Goal: Transaction & Acquisition: Purchase product/service

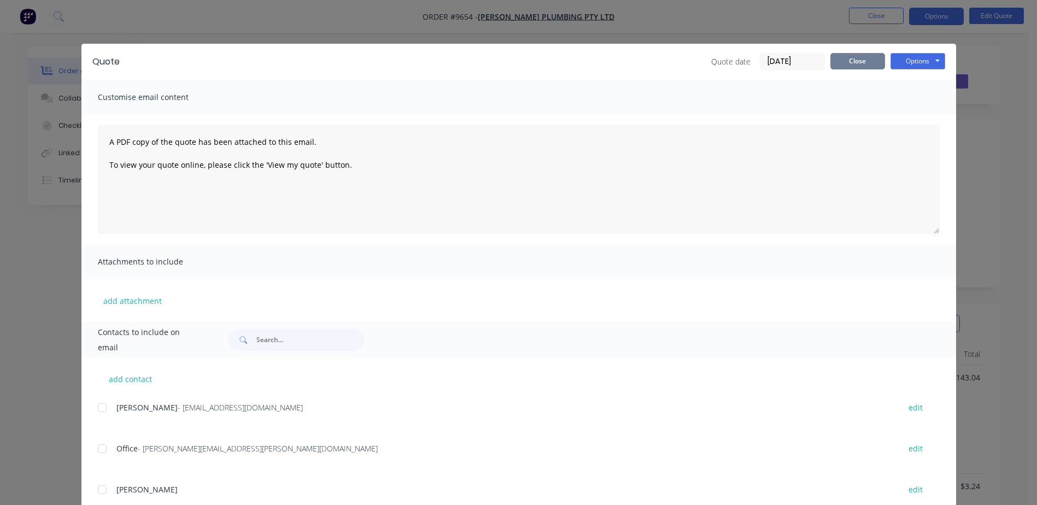
click at [858, 55] on button "Close" at bounding box center [858, 61] width 55 height 16
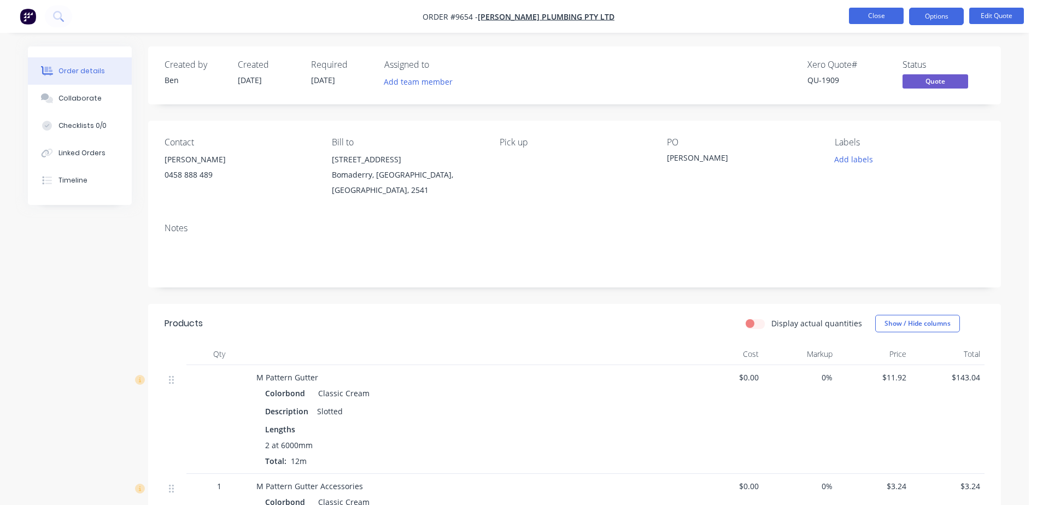
click at [886, 10] on button "Close" at bounding box center [876, 16] width 55 height 16
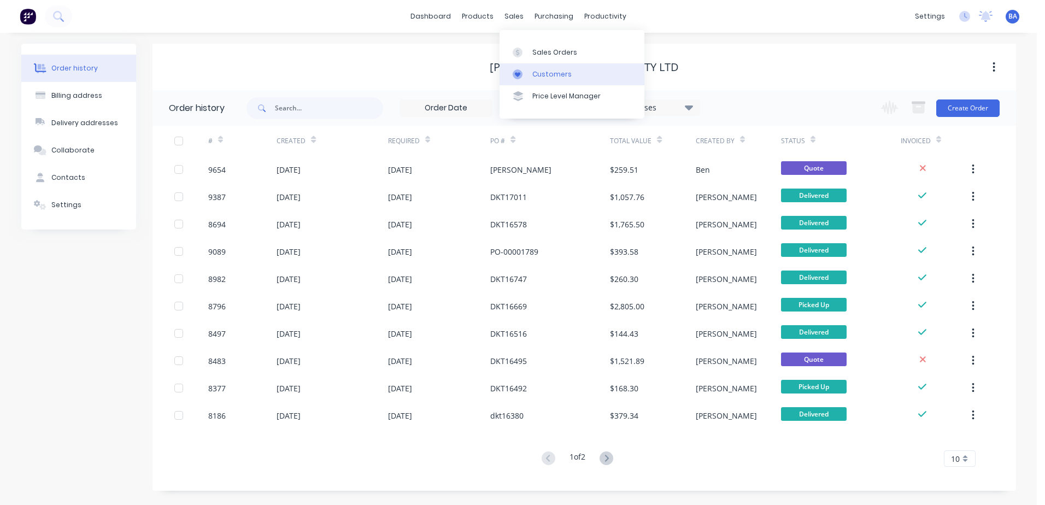
click at [527, 73] on div at bounding box center [521, 74] width 16 height 10
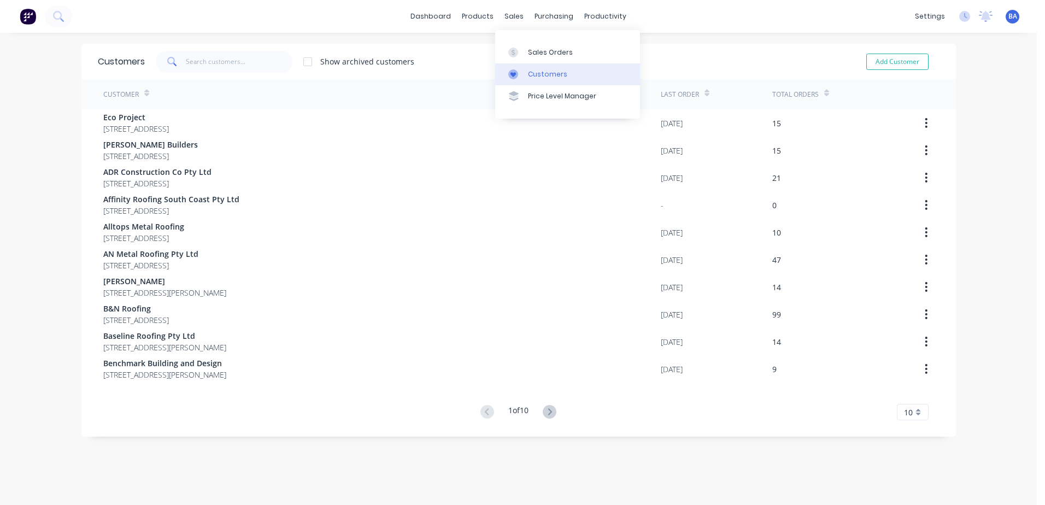
click at [505, 75] on link "Customers" at bounding box center [567, 74] width 145 height 22
click at [240, 65] on input "text" at bounding box center [239, 62] width 107 height 22
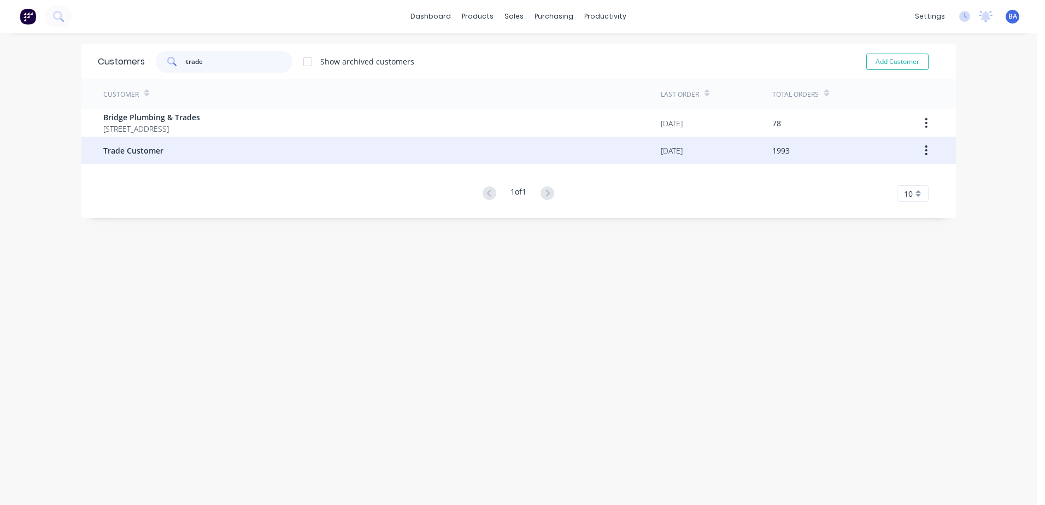
type input "trade"
click at [148, 144] on div "Trade Customer" at bounding box center [382, 150] width 558 height 27
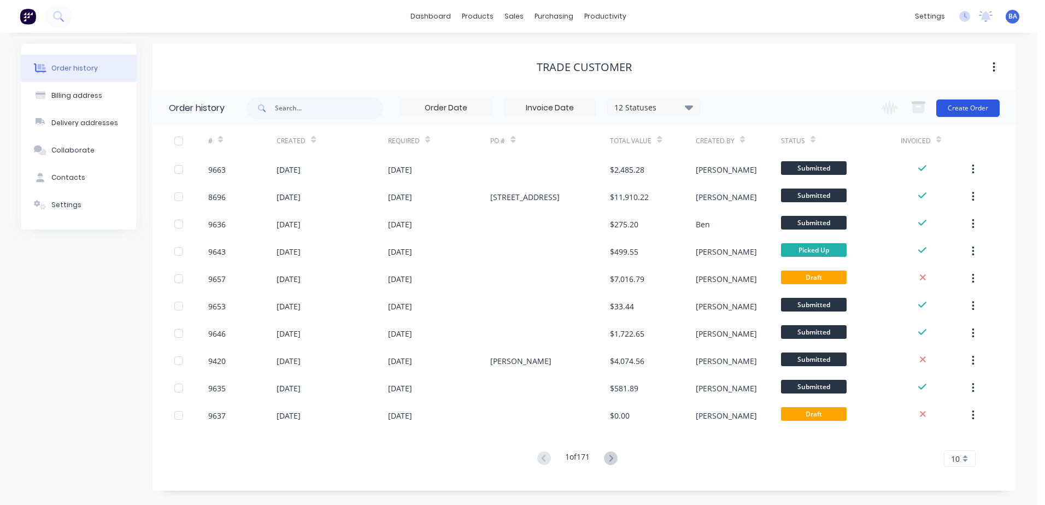
click at [960, 106] on button "Create Order" at bounding box center [968, 108] width 63 height 17
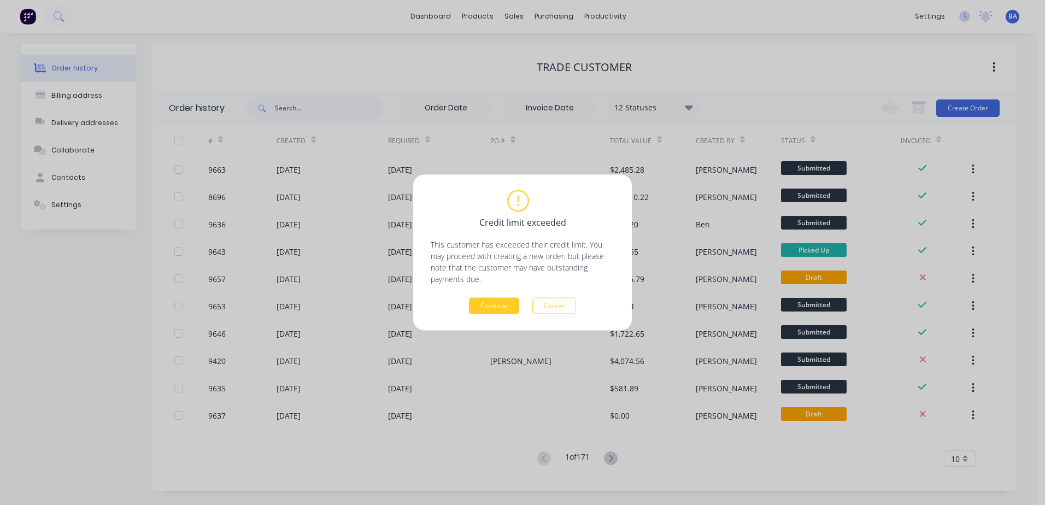
click at [488, 307] on button "Continue" at bounding box center [494, 306] width 50 height 16
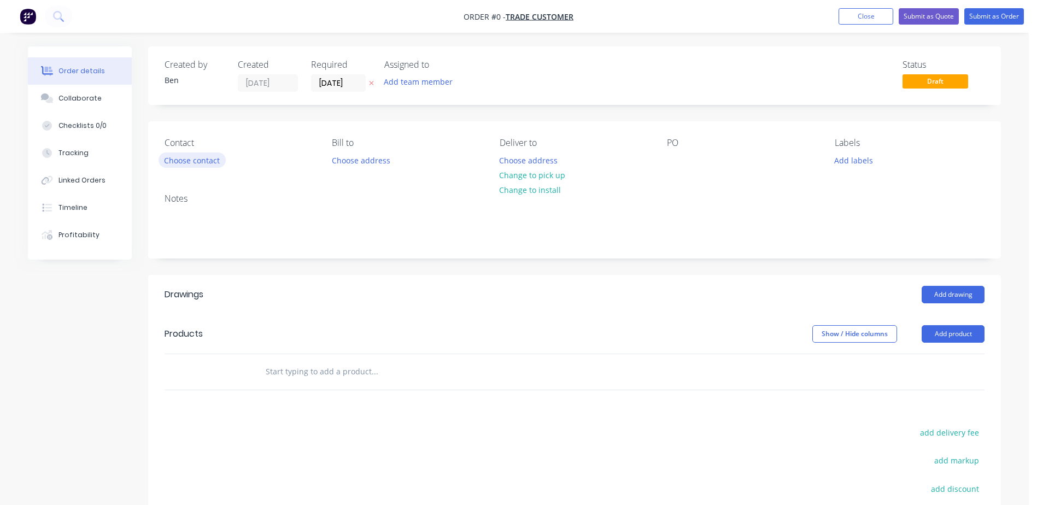
click at [195, 160] on button "Choose contact" at bounding box center [192, 160] width 67 height 15
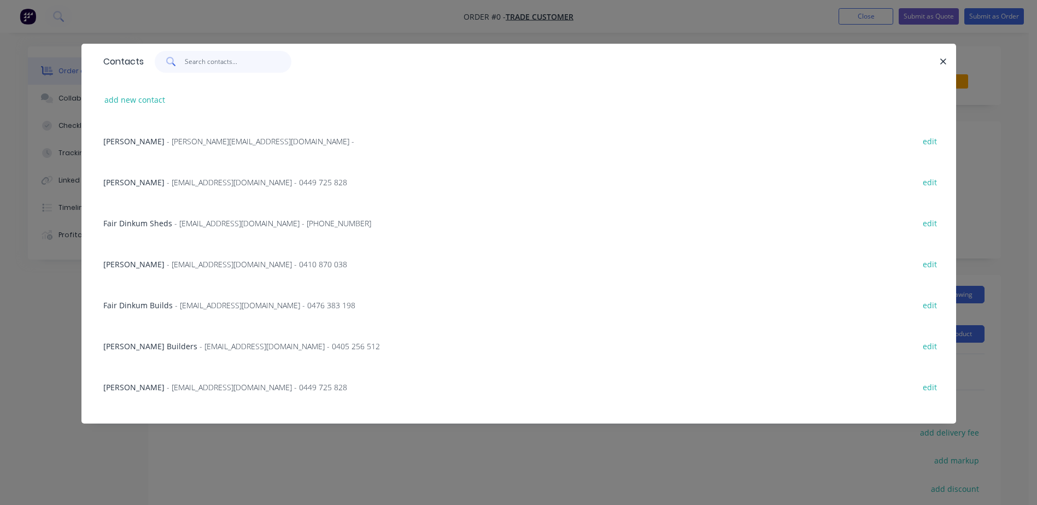
click at [211, 55] on input "text" at bounding box center [238, 62] width 107 height 22
type input "ben"
click at [199, 305] on span "- Above19@outlook.com - 0402 921 669" at bounding box center [231, 305] width 180 height 10
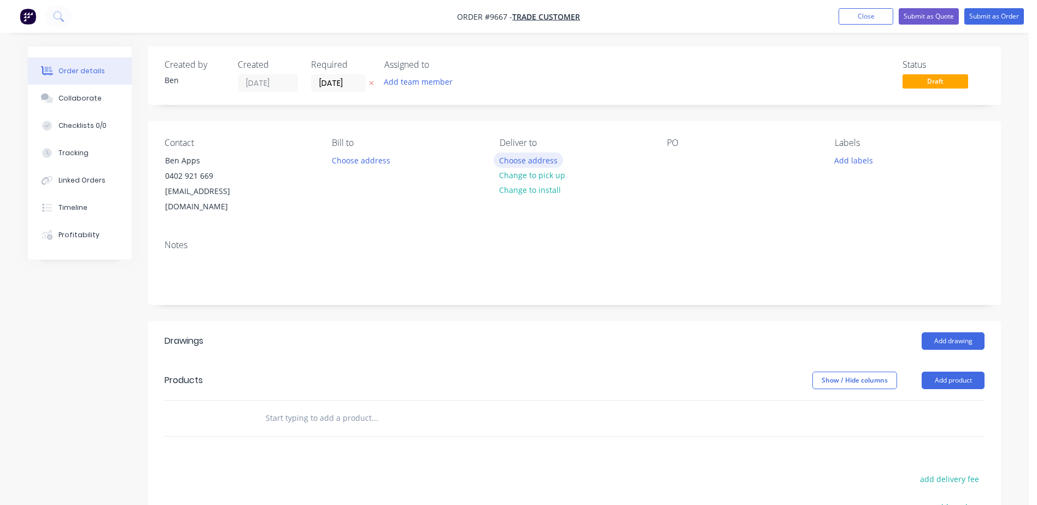
click at [541, 159] on button "Choose address" at bounding box center [529, 160] width 70 height 15
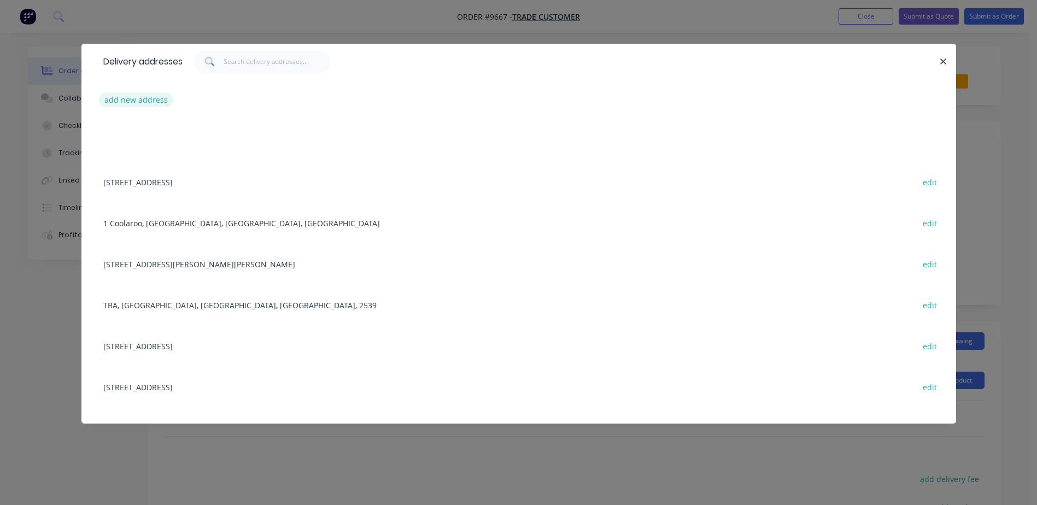
click at [147, 100] on button "add new address" at bounding box center [136, 99] width 75 height 15
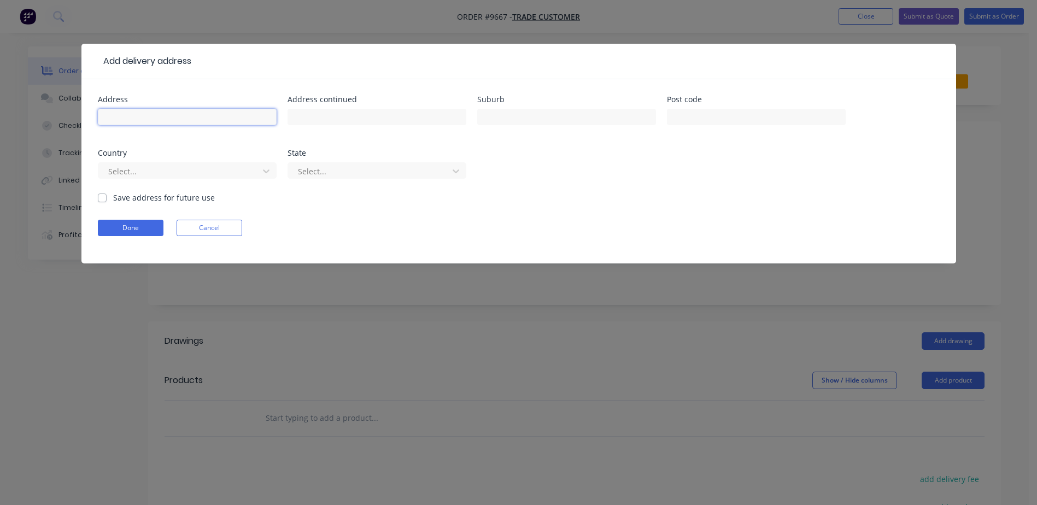
click at [169, 118] on input "text" at bounding box center [187, 117] width 179 height 16
type input "45 Princess high way"
click at [496, 115] on input "text" at bounding box center [566, 117] width 179 height 16
type input "Lake tabourie"
click at [713, 120] on input "text" at bounding box center [756, 117] width 179 height 16
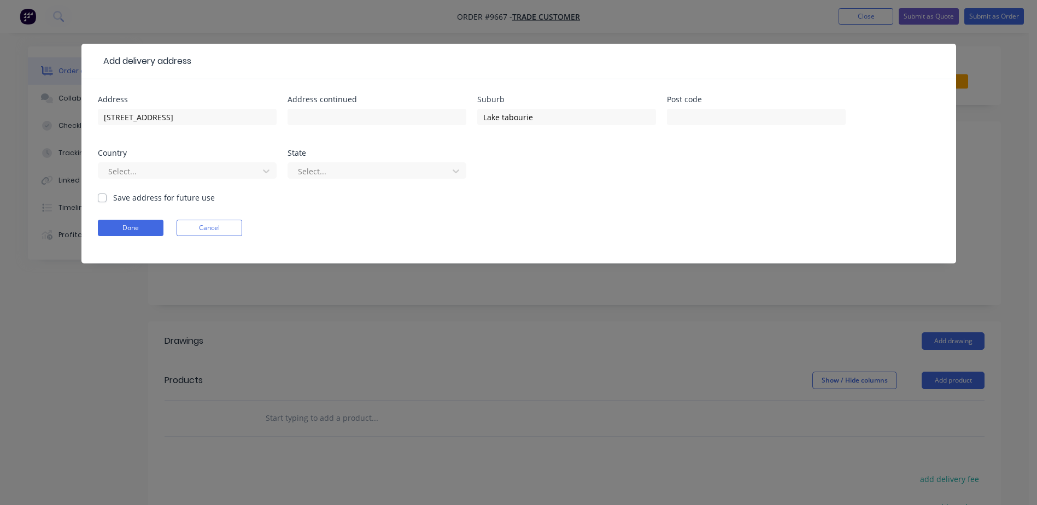
drag, startPoint x: 586, startPoint y: 158, endPoint x: 522, endPoint y: 171, distance: 64.8
click at [586, 159] on div "Address 45 Princess high way Address continued Suburb Lake tabourie Post code C…" at bounding box center [519, 144] width 842 height 96
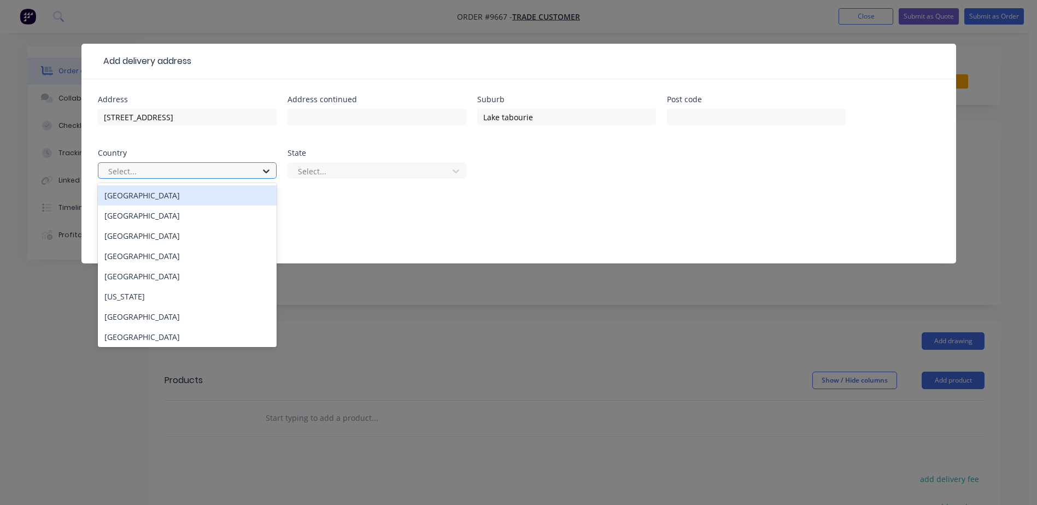
click at [270, 168] on icon at bounding box center [266, 171] width 11 height 11
click at [234, 195] on div "Australia" at bounding box center [187, 195] width 179 height 20
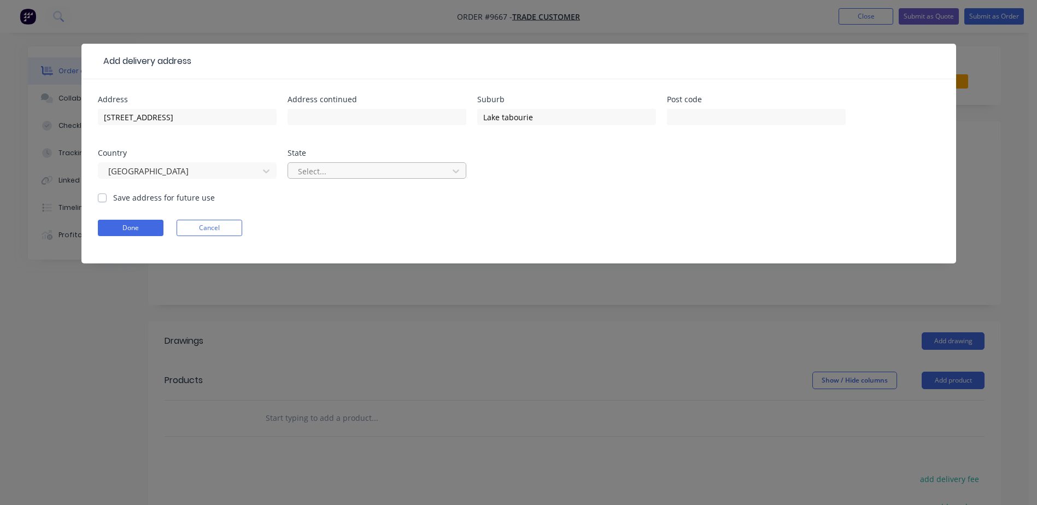
click at [352, 169] on div at bounding box center [370, 172] width 146 height 14
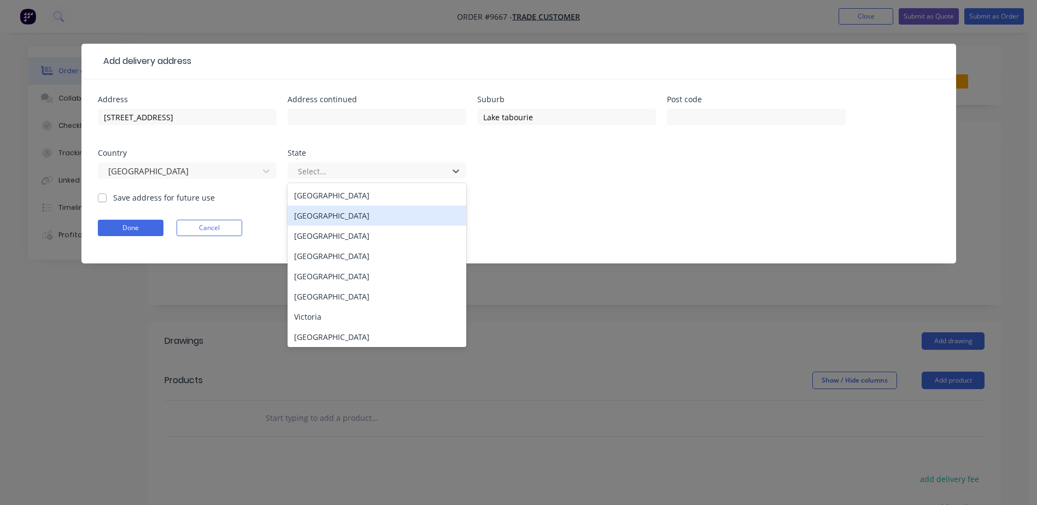
click at [330, 218] on div "New South Wales" at bounding box center [377, 216] width 179 height 20
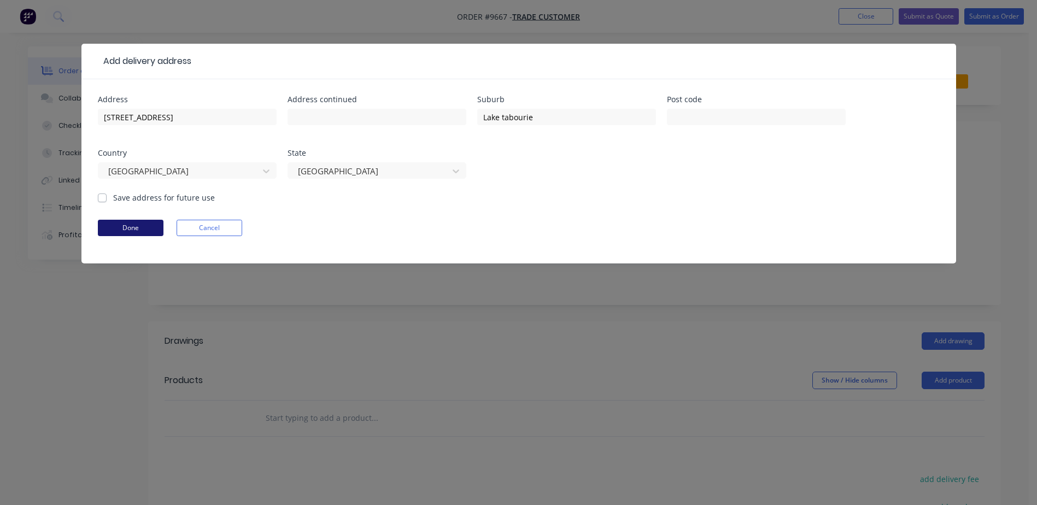
click at [145, 233] on button "Done" at bounding box center [131, 228] width 66 height 16
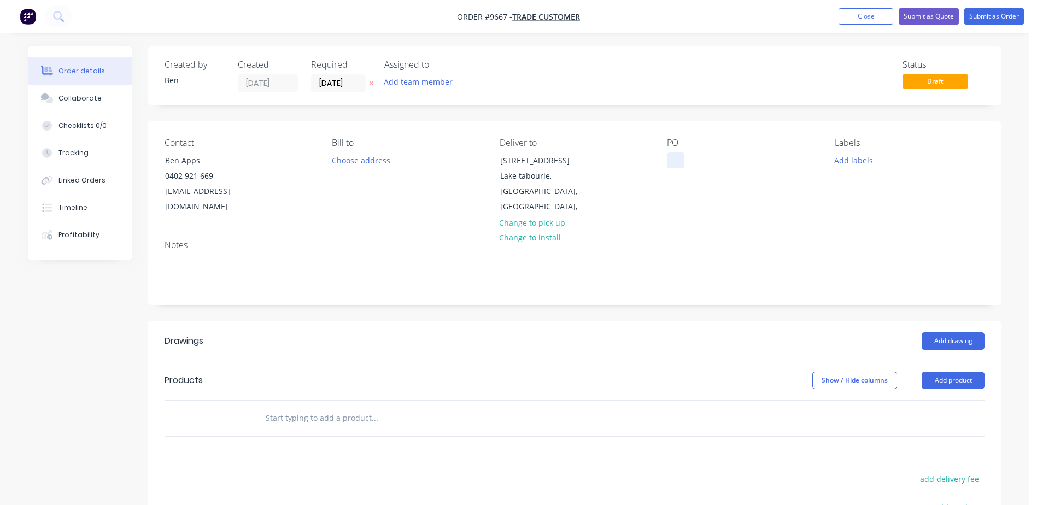
click at [674, 162] on div at bounding box center [675, 161] width 17 height 16
click at [945, 372] on button "Add product" at bounding box center [953, 380] width 63 height 17
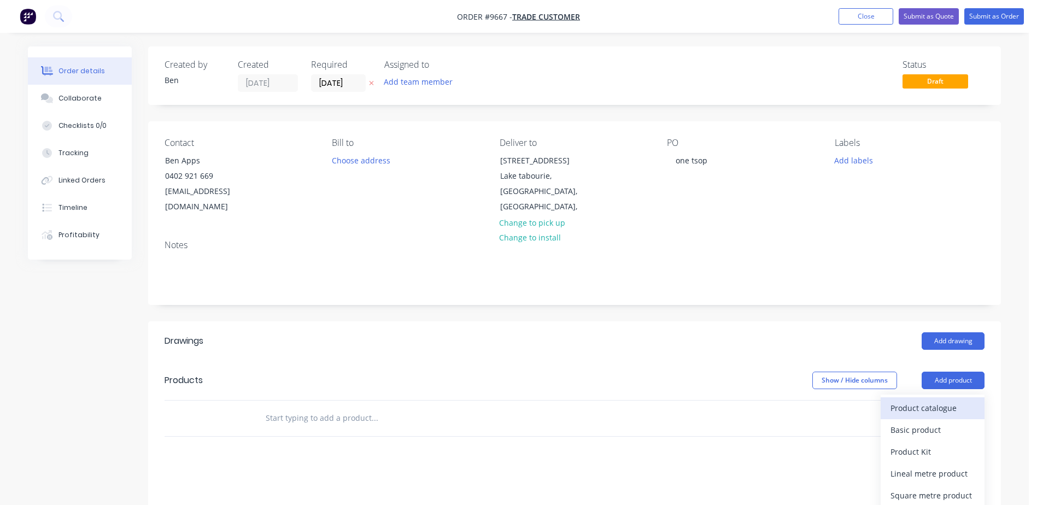
click at [929, 400] on div "Product catalogue" at bounding box center [933, 408] width 84 height 16
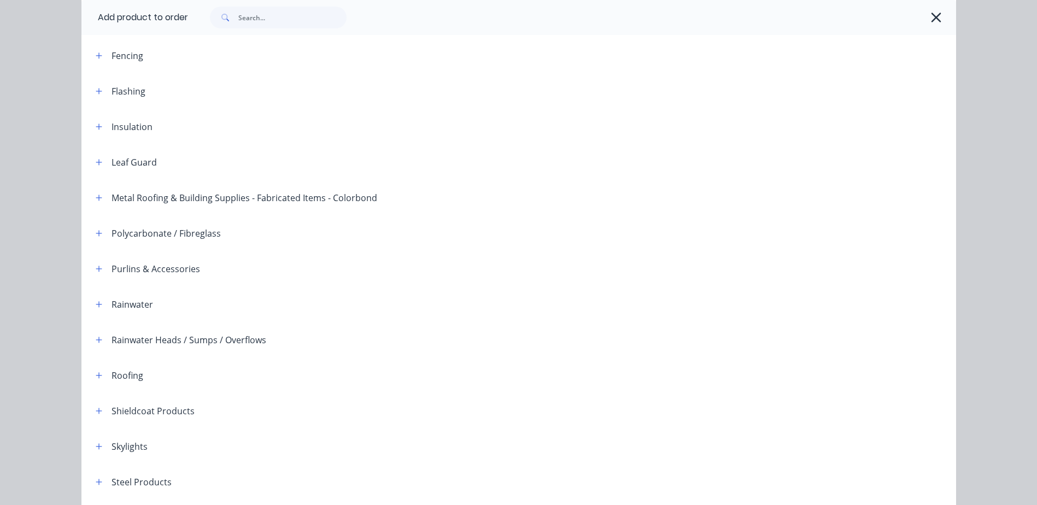
scroll to position [219, 0]
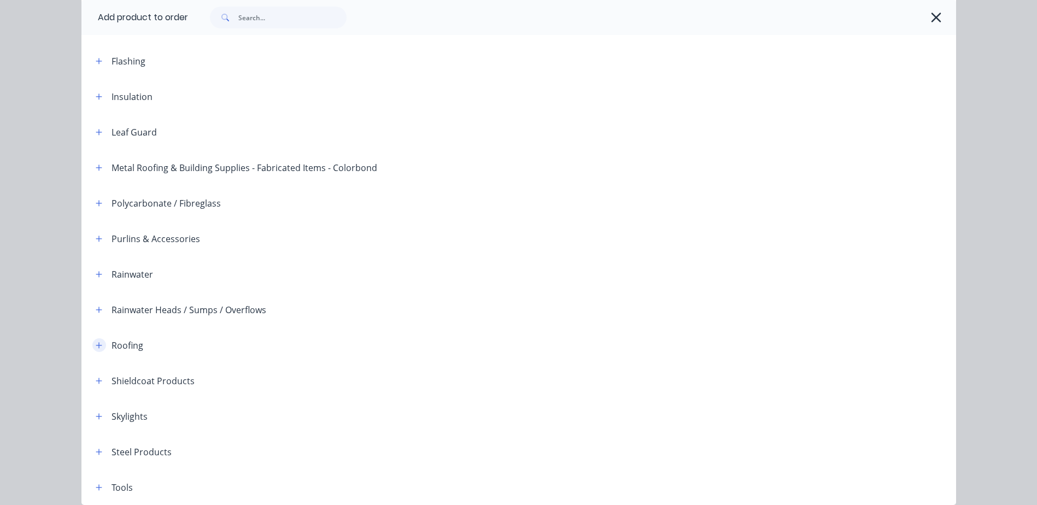
click at [96, 344] on icon "button" at bounding box center [99, 345] width 6 height 6
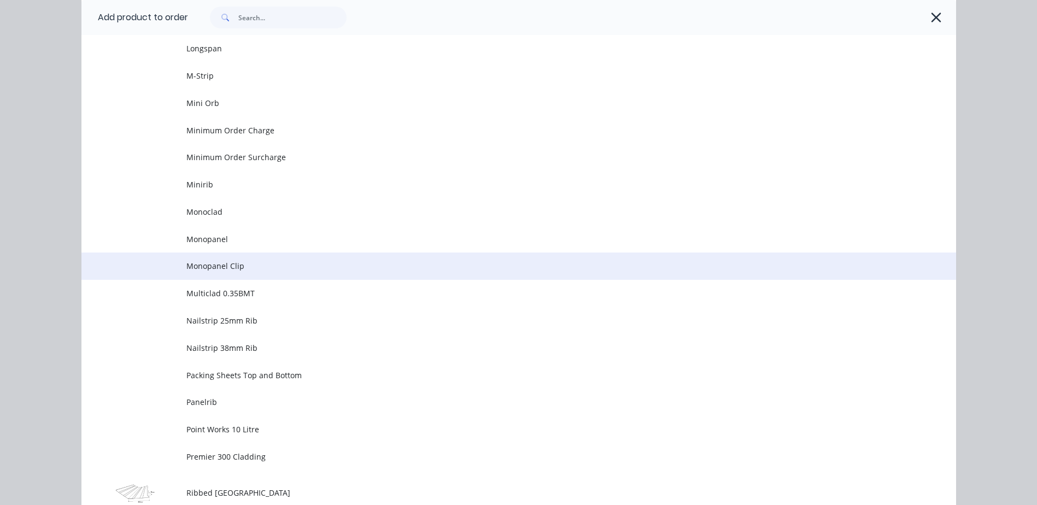
scroll to position [2023, 0]
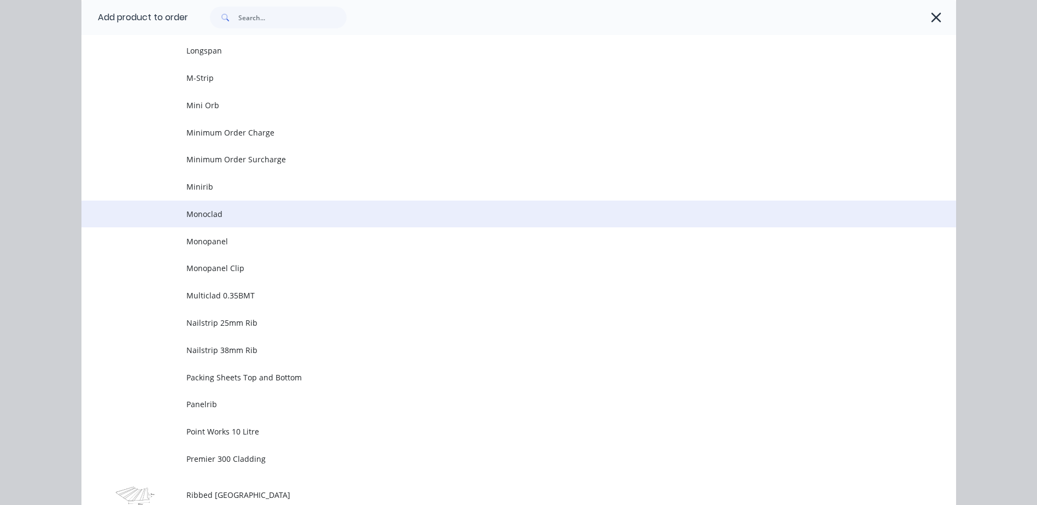
click at [245, 213] on span "Monoclad" at bounding box center [494, 213] width 616 height 11
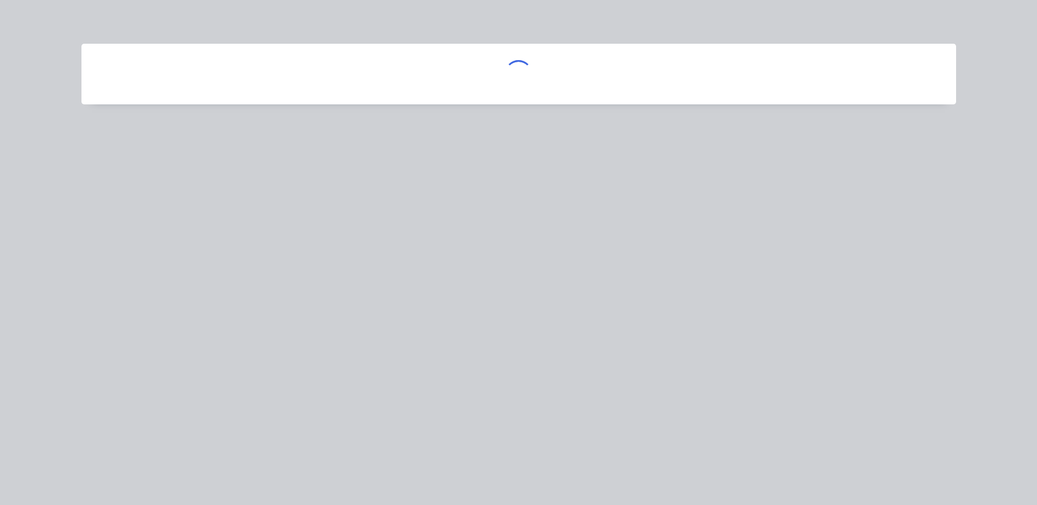
scroll to position [0, 0]
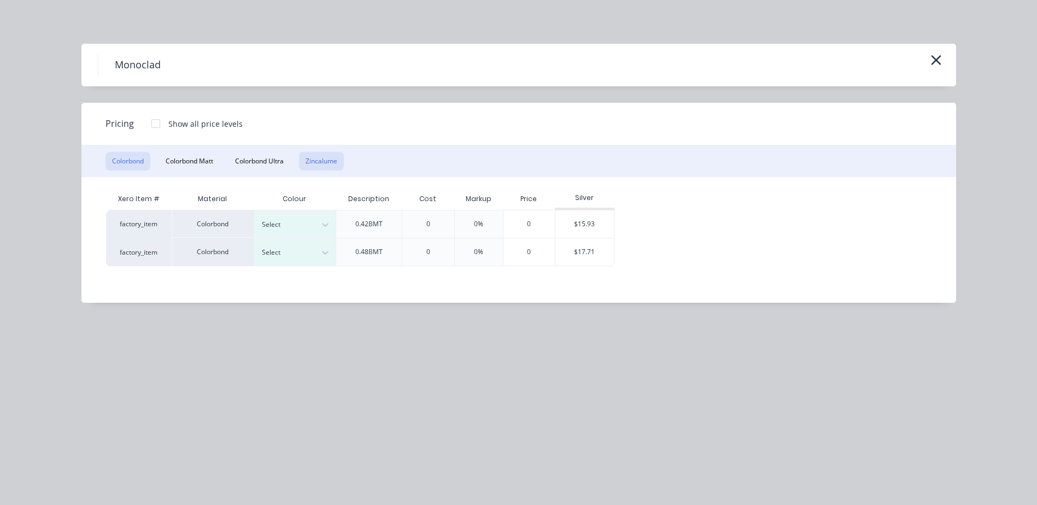
click at [335, 161] on button "Zincalume" at bounding box center [321, 161] width 45 height 19
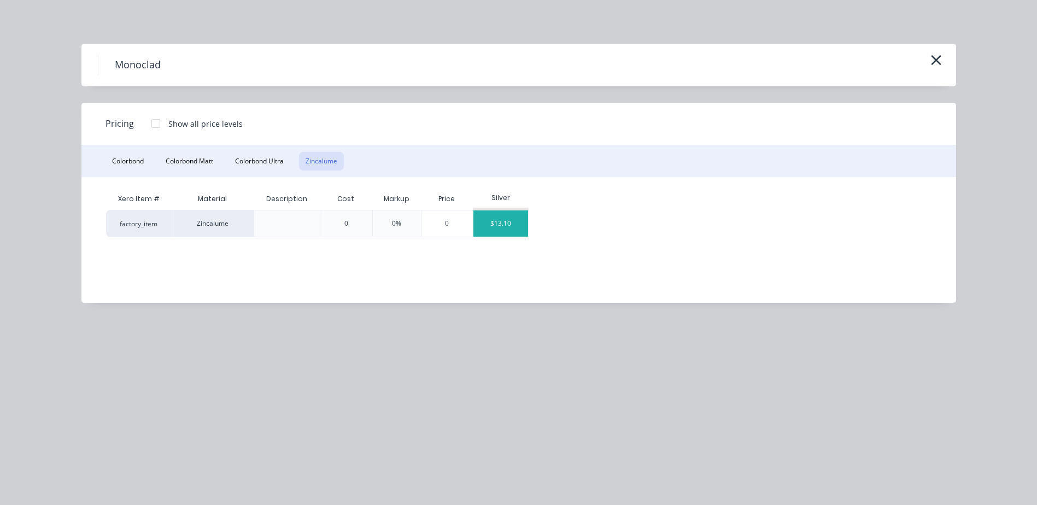
click at [505, 223] on div "$13.10" at bounding box center [501, 224] width 55 height 26
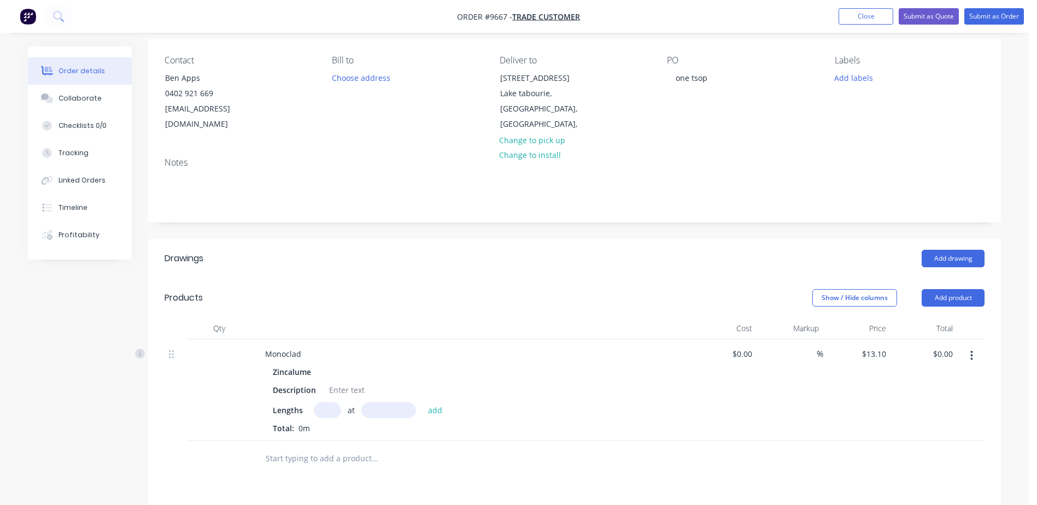
scroll to position [164, 0]
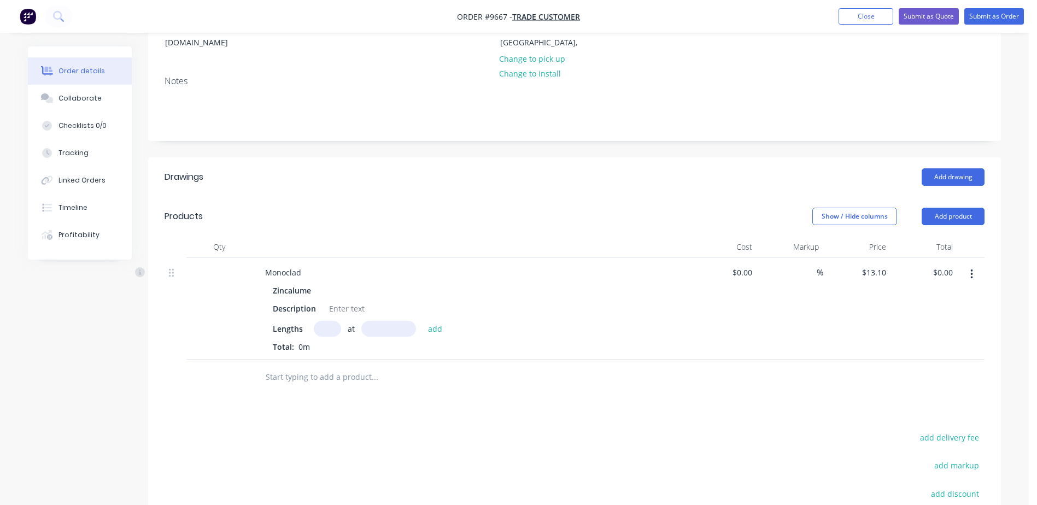
click at [337, 321] on input "text" at bounding box center [327, 329] width 27 height 16
type input "6"
type input "1100mm"
click at [435, 321] on button "add" at bounding box center [436, 328] width 26 height 15
type input "$86.46"
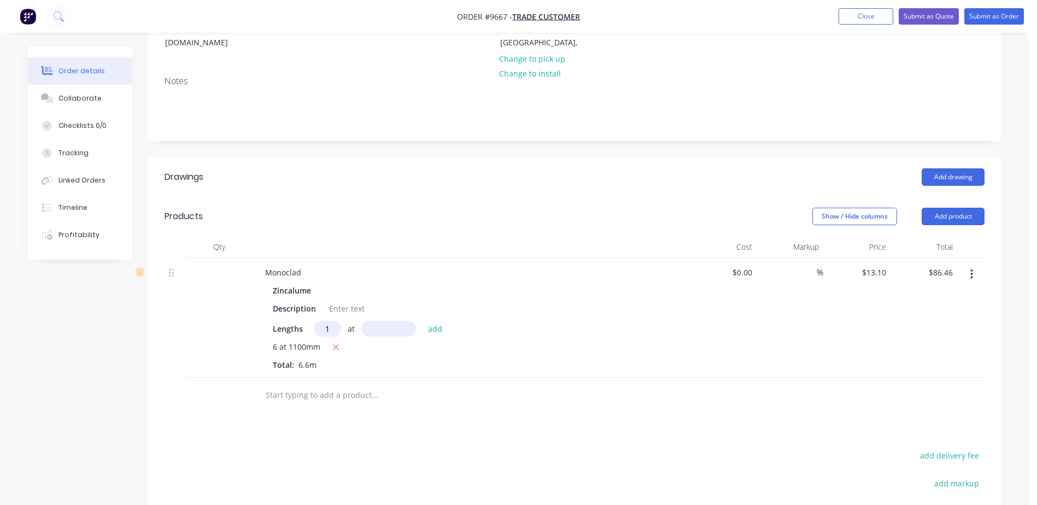
type input "1"
type input "5200"
click at [423, 321] on button "add" at bounding box center [436, 328] width 26 height 15
type input "$154.58"
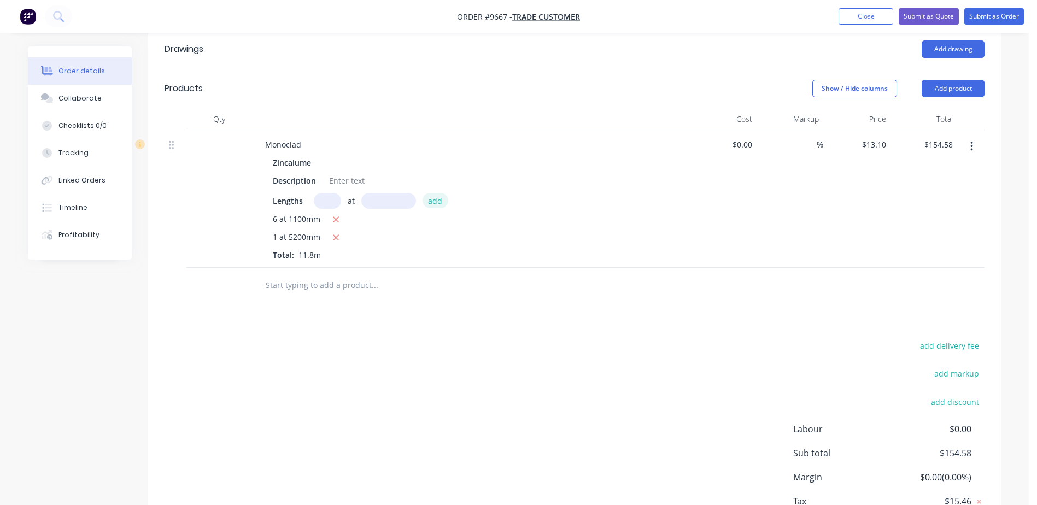
scroll to position [190, 0]
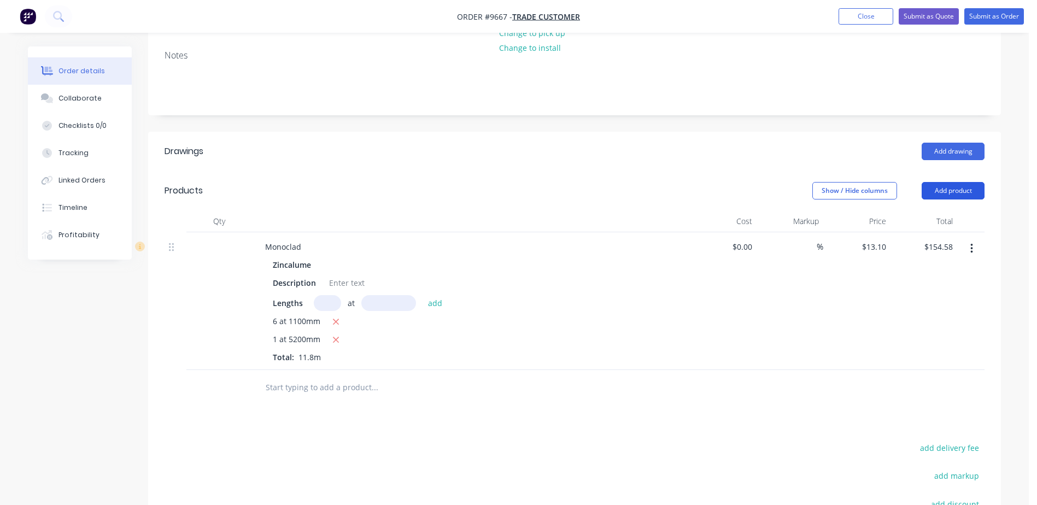
click at [955, 182] on button "Add product" at bounding box center [953, 190] width 63 height 17
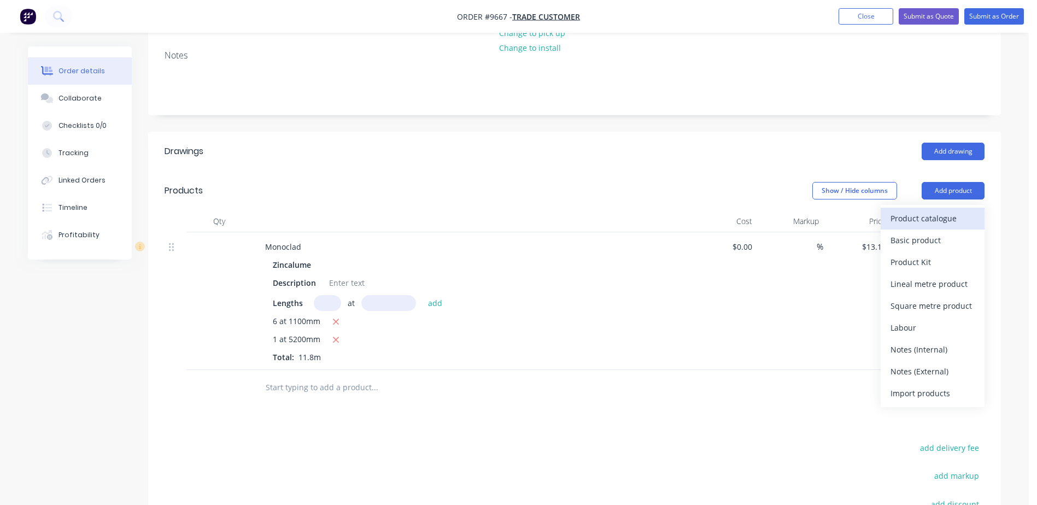
click at [943, 211] on div "Product catalogue" at bounding box center [933, 219] width 84 height 16
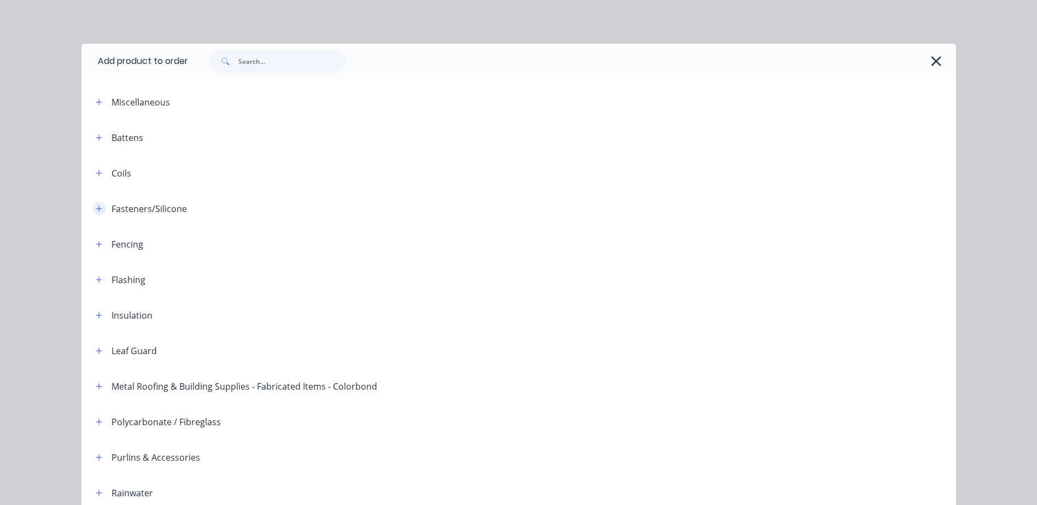
click at [96, 207] on icon "button" at bounding box center [99, 209] width 7 height 8
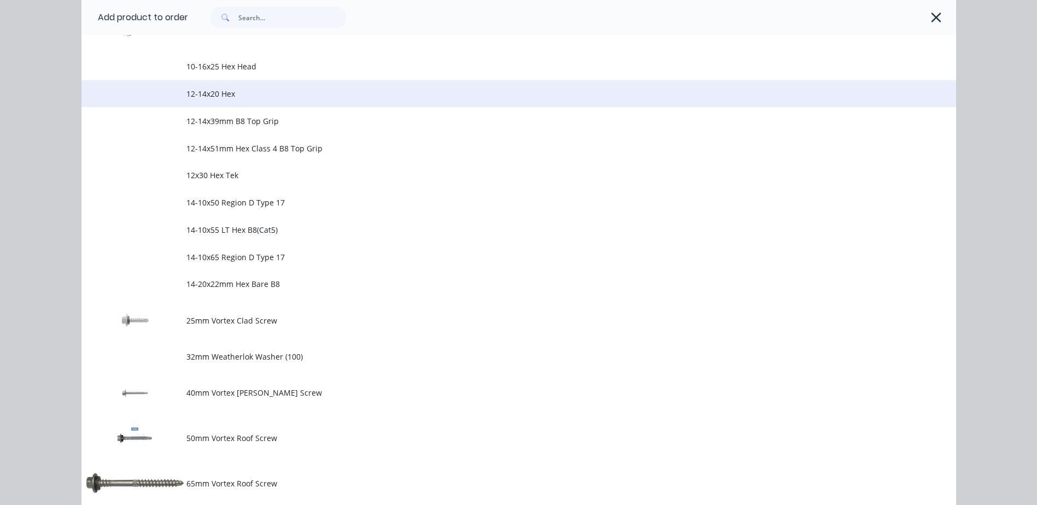
scroll to position [273, 0]
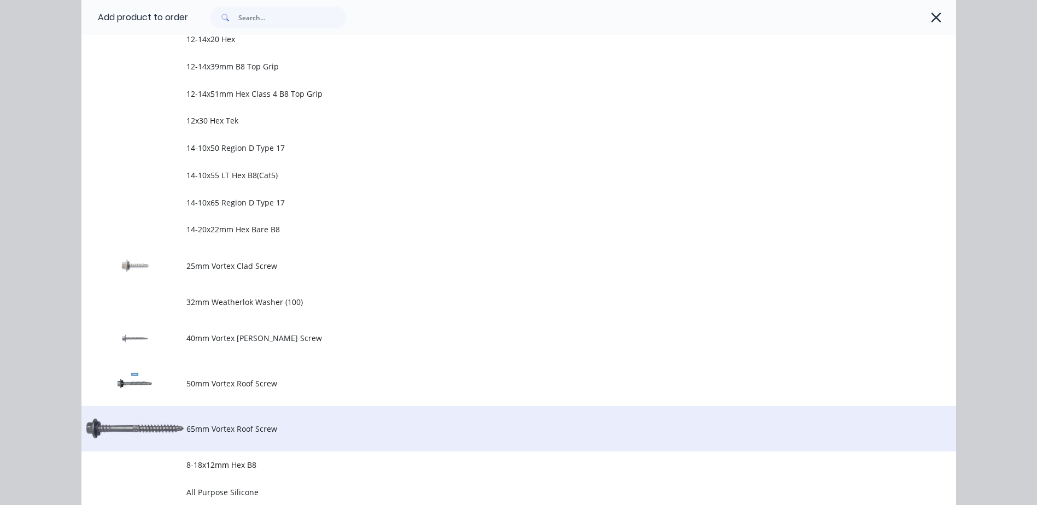
click at [239, 422] on td "65mm Vortex Roof Screw" at bounding box center [571, 428] width 770 height 45
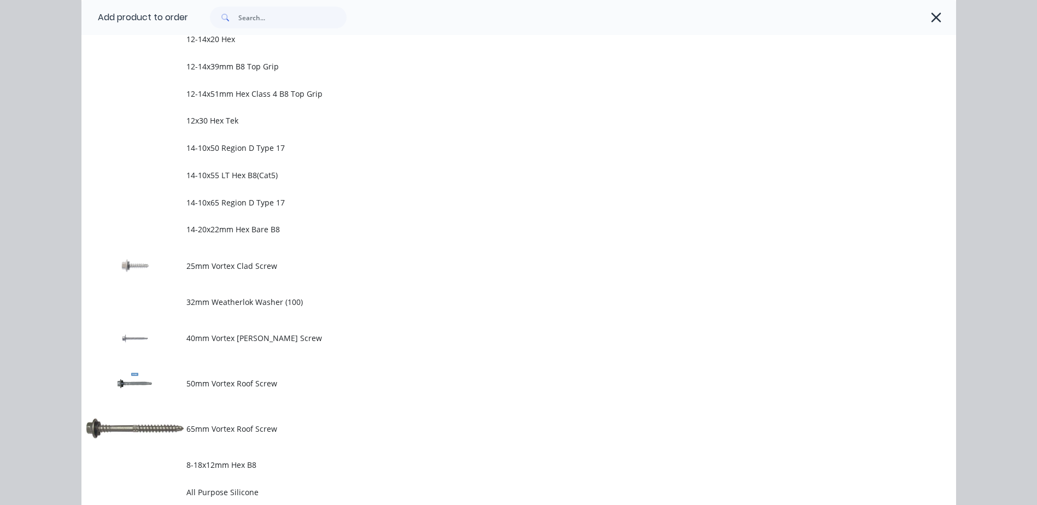
scroll to position [0, 0]
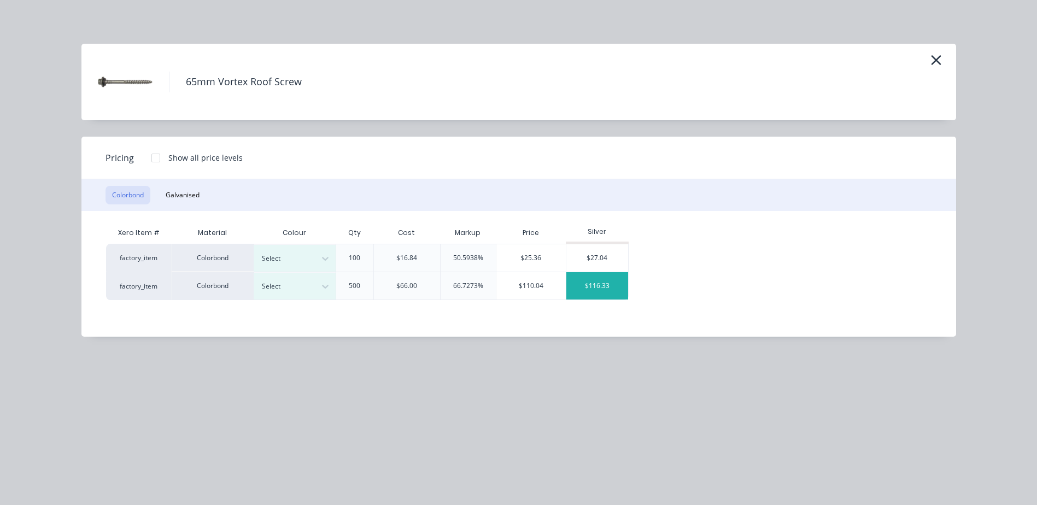
click at [606, 281] on div "$116.33" at bounding box center [597, 285] width 62 height 27
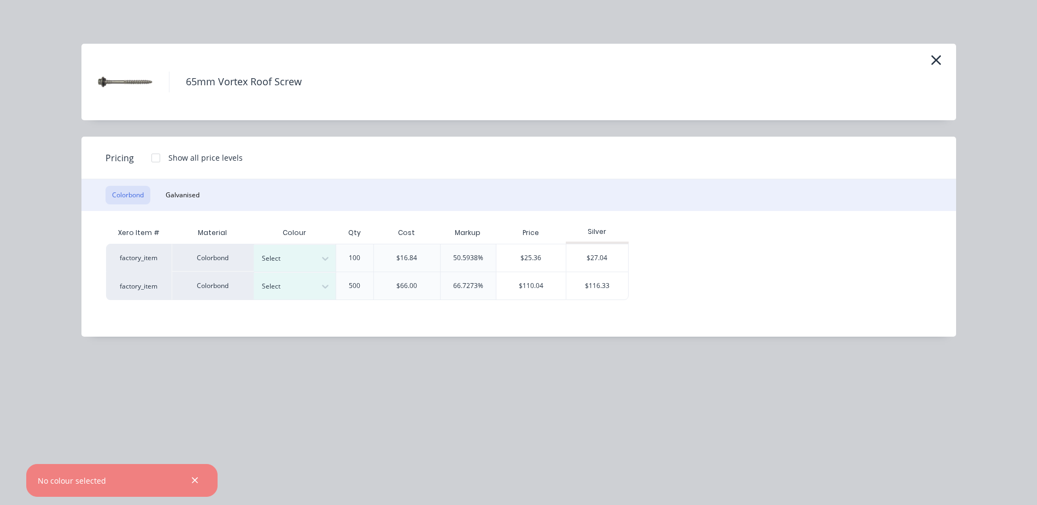
click at [369, 363] on div "65mm Vortex Roof Screw Pricing Show all price levels Colorbond Galvanised Xero …" at bounding box center [518, 252] width 1037 height 505
click at [320, 292] on icon at bounding box center [325, 286] width 11 height 11
click at [183, 196] on button "Galvanised" at bounding box center [182, 195] width 47 height 19
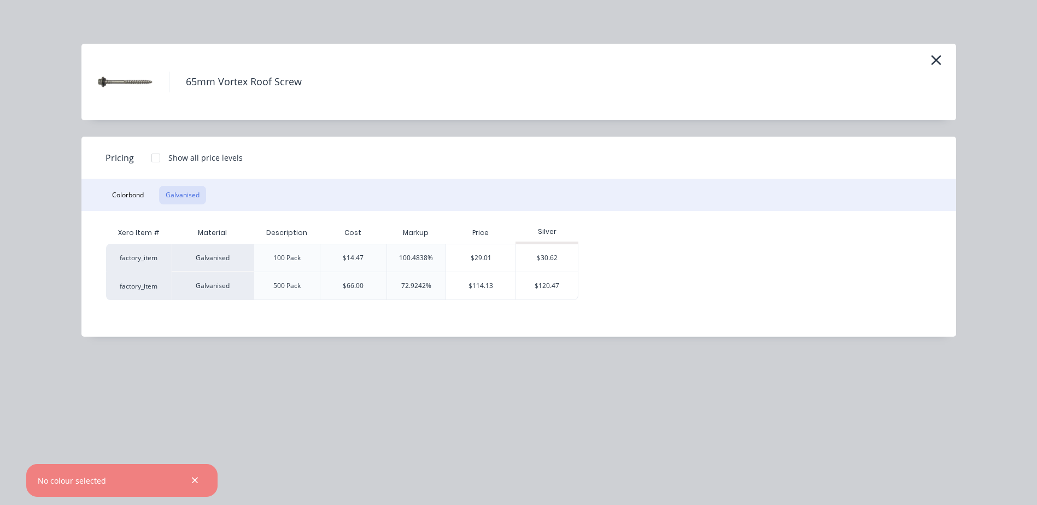
click at [151, 196] on div "Colorbond Galvanised" at bounding box center [518, 195] width 875 height 32
click at [129, 195] on button "Colorbond" at bounding box center [128, 195] width 45 height 19
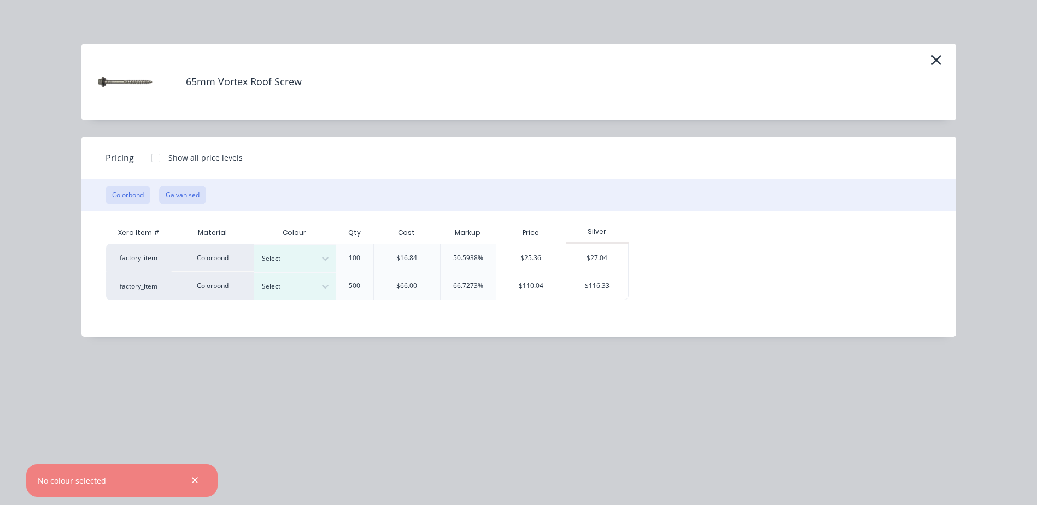
click at [179, 190] on button "Galvanised" at bounding box center [182, 195] width 47 height 19
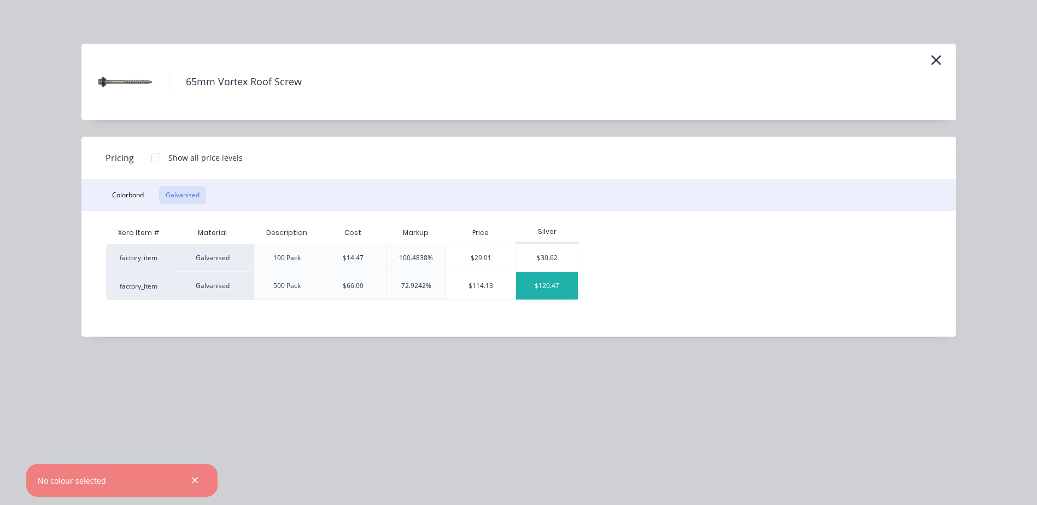
click at [550, 287] on div "$120.47" at bounding box center [547, 285] width 62 height 27
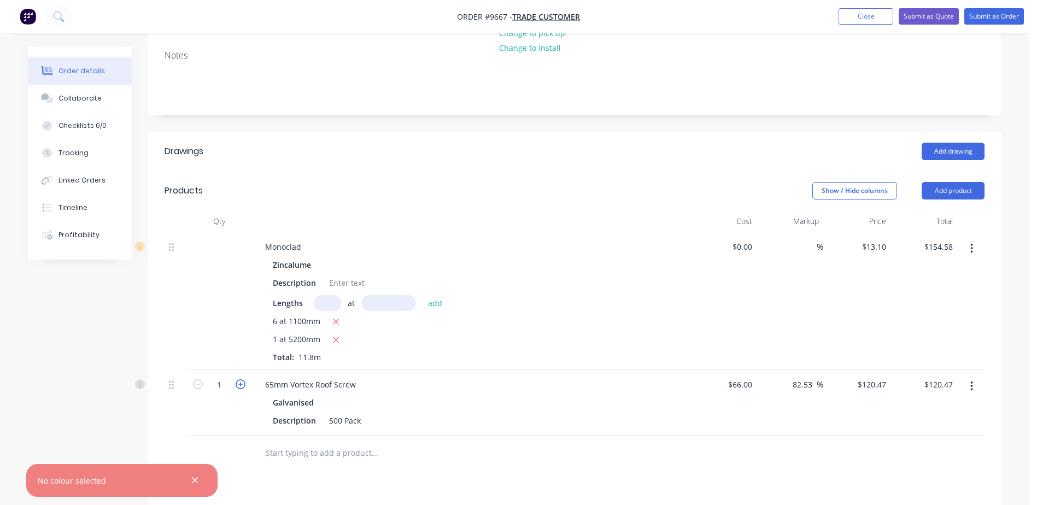
click at [241, 379] on icon "button" at bounding box center [241, 384] width 10 height 10
type input "2"
type input "$240.94"
click at [241, 379] on icon "button" at bounding box center [241, 384] width 10 height 10
type input "3"
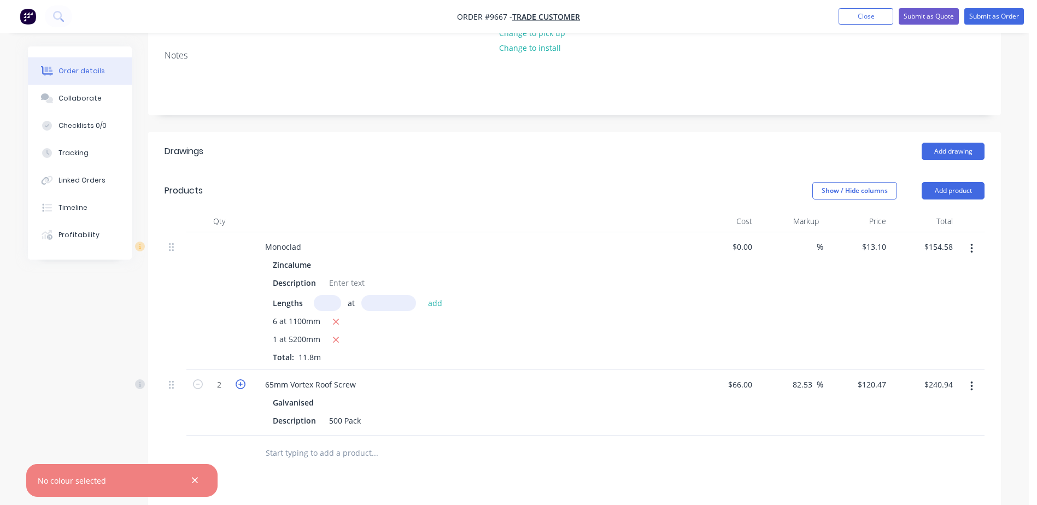
type input "$361.41"
click at [241, 379] on icon "button" at bounding box center [241, 384] width 10 height 10
type input "4"
type input "$481.88"
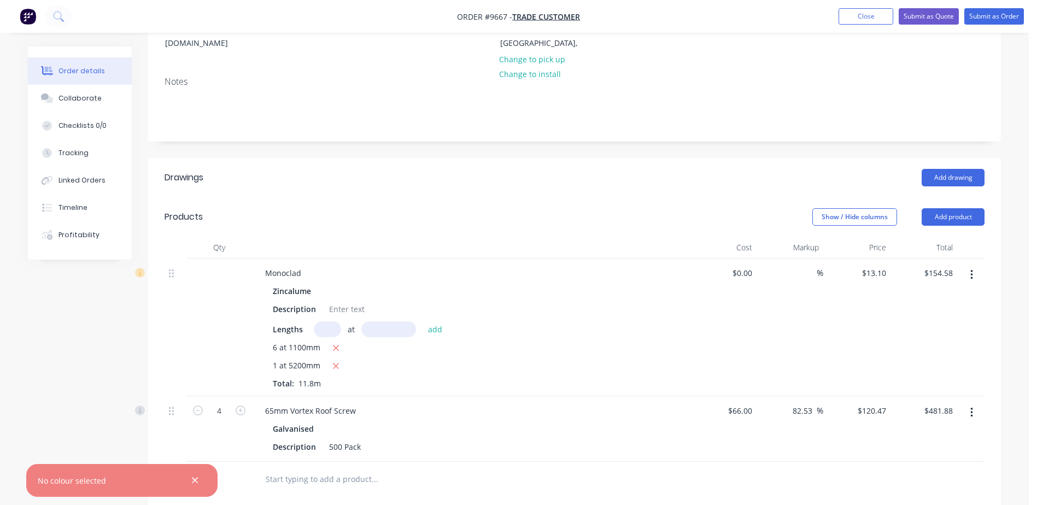
scroll to position [146, 0]
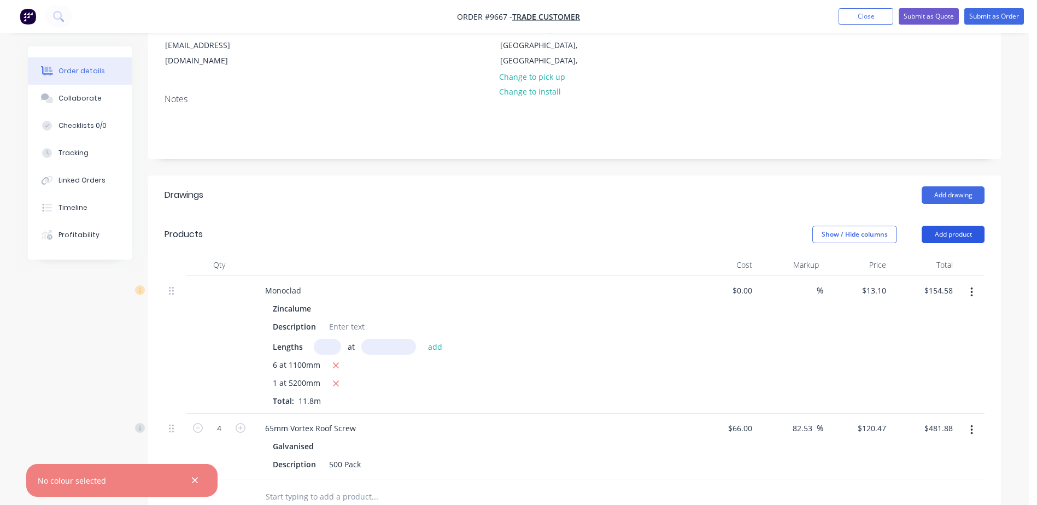
click at [947, 226] on button "Add product" at bounding box center [953, 234] width 63 height 17
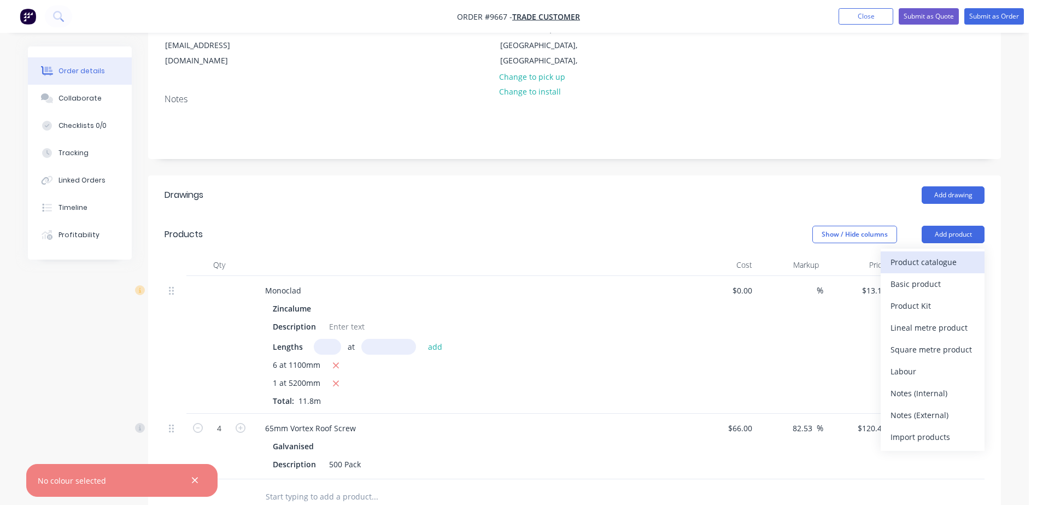
click at [931, 254] on div "Product catalogue" at bounding box center [933, 262] width 84 height 16
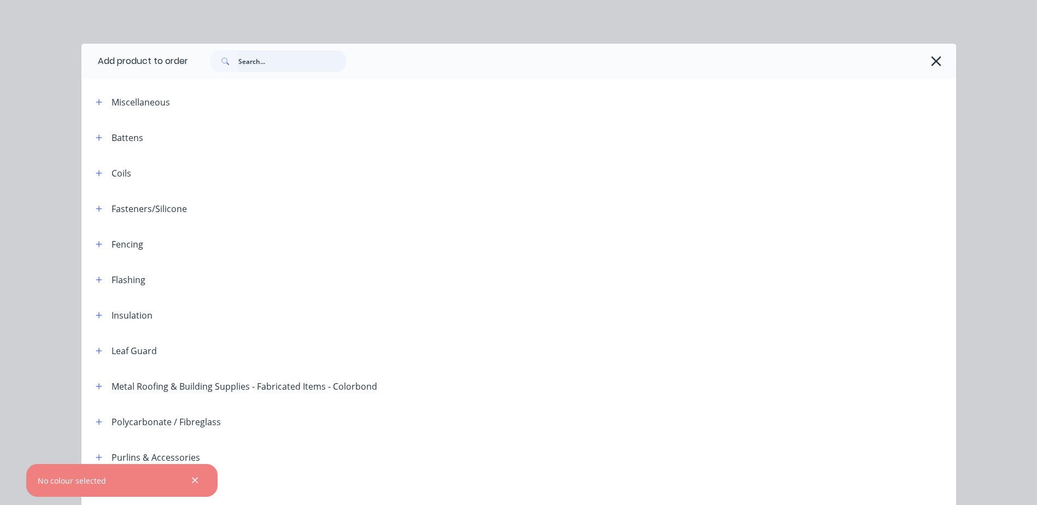
click at [312, 63] on input "text" at bounding box center [292, 61] width 108 height 22
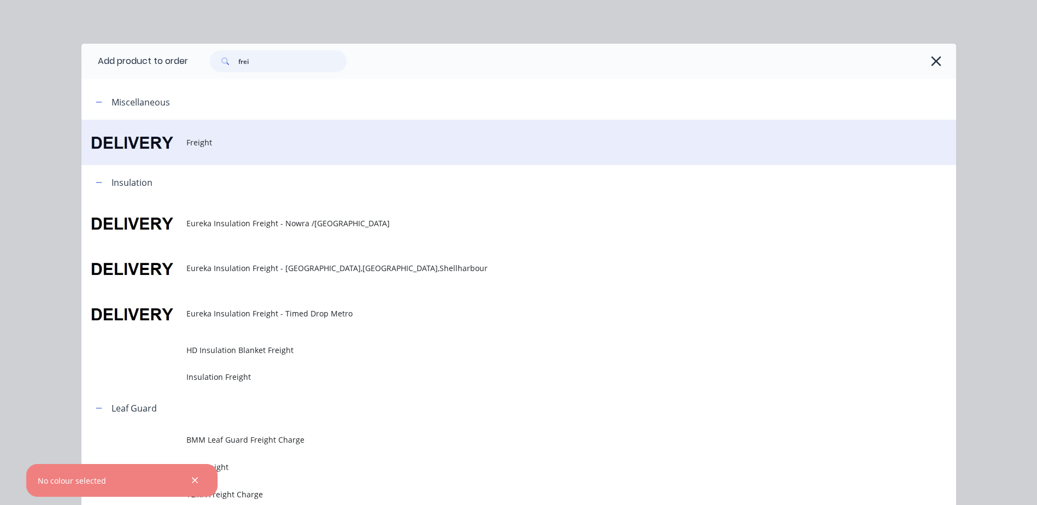
type input "frei"
click at [215, 138] on span "Freight" at bounding box center [494, 142] width 616 height 11
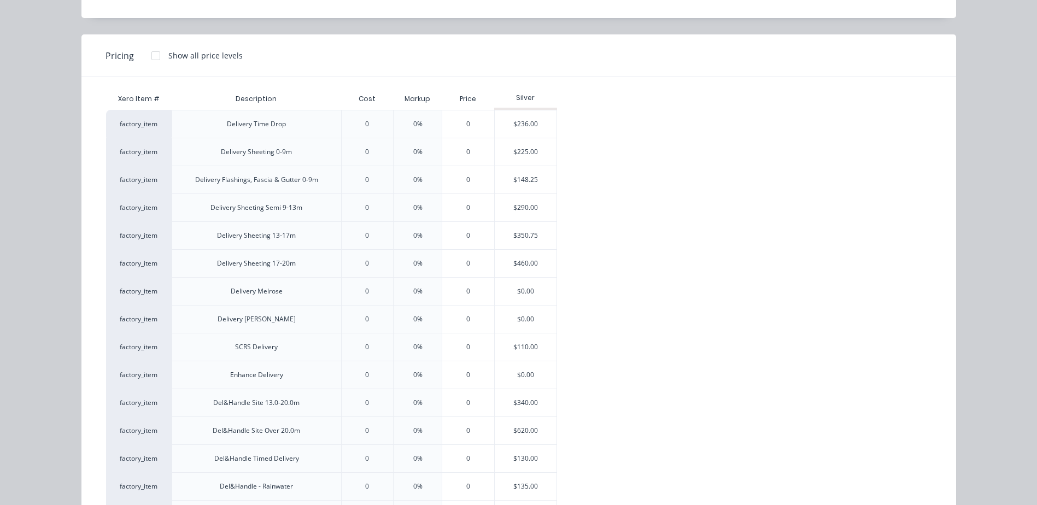
scroll to position [109, 0]
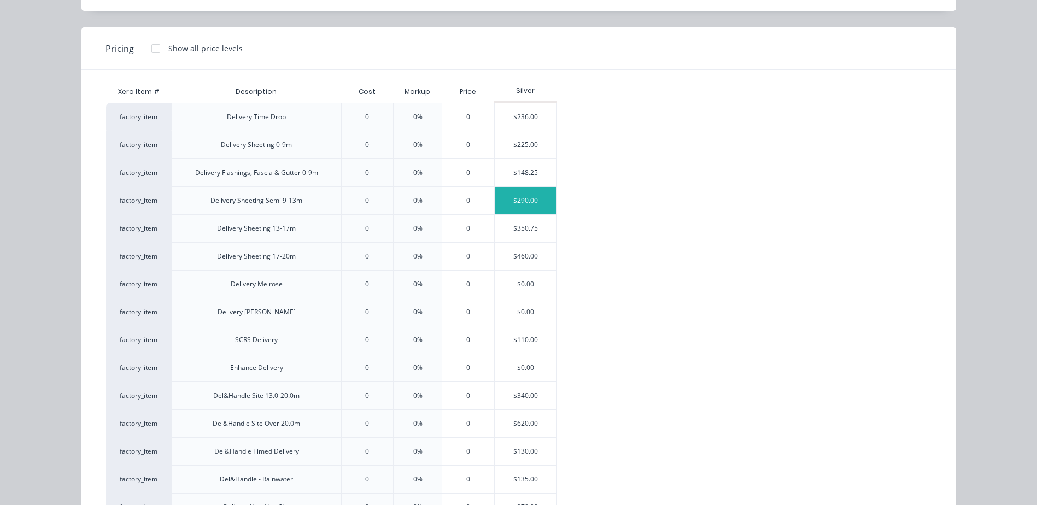
click at [533, 198] on div "$290.00" at bounding box center [526, 200] width 62 height 27
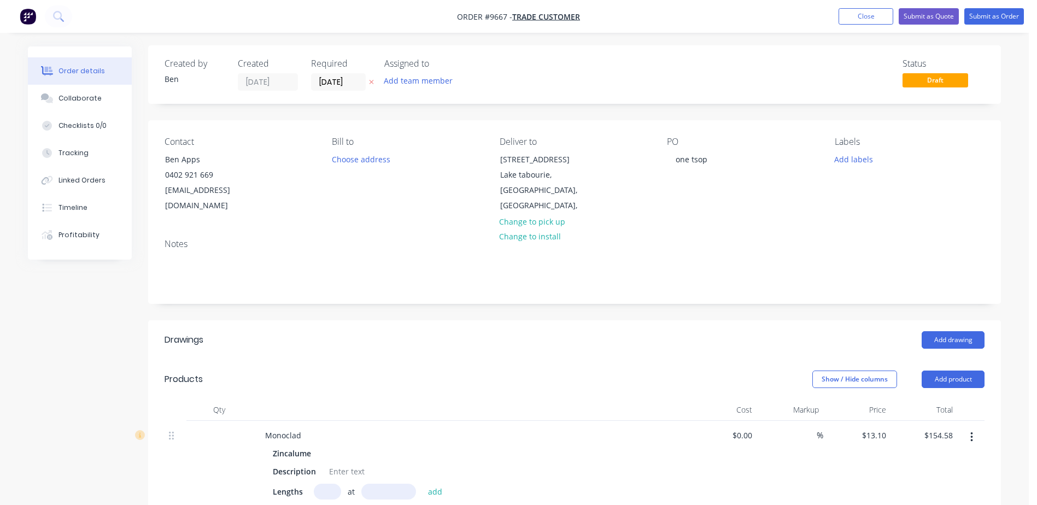
scroll to position [0, 0]
click at [929, 15] on button "Submit as Quote" at bounding box center [929, 16] width 60 height 16
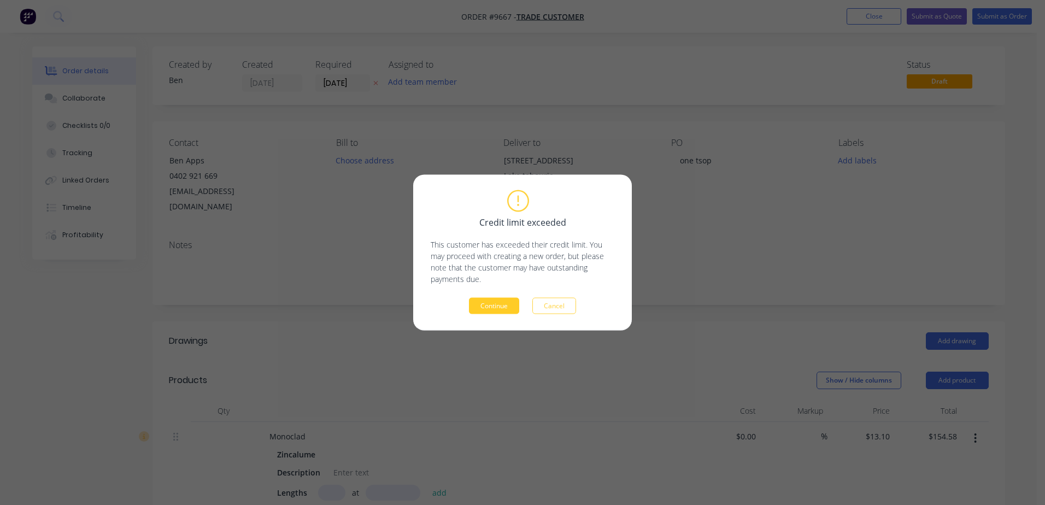
click at [494, 307] on button "Continue" at bounding box center [494, 306] width 50 height 16
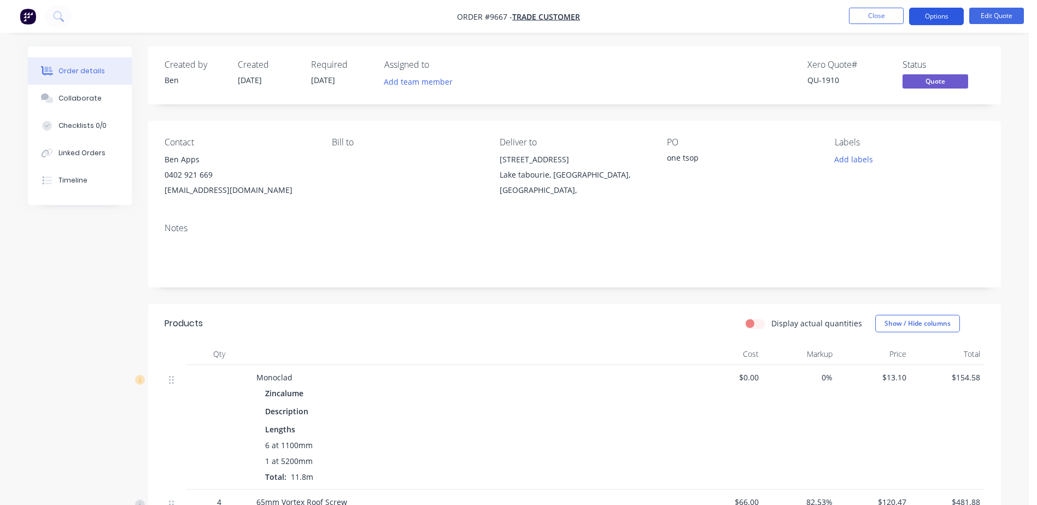
click at [943, 13] on button "Options" at bounding box center [936, 16] width 55 height 17
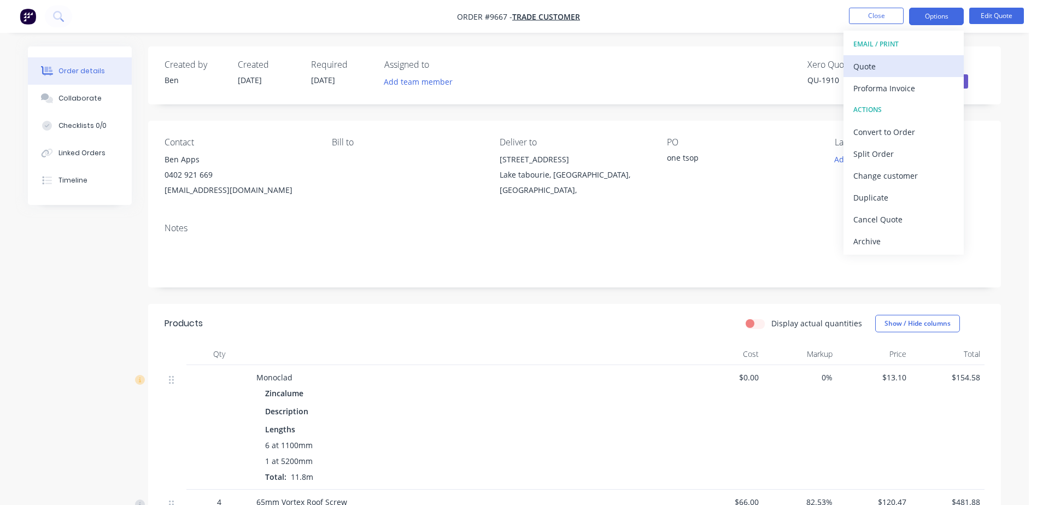
click at [884, 68] on div "Quote" at bounding box center [904, 67] width 101 height 16
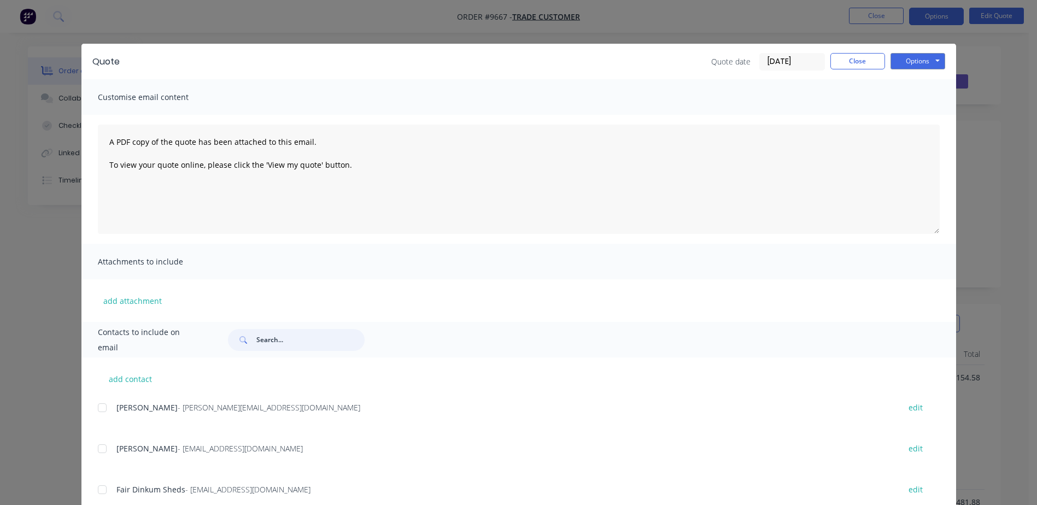
click at [267, 342] on input "text" at bounding box center [310, 340] width 108 height 22
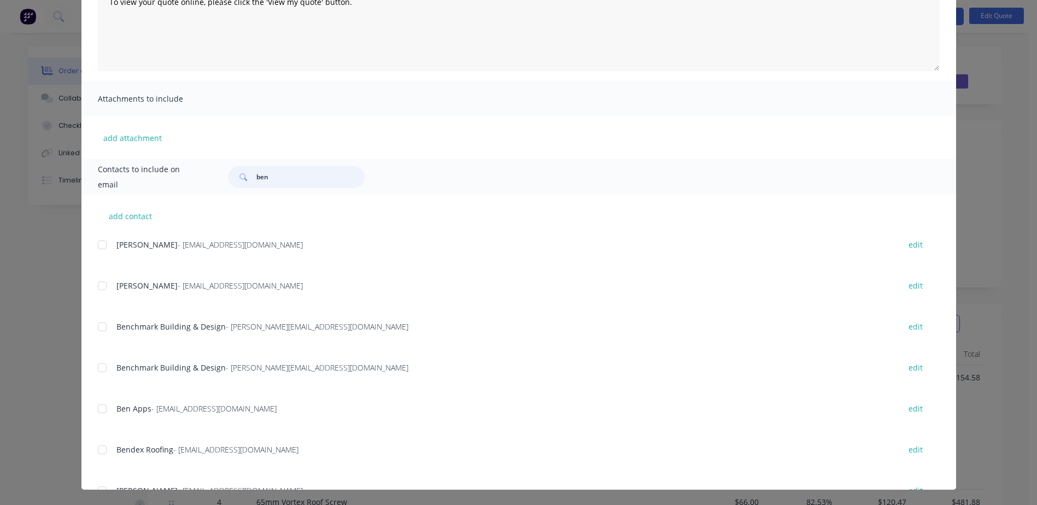
click at [96, 408] on div at bounding box center [102, 409] width 22 height 22
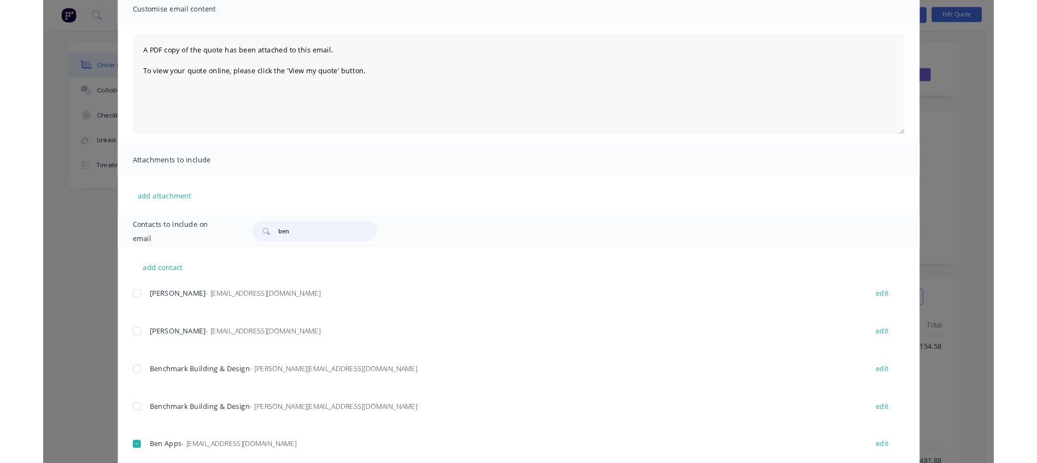
scroll to position [0, 0]
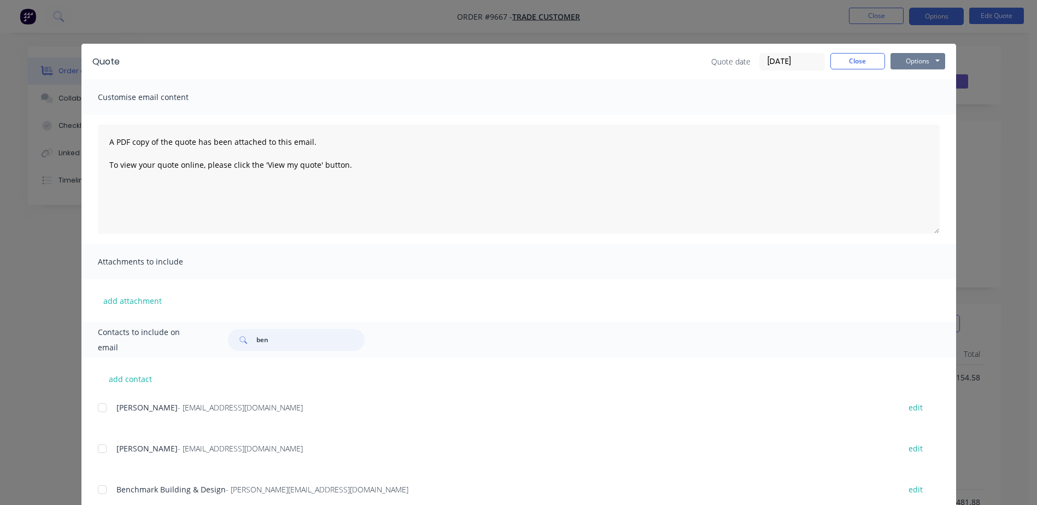
type input "ben"
click at [930, 57] on button "Options" at bounding box center [918, 61] width 55 height 16
click at [924, 116] on button "Email" at bounding box center [926, 117] width 70 height 18
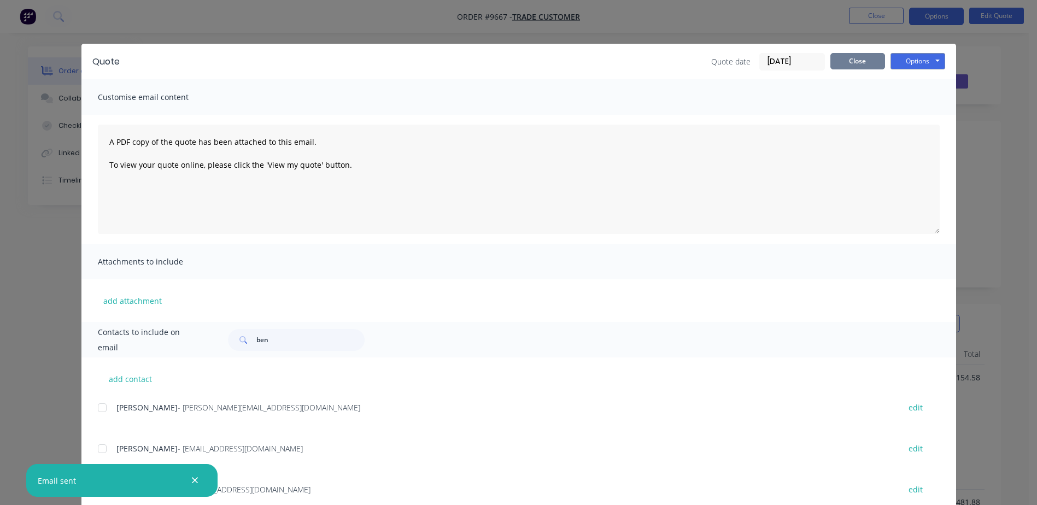
click at [842, 62] on button "Close" at bounding box center [858, 61] width 55 height 16
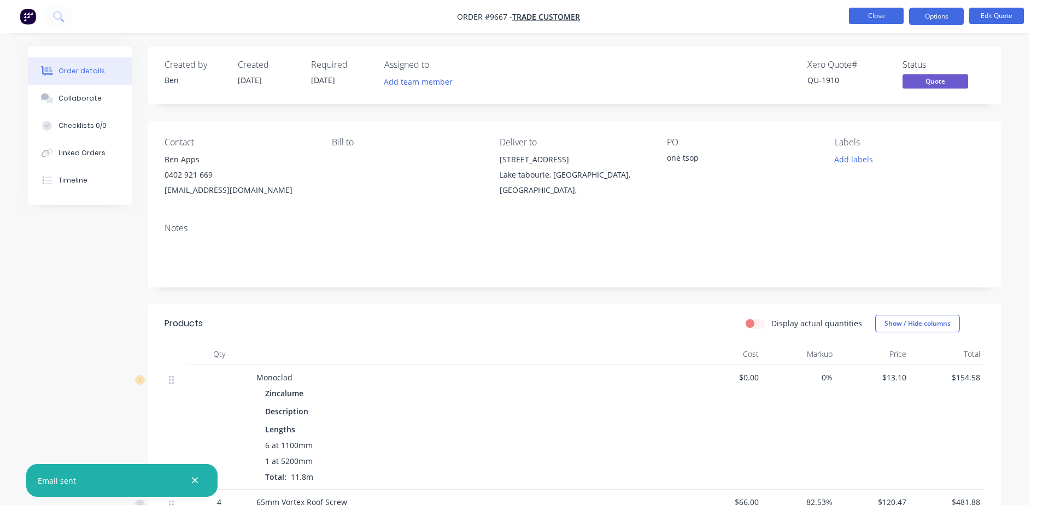
click at [859, 16] on button "Close" at bounding box center [876, 16] width 55 height 16
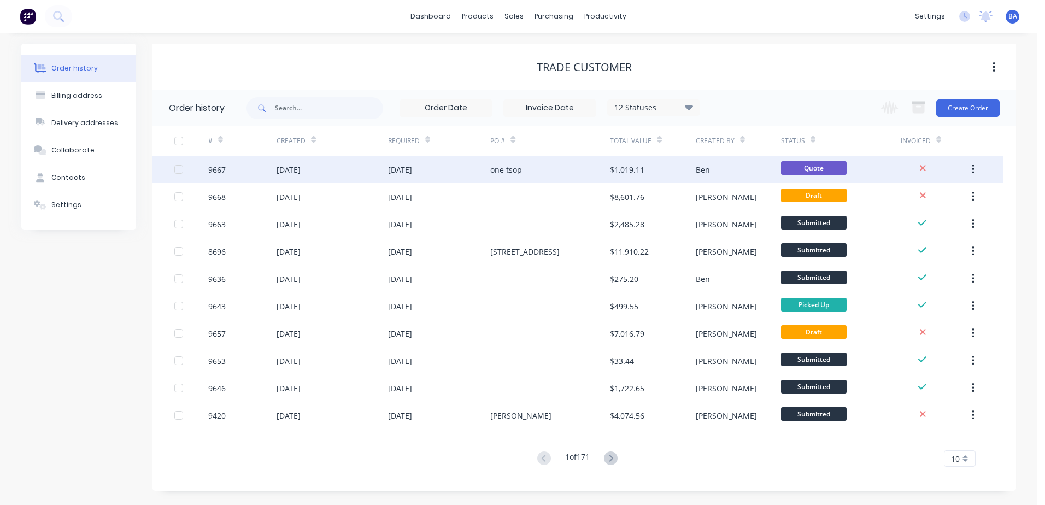
click at [554, 166] on div "one tsop" at bounding box center [550, 169] width 120 height 27
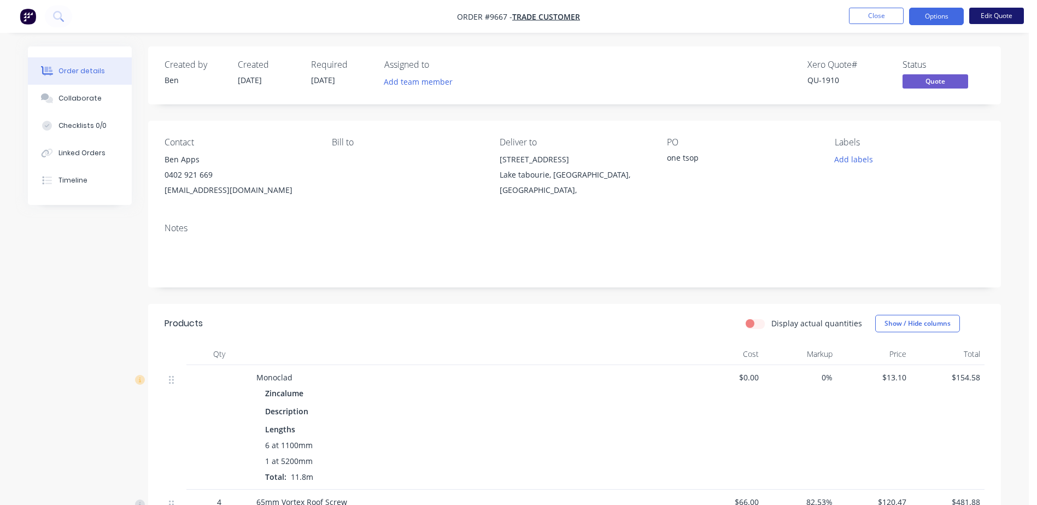
click at [991, 12] on button "Edit Quote" at bounding box center [996, 16] width 55 height 16
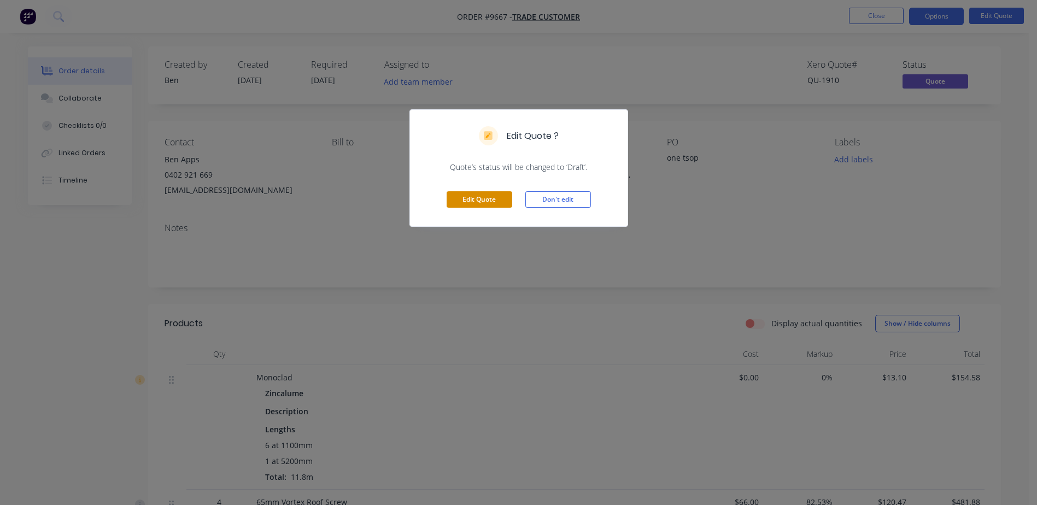
click at [489, 196] on button "Edit Quote" at bounding box center [480, 199] width 66 height 16
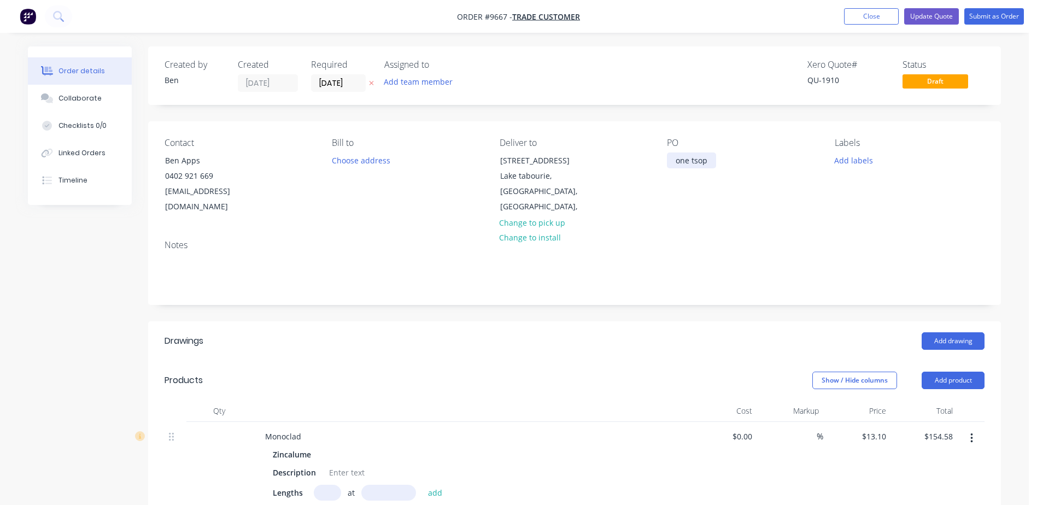
click at [711, 161] on div "one tsop" at bounding box center [691, 161] width 49 height 16
click at [937, 15] on button "Update Quote" at bounding box center [931, 16] width 55 height 16
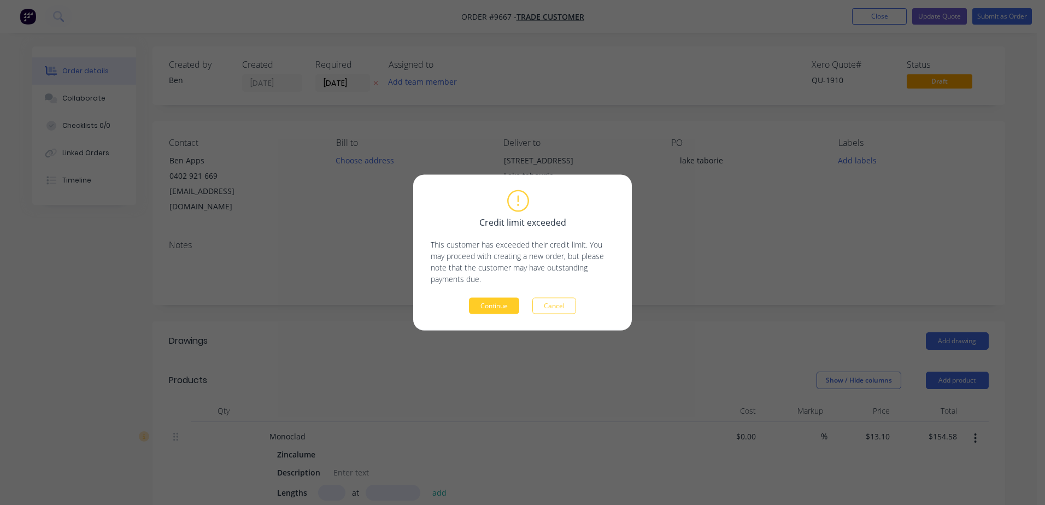
click at [510, 300] on button "Continue" at bounding box center [494, 306] width 50 height 16
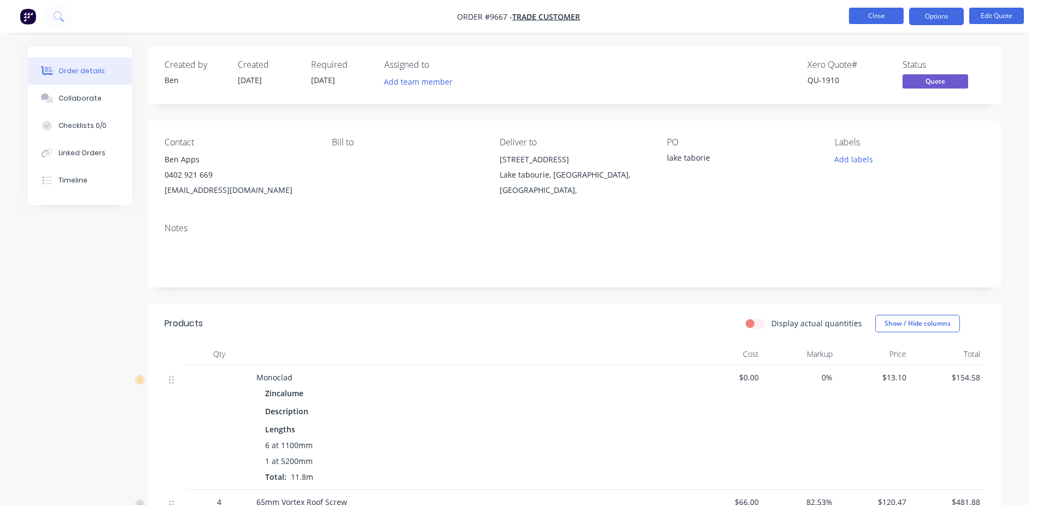
click at [855, 13] on button "Close" at bounding box center [876, 16] width 55 height 16
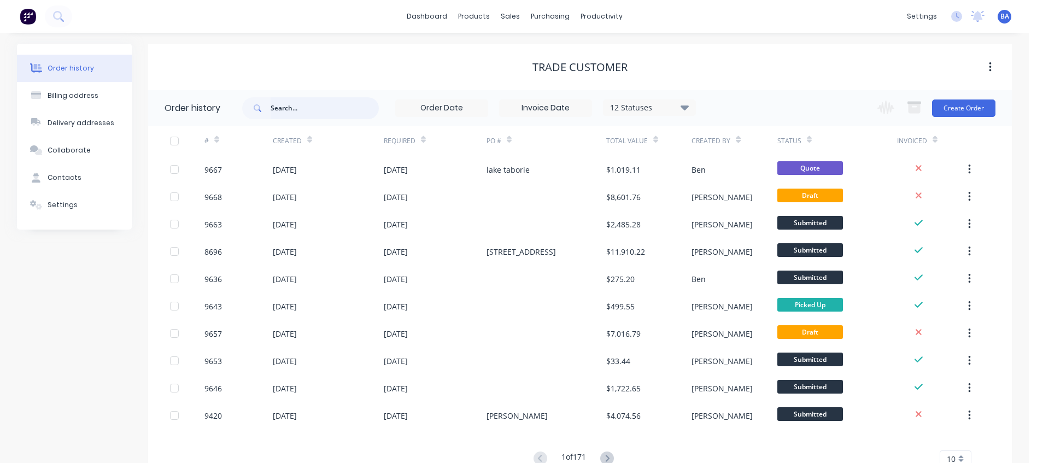
click at [335, 108] on input "text" at bounding box center [325, 108] width 108 height 22
type input "trade"
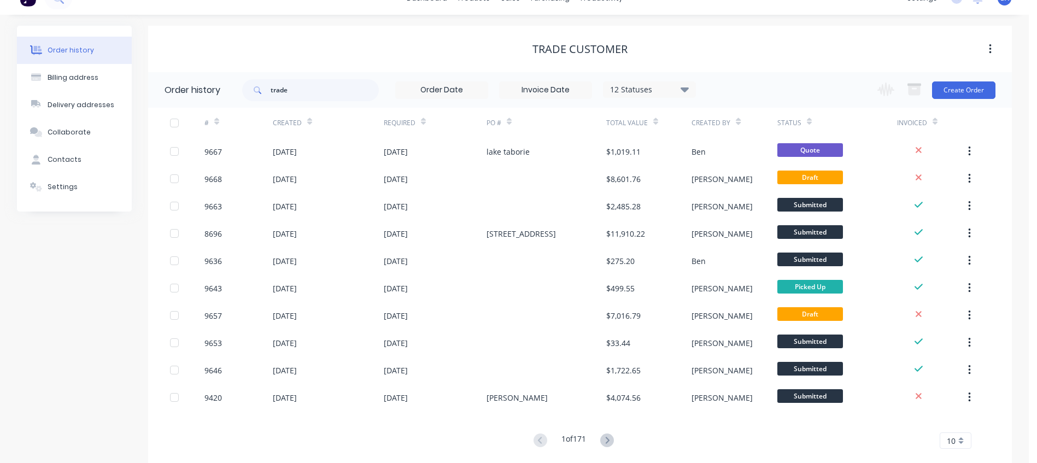
scroll to position [39, 0]
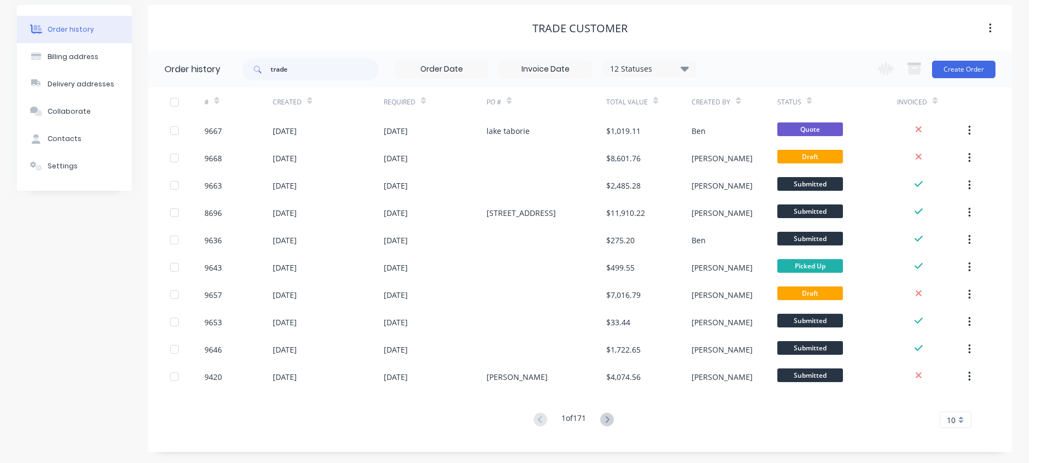
click at [609, 412] on button at bounding box center [607, 420] width 20 height 16
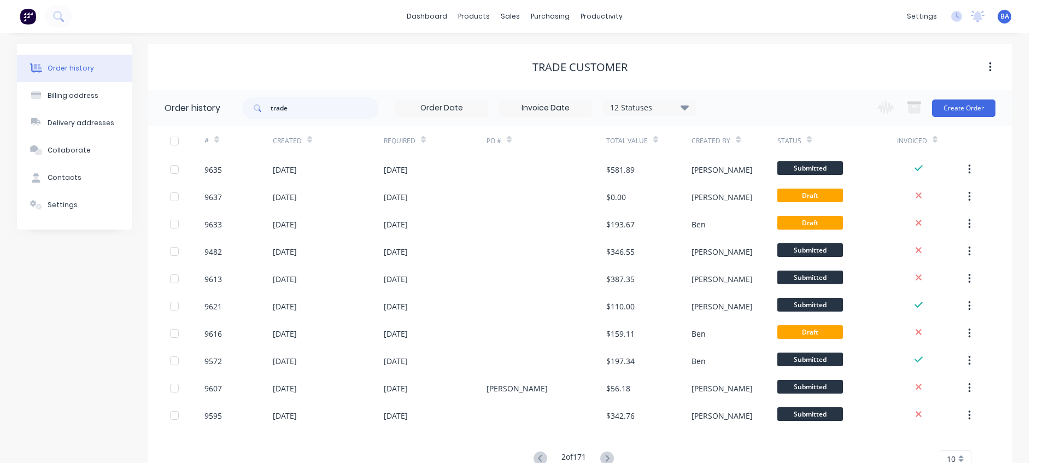
click at [609, 413] on div "$342.76" at bounding box center [620, 415] width 28 height 11
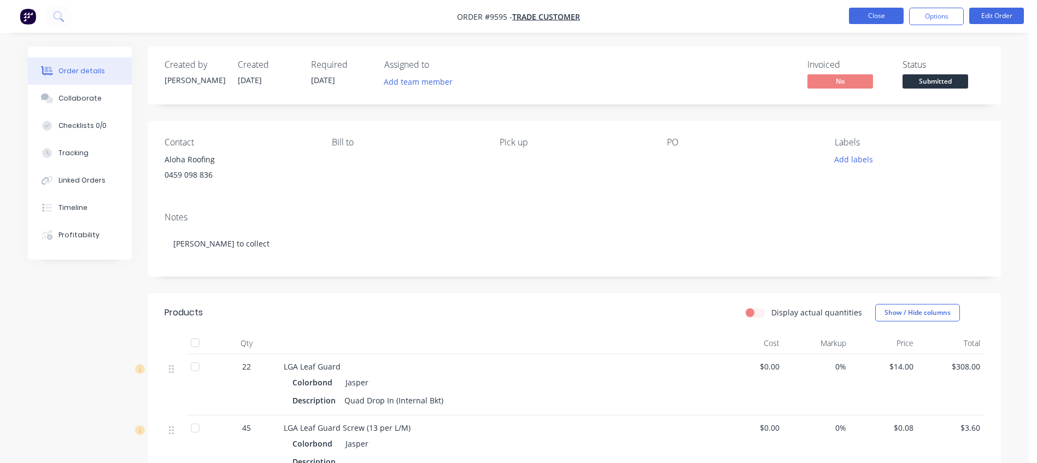
click at [876, 14] on button "Close" at bounding box center [876, 16] width 55 height 16
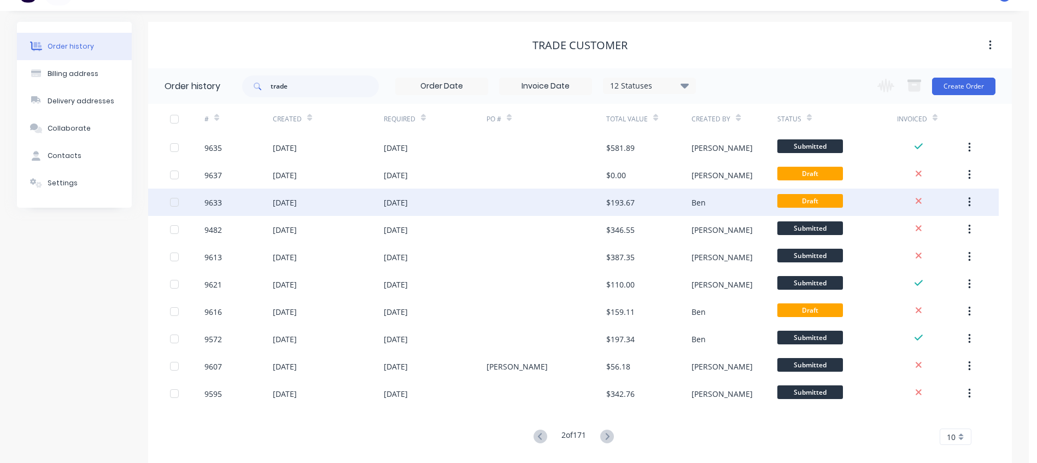
scroll to position [39, 0]
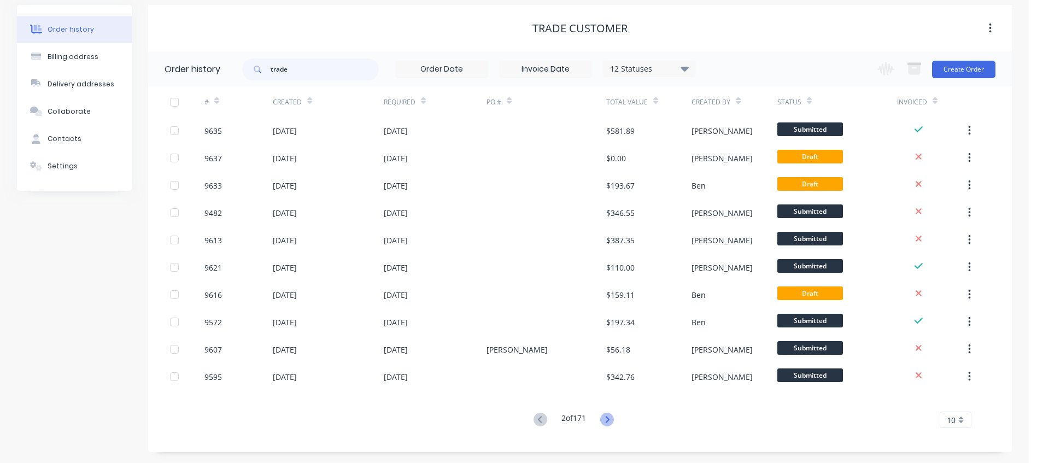
click at [610, 417] on icon at bounding box center [607, 420] width 14 height 14
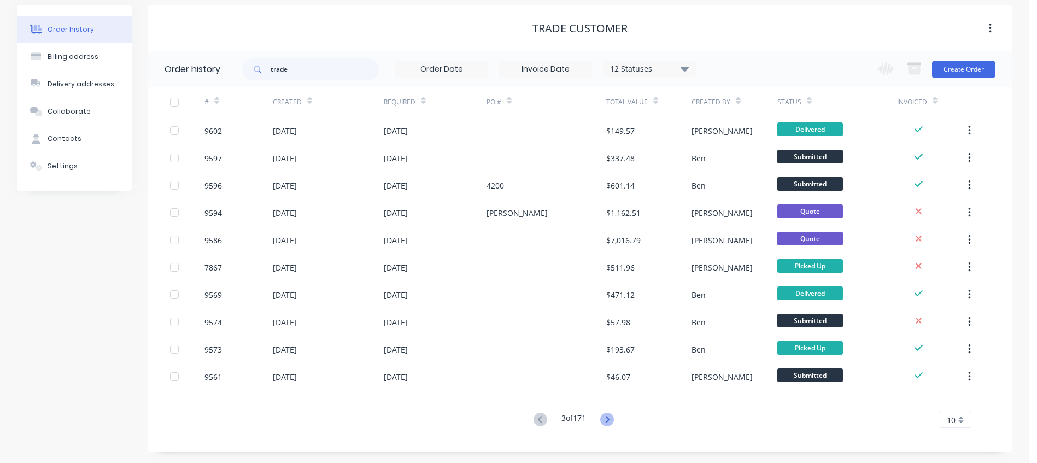
click at [608, 416] on icon at bounding box center [607, 420] width 14 height 14
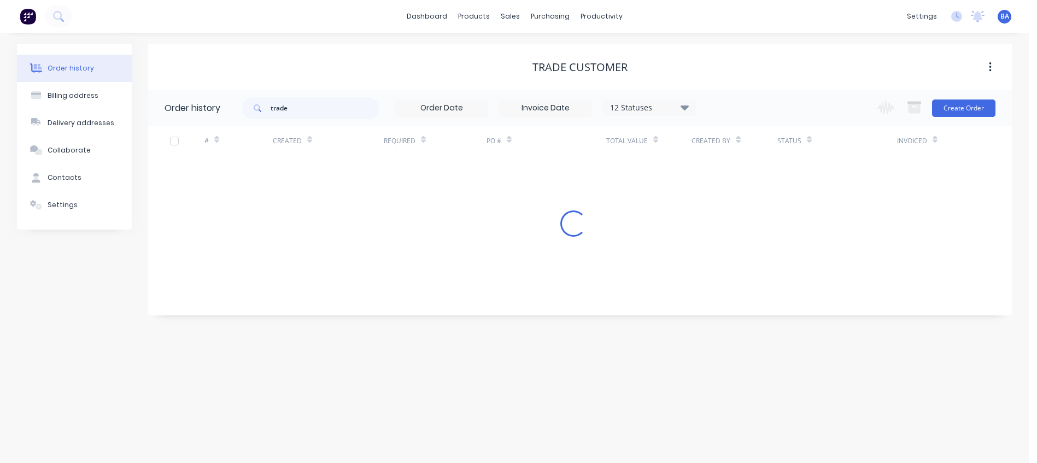
scroll to position [0, 0]
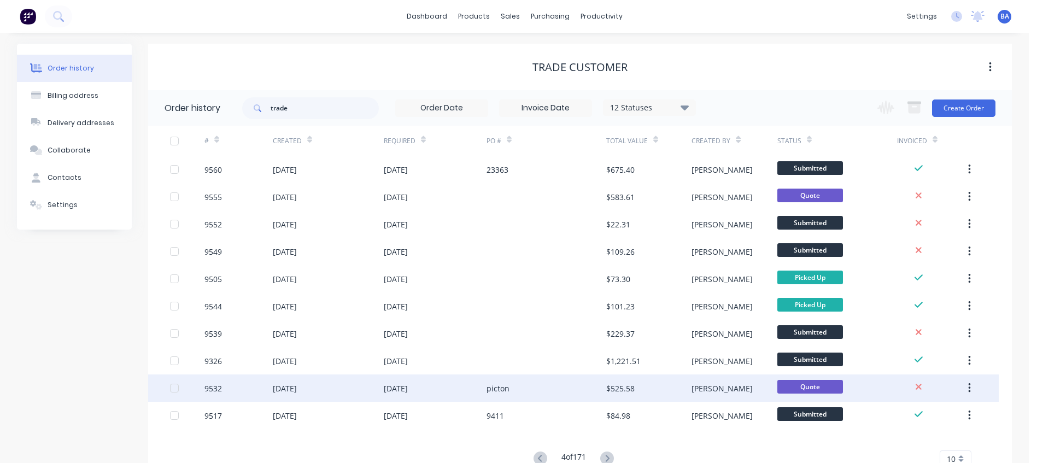
click at [227, 388] on div "9532" at bounding box center [239, 388] width 68 height 27
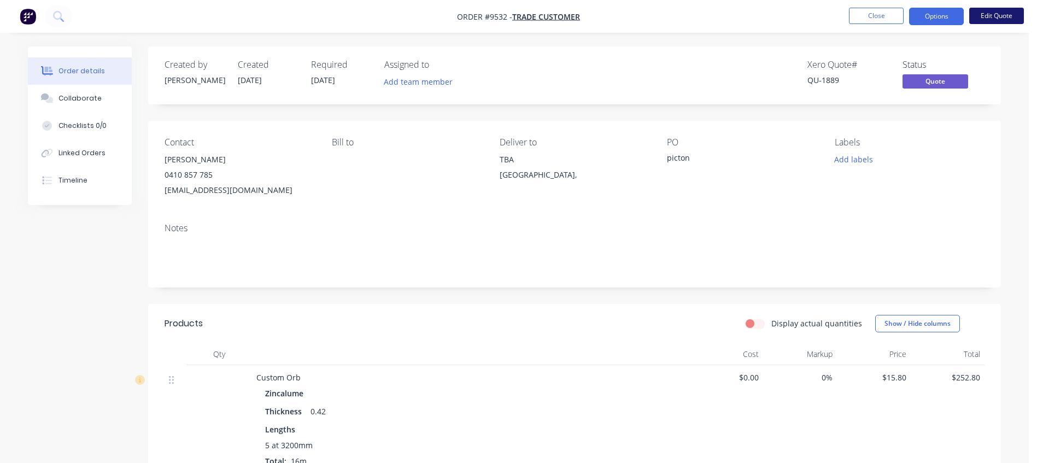
click at [988, 15] on button "Edit Quote" at bounding box center [996, 16] width 55 height 16
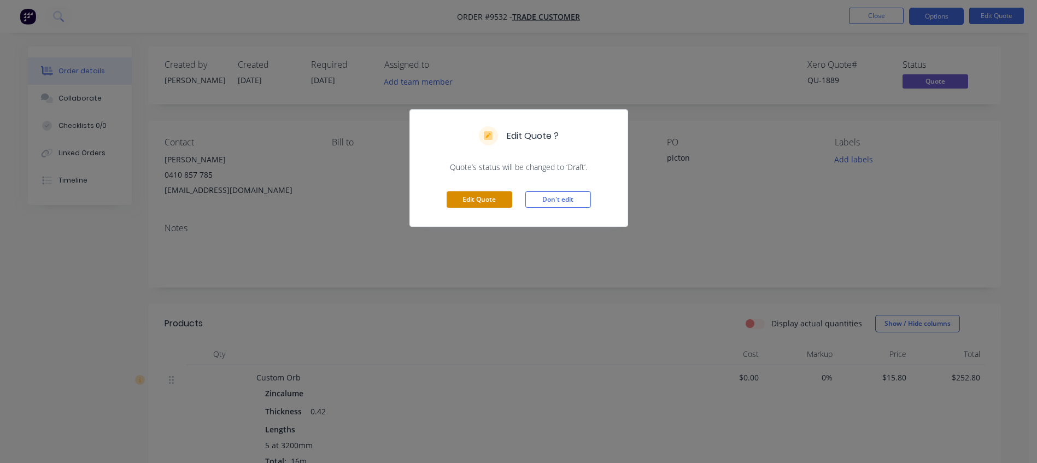
click at [498, 198] on button "Edit Quote" at bounding box center [480, 199] width 66 height 16
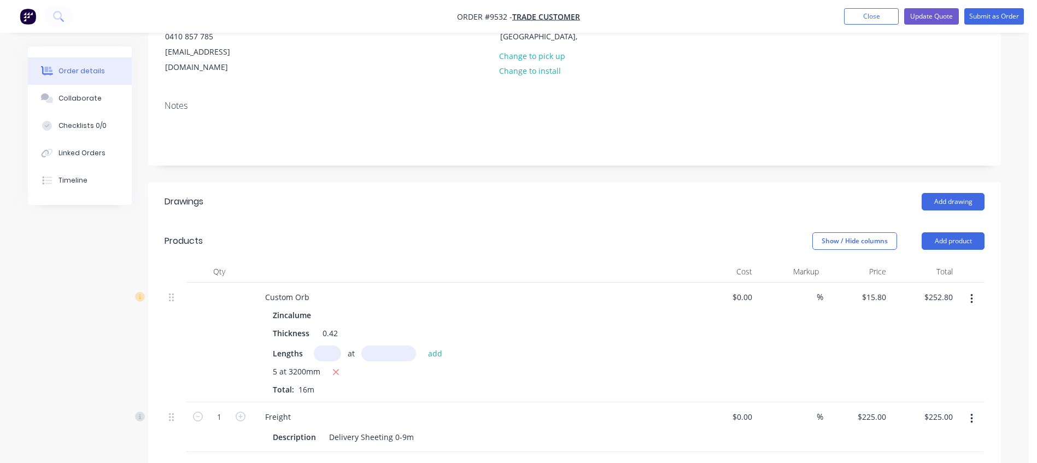
scroll to position [273, 0]
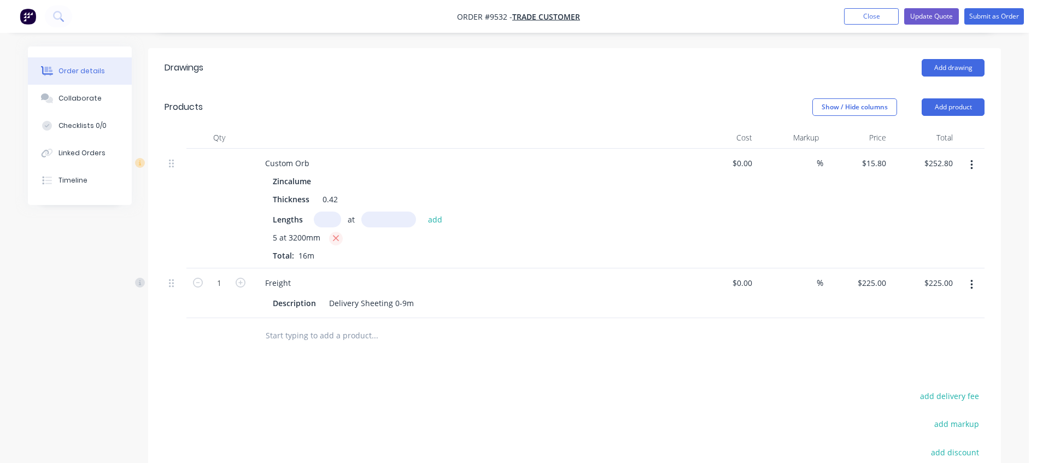
click at [334, 233] on icon "button" at bounding box center [335, 238] width 7 height 10
type input "$0.00"
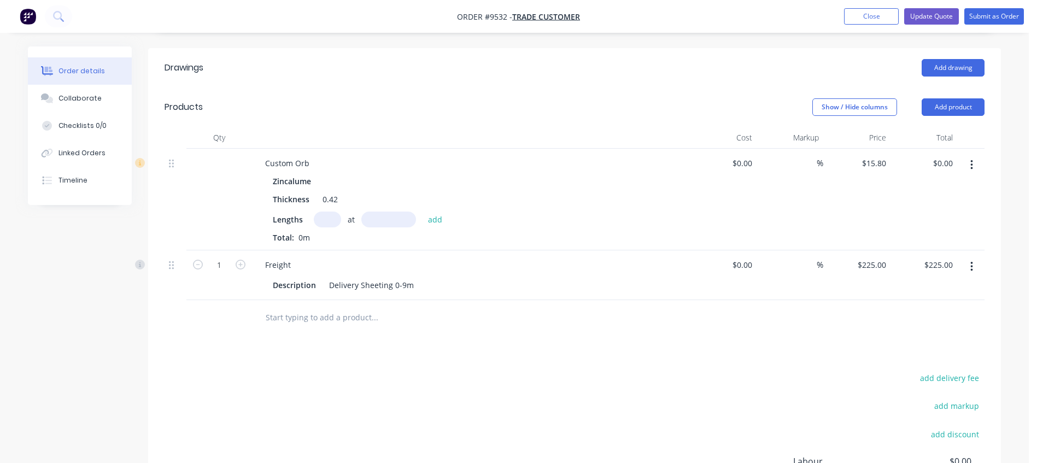
click at [331, 212] on input "text" at bounding box center [327, 220] width 27 height 16
type input "10"
type input "3200"
click at [423, 212] on button "add" at bounding box center [436, 219] width 26 height 15
type input "$505.60"
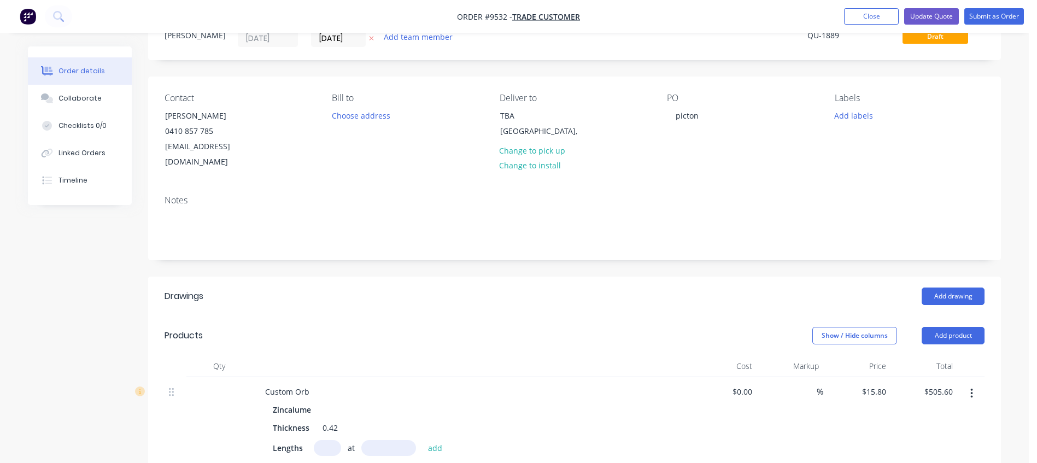
scroll to position [0, 0]
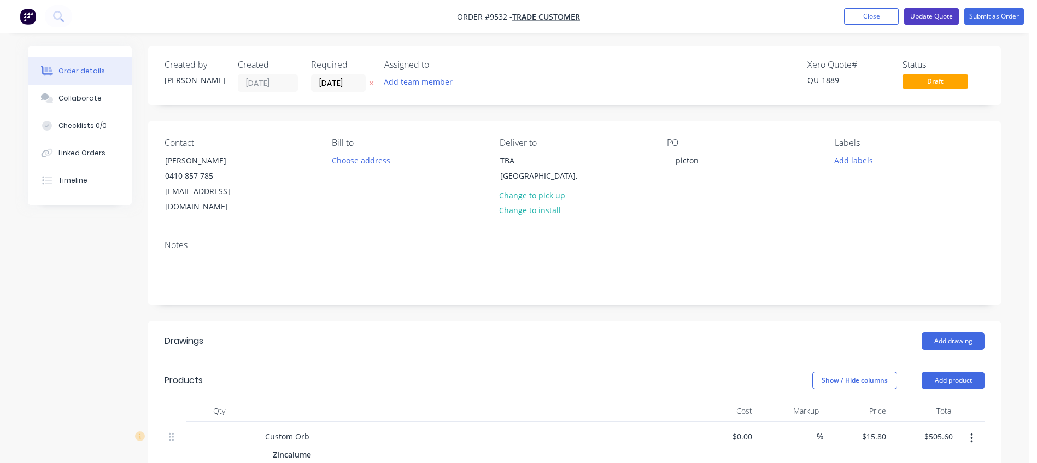
click at [938, 13] on button "Update Quote" at bounding box center [931, 16] width 55 height 16
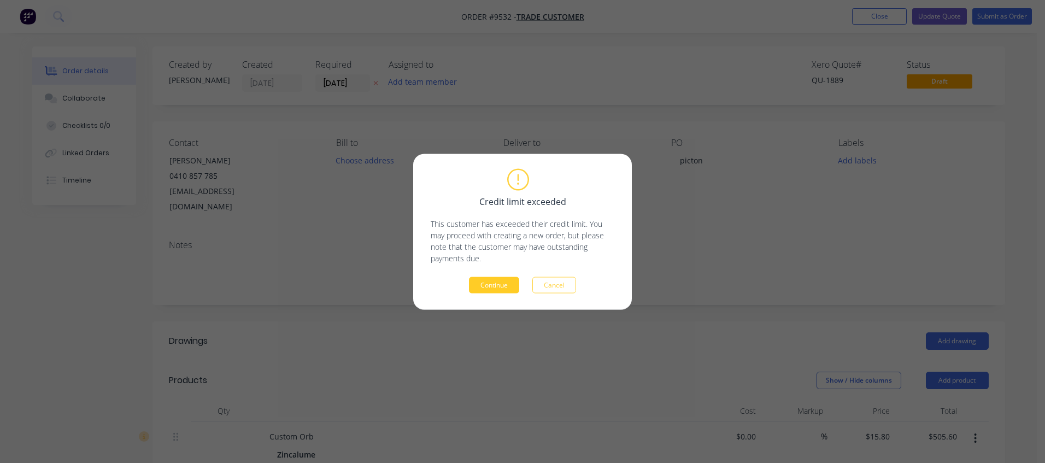
click at [494, 279] on button "Continue" at bounding box center [494, 285] width 50 height 16
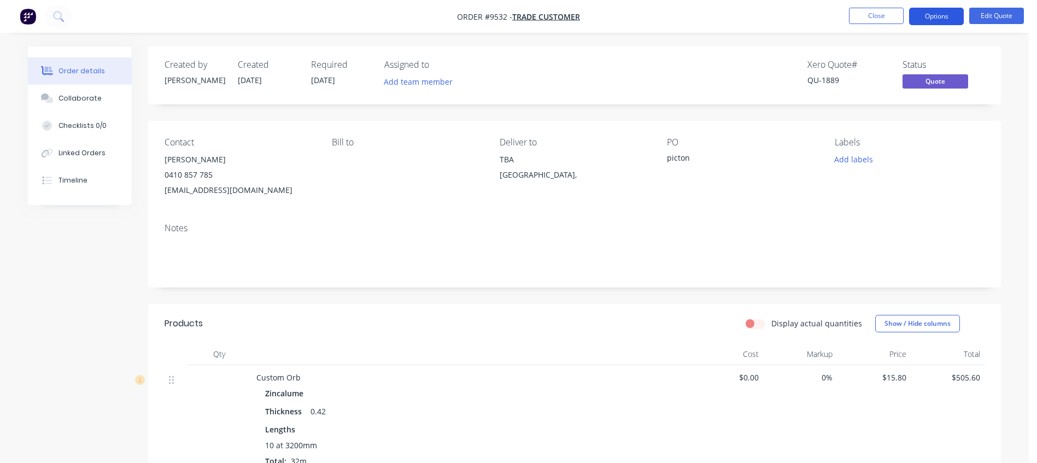
click at [933, 14] on button "Options" at bounding box center [936, 16] width 55 height 17
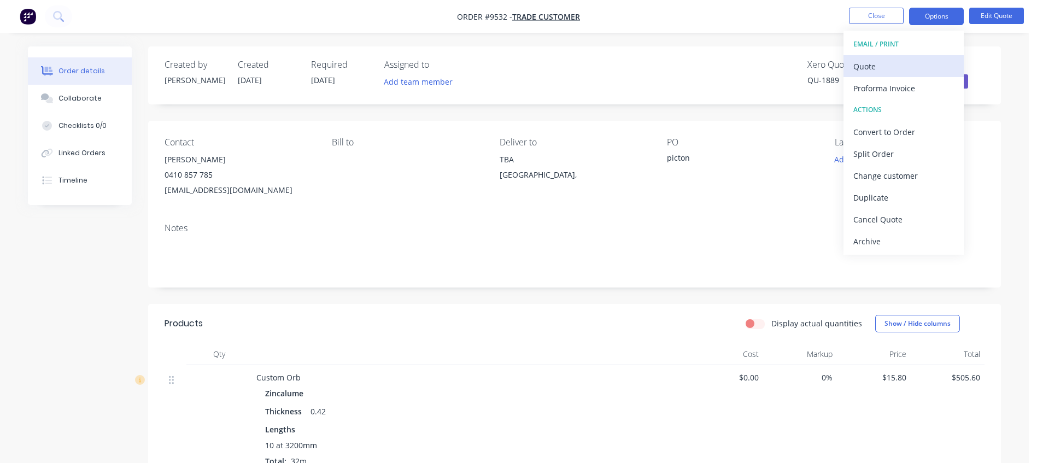
click at [868, 64] on div "Quote" at bounding box center [904, 67] width 101 height 16
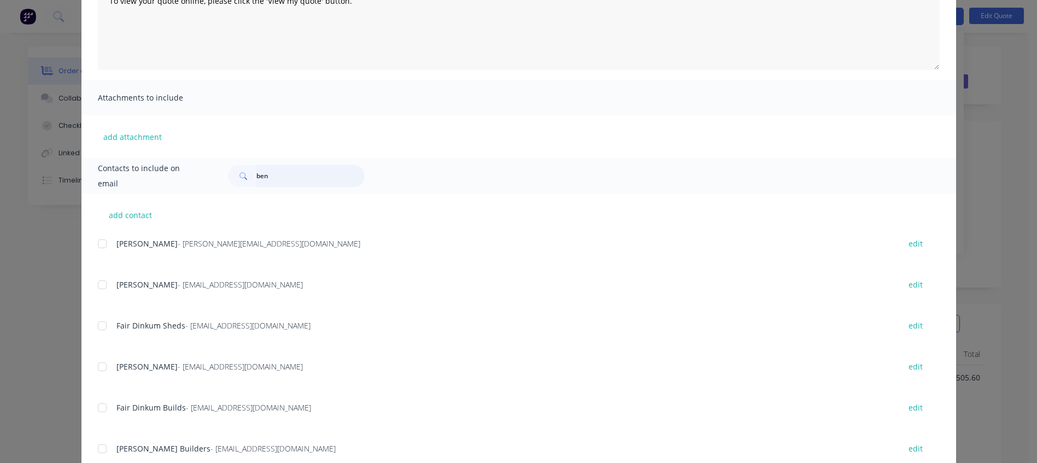
click at [267, 172] on input "ben" at bounding box center [310, 176] width 108 height 22
type input "b"
type input "ben"
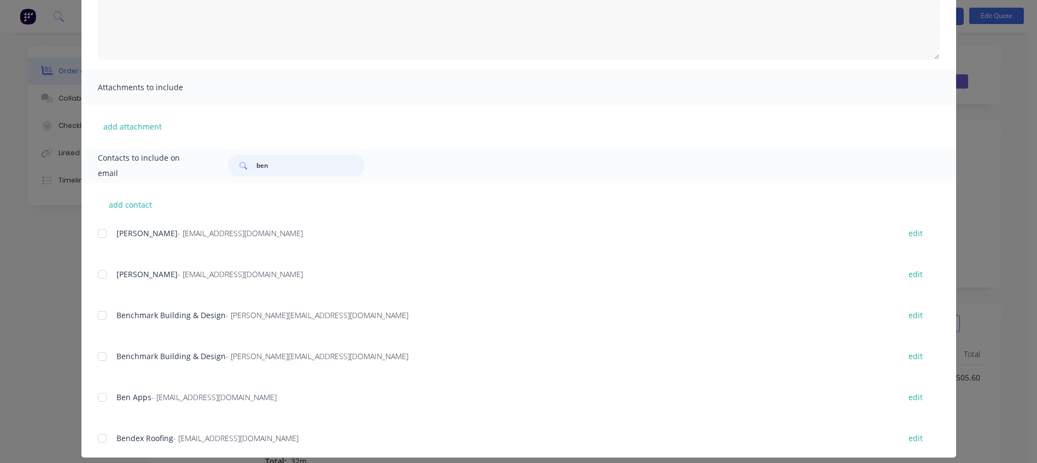
scroll to position [184, 0]
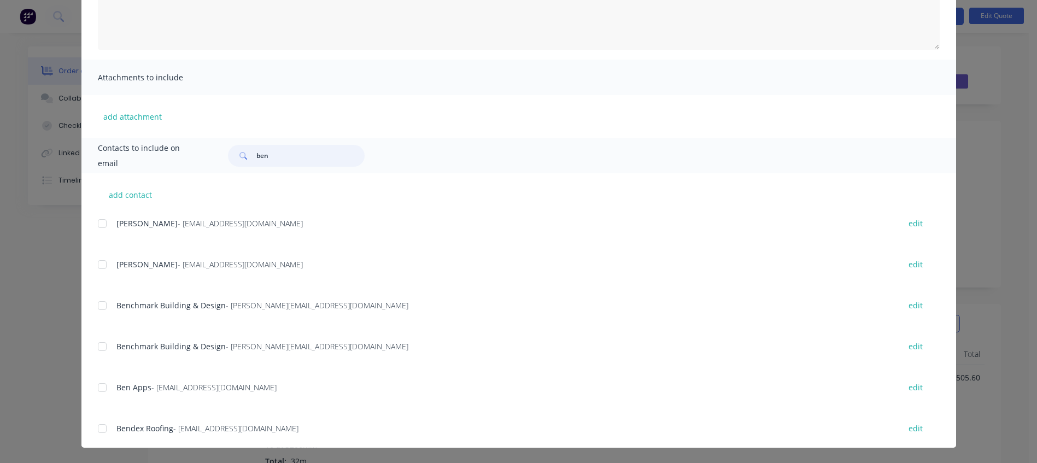
click at [97, 224] on div at bounding box center [102, 224] width 22 height 22
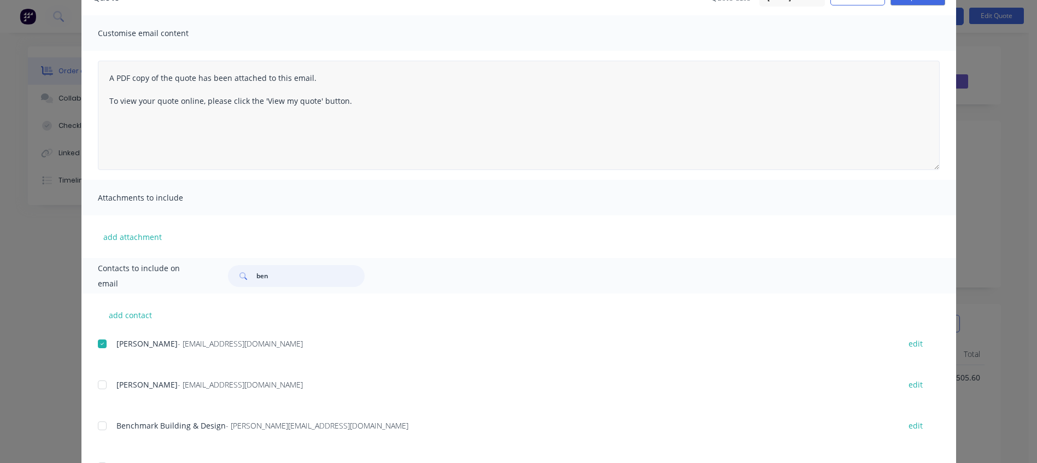
scroll to position [0, 0]
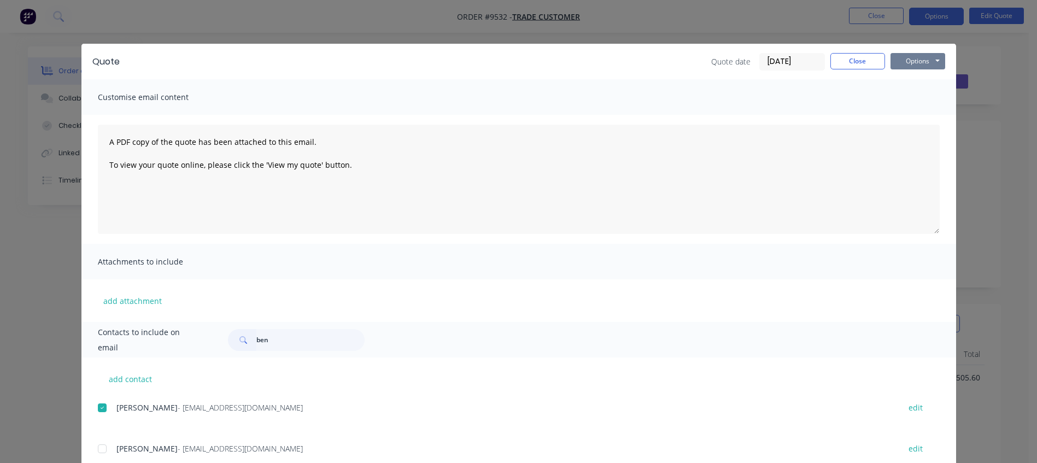
click at [895, 57] on button "Options" at bounding box center [918, 61] width 55 height 16
click at [912, 112] on button "Email" at bounding box center [926, 117] width 70 height 18
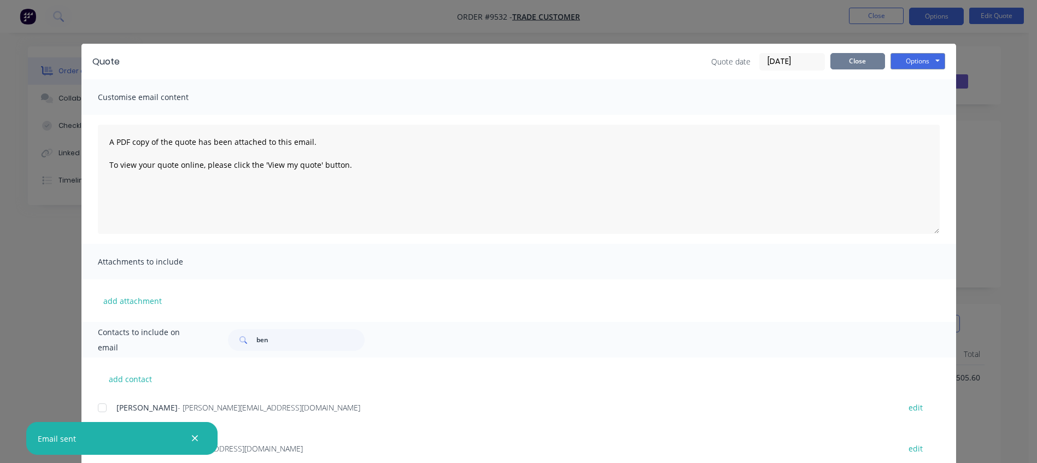
click at [852, 65] on button "Close" at bounding box center [858, 61] width 55 height 16
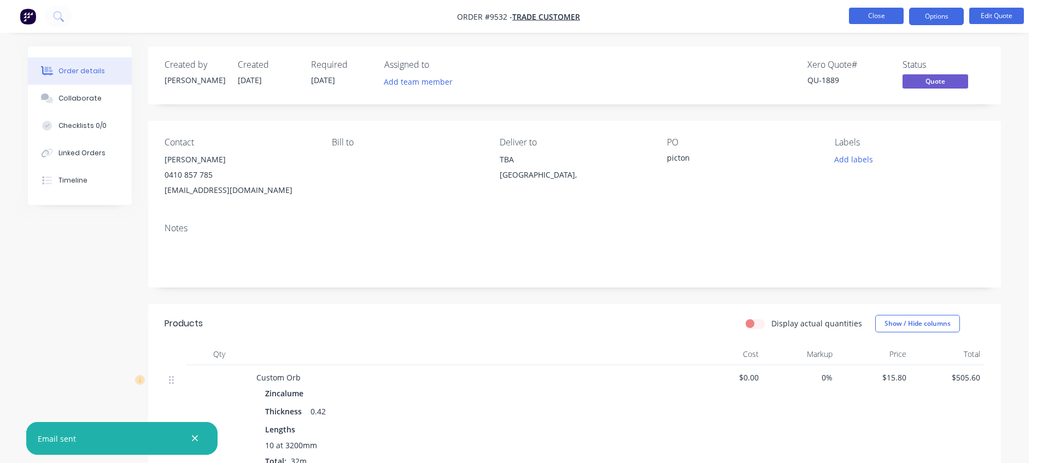
click at [879, 16] on button "Close" at bounding box center [876, 16] width 55 height 16
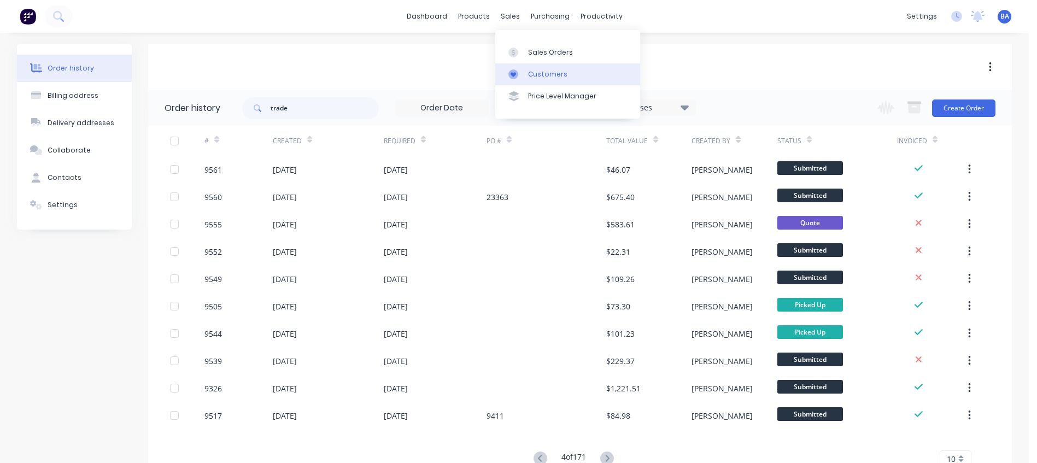
click at [519, 69] on div at bounding box center [517, 74] width 16 height 10
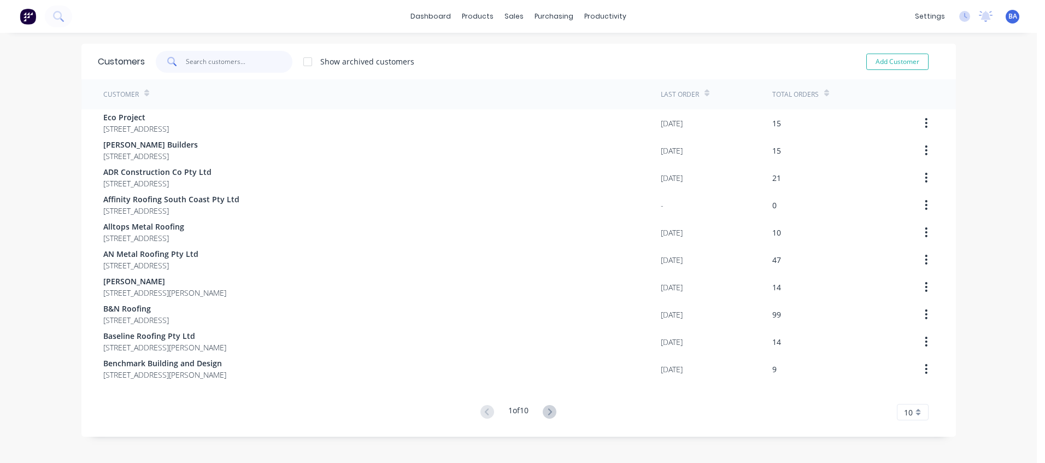
click at [269, 58] on input "text" at bounding box center [239, 62] width 107 height 22
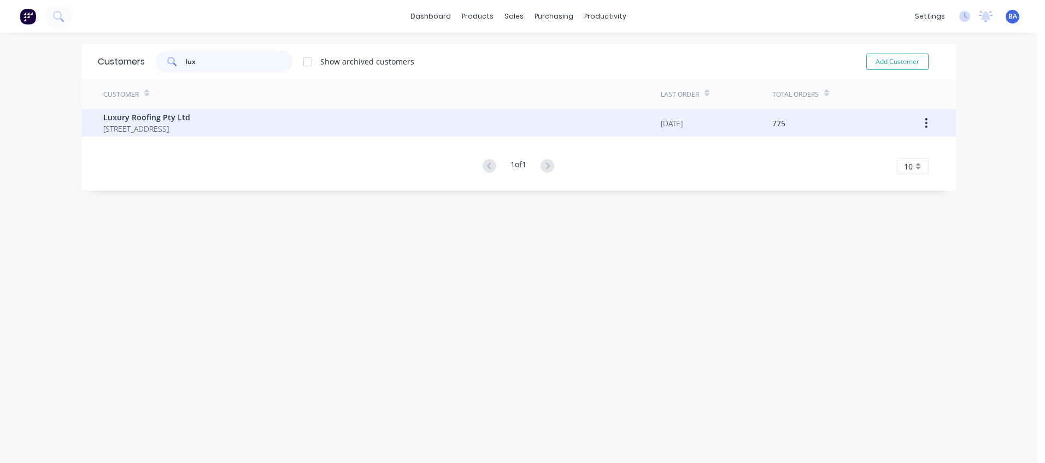
type input "lux"
click at [190, 116] on span "Luxury Roofing Pty Ltd" at bounding box center [146, 117] width 87 height 11
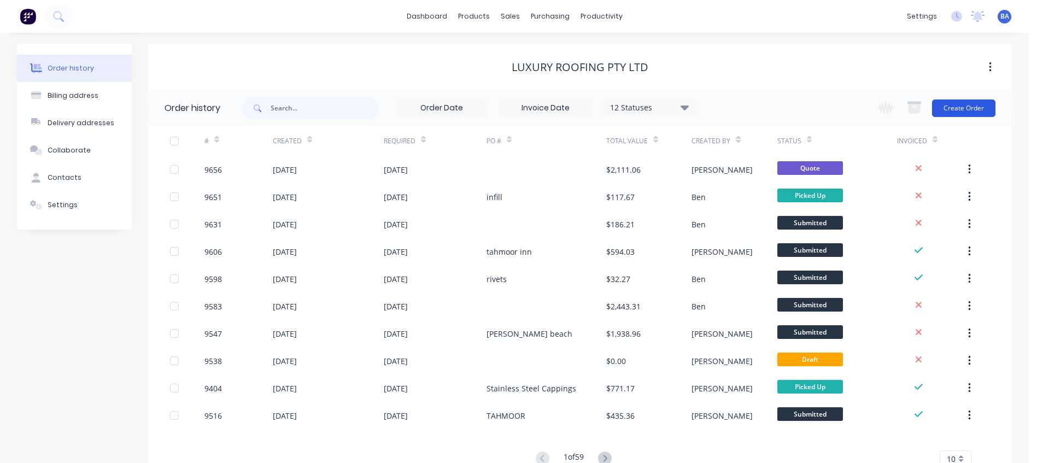
click at [974, 101] on button "Create Order" at bounding box center [963, 108] width 63 height 17
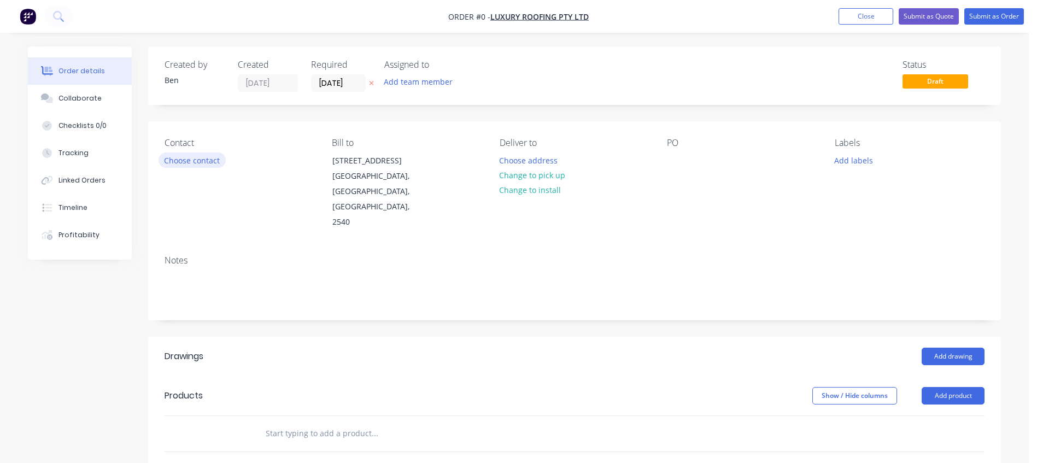
click at [204, 159] on button "Choose contact" at bounding box center [192, 160] width 67 height 15
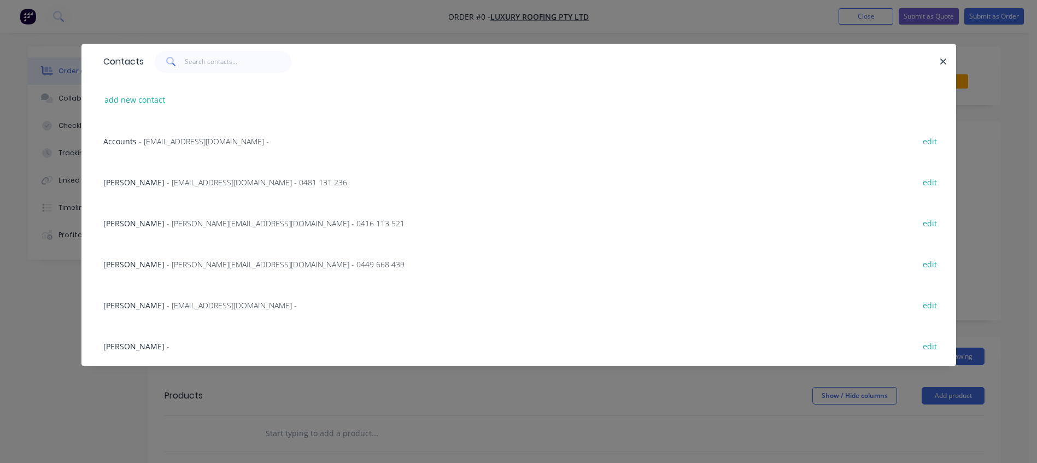
click at [127, 178] on span "Josh Elliott" at bounding box center [133, 182] width 61 height 10
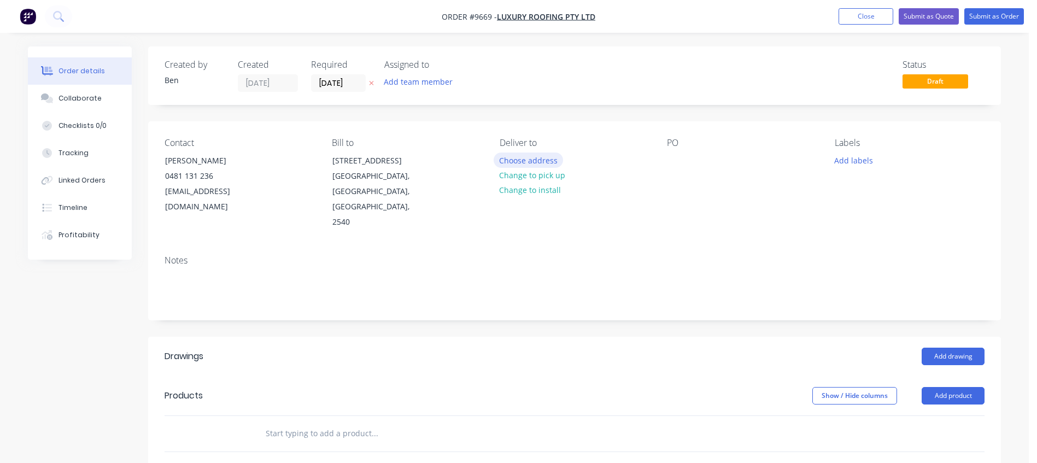
click at [535, 159] on button "Choose address" at bounding box center [529, 160] width 70 height 15
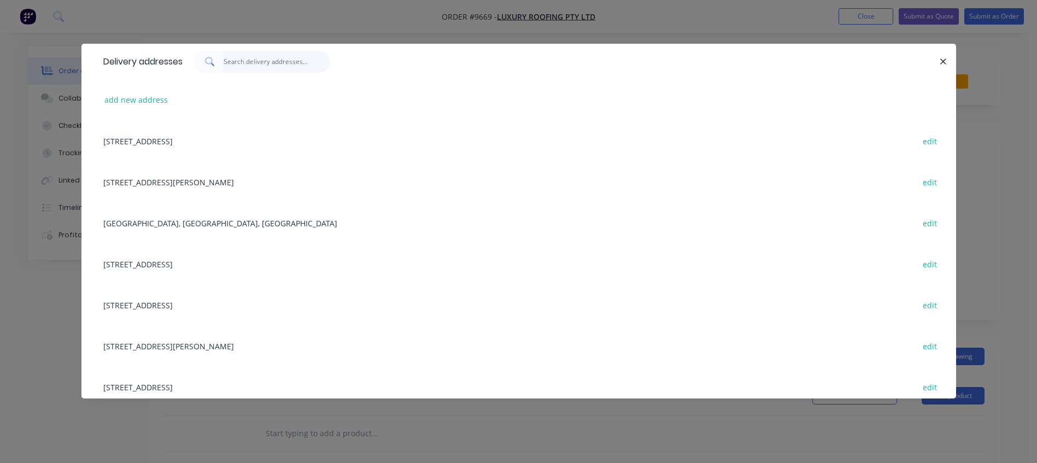
click at [227, 60] on input "text" at bounding box center [277, 62] width 107 height 22
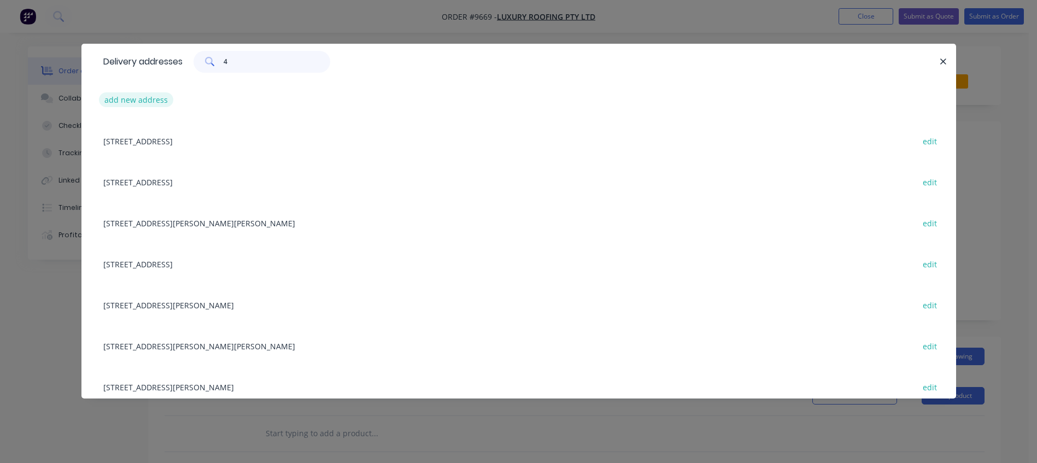
type input "4"
click at [145, 97] on button "add new address" at bounding box center [136, 99] width 75 height 15
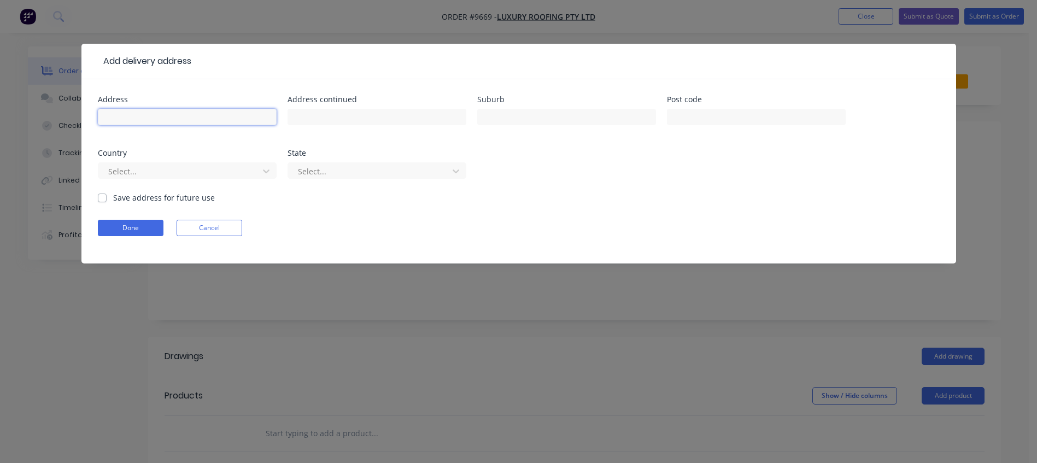
drag, startPoint x: 168, startPoint y: 118, endPoint x: 159, endPoint y: 122, distance: 10.1
click at [168, 119] on input "text" at bounding box center [187, 117] width 179 height 16
type input "4 Kerry street"
click at [539, 116] on input "text" at bounding box center [566, 117] width 179 height 16
type input "sanctuary point"
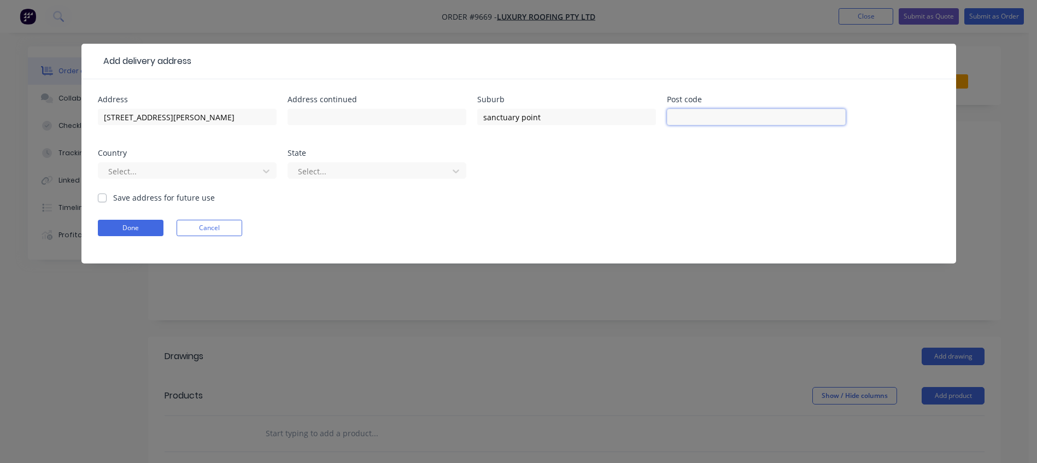
click at [719, 120] on input "text" at bounding box center [756, 117] width 179 height 16
type input "2540"
click at [184, 172] on div at bounding box center [180, 172] width 146 height 14
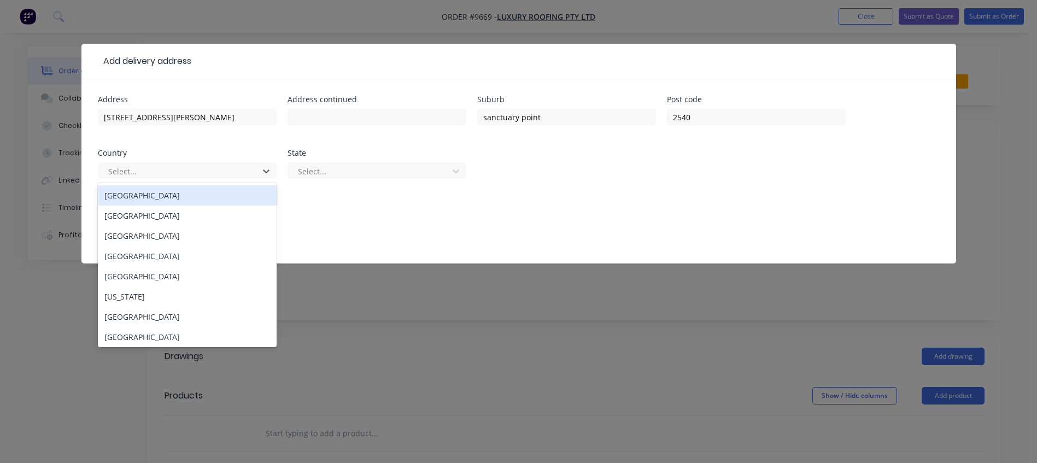
click at [179, 194] on div "Australia" at bounding box center [187, 195] width 179 height 20
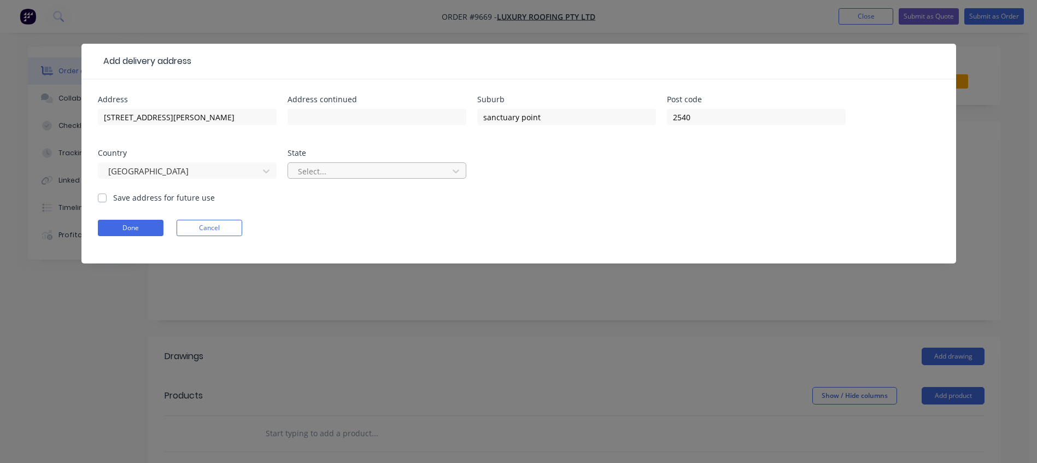
click at [319, 170] on div at bounding box center [370, 172] width 146 height 14
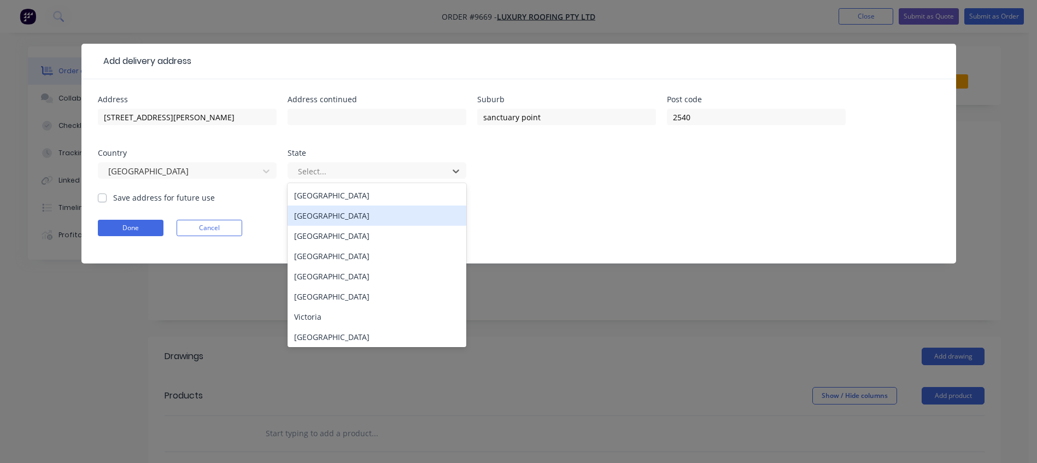
click at [346, 218] on div "New South Wales" at bounding box center [377, 216] width 179 height 20
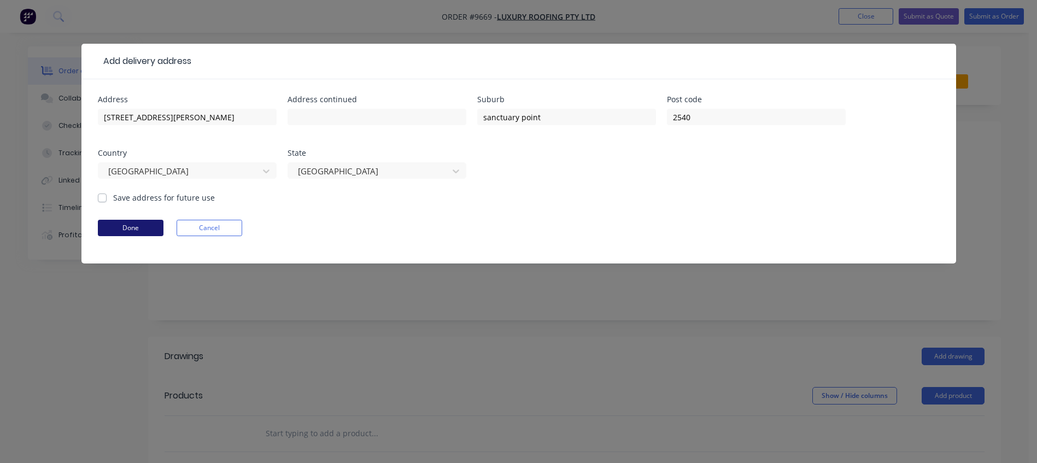
click at [143, 232] on button "Done" at bounding box center [131, 228] width 66 height 16
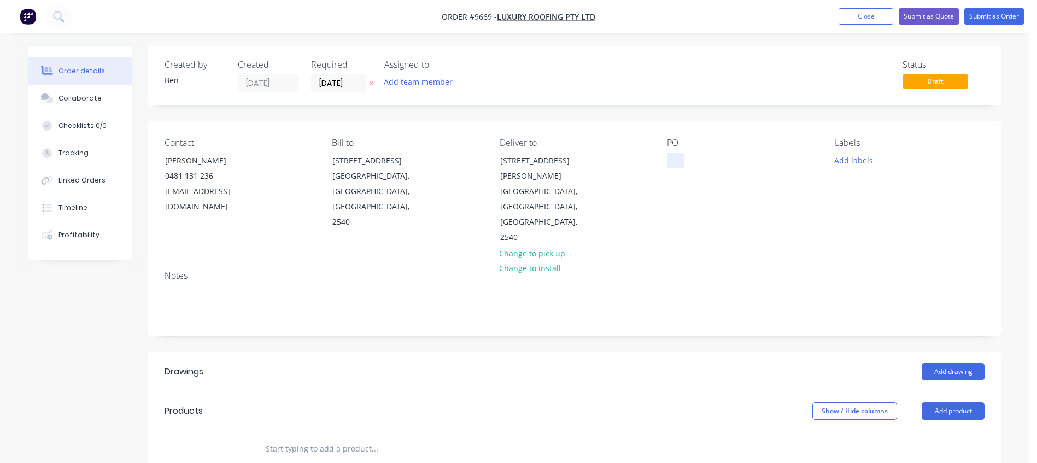
click at [673, 159] on div at bounding box center [675, 161] width 17 height 16
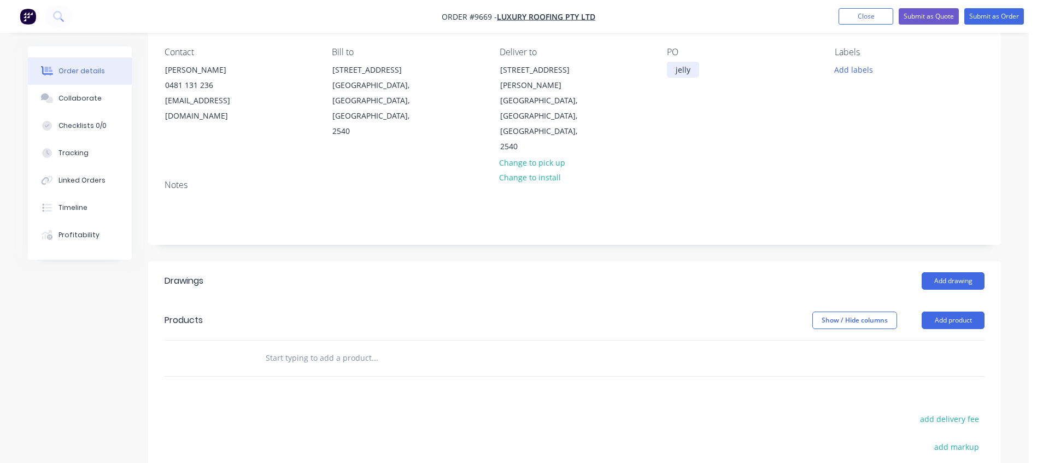
scroll to position [109, 0]
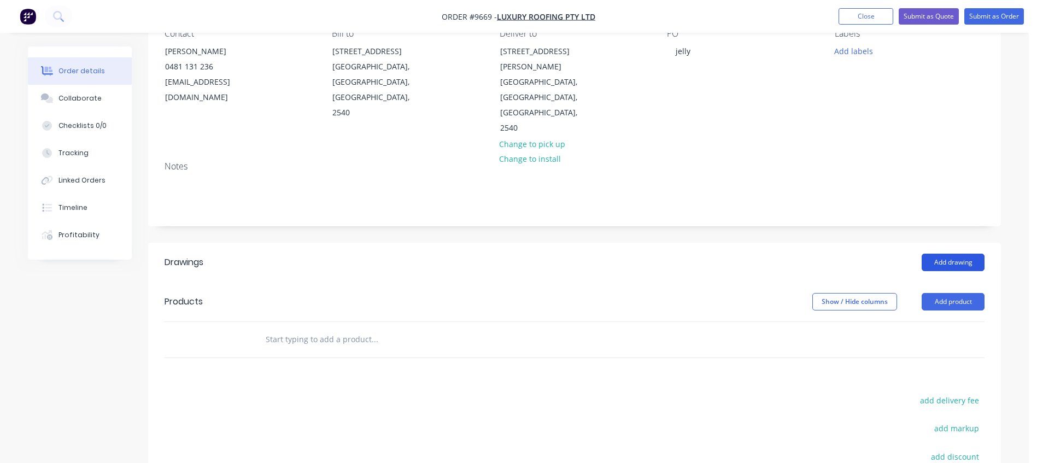
click at [941, 254] on button "Add drawing" at bounding box center [953, 262] width 63 height 17
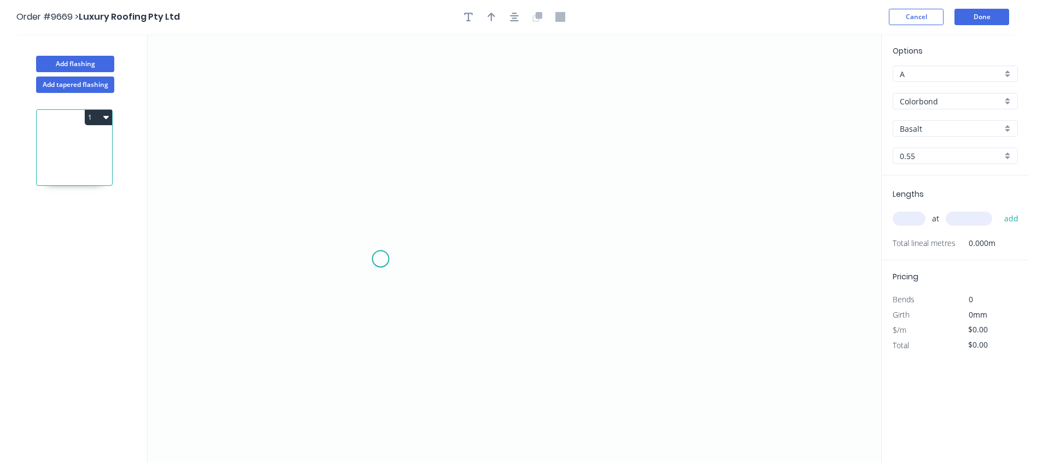
click at [381, 259] on icon "0" at bounding box center [515, 248] width 734 height 429
click at [349, 282] on icon "0" at bounding box center [515, 248] width 734 height 429
drag, startPoint x: 348, startPoint y: 110, endPoint x: 361, endPoint y: 109, distance: 13.2
click at [348, 110] on icon "0 ?" at bounding box center [515, 248] width 734 height 429
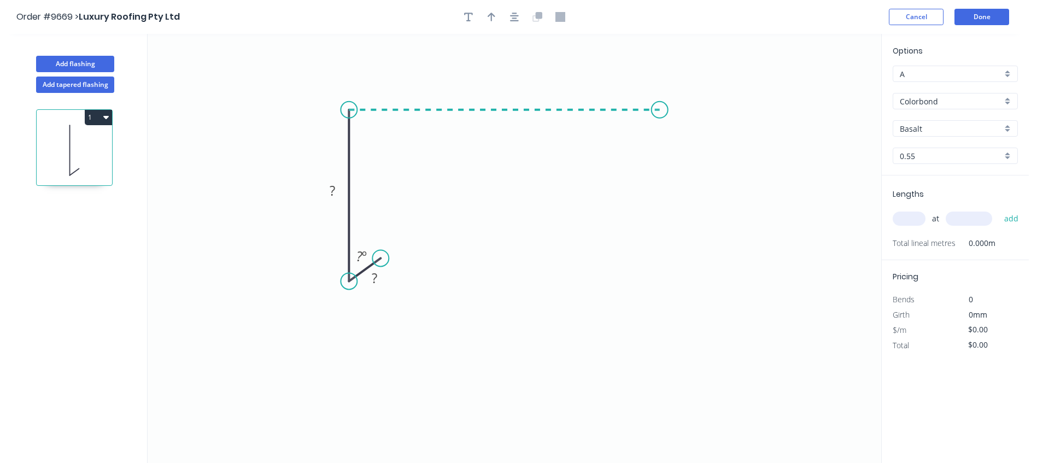
click at [660, 102] on icon "0 ? ? ? º" at bounding box center [515, 248] width 734 height 429
click at [697, 137] on icon "0 ? ? ? ? º" at bounding box center [515, 248] width 734 height 429
click at [648, 136] on tspan "?" at bounding box center [649, 135] width 6 height 18
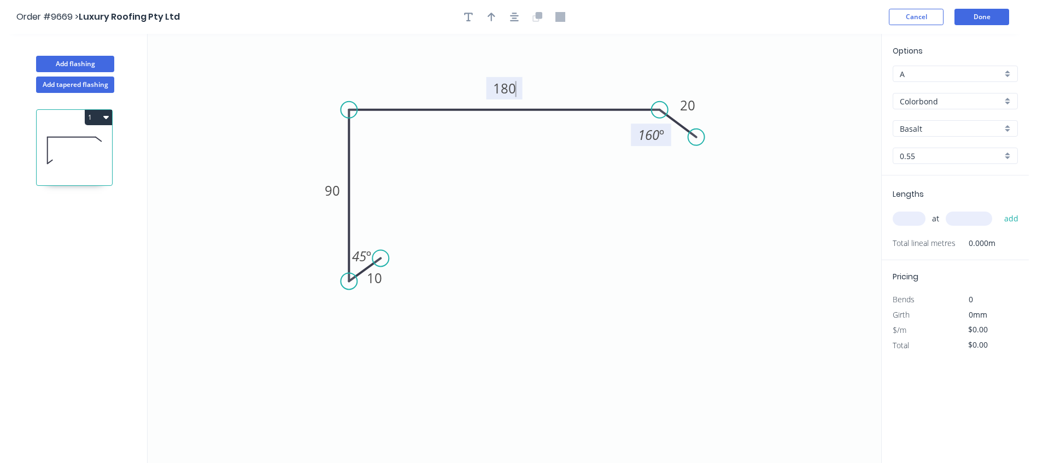
click at [554, 200] on icon "0 10 90 180 20 45 º 160 º" at bounding box center [515, 248] width 734 height 429
type input "$10.14"
click at [494, 19] on icon "button" at bounding box center [492, 17] width 8 height 10
drag, startPoint x: 779, startPoint y: 79, endPoint x: 506, endPoint y: 68, distance: 273.6
click at [506, 68] on icon at bounding box center [506, 55] width 10 height 35
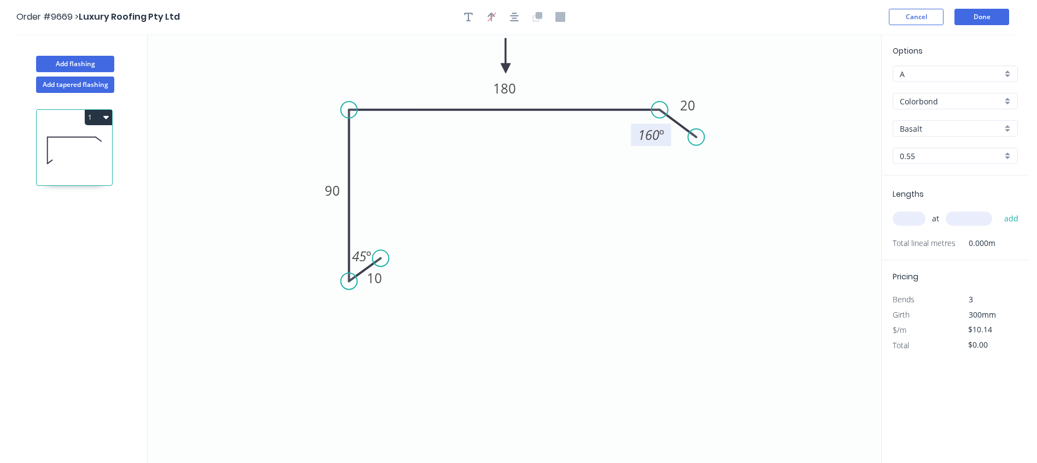
click at [914, 125] on input "Basalt" at bounding box center [951, 128] width 102 height 11
click at [956, 242] on div "Deep Ocean" at bounding box center [955, 245] width 124 height 19
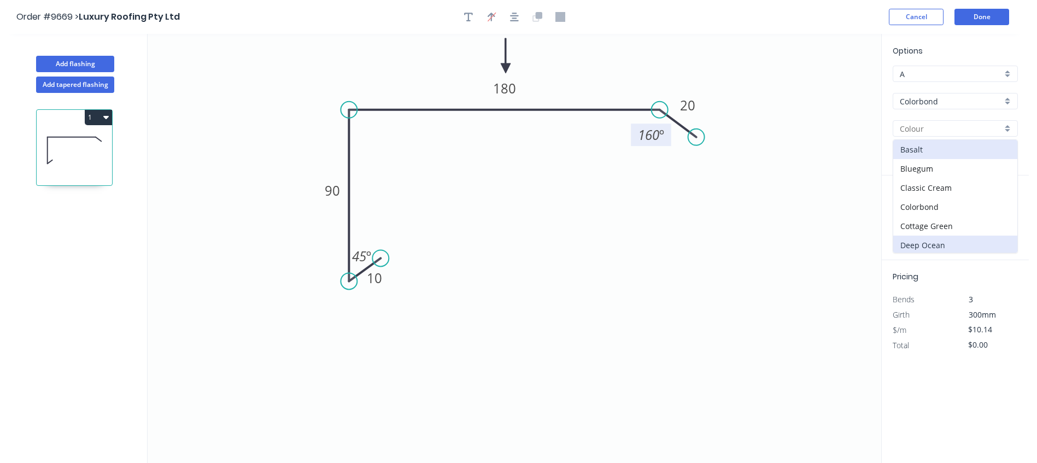
type input "Deep Ocean"
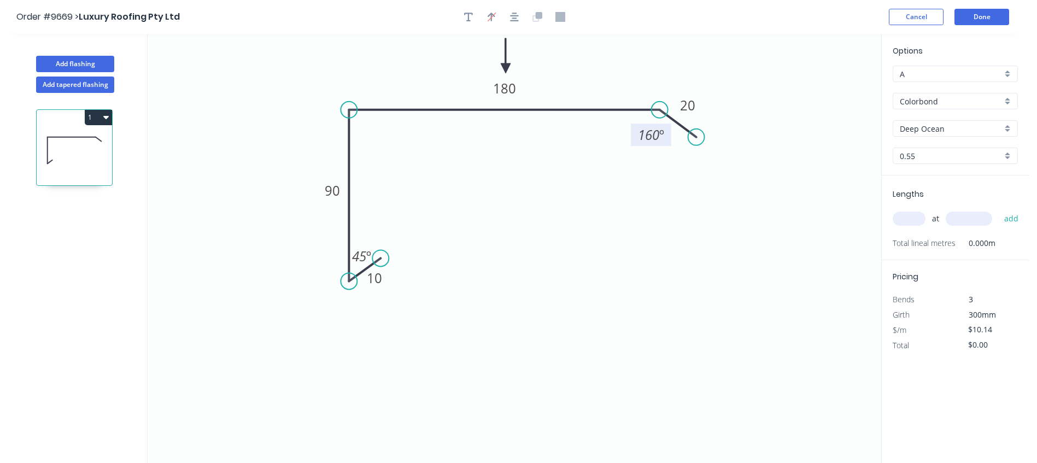
click at [917, 221] on input "text" at bounding box center [909, 219] width 33 height 14
type input "4"
type input "6000"
click at [999, 209] on button "add" at bounding box center [1012, 218] width 26 height 19
type input "$243.36"
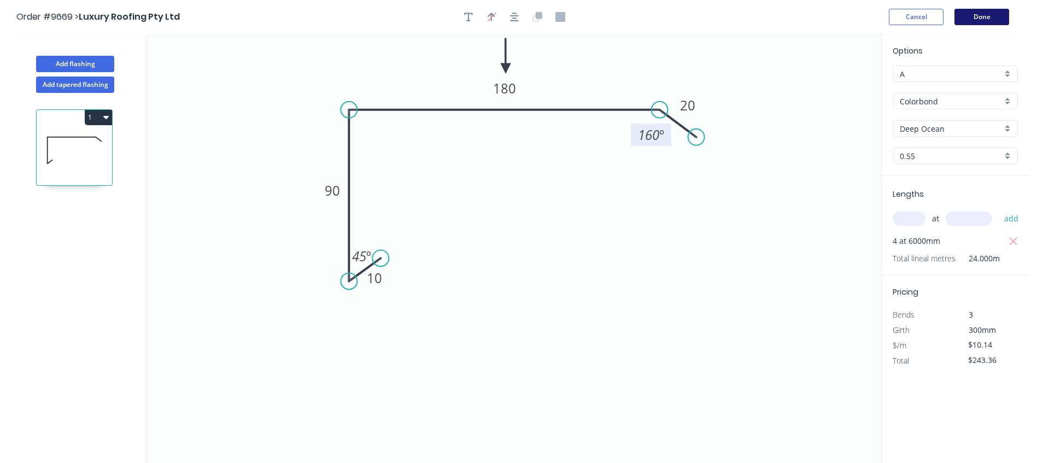
click at [986, 12] on button "Done" at bounding box center [982, 17] width 55 height 16
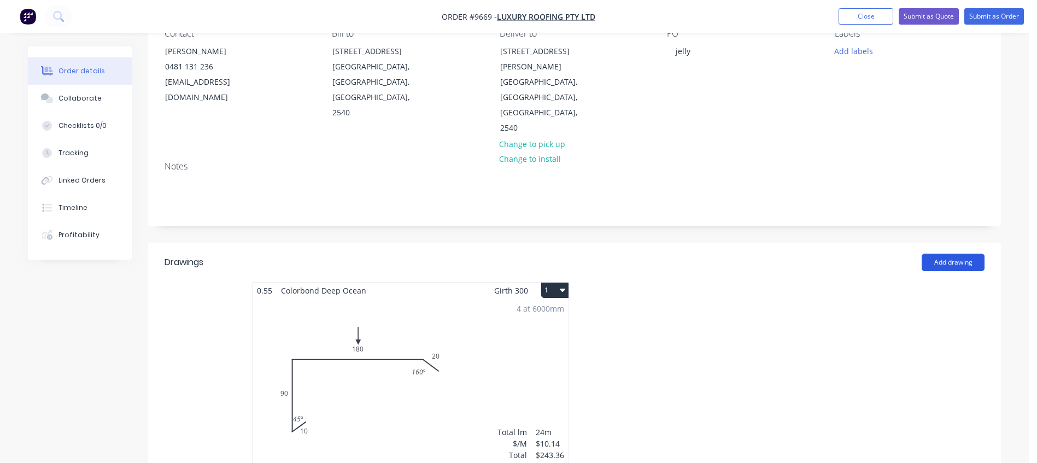
click at [931, 254] on button "Add drawing" at bounding box center [953, 262] width 63 height 17
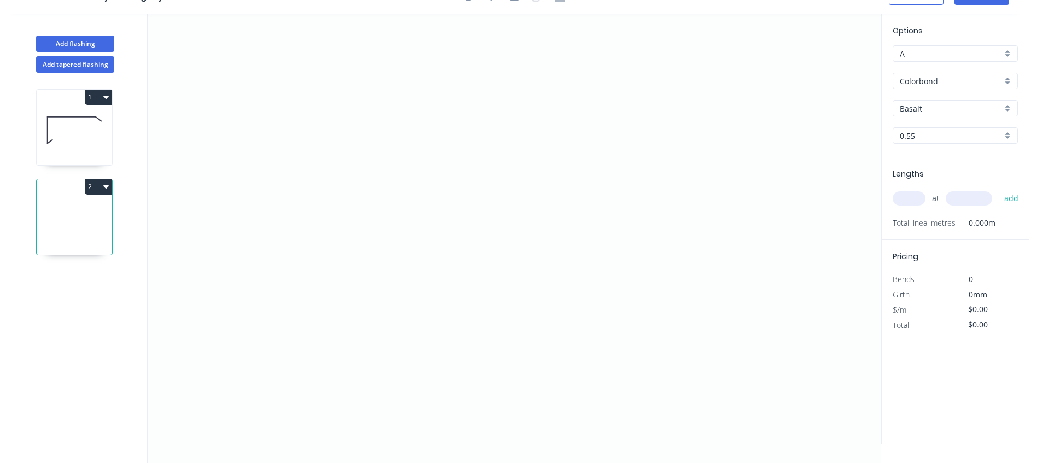
scroll to position [20, 0]
click at [362, 343] on icon "0" at bounding box center [515, 228] width 734 height 429
click at [338, 358] on icon "0" at bounding box center [515, 228] width 734 height 429
click at [328, 158] on icon "0 ?" at bounding box center [515, 228] width 734 height 429
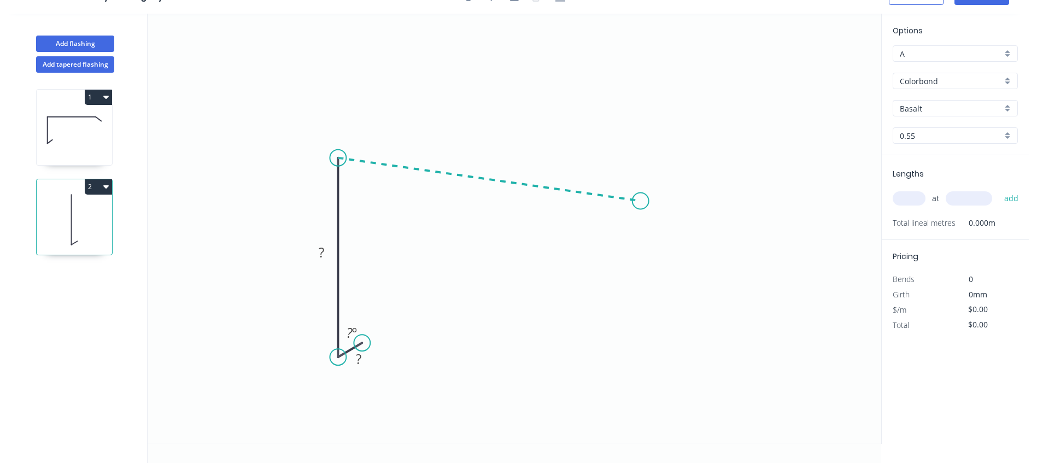
click at [642, 201] on icon "0 ? ? ? º" at bounding box center [515, 228] width 734 height 429
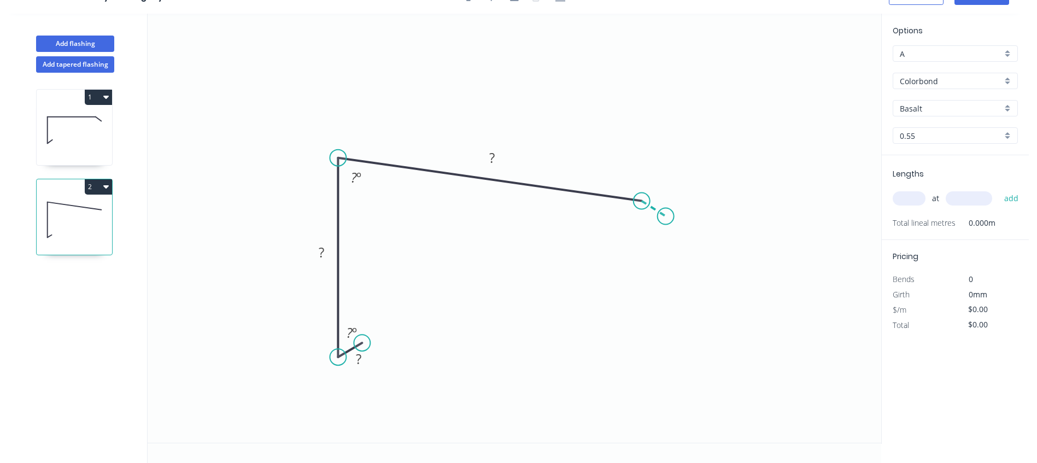
click at [666, 217] on icon "0 ? ? ? ? º ? º" at bounding box center [515, 228] width 734 height 429
click at [361, 355] on tspan "?" at bounding box center [358, 359] width 5 height 18
click at [497, 161] on rect at bounding box center [492, 158] width 22 height 15
click at [814, 67] on icon "0 10 90 200 ? 45 º 83 º ? º" at bounding box center [515, 228] width 734 height 429
click at [663, 192] on tspan "?" at bounding box center [662, 189] width 5 height 18
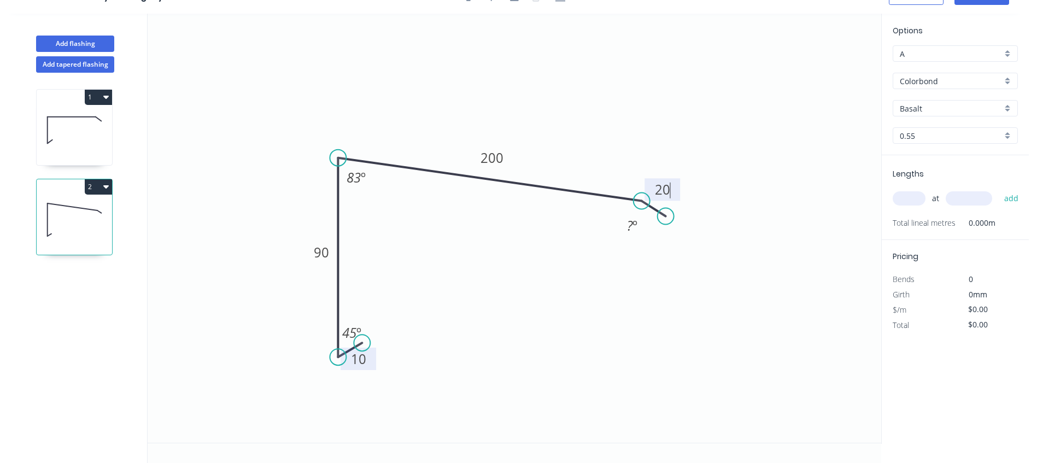
click at [746, 199] on icon "0 10 90 200 20 45 º 83 º ? º" at bounding box center [515, 228] width 734 height 429
type input "$12.45"
click at [639, 223] on rect at bounding box center [632, 226] width 22 height 15
click at [646, 51] on icon "0 10 90 200 20 45 º 83 º 160 º" at bounding box center [515, 228] width 734 height 429
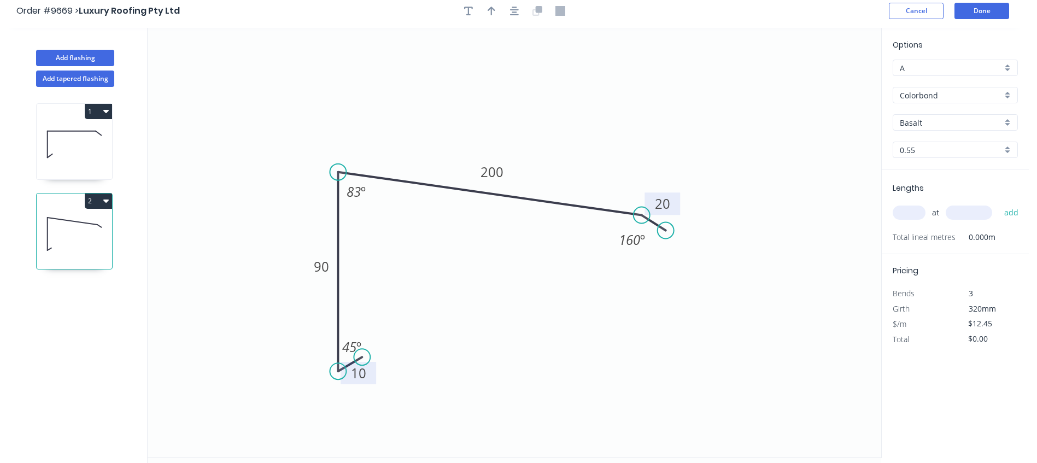
scroll to position [0, 0]
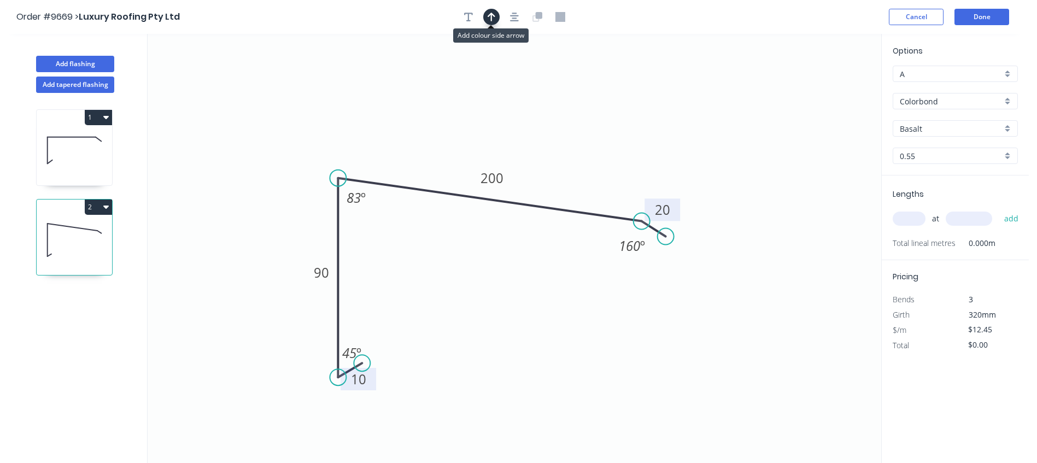
click at [490, 13] on icon "button" at bounding box center [492, 17] width 8 height 10
drag, startPoint x: 825, startPoint y: 86, endPoint x: 516, endPoint y: 96, distance: 309.1
click at [516, 96] on icon at bounding box center [516, 83] width 10 height 35
click at [944, 125] on input "Basalt" at bounding box center [951, 128] width 102 height 11
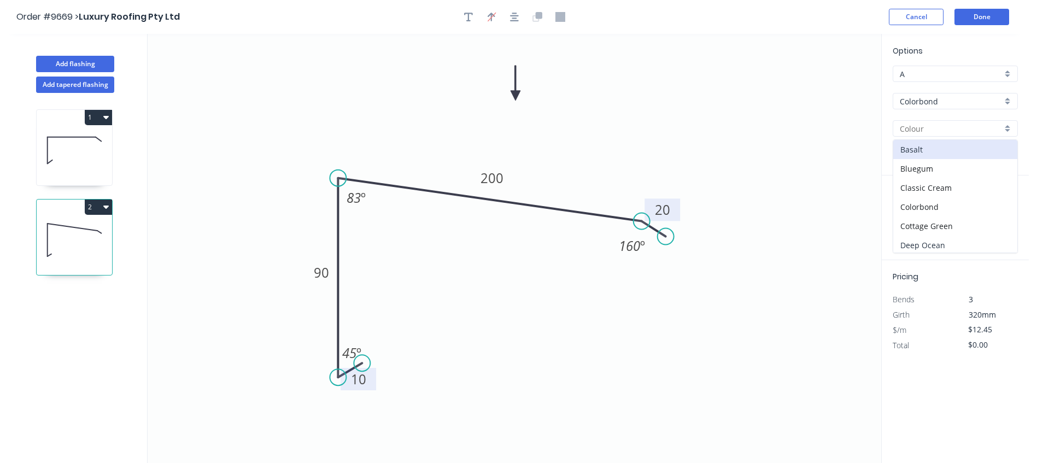
click at [935, 243] on div "Deep Ocean" at bounding box center [955, 245] width 124 height 19
type input "Deep Ocean"
click at [912, 219] on input "text" at bounding box center [909, 219] width 33 height 14
type input "2"
type input "6000"
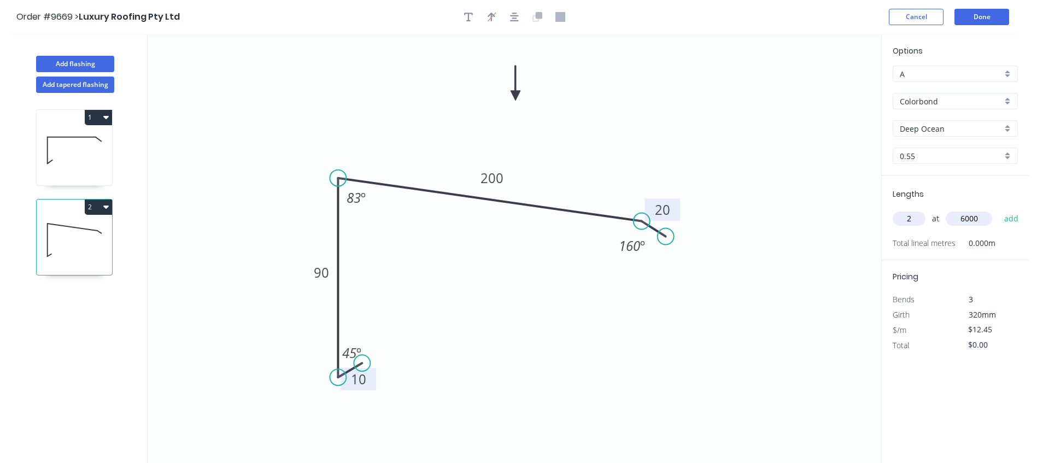
click at [999, 209] on button "add" at bounding box center [1012, 218] width 26 height 19
type input "$149.40"
click at [992, 13] on button "Done" at bounding box center [982, 17] width 55 height 16
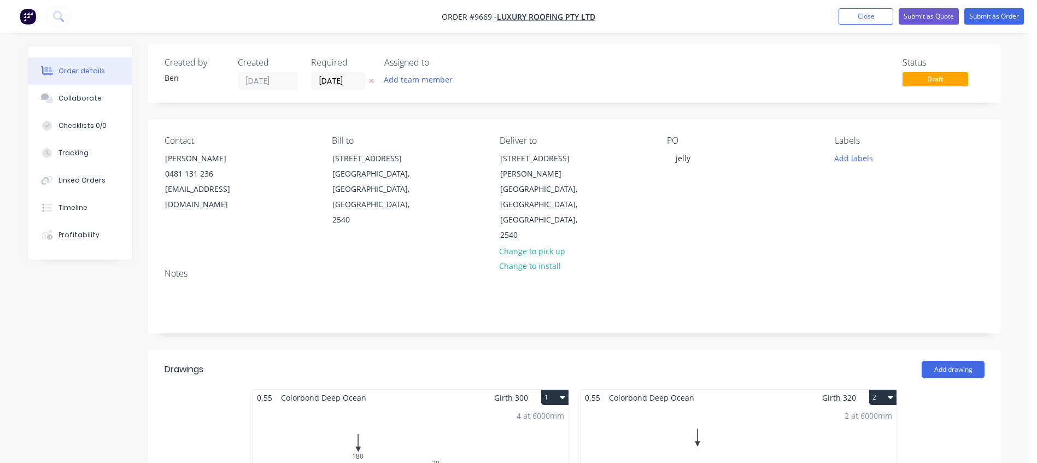
scroll to position [273, 0]
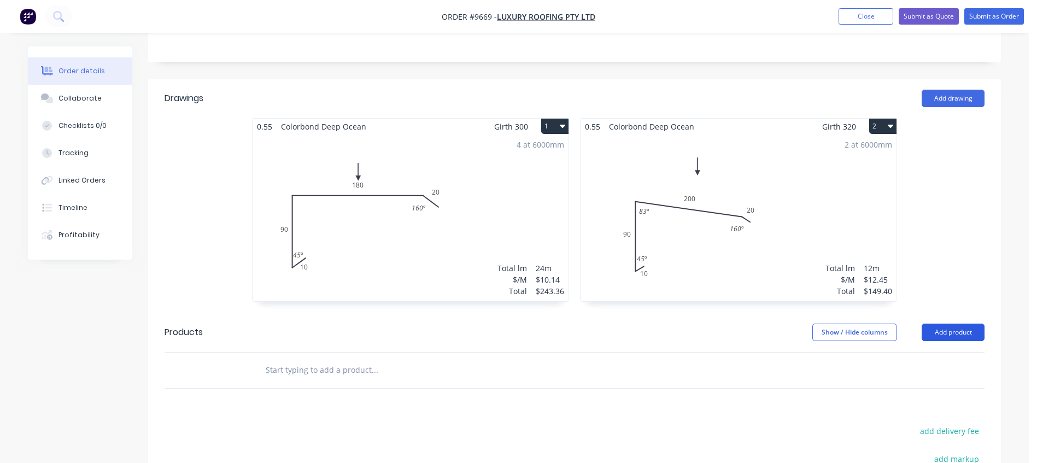
click at [950, 324] on button "Add product" at bounding box center [953, 332] width 63 height 17
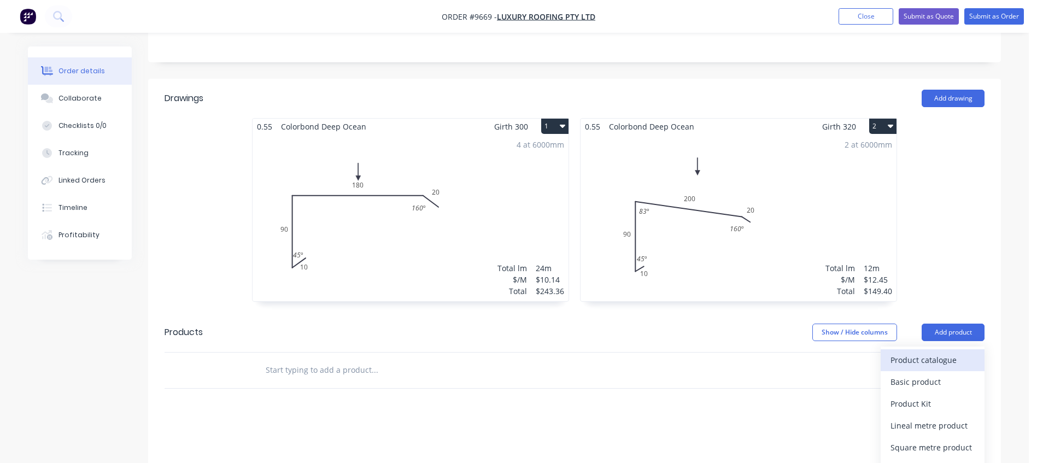
click at [932, 352] on div "Product catalogue" at bounding box center [933, 360] width 84 height 16
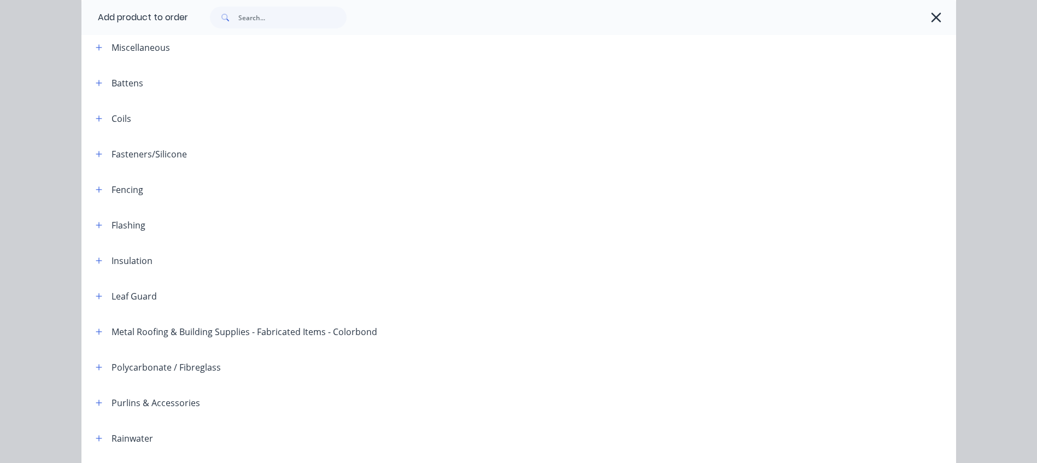
scroll to position [0, 0]
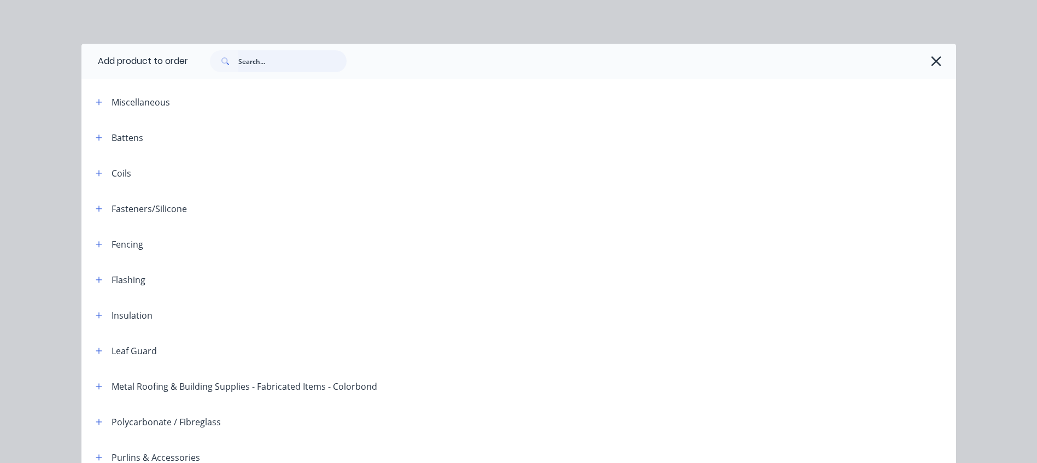
click at [272, 57] on input "text" at bounding box center [292, 61] width 108 height 22
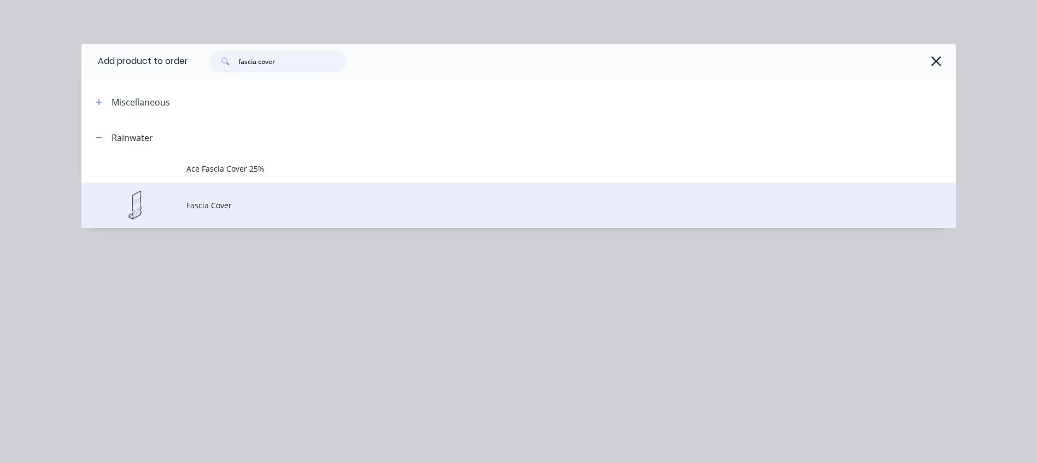
type input "fascia cover"
click at [220, 202] on span "Fascia Cover" at bounding box center [494, 205] width 616 height 11
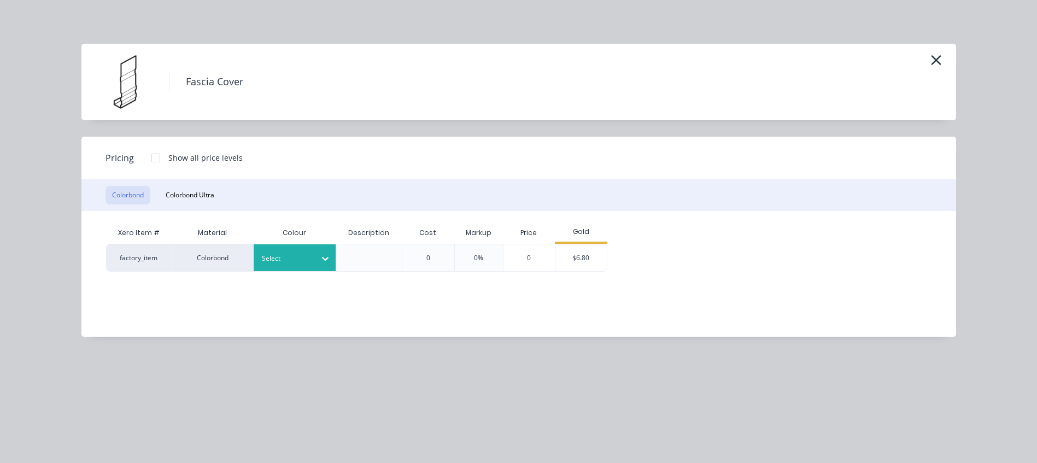
click at [326, 255] on icon at bounding box center [325, 258] width 11 height 11
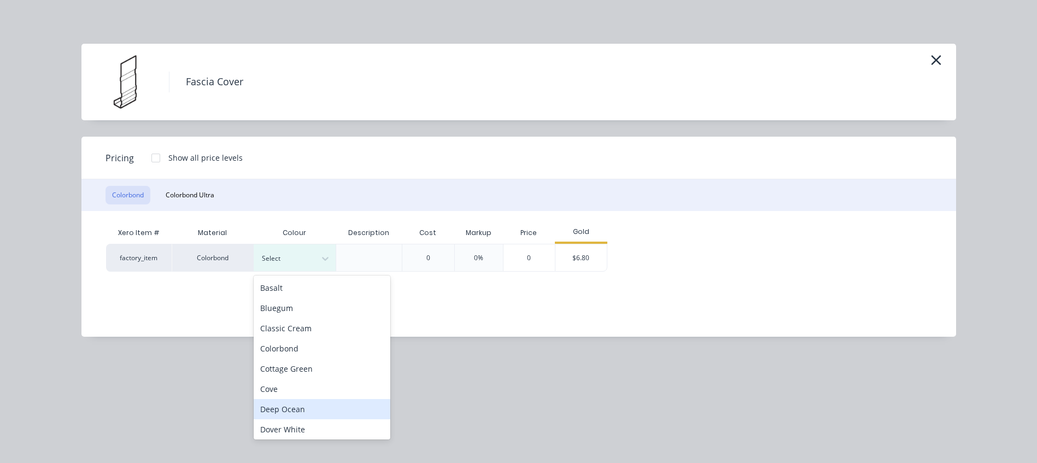
click at [299, 407] on div "Deep Ocean" at bounding box center [322, 409] width 137 height 20
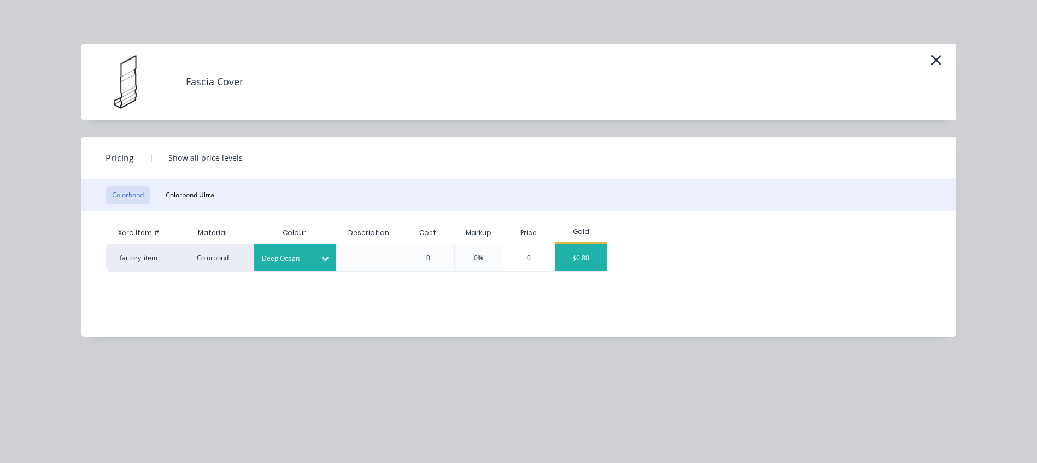
click at [593, 253] on div "$6.80" at bounding box center [581, 257] width 51 height 27
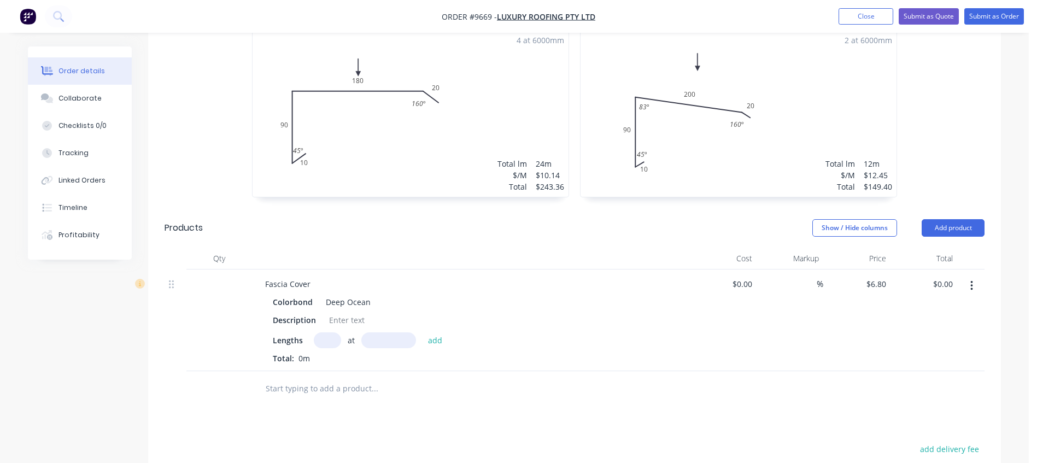
scroll to position [383, 0]
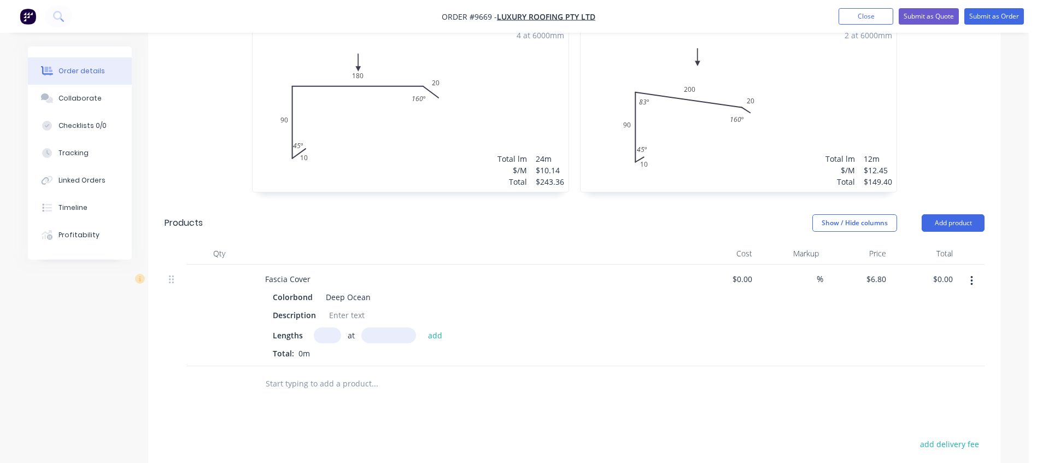
click at [331, 328] on input "text" at bounding box center [327, 336] width 27 height 16
type input "8"
type input "6000"
click at [423, 328] on button "add" at bounding box center [436, 335] width 26 height 15
type input "$326.40"
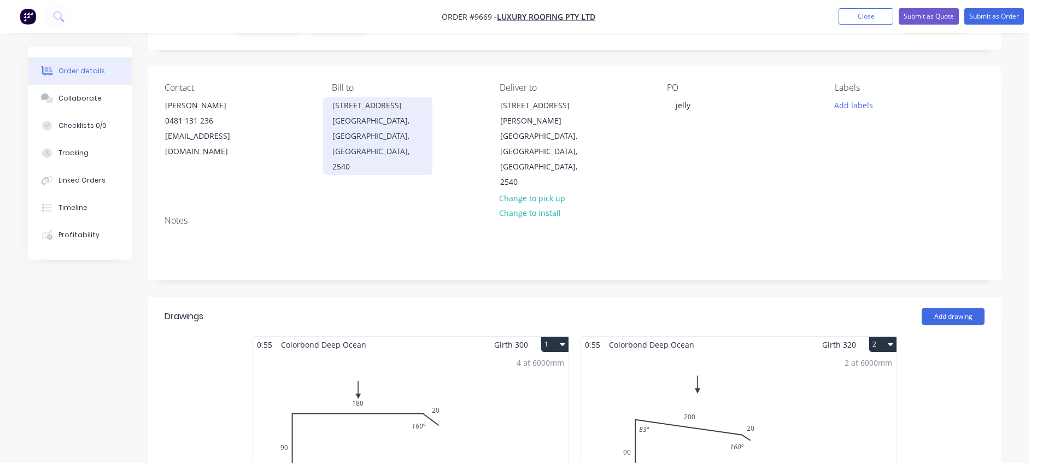
scroll to position [55, 0]
click at [366, 103] on div "44 Killara Road" at bounding box center [377, 105] width 91 height 15
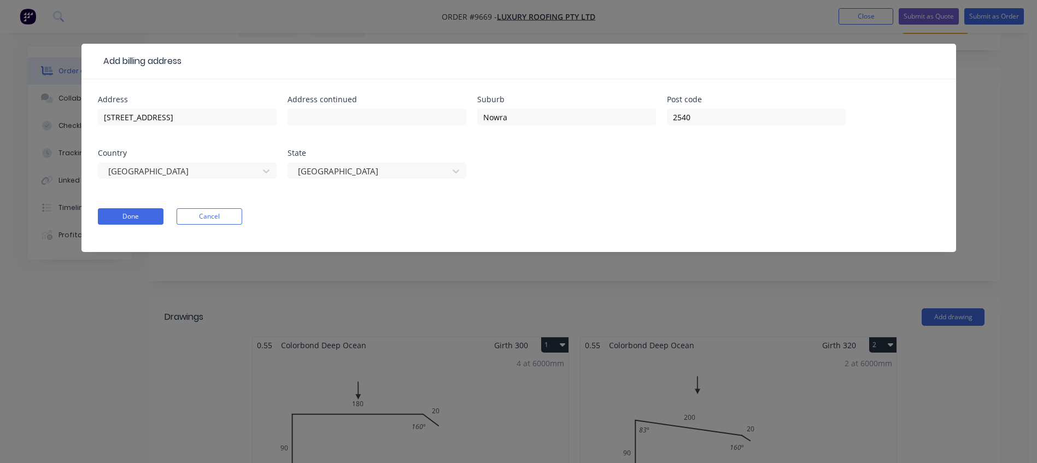
click at [798, 31] on div "Add billing address Address 44 Killara Road Address continued Suburb Nowra Post…" at bounding box center [518, 231] width 1037 height 463
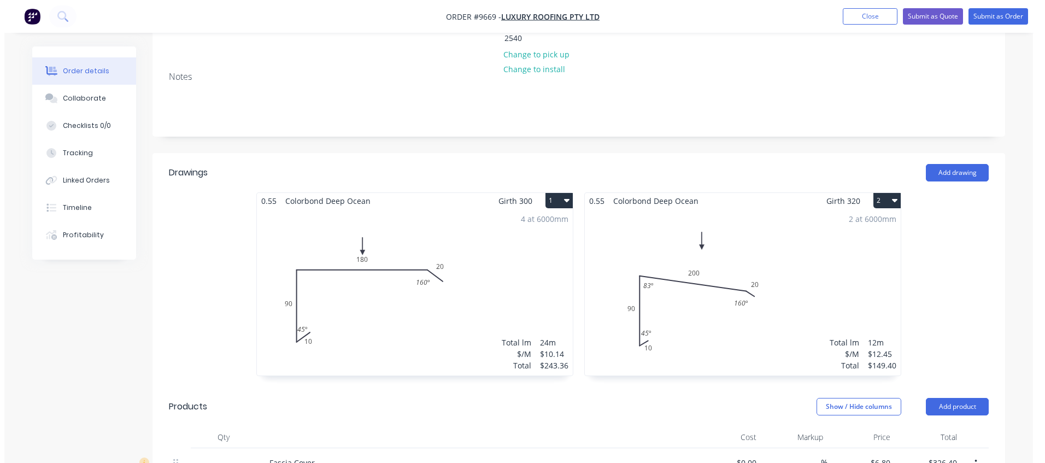
scroll to position [0, 0]
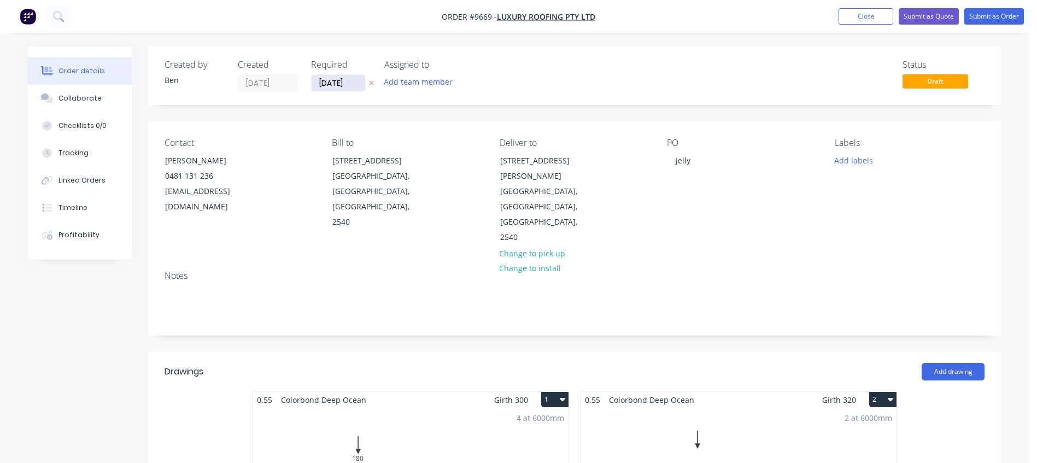
click at [336, 84] on input "09/09/25" at bounding box center [339, 83] width 54 height 16
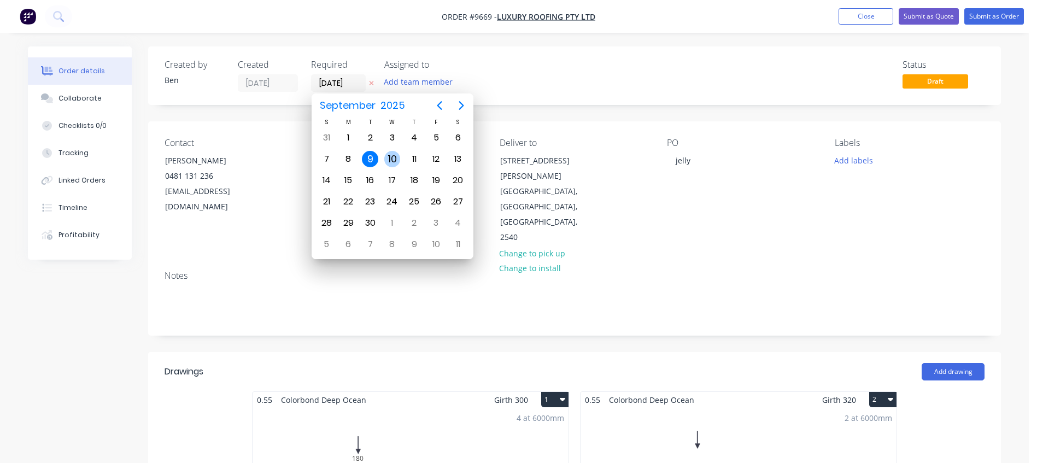
click at [399, 159] on div "10" at bounding box center [392, 159] width 16 height 16
type input "10/09/25"
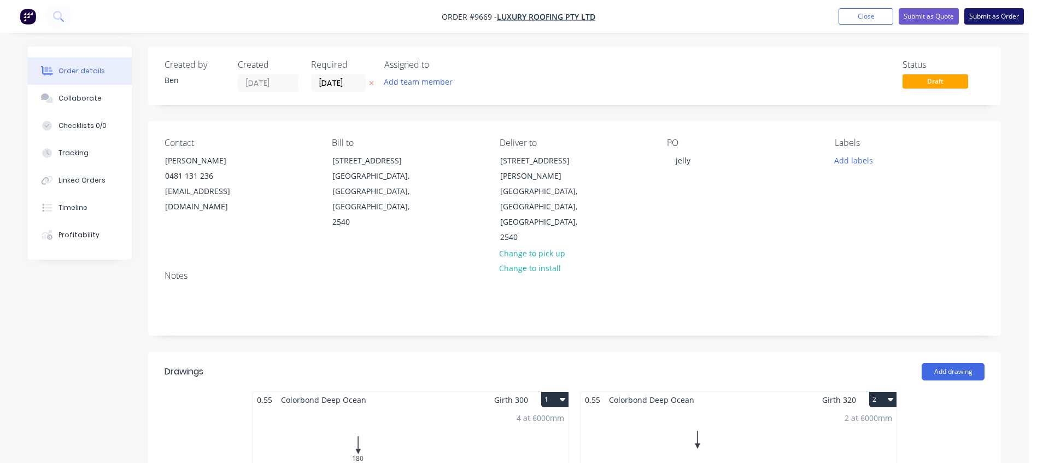
click at [990, 12] on button "Submit as Order" at bounding box center [995, 16] width 60 height 16
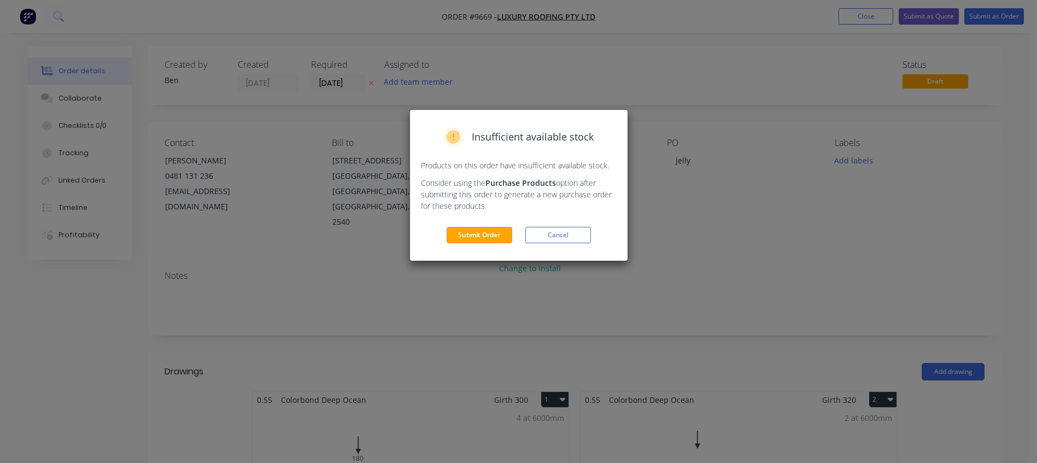
click at [484, 227] on button "Submit Order" at bounding box center [480, 235] width 66 height 16
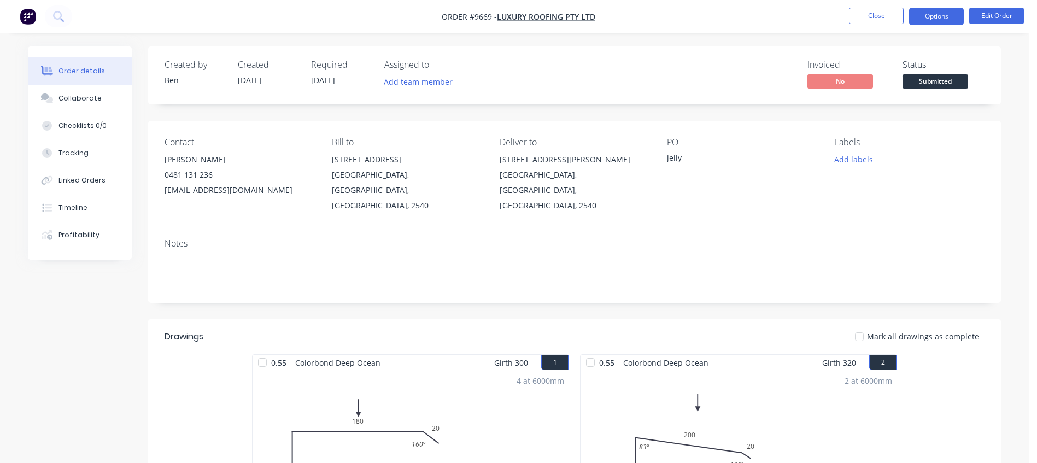
click at [929, 14] on button "Options" at bounding box center [936, 16] width 55 height 17
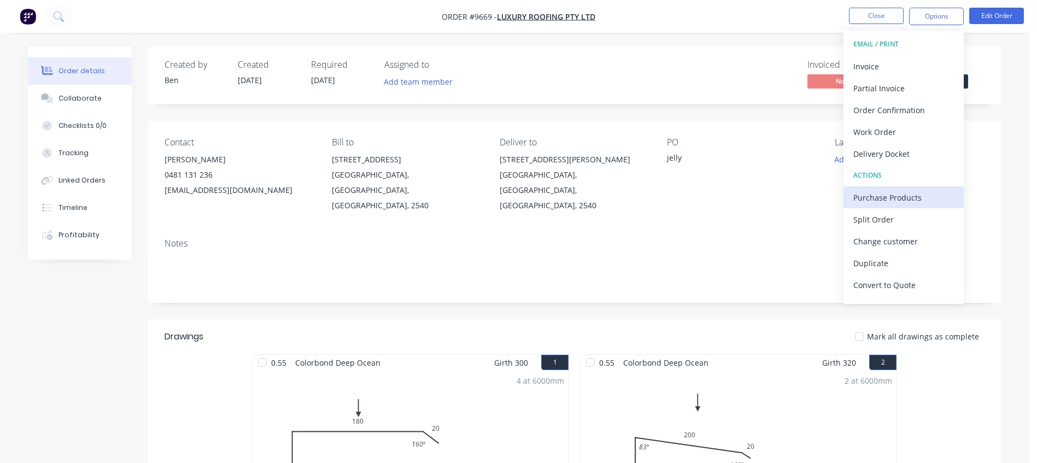
click at [895, 197] on div "Purchase Products" at bounding box center [904, 198] width 101 height 16
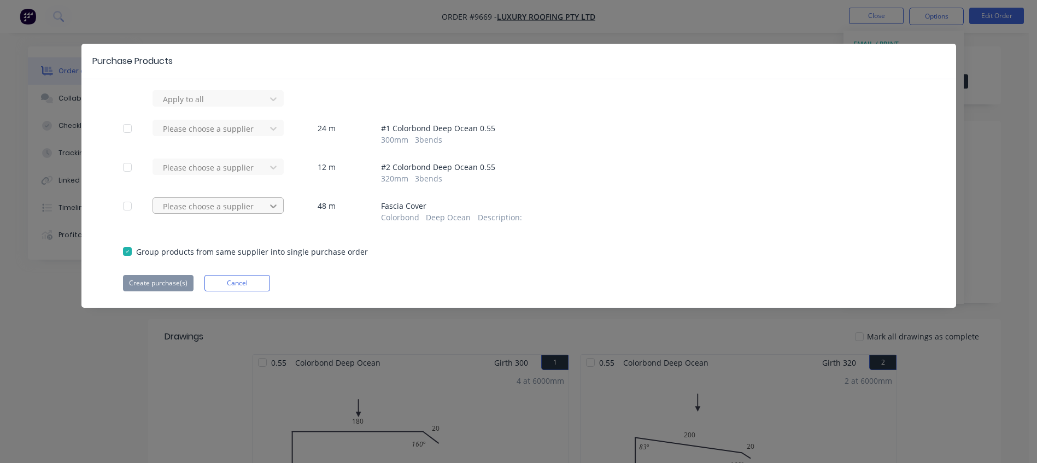
click at [271, 201] on icon at bounding box center [273, 206] width 11 height 11
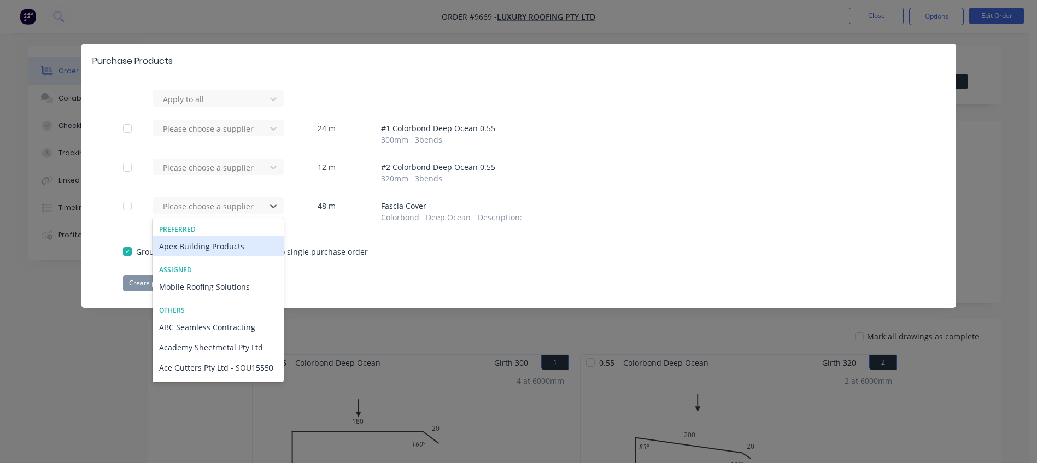
click at [221, 245] on div "Apex Building Products" at bounding box center [218, 246] width 131 height 20
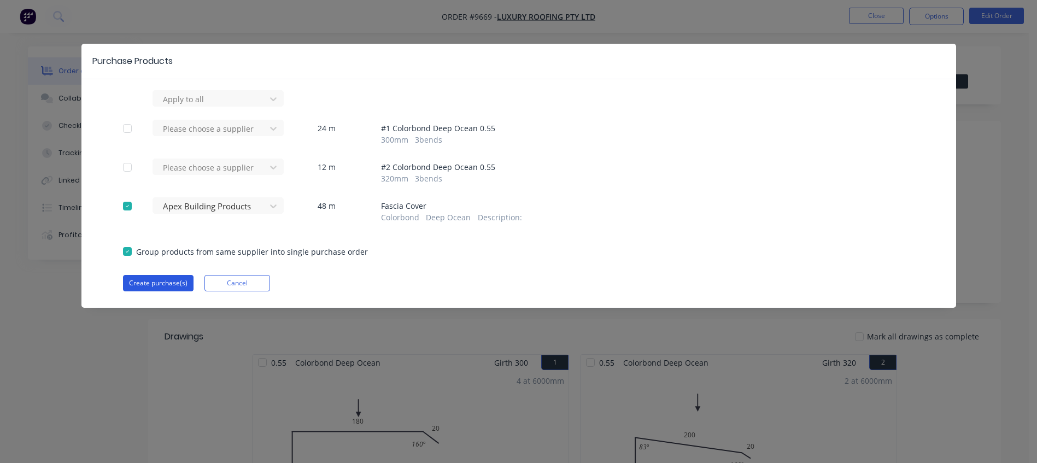
click at [169, 282] on button "Create purchase(s)" at bounding box center [158, 283] width 71 height 16
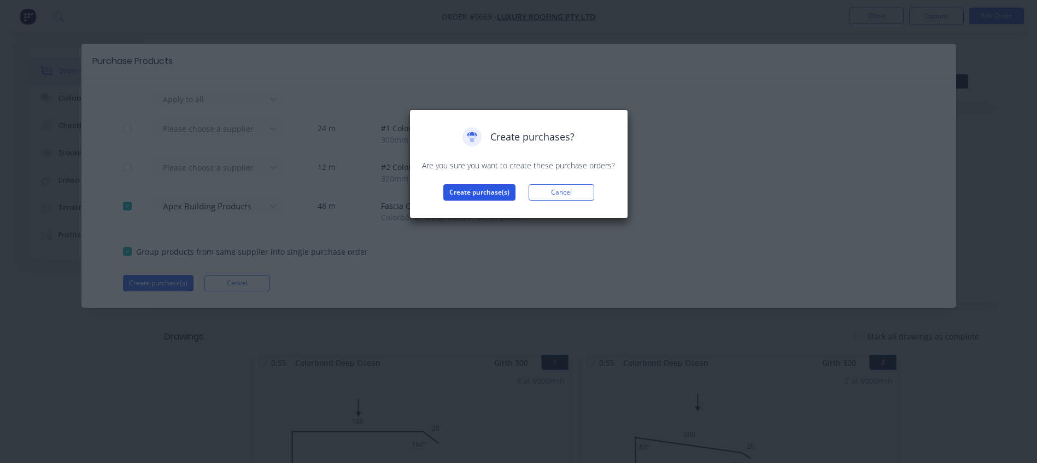
click at [479, 189] on button "Create purchase(s)" at bounding box center [479, 192] width 72 height 16
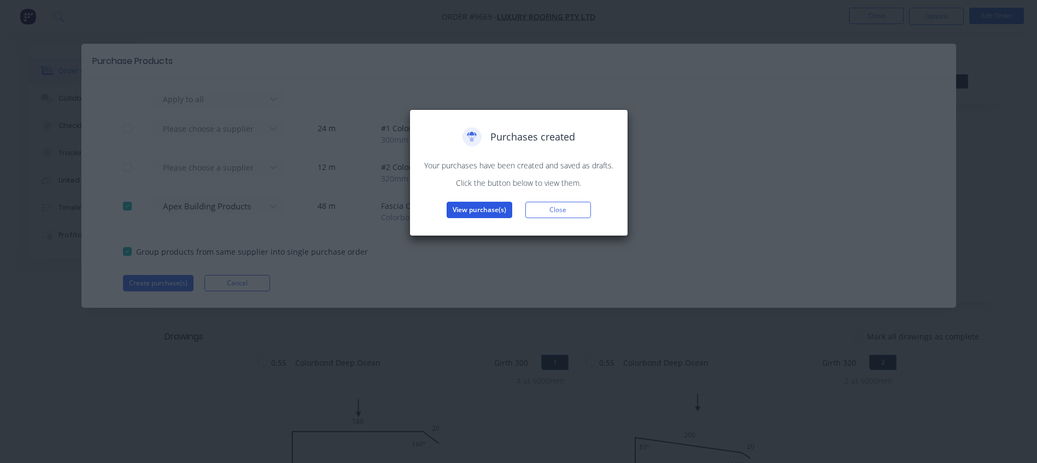
click at [479, 205] on button "View purchase(s)" at bounding box center [480, 210] width 66 height 16
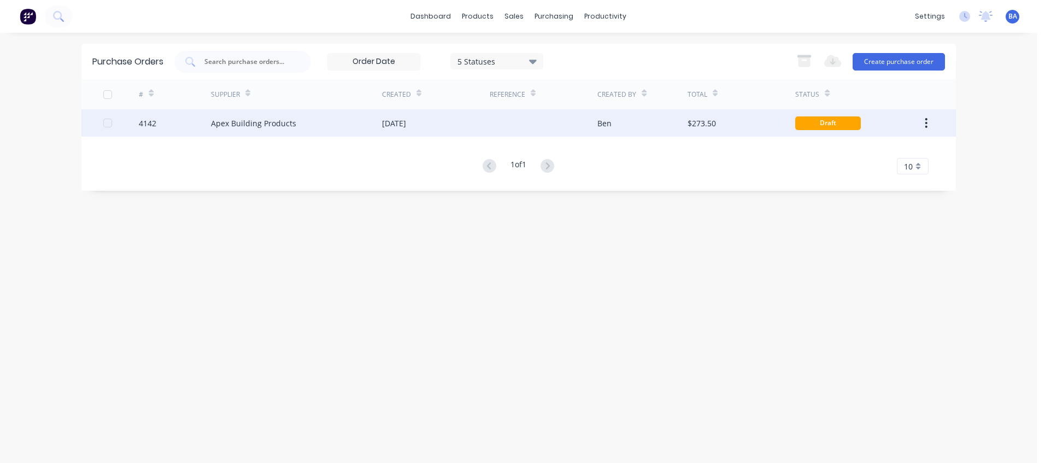
click at [443, 117] on div "09 Sep 2025" at bounding box center [436, 122] width 108 height 27
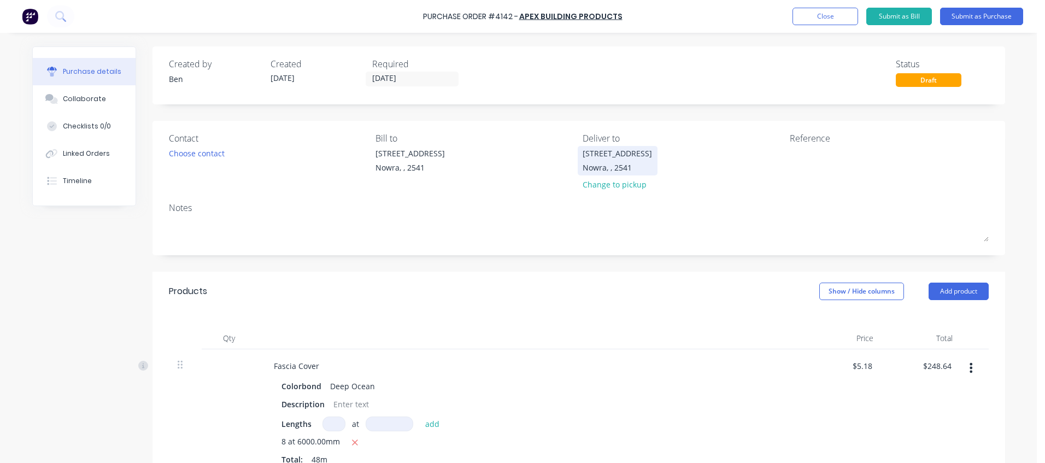
click at [652, 157] on div "Unit 6/53 Albatross Road" at bounding box center [617, 153] width 69 height 11
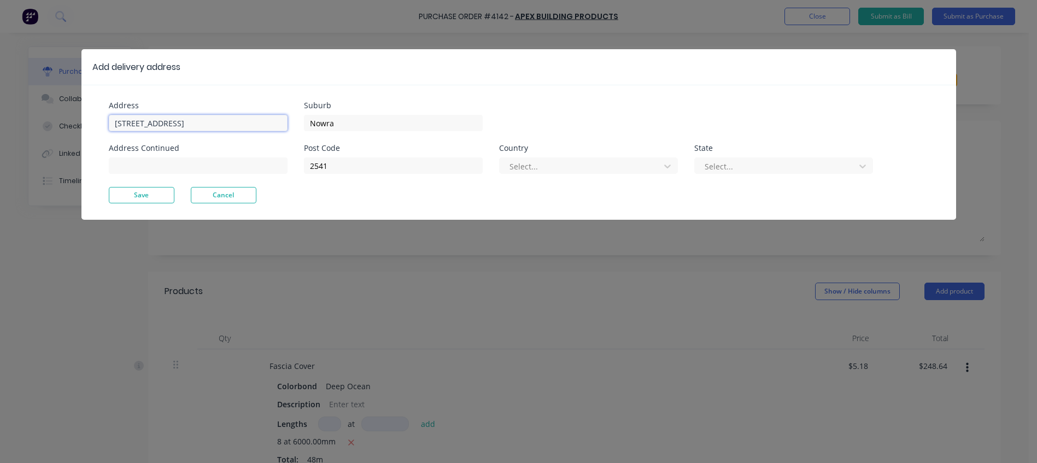
click at [220, 122] on input "Unit 6/53 Albatross Road" at bounding box center [198, 123] width 179 height 16
type input "U"
type input "4 kerry street"
type input "N"
type input "sanctuary point"
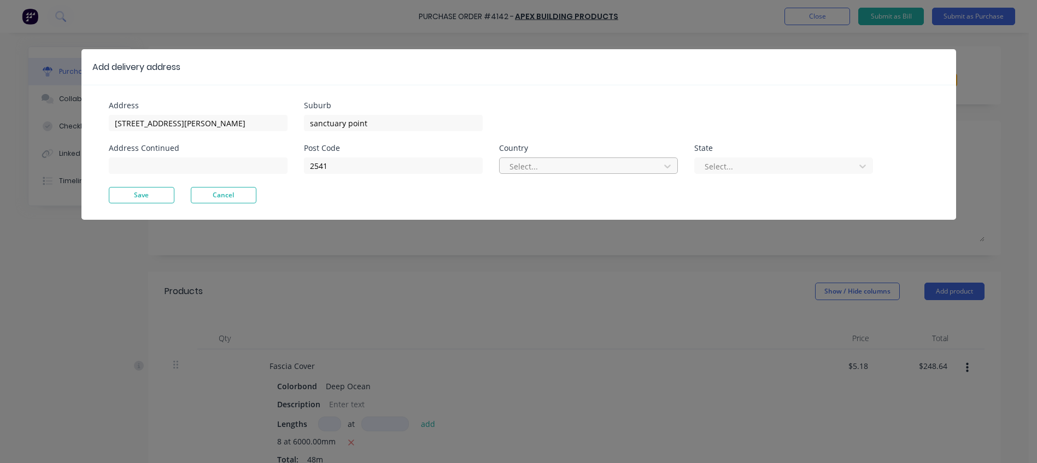
click at [546, 165] on div at bounding box center [582, 167] width 146 height 14
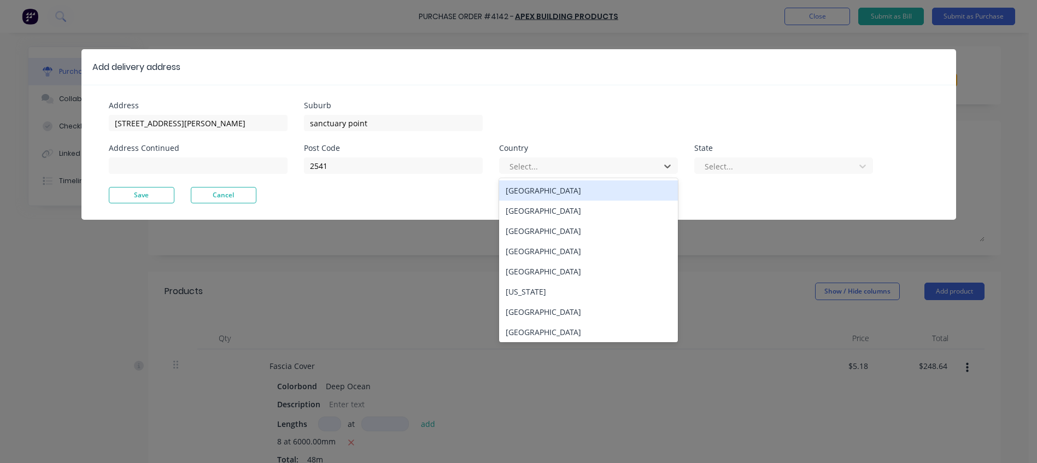
click at [546, 189] on div "Australia" at bounding box center [588, 190] width 179 height 20
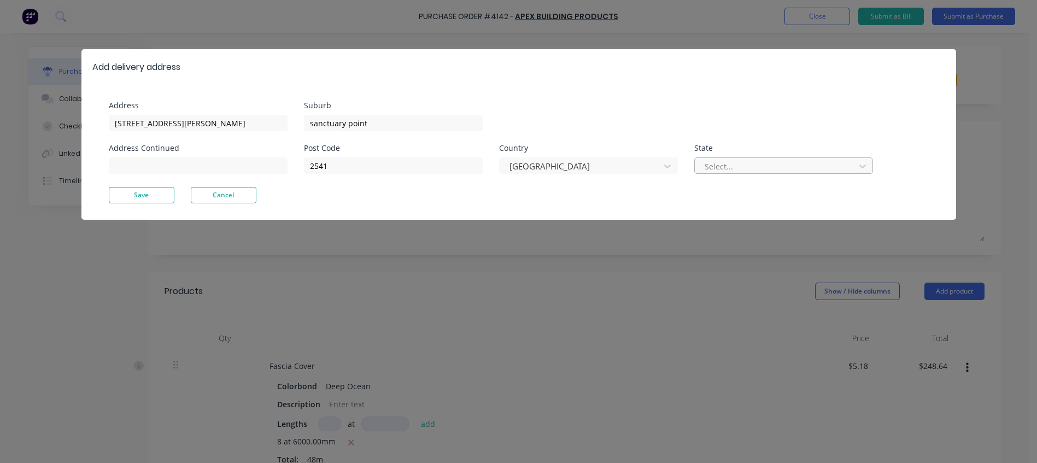
click at [713, 163] on div at bounding box center [777, 167] width 146 height 14
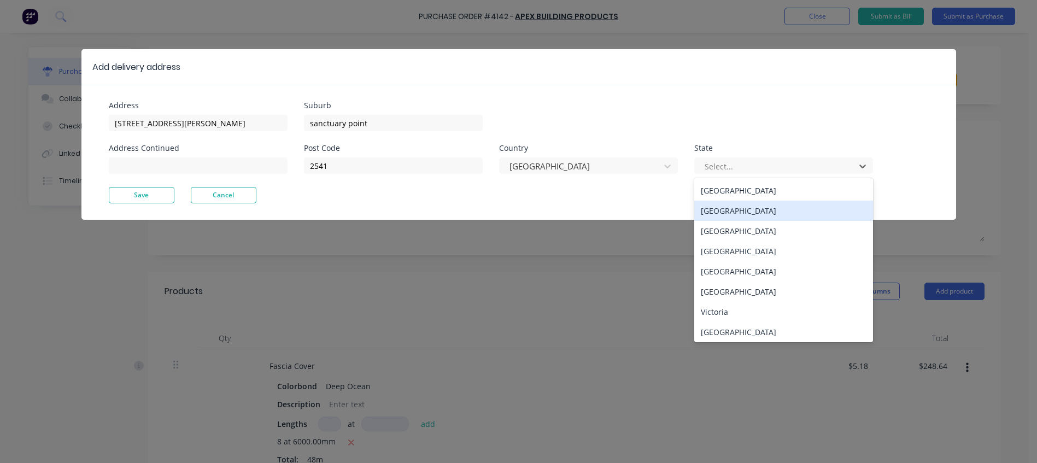
click at [721, 207] on div "New South Wales" at bounding box center [783, 211] width 179 height 20
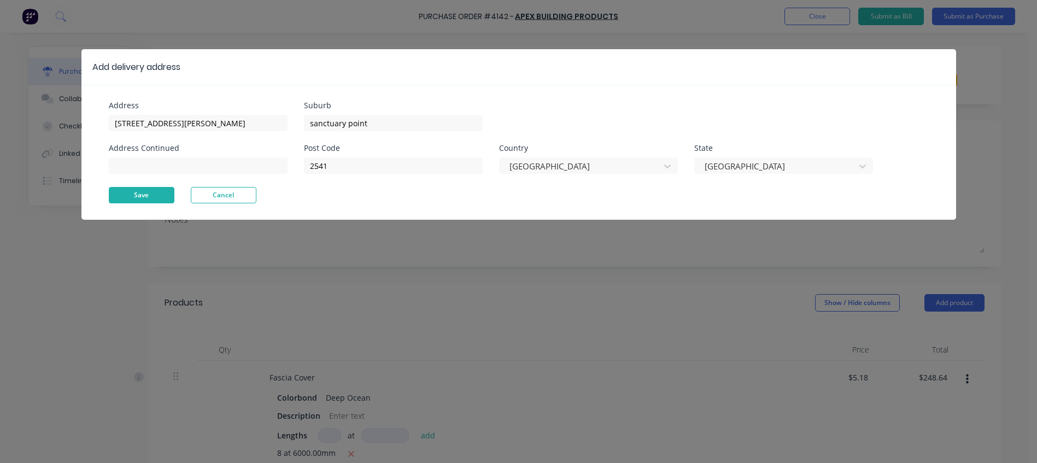
click at [153, 192] on button "Save" at bounding box center [142, 195] width 66 height 16
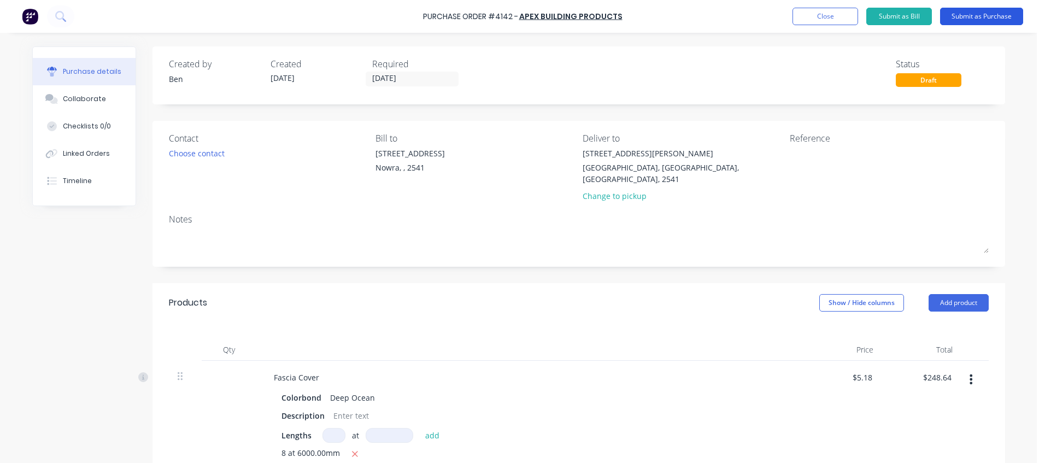
click at [973, 14] on button "Submit as Purchase" at bounding box center [982, 16] width 83 height 17
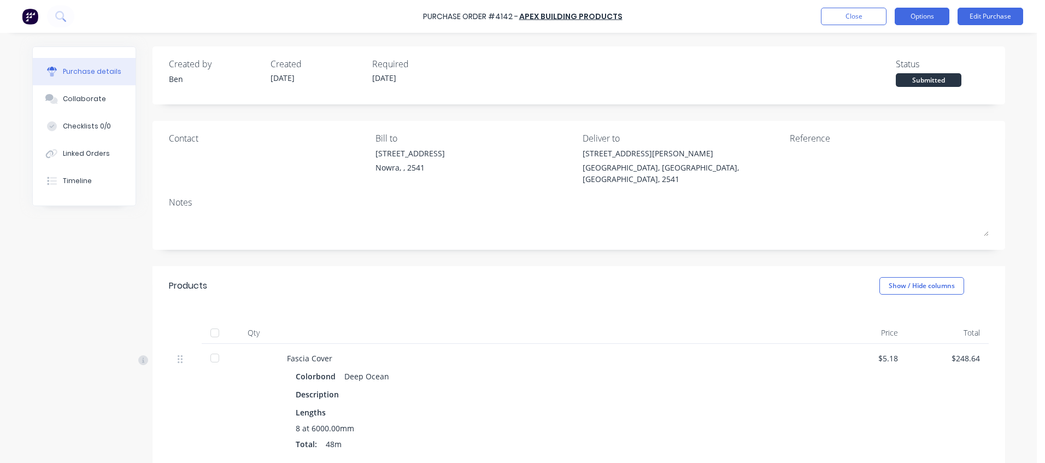
click at [933, 13] on button "Options" at bounding box center [922, 16] width 55 height 17
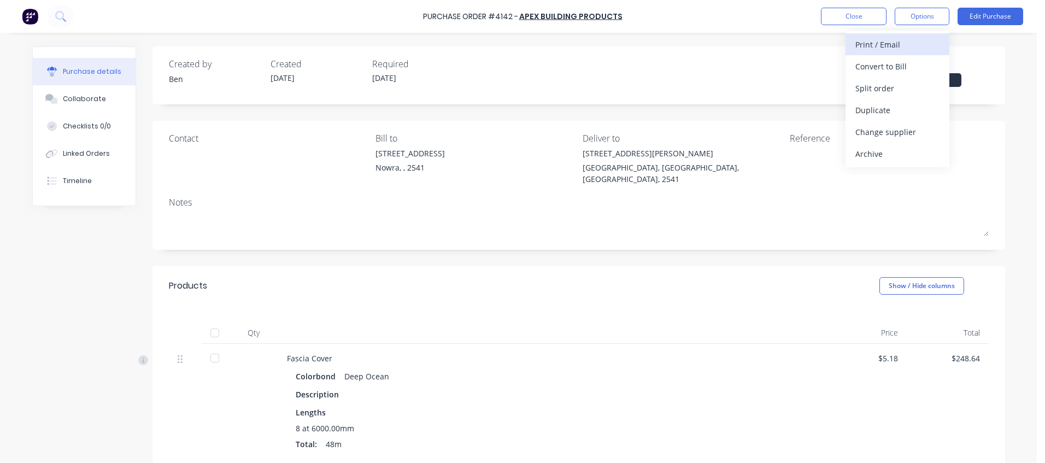
click at [900, 41] on div "Print / Email" at bounding box center [898, 45] width 84 height 16
click at [892, 67] on div "With pricing" at bounding box center [898, 67] width 84 height 16
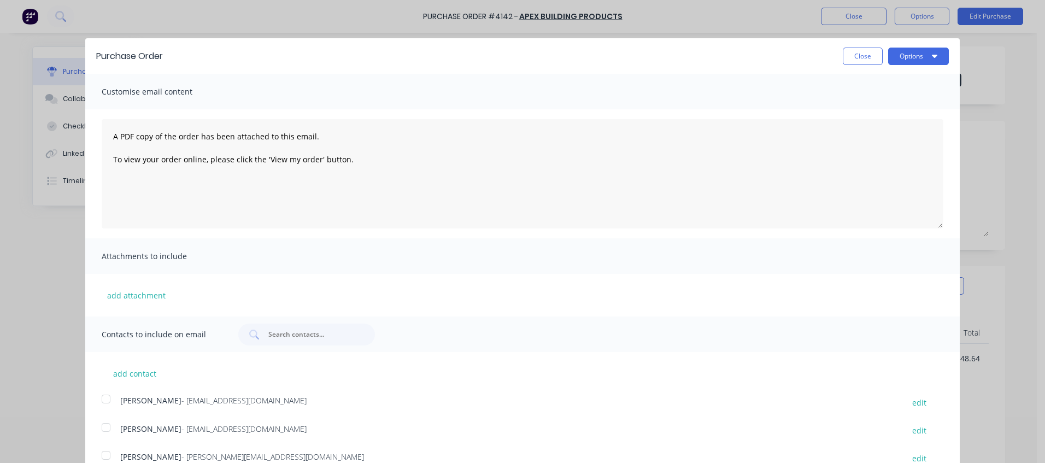
scroll to position [200, 0]
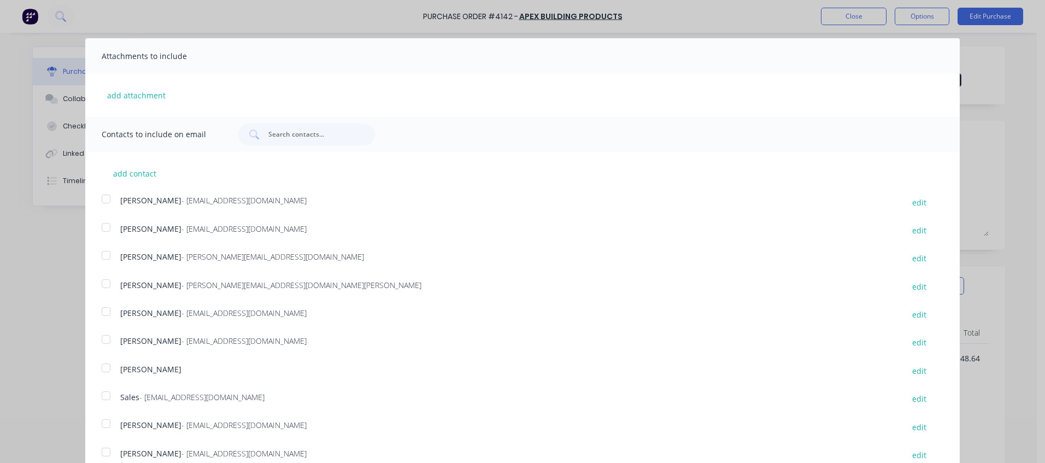
click at [107, 394] on div at bounding box center [106, 396] width 22 height 22
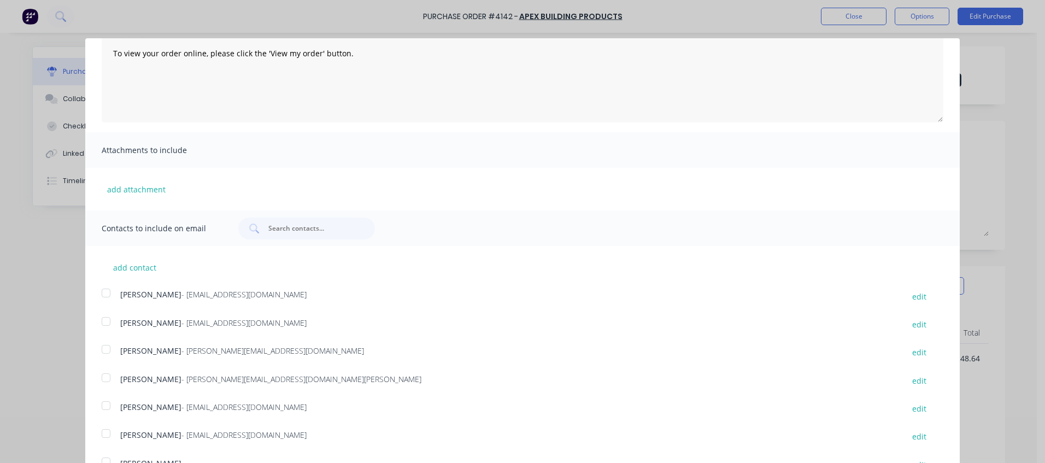
scroll to position [0, 0]
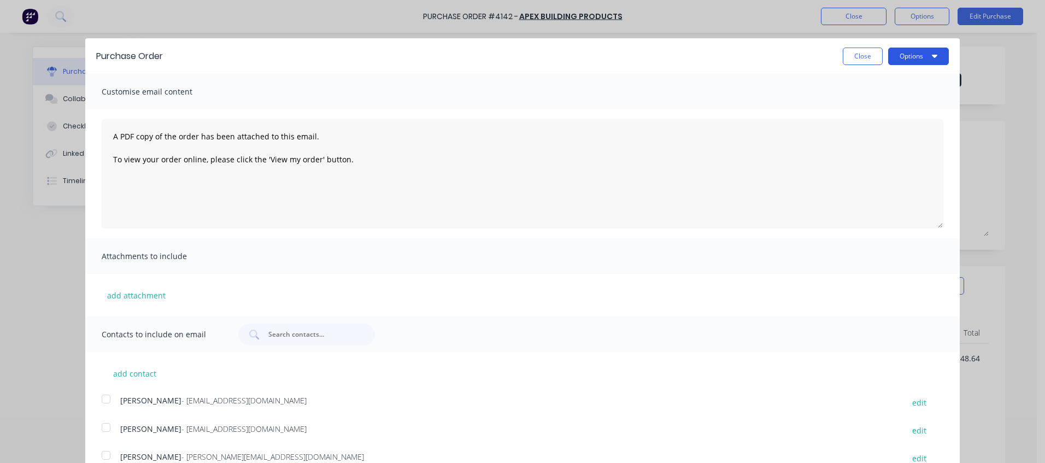
click at [913, 53] on button "Options" at bounding box center [919, 56] width 61 height 17
click at [865, 101] on div "Email" at bounding box center [897, 106] width 84 height 16
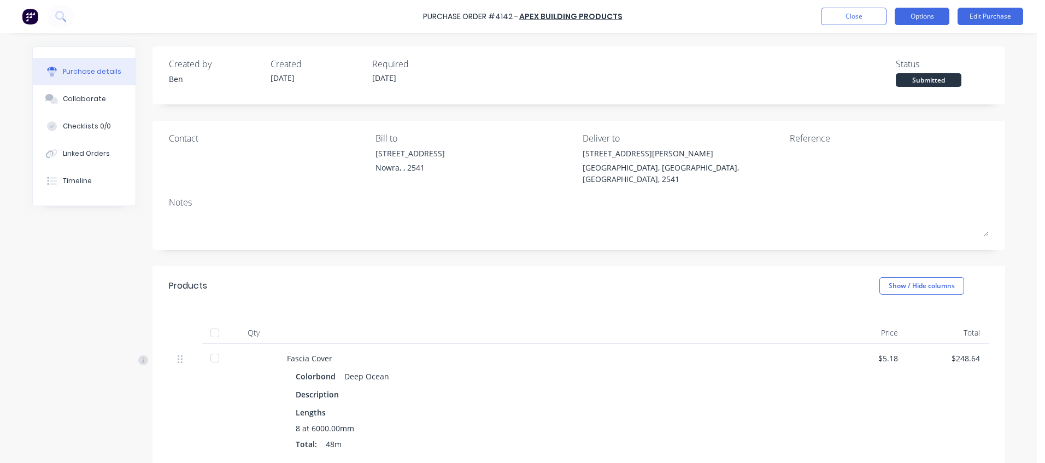
click at [929, 17] on button "Options" at bounding box center [922, 16] width 55 height 17
click at [928, 14] on button "Options" at bounding box center [922, 16] width 55 height 17
click at [868, 17] on button "Close" at bounding box center [854, 16] width 66 height 17
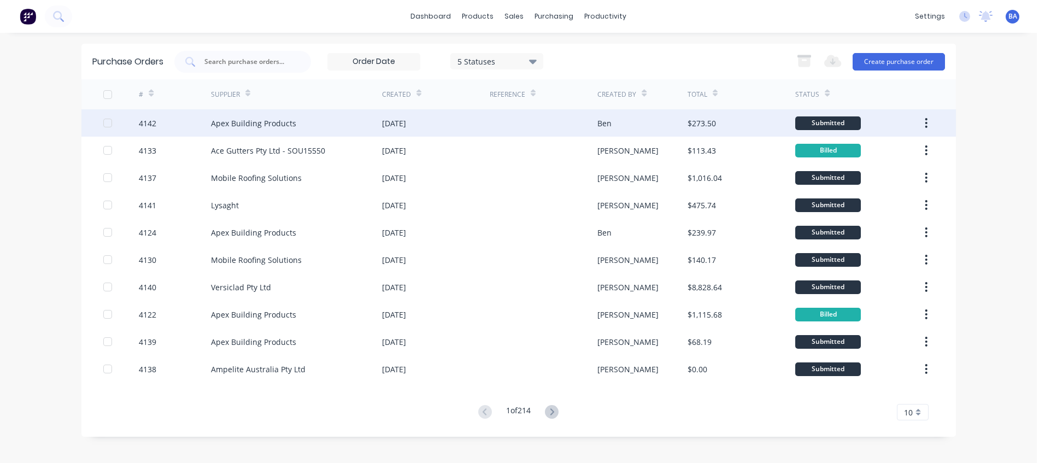
click at [493, 129] on div at bounding box center [544, 122] width 108 height 27
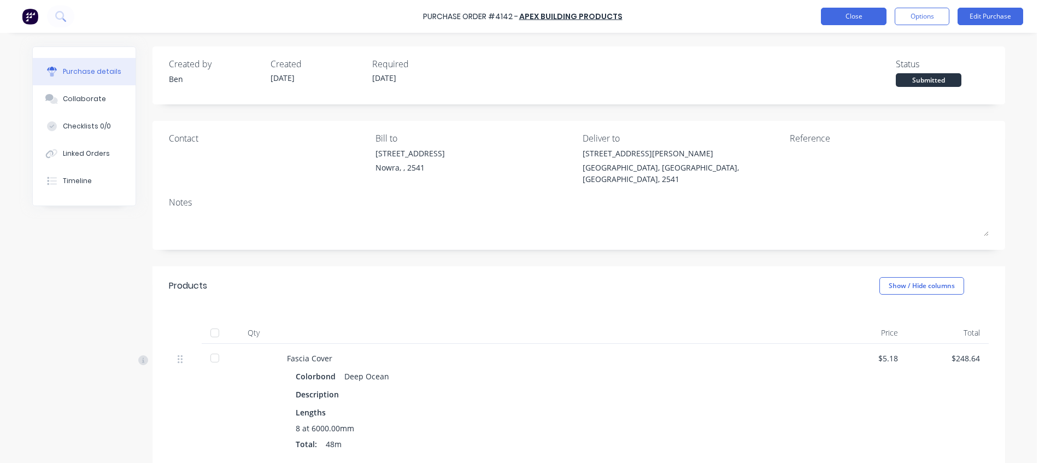
click at [862, 14] on button "Close" at bounding box center [854, 16] width 66 height 17
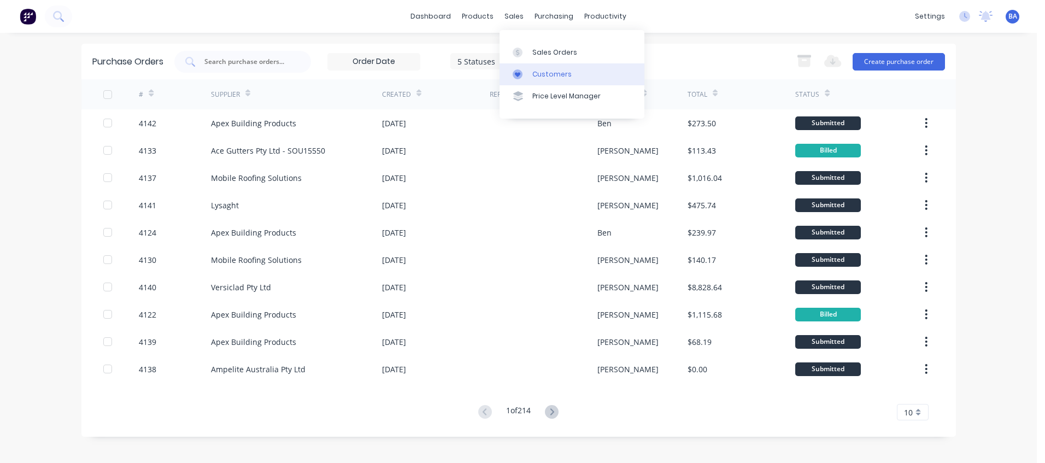
click at [515, 72] on icon at bounding box center [518, 74] width 10 height 10
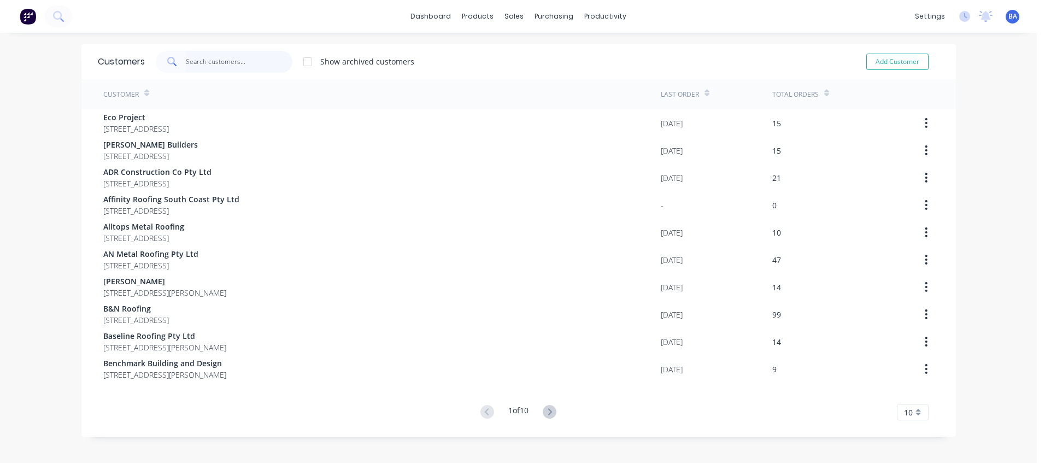
click at [221, 60] on input "text" at bounding box center [239, 62] width 107 height 22
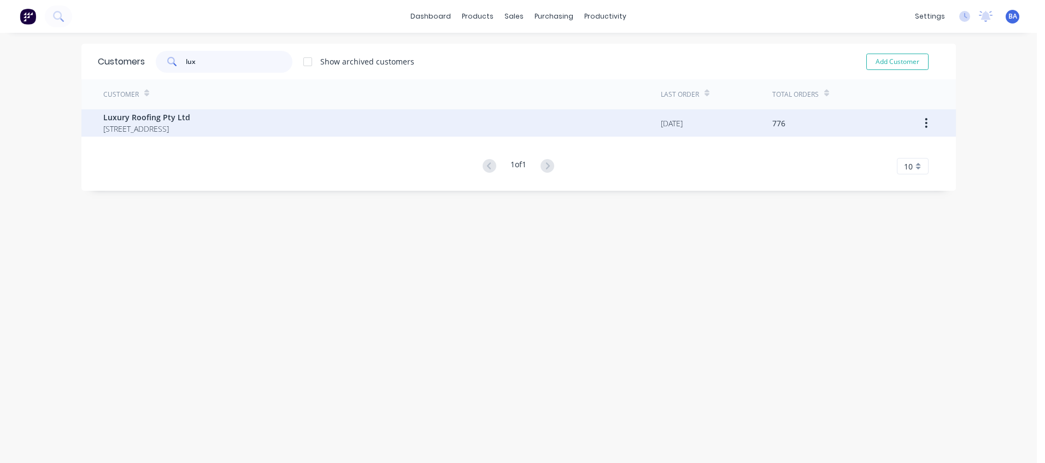
type input "lux"
click at [190, 130] on span "44 Killara Road Nowra New South Wales Australia 2540" at bounding box center [146, 128] width 87 height 11
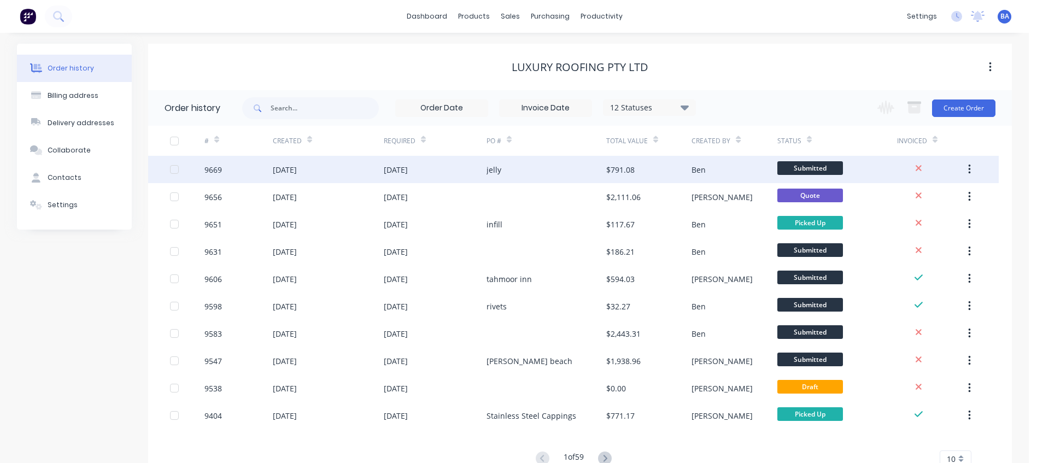
click at [539, 170] on div "jelly" at bounding box center [547, 169] width 120 height 27
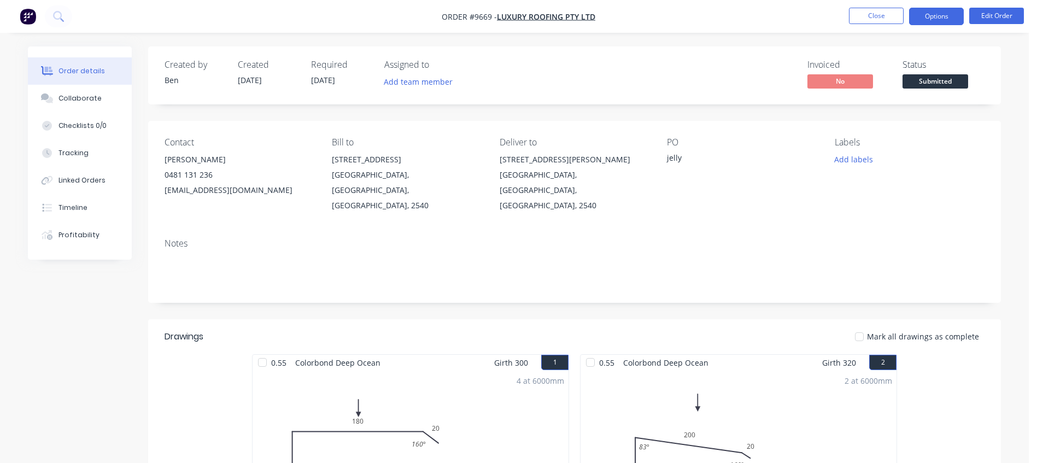
click at [926, 14] on button "Options" at bounding box center [936, 16] width 55 height 17
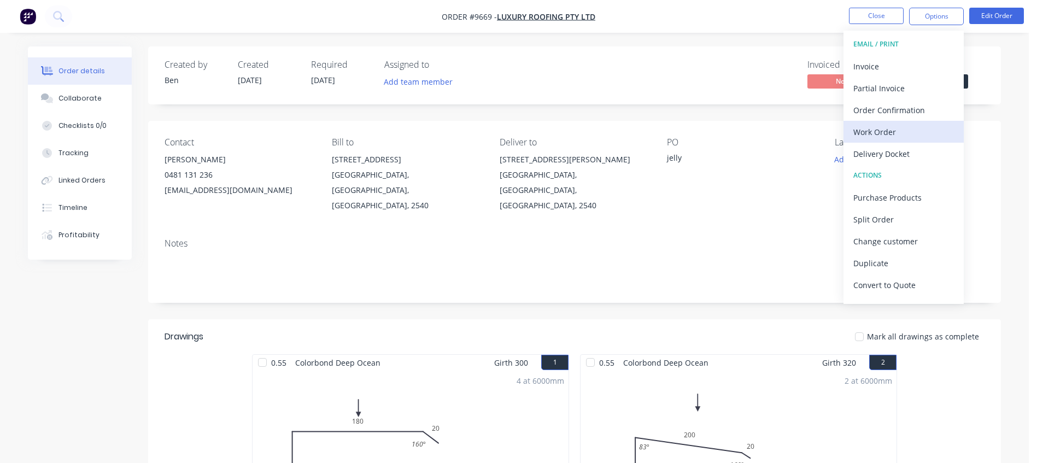
click at [900, 129] on div "Work Order" at bounding box center [904, 132] width 101 height 16
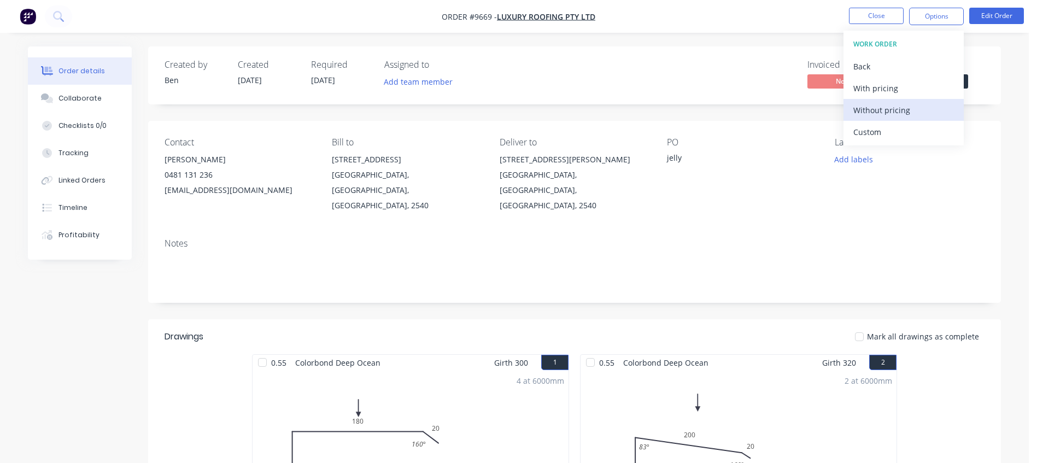
click at [900, 110] on div "Without pricing" at bounding box center [904, 110] width 101 height 16
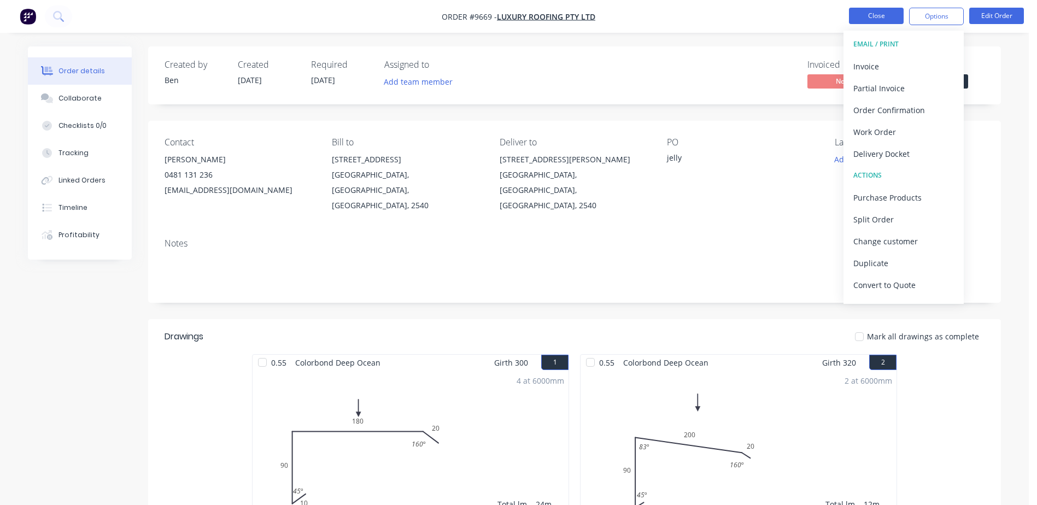
click at [874, 15] on button "Close" at bounding box center [876, 16] width 55 height 16
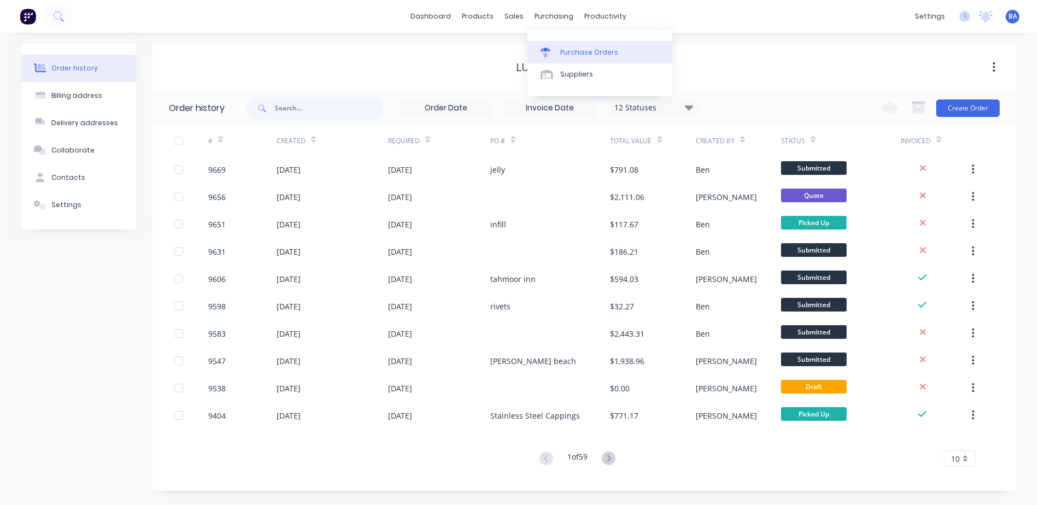
click at [553, 53] on div at bounding box center [549, 53] width 16 height 10
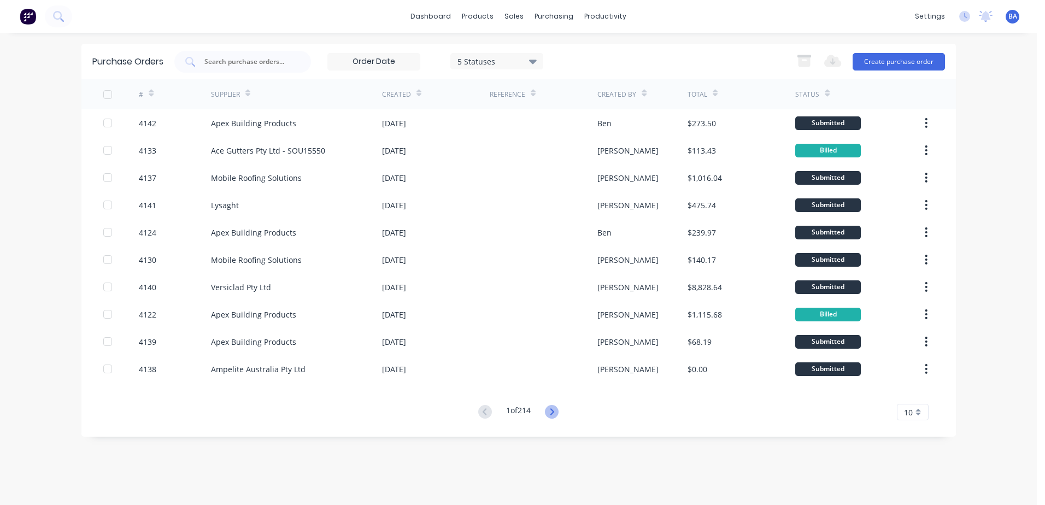
click at [552, 411] on icon at bounding box center [552, 412] width 14 height 14
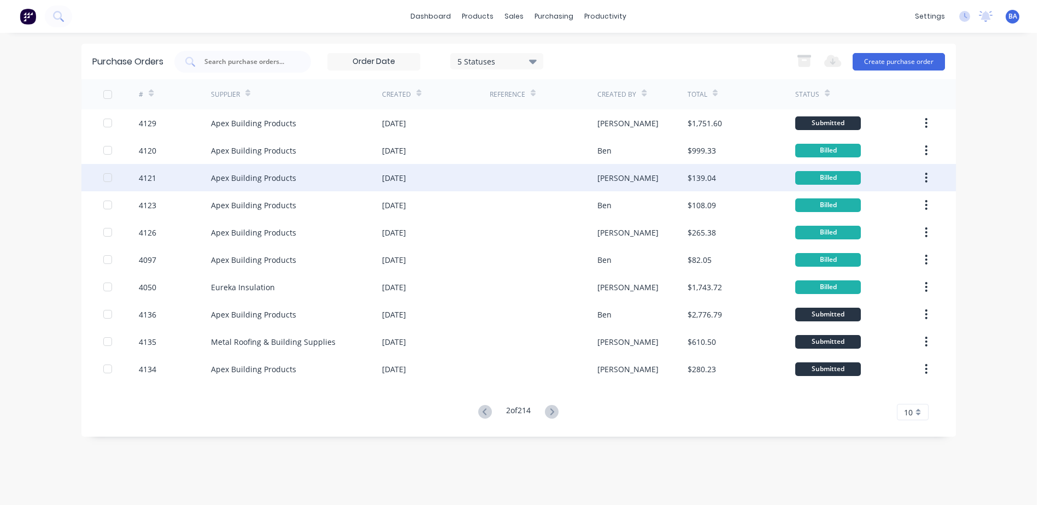
click at [182, 182] on div "4121" at bounding box center [175, 177] width 72 height 27
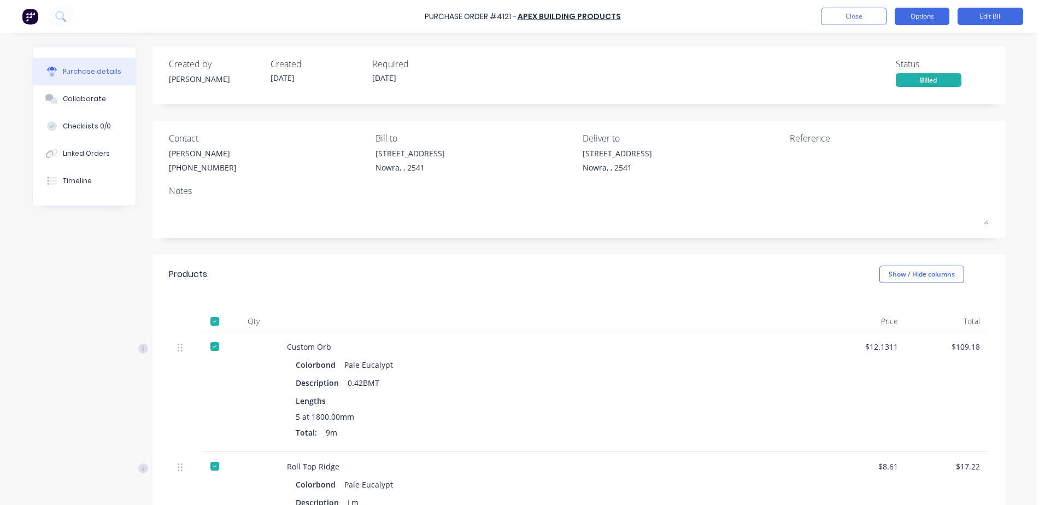
click at [921, 19] on button "Options" at bounding box center [922, 16] width 55 height 17
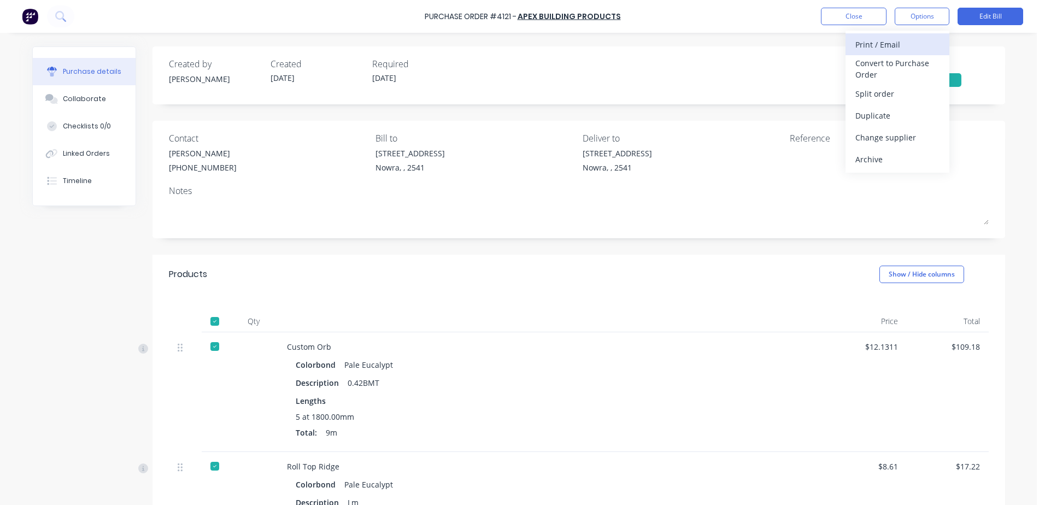
click at [889, 45] on div "Print / Email" at bounding box center [898, 45] width 84 height 16
click at [897, 84] on div "Without pricing" at bounding box center [898, 88] width 84 height 16
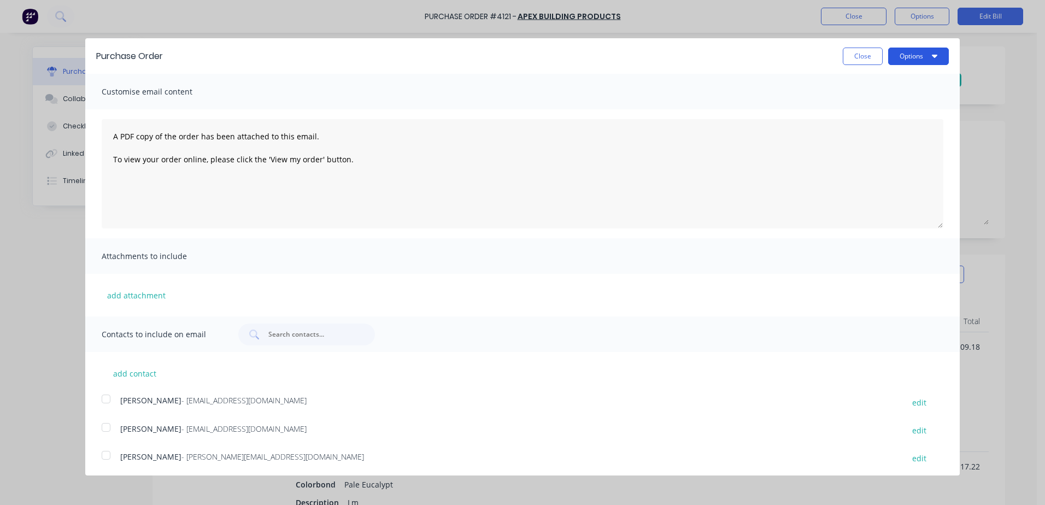
click at [908, 54] on button "Options" at bounding box center [919, 56] width 61 height 17
click at [877, 86] on div "Print" at bounding box center [897, 84] width 84 height 16
click at [848, 15] on div "Purchase Order Close Options Print Email Customise email content A PDF copy of …" at bounding box center [522, 252] width 1045 height 505
click at [848, 15] on div "Purchase Order Close Options Customise email content A PDF copy of the order ha…" at bounding box center [522, 252] width 1045 height 505
drag, startPoint x: 848, startPoint y: 15, endPoint x: 816, endPoint y: 34, distance: 36.8
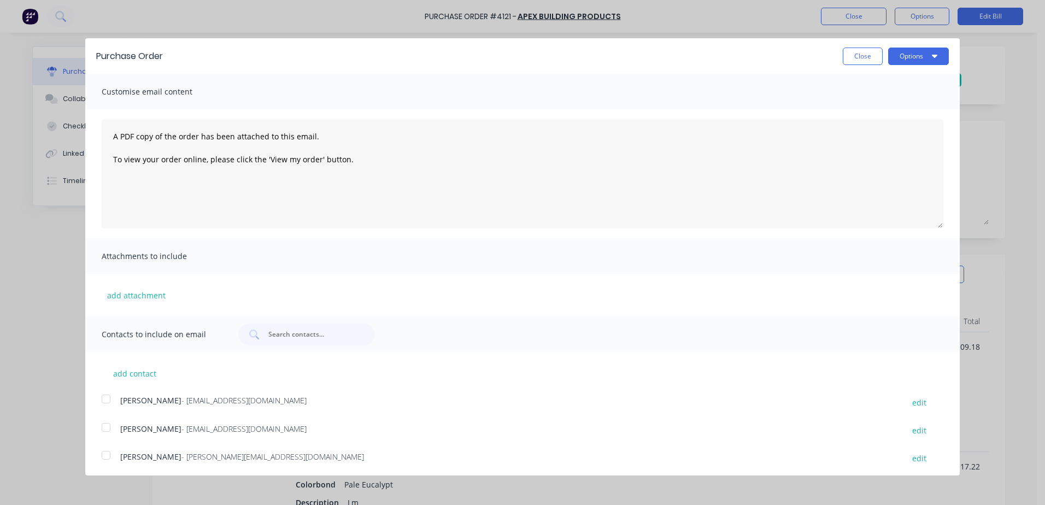
click at [816, 34] on div "Purchase Order Close Options Customise email content A PDF copy of the order ha…" at bounding box center [522, 252] width 1045 height 505
click at [843, 52] on button "Close" at bounding box center [863, 56] width 40 height 17
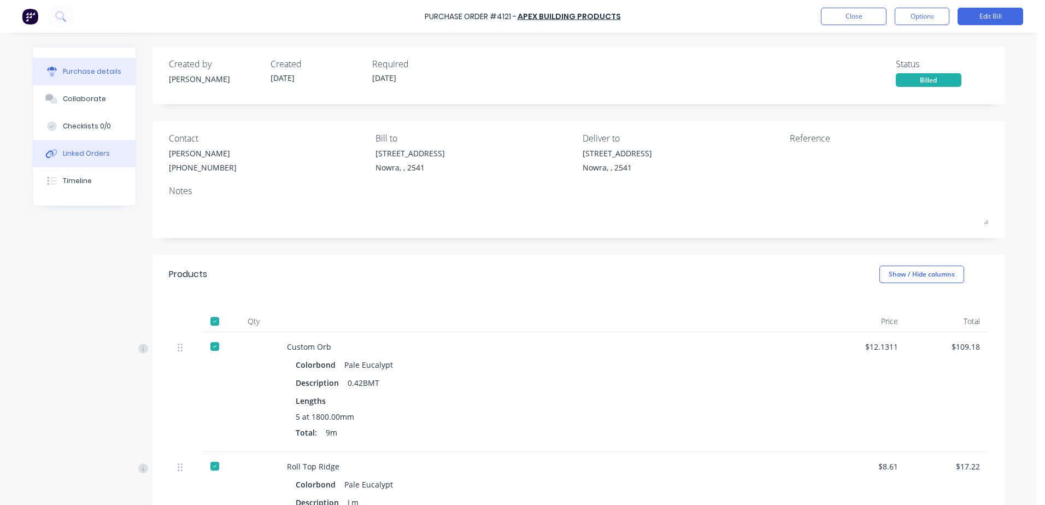
click at [94, 148] on button "Linked Orders" at bounding box center [84, 153] width 103 height 27
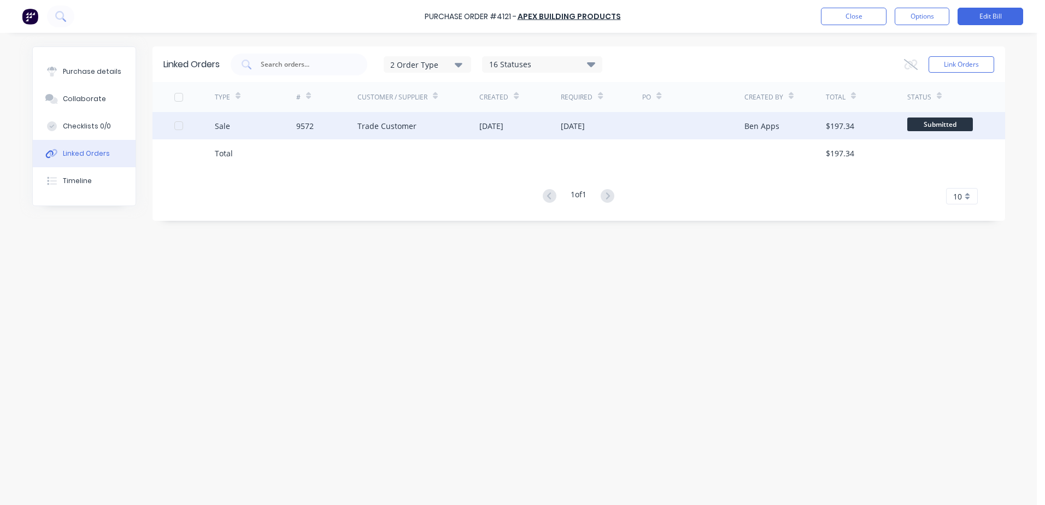
click at [460, 134] on div "Trade Customer" at bounding box center [419, 125] width 122 height 27
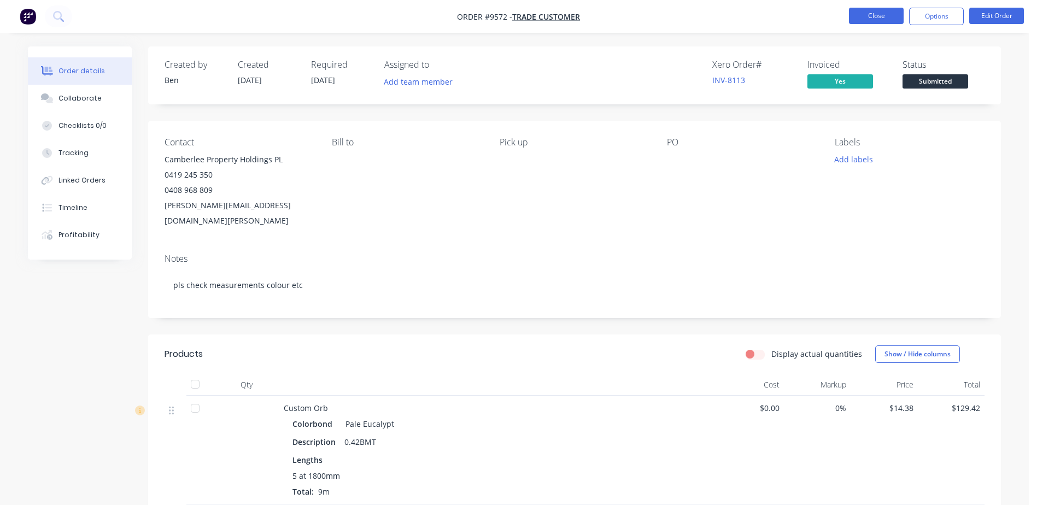
click at [869, 15] on button "Close" at bounding box center [876, 16] width 55 height 16
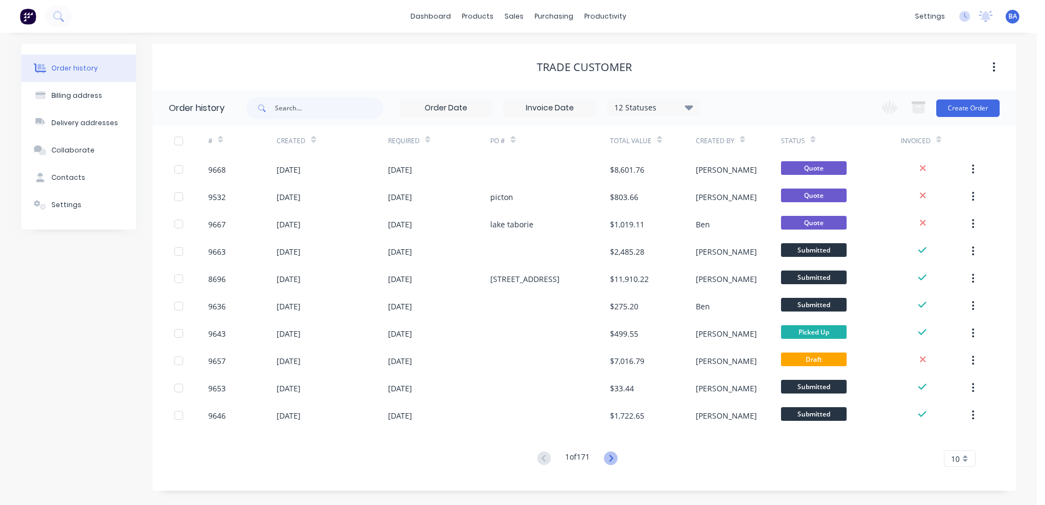
click at [612, 460] on icon at bounding box center [611, 459] width 14 height 14
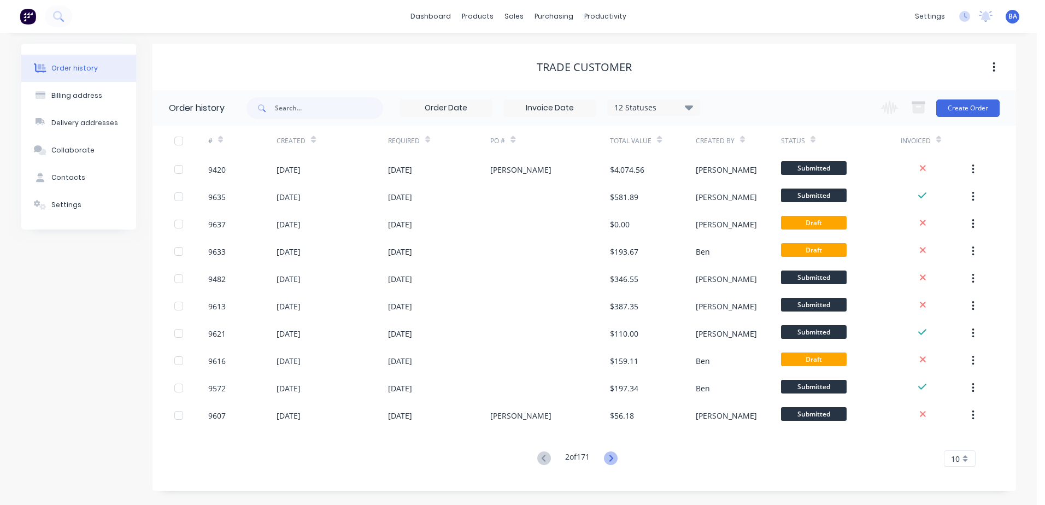
click at [614, 459] on icon at bounding box center [611, 459] width 14 height 14
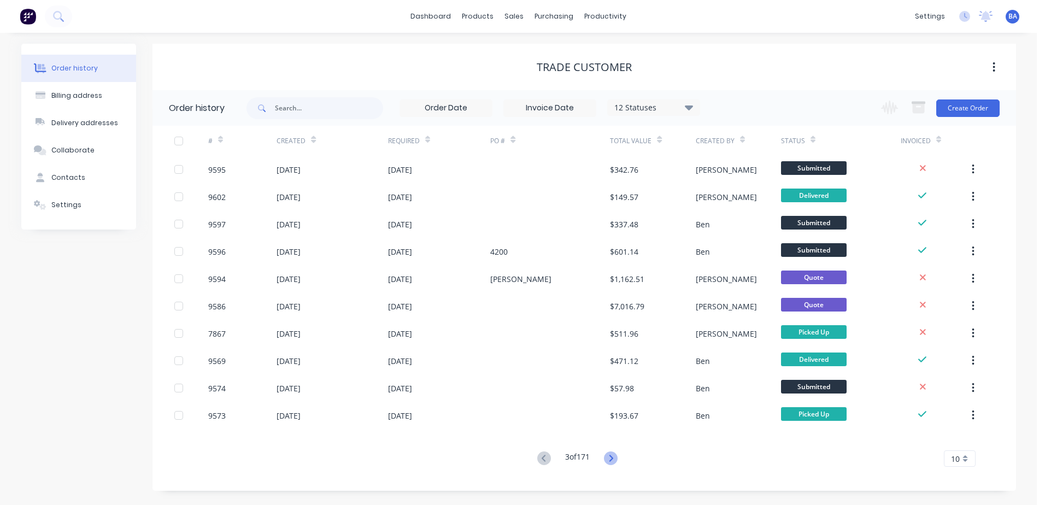
click at [610, 455] on icon at bounding box center [611, 459] width 14 height 14
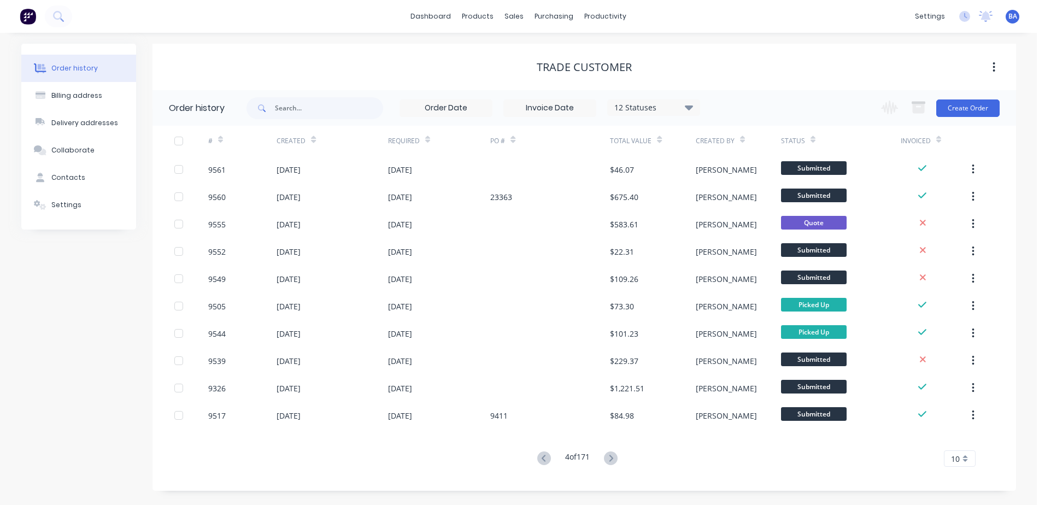
click at [610, 455] on icon at bounding box center [611, 459] width 14 height 14
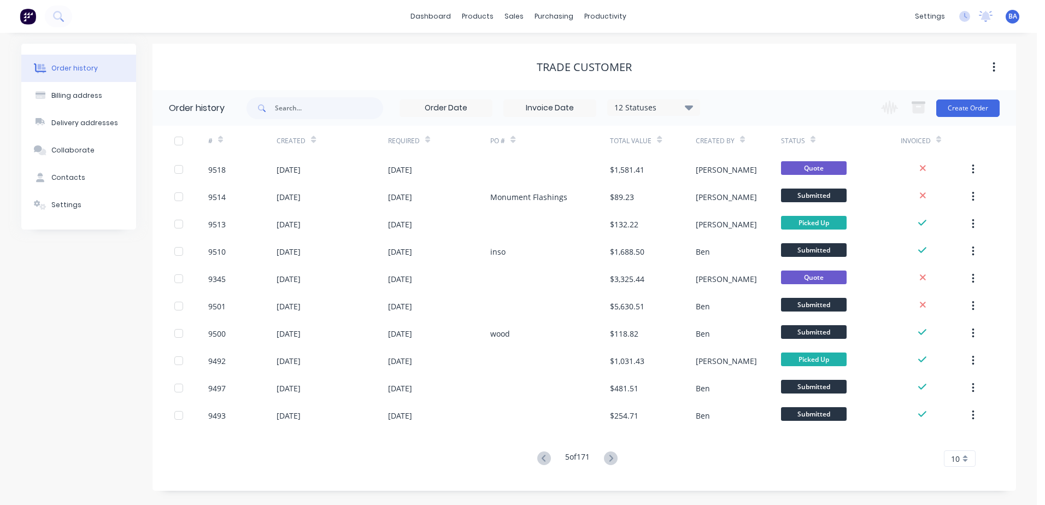
click at [610, 455] on icon at bounding box center [611, 459] width 14 height 14
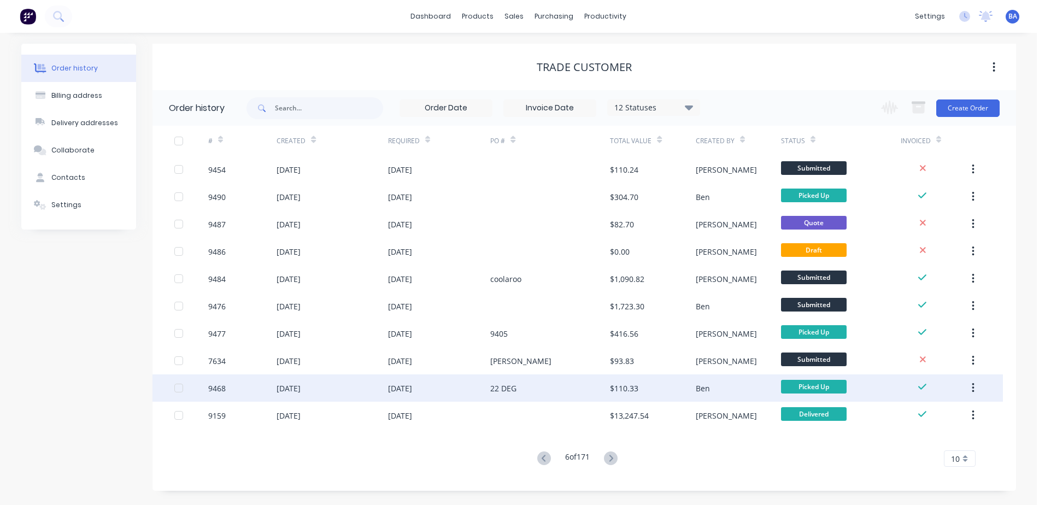
click at [607, 389] on div "22 DEG" at bounding box center [550, 388] width 120 height 27
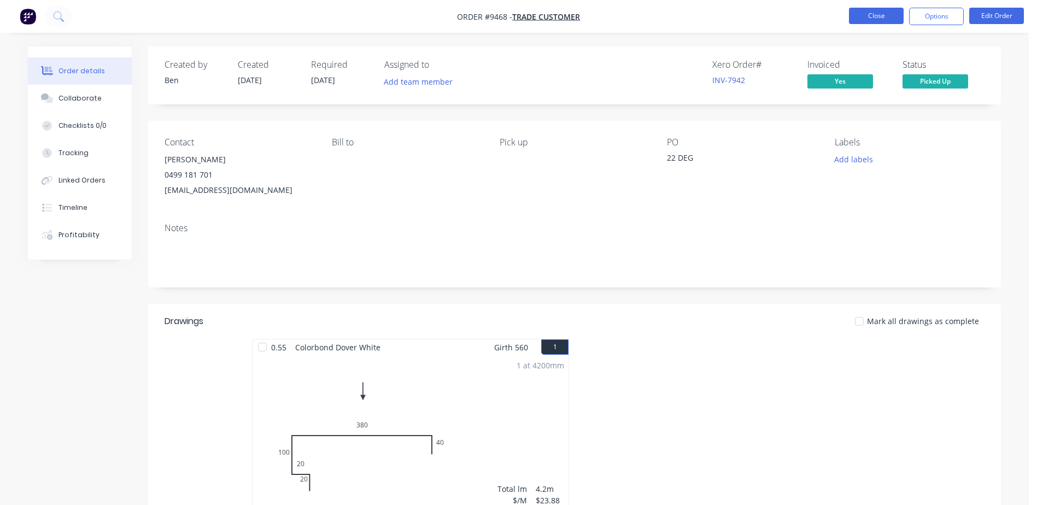
click at [866, 10] on button "Close" at bounding box center [876, 16] width 55 height 16
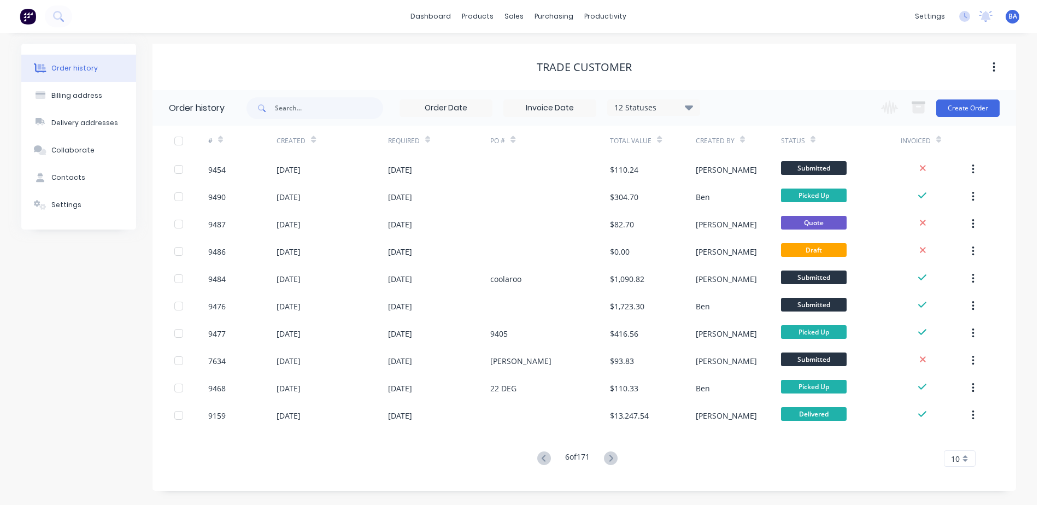
click at [613, 456] on g at bounding box center [611, 459] width 14 height 14
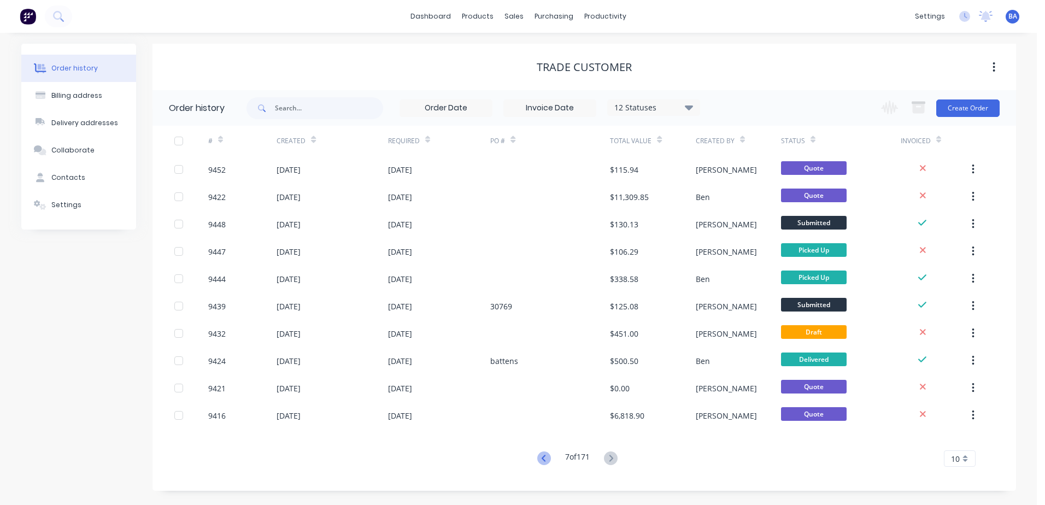
click at [542, 454] on icon at bounding box center [545, 459] width 14 height 14
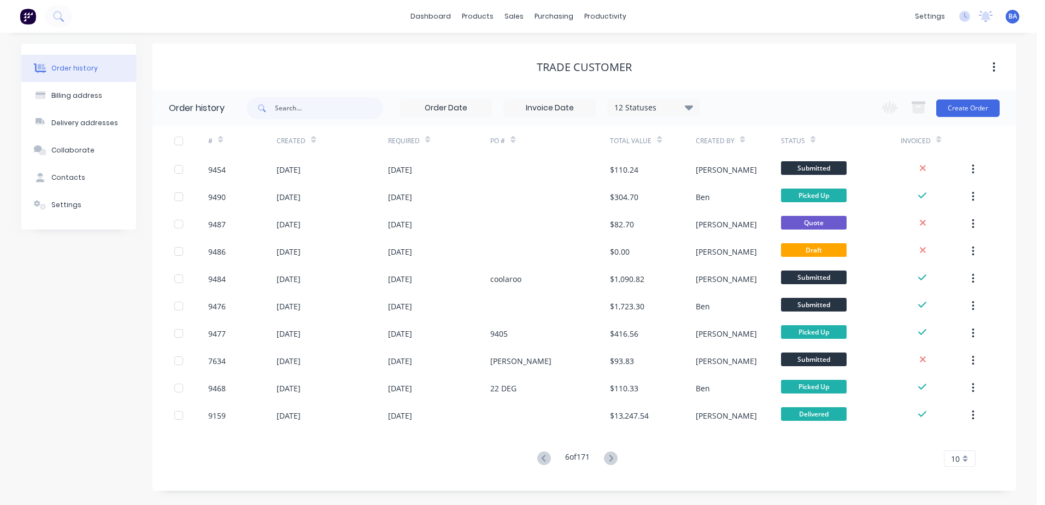
click at [542, 454] on icon at bounding box center [545, 459] width 14 height 14
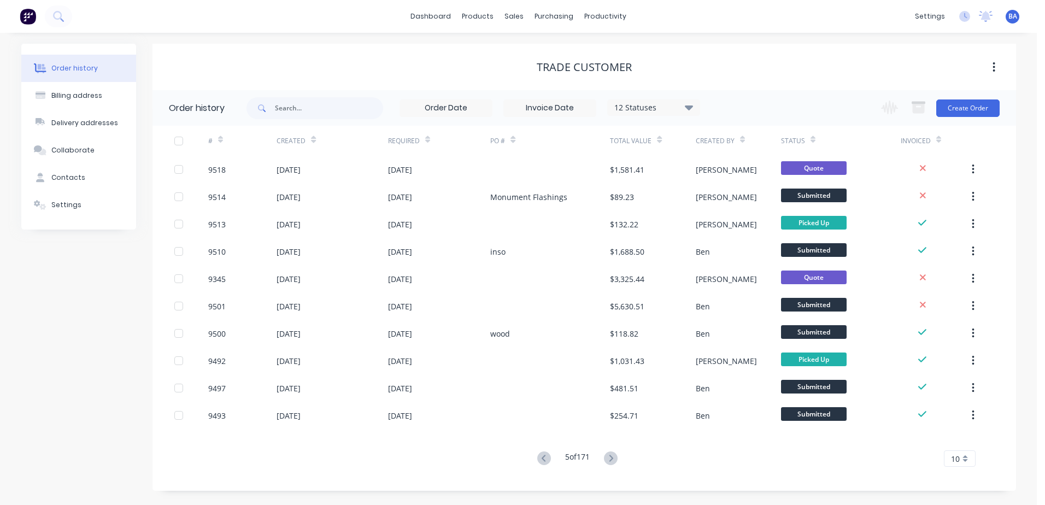
click at [542, 454] on icon at bounding box center [545, 459] width 14 height 14
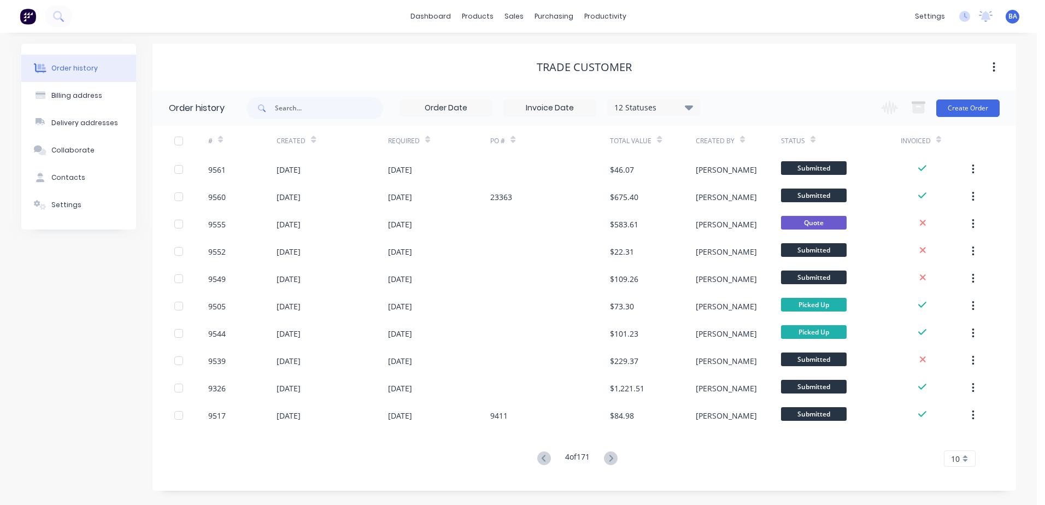
click at [542, 454] on icon at bounding box center [545, 459] width 14 height 14
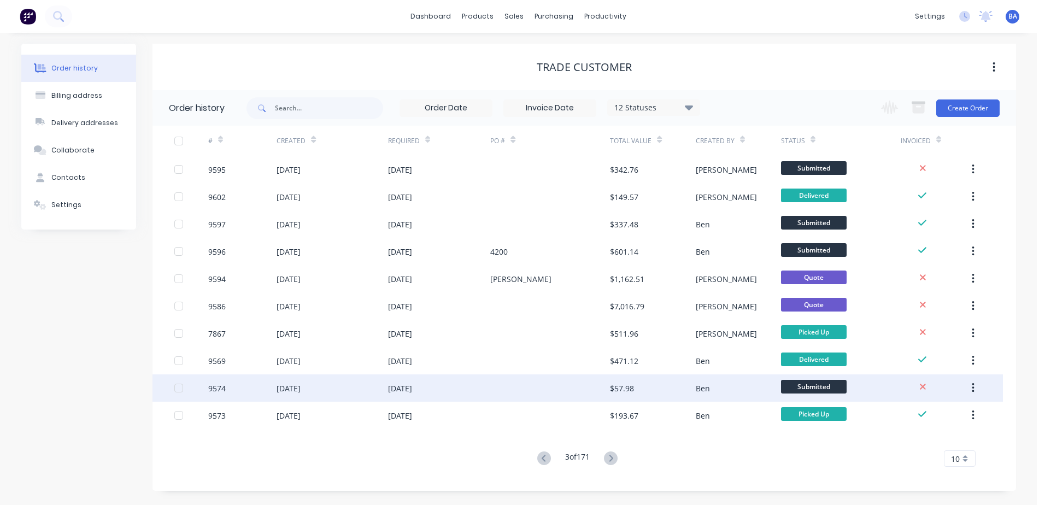
click at [631, 387] on div "$57.98" at bounding box center [622, 388] width 24 height 11
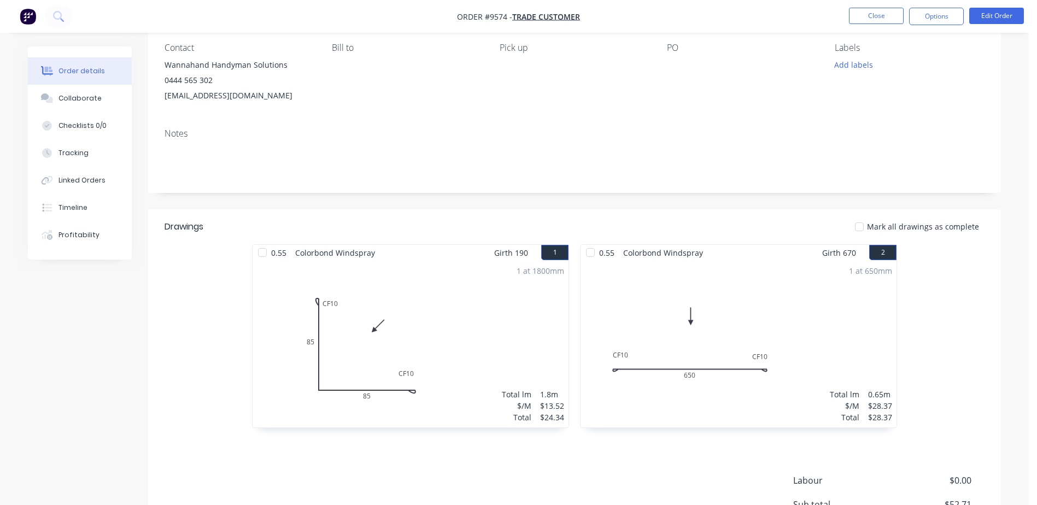
scroll to position [223, 0]
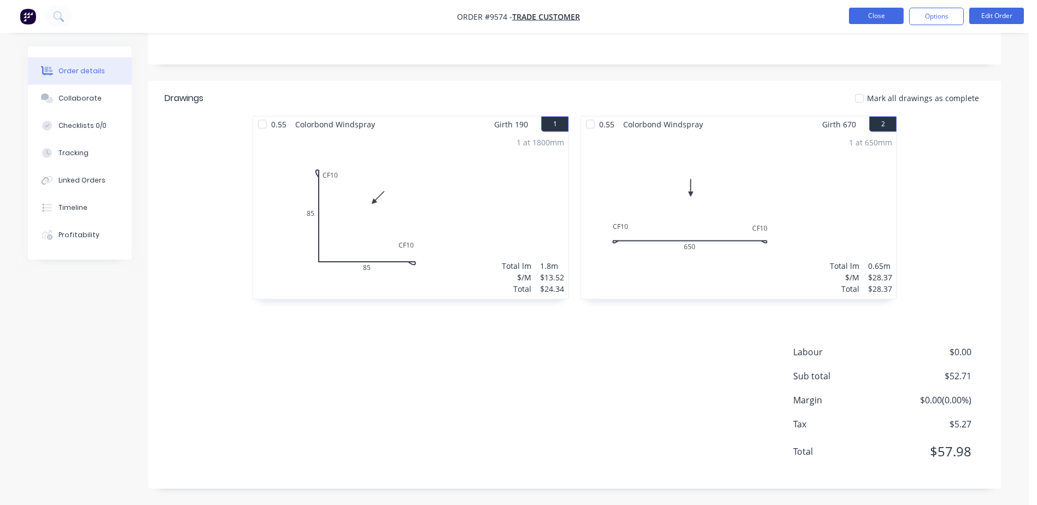
click at [870, 19] on button "Close" at bounding box center [876, 16] width 55 height 16
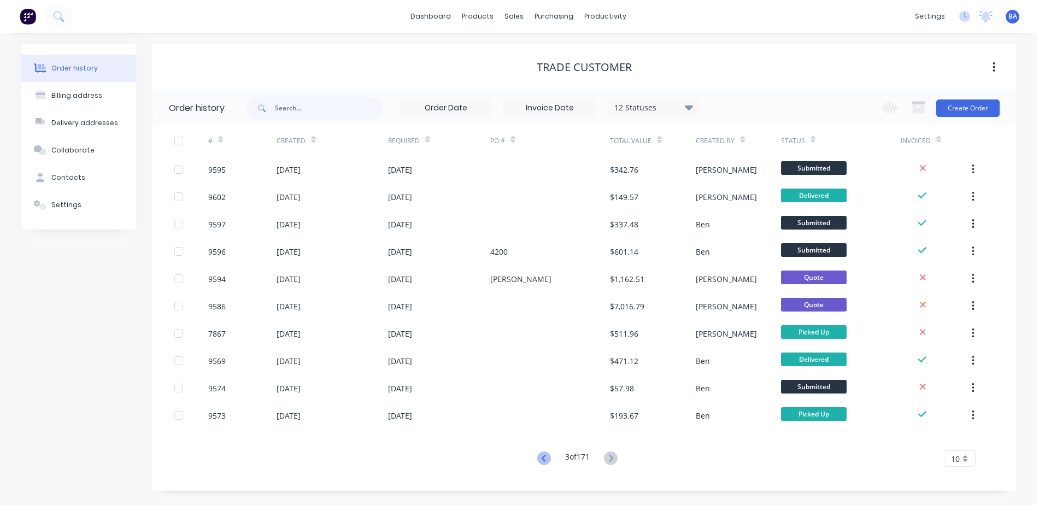
click at [540, 454] on icon at bounding box center [545, 459] width 14 height 14
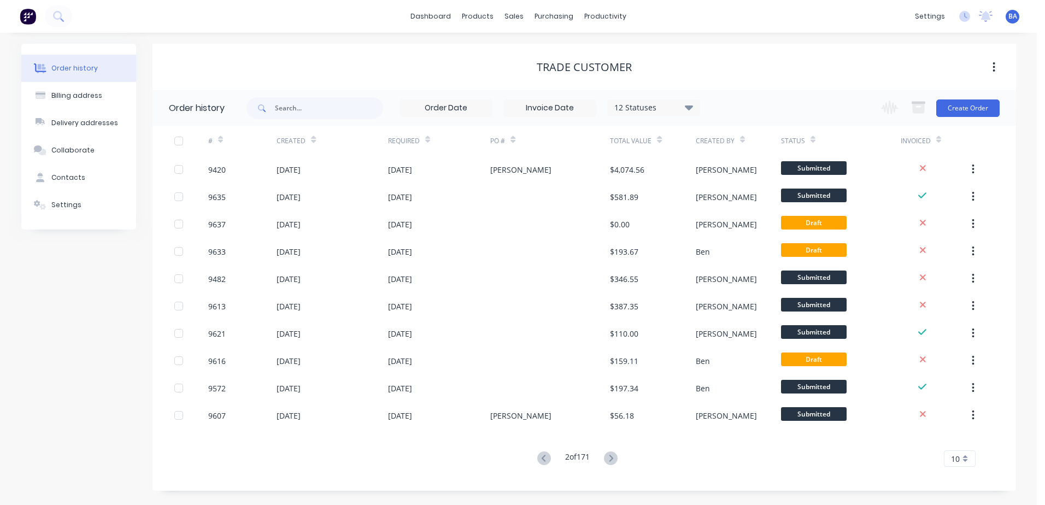
click at [603, 455] on div "2 of 171" at bounding box center [577, 459] width 87 height 16
click at [614, 459] on icon at bounding box center [612, 458] width 4 height 7
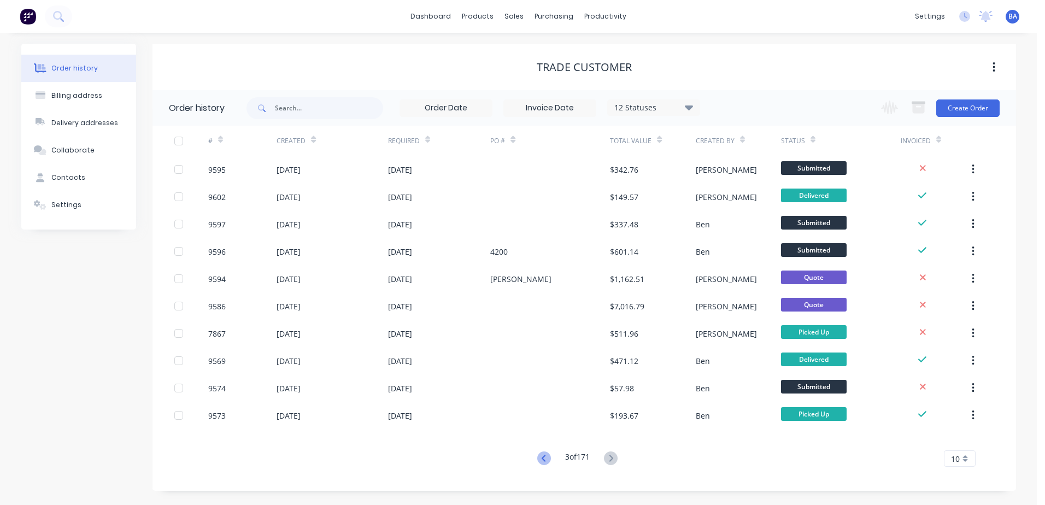
click at [540, 462] on icon at bounding box center [545, 459] width 14 height 14
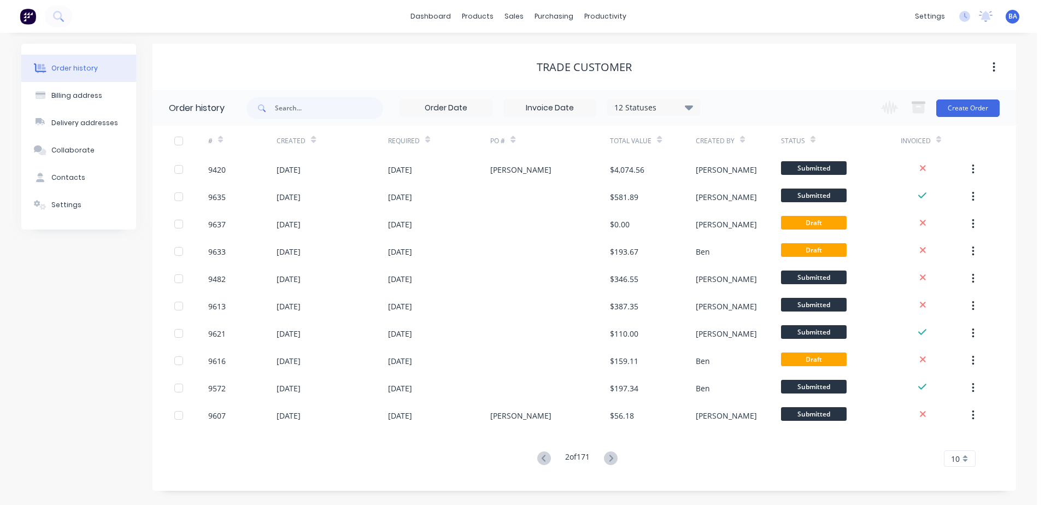
click at [540, 460] on icon at bounding box center [545, 459] width 14 height 14
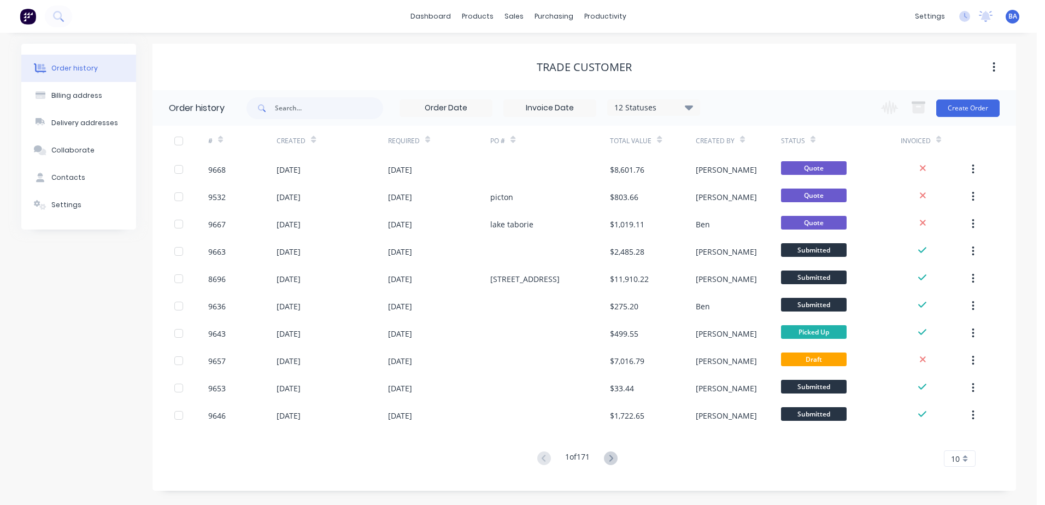
drag, startPoint x: 469, startPoint y: 52, endPoint x: 839, endPoint y: 73, distance: 370.2
click at [839, 73] on div "Trade Customer" at bounding box center [585, 67] width 864 height 13
click at [956, 104] on button "Create Order" at bounding box center [968, 108] width 63 height 17
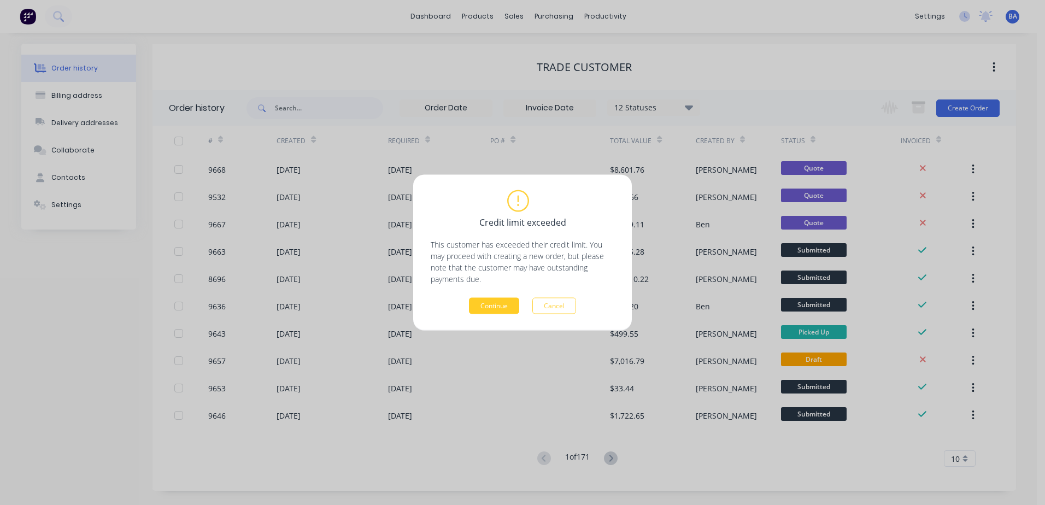
click at [478, 305] on button "Continue" at bounding box center [494, 306] width 50 height 16
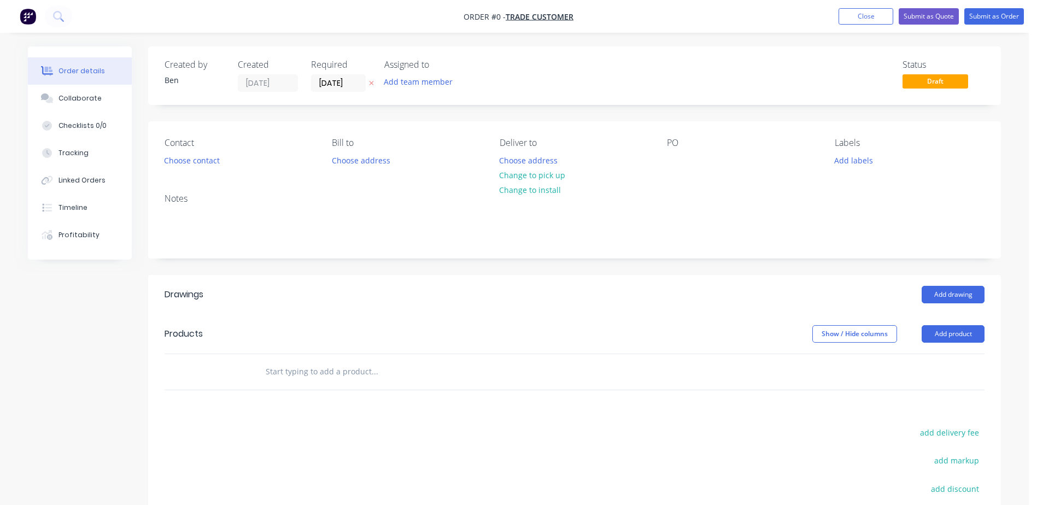
scroll to position [55, 0]
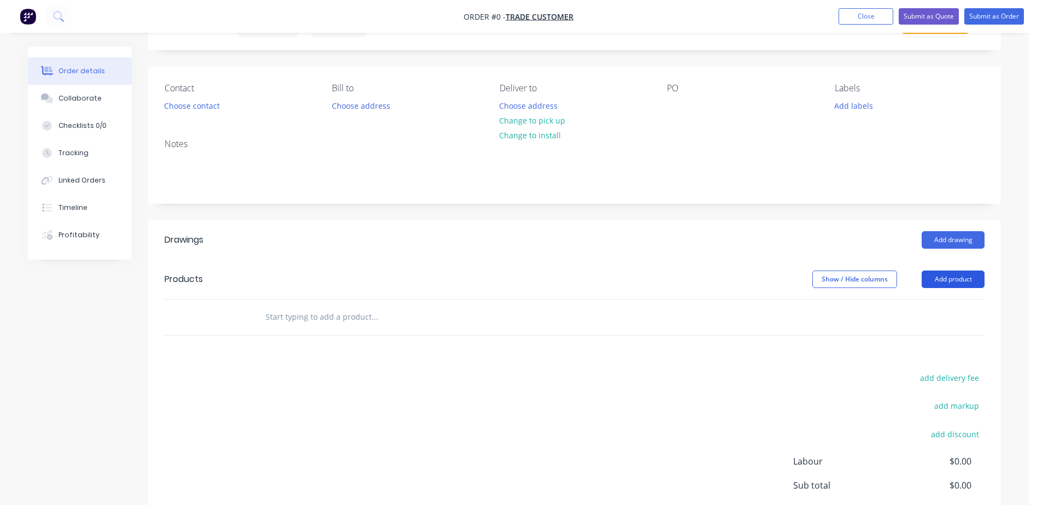
click at [956, 277] on button "Add product" at bounding box center [953, 279] width 63 height 17
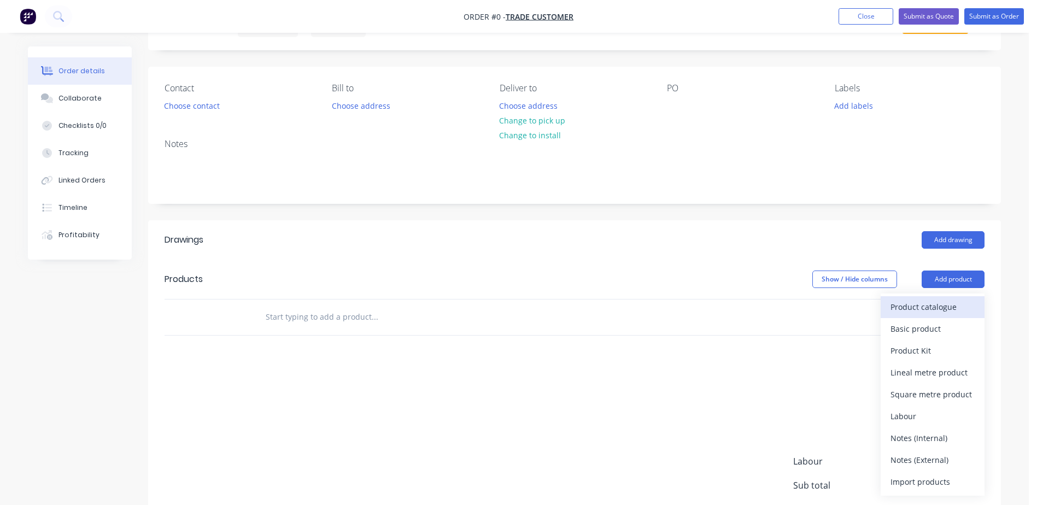
click at [937, 309] on div "Product catalogue" at bounding box center [933, 307] width 84 height 16
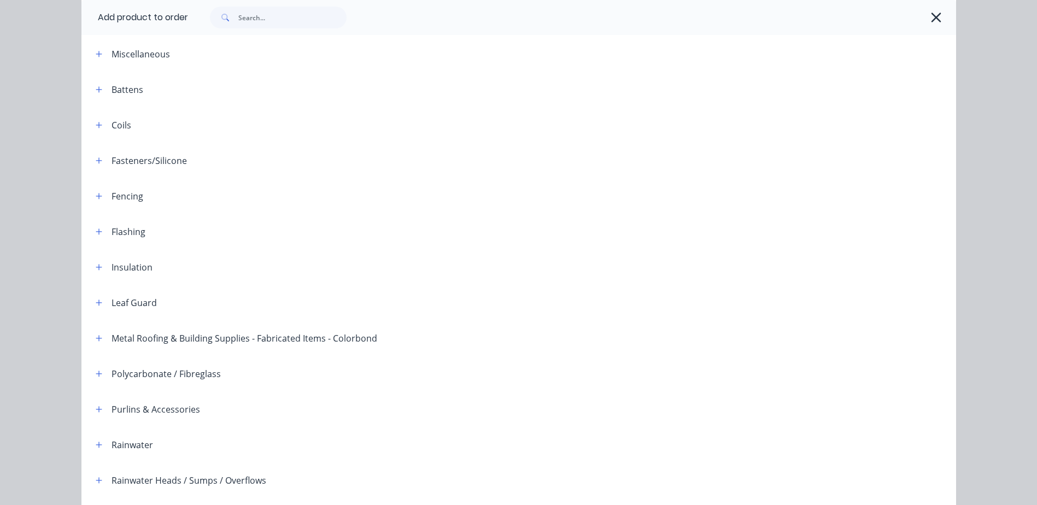
scroll to position [0, 0]
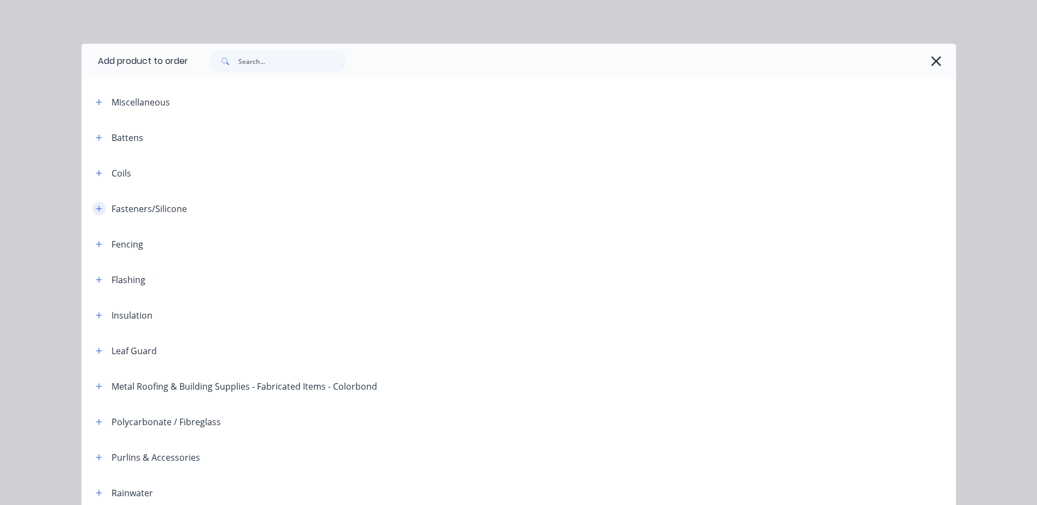
click at [96, 206] on icon "button" at bounding box center [99, 209] width 7 height 8
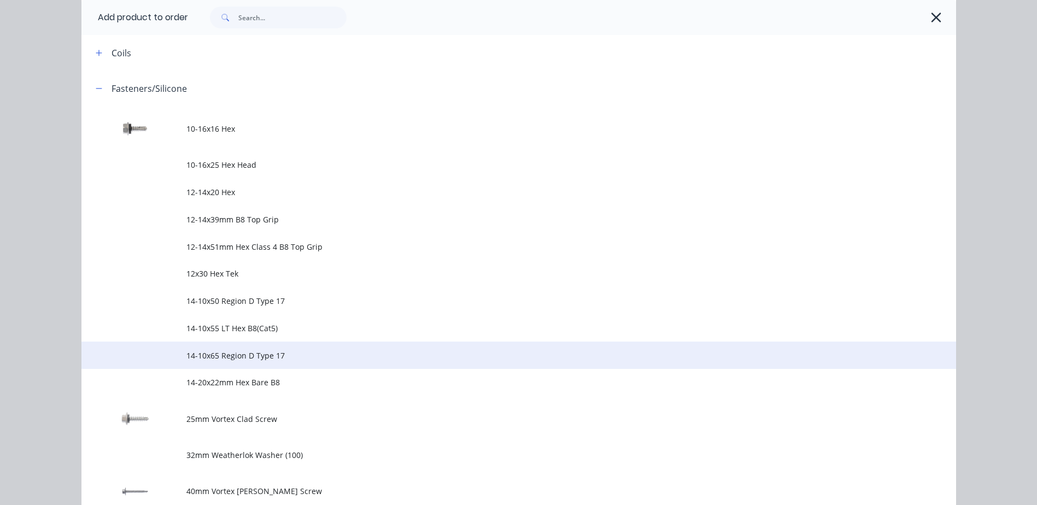
scroll to position [328, 0]
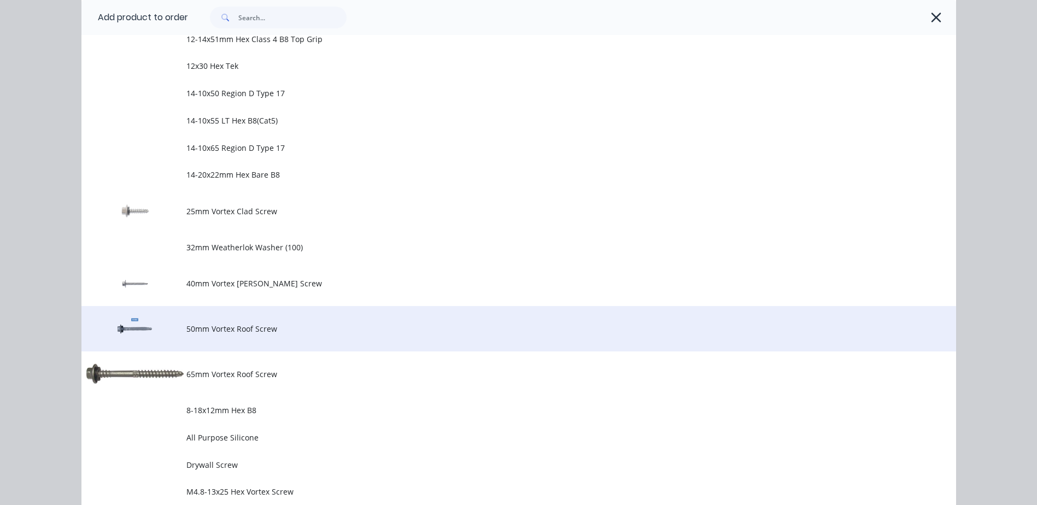
click at [259, 322] on td "50mm Vortex Roof Screw" at bounding box center [571, 328] width 770 height 45
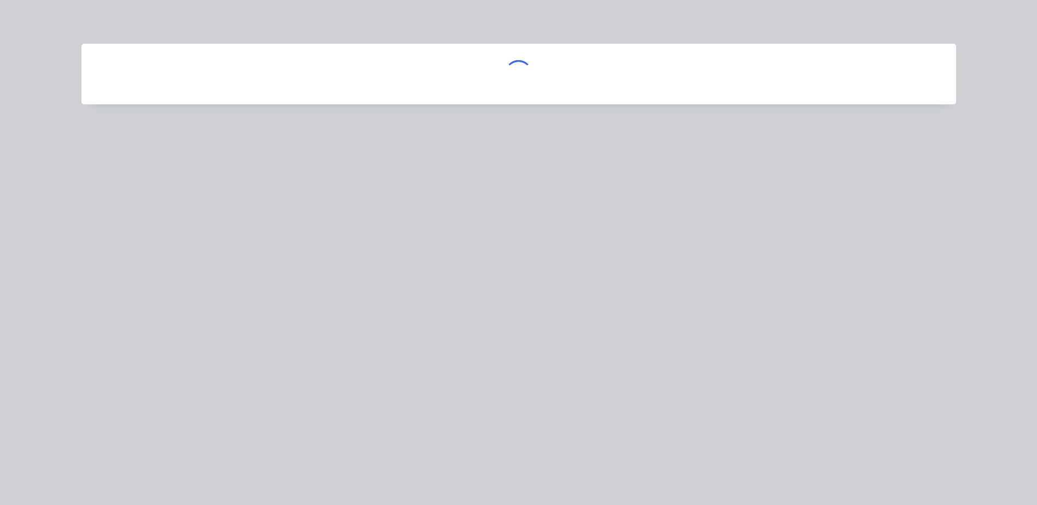
scroll to position [0, 0]
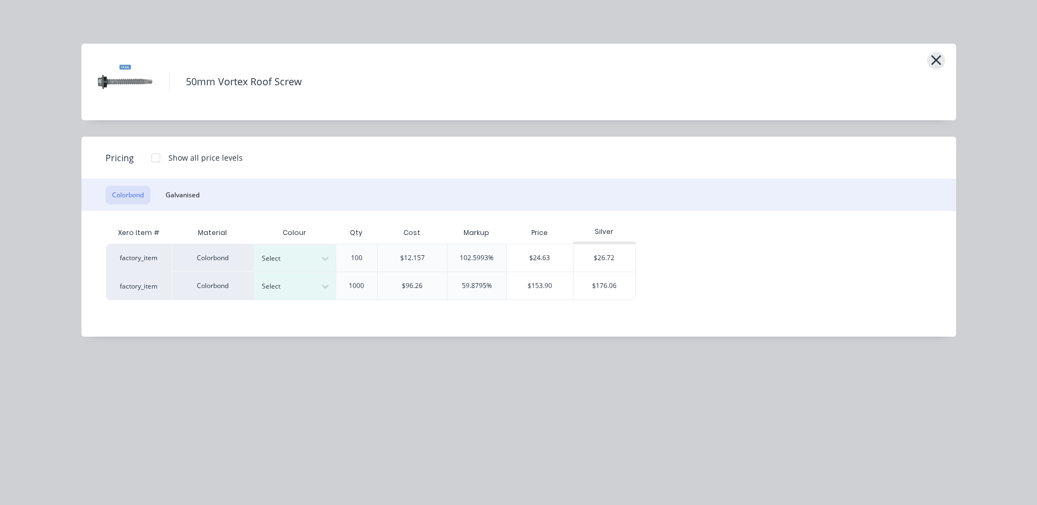
click at [936, 61] on icon "button" at bounding box center [936, 60] width 10 height 10
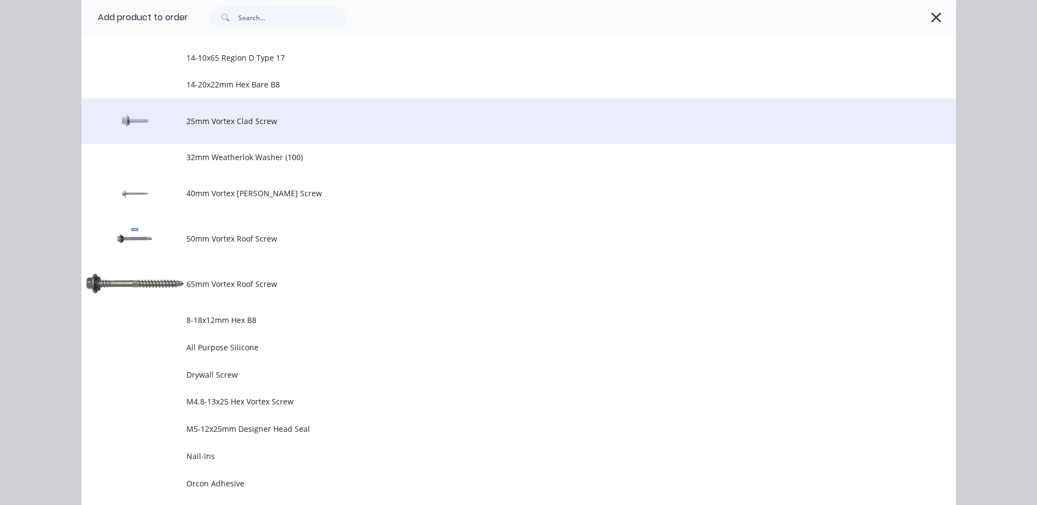
scroll to position [464, 0]
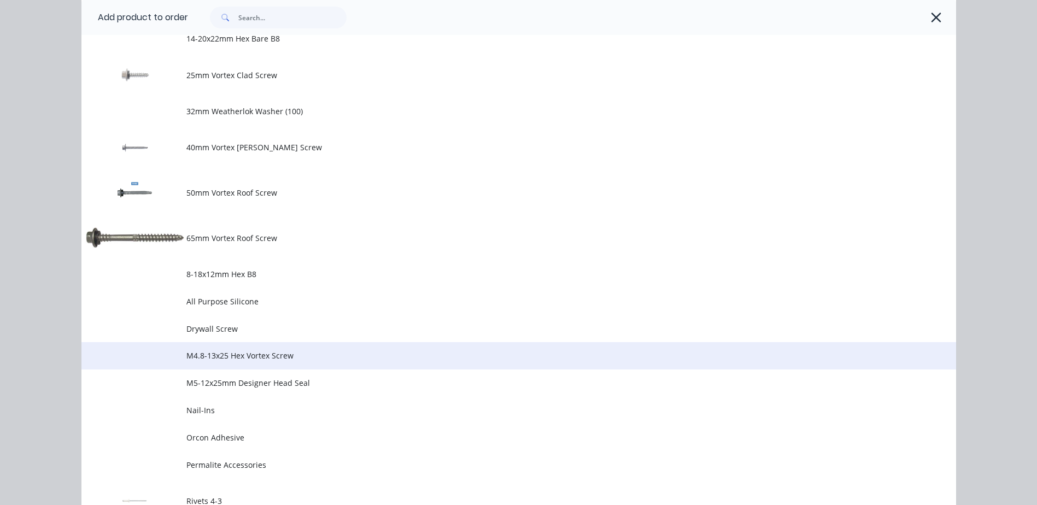
click at [250, 355] on span "M4.8-13x25 Hex Vortex Screw" at bounding box center [494, 355] width 616 height 11
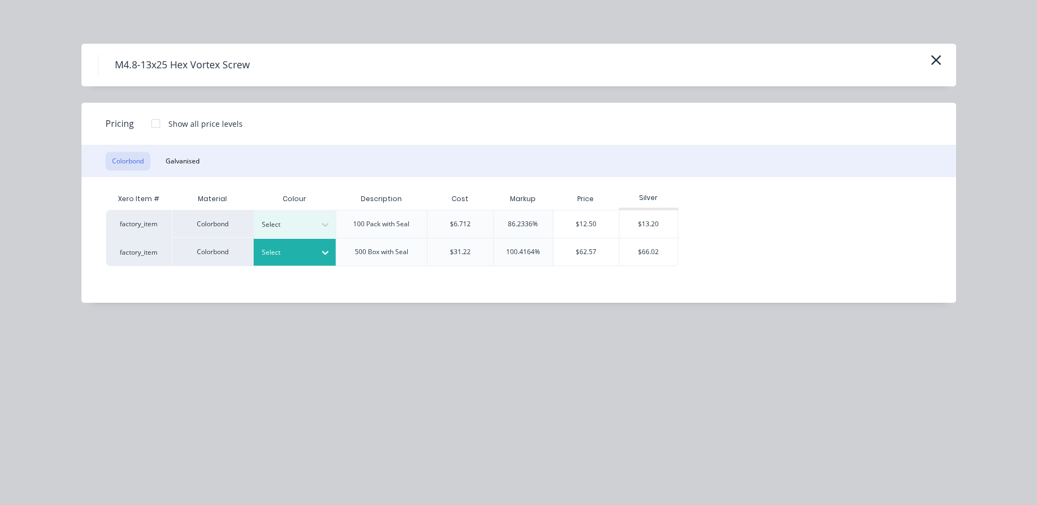
click at [328, 254] on icon at bounding box center [325, 252] width 11 height 11
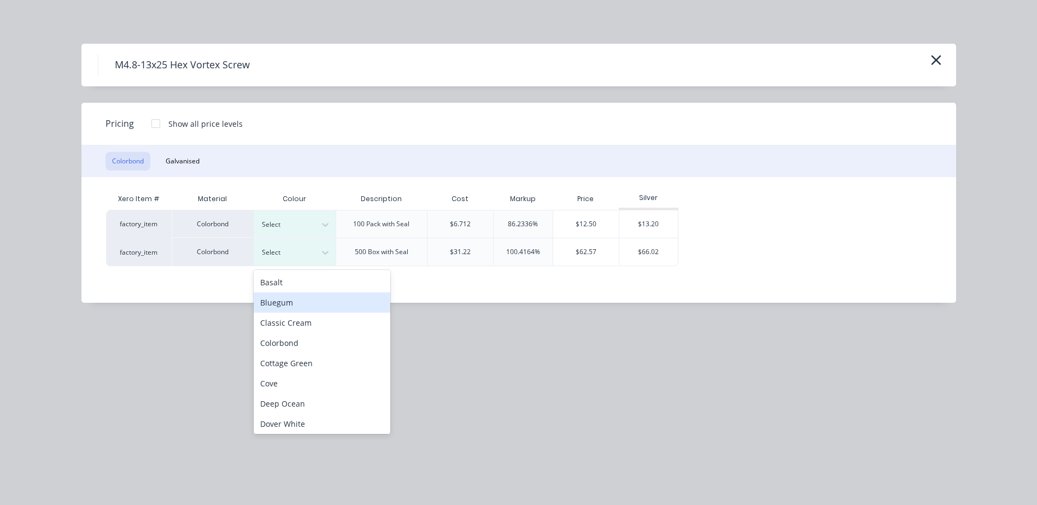
click at [310, 297] on div "Bluegum" at bounding box center [322, 303] width 137 height 20
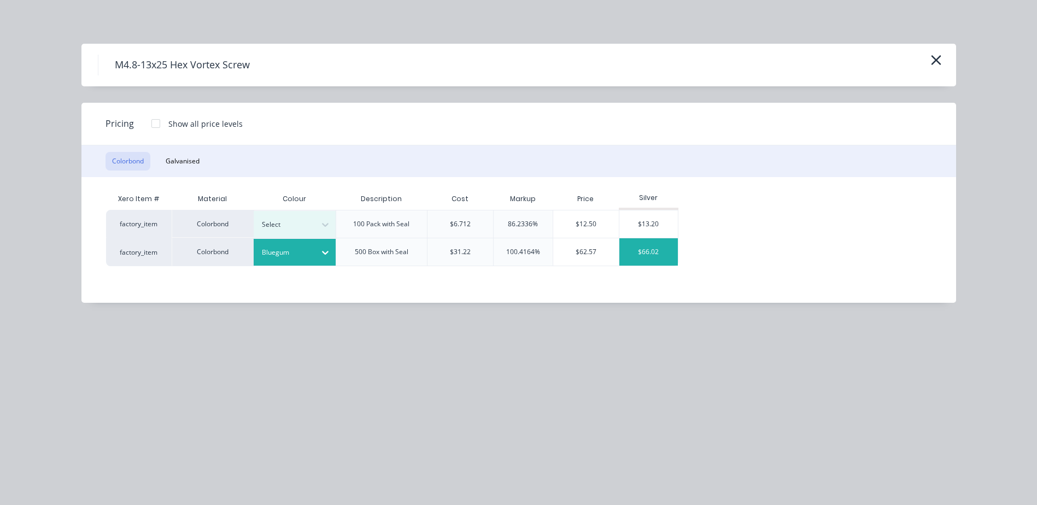
click at [635, 249] on div "$66.02" at bounding box center [649, 251] width 59 height 27
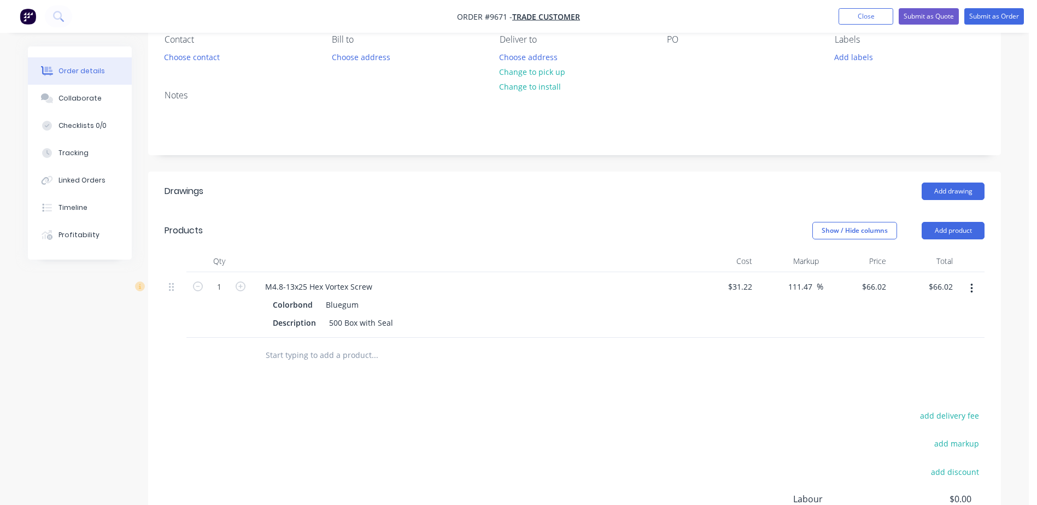
scroll to position [109, 0]
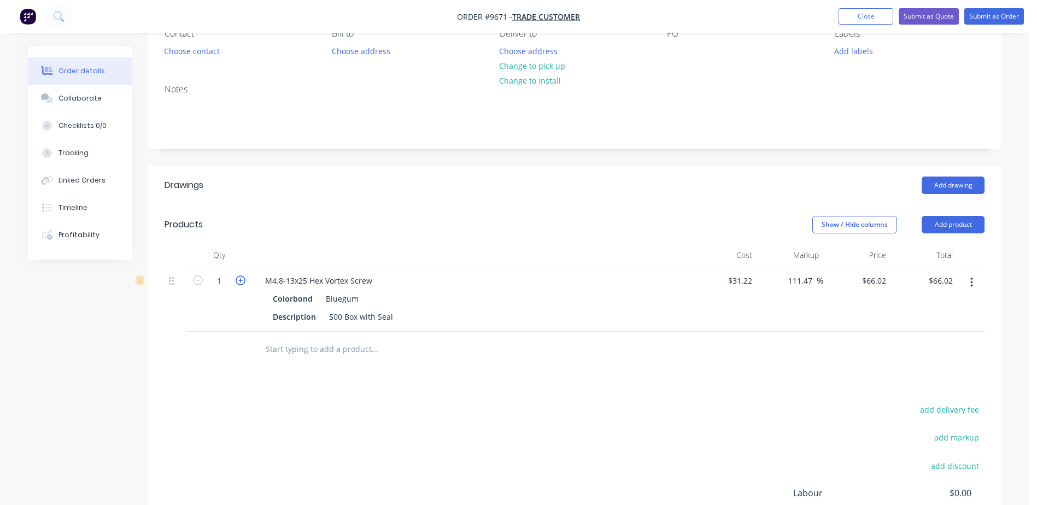
click at [241, 280] on icon "button" at bounding box center [241, 281] width 10 height 10
type input "2"
type input "$132.04"
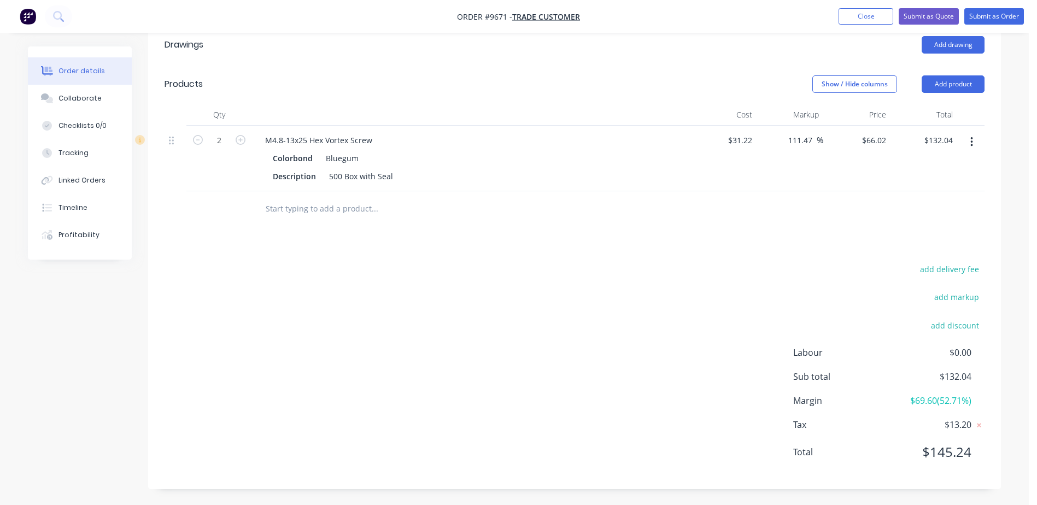
scroll to position [250, 0]
click at [196, 138] on icon "button" at bounding box center [198, 140] width 10 height 10
type input "1"
type input "$66.02"
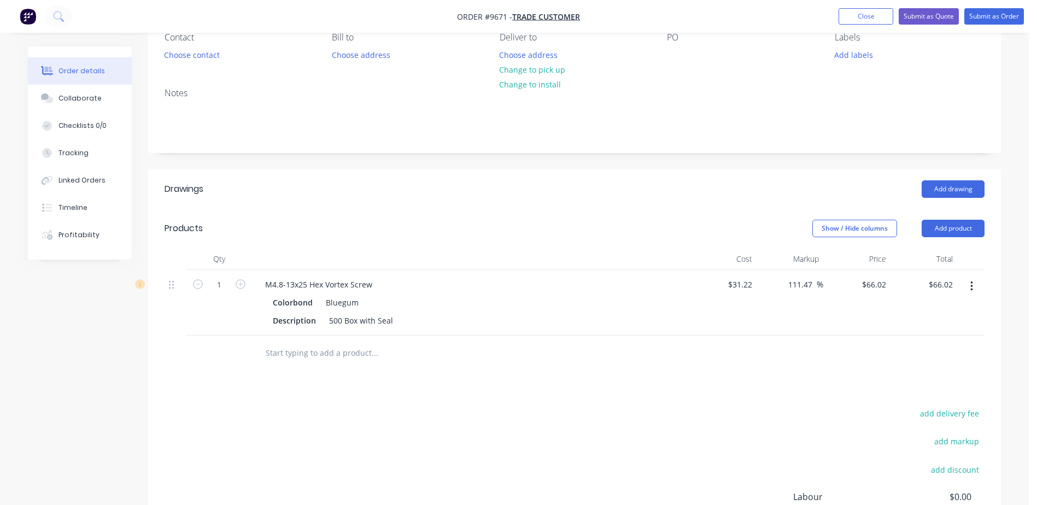
scroll to position [109, 0]
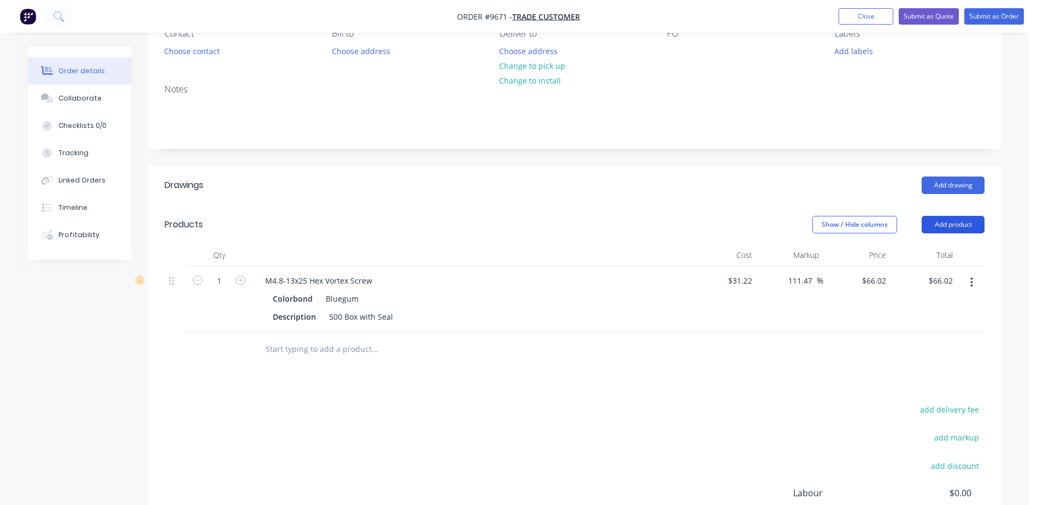
click at [953, 226] on button "Add product" at bounding box center [953, 224] width 63 height 17
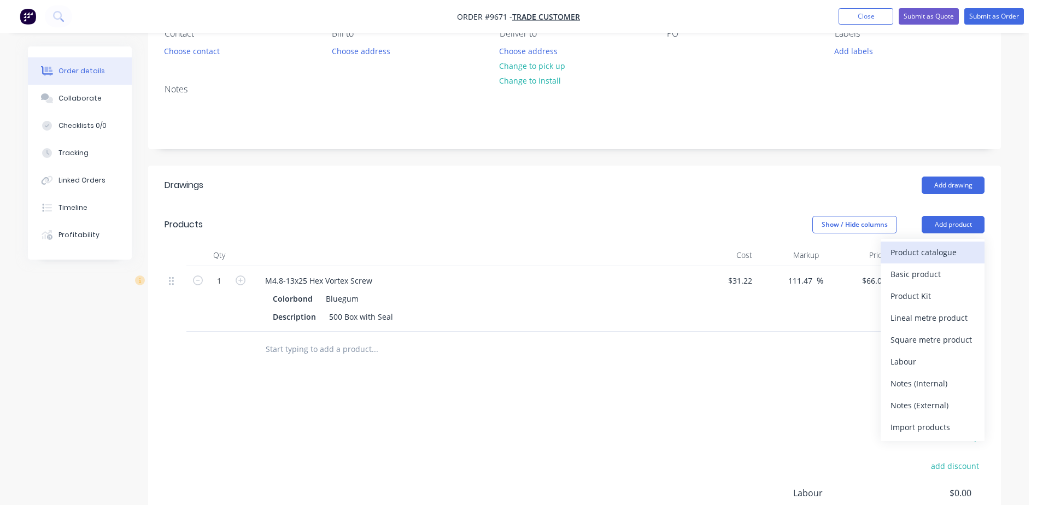
click at [936, 252] on div "Product catalogue" at bounding box center [933, 252] width 84 height 16
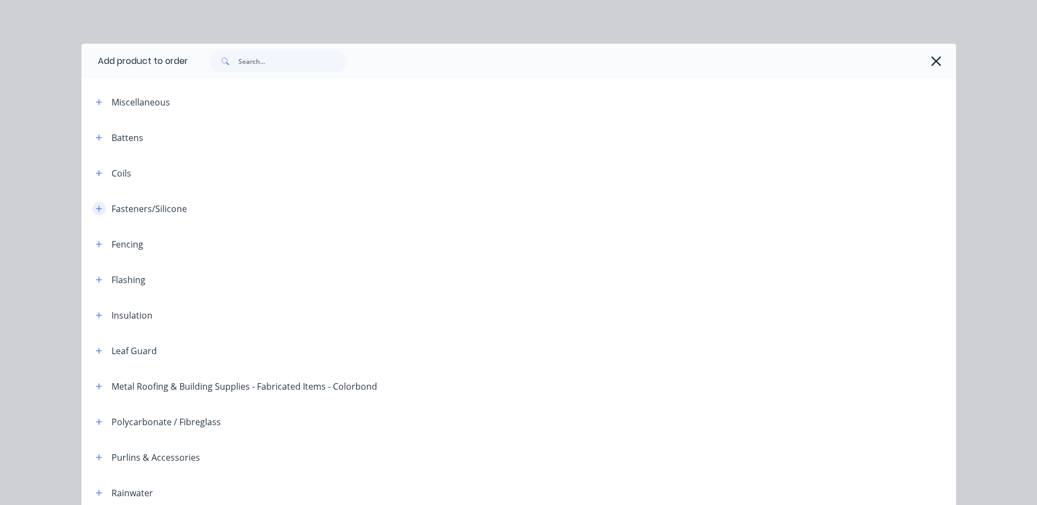
click at [96, 211] on icon "button" at bounding box center [99, 209] width 6 height 6
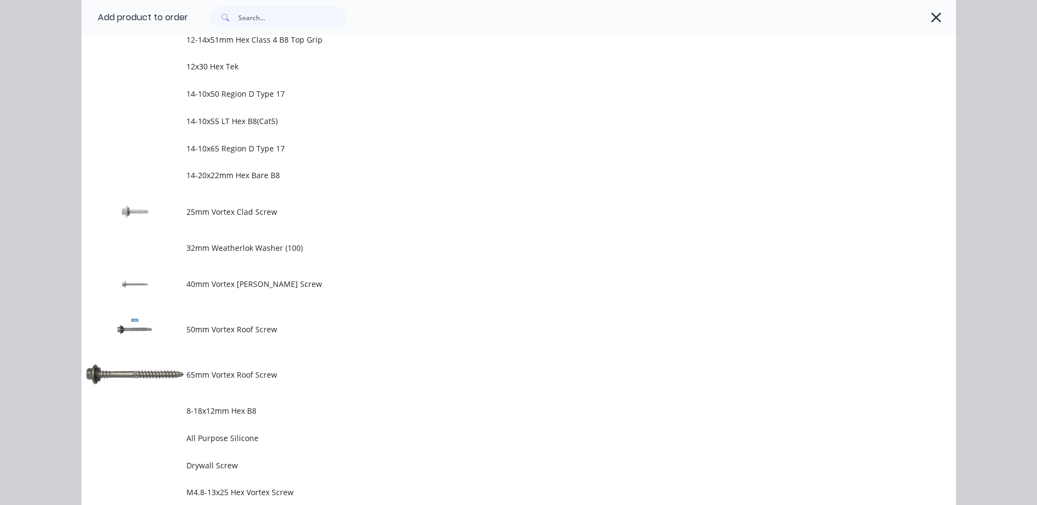
scroll to position [328, 0]
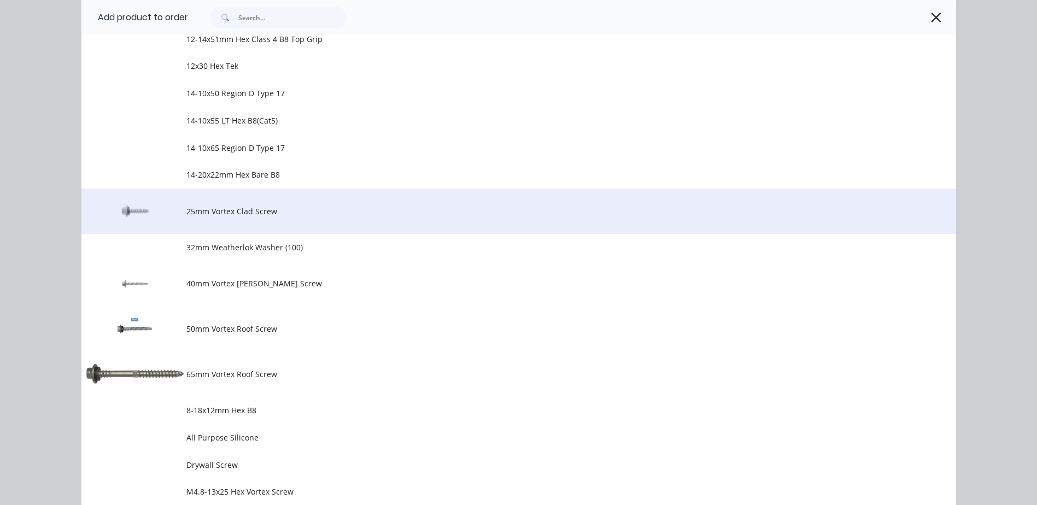
click at [262, 215] on span "25mm Vortex Clad Screw" at bounding box center [494, 211] width 616 height 11
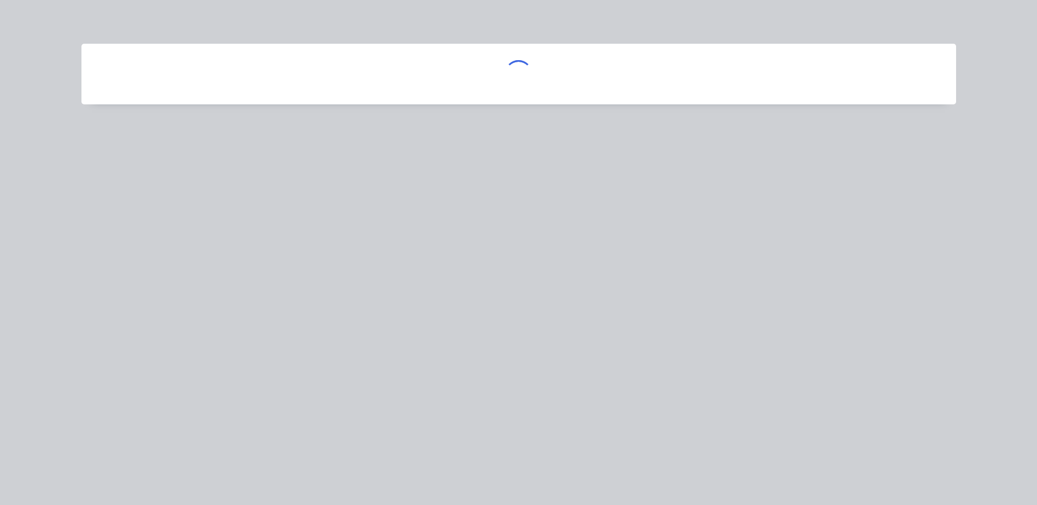
scroll to position [0, 0]
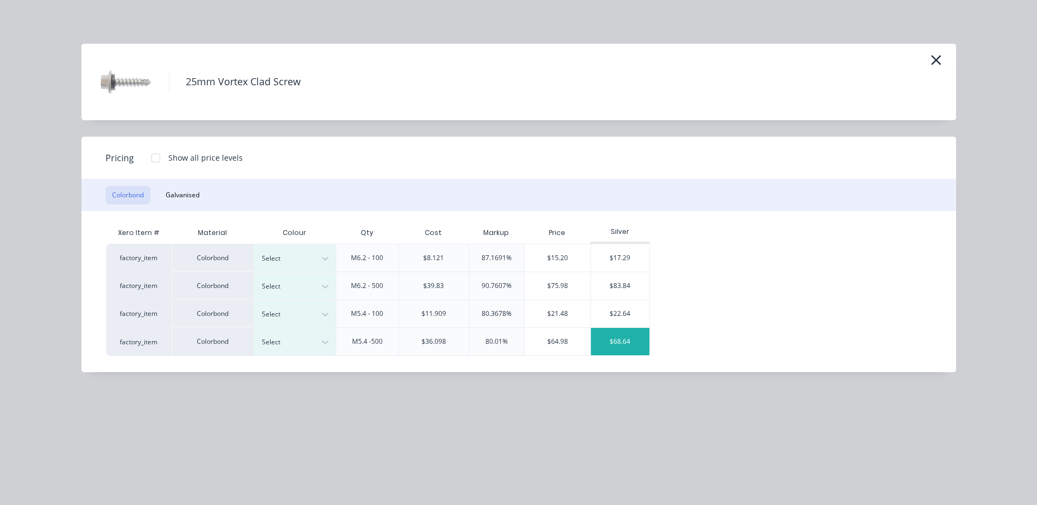
click at [619, 338] on div "$68.64" at bounding box center [620, 341] width 59 height 27
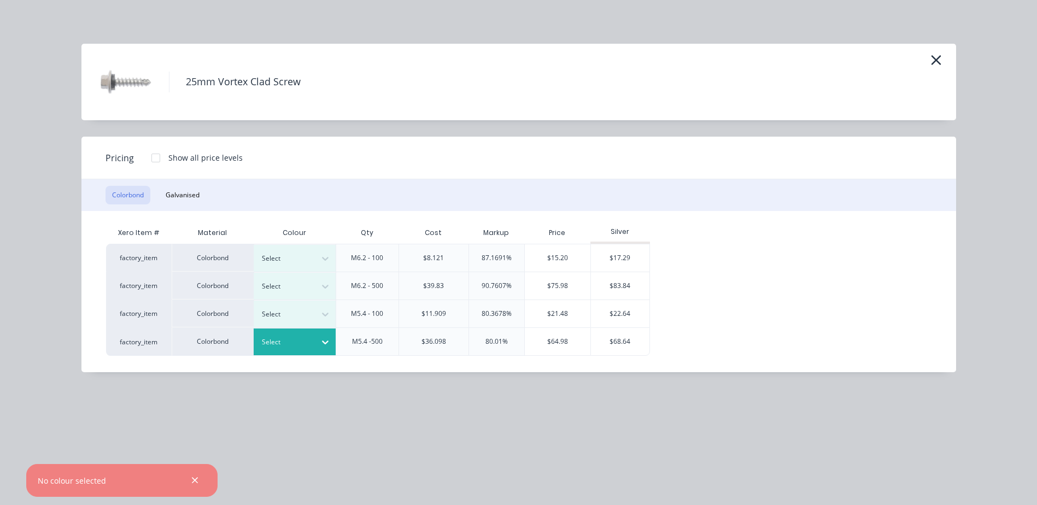
click at [312, 339] on div "Select" at bounding box center [284, 342] width 61 height 14
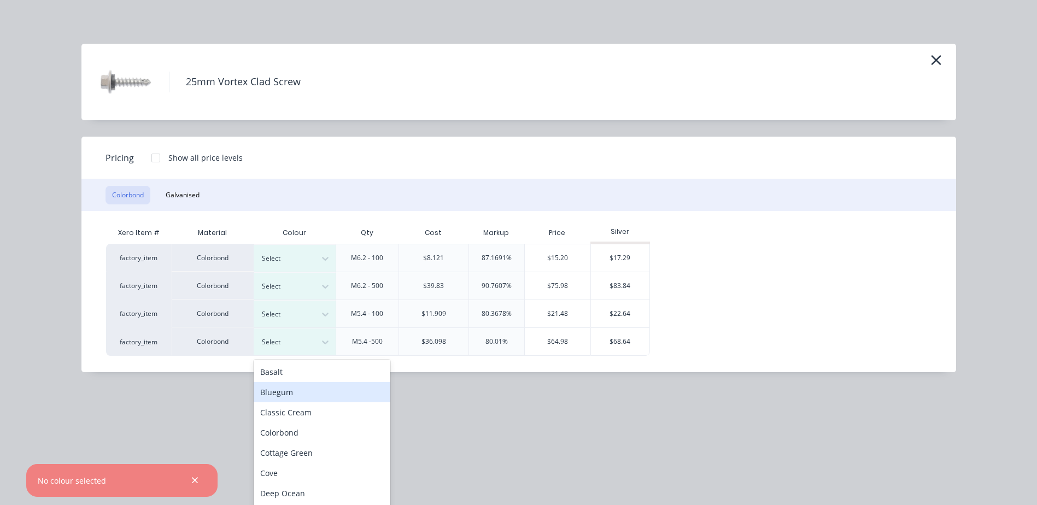
click at [302, 386] on div "Bluegum" at bounding box center [322, 392] width 137 height 20
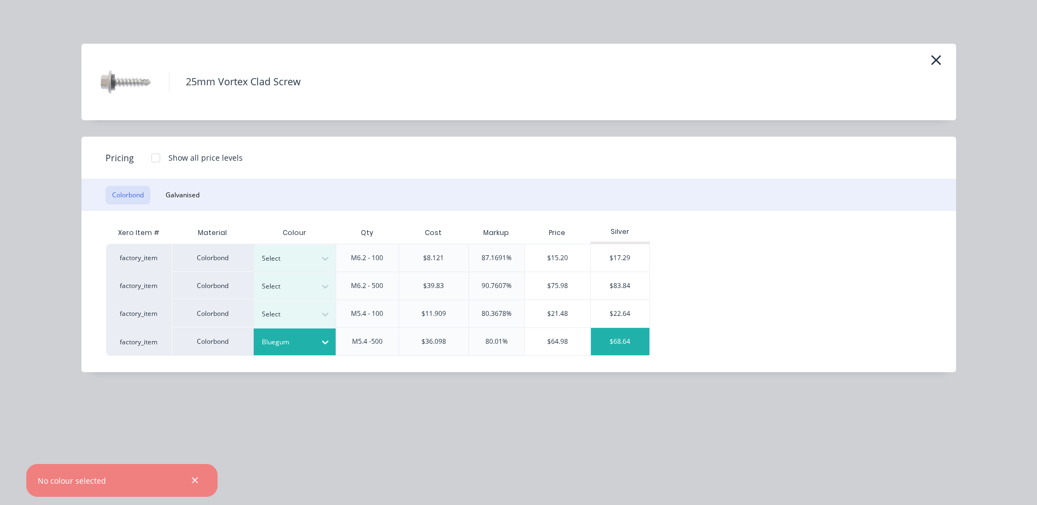
click at [617, 342] on div "$68.64" at bounding box center [620, 341] width 59 height 27
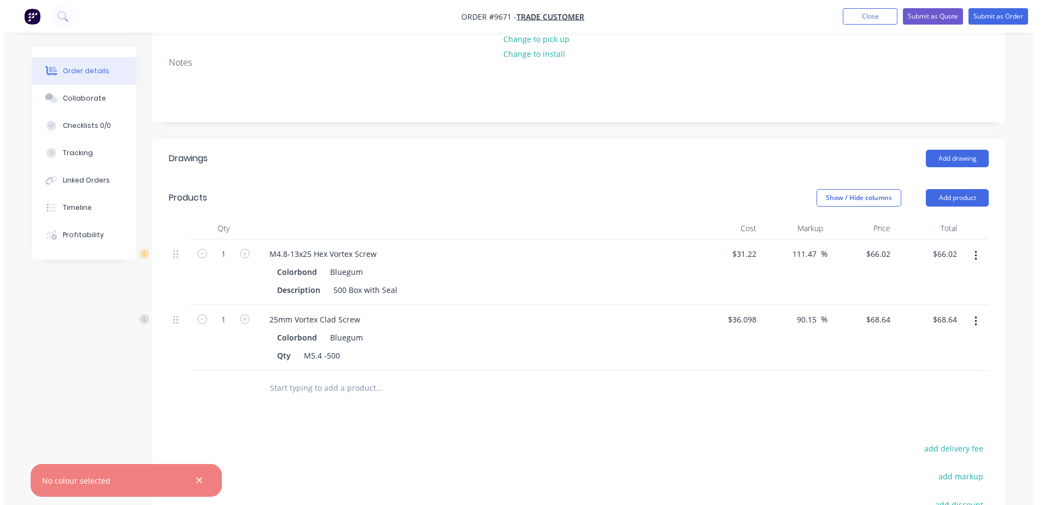
scroll to position [0, 0]
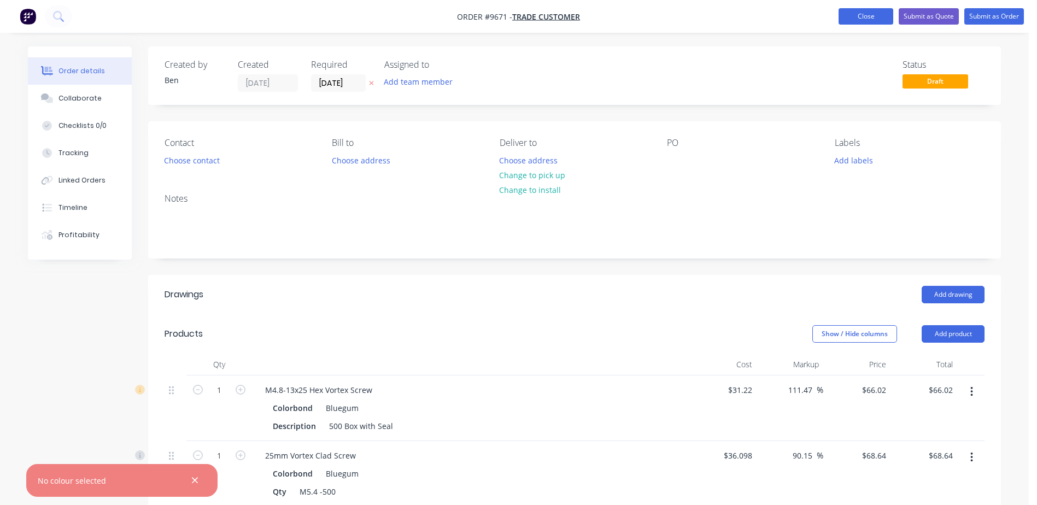
click at [871, 18] on button "Close" at bounding box center [866, 16] width 55 height 16
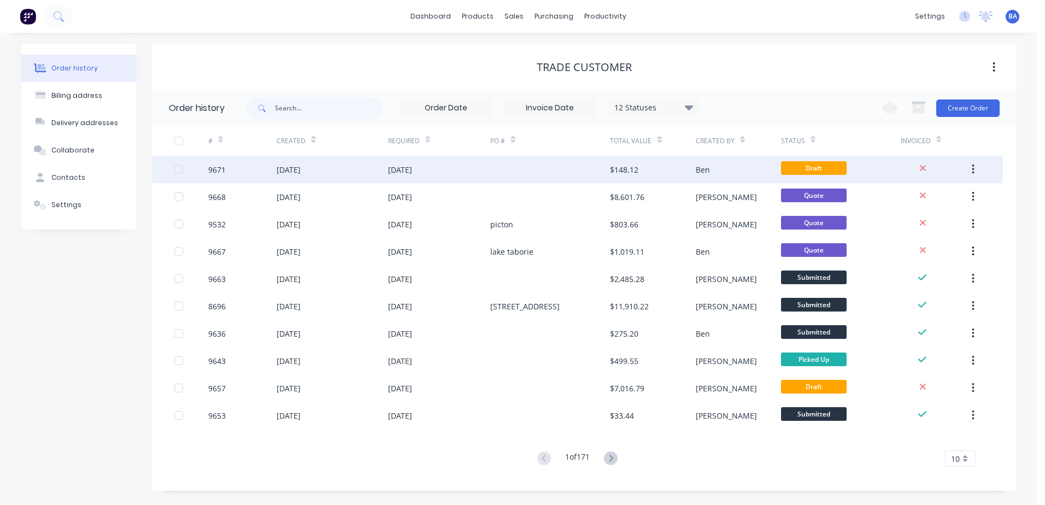
click at [976, 171] on button "button" at bounding box center [974, 170] width 26 height 20
click at [922, 194] on div "Archive" at bounding box center [934, 198] width 84 height 16
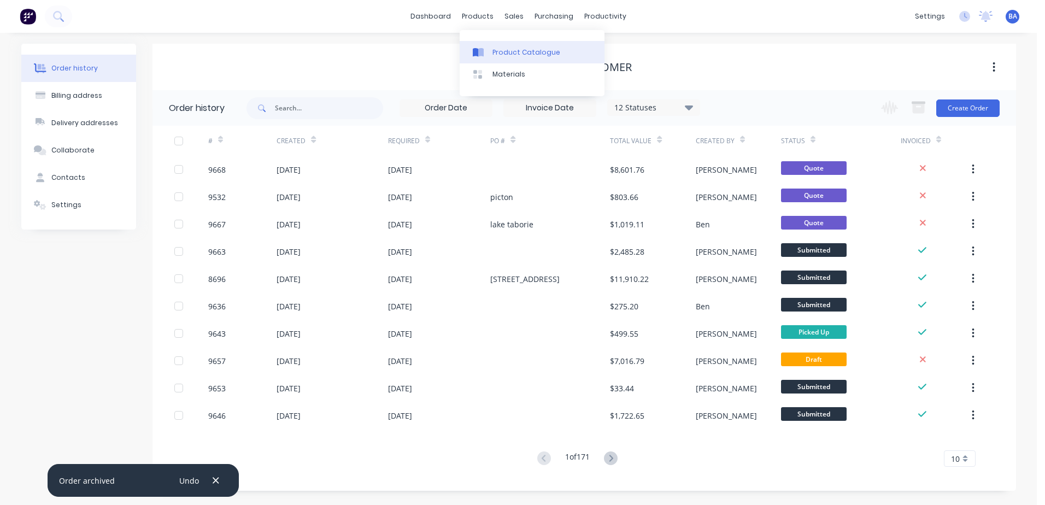
click at [491, 54] on link "Product Catalogue" at bounding box center [532, 52] width 145 height 22
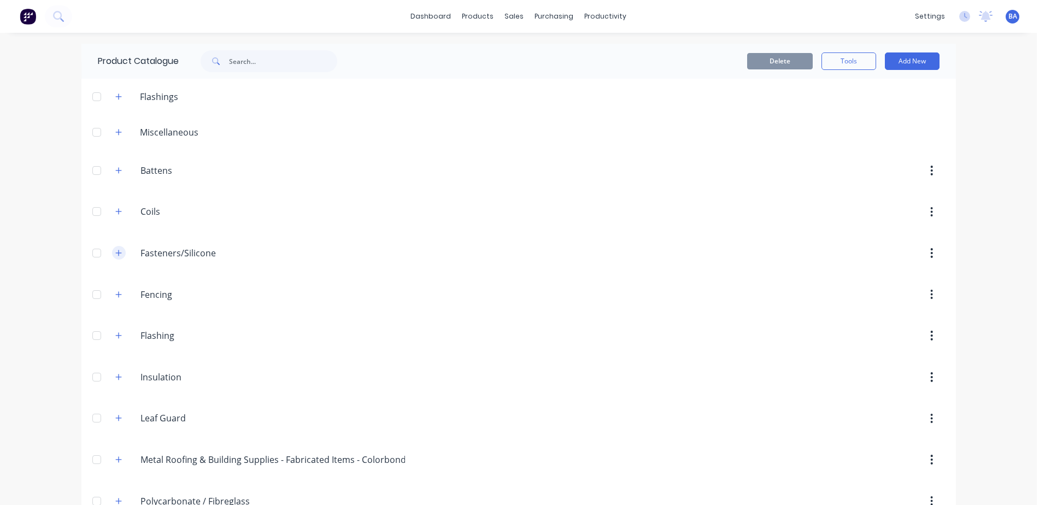
click at [115, 253] on icon "button" at bounding box center [118, 253] width 6 height 6
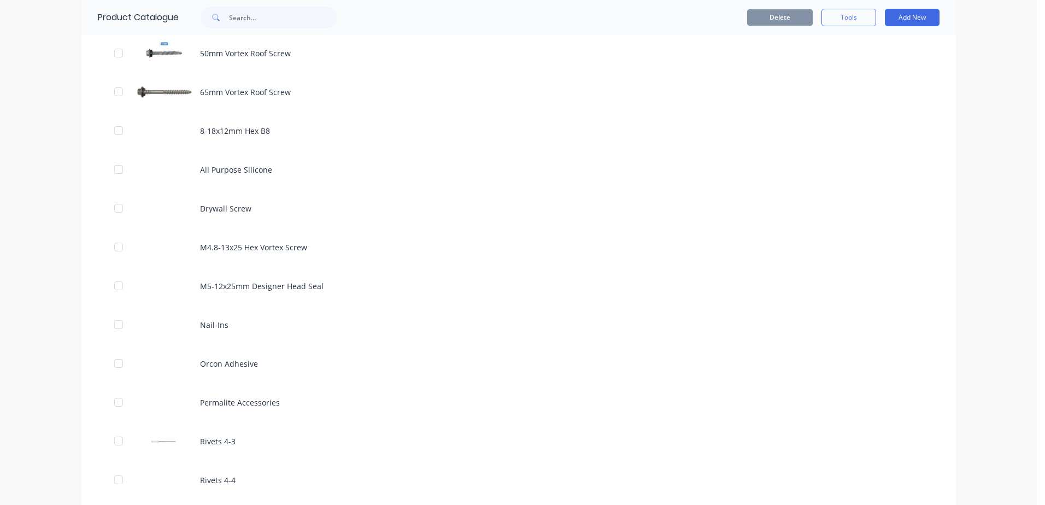
scroll to position [1094, 0]
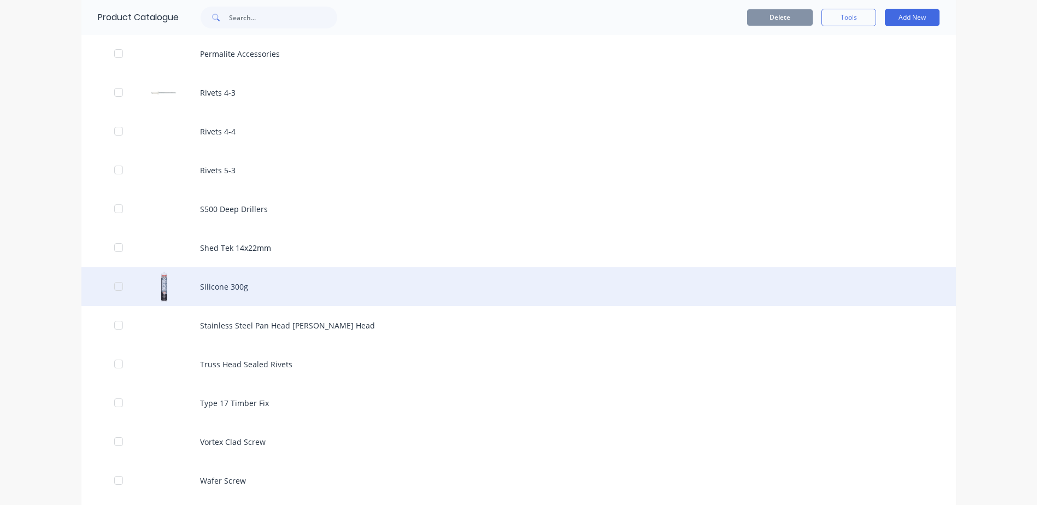
click at [254, 284] on div "Silicone 300g" at bounding box center [518, 286] width 875 height 39
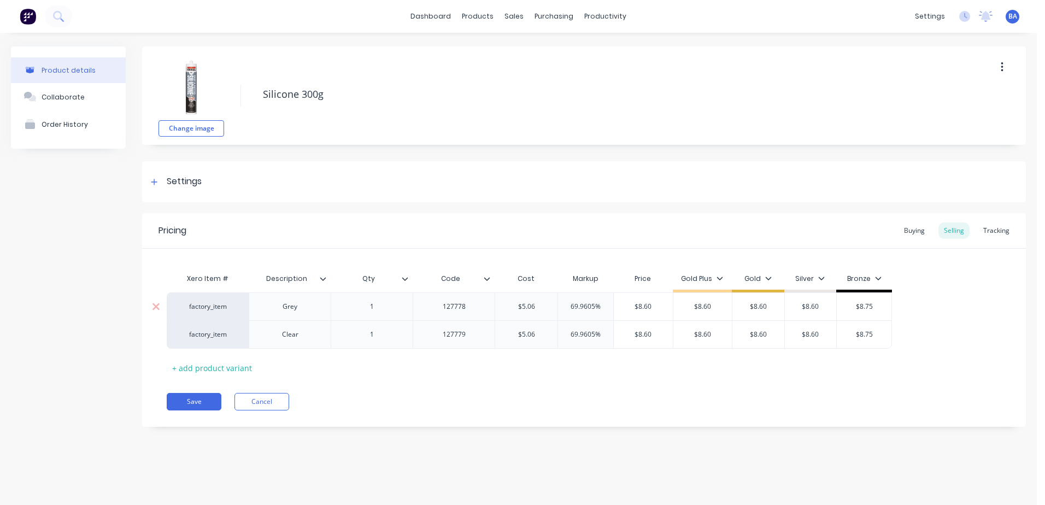
click at [297, 310] on div "Grey" at bounding box center [290, 307] width 55 height 14
type textarea "x"
click at [253, 393] on button "Cancel" at bounding box center [262, 401] width 55 height 17
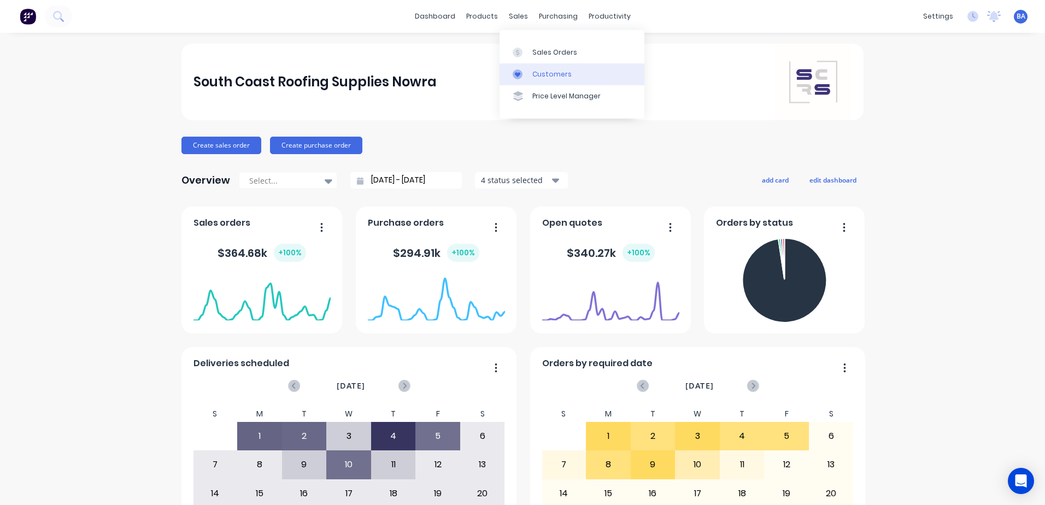
click at [523, 71] on div at bounding box center [521, 74] width 16 height 10
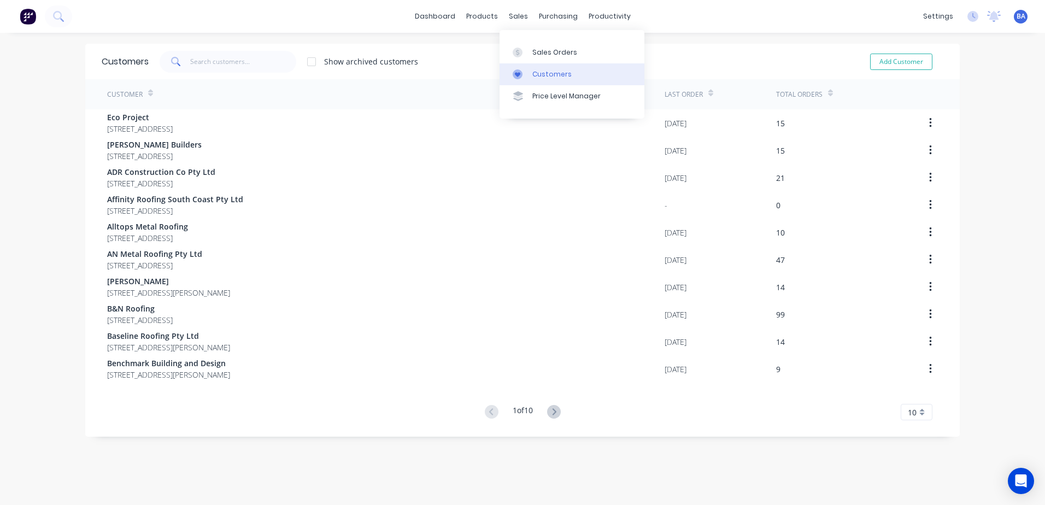
click at [583, 71] on link "Customers" at bounding box center [572, 74] width 145 height 22
click at [578, 72] on link "Customers" at bounding box center [572, 74] width 145 height 22
click at [199, 59] on input "text" at bounding box center [243, 62] width 107 height 22
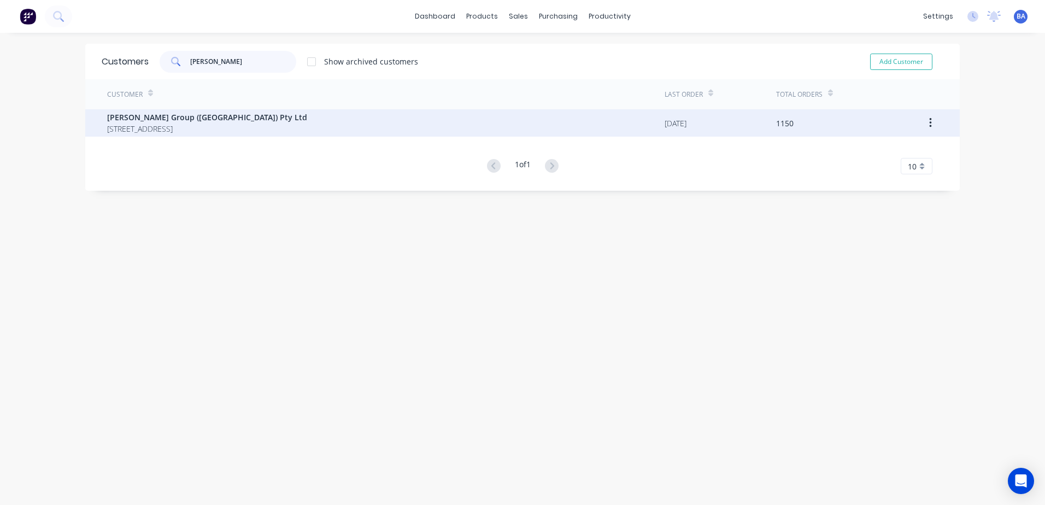
type input "parrish"
click at [230, 121] on span "Parrish Group (NSW) Pty Ltd" at bounding box center [207, 117] width 200 height 11
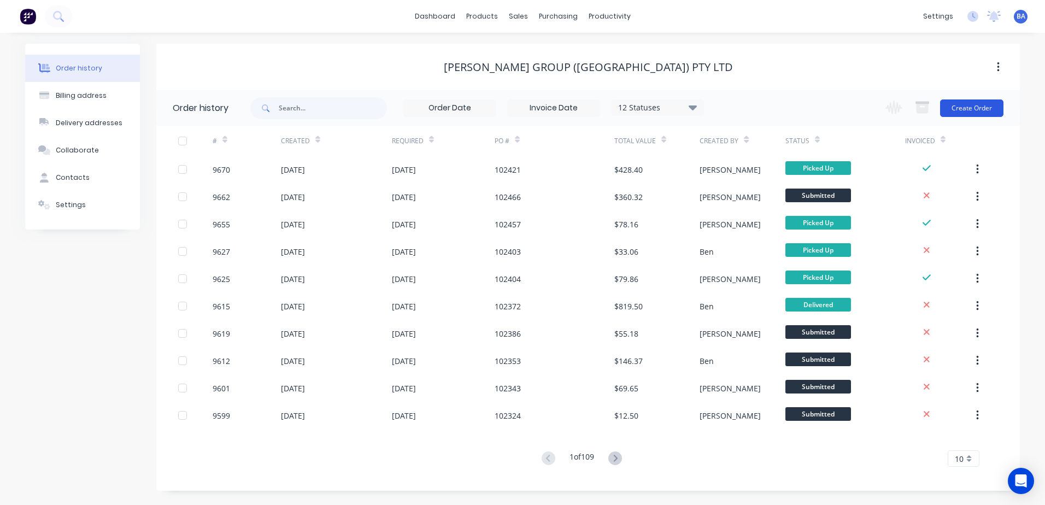
click at [950, 107] on button "Create Order" at bounding box center [972, 108] width 63 height 17
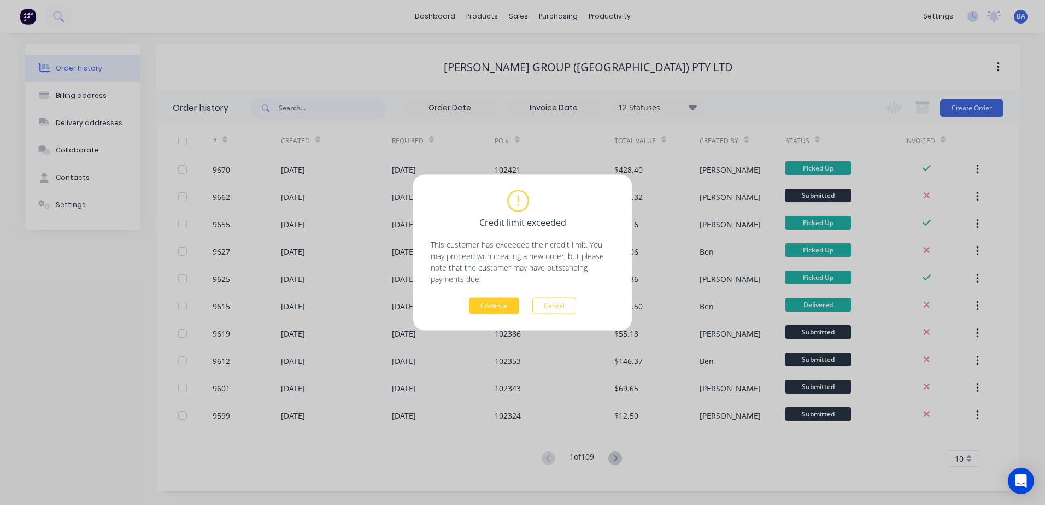
click at [505, 304] on button "Continue" at bounding box center [494, 306] width 50 height 16
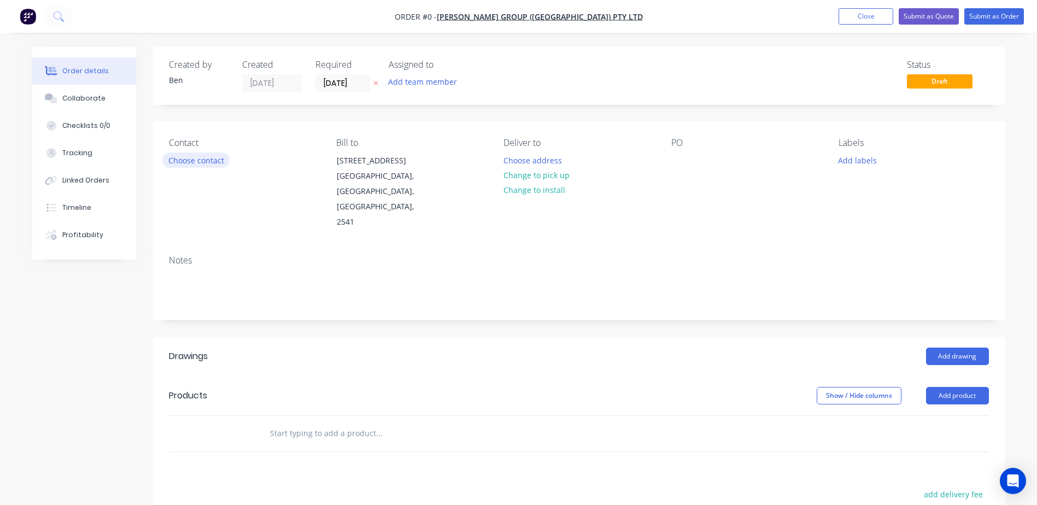
click at [207, 159] on button "Choose contact" at bounding box center [195, 160] width 67 height 15
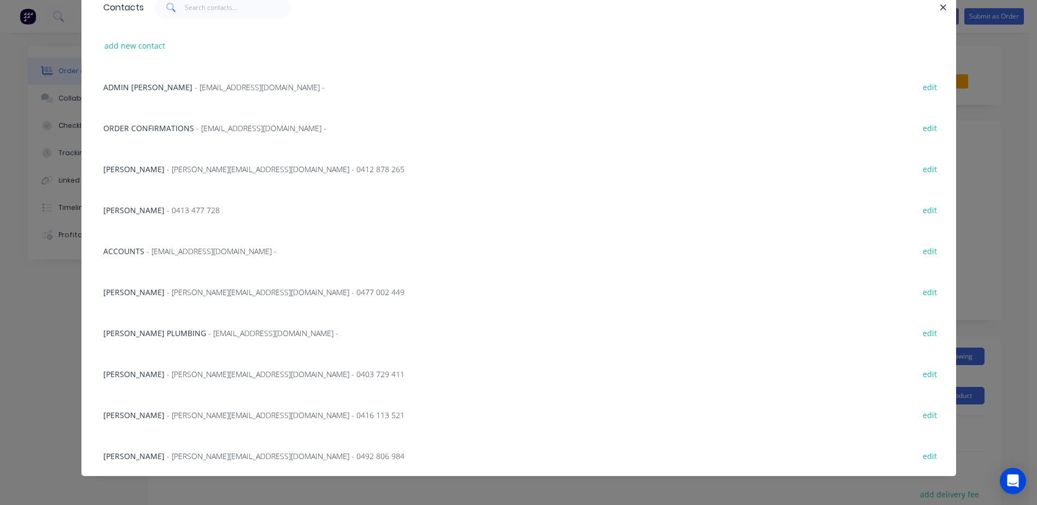
scroll to position [57, 0]
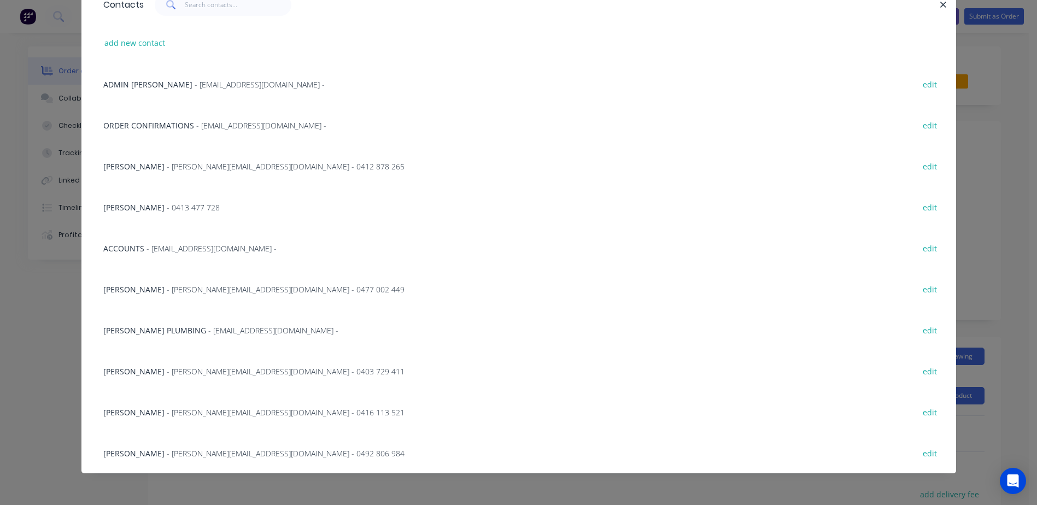
click at [128, 289] on span "Shaun Terek" at bounding box center [133, 289] width 61 height 10
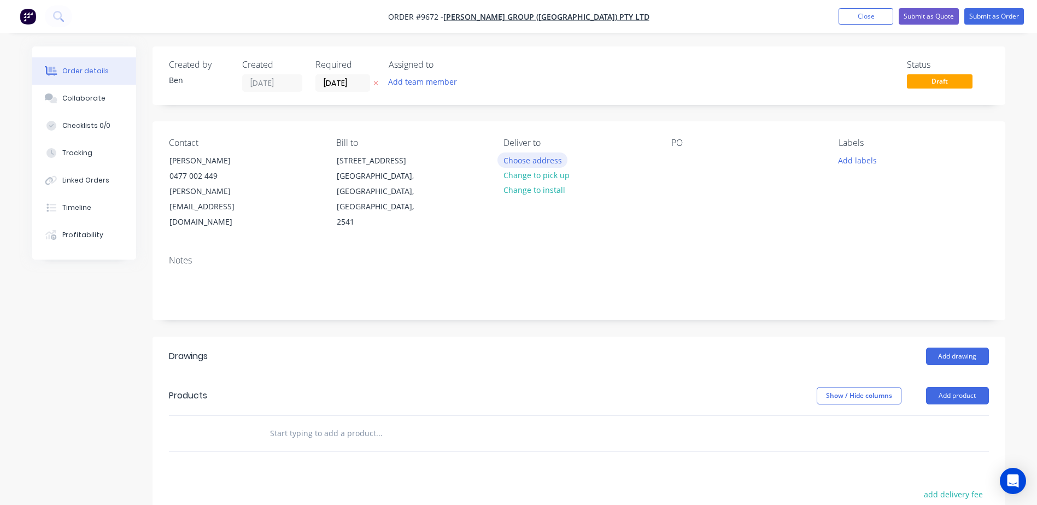
click at [546, 158] on button "Choose address" at bounding box center [533, 160] width 70 height 15
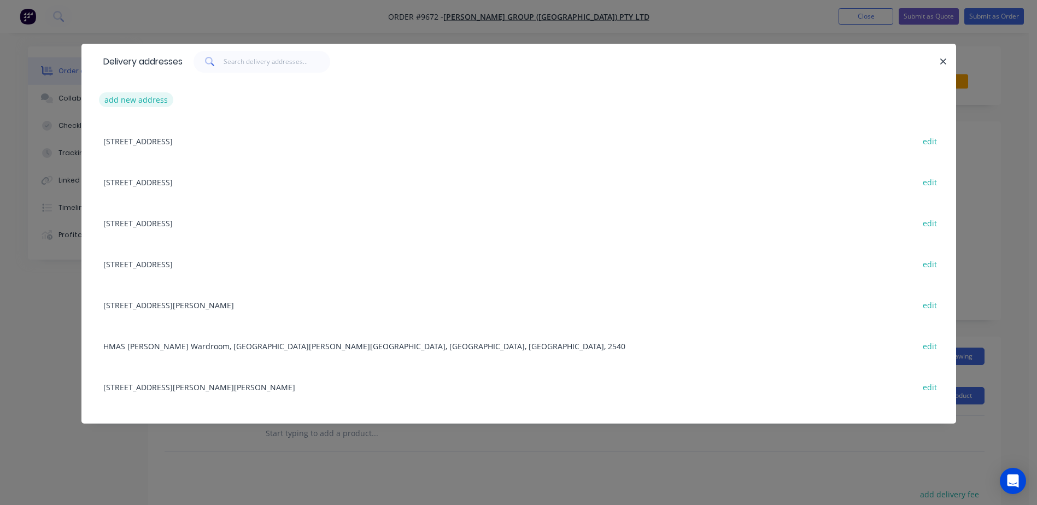
click at [150, 101] on button "add new address" at bounding box center [136, 99] width 75 height 15
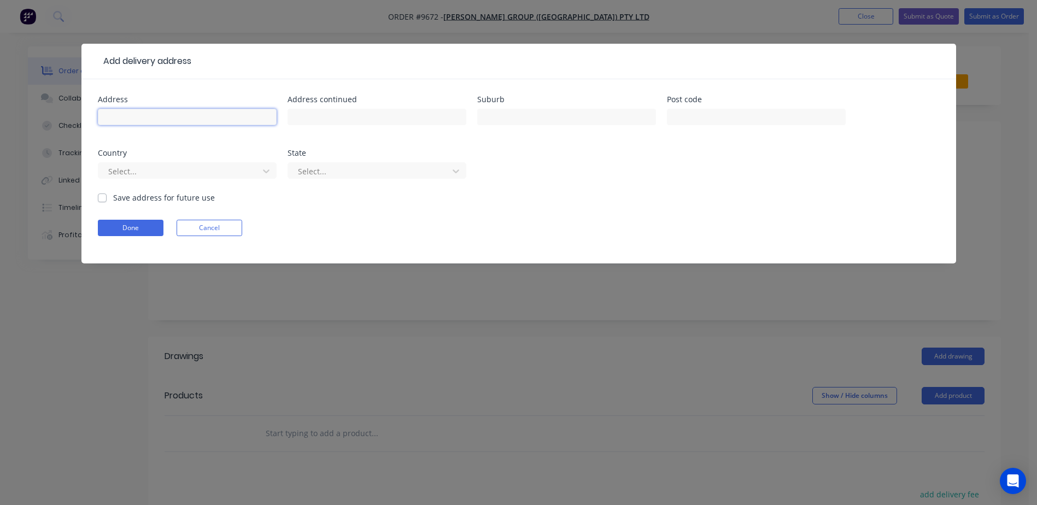
click at [208, 112] on input "text" at bounding box center [187, 117] width 179 height 16
type input "38 hill street"
click at [525, 116] on input "text" at bounding box center [566, 117] width 179 height 16
type input "tomerong"
click at [688, 117] on input "text" at bounding box center [756, 117] width 179 height 16
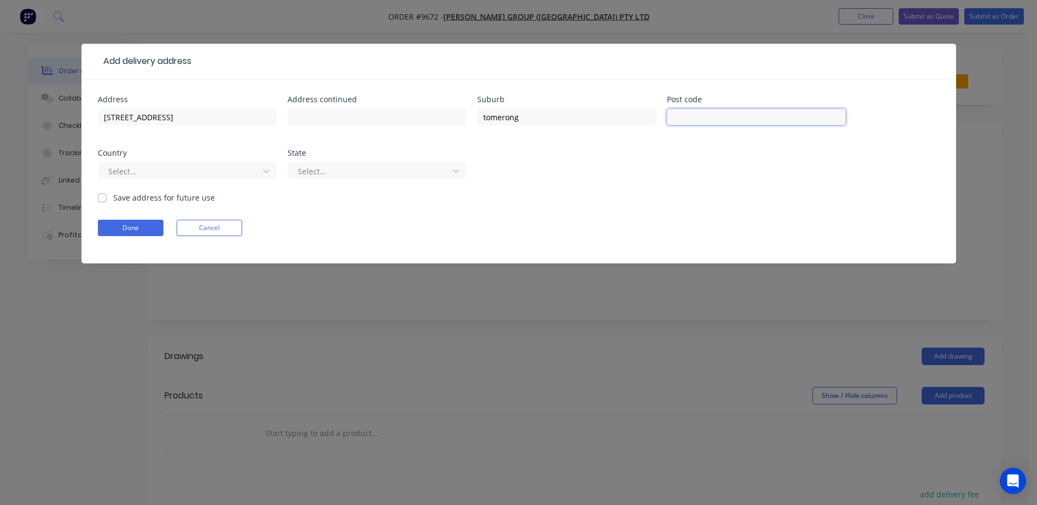
type input "2540"
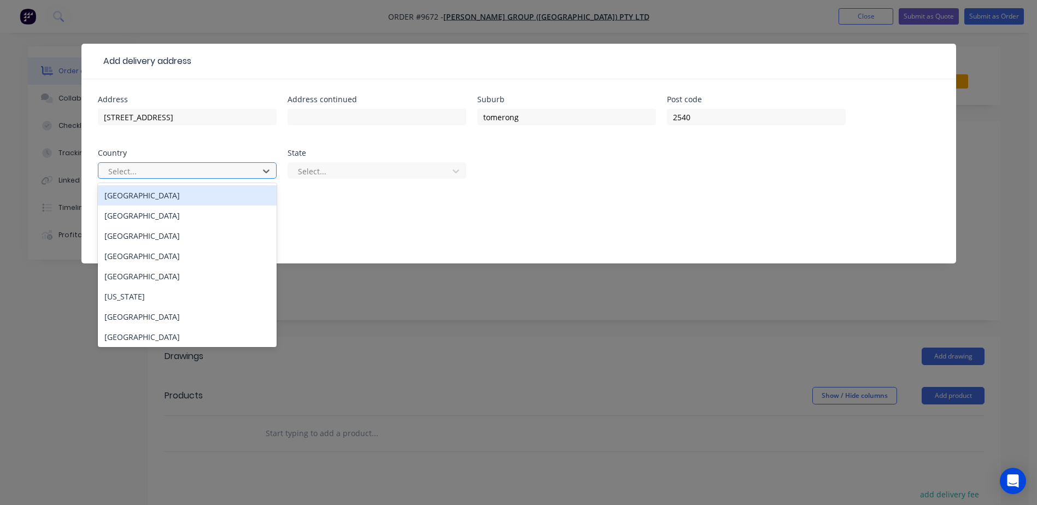
click at [130, 169] on div at bounding box center [180, 172] width 146 height 14
click at [133, 196] on div "Australia" at bounding box center [187, 195] width 179 height 20
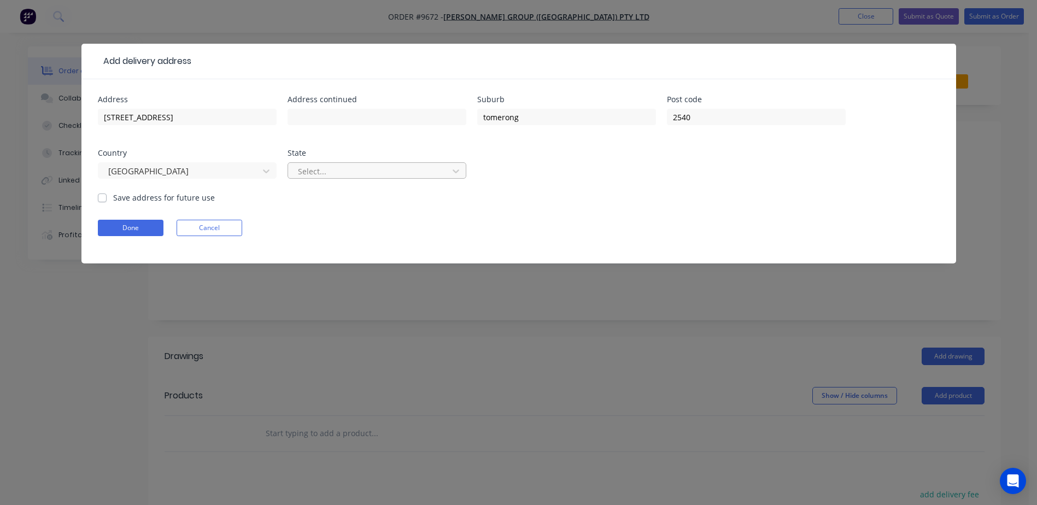
click at [309, 172] on div at bounding box center [370, 172] width 146 height 14
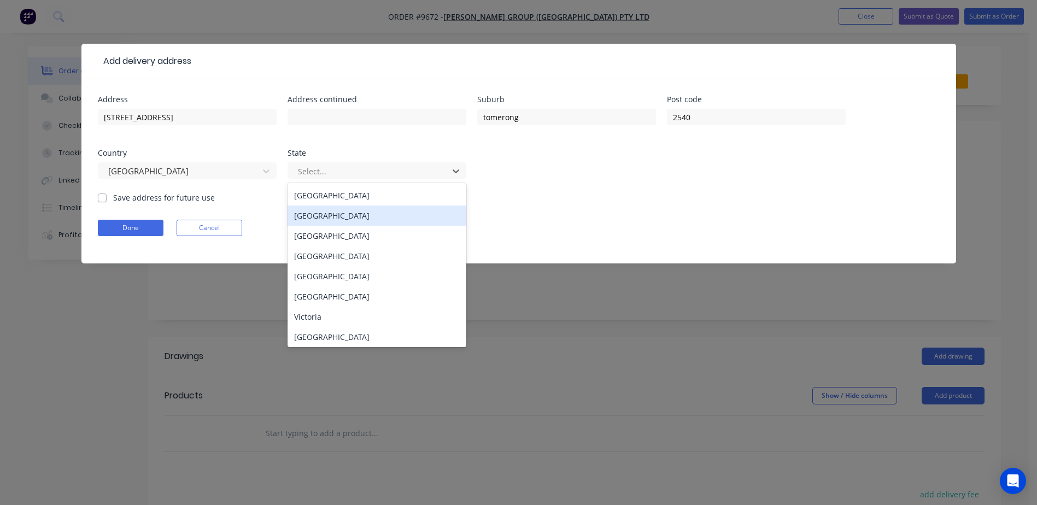
click at [312, 214] on div "New South Wales" at bounding box center [377, 216] width 179 height 20
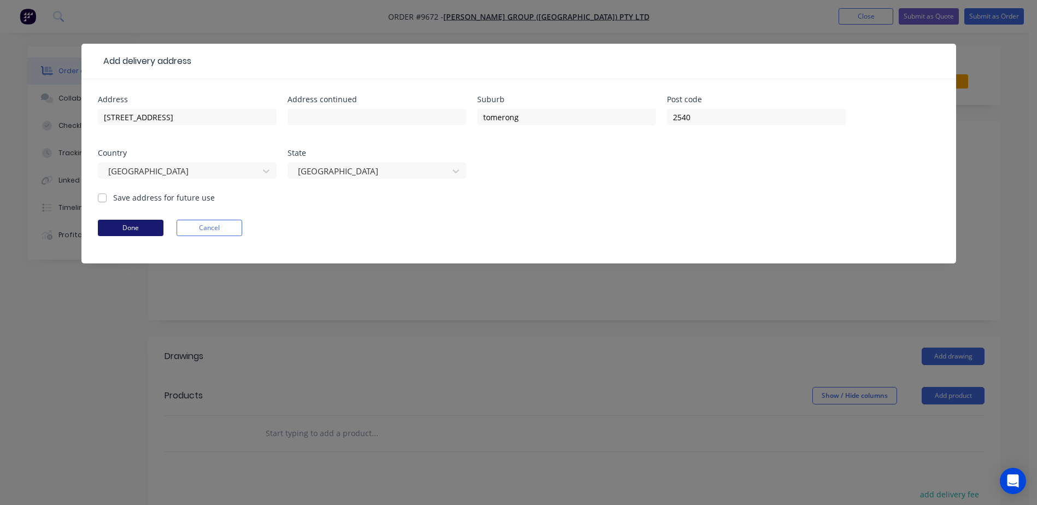
click at [152, 224] on button "Done" at bounding box center [131, 228] width 66 height 16
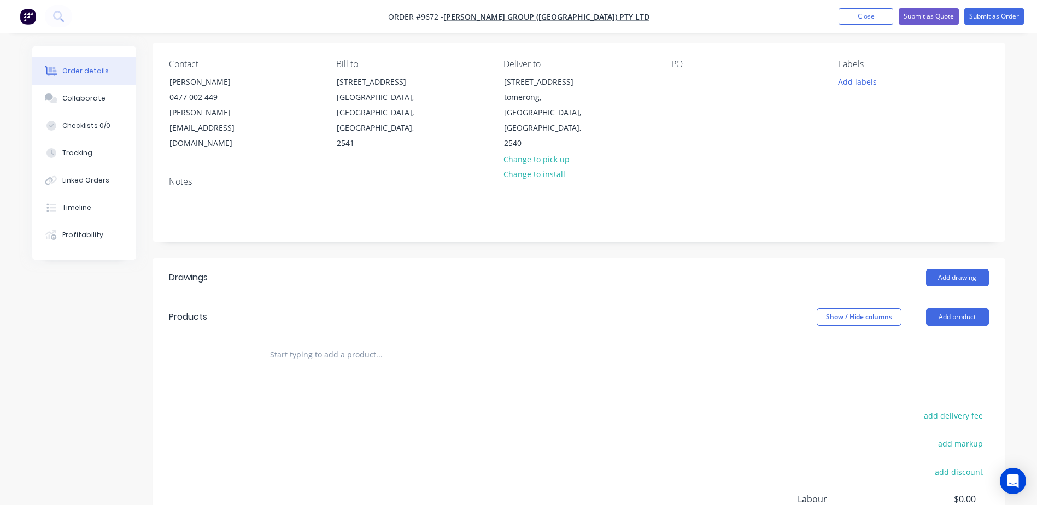
scroll to position [109, 0]
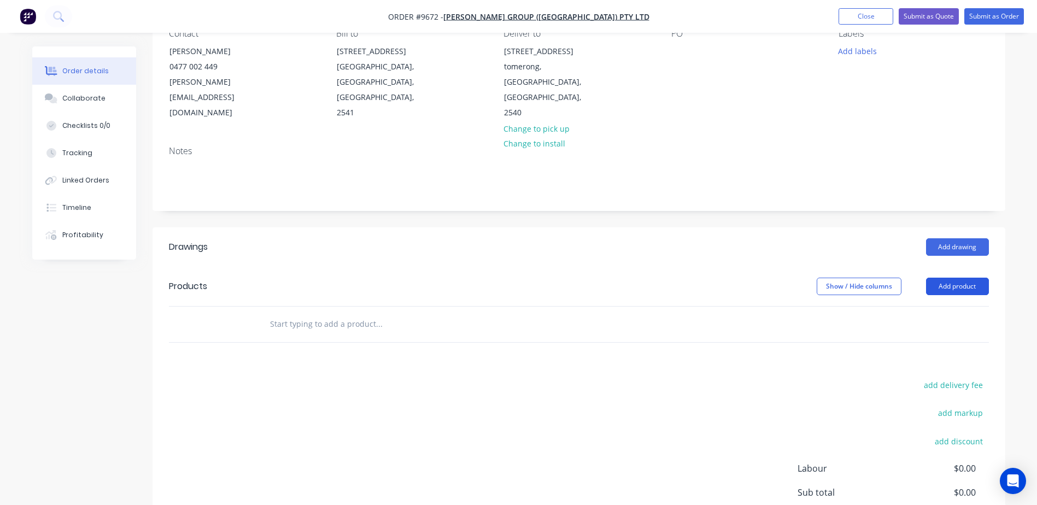
click at [944, 278] on button "Add product" at bounding box center [957, 286] width 63 height 17
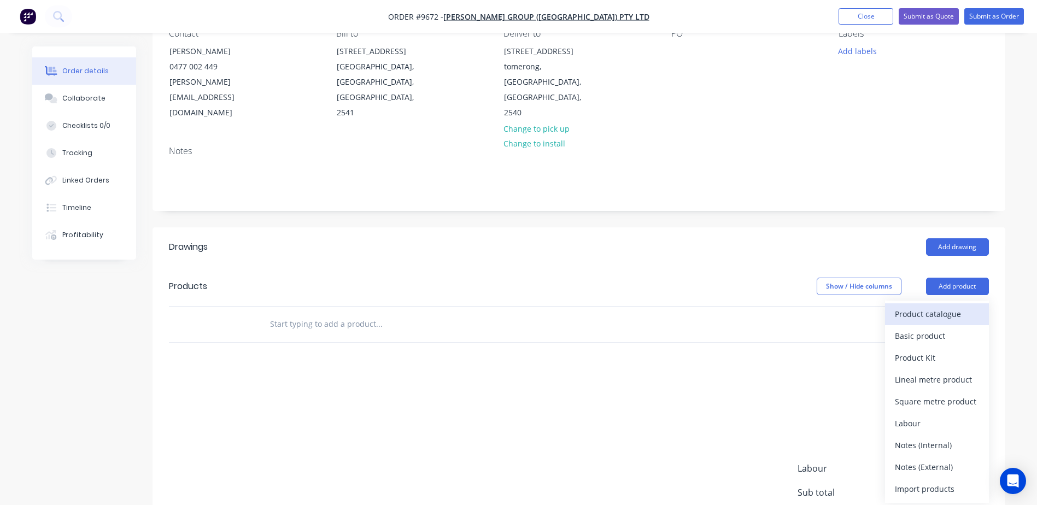
click at [913, 306] on div "Product catalogue" at bounding box center [937, 314] width 84 height 16
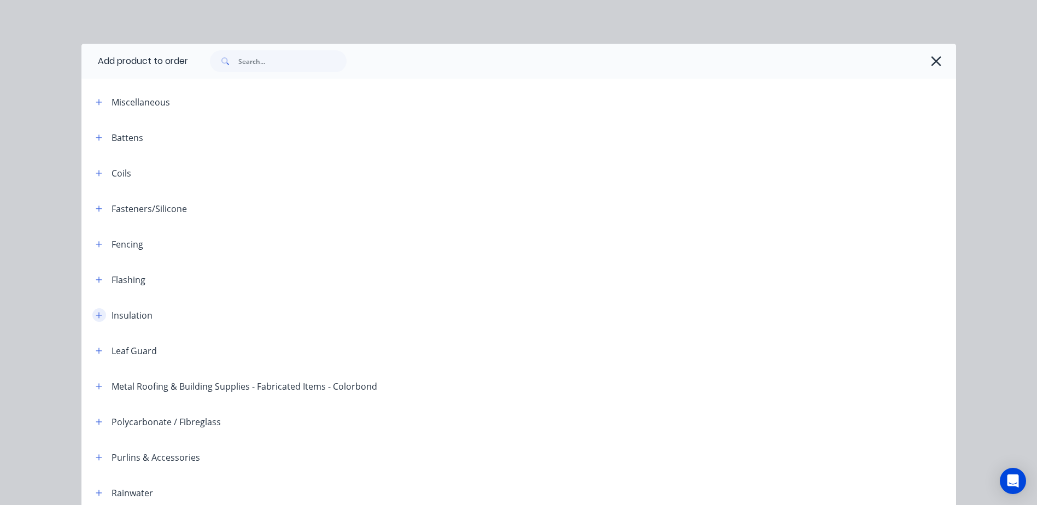
click at [97, 316] on icon "button" at bounding box center [99, 315] width 6 height 6
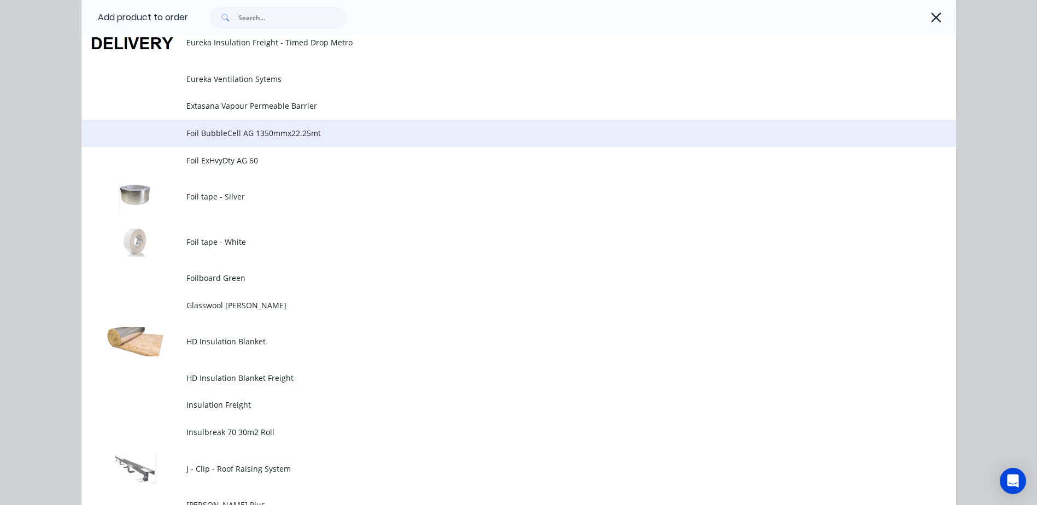
scroll to position [766, 0]
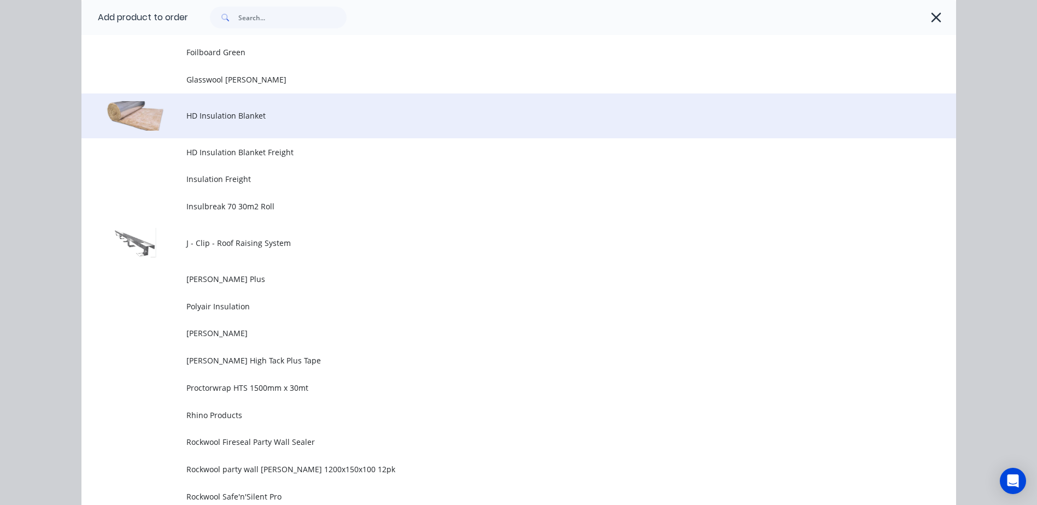
click at [217, 122] on td "HD Insulation Blanket" at bounding box center [571, 116] width 770 height 45
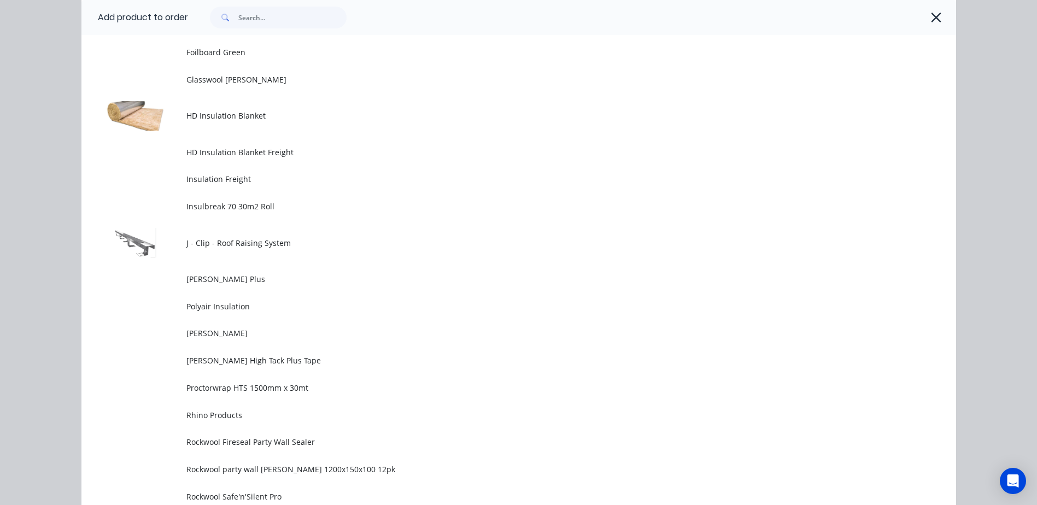
scroll to position [0, 0]
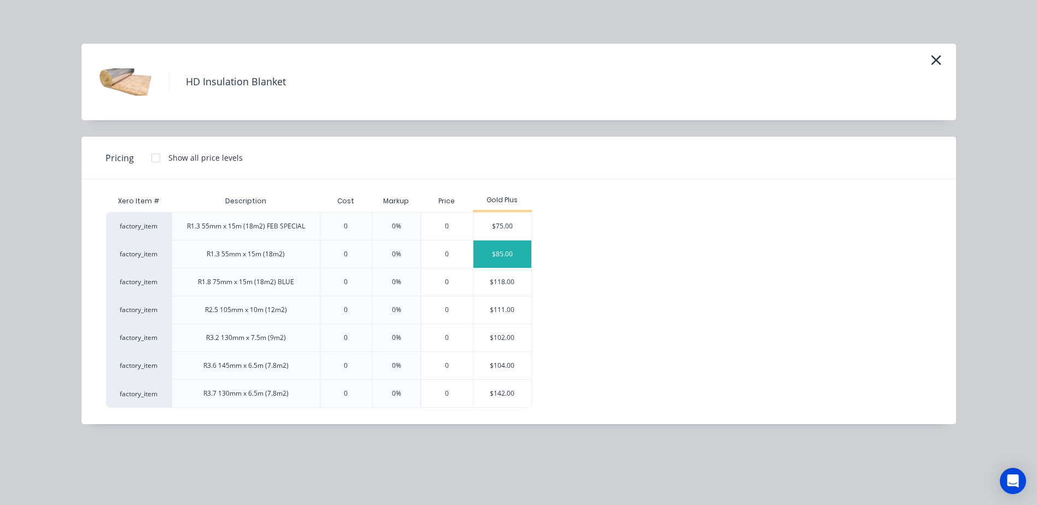
click at [478, 254] on div "$85.00" at bounding box center [503, 254] width 59 height 27
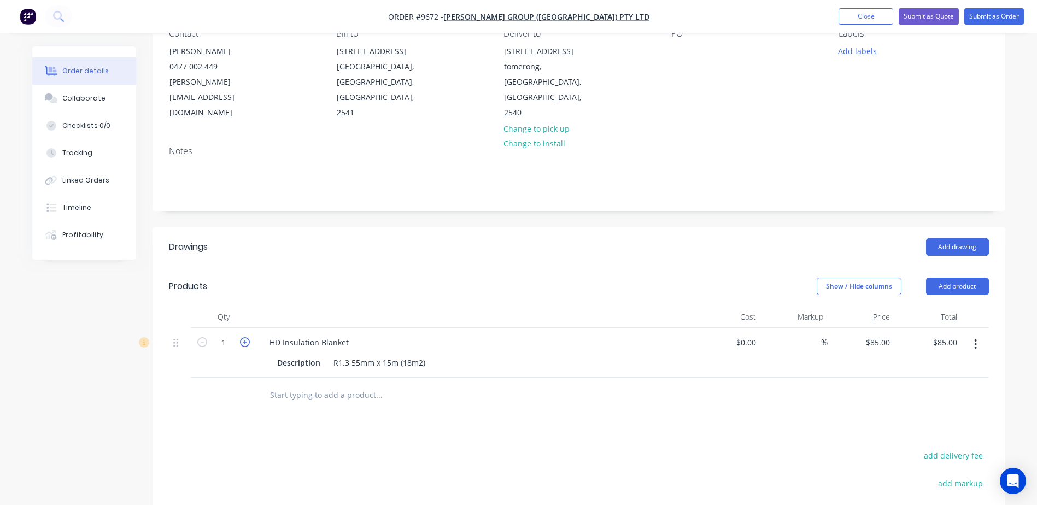
click at [245, 337] on icon "button" at bounding box center [245, 342] width 10 height 10
type input "2"
type input "$170.00"
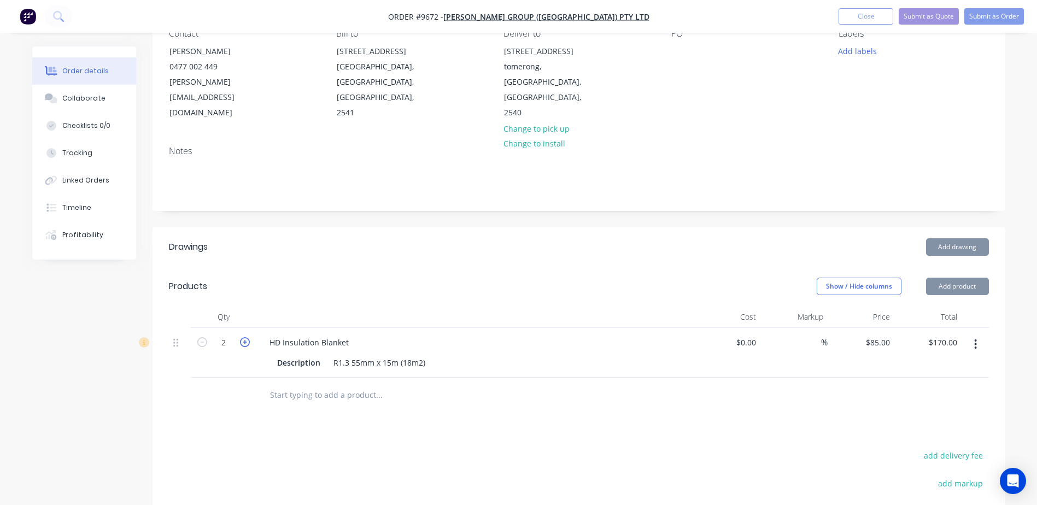
click at [245, 337] on icon "button" at bounding box center [245, 342] width 10 height 10
type input "3"
type input "$255.00"
click at [245, 337] on icon "button" at bounding box center [245, 342] width 10 height 10
type input "4"
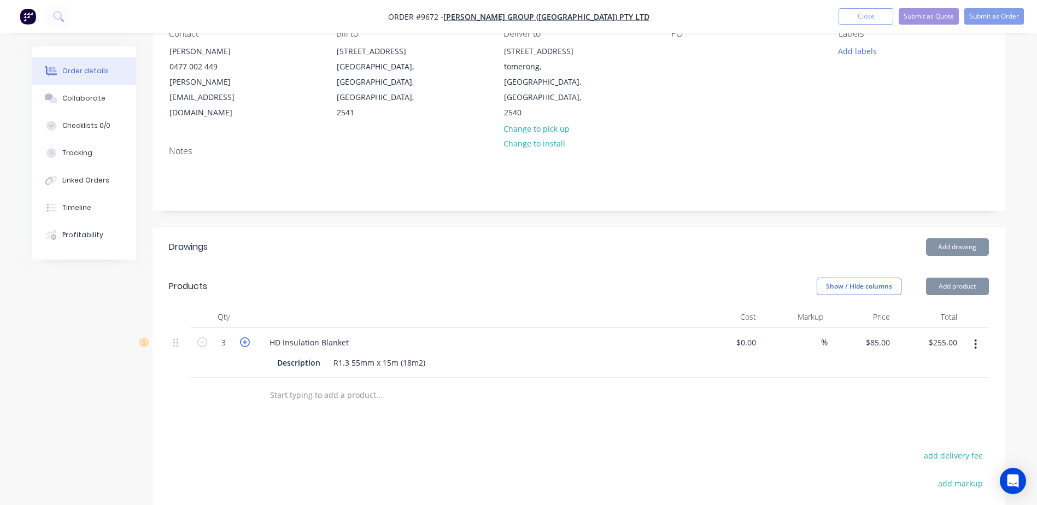
type input "$340.00"
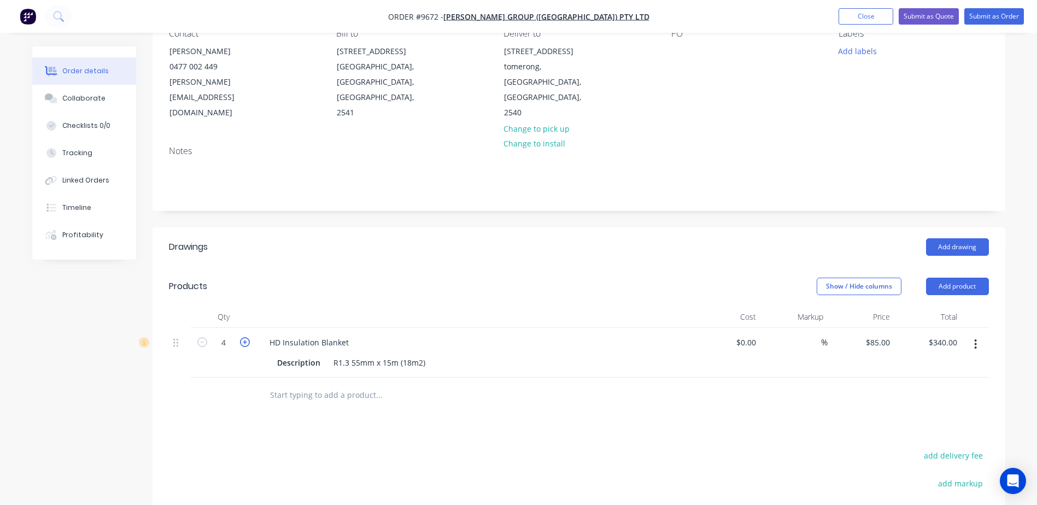
click at [245, 337] on icon "button" at bounding box center [245, 342] width 10 height 10
type input "5"
type input "$425.00"
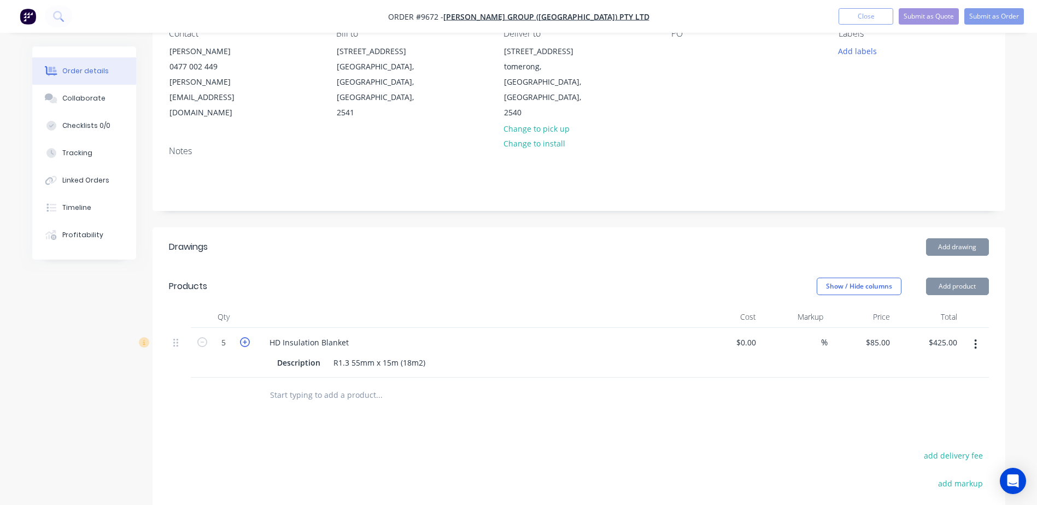
click at [245, 337] on icon "button" at bounding box center [245, 342] width 10 height 10
type input "6"
type input "$510.00"
click at [245, 337] on icon "button" at bounding box center [245, 342] width 10 height 10
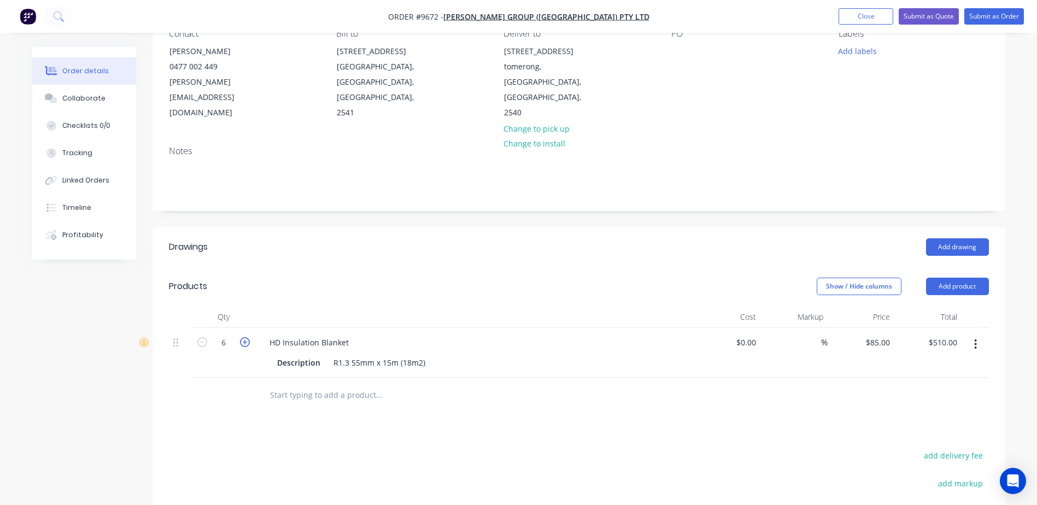
type input "7"
type input "$595.00"
click at [245, 337] on icon "button" at bounding box center [245, 342] width 10 height 10
type input "8"
type input "$680.00"
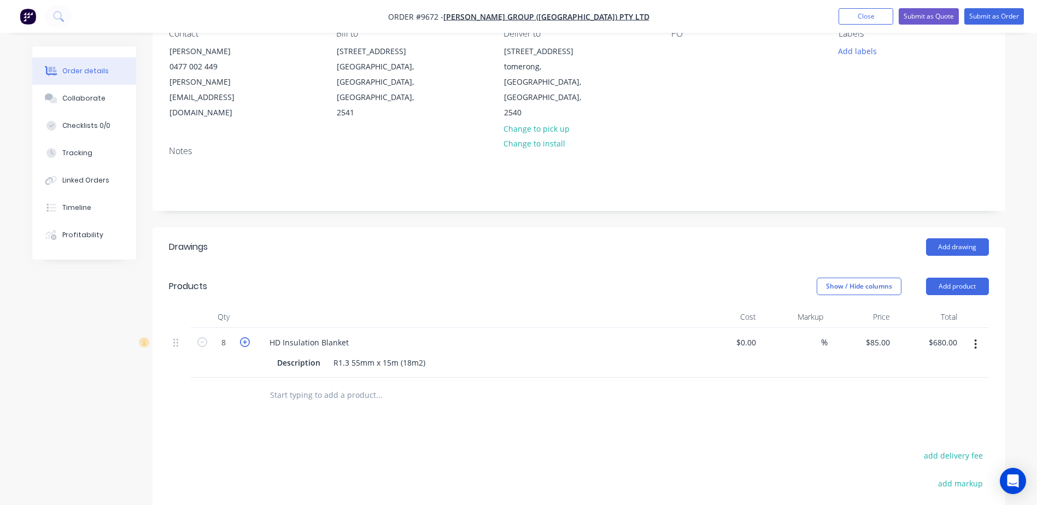
click at [245, 337] on icon "button" at bounding box center [245, 342] width 10 height 10
type input "9"
type input "$765.00"
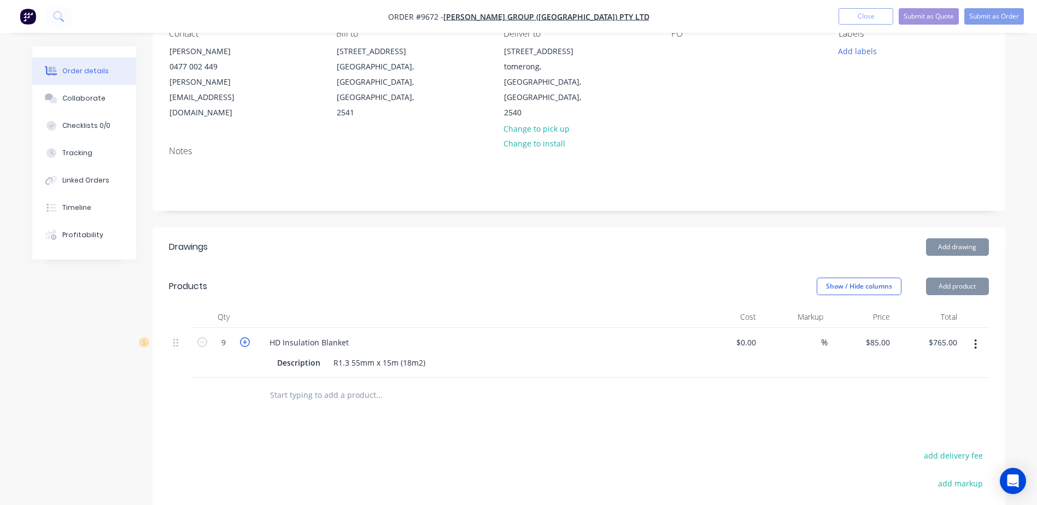
click at [245, 337] on icon "button" at bounding box center [245, 342] width 10 height 10
type input "10"
type input "$850.00"
click at [245, 337] on icon "button" at bounding box center [245, 342] width 10 height 10
type input "11"
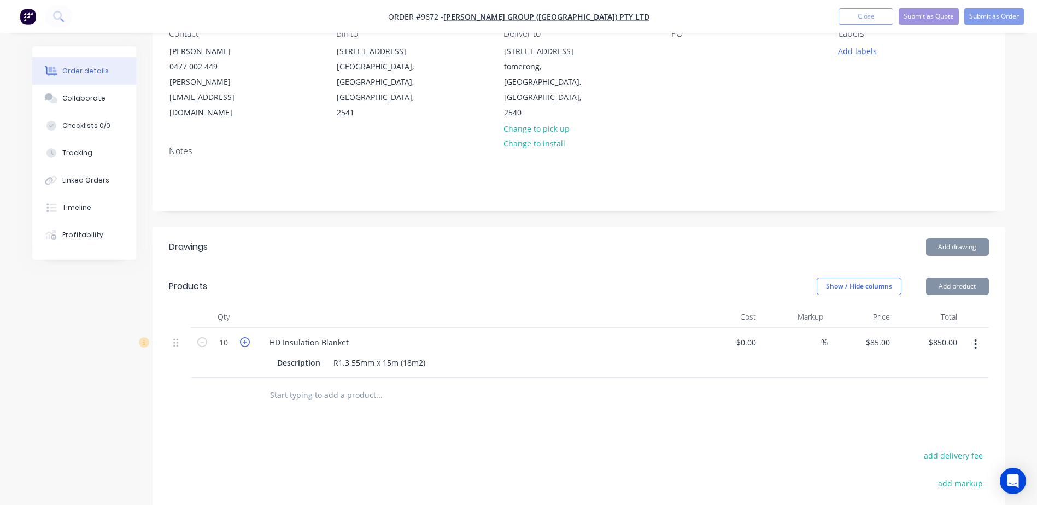
type input "$935.00"
click at [245, 337] on icon "button" at bounding box center [245, 342] width 10 height 10
type input "12"
type input "$1,020.00"
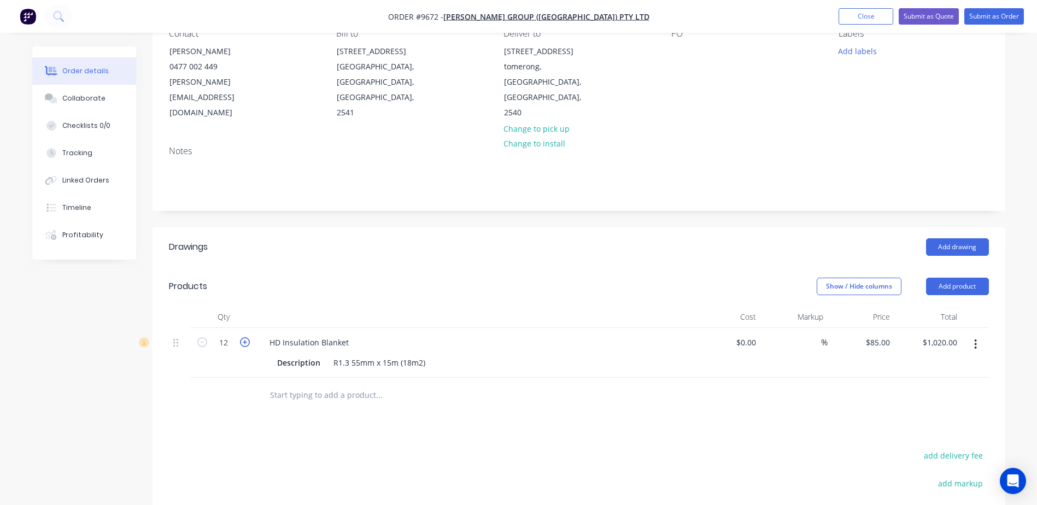
click at [245, 337] on icon "button" at bounding box center [245, 342] width 10 height 10
type input "13"
type input "$1,105.00"
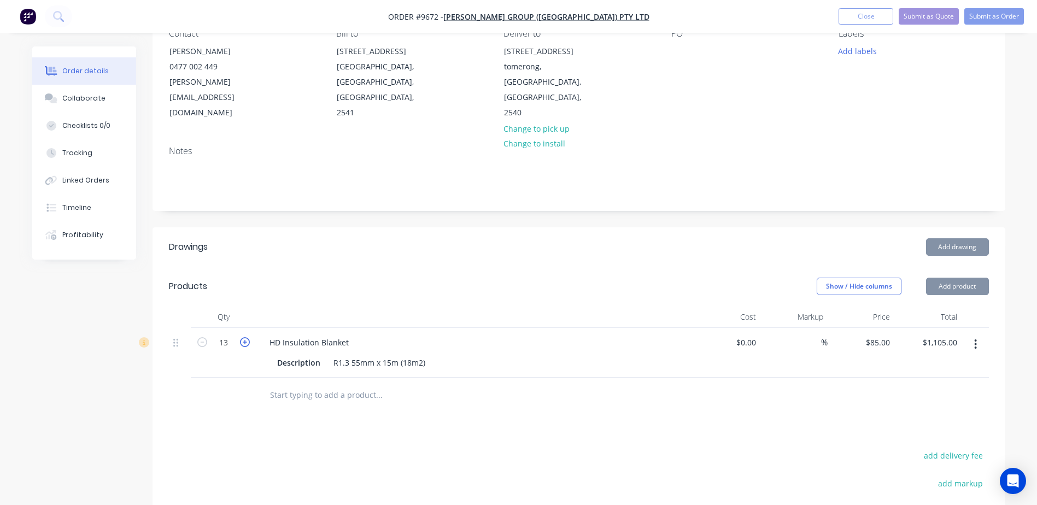
click at [245, 337] on icon "button" at bounding box center [245, 342] width 10 height 10
type input "14"
type input "$1,190.00"
click at [245, 337] on icon "button" at bounding box center [245, 342] width 10 height 10
type input "15"
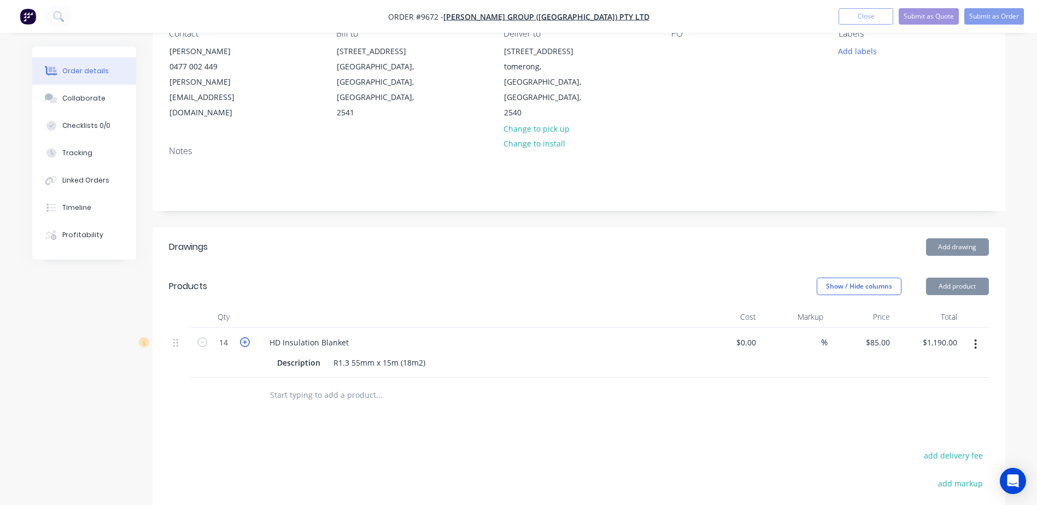
type input "$1,275.00"
click at [245, 337] on icon "button" at bounding box center [245, 342] width 10 height 10
type input "16"
type input "$1,360.00"
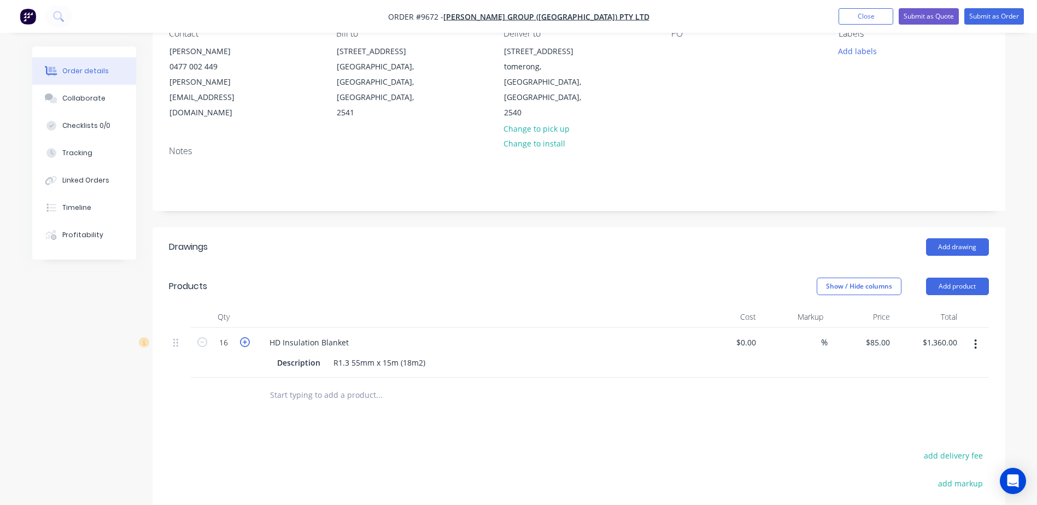
click at [245, 337] on icon "button" at bounding box center [245, 342] width 10 height 10
type input "17"
type input "$1,445.00"
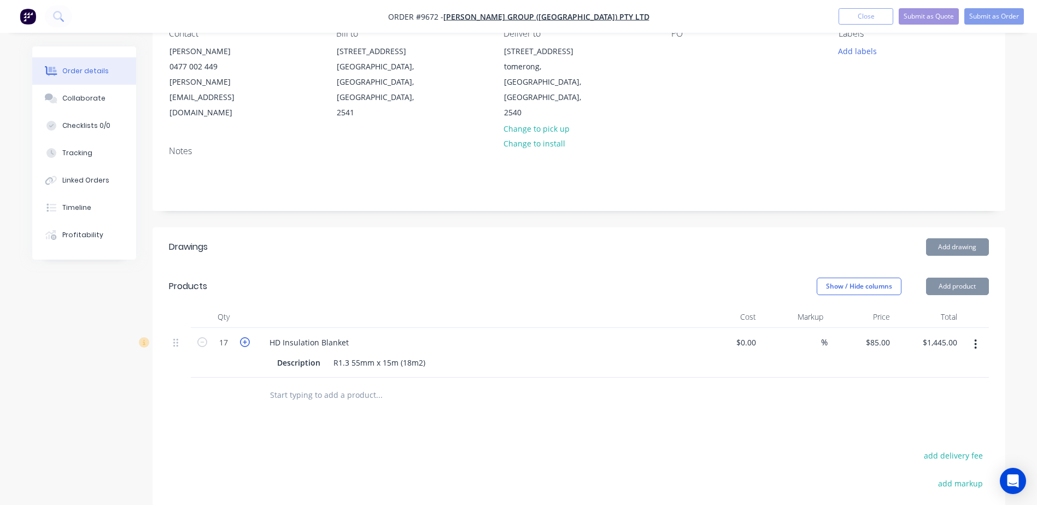
click at [245, 337] on icon "button" at bounding box center [245, 342] width 10 height 10
type input "18"
type input "$1,530.00"
click at [245, 337] on icon "button" at bounding box center [245, 342] width 10 height 10
type input "19"
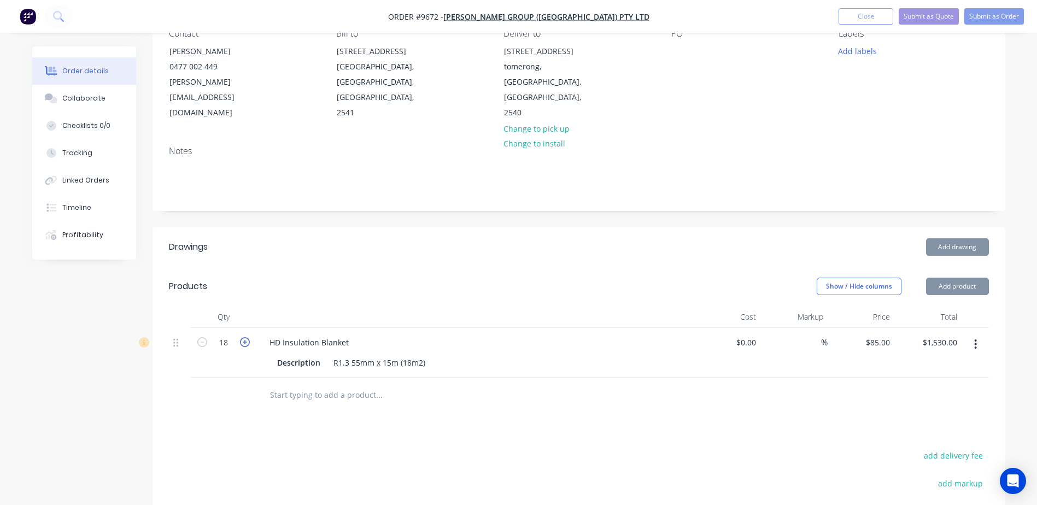
type input "$1,615.00"
click at [245, 337] on icon "button" at bounding box center [245, 342] width 10 height 10
type input "20"
type input "$1,700.00"
click at [245, 337] on icon "button" at bounding box center [245, 342] width 10 height 10
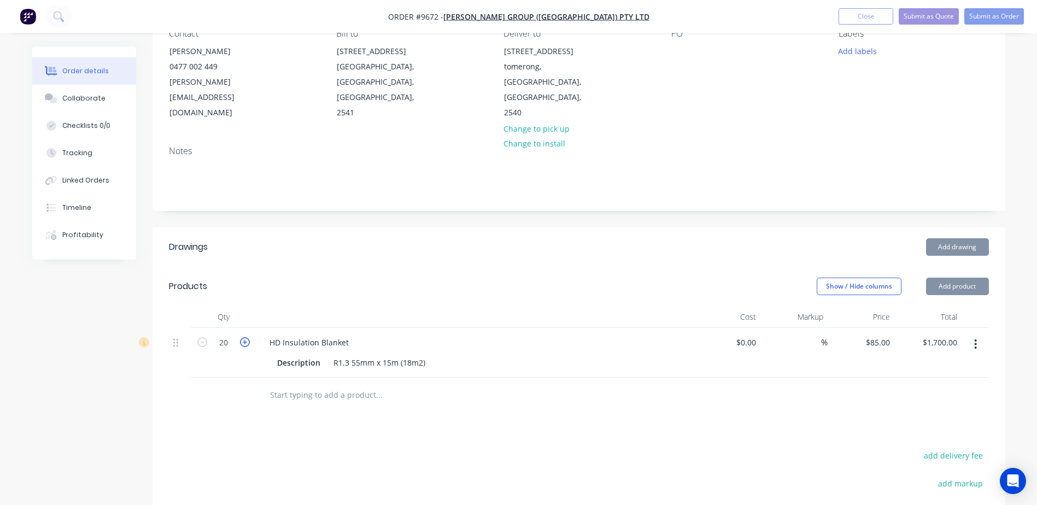
type input "21"
type input "$1,785.00"
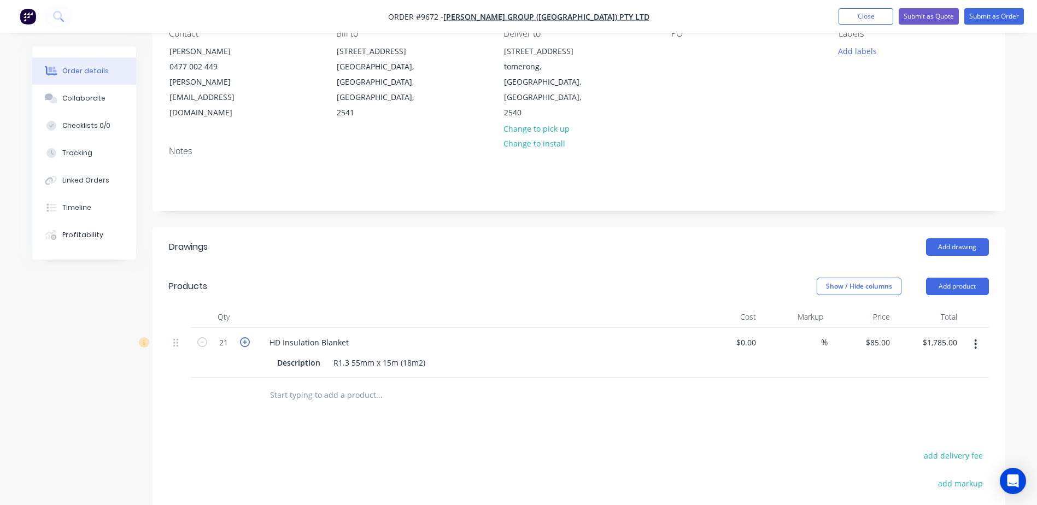
click at [245, 337] on icon "button" at bounding box center [245, 342] width 10 height 10
type input "22"
type input "$1,870.00"
click at [245, 337] on icon "button" at bounding box center [245, 342] width 10 height 10
type input "23"
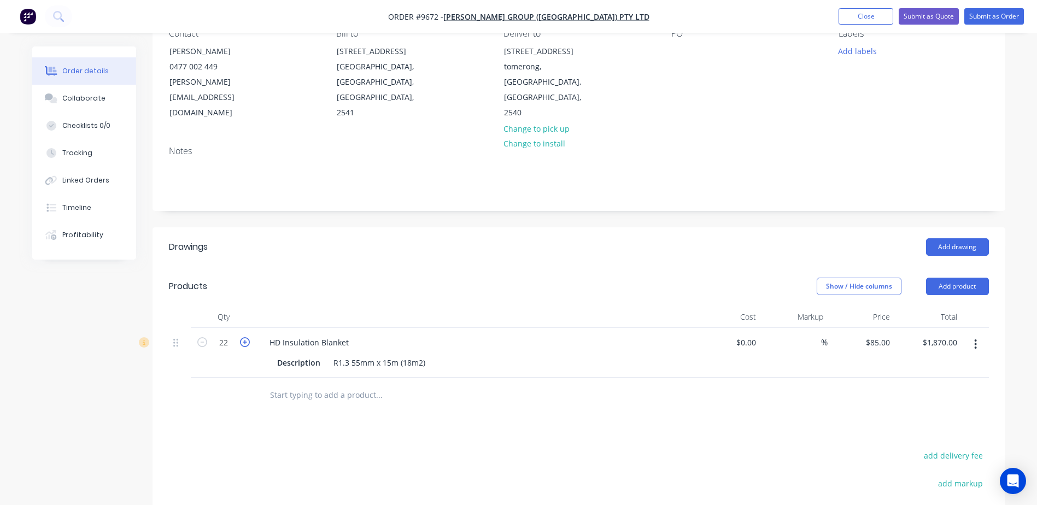
type input "$1,955.00"
click at [245, 337] on icon "button" at bounding box center [245, 342] width 10 height 10
type input "24"
type input "$2,040.00"
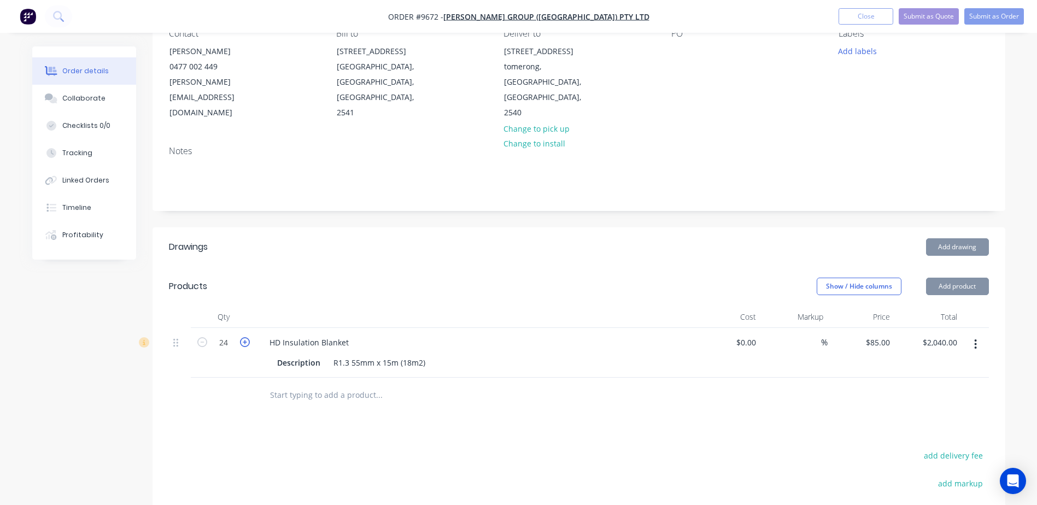
click at [245, 337] on icon "button" at bounding box center [245, 342] width 10 height 10
type input "25"
type input "$2,125.00"
click at [245, 337] on icon "button" at bounding box center [245, 342] width 10 height 10
type input "26"
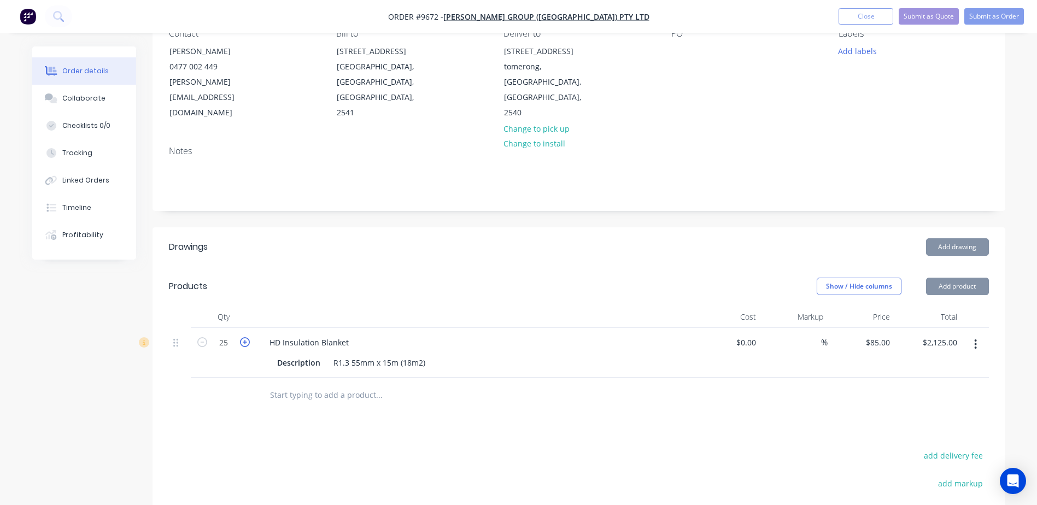
type input "$2,210.00"
click at [245, 337] on icon "button" at bounding box center [245, 342] width 10 height 10
type input "27"
type input "$2,295.00"
click at [245, 337] on icon "button" at bounding box center [245, 342] width 10 height 10
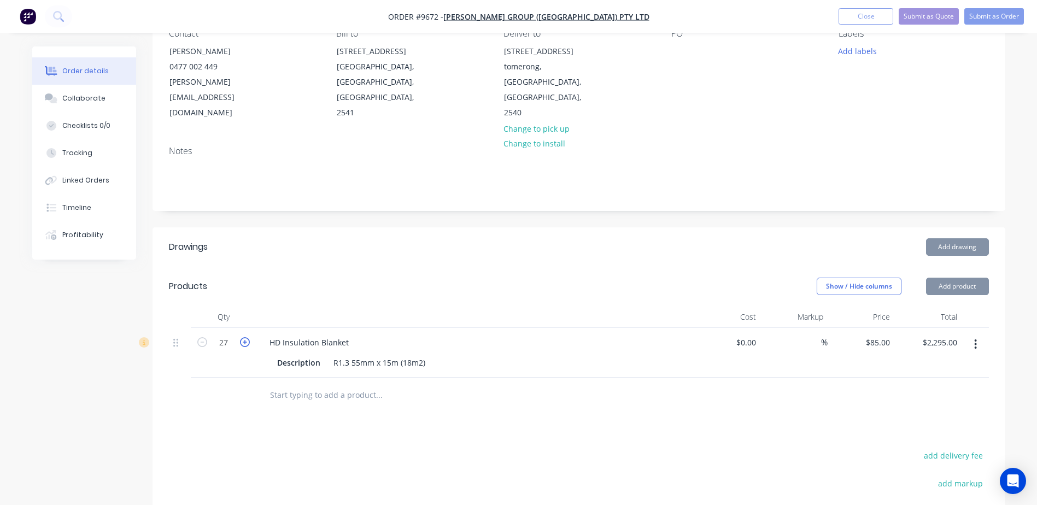
type input "28"
type input "$2,380.00"
click at [245, 337] on icon "button" at bounding box center [245, 342] width 10 height 10
type input "29"
type input "$2,465.00"
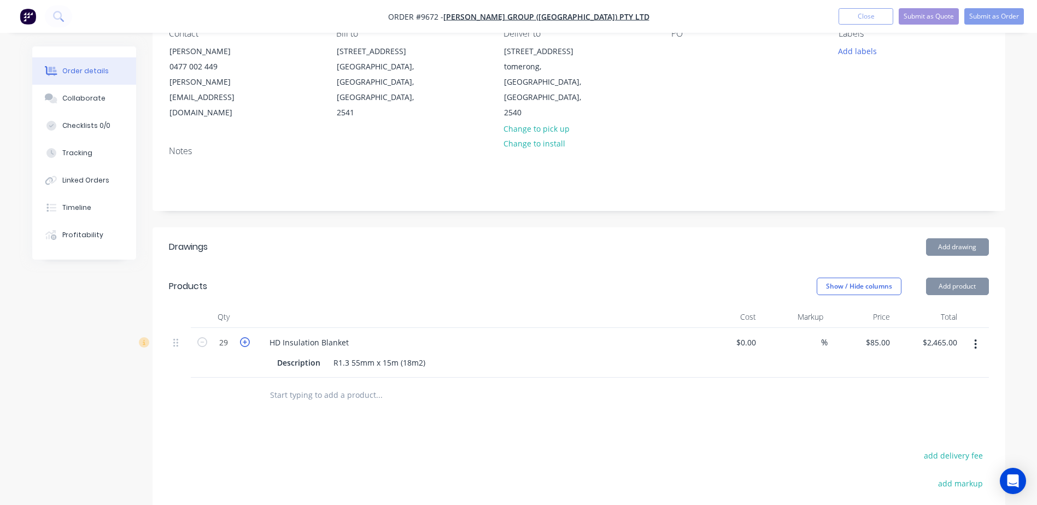
click at [245, 337] on icon "button" at bounding box center [245, 342] width 10 height 10
type input "30"
type input "$2,550.00"
click at [245, 337] on icon "button" at bounding box center [245, 342] width 10 height 10
type input "31"
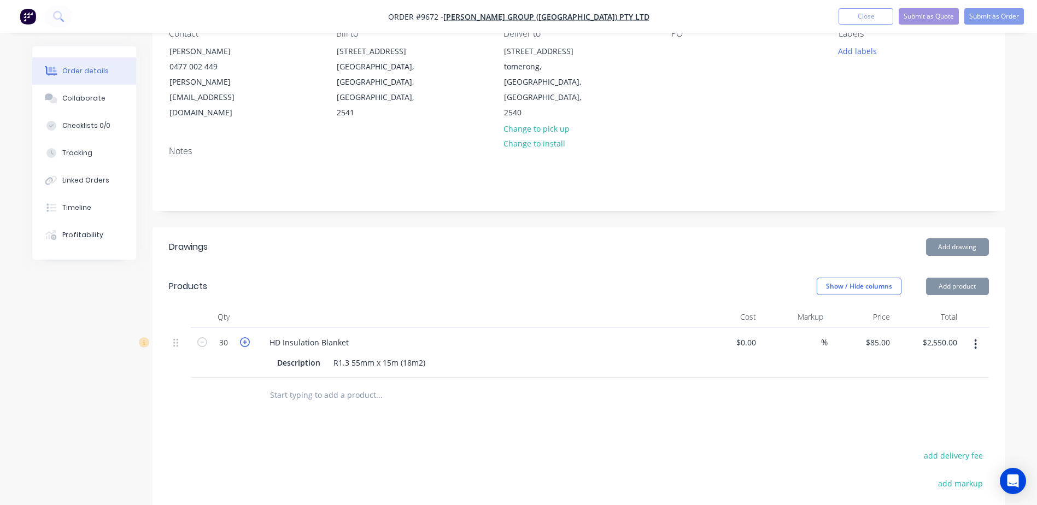
type input "$2,635.00"
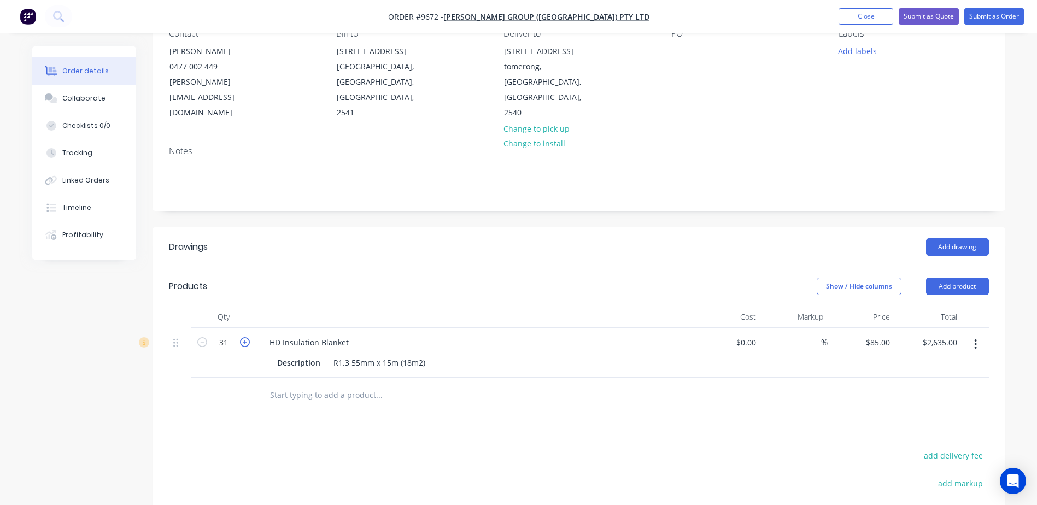
click at [245, 337] on icon "button" at bounding box center [245, 342] width 10 height 10
type input "32"
type input "$2,720.00"
click at [245, 337] on icon "button" at bounding box center [245, 342] width 10 height 10
type input "33"
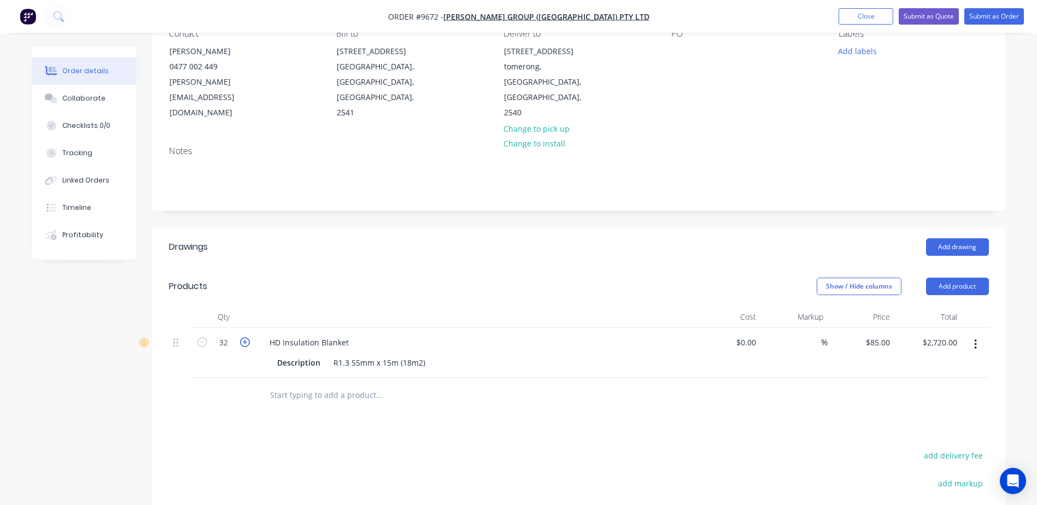
type input "$2,805.00"
click at [245, 337] on icon "button" at bounding box center [245, 342] width 10 height 10
type input "34"
type input "$2,890.00"
click at [245, 337] on icon "button" at bounding box center [245, 342] width 10 height 10
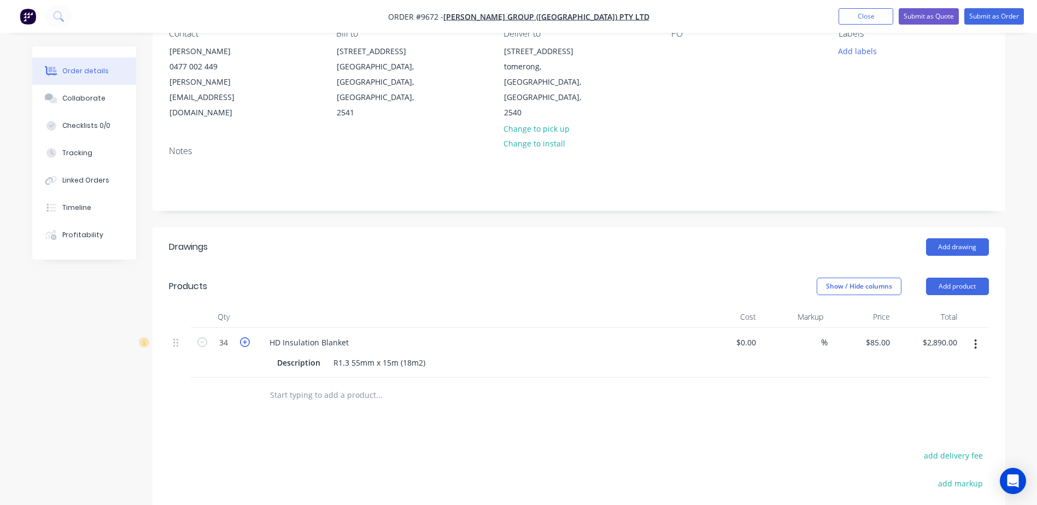
type input "35"
type input "$2,975.00"
click at [245, 337] on icon "button" at bounding box center [245, 342] width 10 height 10
type input "36"
type input "$3,060.00"
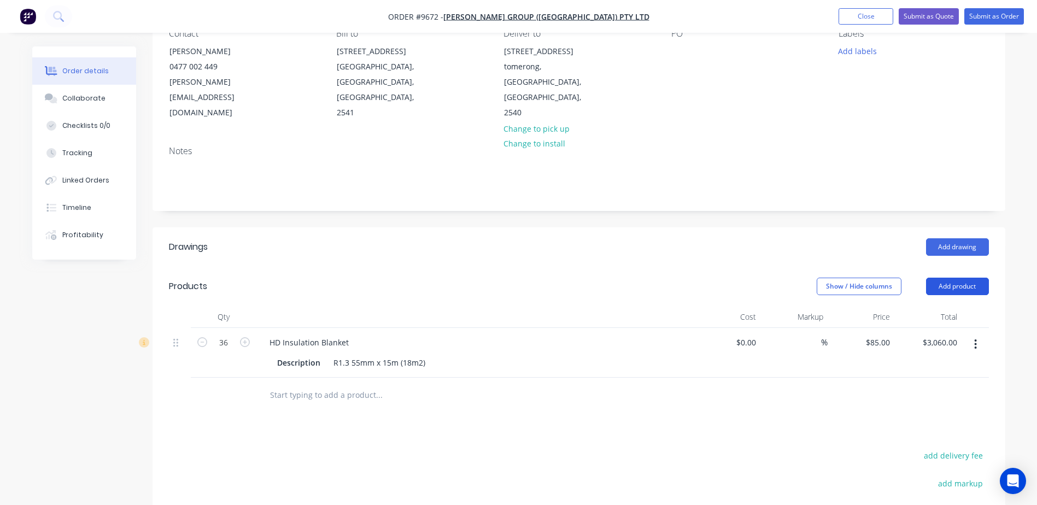
click at [945, 278] on button "Add product" at bounding box center [957, 286] width 63 height 17
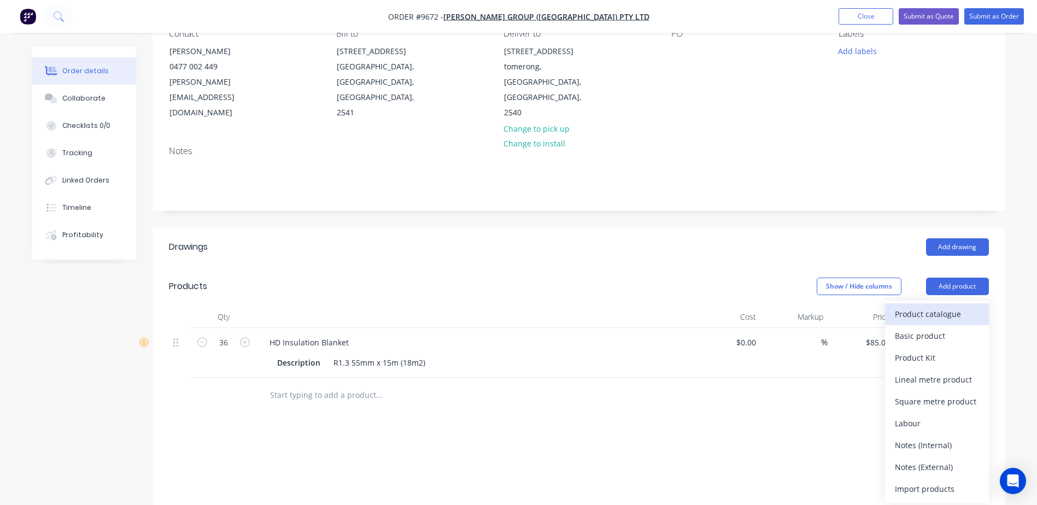
click at [931, 306] on div "Product catalogue" at bounding box center [937, 314] width 84 height 16
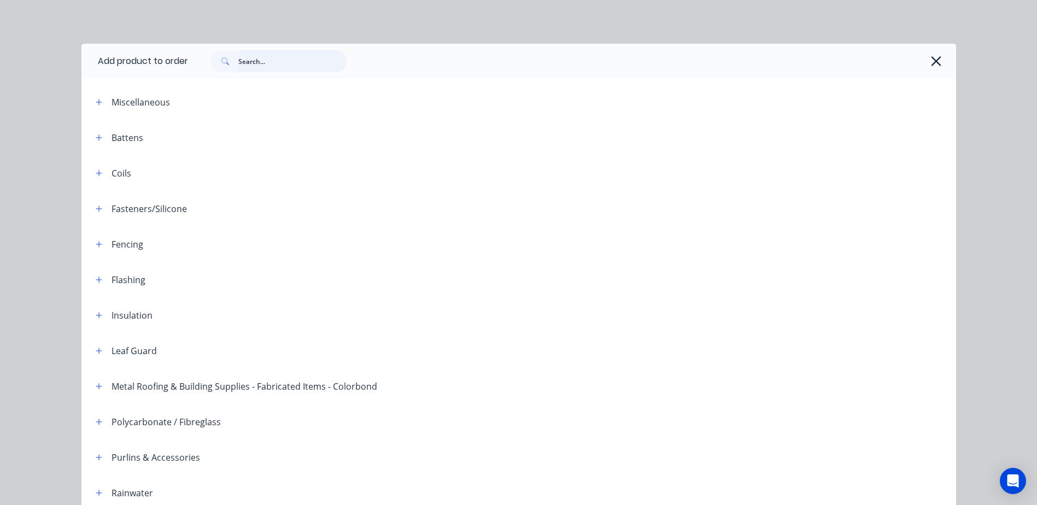
click at [244, 63] on input "text" at bounding box center [292, 61] width 108 height 22
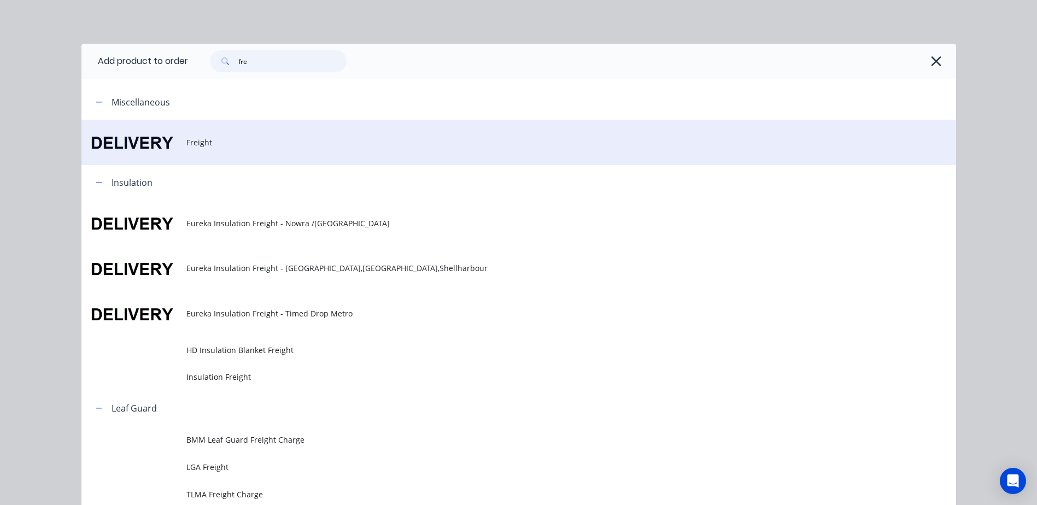
type input "fre"
click at [196, 147] on span "Freight" at bounding box center [494, 142] width 616 height 11
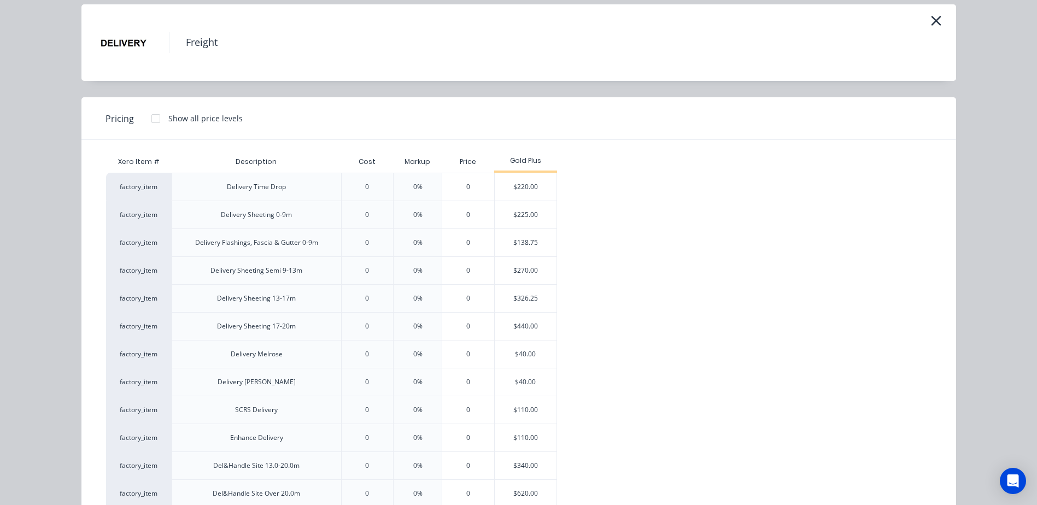
scroll to position [109, 0]
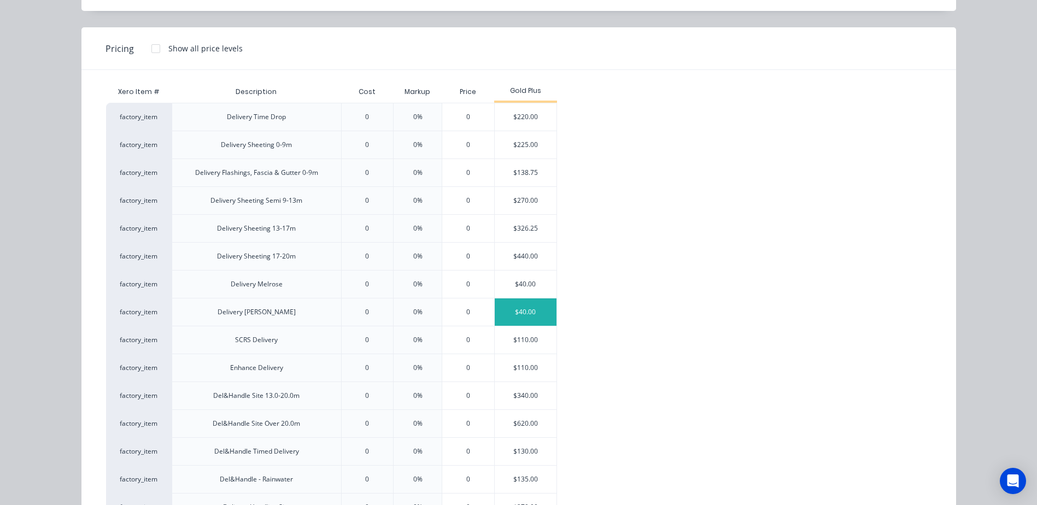
click at [524, 309] on div "$40.00" at bounding box center [526, 312] width 62 height 27
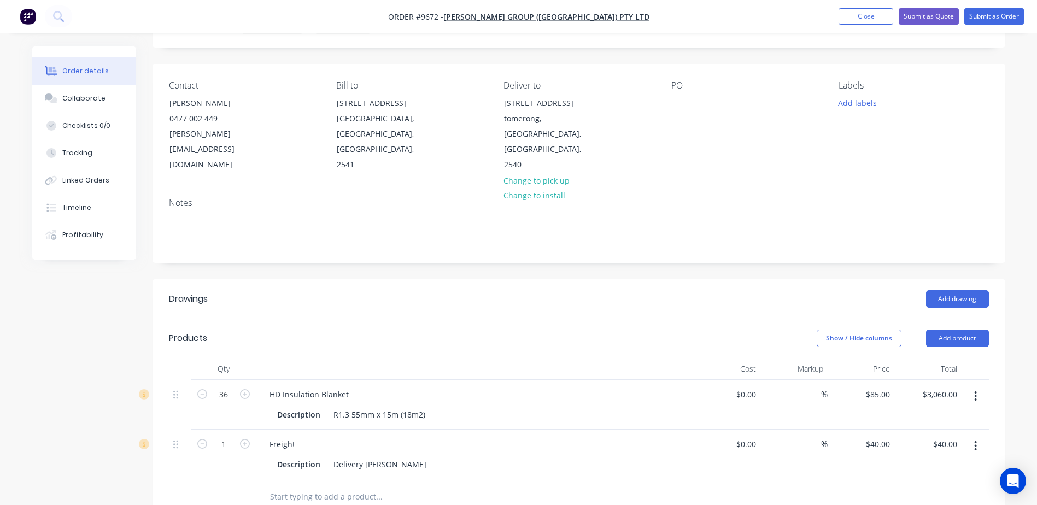
scroll to position [0, 0]
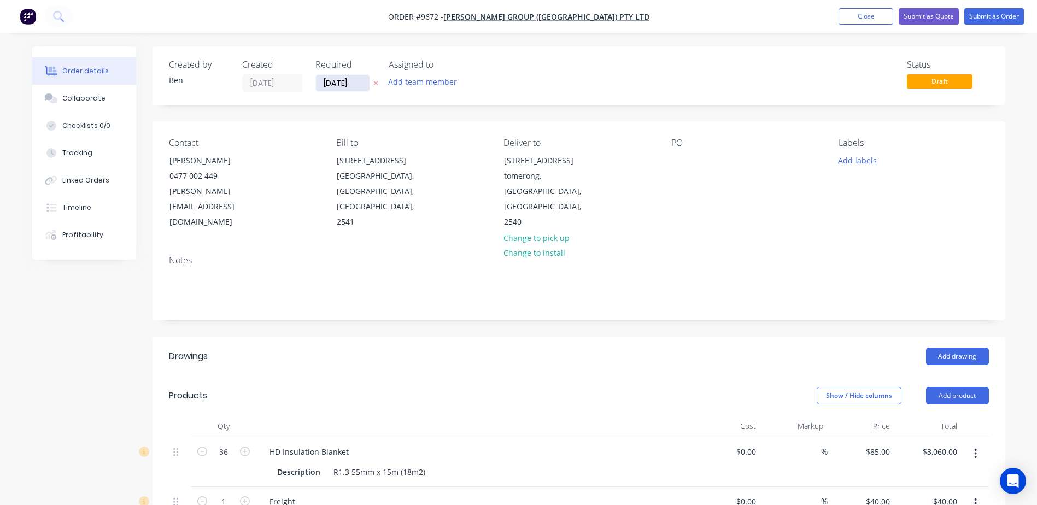
click at [333, 83] on input "09/09/25" at bounding box center [343, 83] width 54 height 16
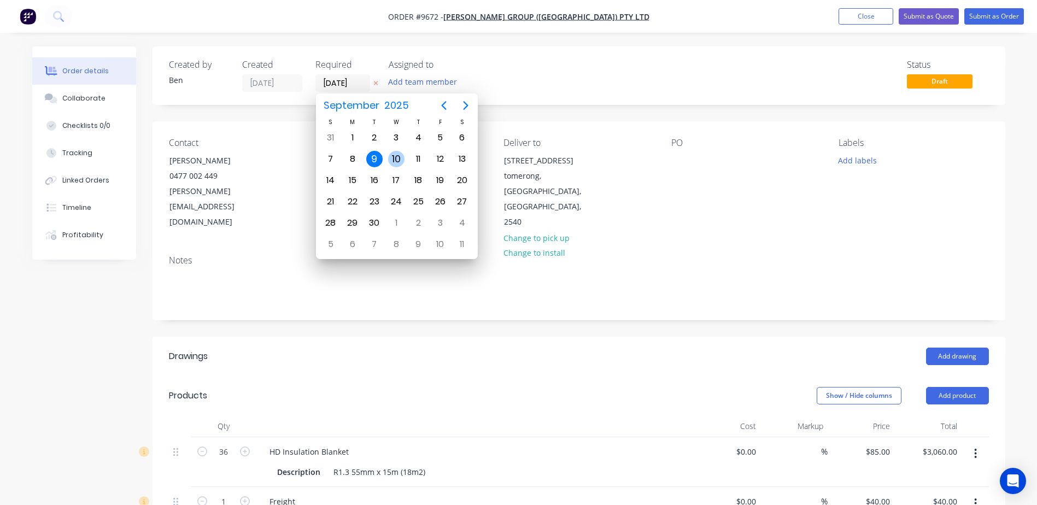
click at [399, 154] on div "10" at bounding box center [396, 159] width 16 height 16
type input "10/09/25"
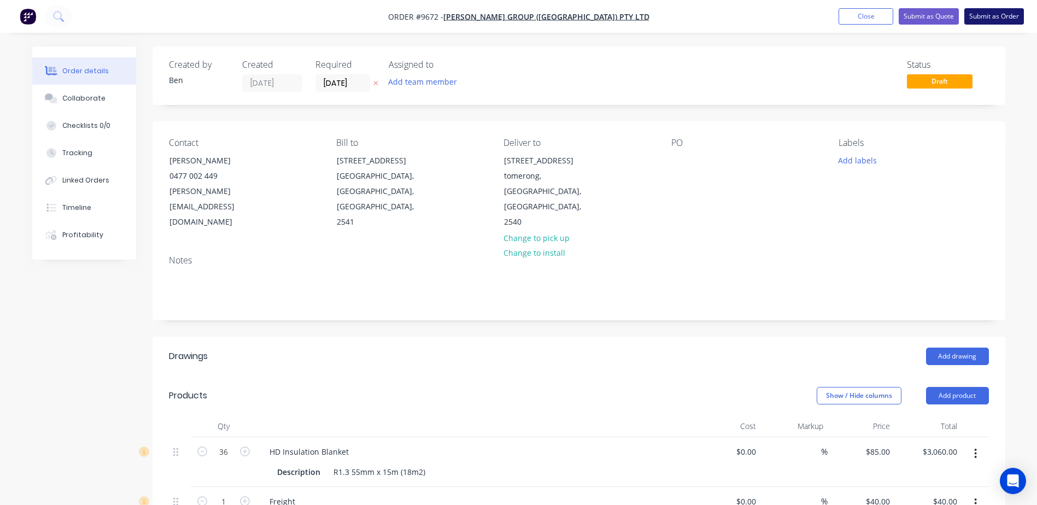
click at [986, 13] on button "Submit as Order" at bounding box center [995, 16] width 60 height 16
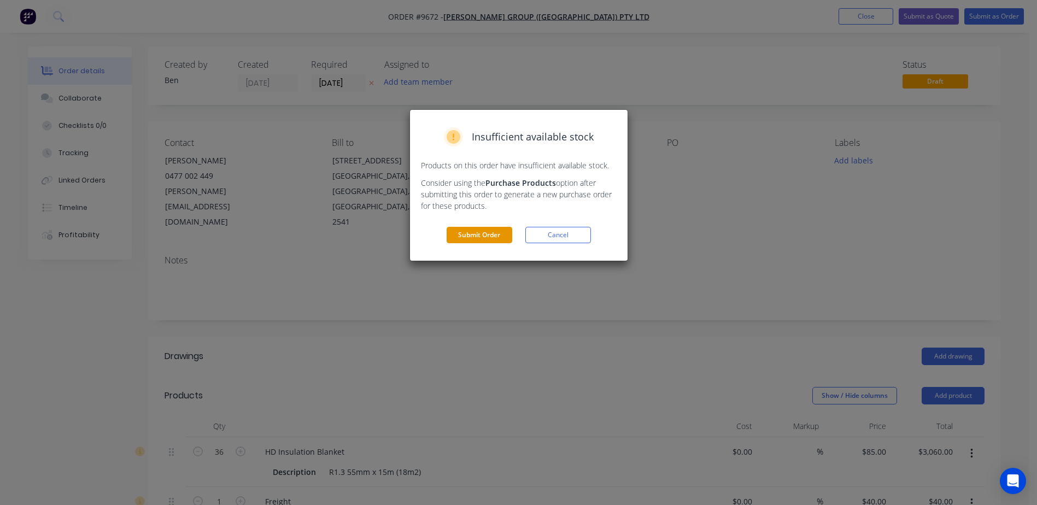
click at [471, 231] on button "Submit Order" at bounding box center [480, 235] width 66 height 16
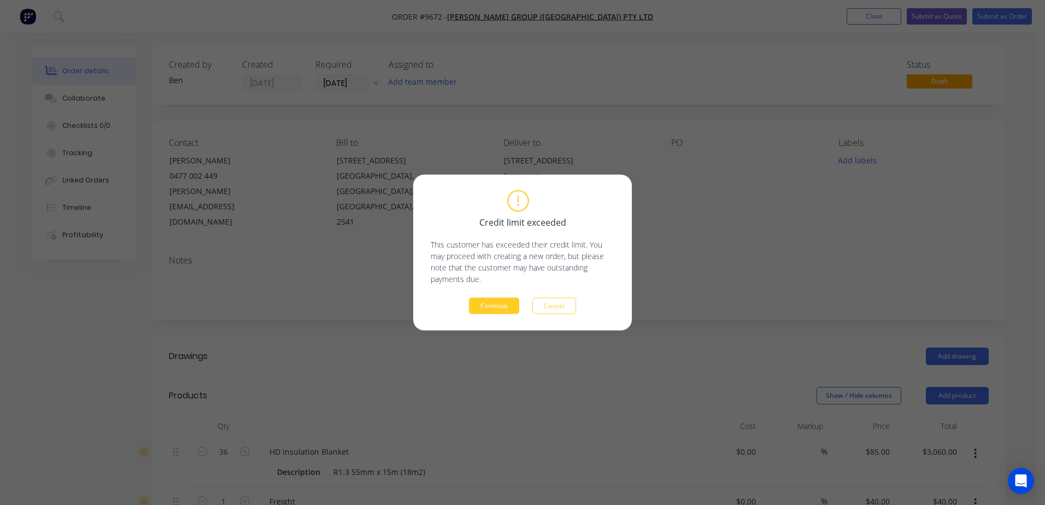
click at [492, 307] on button "Continue" at bounding box center [494, 306] width 50 height 16
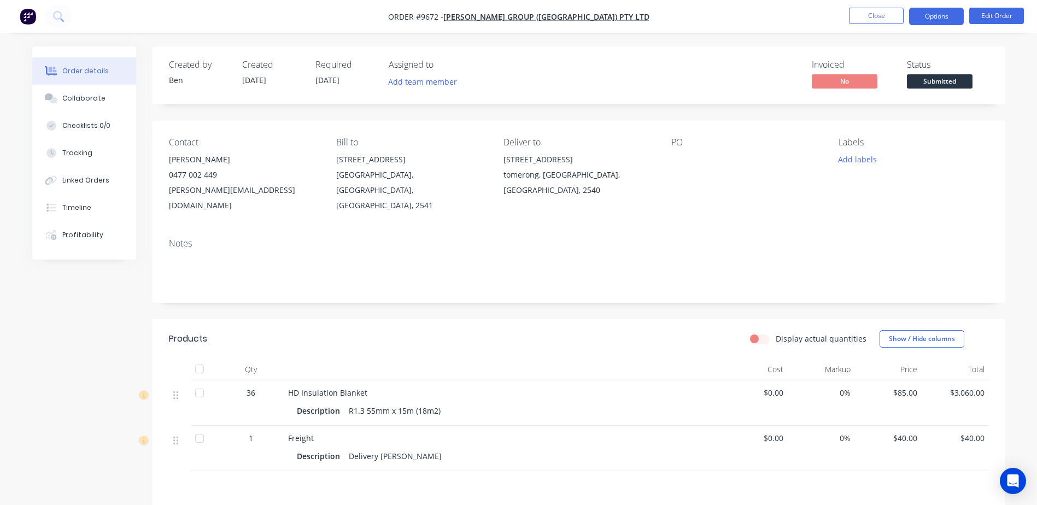
click at [922, 16] on button "Options" at bounding box center [936, 16] width 55 height 17
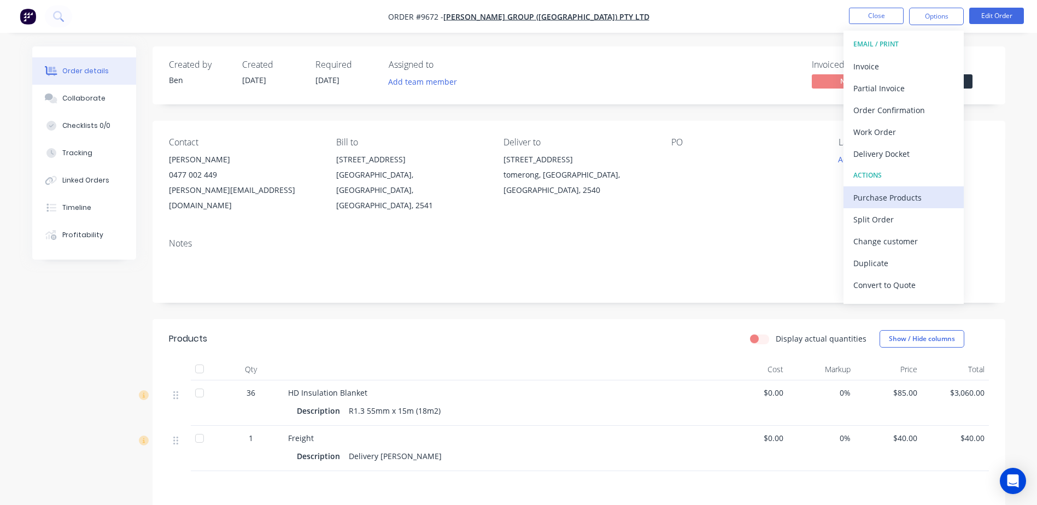
click at [925, 195] on div "Purchase Products" at bounding box center [904, 198] width 101 height 16
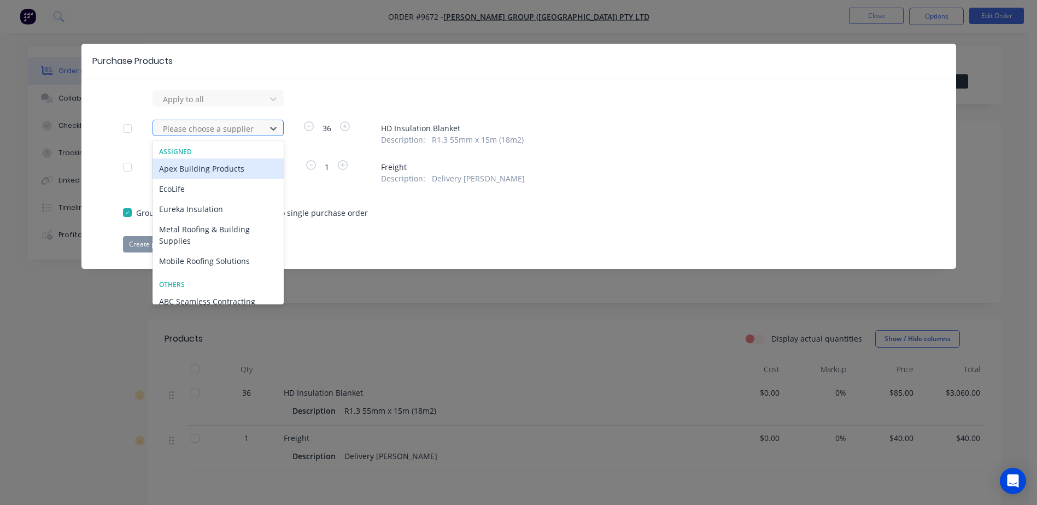
click at [256, 126] on div at bounding box center [211, 129] width 98 height 14
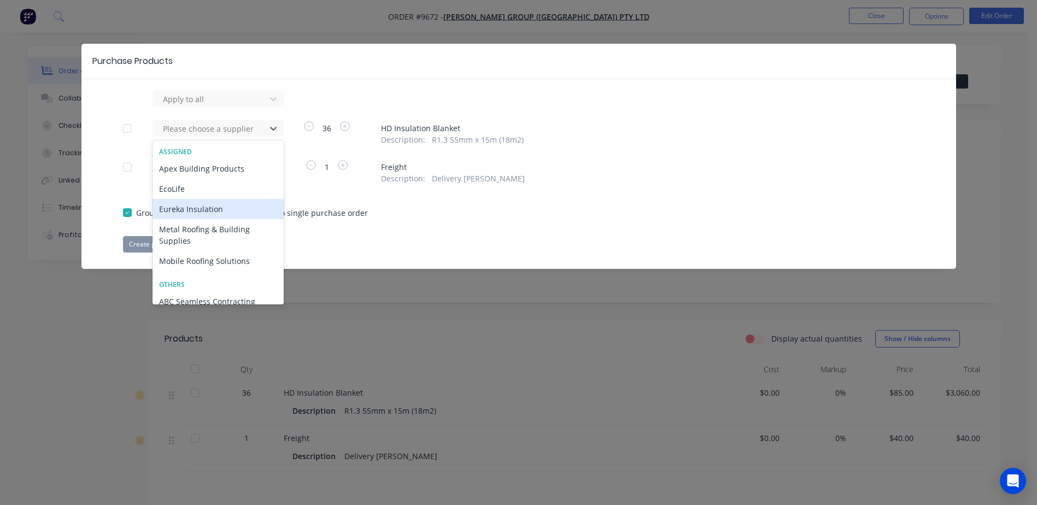
click at [203, 209] on div "Eureka Insulation" at bounding box center [218, 209] width 131 height 20
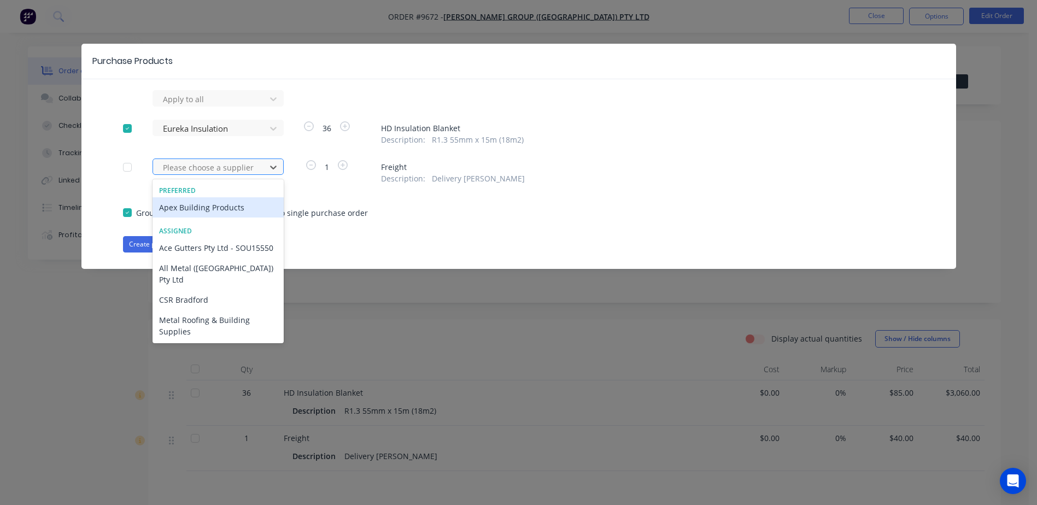
click at [205, 167] on div at bounding box center [211, 168] width 98 height 14
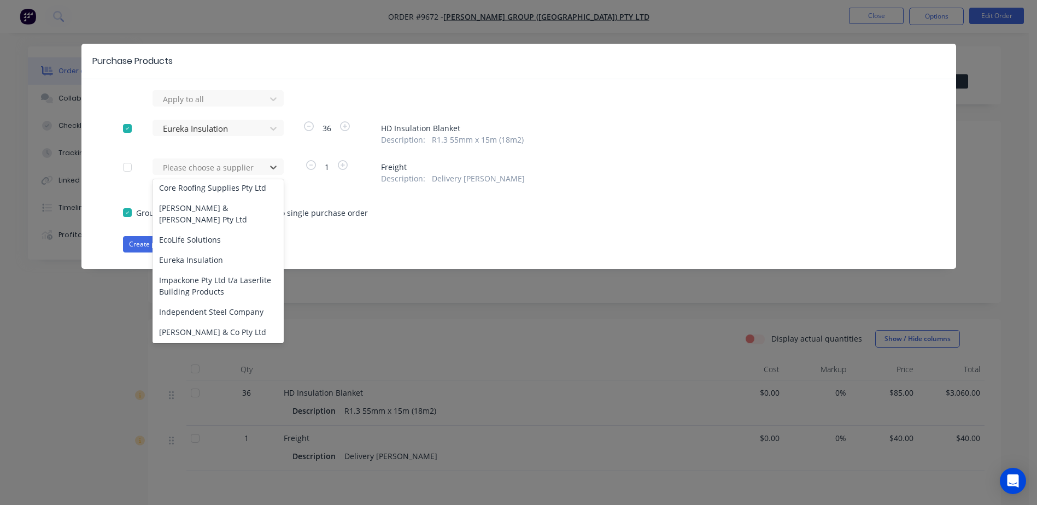
scroll to position [656, 0]
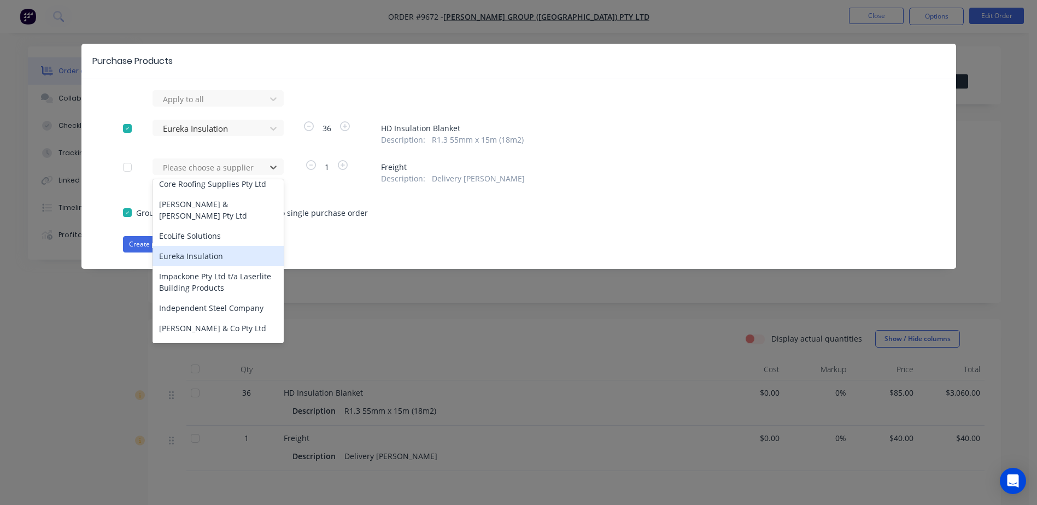
click at [209, 246] on div "Eureka Insulation" at bounding box center [218, 256] width 131 height 20
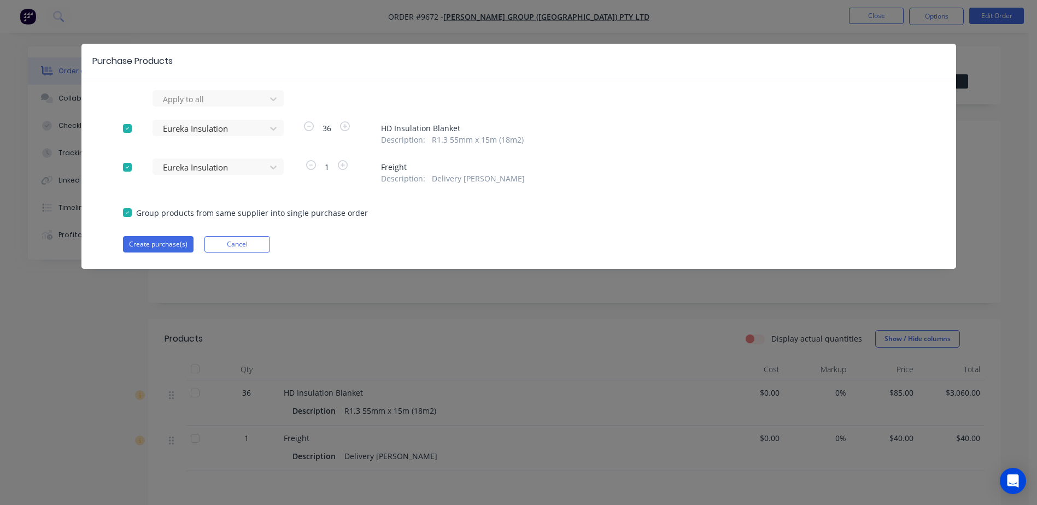
click at [232, 240] on button "Cancel" at bounding box center [238, 244] width 66 height 16
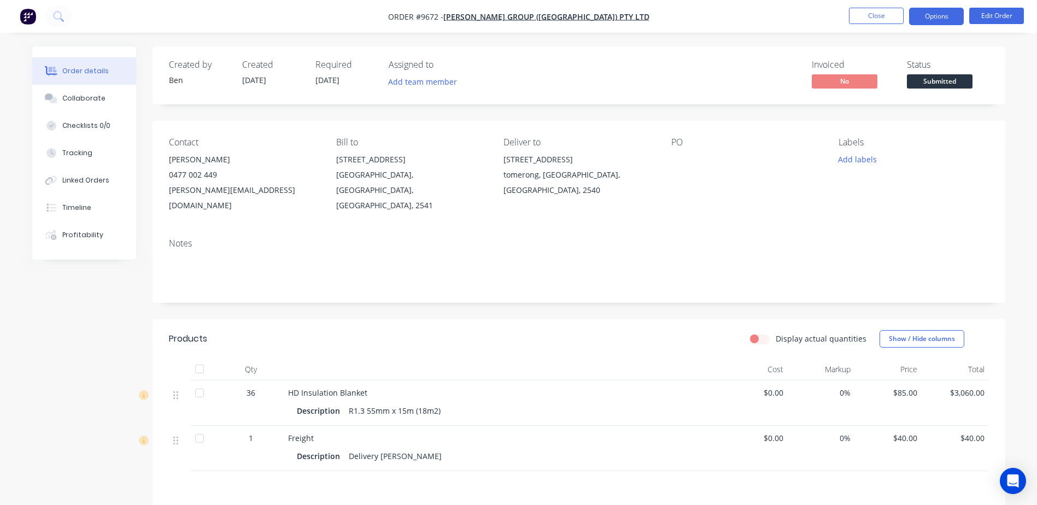
click at [936, 9] on button "Options" at bounding box center [936, 16] width 55 height 17
click at [564, 211] on div "Contact Shaun Terek 0477 002 449 shaun@parrishgroup.com.au Bill to Unit 3/21 Tr…" at bounding box center [579, 175] width 853 height 109
click at [945, 13] on button "Options" at bounding box center [936, 16] width 55 height 17
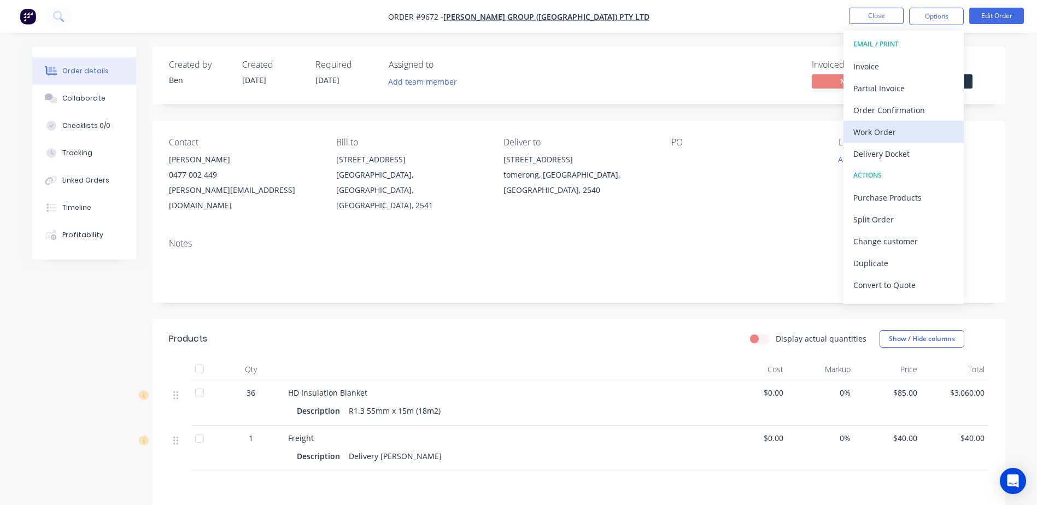
click at [905, 128] on div "Work Order" at bounding box center [904, 132] width 101 height 16
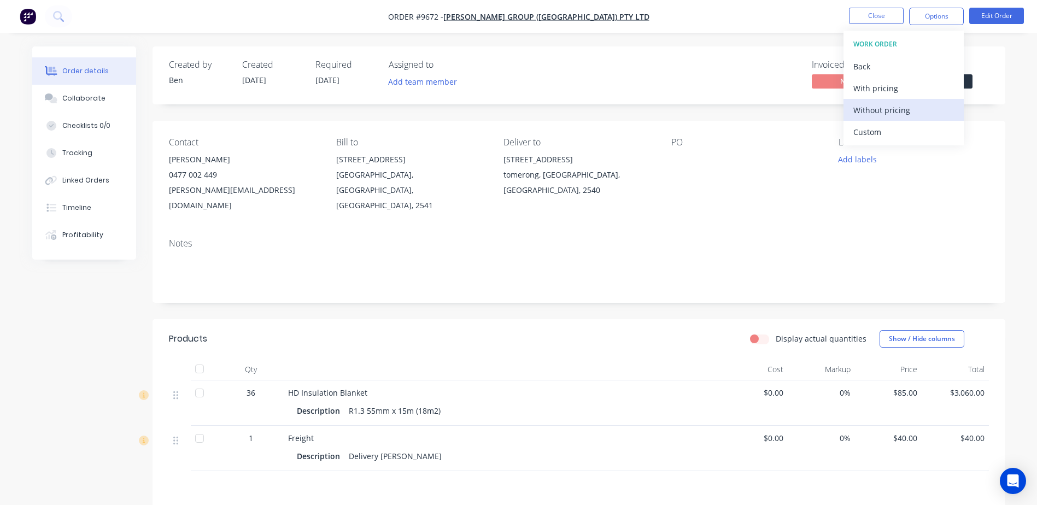
click at [908, 110] on div "Without pricing" at bounding box center [904, 110] width 101 height 16
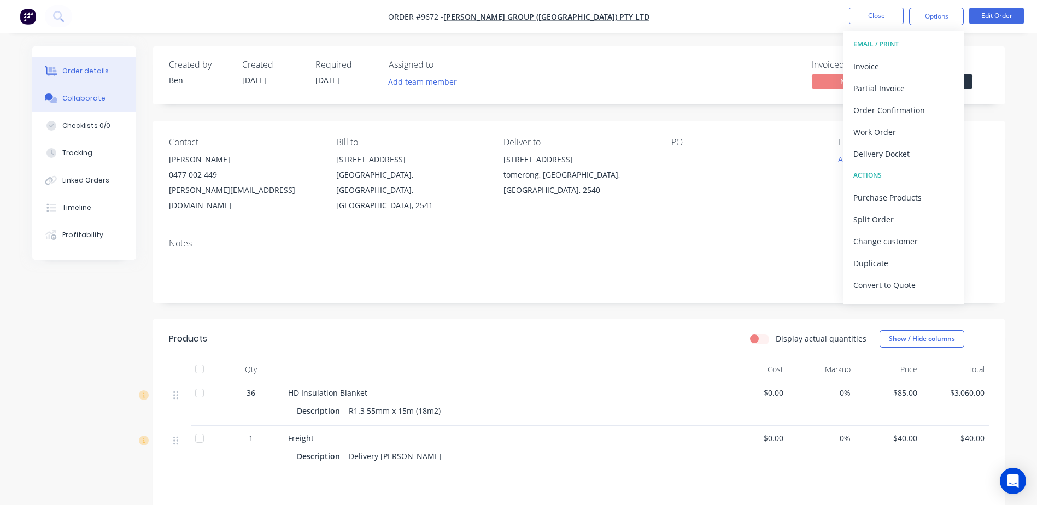
click at [104, 97] on button "Collaborate" at bounding box center [84, 98] width 104 height 27
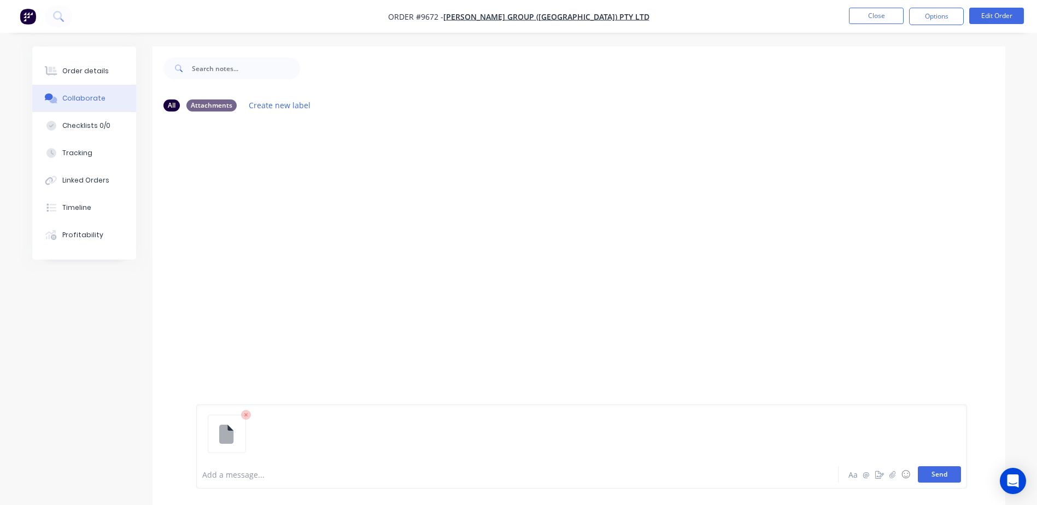
click at [933, 475] on button "Send" at bounding box center [939, 474] width 43 height 16
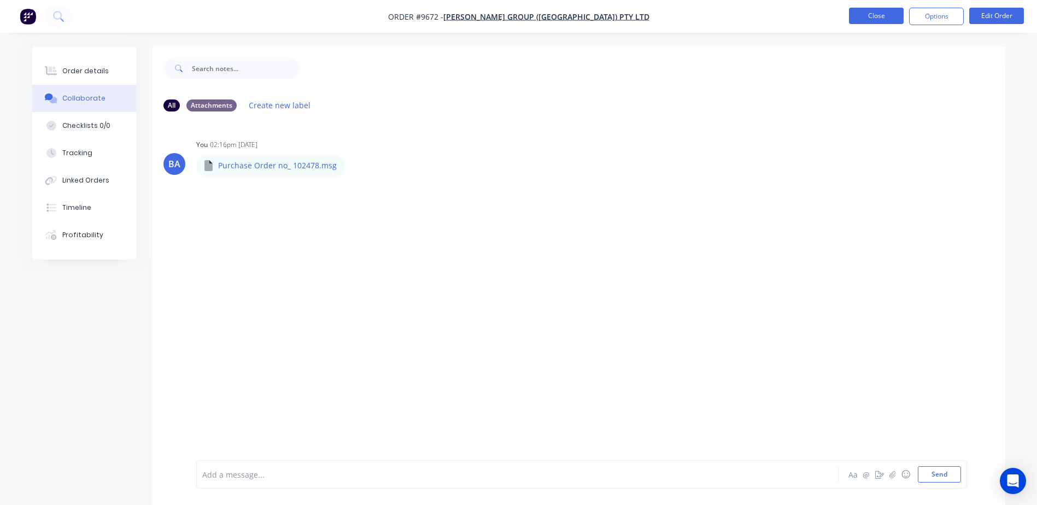
click at [861, 13] on button "Close" at bounding box center [876, 16] width 55 height 16
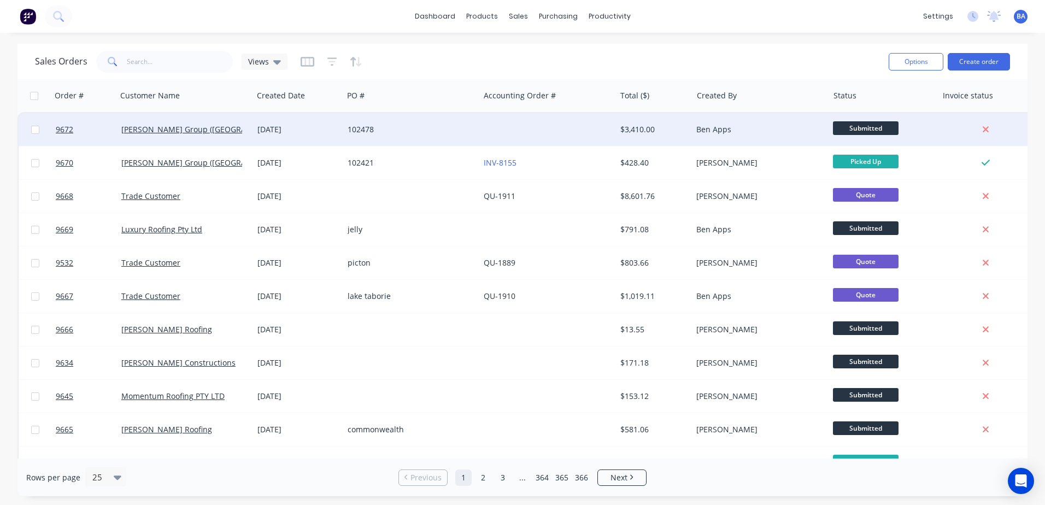
click at [406, 130] on div "102478" at bounding box center [408, 129] width 121 height 11
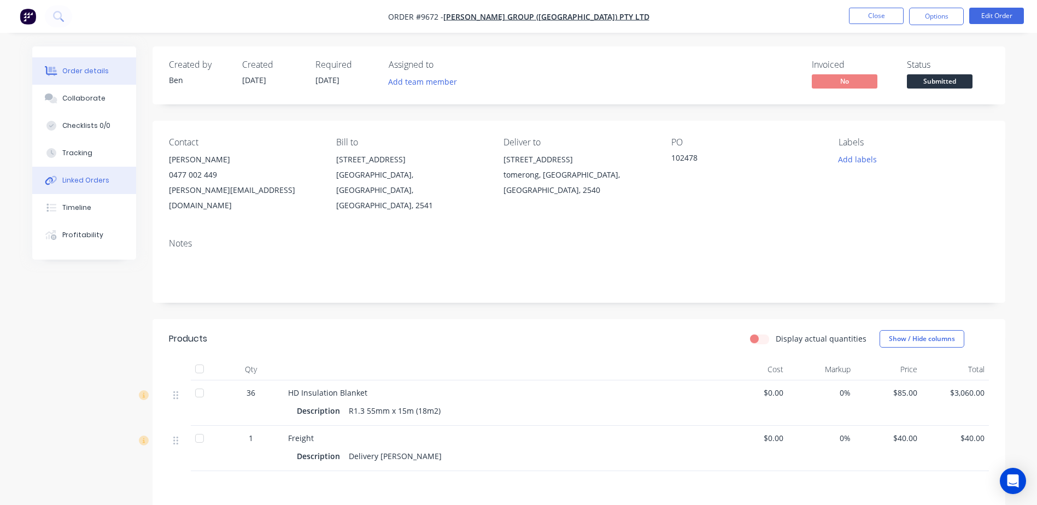
click at [60, 175] on button "Linked Orders" at bounding box center [84, 180] width 104 height 27
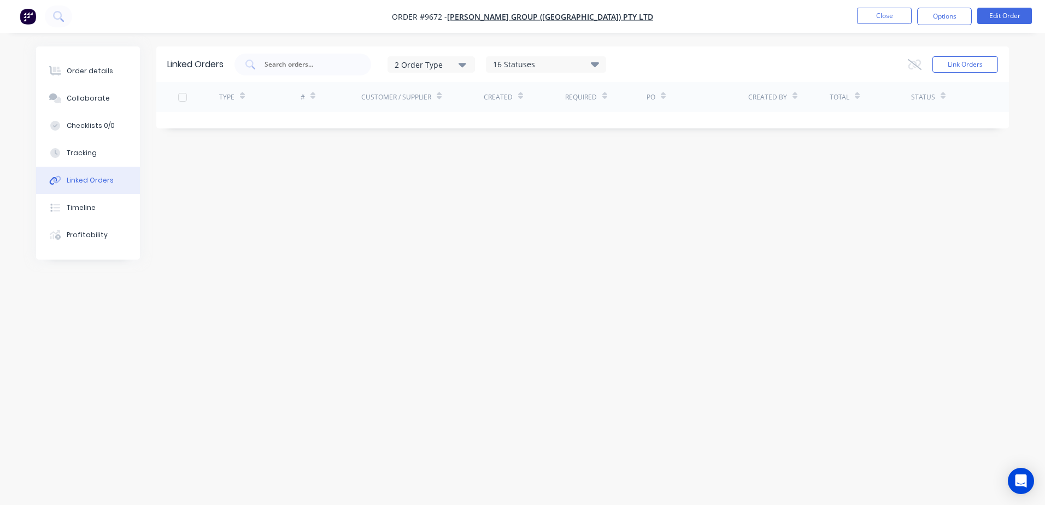
click at [243, 190] on div "Linked Orders 2 Order Type 16 Statuses Sales Order Status All Archived Draft Qu…" at bounding box center [522, 231] width 973 height 371
click at [887, 14] on button "Close" at bounding box center [884, 16] width 55 height 16
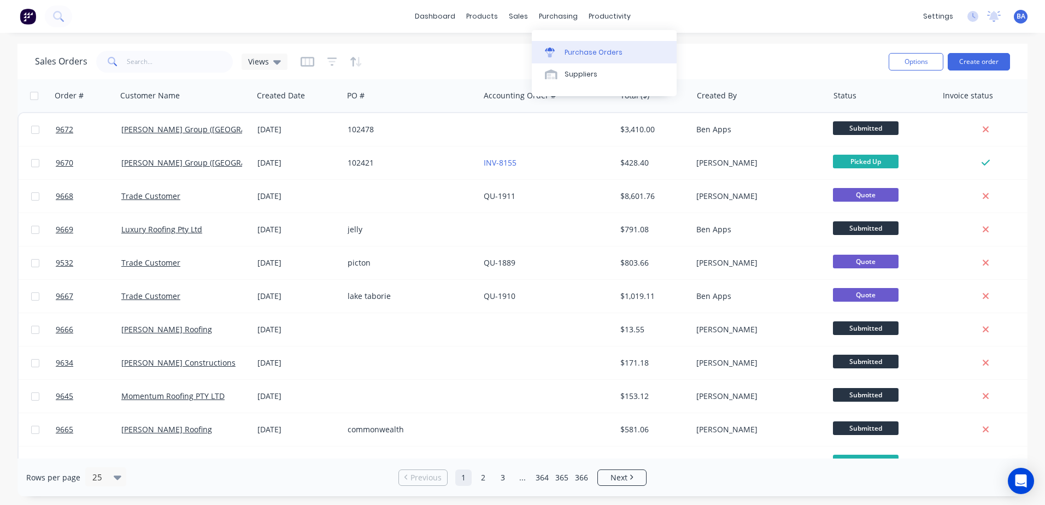
click at [552, 49] on icon at bounding box center [550, 53] width 10 height 10
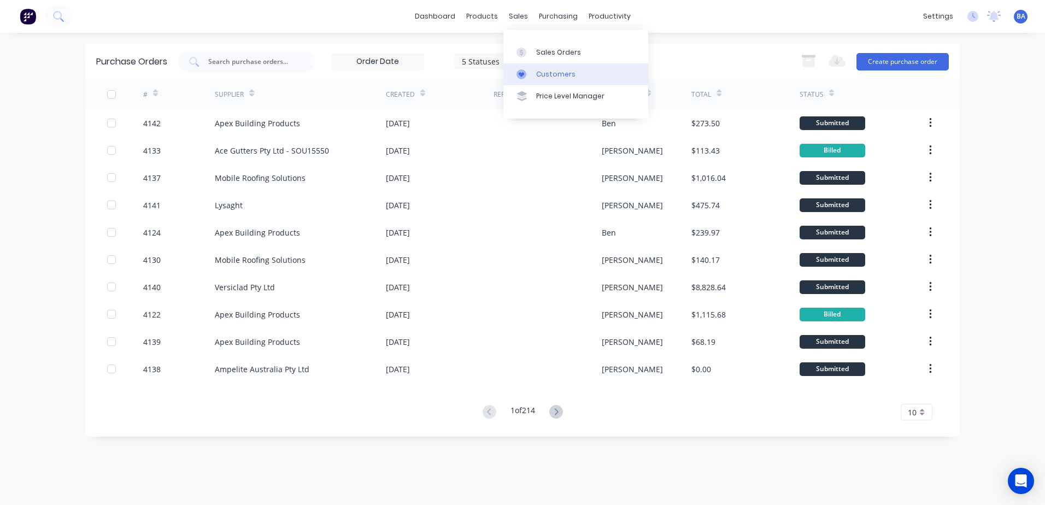
click at [525, 71] on icon at bounding box center [522, 74] width 10 height 10
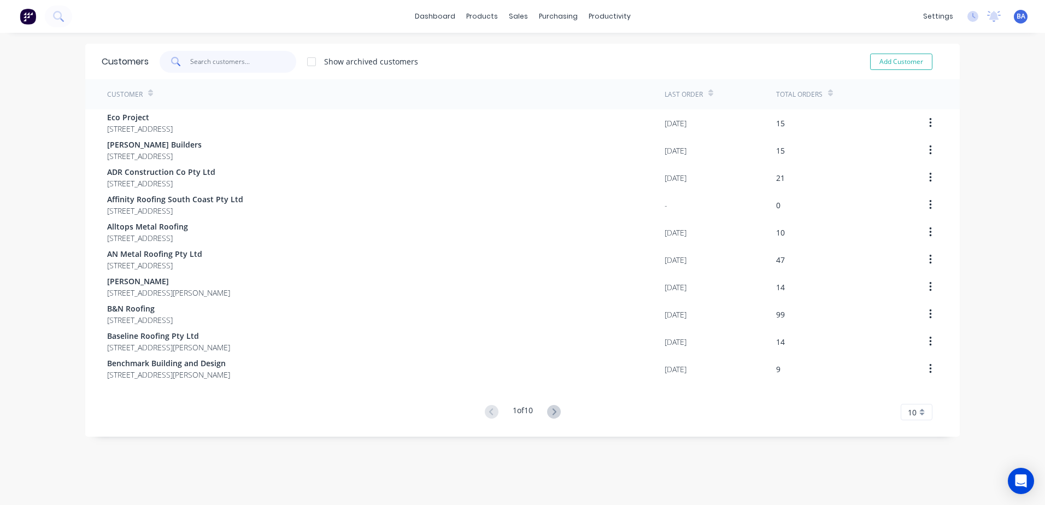
click at [259, 59] on input "text" at bounding box center [243, 62] width 107 height 22
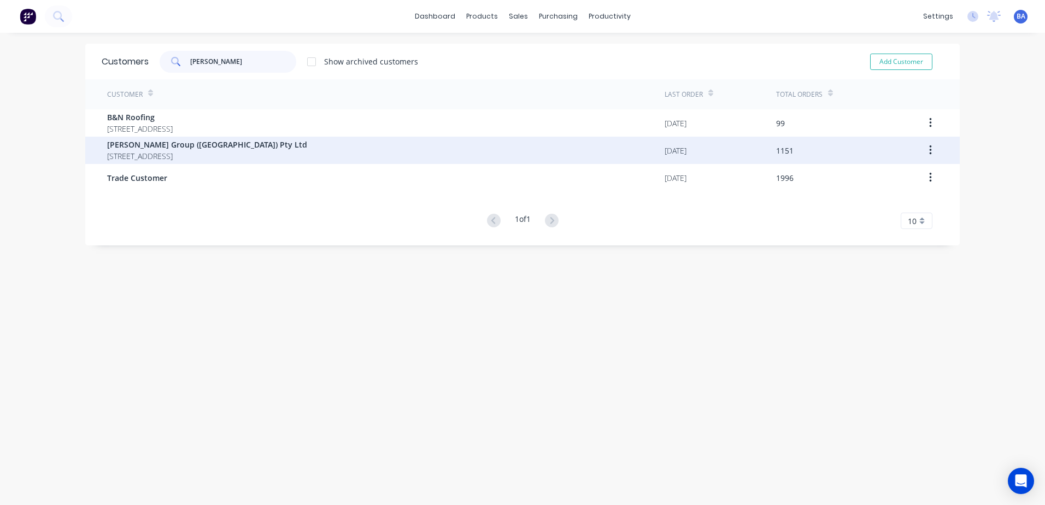
type input "parr"
click at [285, 145] on span "Parrish Group (NSW) Pty Ltd" at bounding box center [207, 144] width 200 height 11
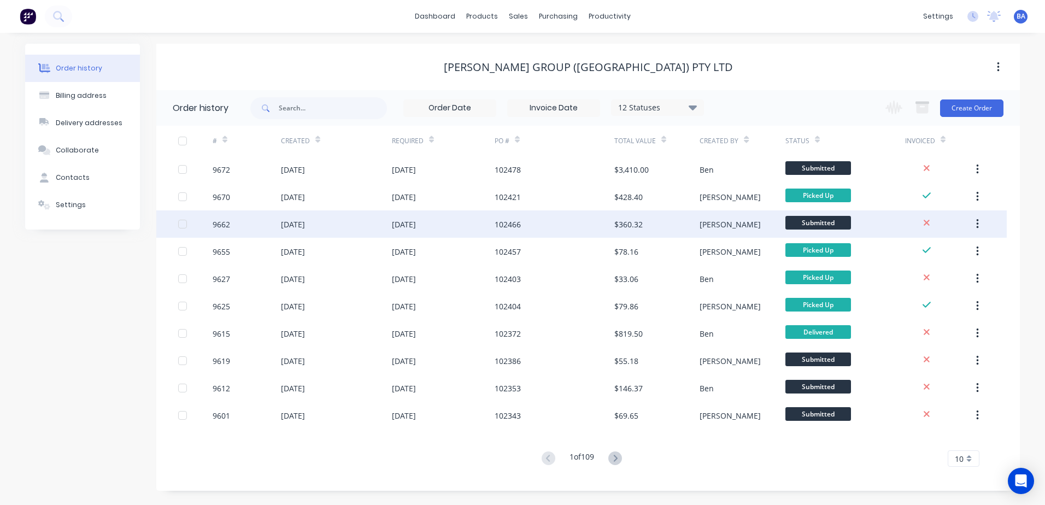
click at [524, 224] on div "102466" at bounding box center [555, 224] width 120 height 27
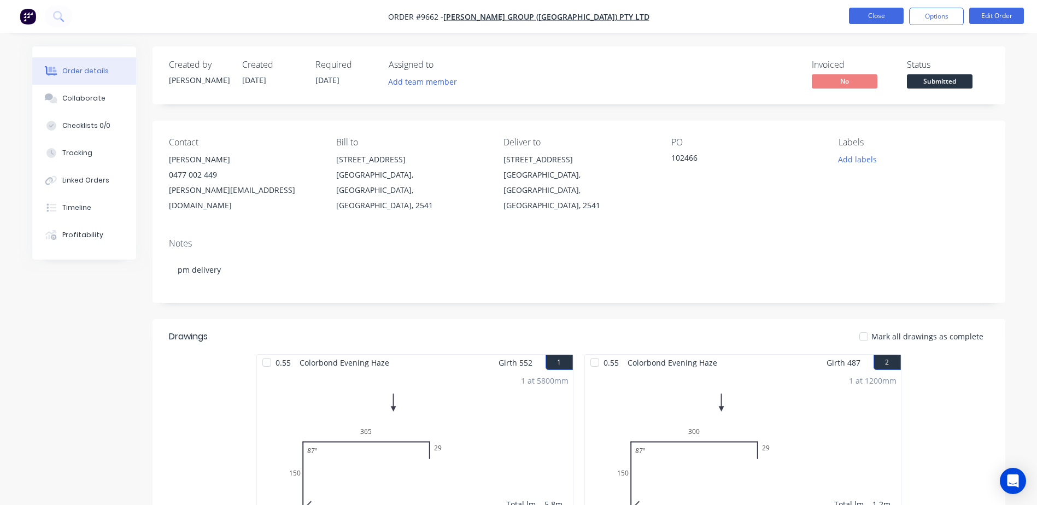
click at [869, 10] on button "Close" at bounding box center [876, 16] width 55 height 16
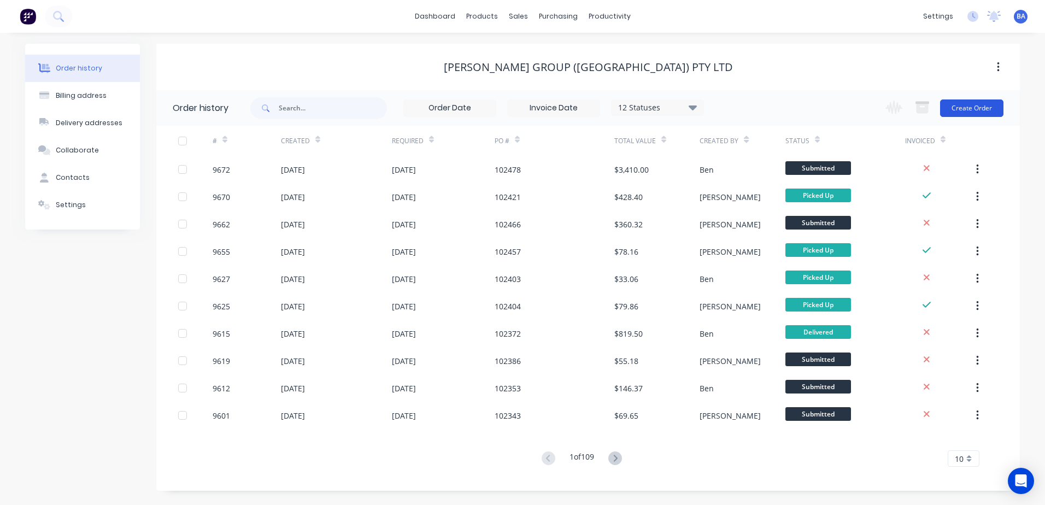
click at [957, 105] on button "Create Order" at bounding box center [972, 108] width 63 height 17
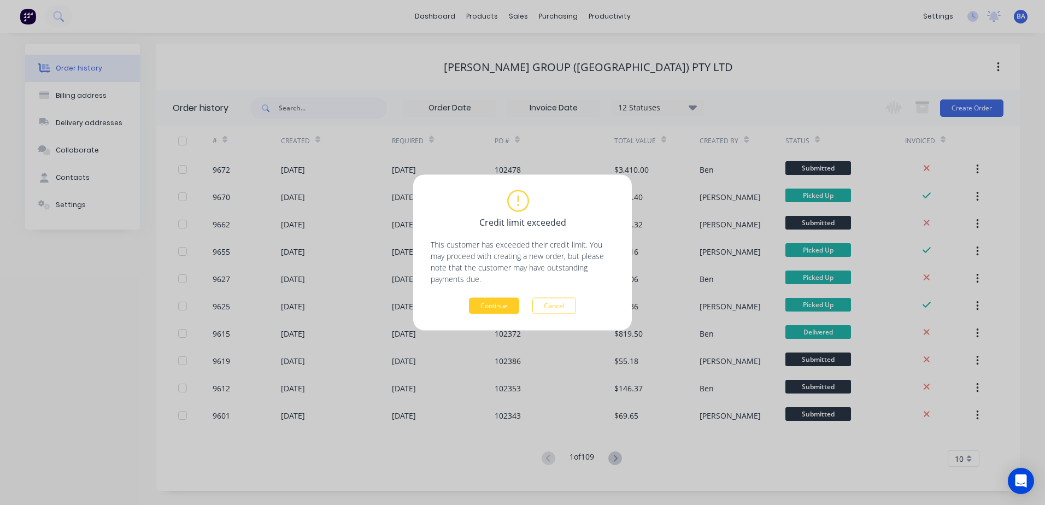
click at [488, 301] on button "Continue" at bounding box center [494, 306] width 50 height 16
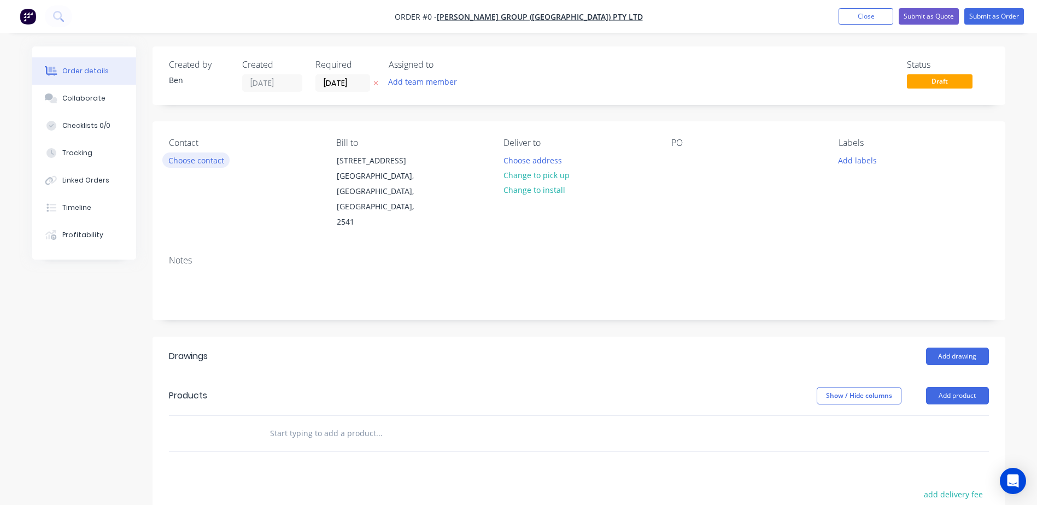
click at [206, 159] on button "Choose contact" at bounding box center [195, 160] width 67 height 15
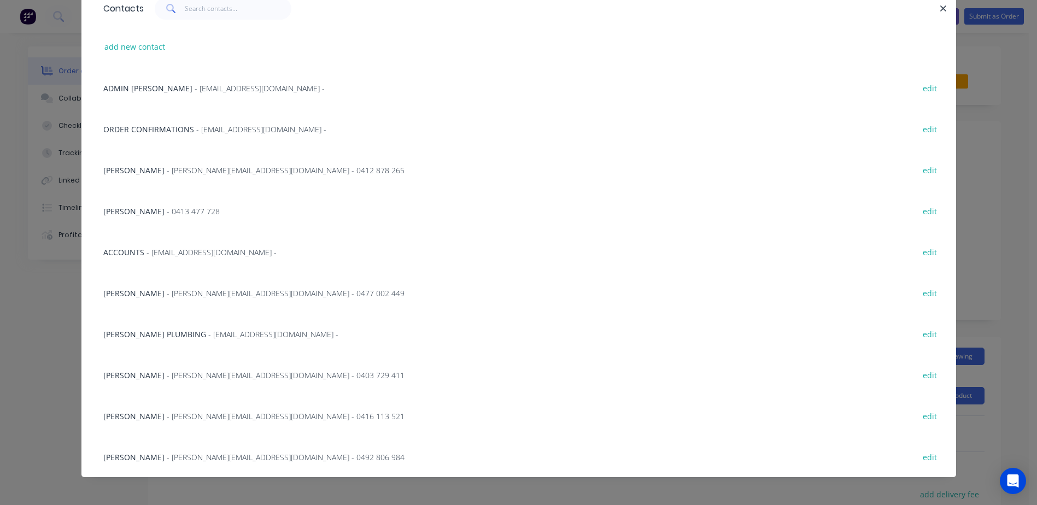
scroll to position [57, 0]
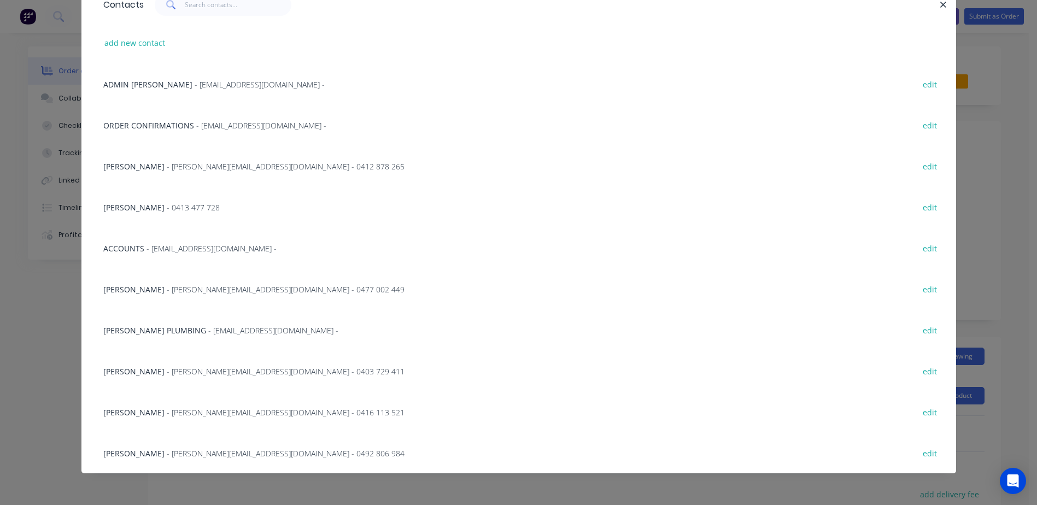
click at [133, 285] on span "Shaun Terek" at bounding box center [133, 289] width 61 height 10
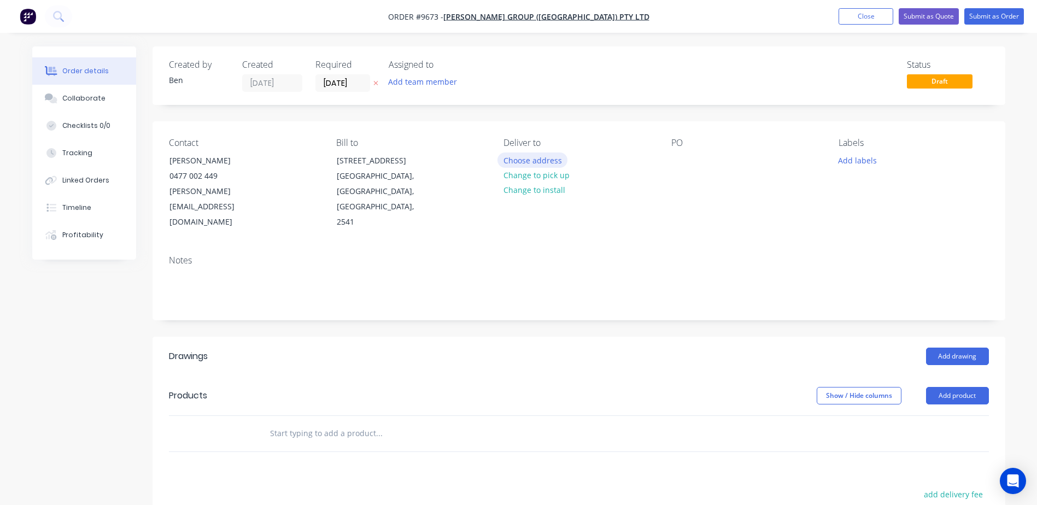
click at [543, 160] on button "Choose address" at bounding box center [533, 160] width 70 height 15
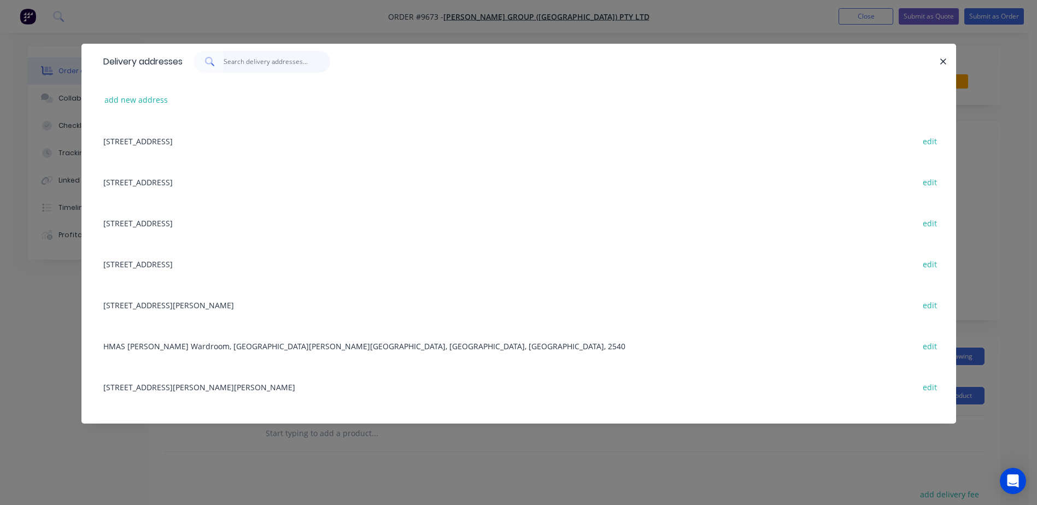
click at [254, 65] on input "text" at bounding box center [277, 62] width 107 height 22
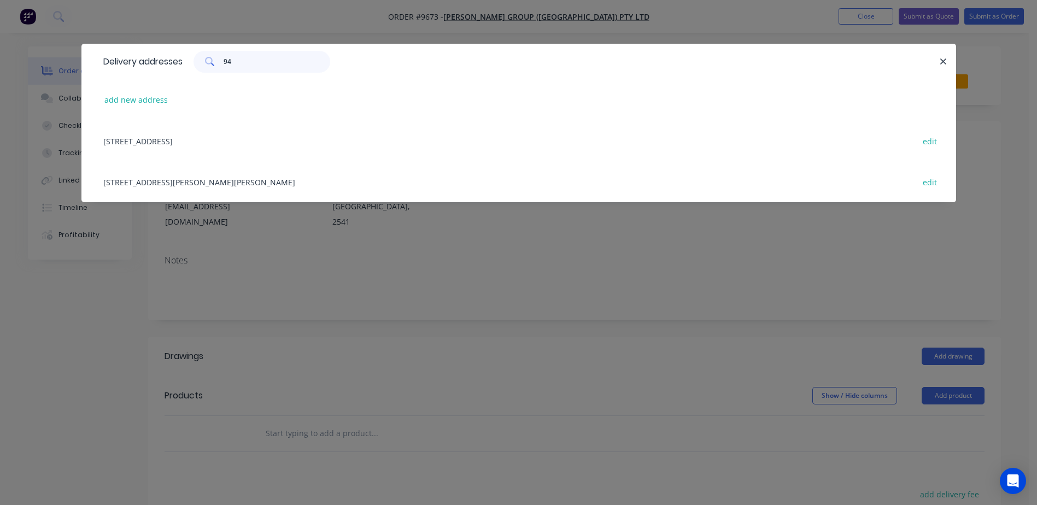
type input "94"
click at [258, 142] on div "94 Hillcrest Ave, South Nowra, New South Wales, Australia, 2541 edit" at bounding box center [519, 140] width 842 height 41
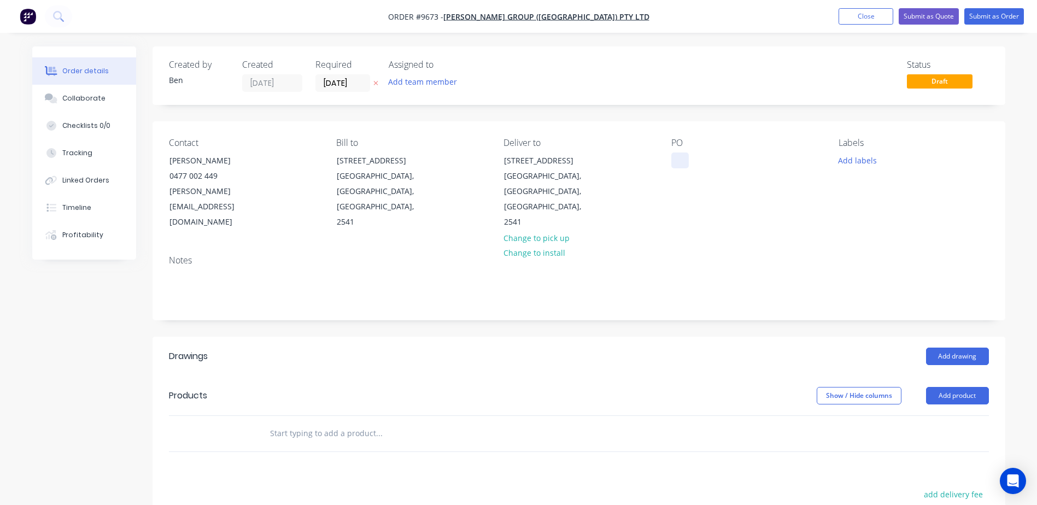
click at [679, 155] on div at bounding box center [679, 161] width 17 height 16
click at [683, 160] on div "12483" at bounding box center [690, 161] width 39 height 16
click at [937, 348] on button "Add drawing" at bounding box center [957, 356] width 63 height 17
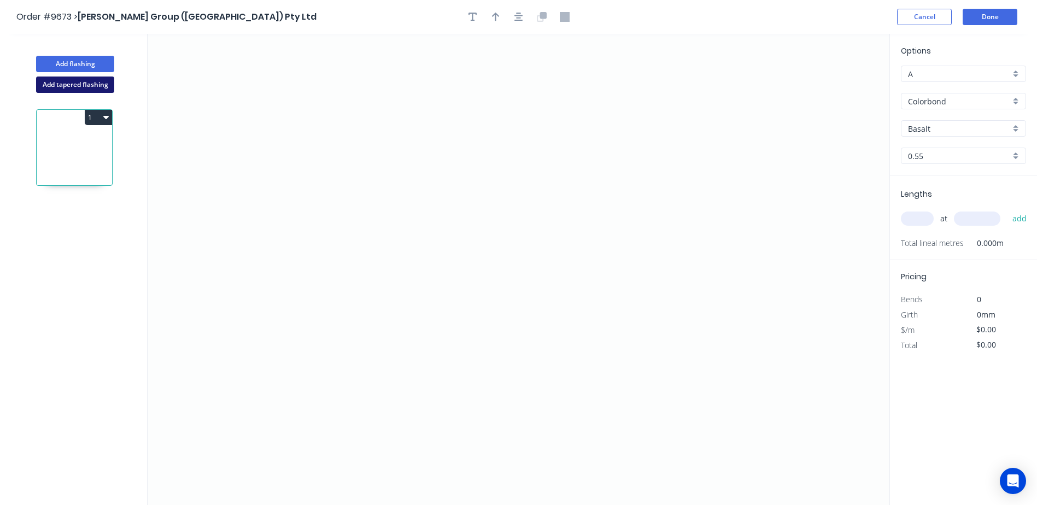
click at [74, 84] on button "Add tapered flashing" at bounding box center [75, 85] width 78 height 16
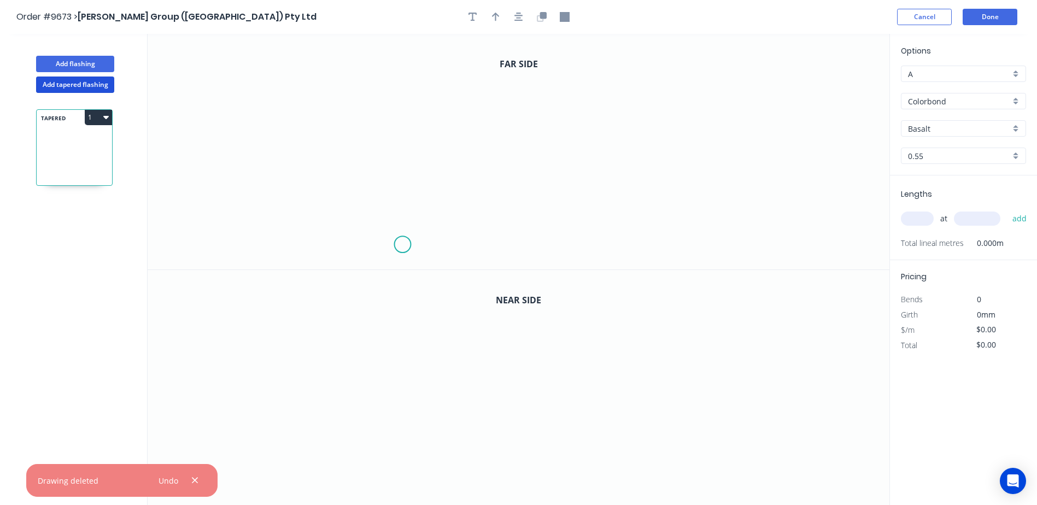
click at [403, 246] on icon "0" at bounding box center [519, 152] width 742 height 236
drag, startPoint x: 386, startPoint y: 260, endPoint x: 375, endPoint y: 235, distance: 27.2
click at [385, 260] on icon "0" at bounding box center [519, 152] width 742 height 236
click at [384, 117] on icon "0 ?" at bounding box center [519, 152] width 742 height 236
click at [685, 117] on icon "0 ? ? ? º" at bounding box center [519, 152] width 742 height 236
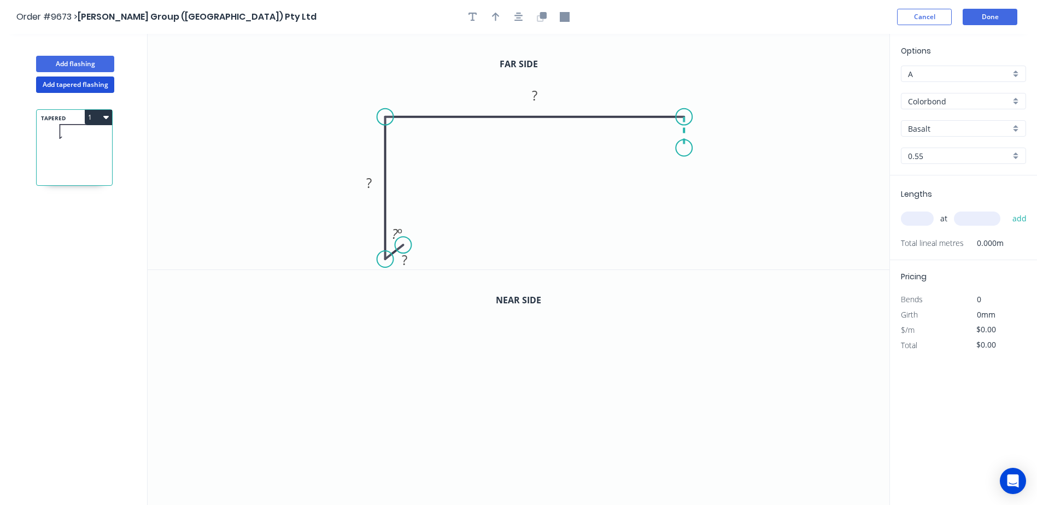
click at [684, 148] on icon "0 ? ? ? ? º" at bounding box center [519, 152] width 742 height 236
click at [404, 486] on icon "0" at bounding box center [519, 388] width 742 height 236
click at [394, 497] on icon at bounding box center [399, 491] width 10 height 10
click at [393, 356] on icon "0 ?" at bounding box center [519, 388] width 742 height 236
click at [712, 358] on icon "0 ? ?" at bounding box center [519, 388] width 742 height 236
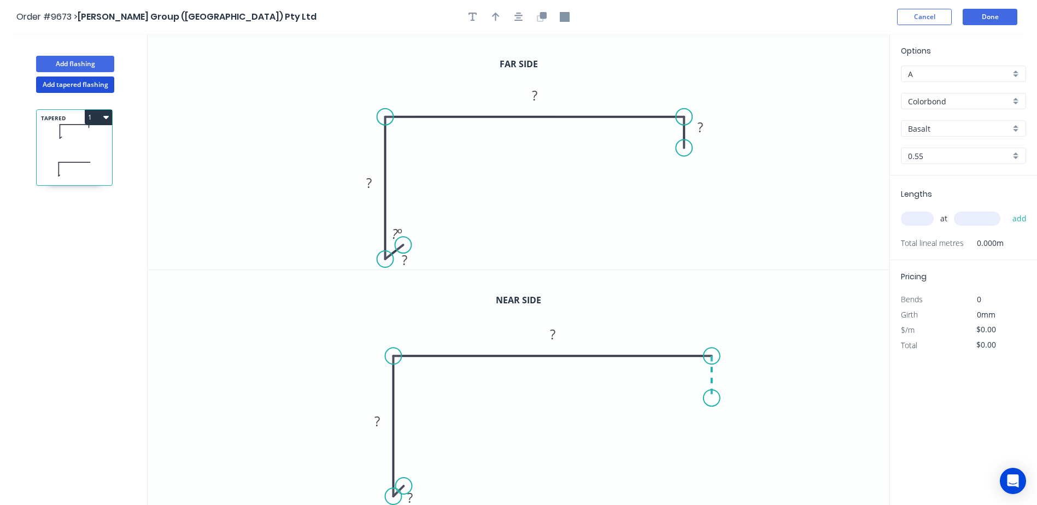
click at [711, 398] on icon "0 ? ? ?" at bounding box center [519, 388] width 742 height 236
click at [408, 497] on tspan "?" at bounding box center [410, 498] width 5 height 18
click at [550, 335] on g "?" at bounding box center [553, 334] width 22 height 18
click at [533, 97] on tspan "?" at bounding box center [534, 95] width 5 height 18
click at [551, 334] on tspan "?" at bounding box center [553, 334] width 5 height 18
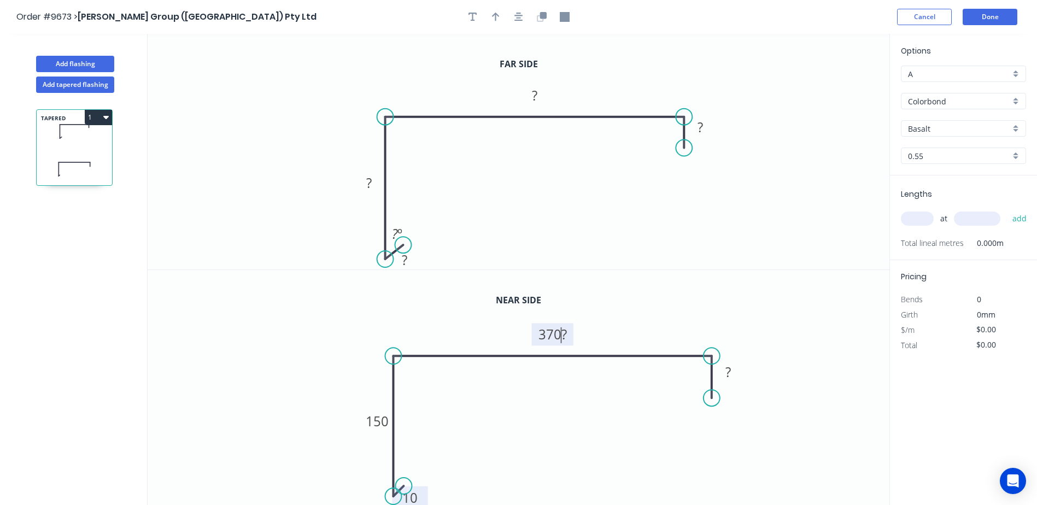
click at [657, 294] on icon "0 10 150 370? ?" at bounding box center [519, 388] width 742 height 236
click at [557, 338] on rect at bounding box center [553, 335] width 28 height 15
click at [631, 295] on icon "0 10 150 370 29" at bounding box center [519, 388] width 742 height 236
click at [498, 14] on icon "button" at bounding box center [496, 17] width 8 height 10
drag, startPoint x: 831, startPoint y: 82, endPoint x: 589, endPoint y: 62, distance: 242.5
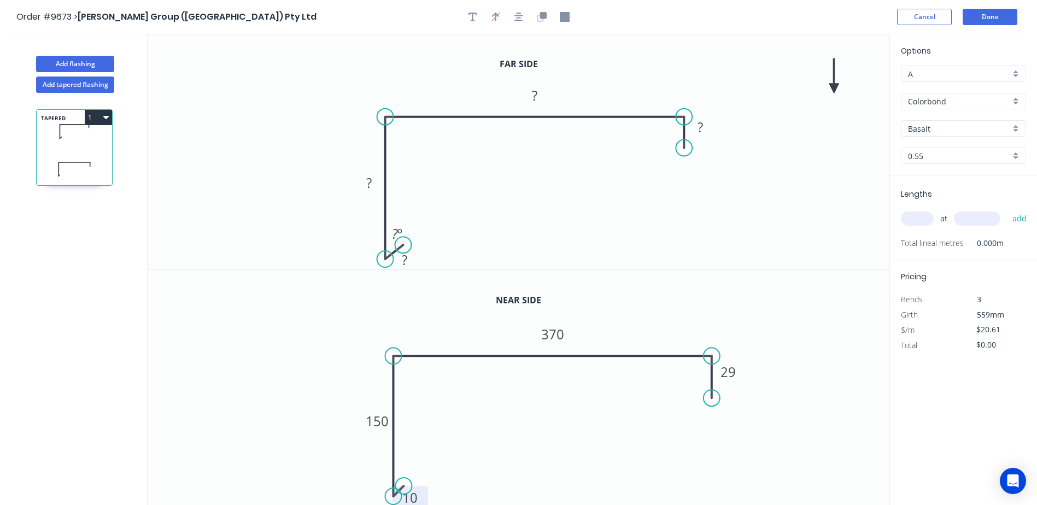
click at [589, 62] on icon "0 ? ? ? ? ? º" at bounding box center [519, 152] width 742 height 236
drag, startPoint x: 833, startPoint y: 83, endPoint x: 726, endPoint y: 67, distance: 107.7
click at [612, 74] on icon "0 ? ? ? ? ? º" at bounding box center [519, 152] width 742 height 236
drag, startPoint x: 832, startPoint y: 87, endPoint x: 587, endPoint y: 78, distance: 245.1
click at [587, 78] on icon at bounding box center [589, 67] width 10 height 35
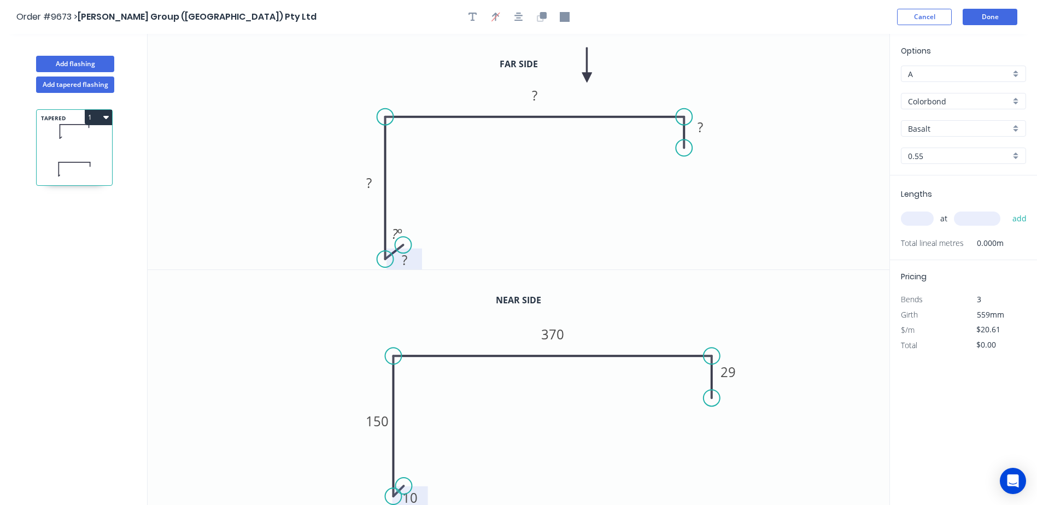
click at [402, 260] on tspan "?" at bounding box center [404, 260] width 5 height 18
click at [398, 491] on circle at bounding box center [394, 491] width 16 height 16
drag, startPoint x: 404, startPoint y: 486, endPoint x: 410, endPoint y: 478, distance: 9.7
click at [410, 478] on circle at bounding box center [409, 478] width 16 height 16
drag, startPoint x: 394, startPoint y: 488, endPoint x: 406, endPoint y: 487, distance: 12.1
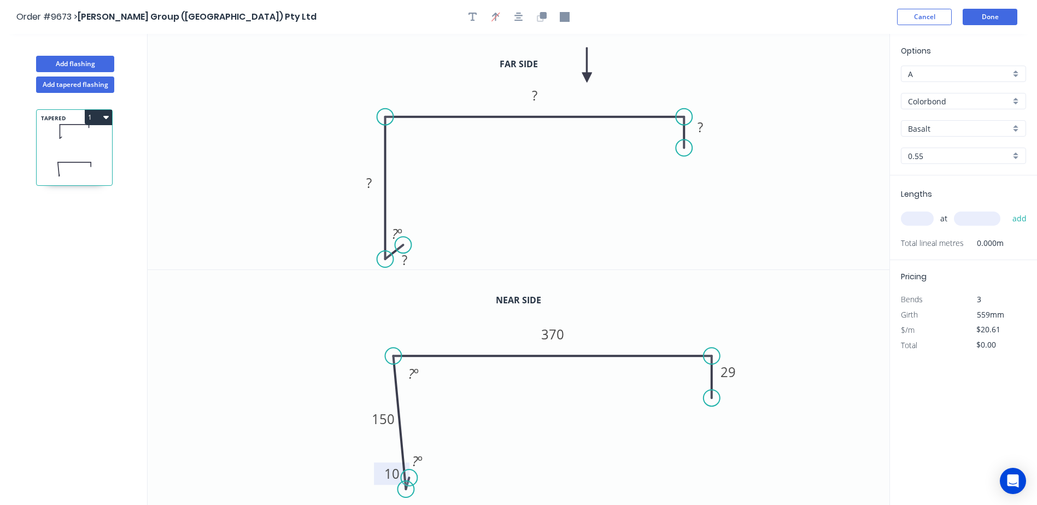
click at [406, 488] on circle at bounding box center [406, 489] width 16 height 16
drag, startPoint x: 410, startPoint y: 475, endPoint x: 416, endPoint y: 478, distance: 6.1
click at [416, 478] on circle at bounding box center [415, 479] width 16 height 16
click at [403, 241] on rect at bounding box center [399, 230] width 36 height 22
drag, startPoint x: 404, startPoint y: 244, endPoint x: 413, endPoint y: 245, distance: 9.4
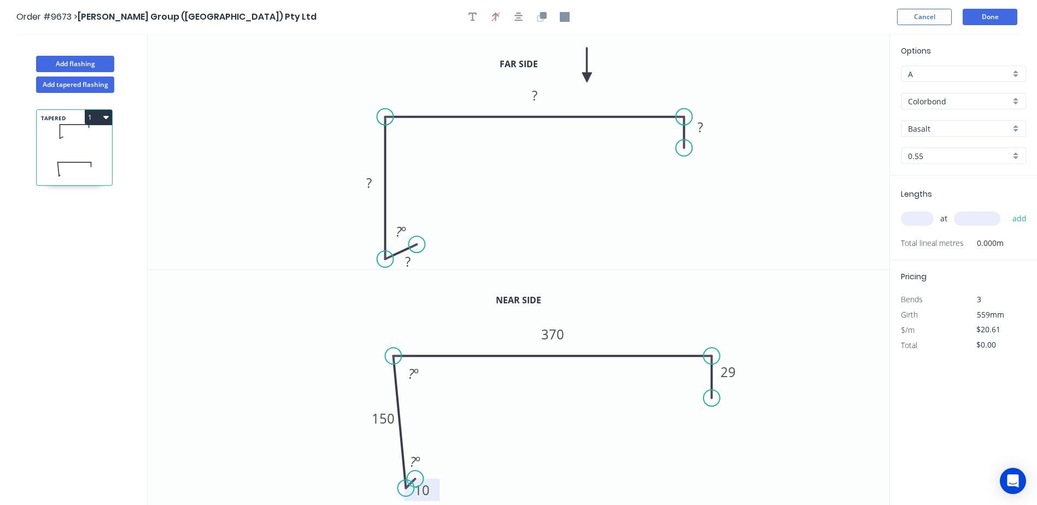
click at [417, 245] on circle at bounding box center [416, 244] width 16 height 16
drag, startPoint x: 389, startPoint y: 256, endPoint x: 398, endPoint y: 256, distance: 8.8
click at [398, 256] on circle at bounding box center [398, 255] width 16 height 16
click at [417, 459] on tspan "º" at bounding box center [418, 462] width 5 height 18
click at [435, 417] on icon "0 10 150 370 29 45 º ? º" at bounding box center [519, 388] width 742 height 236
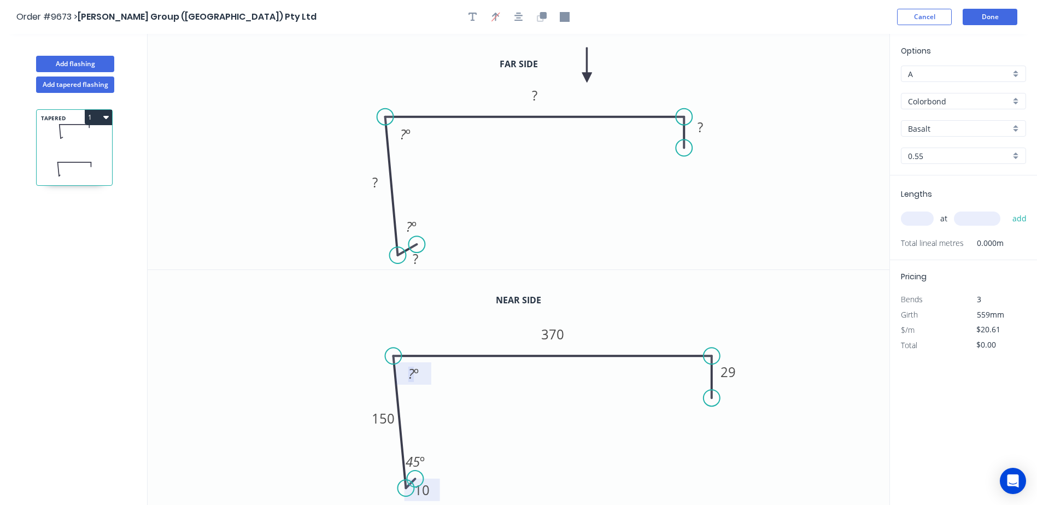
click at [413, 371] on tspan "?" at bounding box center [411, 374] width 6 height 18
click at [360, 362] on icon "0 10 150 370 29 45 º 87 º" at bounding box center [519, 388] width 742 height 236
click at [416, 256] on tspan "?" at bounding box center [415, 259] width 5 height 18
click at [367, 236] on icon "0 10 ? ? ? ? º ? º" at bounding box center [519, 152] width 742 height 236
click at [413, 232] on tspan "º" at bounding box center [414, 227] width 5 height 18
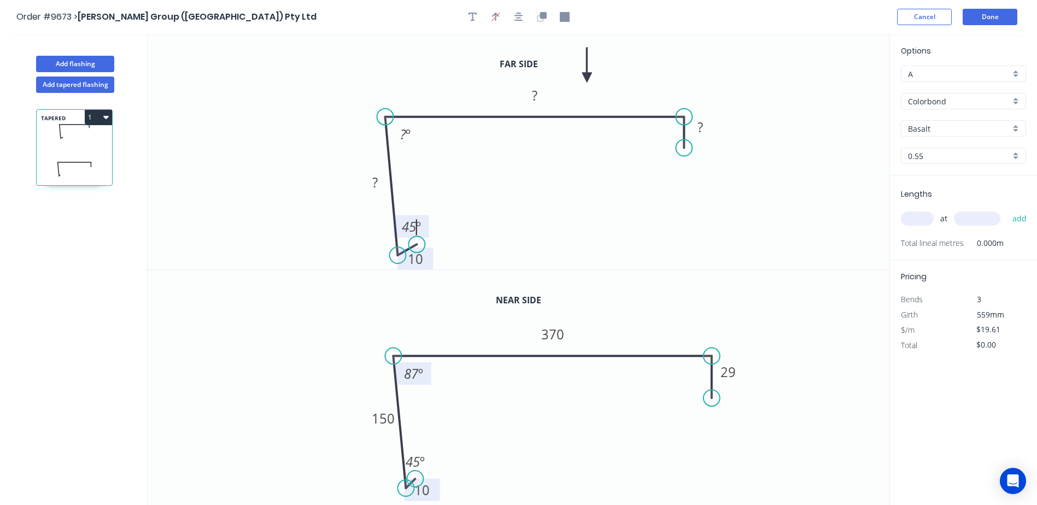
click at [346, 197] on icon "0 10 ? ? ? 45 º ? º" at bounding box center [519, 152] width 742 height 236
click at [372, 183] on tspan "?" at bounding box center [374, 182] width 5 height 18
click at [326, 171] on icon "0 10 150 ? ? 45 º ? º" at bounding box center [519, 152] width 742 height 236
click at [396, 141] on rect at bounding box center [405, 134] width 22 height 15
click at [336, 142] on icon "0 10 150 ? ? 45 º 87? º" at bounding box center [519, 152] width 742 height 236
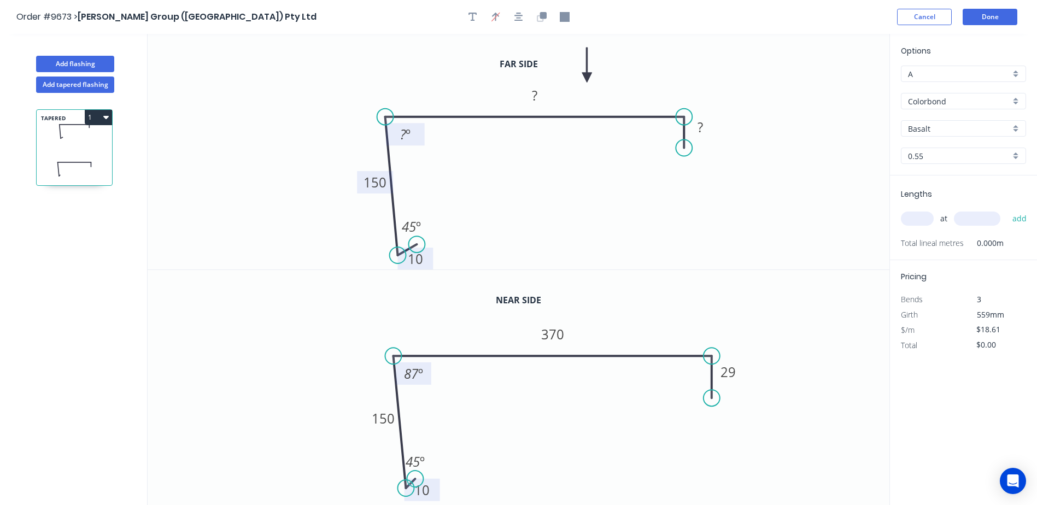
click at [402, 137] on tspan "?" at bounding box center [403, 134] width 6 height 18
click at [322, 138] on icon "0 10 150 ? ? 45 º 87 º" at bounding box center [519, 152] width 742 height 236
click at [538, 95] on tspan "?" at bounding box center [534, 95] width 5 height 18
click at [293, 162] on icon "0 10 150 380 ? 45 º 87 º" at bounding box center [519, 152] width 742 height 236
click at [700, 132] on tspan "?" at bounding box center [700, 127] width 5 height 18
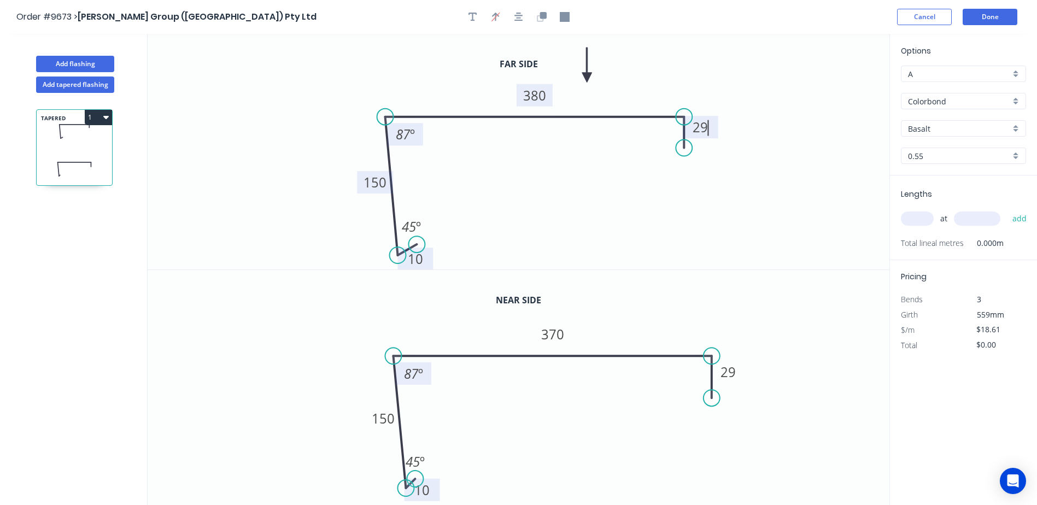
click at [751, 139] on icon "0 10 150 380 29 45 º 87 º" at bounding box center [519, 152] width 742 height 236
type input "$17.61"
click at [922, 127] on input "Basalt" at bounding box center [959, 128] width 102 height 11
click at [944, 187] on div "Evening Haze" at bounding box center [964, 193] width 124 height 19
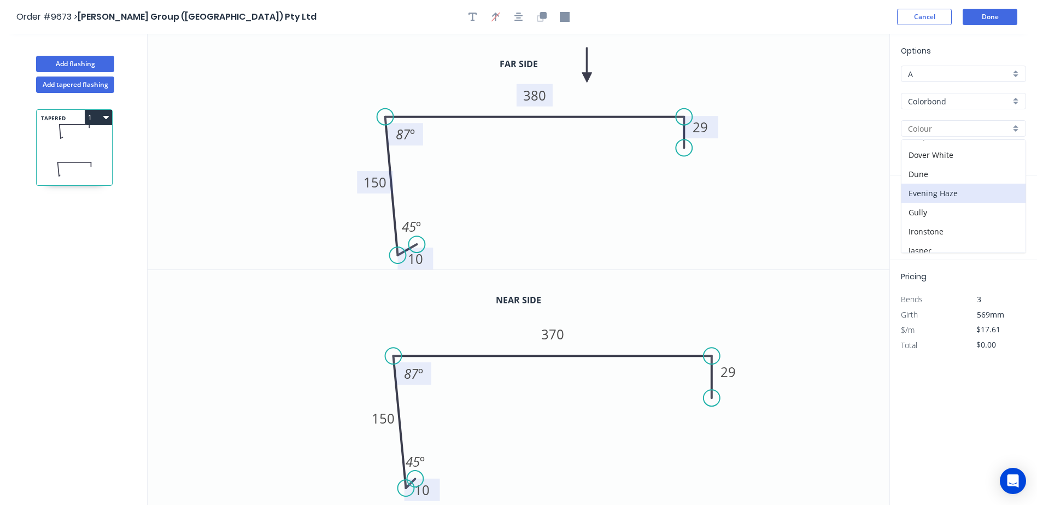
type input "Evening Haze"
click at [918, 218] on input "text" at bounding box center [917, 219] width 33 height 14
type input "1"
type input "3500"
click at [1007, 209] on button "add" at bounding box center [1020, 218] width 26 height 19
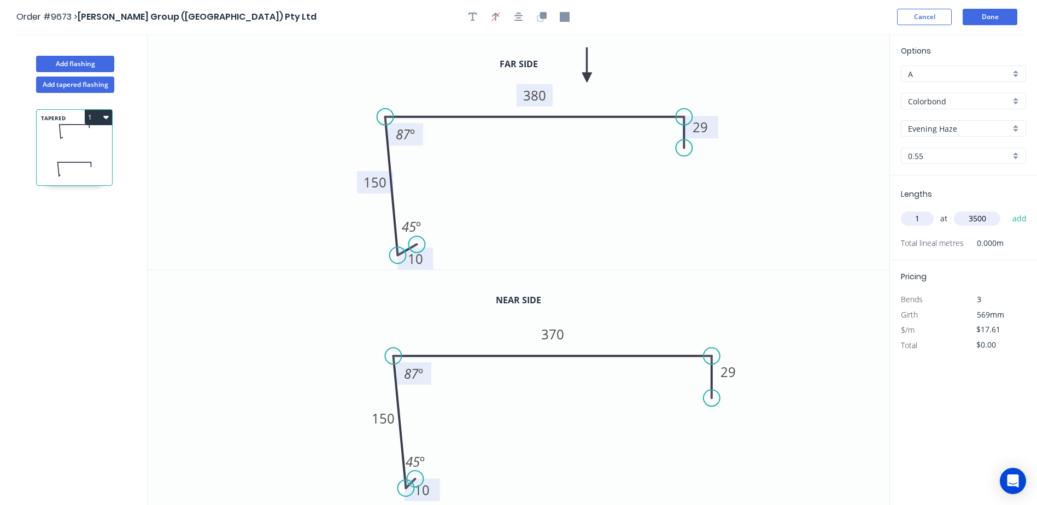
type input "$61.64"
drag, startPoint x: 712, startPoint y: 399, endPoint x: 710, endPoint y: 391, distance: 7.8
click at [710, 391] on circle at bounding box center [712, 391] width 16 height 16
click at [985, 15] on button "Done" at bounding box center [990, 17] width 55 height 16
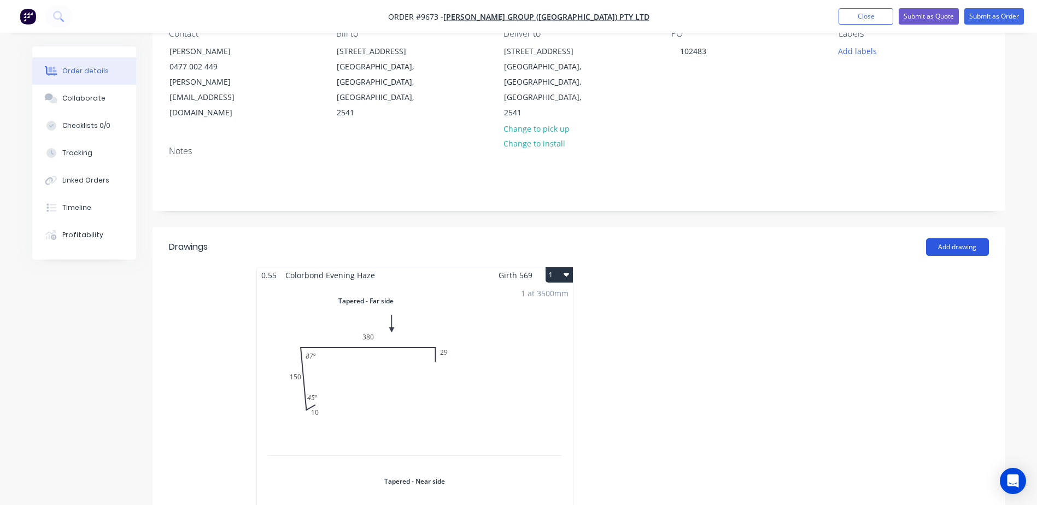
click at [948, 238] on button "Add drawing" at bounding box center [957, 246] width 63 height 17
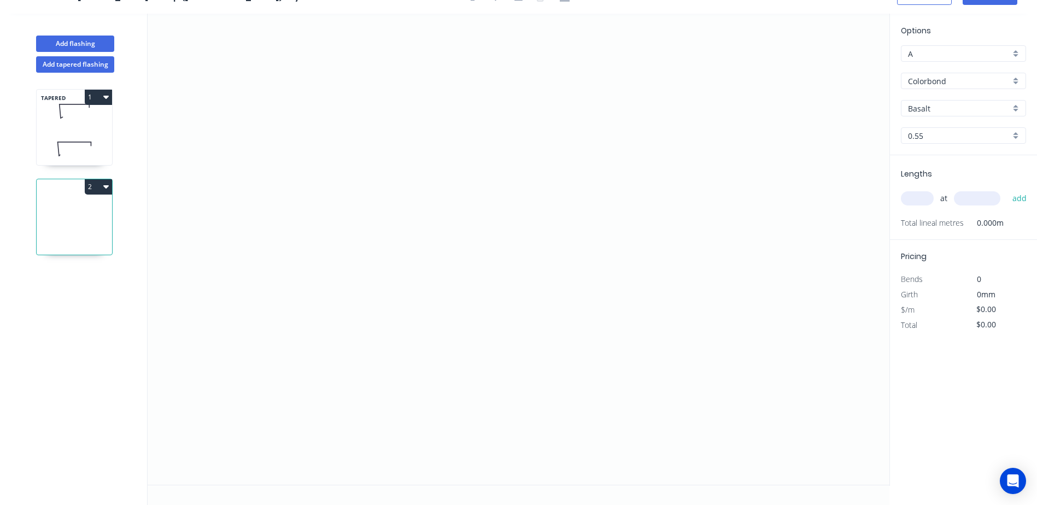
scroll to position [20, 0]
click at [95, 96] on button "1" at bounding box center [98, 97] width 27 height 15
click at [89, 63] on button "Add tapered flashing" at bounding box center [75, 64] width 78 height 16
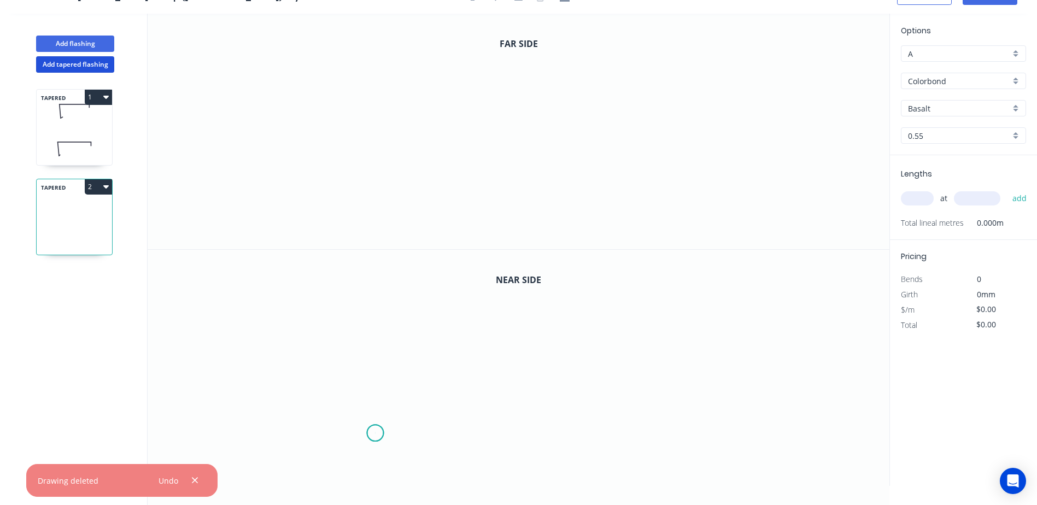
click at [376, 433] on icon "0" at bounding box center [519, 368] width 742 height 236
click at [376, 386] on icon at bounding box center [376, 409] width 0 height 47
click at [400, 411] on div "Delete point" at bounding box center [430, 406] width 110 height 22
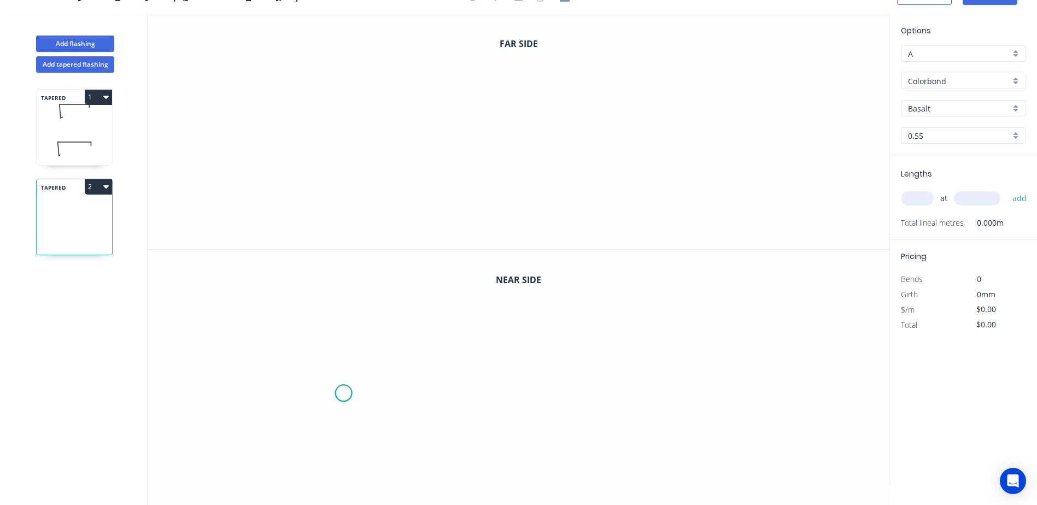
click at [344, 393] on icon "0" at bounding box center [519, 368] width 742 height 236
click at [342, 347] on icon "0" at bounding box center [519, 368] width 742 height 236
click at [630, 341] on icon "0 ?" at bounding box center [519, 368] width 742 height 236
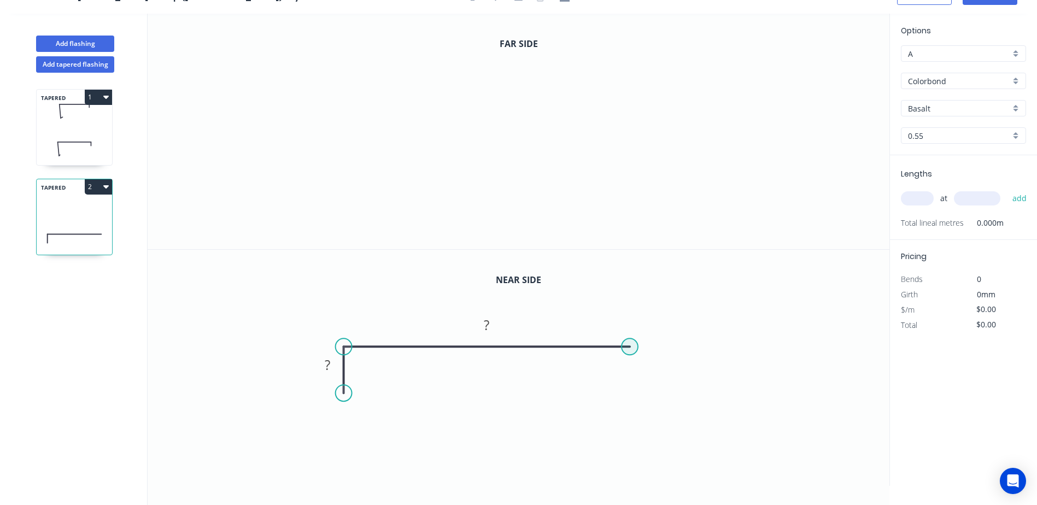
click at [630, 344] on circle at bounding box center [630, 346] width 16 height 16
click at [628, 348] on circle at bounding box center [630, 346] width 16 height 16
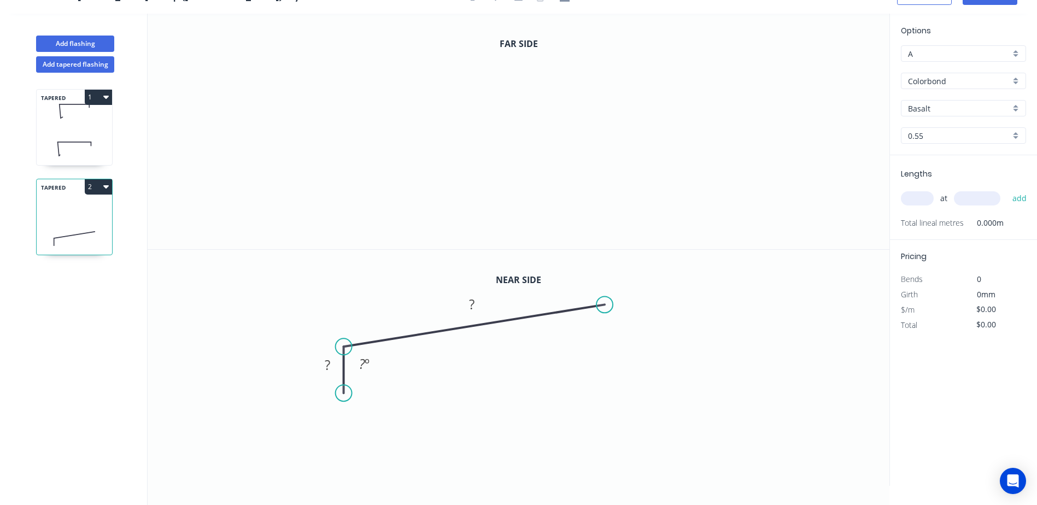
drag, startPoint x: 626, startPoint y: 347, endPoint x: 604, endPoint y: 309, distance: 43.4
click at [604, 309] on circle at bounding box center [605, 304] width 16 height 16
click at [611, 328] on div "Delete point" at bounding box center [662, 326] width 110 height 22
click at [348, 344] on circle at bounding box center [344, 346] width 16 height 16
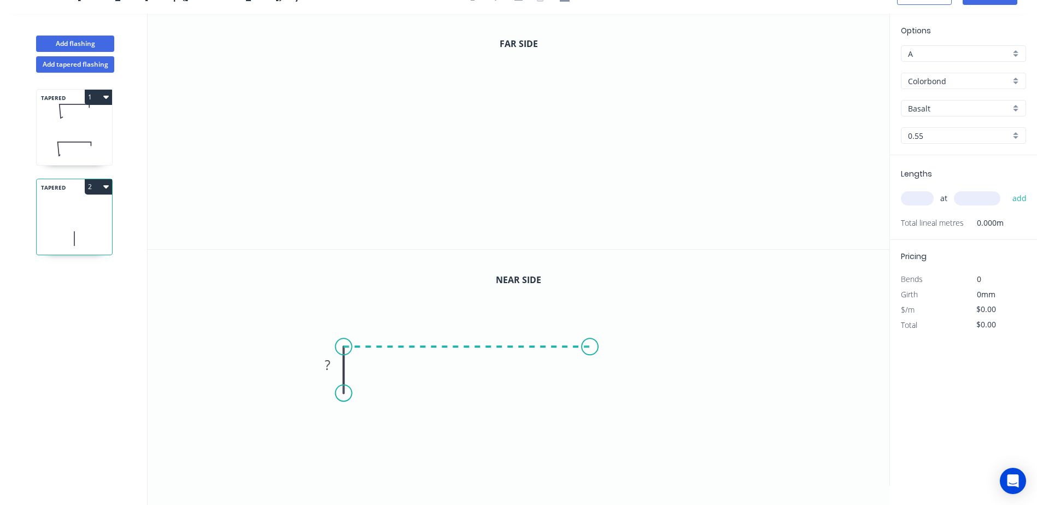
click at [591, 350] on icon "0 ?" at bounding box center [519, 368] width 742 height 236
click at [588, 477] on icon "0 ? ?" at bounding box center [519, 368] width 742 height 236
click at [575, 460] on icon "0 ? ? ?" at bounding box center [519, 368] width 742 height 236
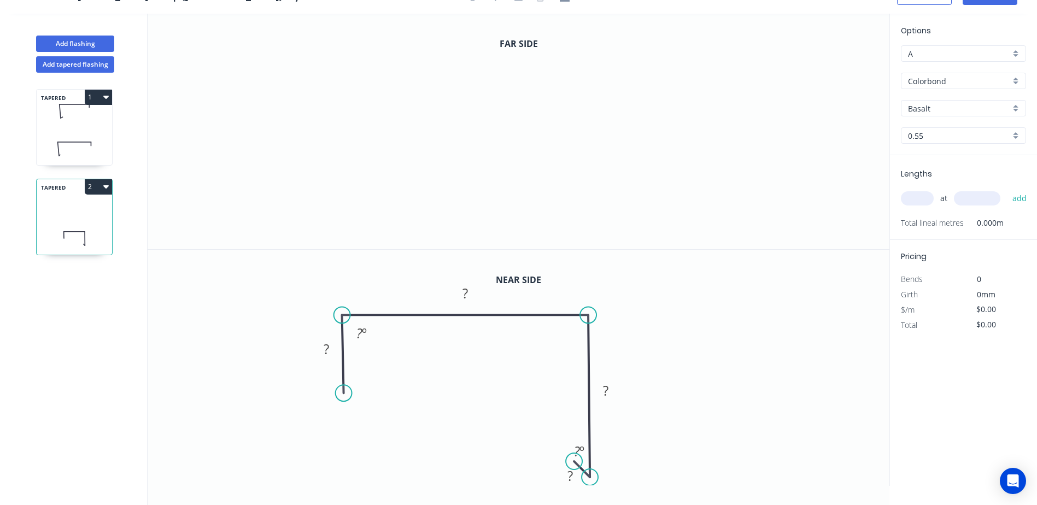
drag, startPoint x: 448, startPoint y: 346, endPoint x: 447, endPoint y: 314, distance: 32.3
click at [447, 315] on icon at bounding box center [465, 315] width 247 height 0
drag, startPoint x: 341, startPoint y: 391, endPoint x: 340, endPoint y: 349, distance: 42.1
click at [340, 349] on circle at bounding box center [342, 349] width 16 height 16
click at [332, 103] on icon "0" at bounding box center [519, 132] width 742 height 236
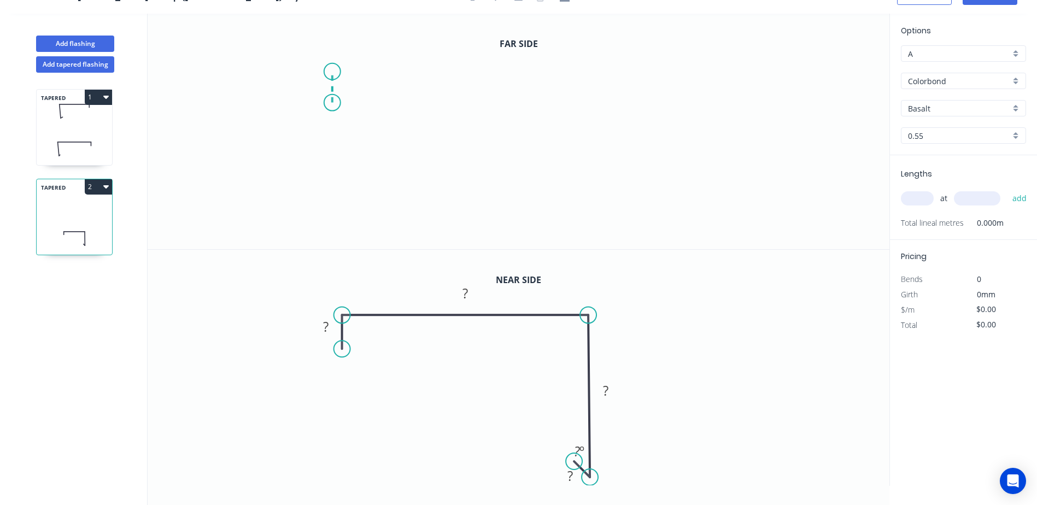
click at [333, 72] on icon "0" at bounding box center [519, 132] width 742 height 236
click at [581, 79] on icon "0 ?" at bounding box center [519, 132] width 742 height 236
click at [583, 206] on icon "0 ? ?" at bounding box center [519, 132] width 742 height 236
click at [568, 194] on icon "0 ? ? ?" at bounding box center [519, 132] width 742 height 236
click at [574, 463] on circle at bounding box center [573, 463] width 16 height 16
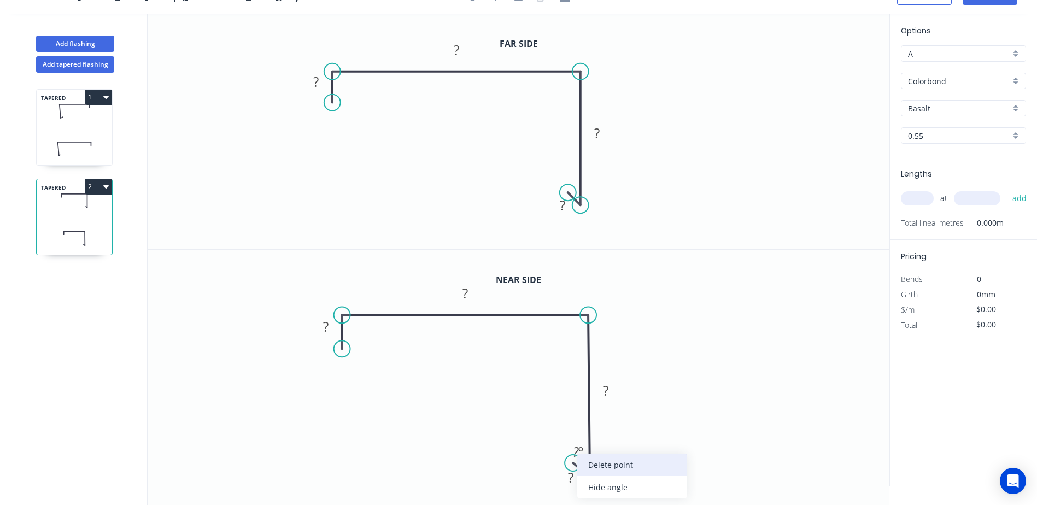
click at [597, 467] on div "Delete point" at bounding box center [632, 465] width 110 height 22
click at [587, 312] on circle at bounding box center [589, 315] width 16 height 16
click at [592, 468] on icon "0 ? ?" at bounding box center [519, 368] width 742 height 236
click at [578, 455] on icon "0 ? ? ?" at bounding box center [519, 368] width 742 height 236
click at [571, 471] on tspan "?" at bounding box center [571, 469] width 5 height 18
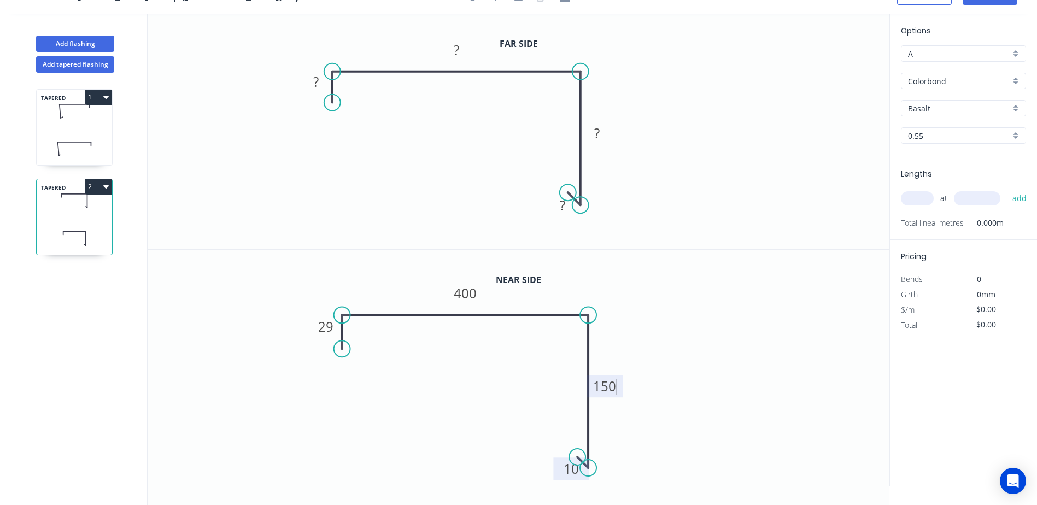
click at [773, 291] on icon "0 29 400 150 10" at bounding box center [519, 368] width 742 height 236
click at [562, 207] on tspan "?" at bounding box center [562, 205] width 5 height 18
click at [646, 179] on icon "0 ? ? ? 10" at bounding box center [519, 132] width 742 height 236
click at [597, 137] on tspan "?" at bounding box center [596, 133] width 5 height 18
click at [698, 102] on icon "0 ? ? 150 10" at bounding box center [519, 132] width 742 height 236
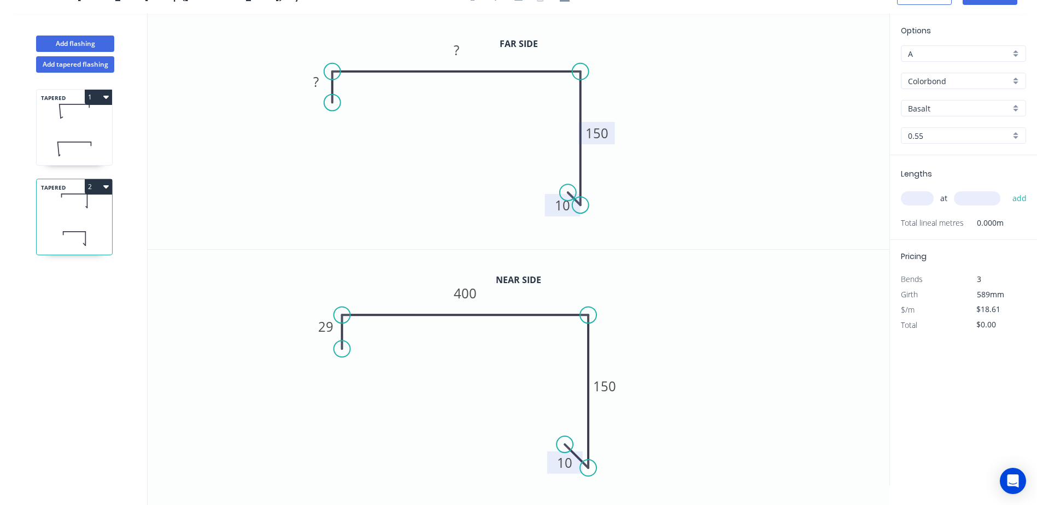
drag, startPoint x: 577, startPoint y: 456, endPoint x: 565, endPoint y: 447, distance: 14.4
click at [565, 447] on circle at bounding box center [565, 444] width 16 height 16
drag, startPoint x: 589, startPoint y: 469, endPoint x: 576, endPoint y: 458, distance: 17.4
click at [576, 458] on circle at bounding box center [576, 457] width 16 height 16
click at [578, 440] on div "Delete point" at bounding box center [622, 444] width 110 height 22
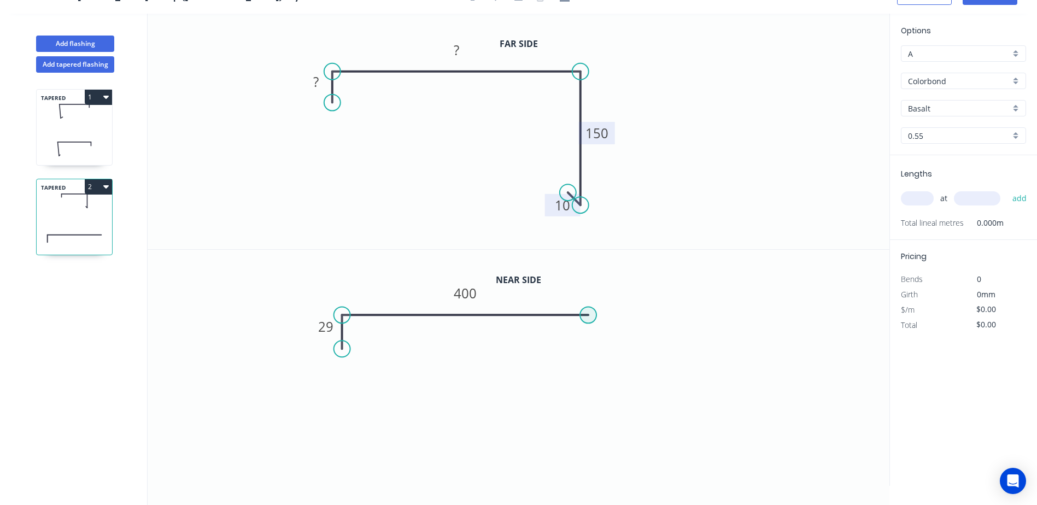
click at [585, 316] on circle at bounding box center [589, 315] width 16 height 16
click at [573, 440] on icon "0 29 400" at bounding box center [519, 368] width 742 height 236
click at [564, 430] on icon "0 29 400 ? ? º" at bounding box center [519, 368] width 742 height 236
click at [601, 428] on div "Delete point" at bounding box center [619, 429] width 110 height 22
click at [588, 316] on circle at bounding box center [589, 315] width 16 height 16
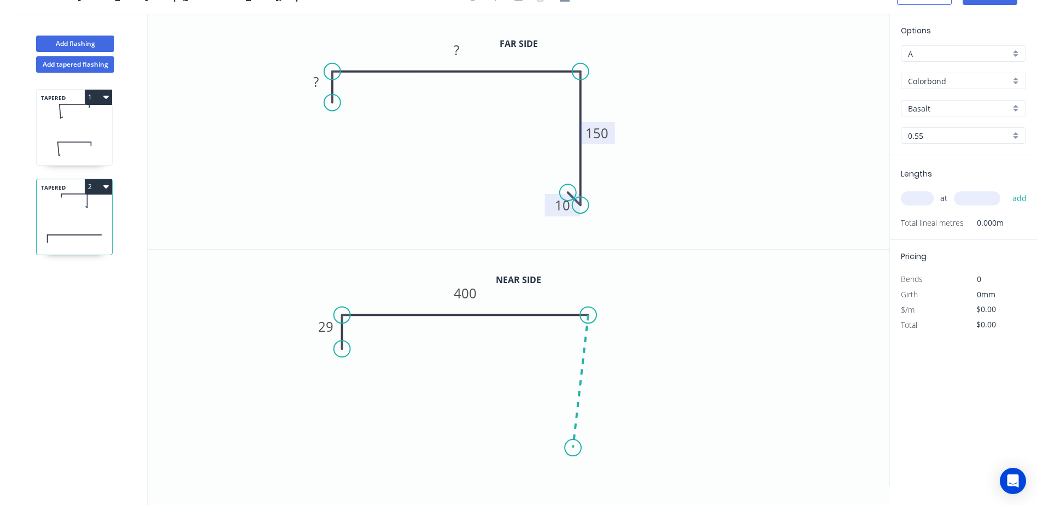
click at [574, 448] on icon at bounding box center [581, 381] width 15 height 133
click at [563, 433] on icon "0 29 400 ? ? º" at bounding box center [519, 368] width 742 height 236
click at [592, 460] on div "Hide angle" at bounding box center [622, 456] width 110 height 22
click at [557, 449] on tspan "?" at bounding box center [554, 445] width 5 height 18
click at [710, 336] on icon "0 29 400 150 10 87 º" at bounding box center [519, 368] width 742 height 236
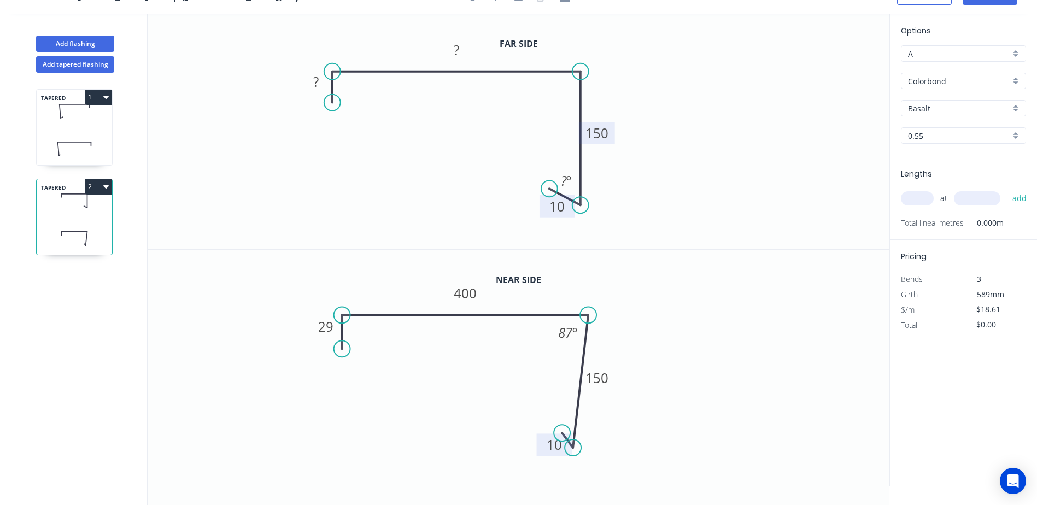
drag, startPoint x: 566, startPoint y: 194, endPoint x: 550, endPoint y: 189, distance: 17.7
click at [550, 189] on circle at bounding box center [549, 188] width 16 height 16
drag, startPoint x: 576, startPoint y: 205, endPoint x: 561, endPoint y: 202, distance: 15.0
click at [561, 202] on circle at bounding box center [561, 200] width 16 height 16
click at [566, 209] on div "Hide angle" at bounding box center [608, 213] width 110 height 22
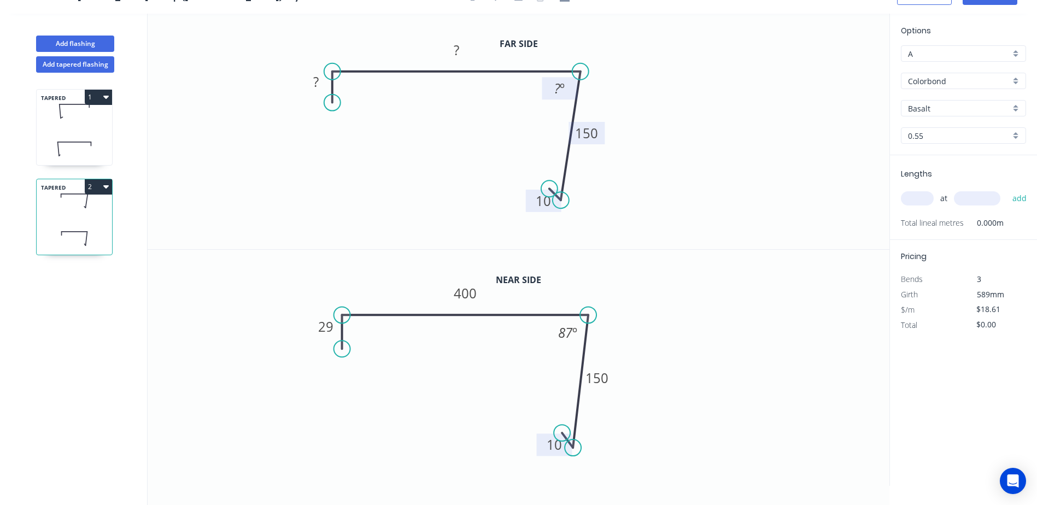
click at [558, 91] on tspan "?" at bounding box center [557, 88] width 6 height 18
click at [489, 135] on icon "0 ? ? 150 10 87 º" at bounding box center [519, 132] width 742 height 236
click at [459, 54] on rect at bounding box center [457, 50] width 22 height 15
click at [324, 137] on icon "0 ? 425 150 10 87 º" at bounding box center [519, 132] width 742 height 236
click at [313, 85] on g "?" at bounding box center [316, 82] width 22 height 18
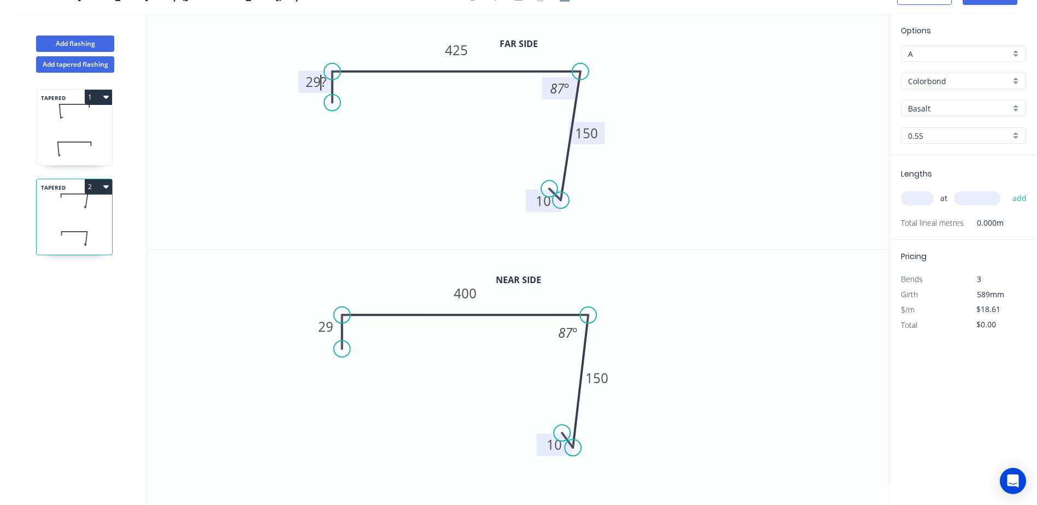
click at [303, 121] on icon "0 29? 425 150 10 87 º" at bounding box center [519, 132] width 742 height 236
click at [314, 84] on tspan "?" at bounding box center [315, 82] width 5 height 18
click at [296, 109] on icon "0 29 425 150 10 87 º" at bounding box center [519, 132] width 742 height 236
type input "$20.93"
drag, startPoint x: 302, startPoint y: 87, endPoint x: 299, endPoint y: 93, distance: 6.7
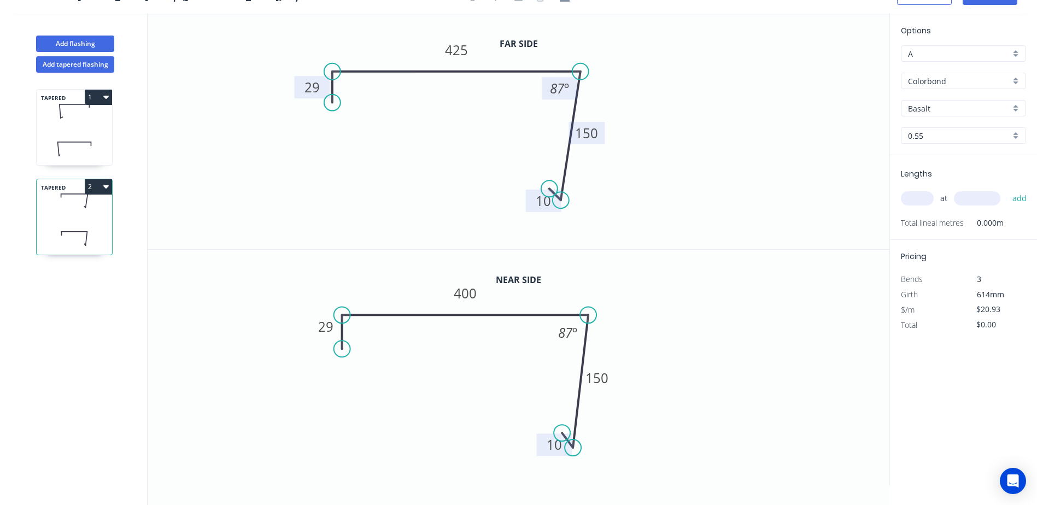
click at [299, 93] on rect at bounding box center [312, 87] width 36 height 22
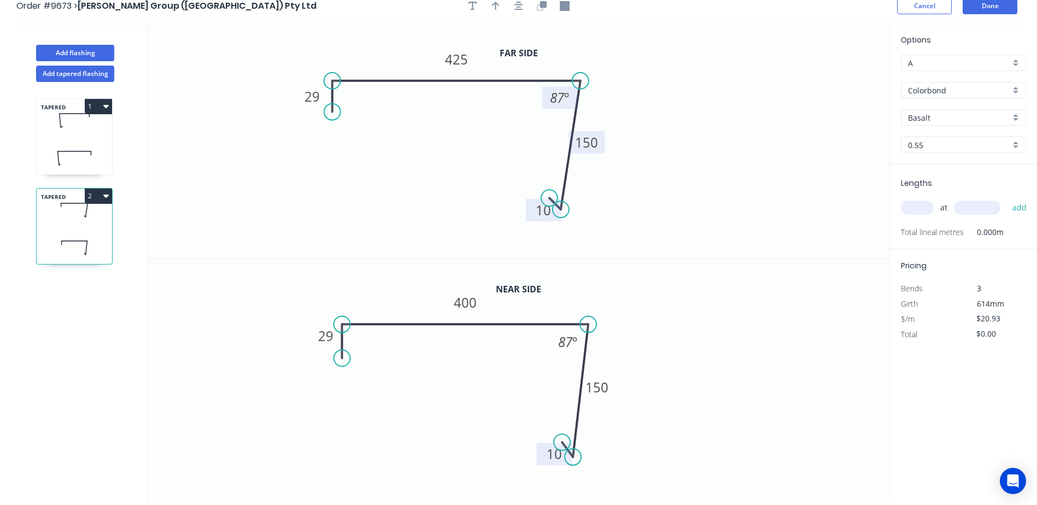
scroll to position [0, 0]
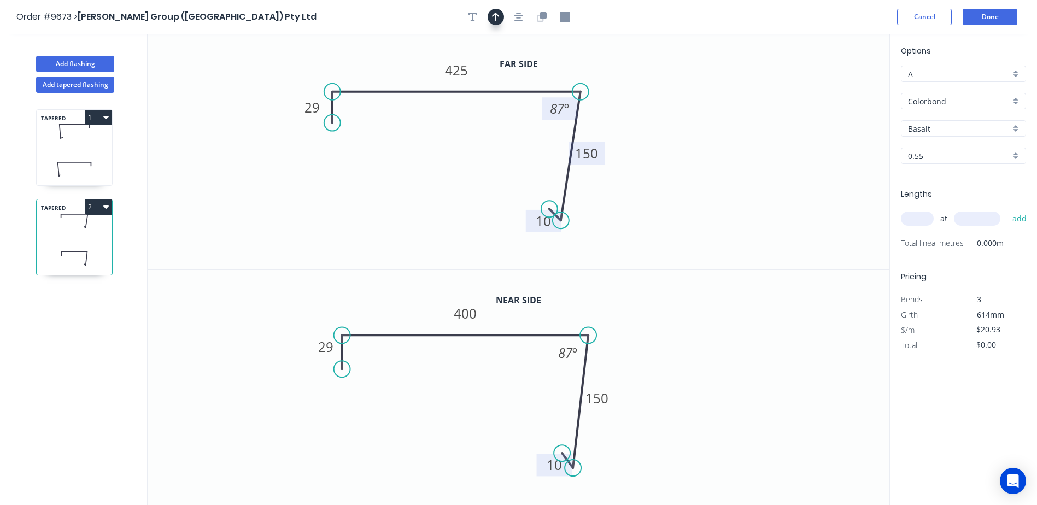
click at [495, 19] on icon "button" at bounding box center [496, 17] width 8 height 10
drag, startPoint x: 835, startPoint y: 85, endPoint x: 400, endPoint y: 62, distance: 435.3
click at [400, 62] on icon at bounding box center [401, 49] width 10 height 35
click at [939, 130] on input "Basalt" at bounding box center [959, 128] width 102 height 11
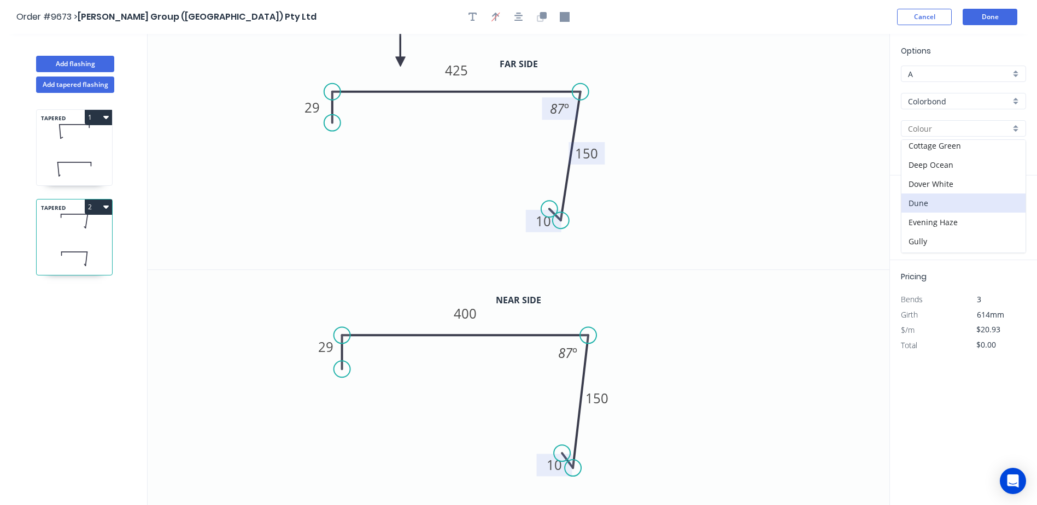
scroll to position [109, 0]
click at [950, 195] on div "Evening Haze" at bounding box center [964, 193] width 124 height 19
type input "Evening Haze"
click at [918, 218] on input "text" at bounding box center [917, 219] width 33 height 14
type input "1"
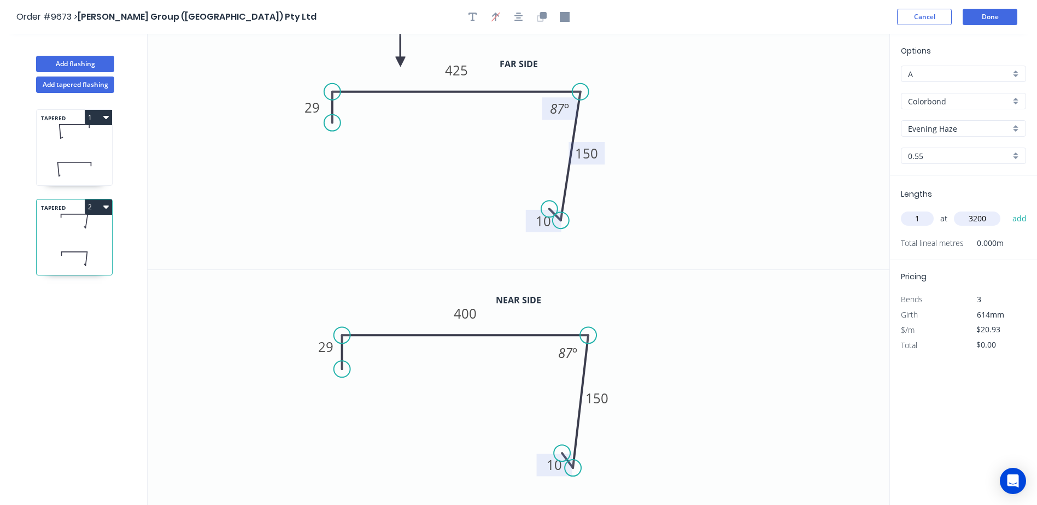
type input "3200"
click at [1007, 209] on button "add" at bounding box center [1020, 218] width 26 height 19
type input "$66.98"
click at [995, 15] on button "Done" at bounding box center [990, 17] width 55 height 16
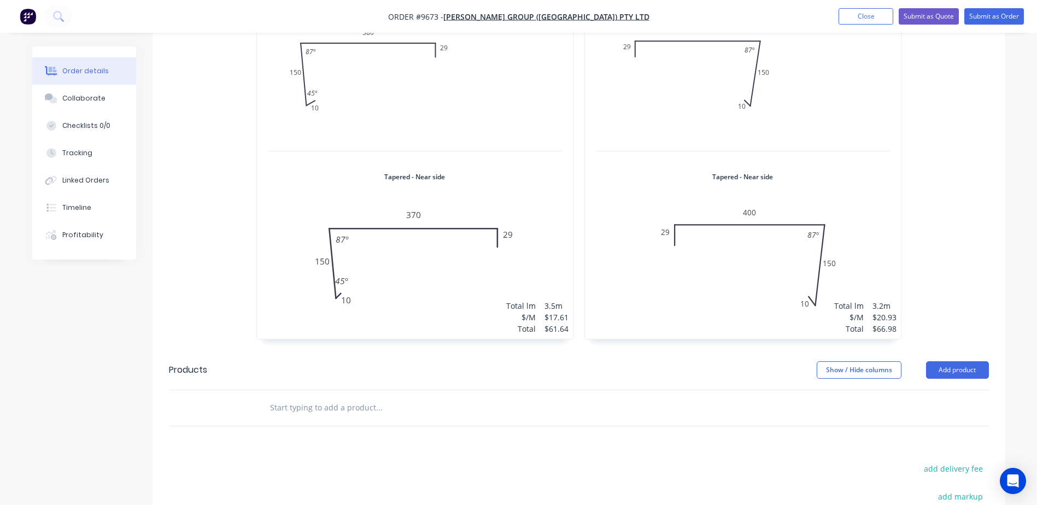
scroll to position [547, 0]
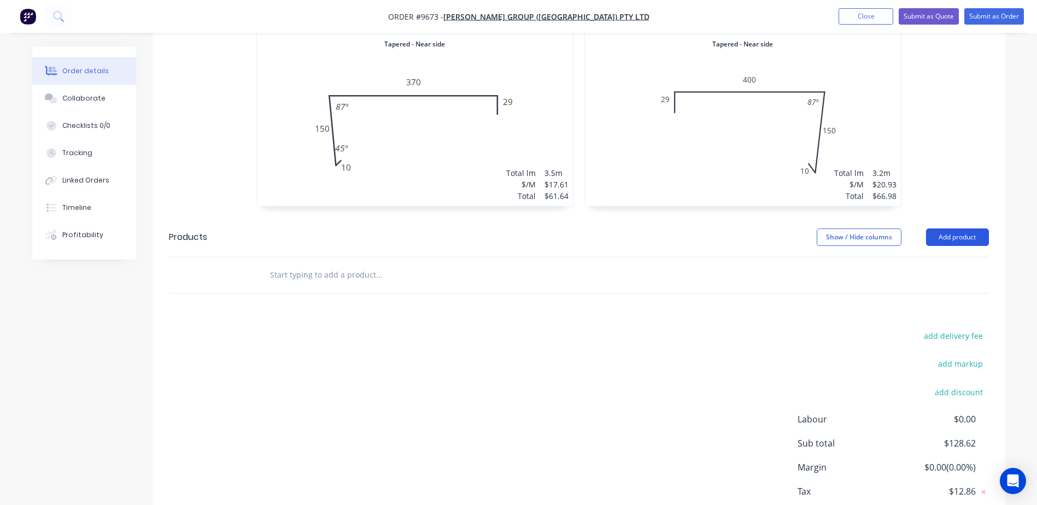
click at [973, 229] on button "Add product" at bounding box center [957, 237] width 63 height 17
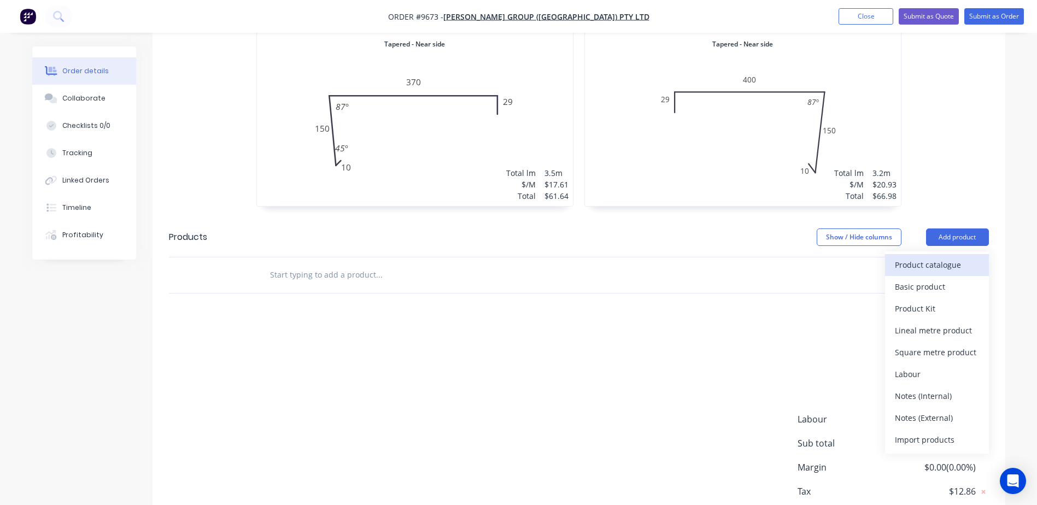
click at [940, 257] on div "Product catalogue" at bounding box center [937, 265] width 84 height 16
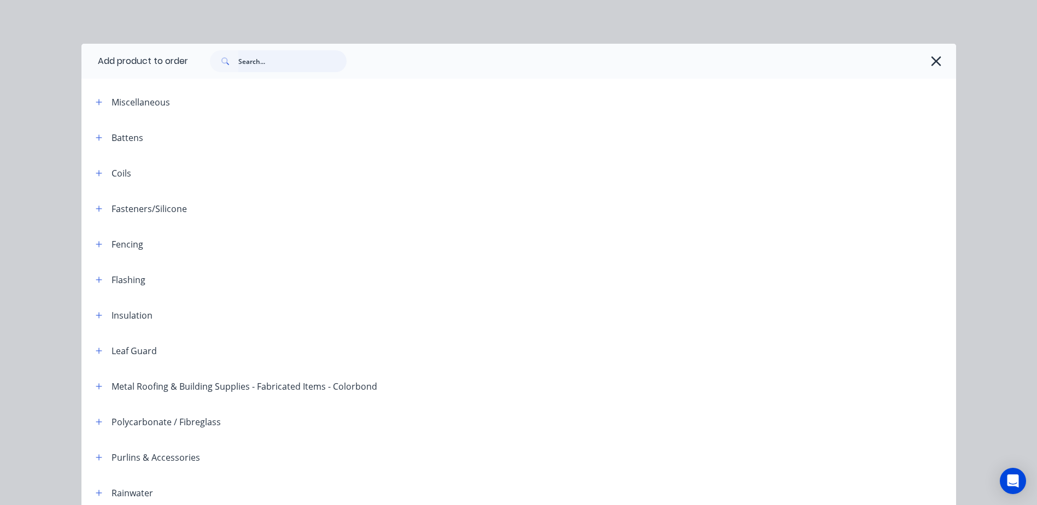
click at [277, 61] on input "text" at bounding box center [292, 61] width 108 height 22
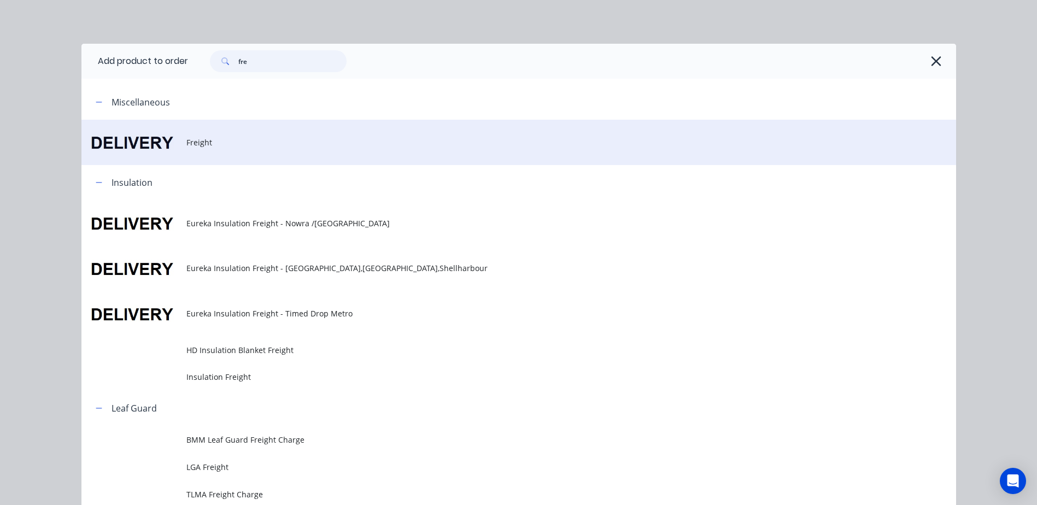
type input "fre"
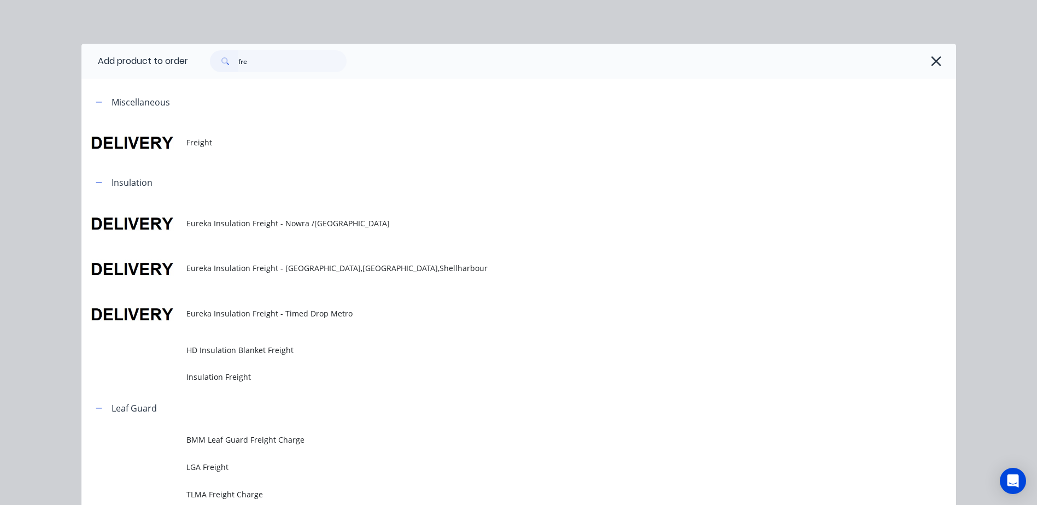
click at [189, 136] on td "Freight" at bounding box center [571, 142] width 770 height 45
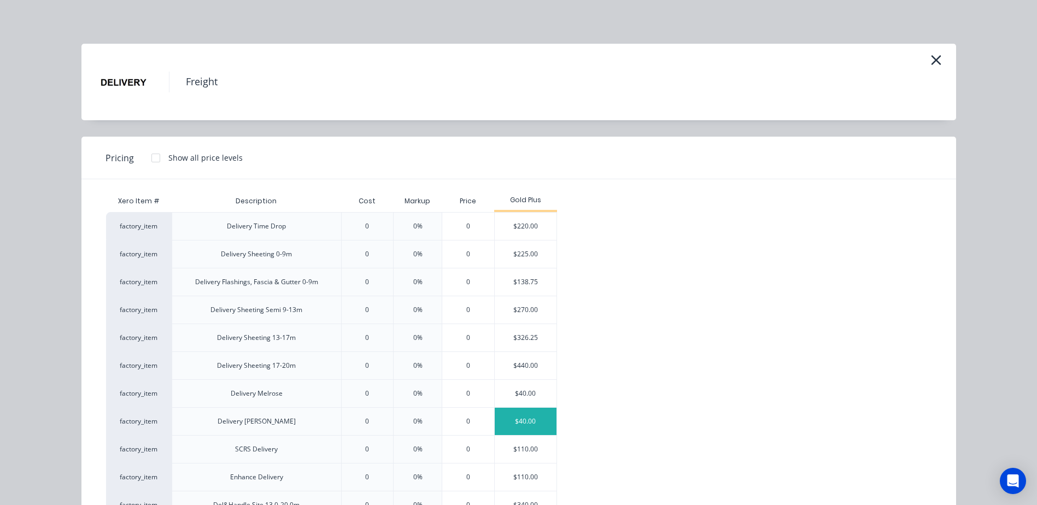
click at [514, 414] on div "$40.00" at bounding box center [526, 421] width 62 height 27
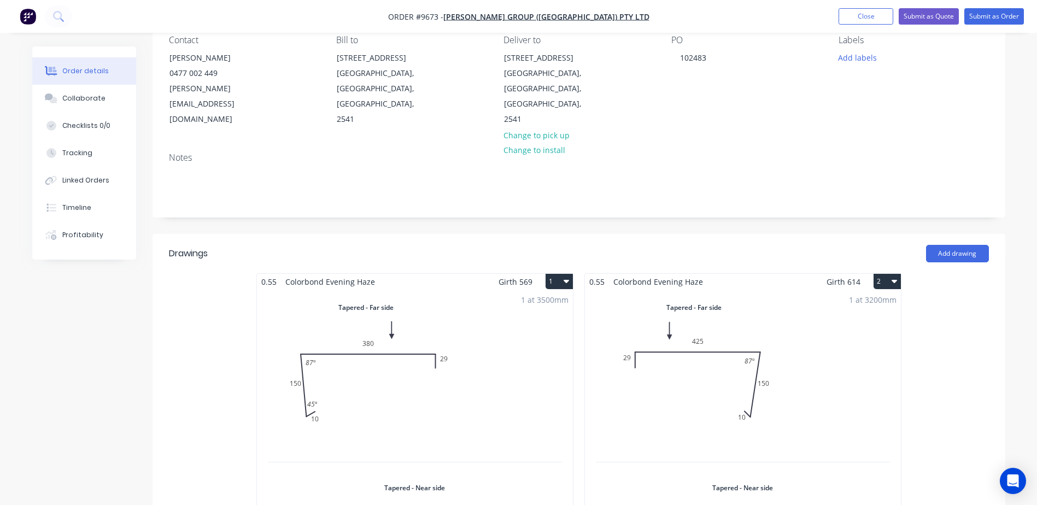
scroll to position [0, 0]
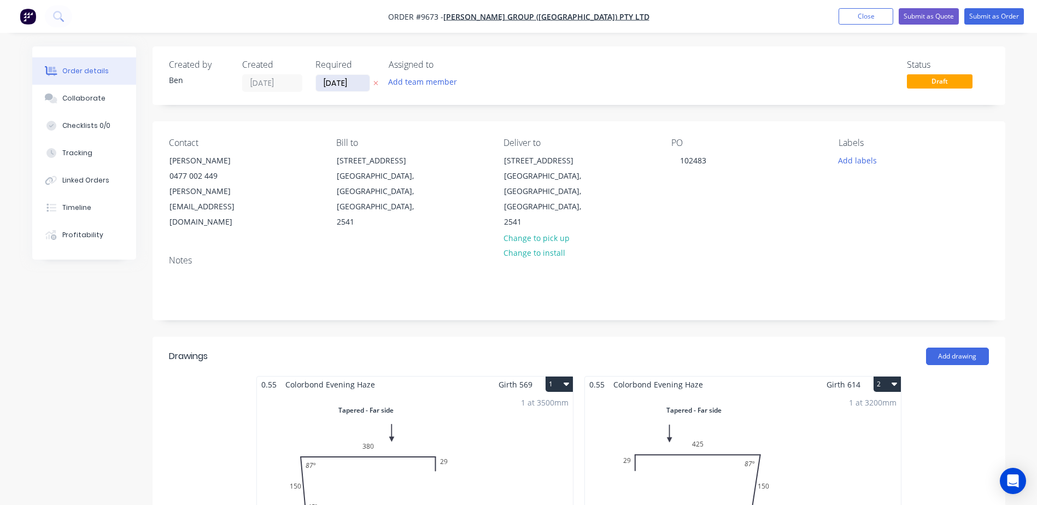
click at [332, 83] on input "09/09/25" at bounding box center [343, 83] width 54 height 16
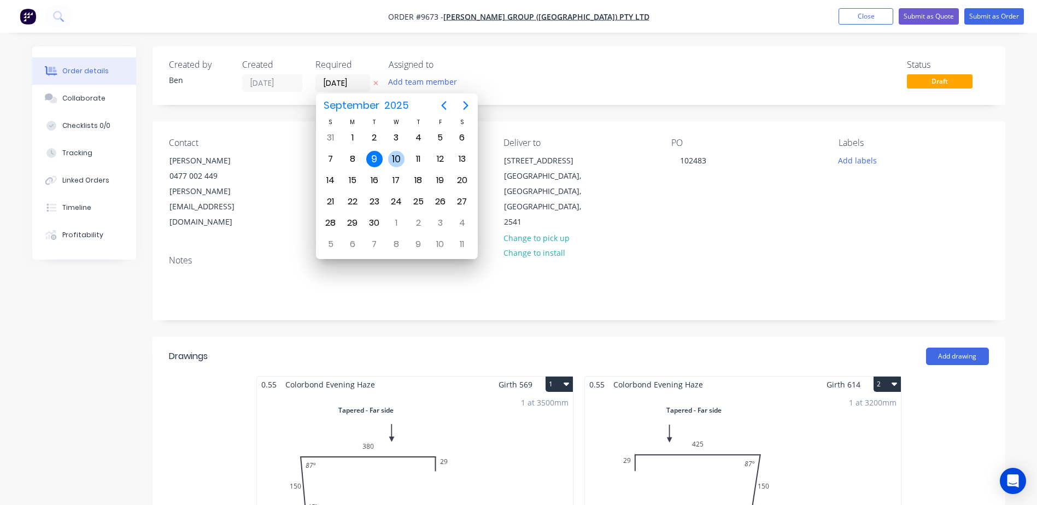
click at [392, 155] on div "10" at bounding box center [396, 159] width 16 height 16
type input "10/09/25"
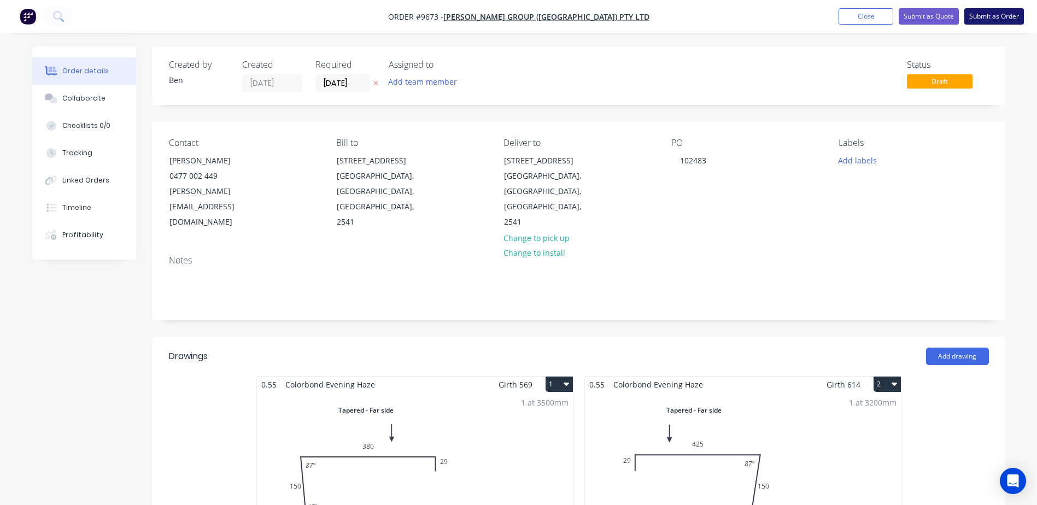
click at [991, 10] on button "Submit as Order" at bounding box center [995, 16] width 60 height 16
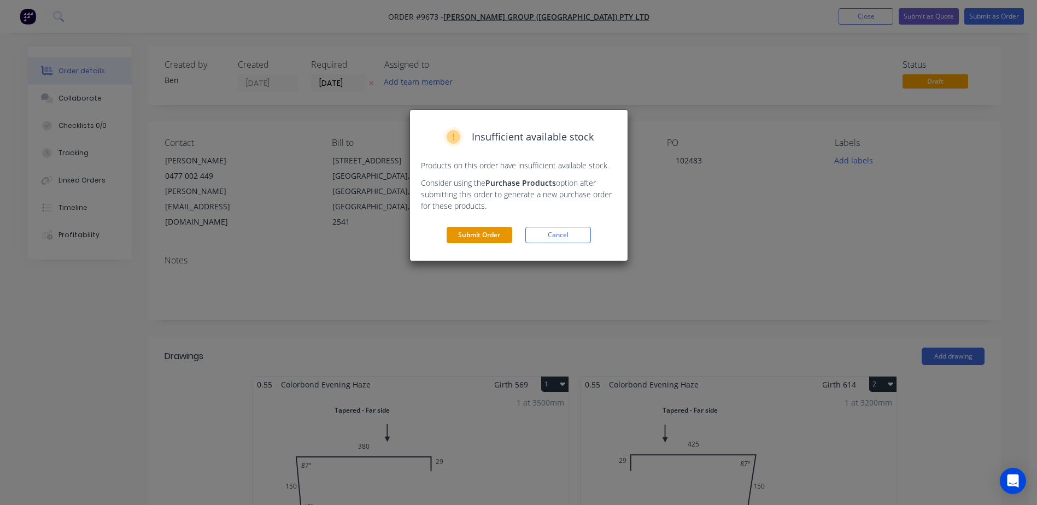
click at [460, 233] on button "Submit Order" at bounding box center [480, 235] width 66 height 16
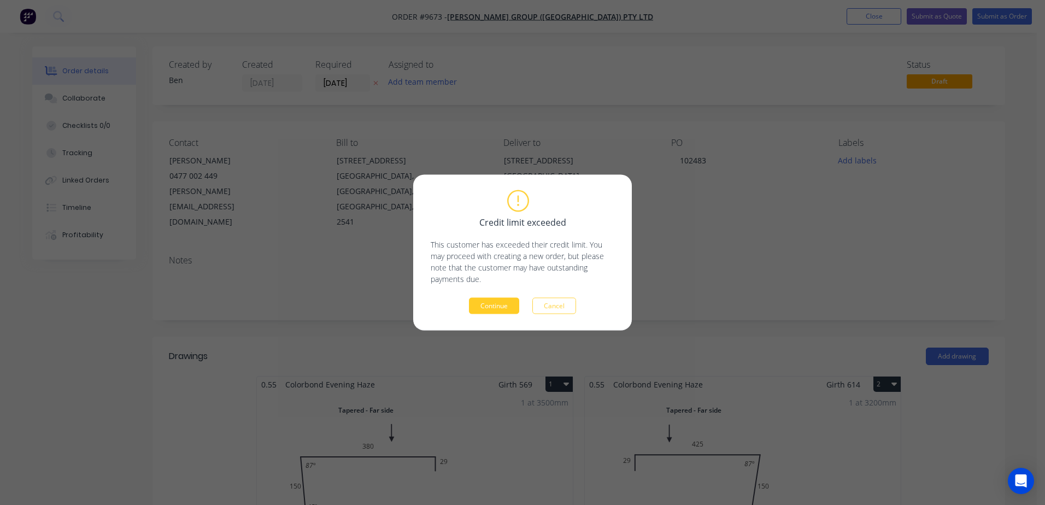
click at [490, 301] on button "Continue" at bounding box center [494, 306] width 50 height 16
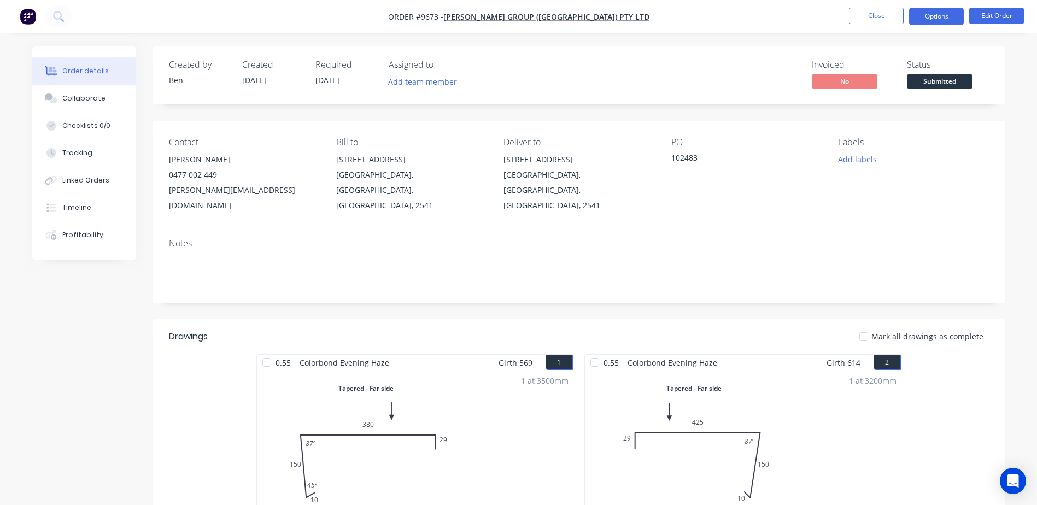
click at [947, 14] on button "Options" at bounding box center [936, 16] width 55 height 17
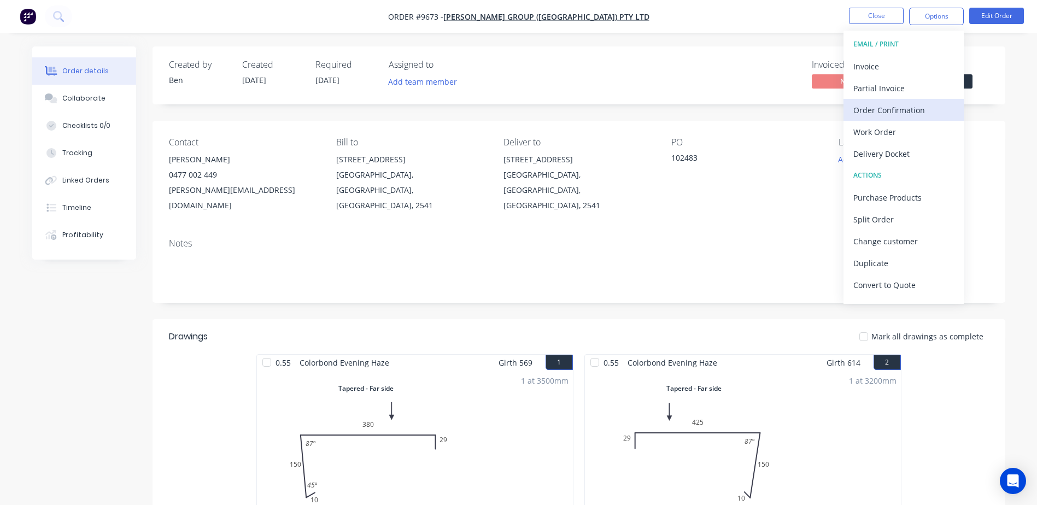
click at [888, 103] on div "Order Confirmation" at bounding box center [904, 110] width 101 height 16
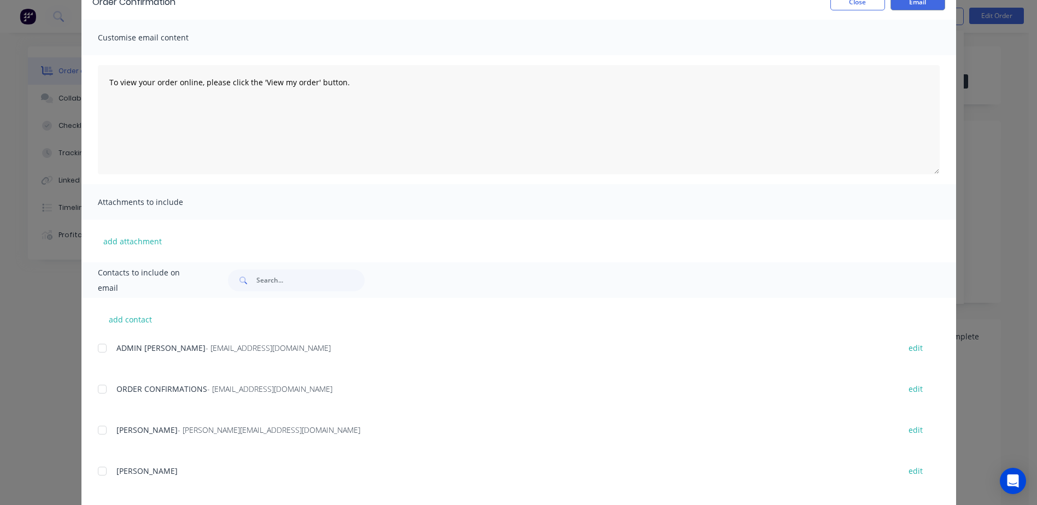
scroll to position [219, 0]
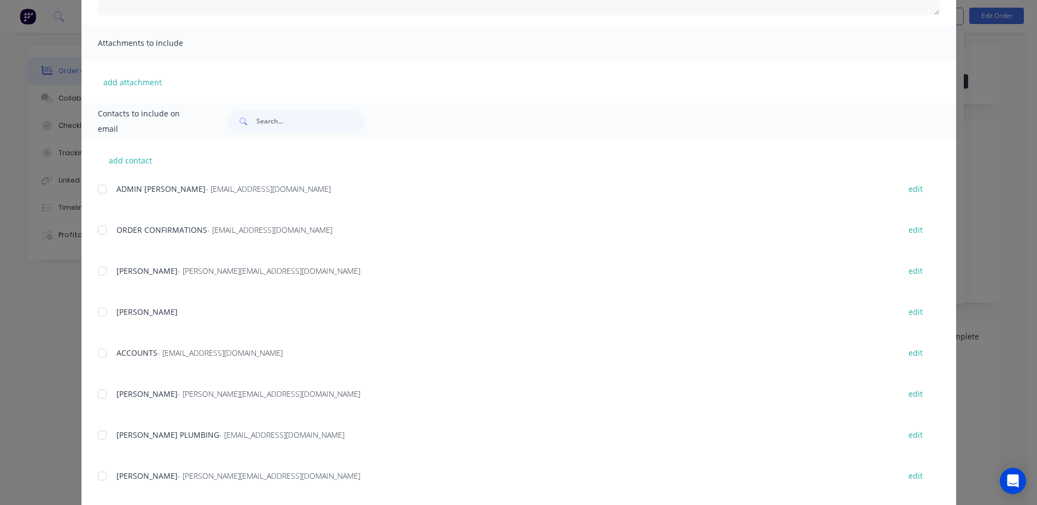
click at [98, 229] on div at bounding box center [102, 230] width 22 height 22
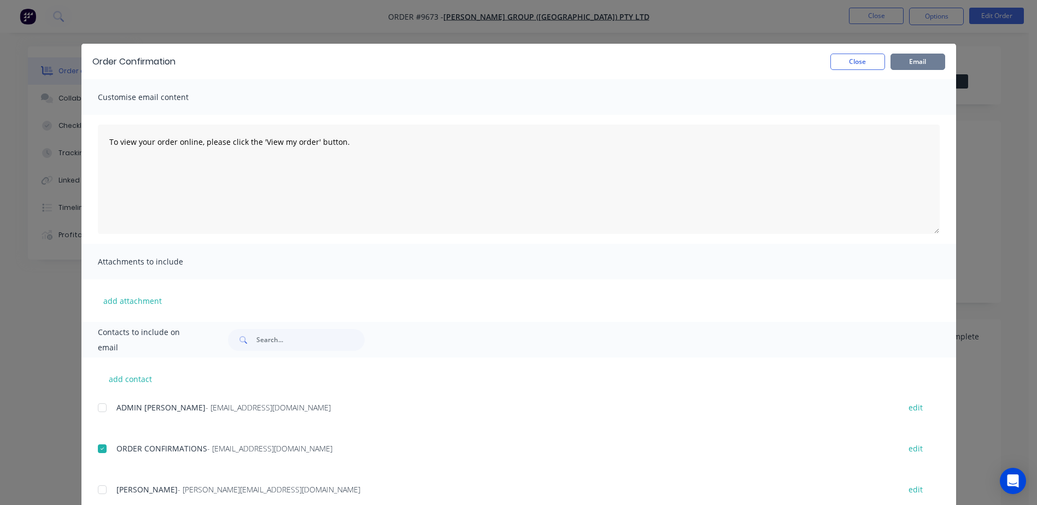
click at [904, 59] on button "Email" at bounding box center [918, 62] width 55 height 16
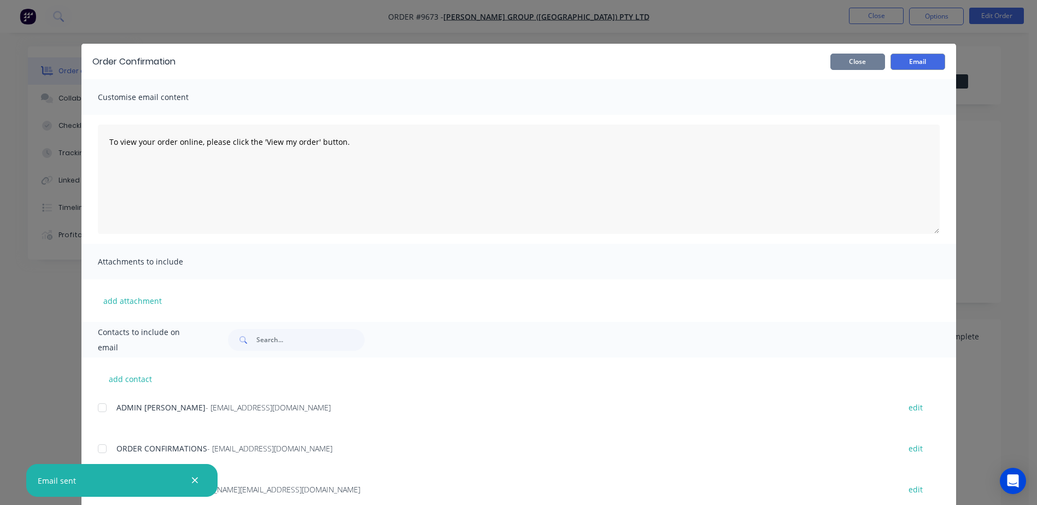
click at [865, 59] on button "Close" at bounding box center [858, 62] width 55 height 16
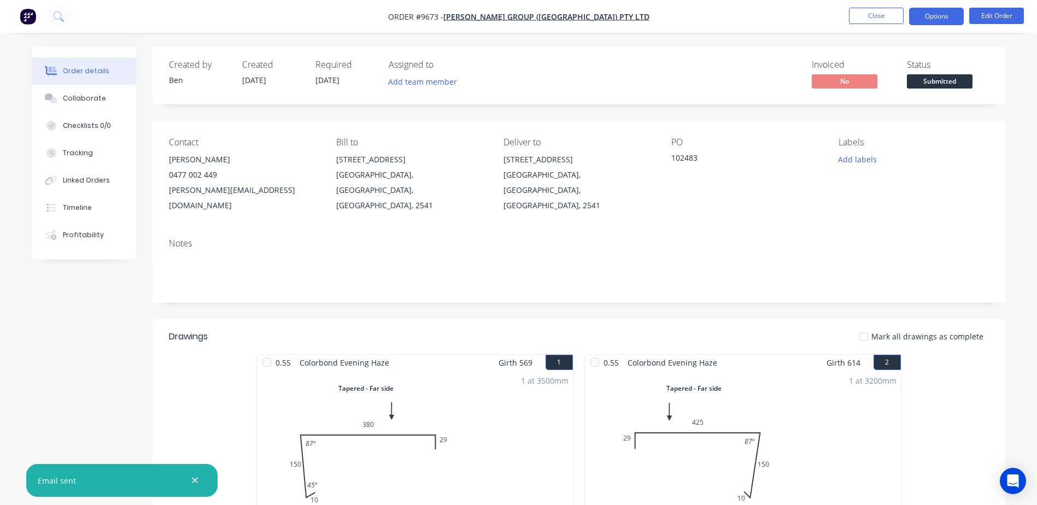
click at [925, 15] on button "Options" at bounding box center [936, 16] width 55 height 17
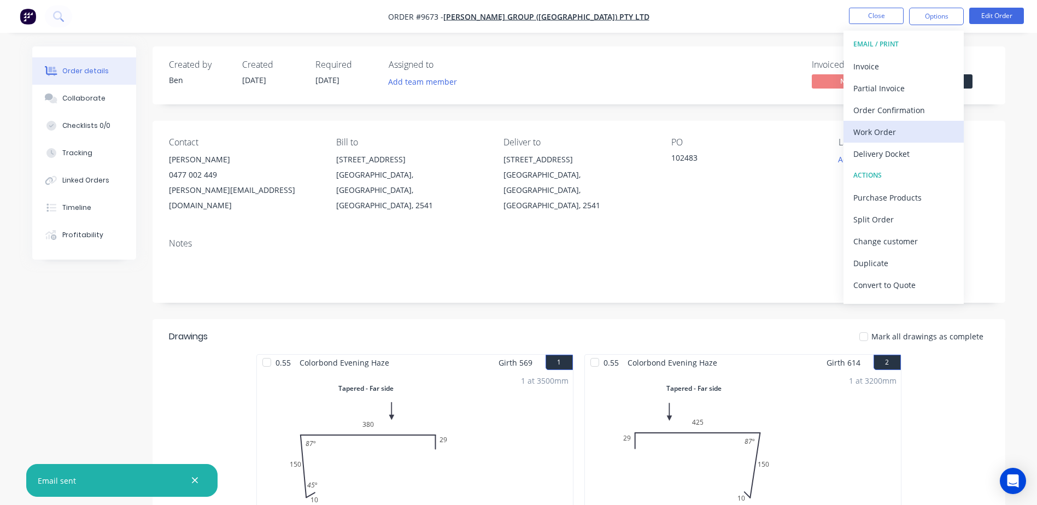
click at [881, 130] on div "Work Order" at bounding box center [904, 132] width 101 height 16
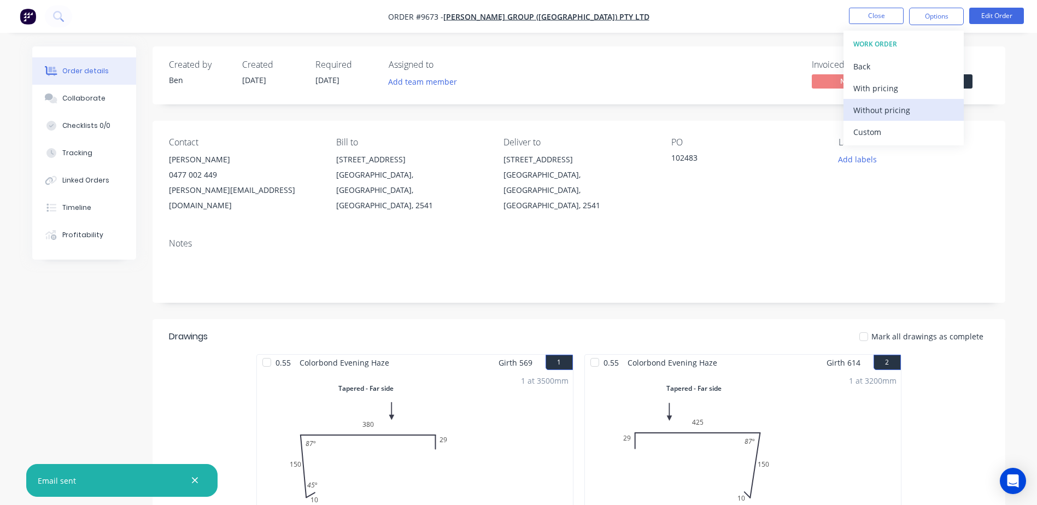
click at [892, 112] on div "Without pricing" at bounding box center [904, 110] width 101 height 16
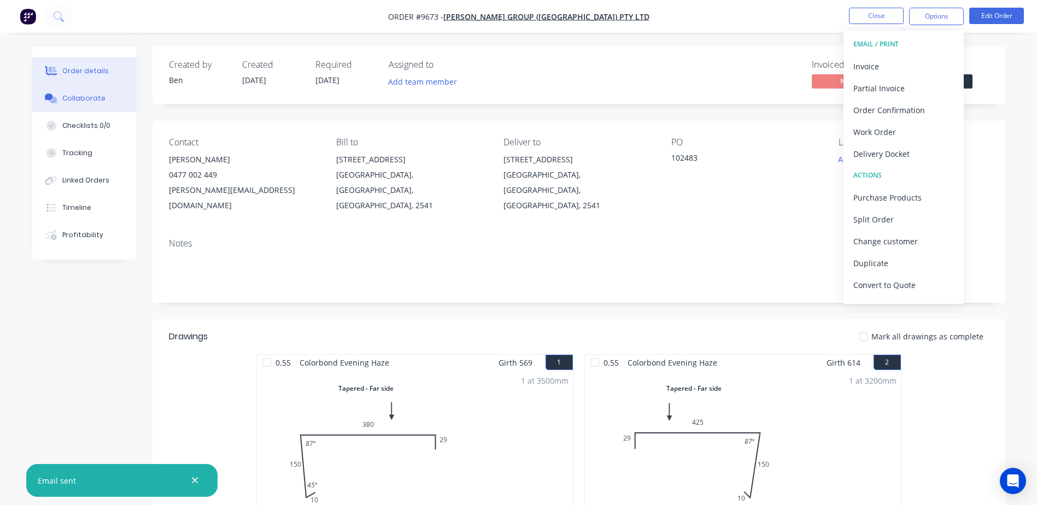
click at [88, 98] on div "Collaborate" at bounding box center [83, 99] width 43 height 10
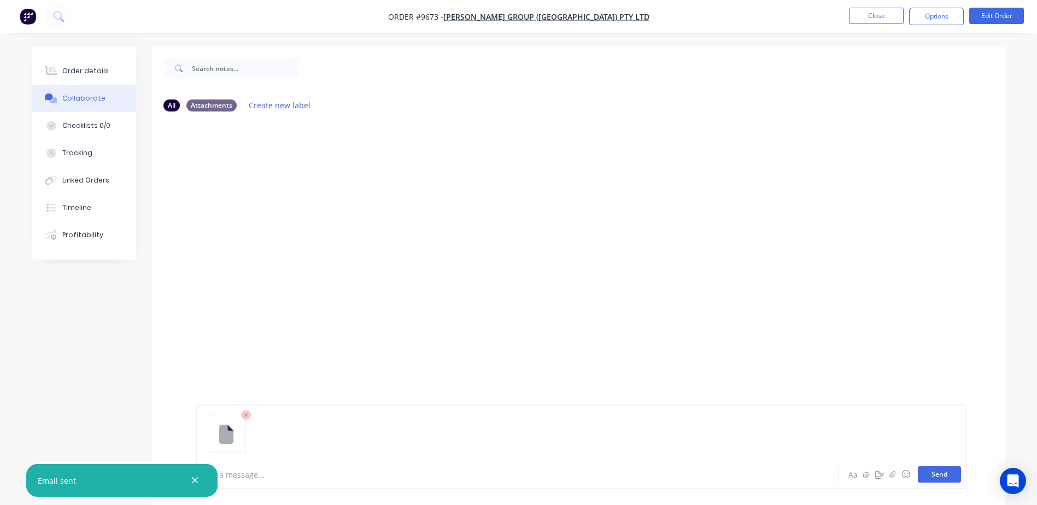
click at [936, 473] on button "Send" at bounding box center [939, 474] width 43 height 16
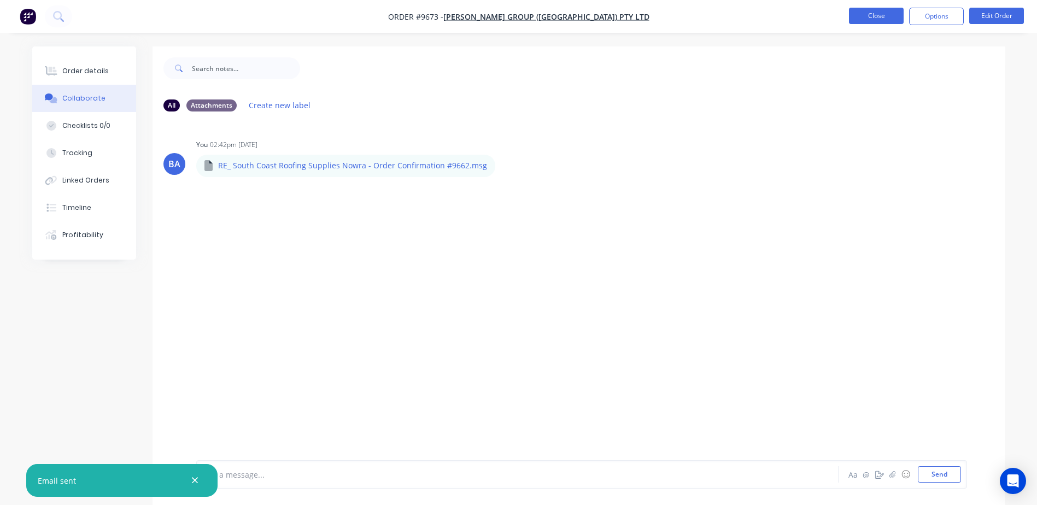
click at [885, 18] on button "Close" at bounding box center [876, 16] width 55 height 16
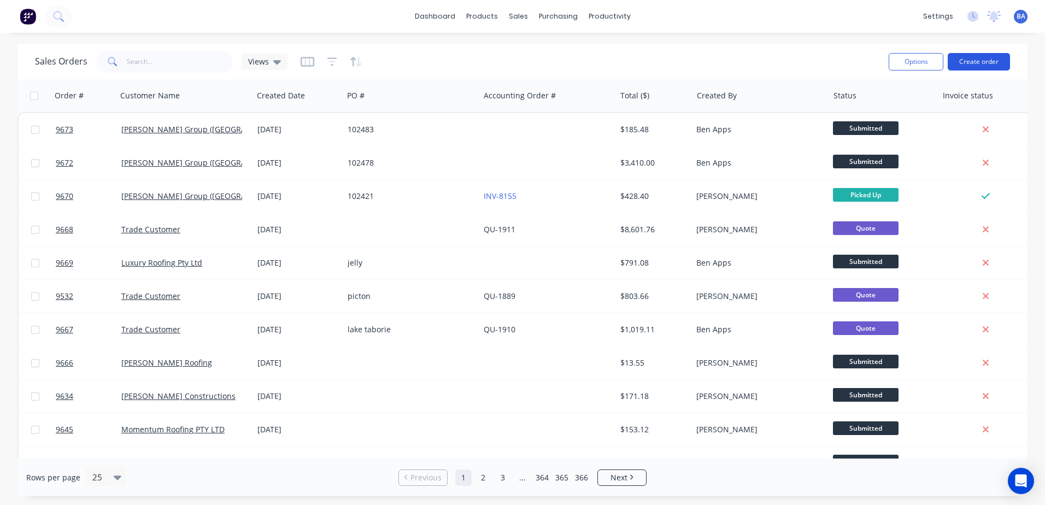
click at [972, 59] on button "Create order" at bounding box center [979, 61] width 62 height 17
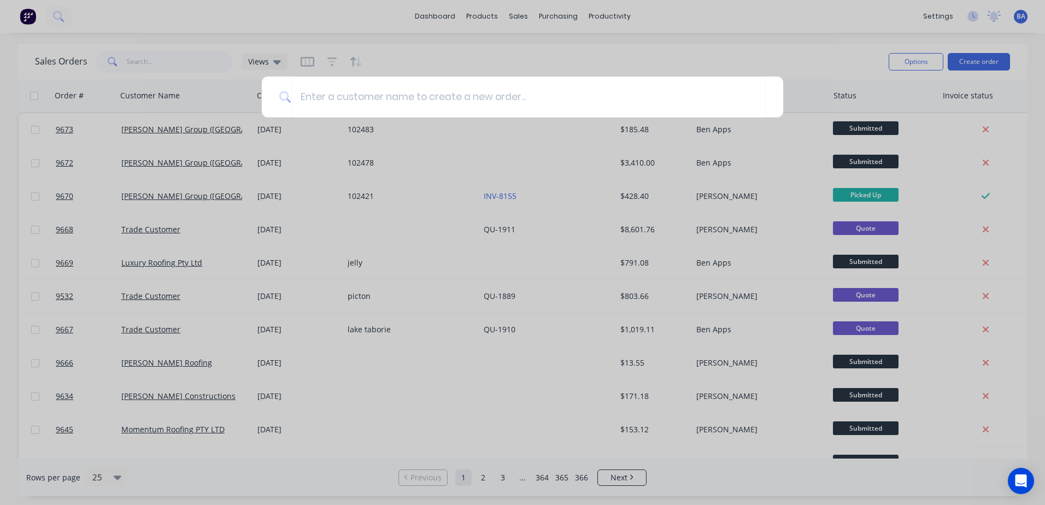
click at [642, 56] on div at bounding box center [522, 252] width 1045 height 505
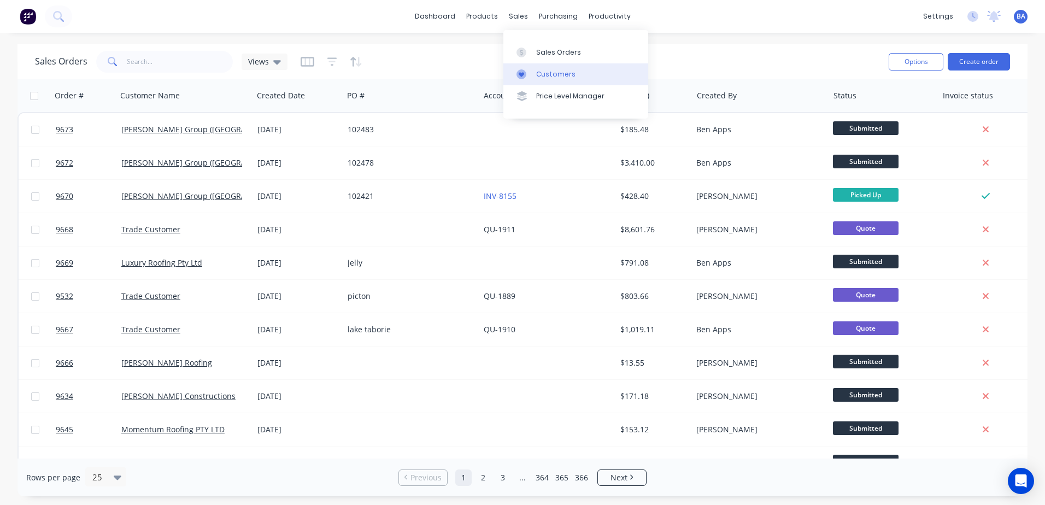
click at [521, 73] on icon at bounding box center [521, 74] width 5 height 5
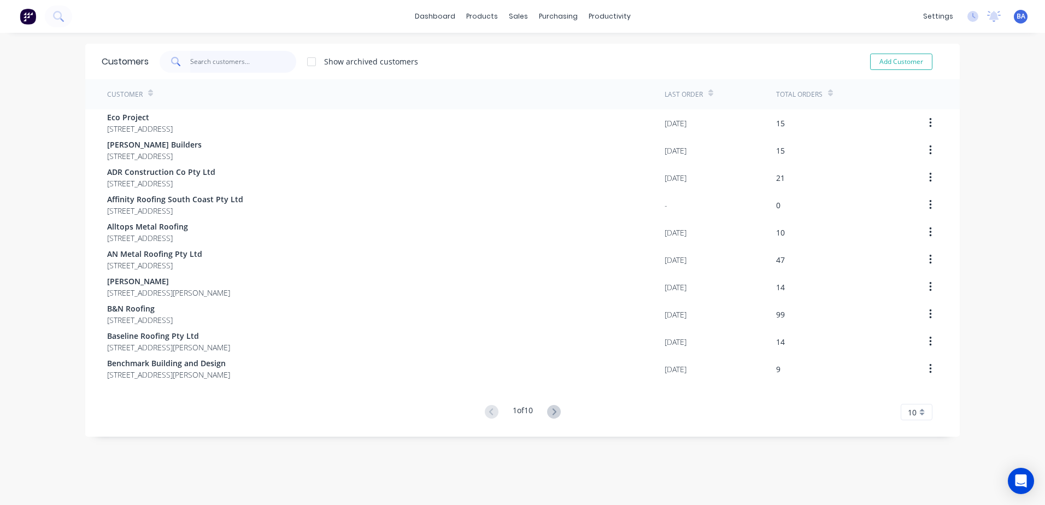
click at [252, 61] on input "text" at bounding box center [243, 62] width 107 height 22
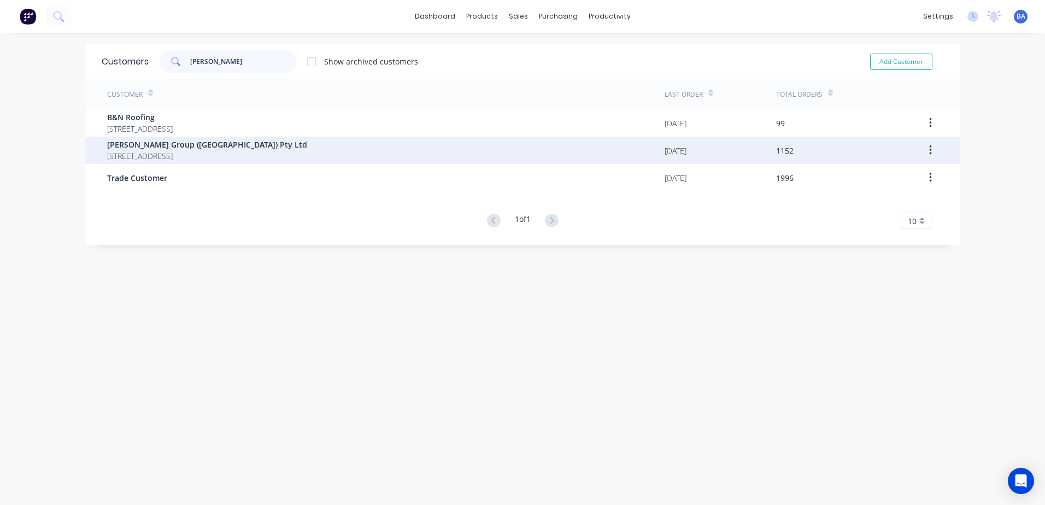
type input "parr"
click at [205, 149] on span "Parrish Group (NSW) Pty Ltd" at bounding box center [207, 144] width 200 height 11
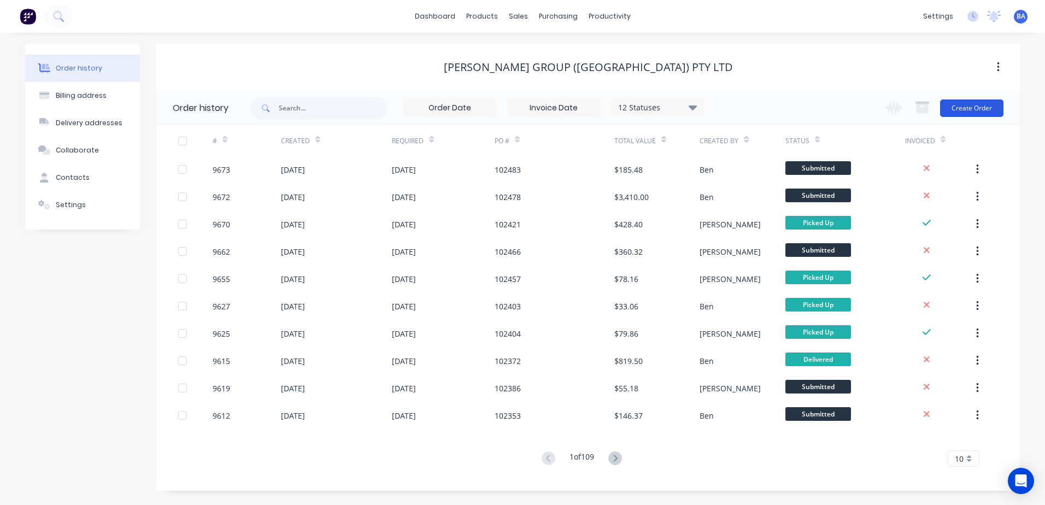
click at [973, 109] on button "Create Order" at bounding box center [972, 108] width 63 height 17
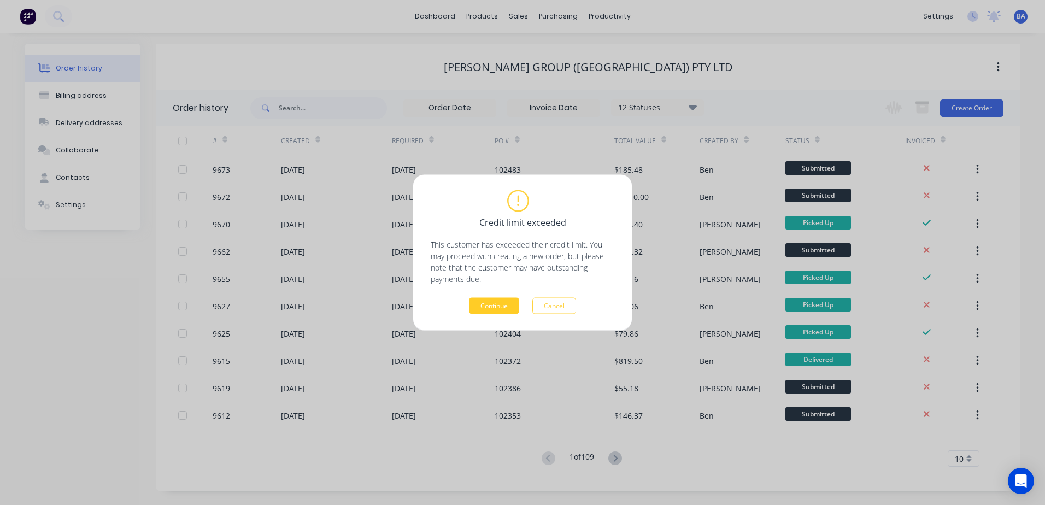
click at [495, 305] on button "Continue" at bounding box center [494, 306] width 50 height 16
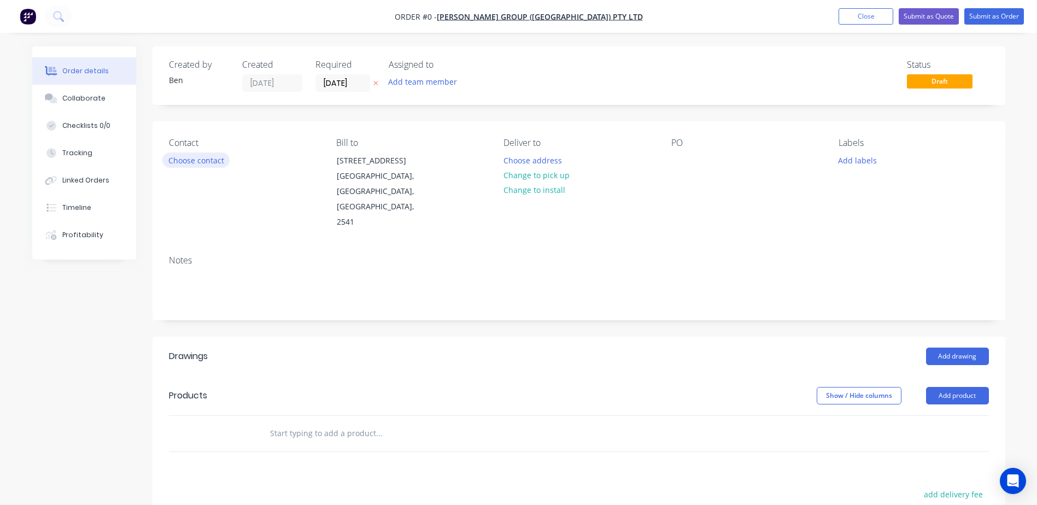
click at [184, 165] on button "Choose contact" at bounding box center [195, 160] width 67 height 15
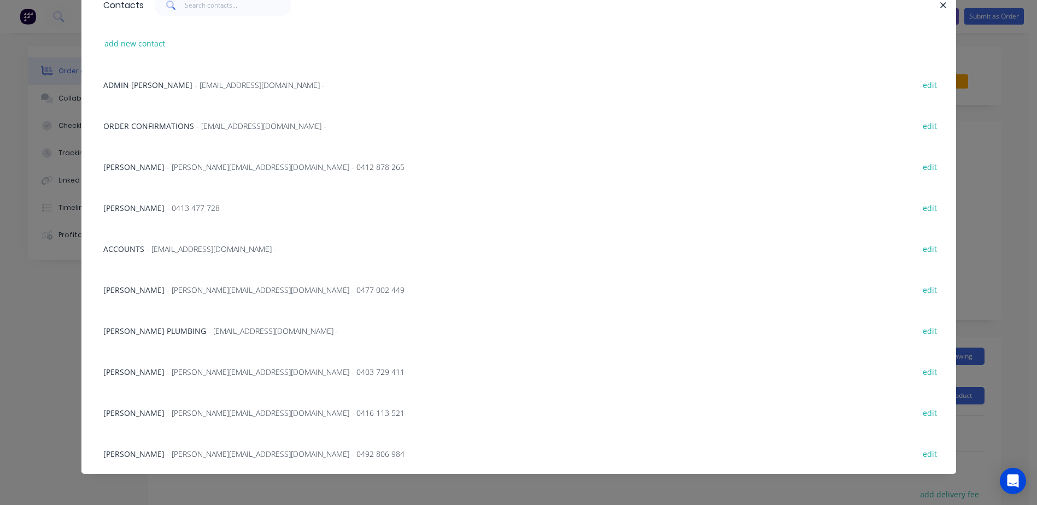
scroll to position [57, 0]
click at [139, 289] on span "Shaun Terek" at bounding box center [133, 289] width 61 height 10
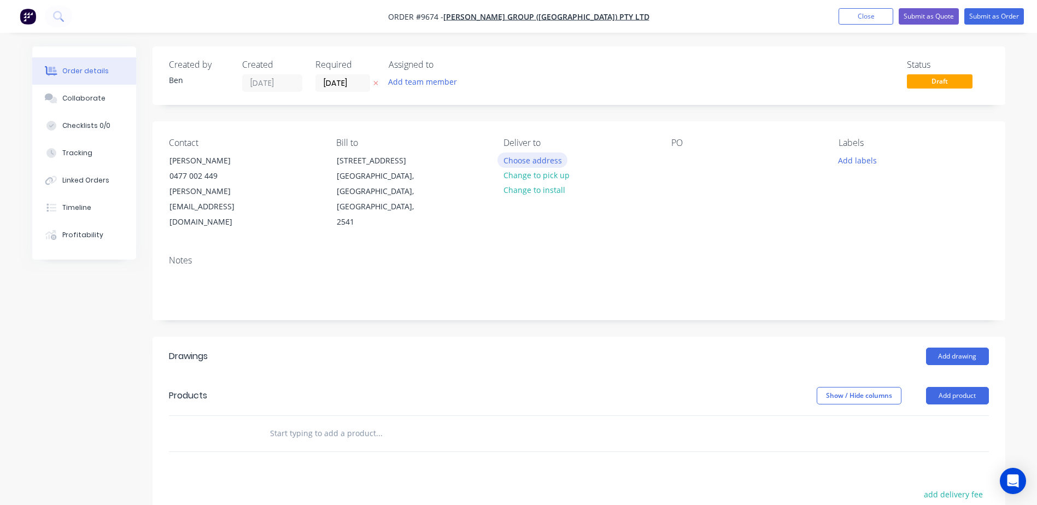
click at [526, 156] on button "Choose address" at bounding box center [533, 160] width 70 height 15
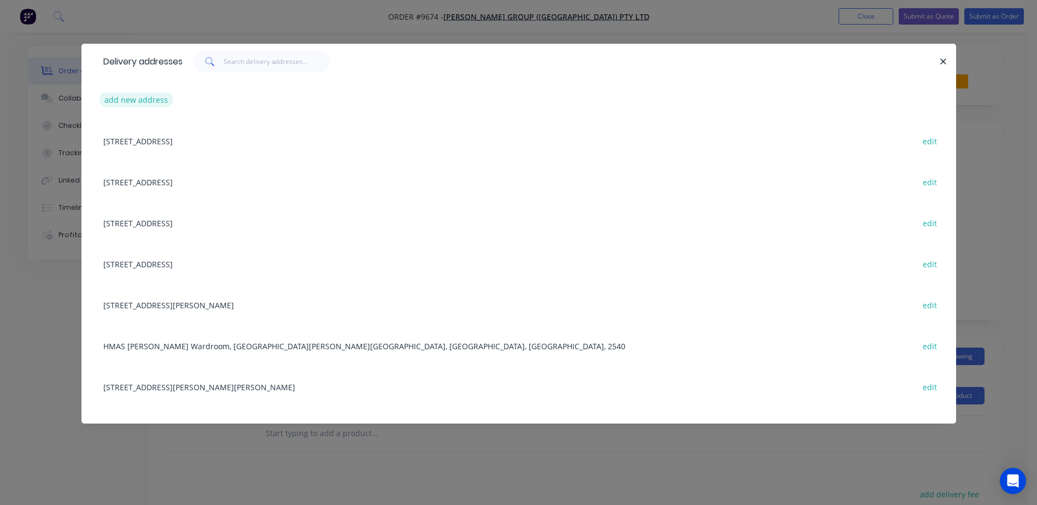
click at [152, 98] on button "add new address" at bounding box center [136, 99] width 75 height 15
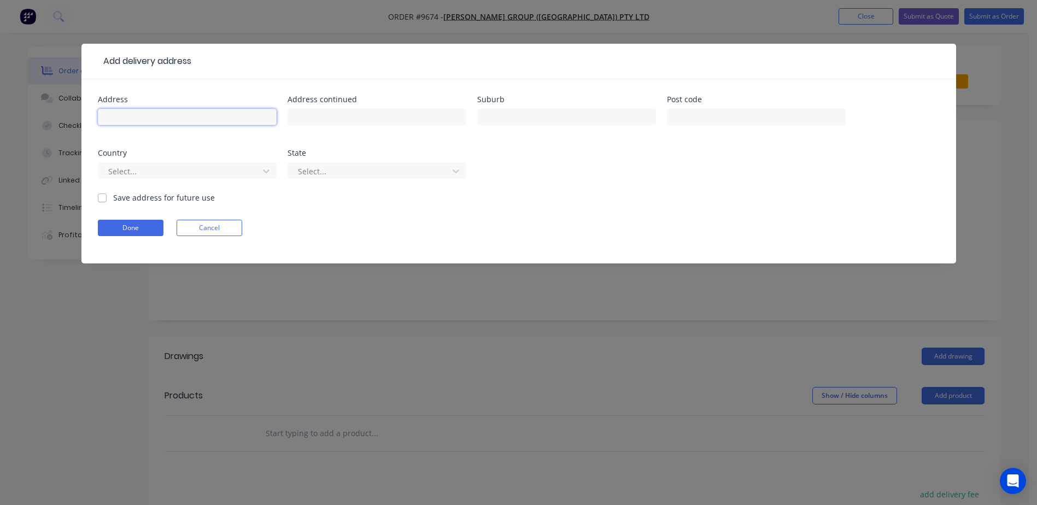
click at [142, 117] on input "text" at bounding box center [187, 117] width 179 height 16
type input "65 st anns street"
click at [517, 114] on input "text" at bounding box center [566, 117] width 179 height 16
type input "nowra"
click at [670, 112] on input "text" at bounding box center [756, 117] width 179 height 16
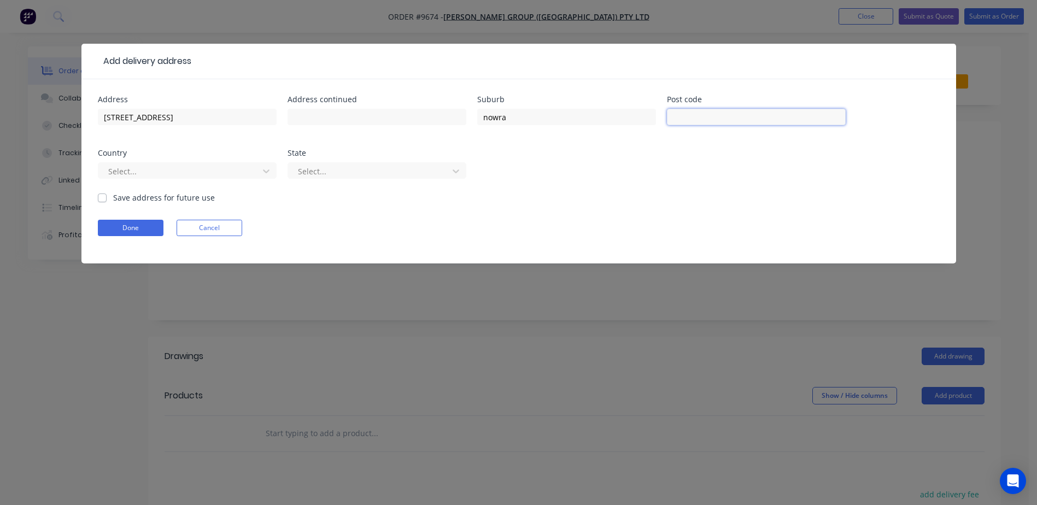
type input "2541"
click at [240, 168] on div at bounding box center [180, 172] width 146 height 14
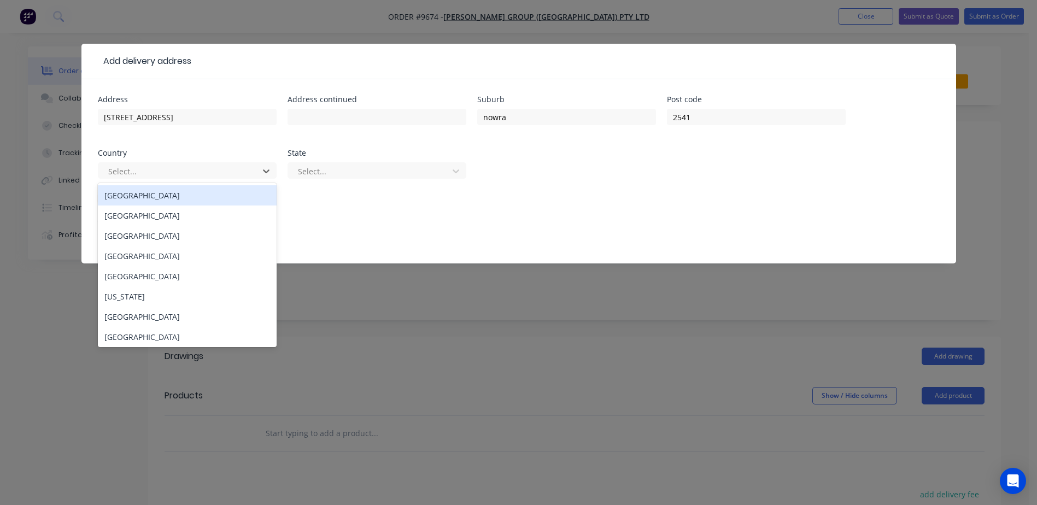
click at [179, 195] on div "Australia" at bounding box center [187, 195] width 179 height 20
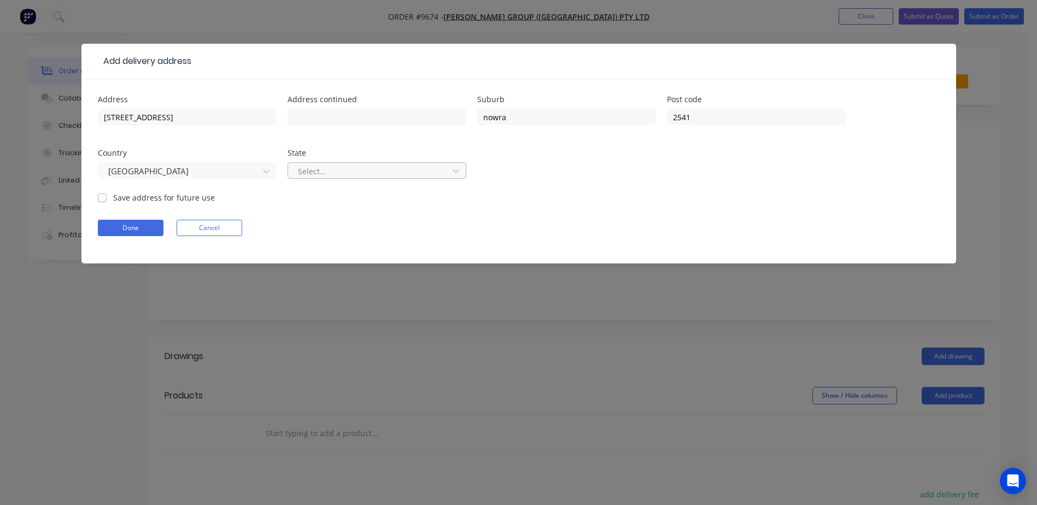
click at [353, 166] on div at bounding box center [370, 172] width 146 height 14
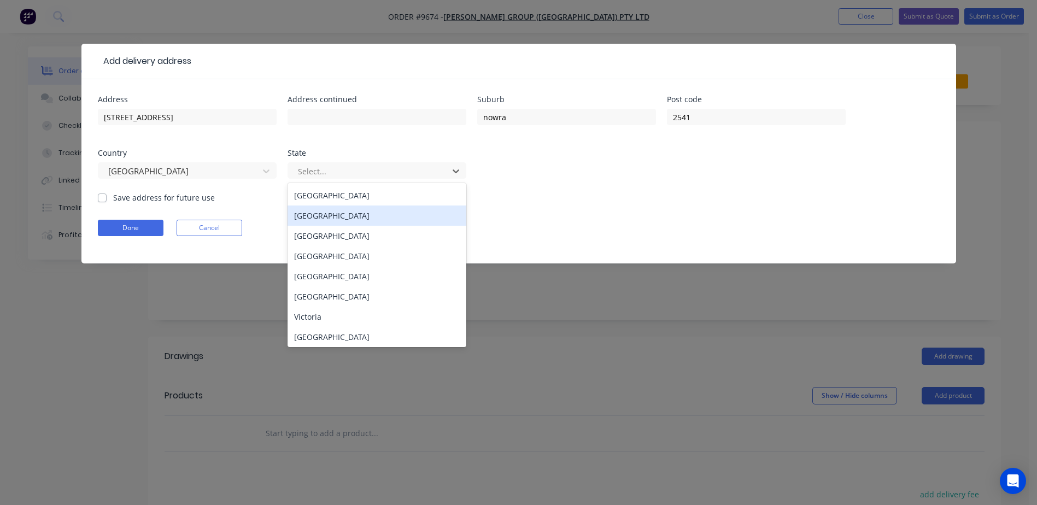
click at [342, 212] on div "New South Wales" at bounding box center [377, 216] width 179 height 20
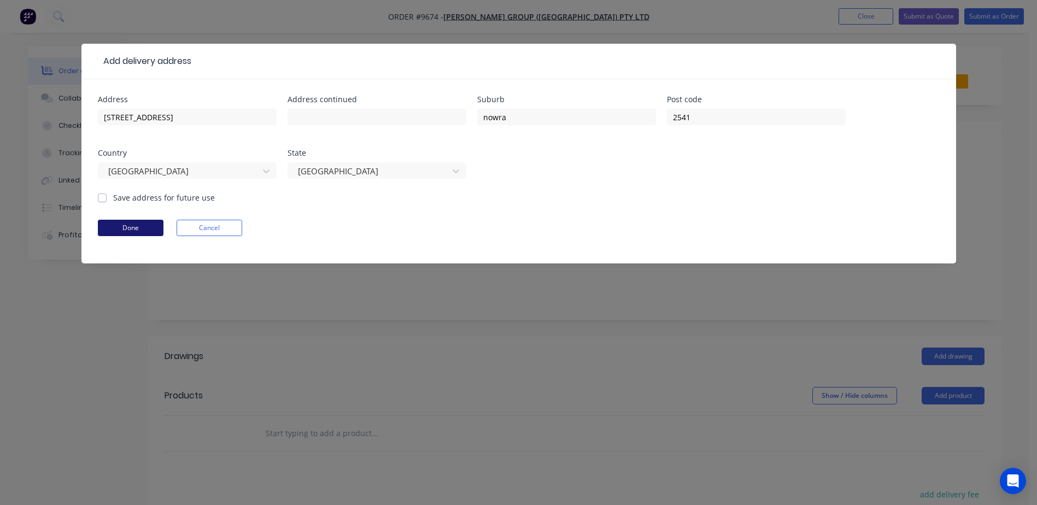
click at [142, 228] on button "Done" at bounding box center [131, 228] width 66 height 16
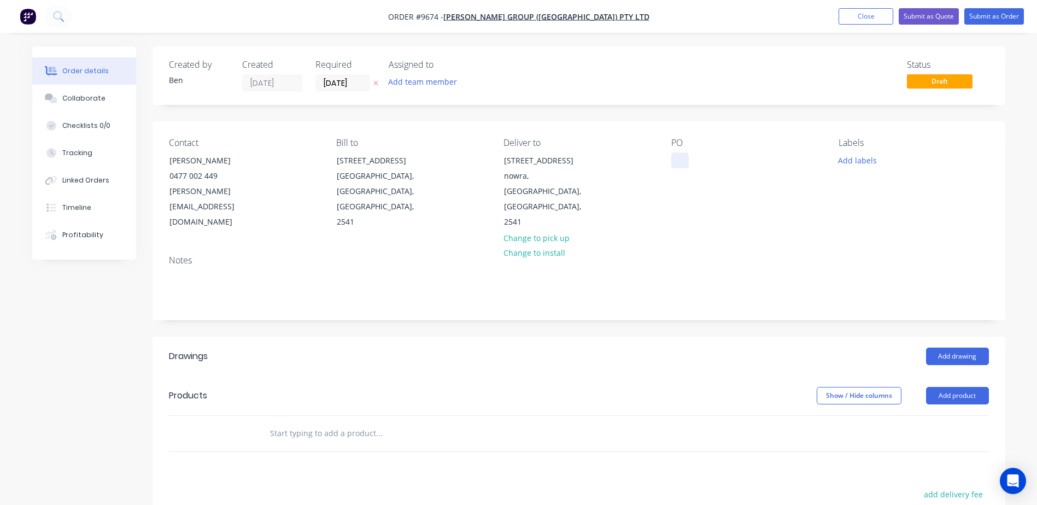
click at [680, 160] on div at bounding box center [679, 161] width 17 height 16
click at [668, 215] on div "Contact Shaun Terek 0477 002 449 shaun@parrishgroup.com.au Bill to Unit 3/21 Tr…" at bounding box center [579, 183] width 853 height 125
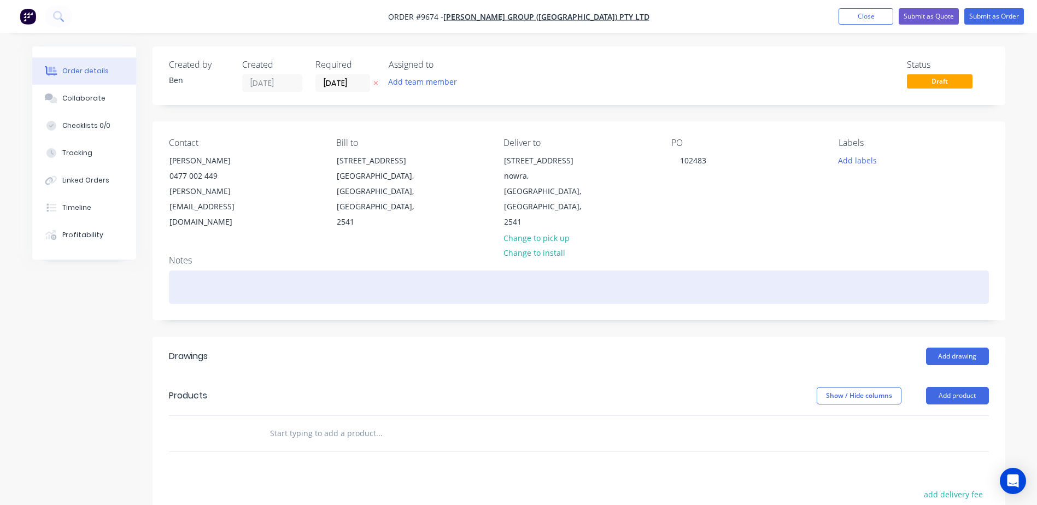
click at [219, 271] on div at bounding box center [579, 287] width 820 height 33
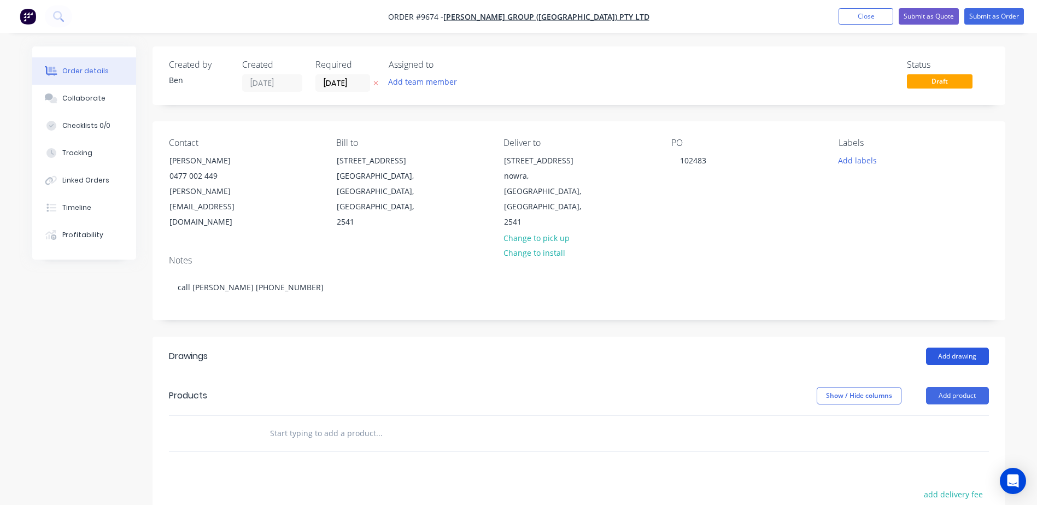
click at [957, 348] on button "Add drawing" at bounding box center [957, 356] width 63 height 17
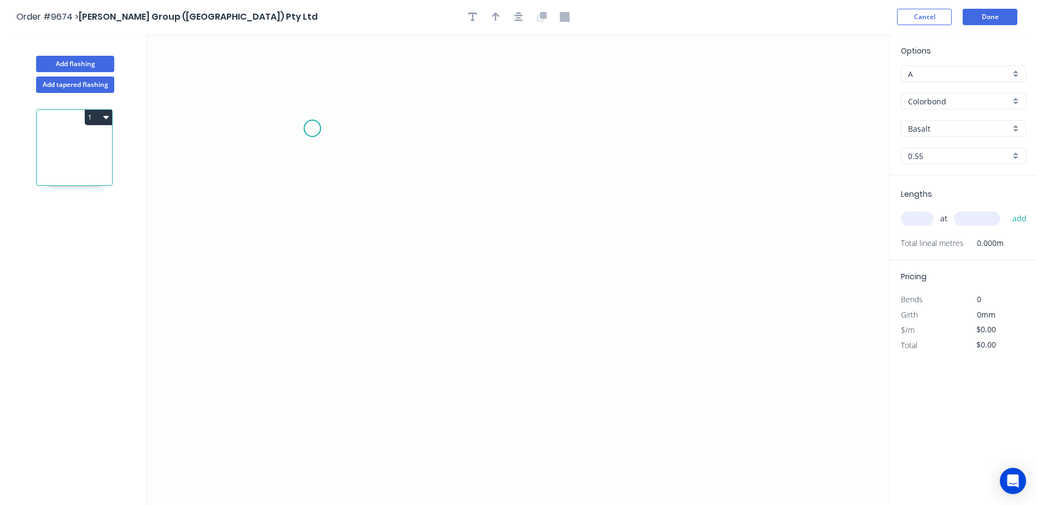
click at [312, 129] on icon "0" at bounding box center [519, 269] width 742 height 471
click at [315, 330] on icon "0" at bounding box center [519, 269] width 742 height 471
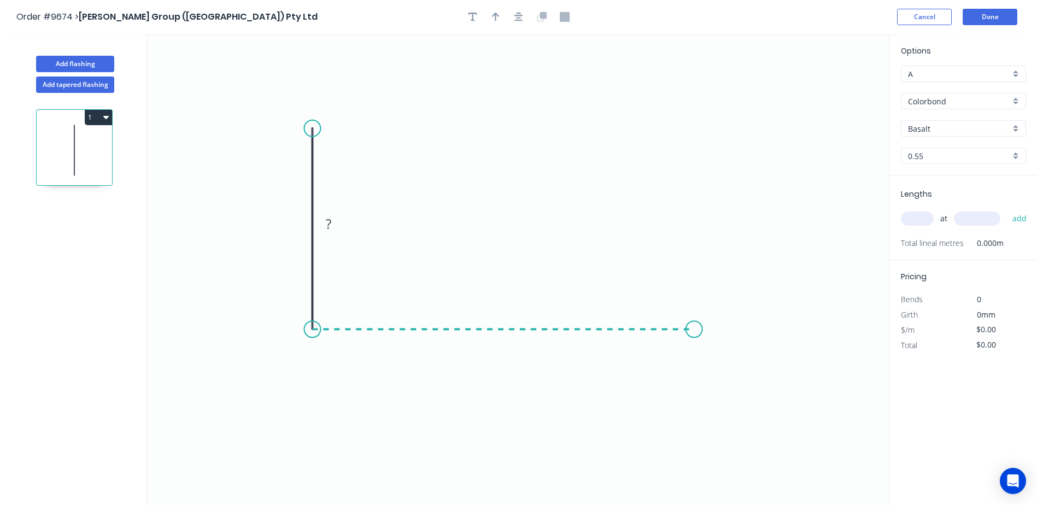
click at [694, 330] on icon "0 ?" at bounding box center [519, 269] width 742 height 471
click at [722, 341] on icon "0 ? ?" at bounding box center [519, 269] width 742 height 471
click at [291, 230] on rect at bounding box center [296, 224] width 22 height 15
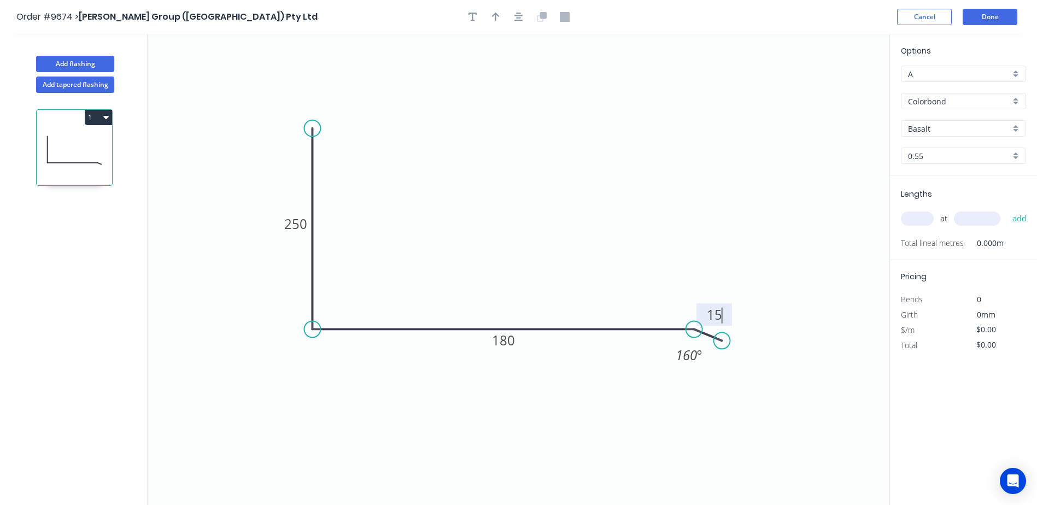
click at [453, 139] on icon "0 250 180 15 160 º" at bounding box center [519, 269] width 742 height 471
type input "$13.67"
click at [501, 17] on button "button" at bounding box center [496, 17] width 16 height 16
drag, startPoint x: 836, startPoint y: 86, endPoint x: 524, endPoint y: 227, distance: 342.6
click at [524, 227] on icon at bounding box center [524, 214] width 10 height 35
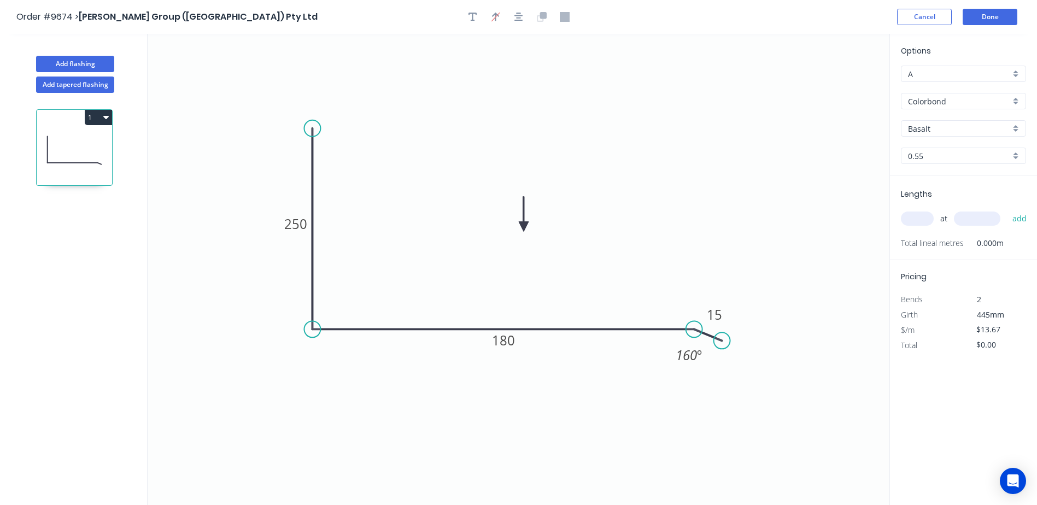
click at [944, 123] on input "Basalt" at bounding box center [959, 128] width 102 height 11
click at [936, 237] on div "Woodland Grey" at bounding box center [964, 242] width 124 height 19
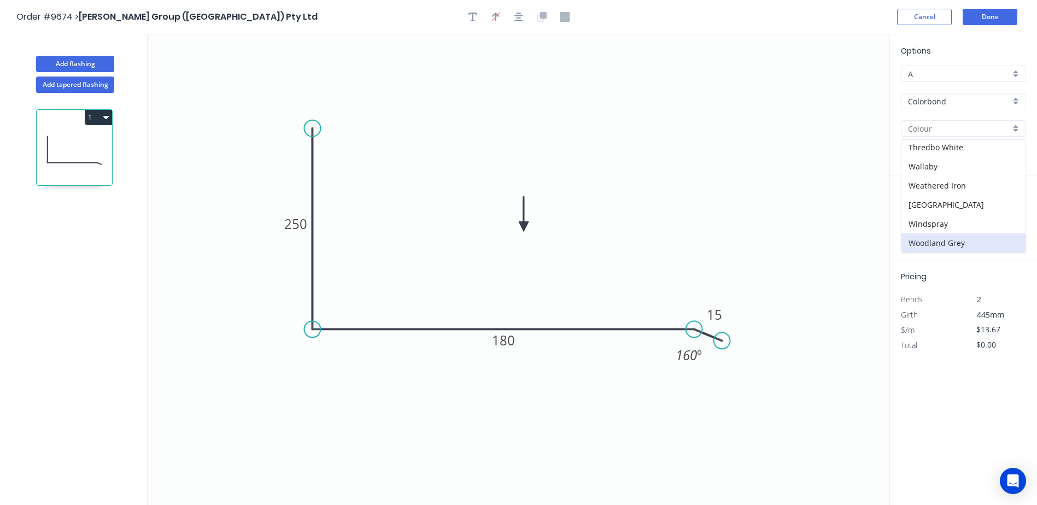
type input "Woodland Grey"
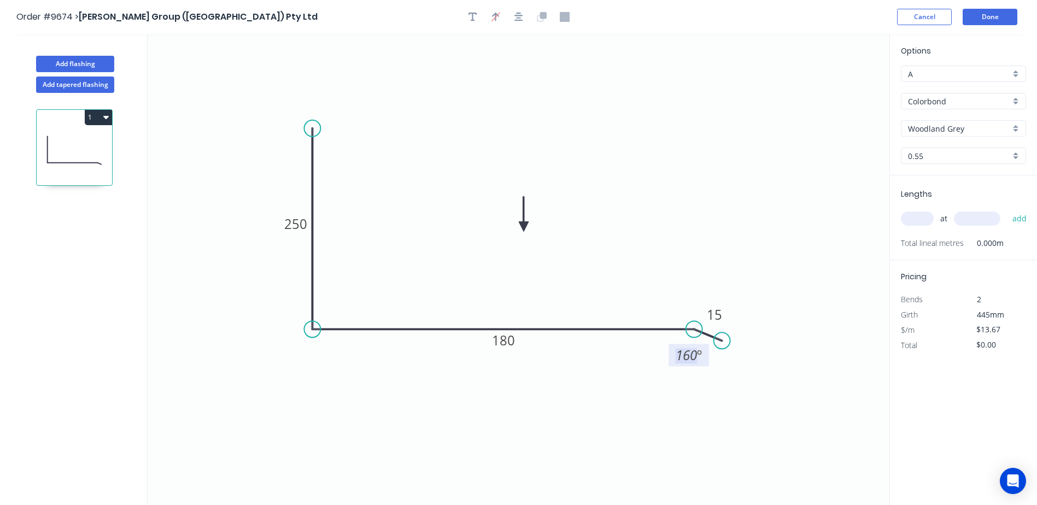
click at [694, 360] on tspan "160" at bounding box center [686, 355] width 21 height 18
click at [774, 259] on icon "0 250 180 15 165 º" at bounding box center [519, 269] width 742 height 471
click at [910, 220] on input "text" at bounding box center [917, 219] width 33 height 14
type input "2"
type input "2000"
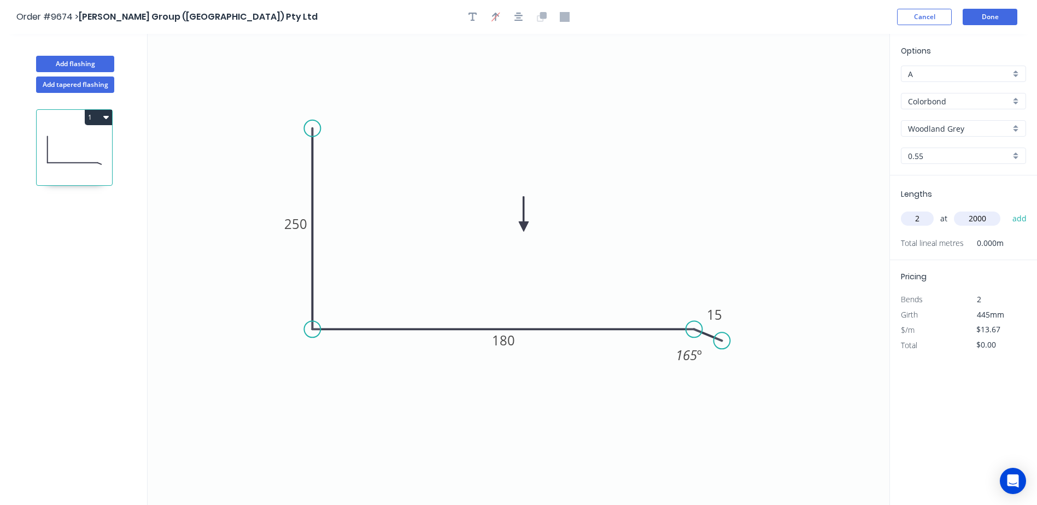
click at [1007, 209] on button "add" at bounding box center [1020, 218] width 26 height 19
type input "$54.68"
click at [986, 16] on button "Done" at bounding box center [990, 17] width 55 height 16
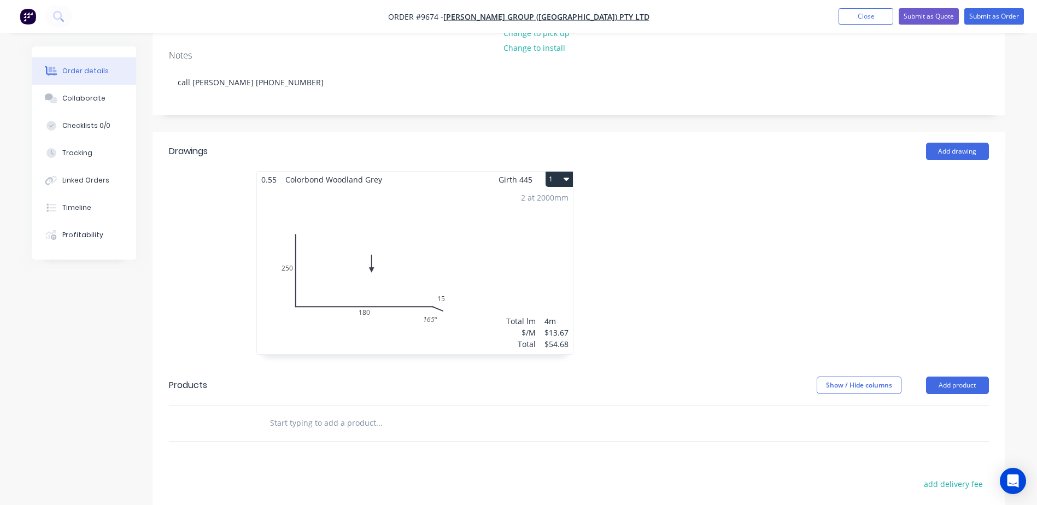
scroll to position [219, 0]
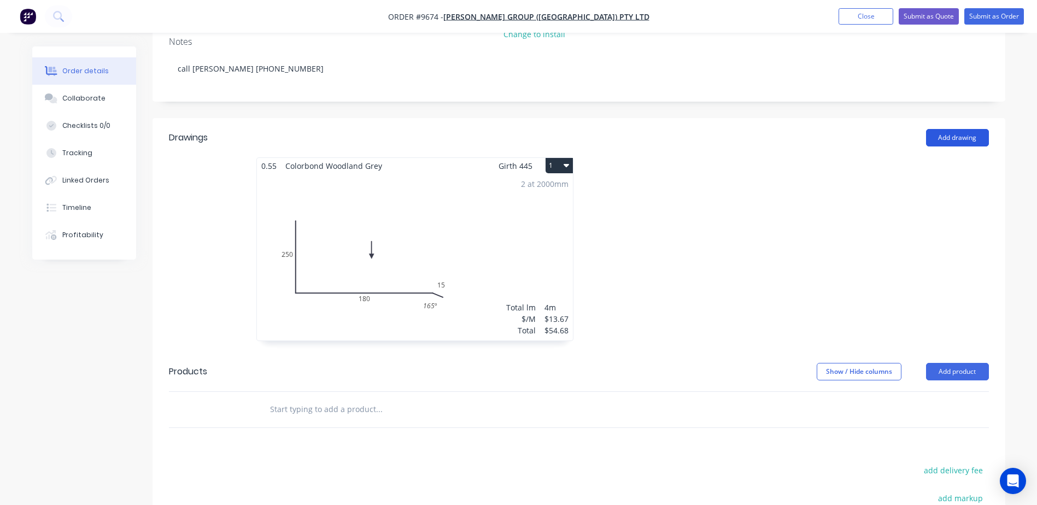
click at [957, 129] on button "Add drawing" at bounding box center [957, 137] width 63 height 17
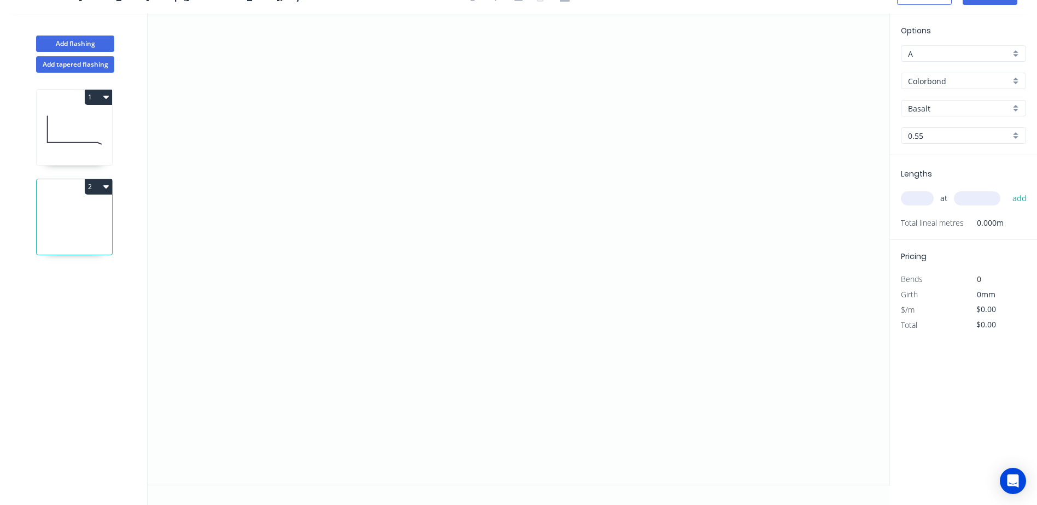
click at [948, 109] on input "Basalt" at bounding box center [959, 108] width 102 height 11
click at [945, 217] on div "Woodland Grey" at bounding box center [964, 222] width 124 height 19
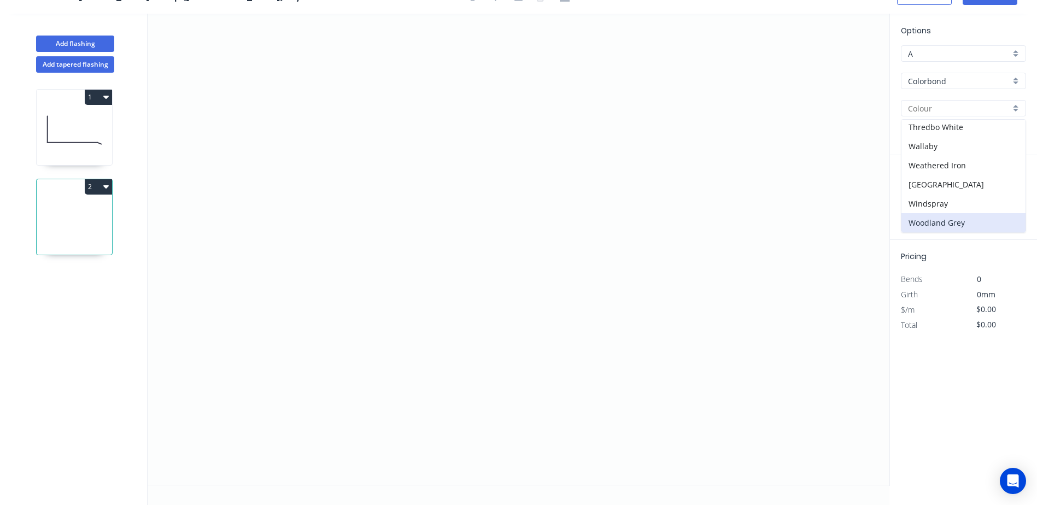
type input "Woodland Grey"
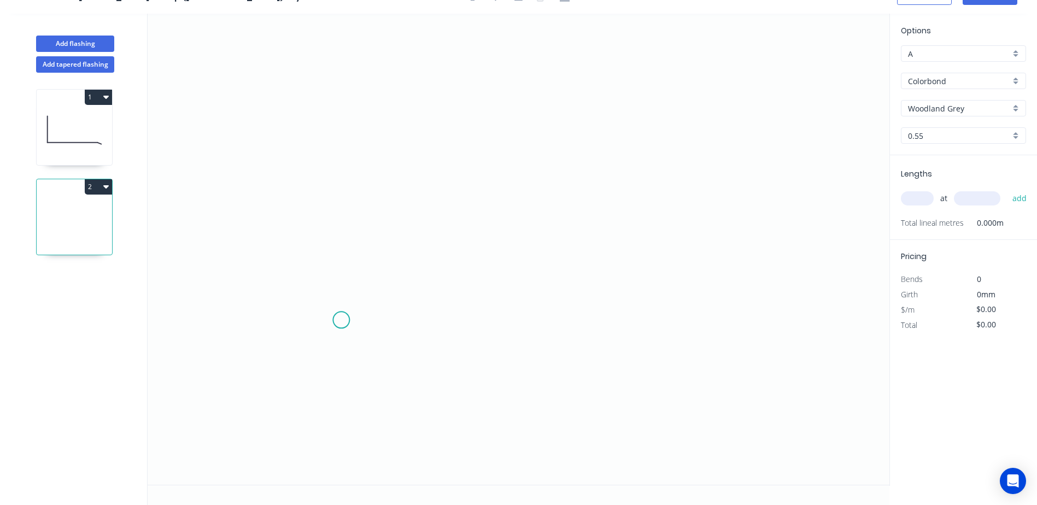
click at [339, 323] on icon "0" at bounding box center [519, 249] width 742 height 471
click at [331, 339] on icon "0" at bounding box center [519, 249] width 742 height 471
drag, startPoint x: 324, startPoint y: 135, endPoint x: 446, endPoint y: 133, distance: 121.9
click at [324, 134] on icon "0 ?" at bounding box center [519, 249] width 742 height 471
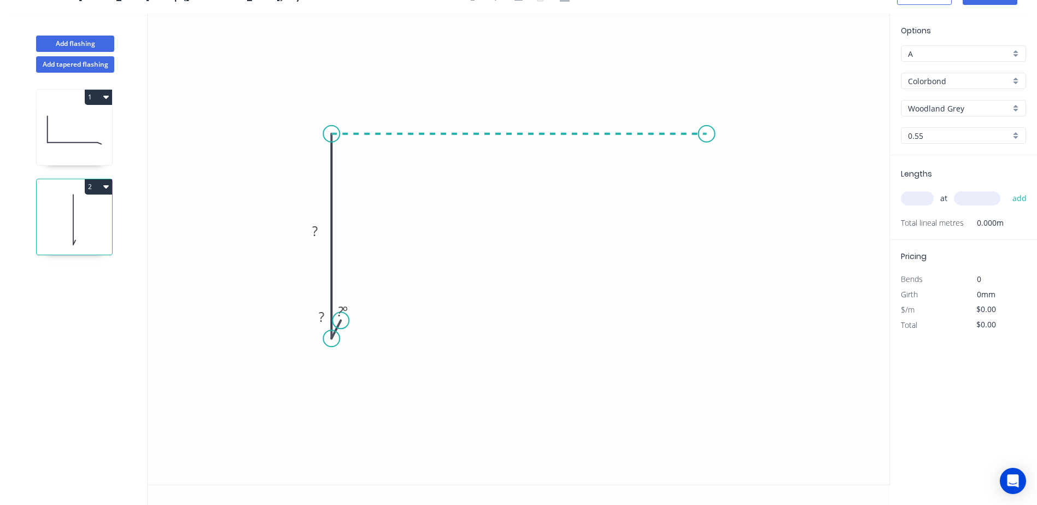
click at [707, 137] on icon "0 ? ? ? º" at bounding box center [519, 249] width 742 height 471
click at [724, 162] on icon "0 ? ? ? ? º" at bounding box center [519, 249] width 742 height 471
drag, startPoint x: 719, startPoint y: 162, endPoint x: 732, endPoint y: 147, distance: 19.4
click at [732, 147] on circle at bounding box center [731, 147] width 16 height 16
click at [733, 119] on rect at bounding box center [727, 121] width 22 height 15
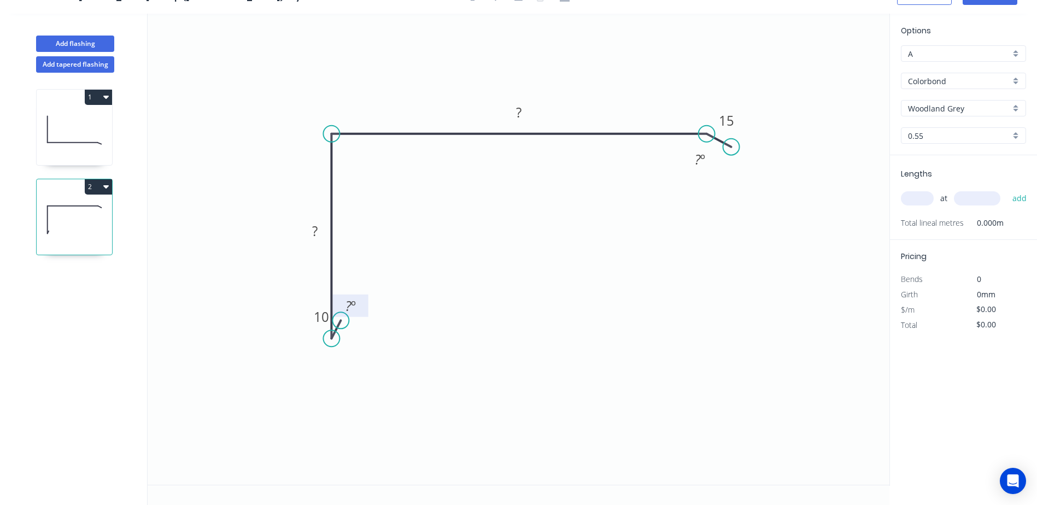
drag, startPoint x: 340, startPoint y: 322, endPoint x: 348, endPoint y: 316, distance: 9.9
click at [348, 316] on rect at bounding box center [351, 306] width 36 height 22
click at [375, 341] on div "Hide angle" at bounding box center [409, 344] width 110 height 22
drag, startPoint x: 341, startPoint y: 318, endPoint x: 346, endPoint y: 324, distance: 7.8
click at [346, 324] on circle at bounding box center [345, 324] width 16 height 16
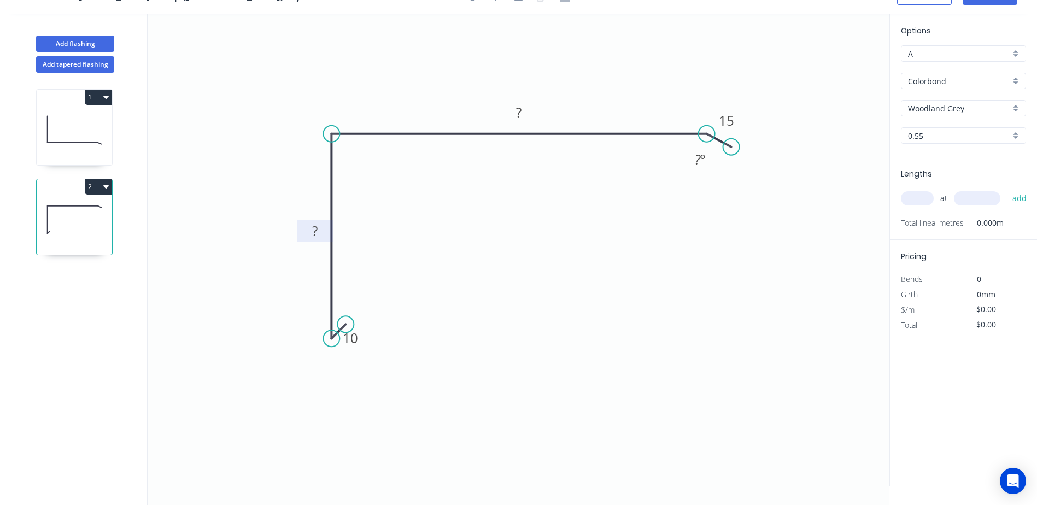
click at [309, 230] on rect at bounding box center [315, 231] width 22 height 15
click at [516, 112] on rect at bounding box center [520, 113] width 22 height 15
click at [542, 186] on icon "0 10 80 165? 15 ? º" at bounding box center [519, 249] width 742 height 471
click at [531, 116] on rect at bounding box center [519, 113] width 28 height 15
type input "$10.14"
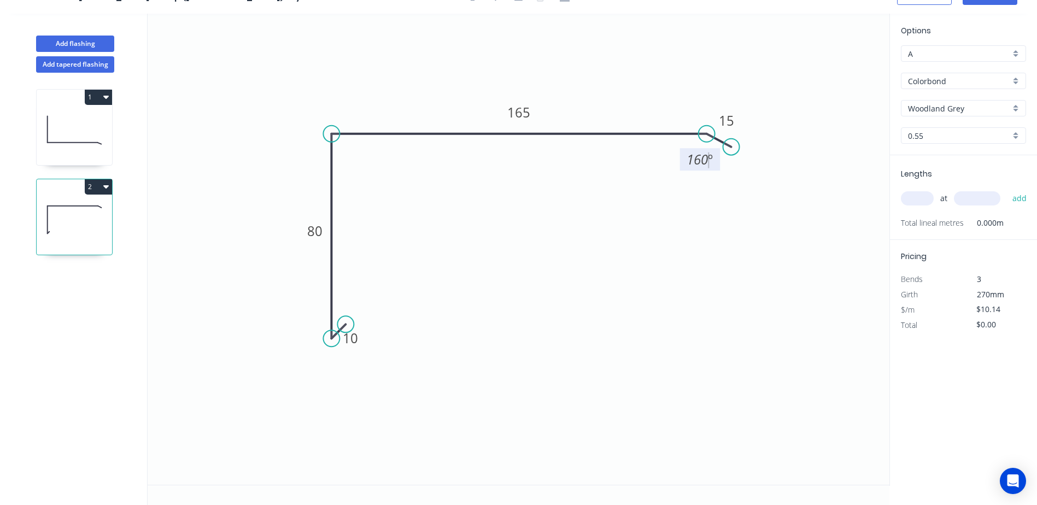
click at [620, 52] on icon "0 10 80 165 15 160 º" at bounding box center [519, 249] width 742 height 471
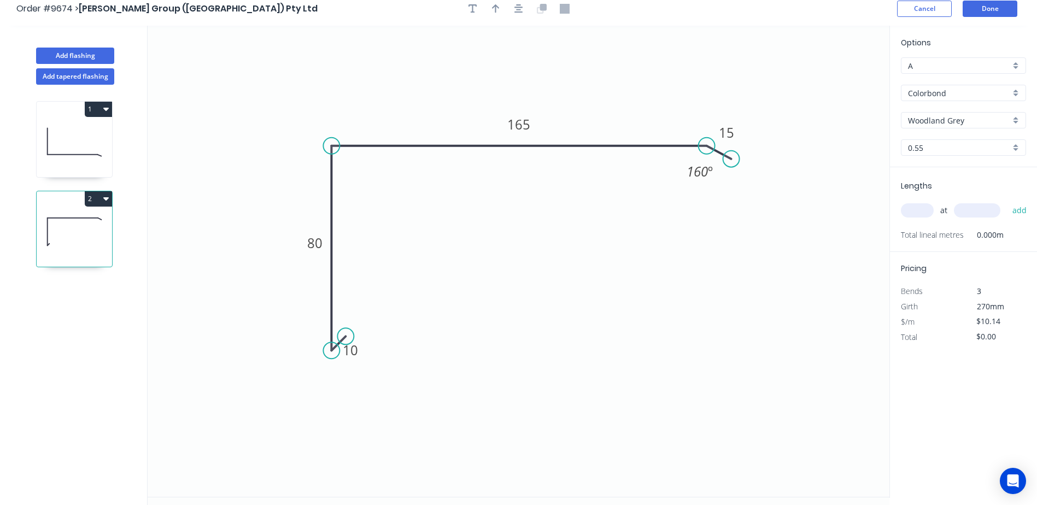
scroll to position [0, 0]
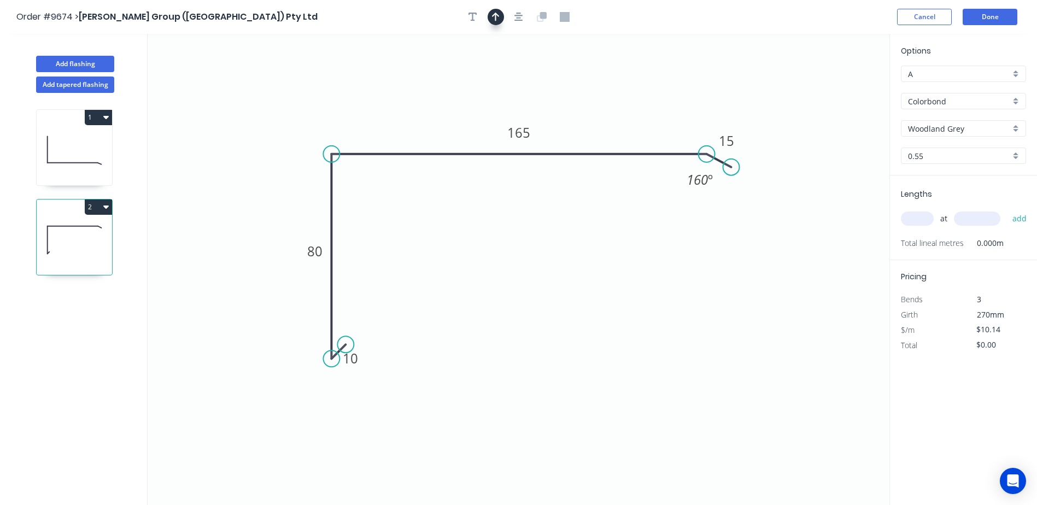
click at [497, 15] on icon "button" at bounding box center [496, 17] width 8 height 9
drag, startPoint x: 833, startPoint y: 88, endPoint x: 504, endPoint y: 87, distance: 329.7
click at [504, 87] on icon at bounding box center [504, 74] width 10 height 35
click at [916, 216] on input "text" at bounding box center [917, 219] width 33 height 14
type input "2"
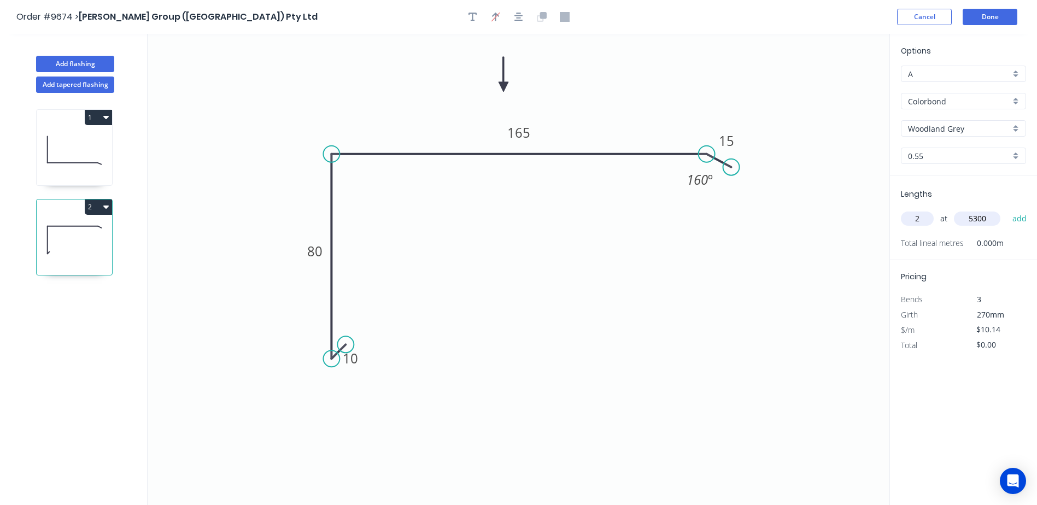
type input "5300"
click at [1007, 209] on button "add" at bounding box center [1020, 218] width 26 height 19
type input "$107.48"
drag, startPoint x: 348, startPoint y: 344, endPoint x: 364, endPoint y: 344, distance: 15.3
click at [364, 344] on circle at bounding box center [363, 344] width 16 height 16
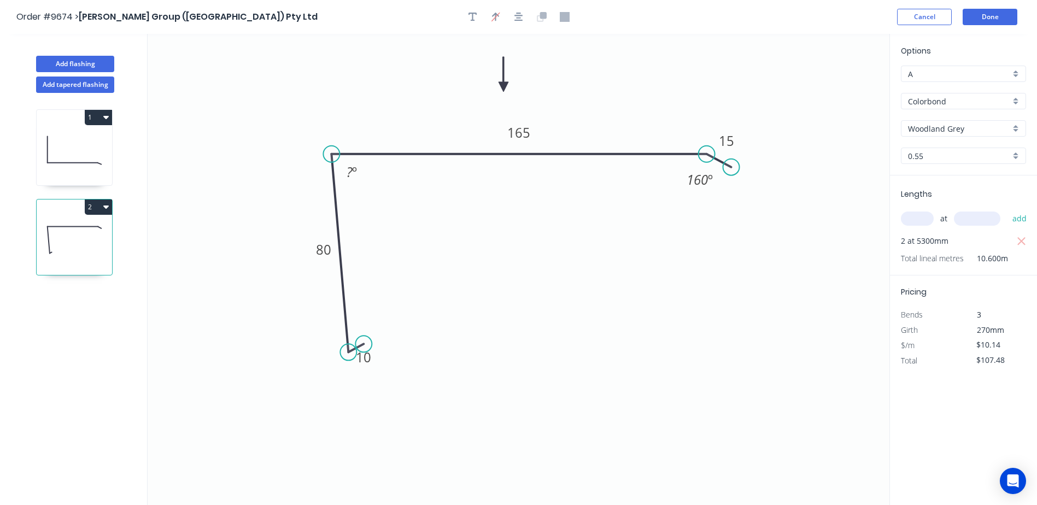
drag, startPoint x: 331, startPoint y: 354, endPoint x: 352, endPoint y: 345, distance: 23.3
click at [348, 352] on circle at bounding box center [348, 352] width 16 height 16
click at [354, 172] on tspan "º" at bounding box center [354, 172] width 5 height 18
click at [396, 186] on icon "0 10 80 165 15 88 º 160 º" at bounding box center [519, 269] width 742 height 471
click at [986, 14] on button "Done" at bounding box center [990, 17] width 55 height 16
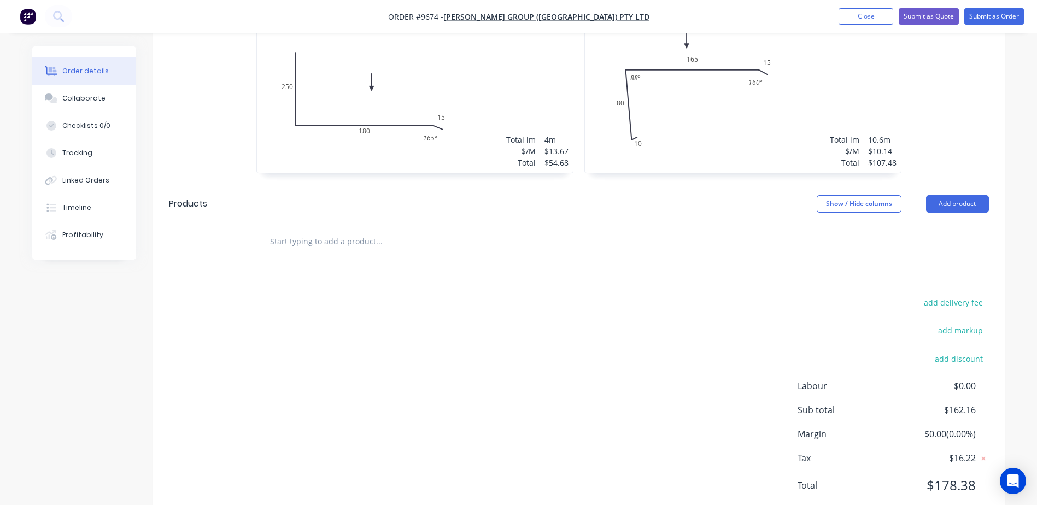
scroll to position [390, 0]
drag, startPoint x: 369, startPoint y: 314, endPoint x: 360, endPoint y: 314, distance: 8.7
click at [367, 314] on div "add delivery fee add markup add discount Labour $0.00 Sub total $162.16 Margin …" at bounding box center [579, 397] width 820 height 211
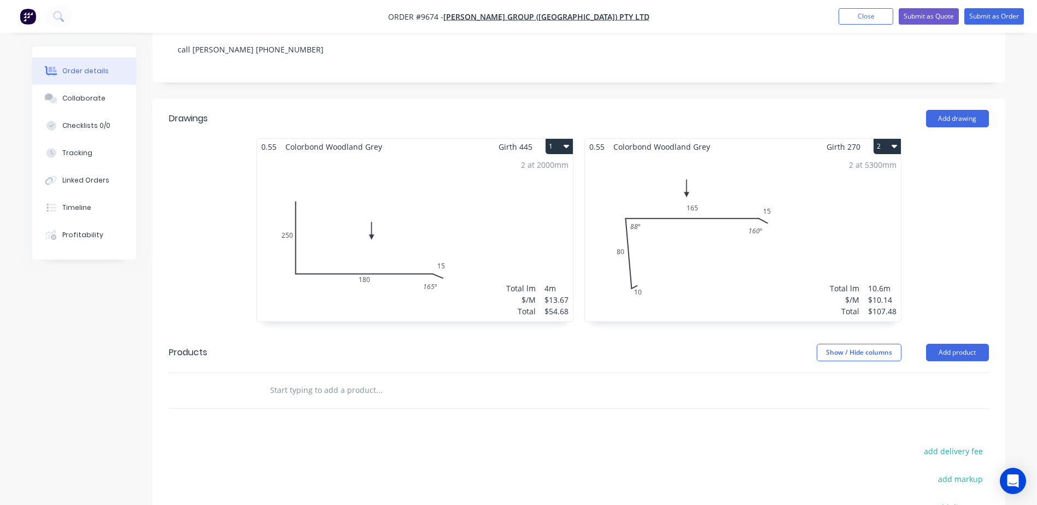
scroll to position [7, 0]
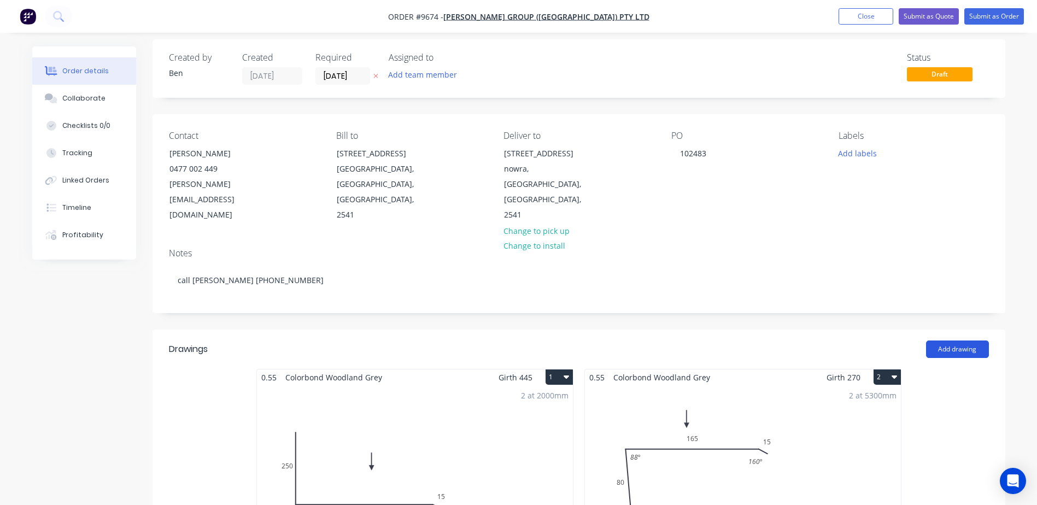
click at [955, 341] on button "Add drawing" at bounding box center [957, 349] width 63 height 17
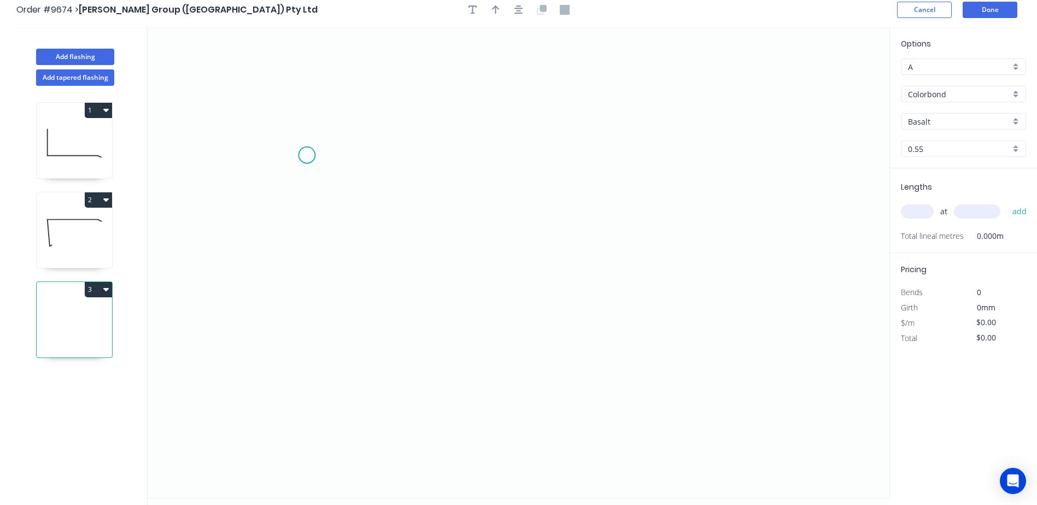
click at [303, 156] on icon "0" at bounding box center [519, 262] width 742 height 471
click at [271, 165] on icon "0" at bounding box center [519, 262] width 742 height 471
drag, startPoint x: 472, startPoint y: 304, endPoint x: 500, endPoint y: 305, distance: 27.9
click at [474, 304] on icon "0 ?" at bounding box center [519, 262] width 742 height 471
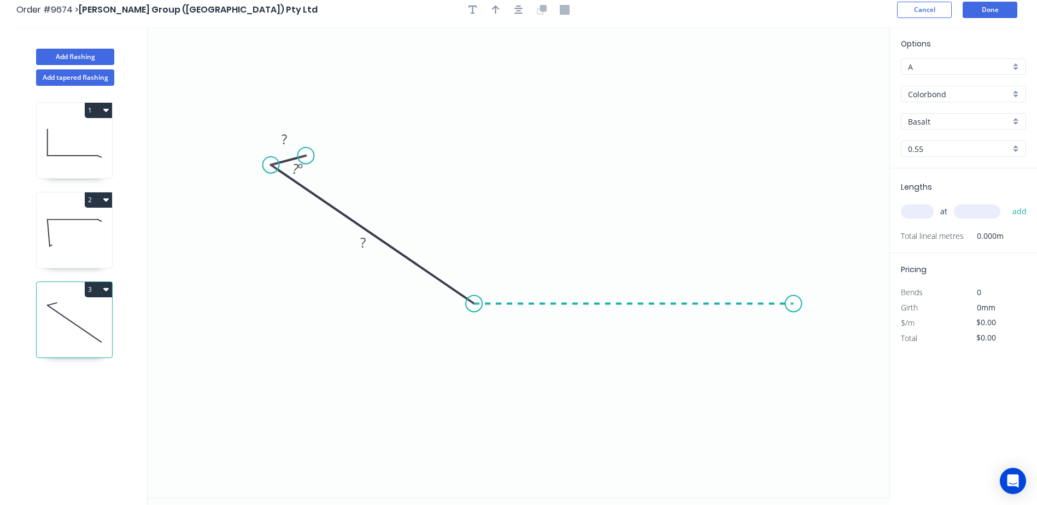
click at [796, 305] on icon "0 ? ? ? º" at bounding box center [519, 262] width 742 height 471
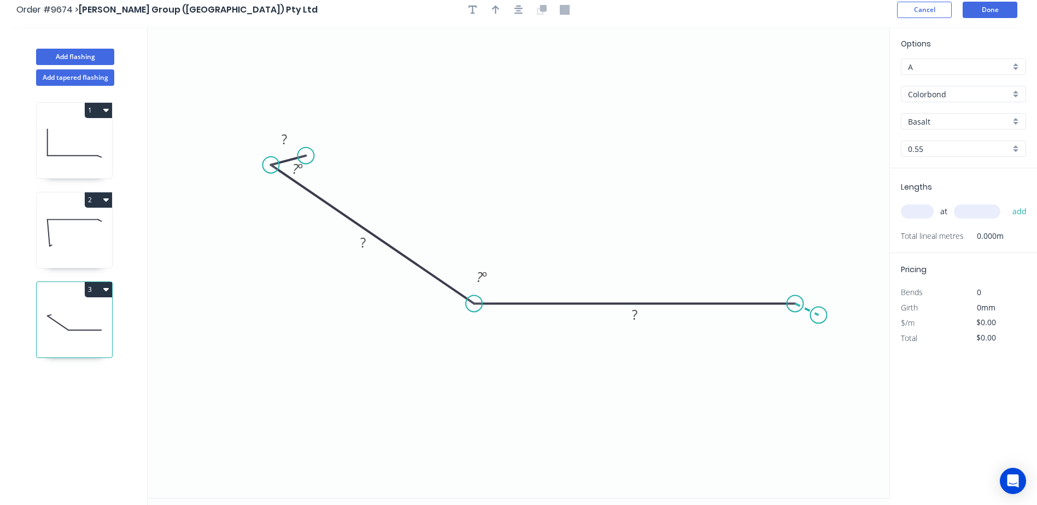
click at [819, 316] on icon "0 ? ? ? ? º ? º" at bounding box center [519, 262] width 742 height 471
click at [830, 296] on rect at bounding box center [815, 289] width 36 height 22
click at [825, 291] on rect at bounding box center [814, 290] width 22 height 15
click at [638, 180] on icon "0 20 180 180 15 45 º 155 º 160 º" at bounding box center [519, 262] width 742 height 471
type input "$12.45"
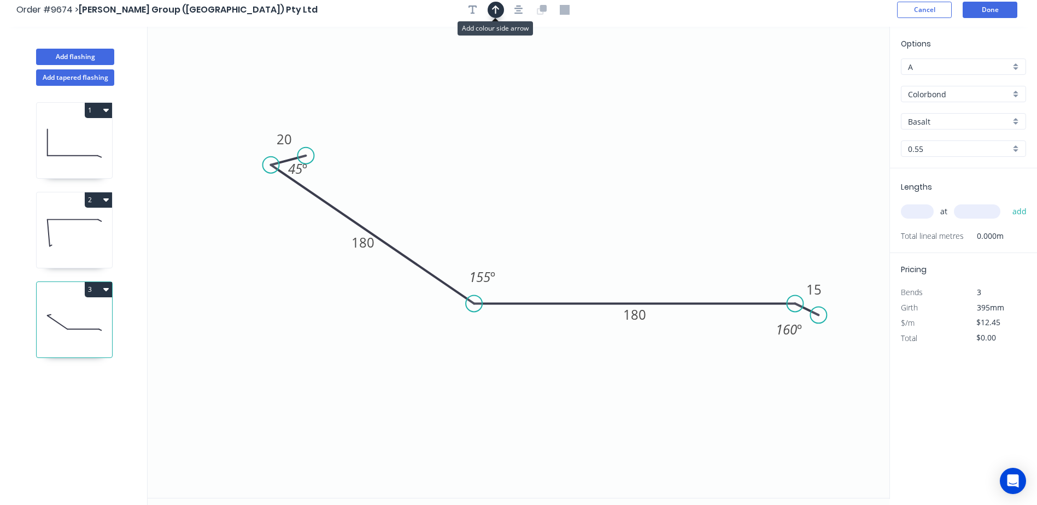
click at [495, 10] on icon "button" at bounding box center [496, 9] width 8 height 9
drag, startPoint x: 836, startPoint y: 79, endPoint x: 597, endPoint y: 220, distance: 277.0
click at [595, 222] on icon at bounding box center [597, 208] width 10 height 35
drag, startPoint x: 804, startPoint y: 335, endPoint x: 800, endPoint y: 329, distance: 7.1
click at [800, 329] on rect at bounding box center [783, 322] width 40 height 22
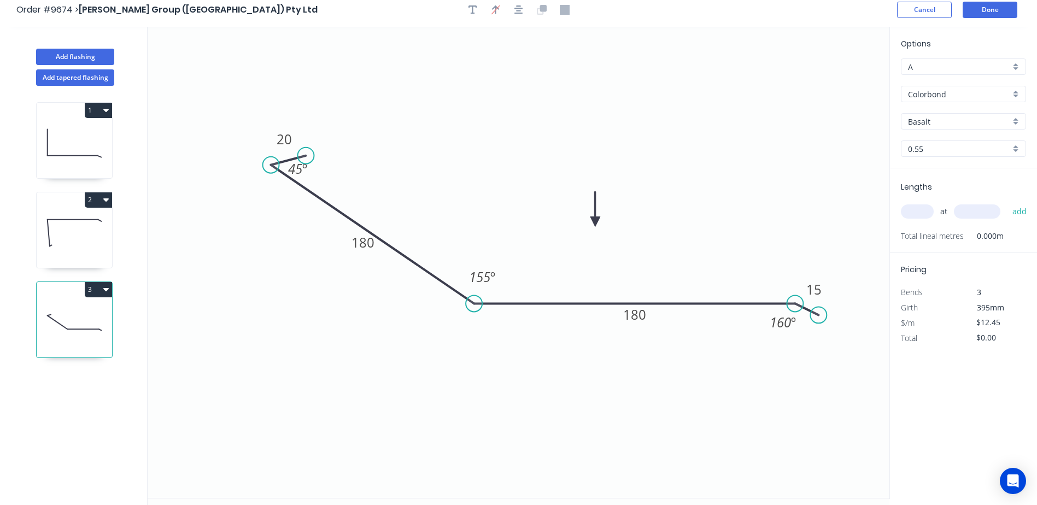
click at [929, 119] on input "Basalt" at bounding box center [959, 121] width 102 height 11
click at [954, 232] on div "Woodland Grey" at bounding box center [964, 235] width 124 height 19
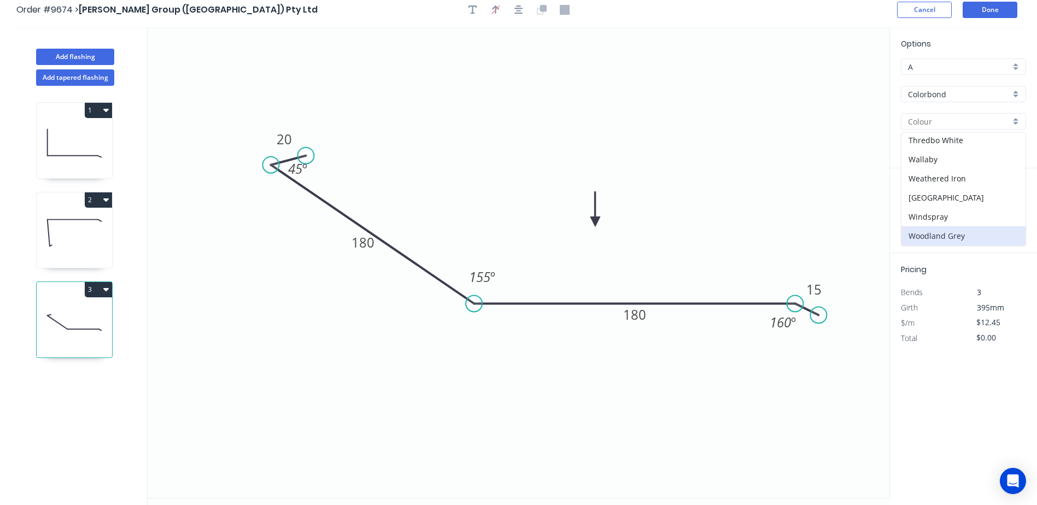
type input "Woodland Grey"
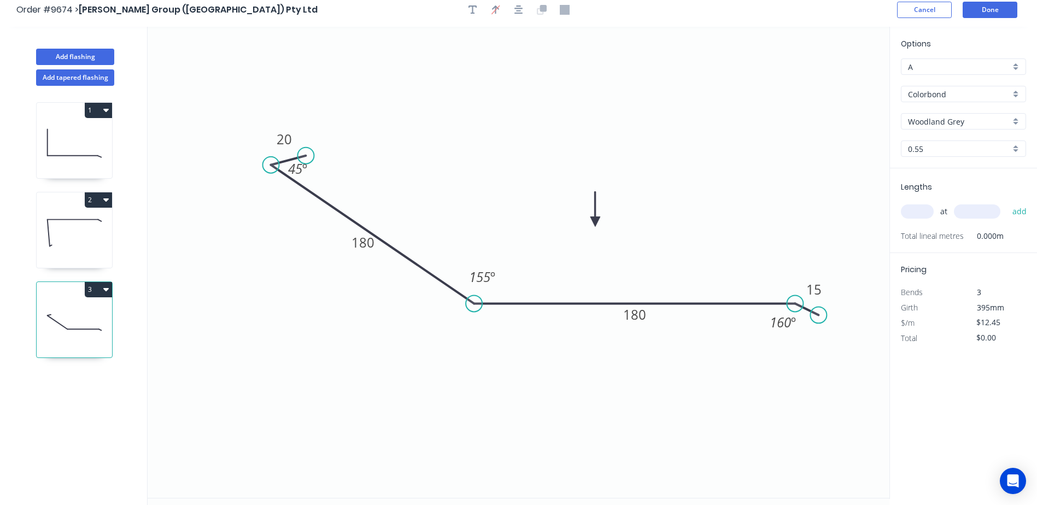
click at [914, 207] on input "text" at bounding box center [917, 212] width 33 height 14
type input "1"
type input "4500"
click at [1007, 202] on button "add" at bounding box center [1020, 211] width 26 height 19
type input "$56.03"
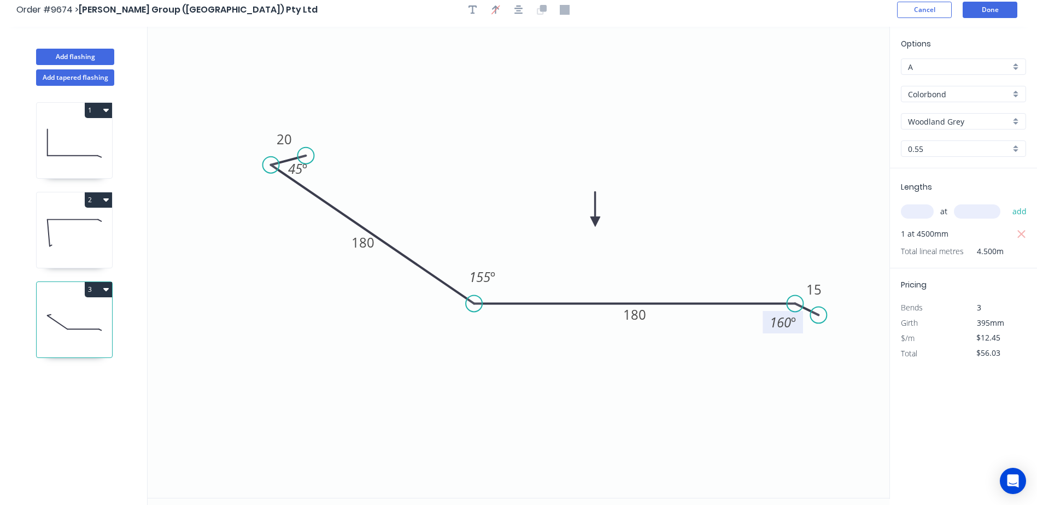
click at [789, 323] on tspan "160" at bounding box center [780, 322] width 21 height 18
click at [789, 324] on tspan "160" at bounding box center [780, 322] width 21 height 18
click at [792, 322] on tspan "º" at bounding box center [793, 322] width 5 height 18
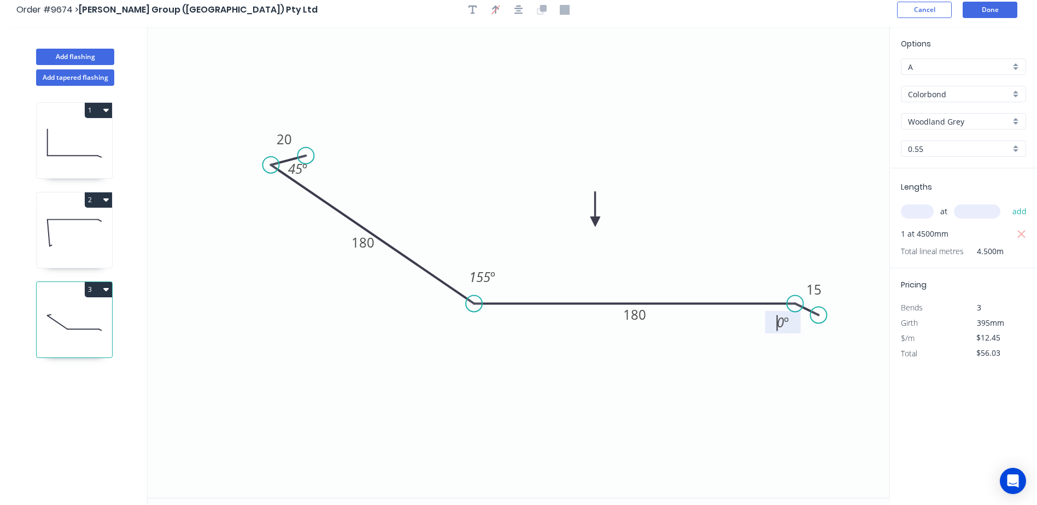
click at [839, 311] on icon "0 20 180 180 15 45 º 155 º 0 º" at bounding box center [519, 262] width 742 height 471
click at [790, 322] on rect at bounding box center [783, 323] width 22 height 15
click at [731, 262] on icon "0 20 180 180 15 45 º 155 º 165 º" at bounding box center [519, 262] width 742 height 471
click at [996, 4] on button "Done" at bounding box center [990, 10] width 55 height 16
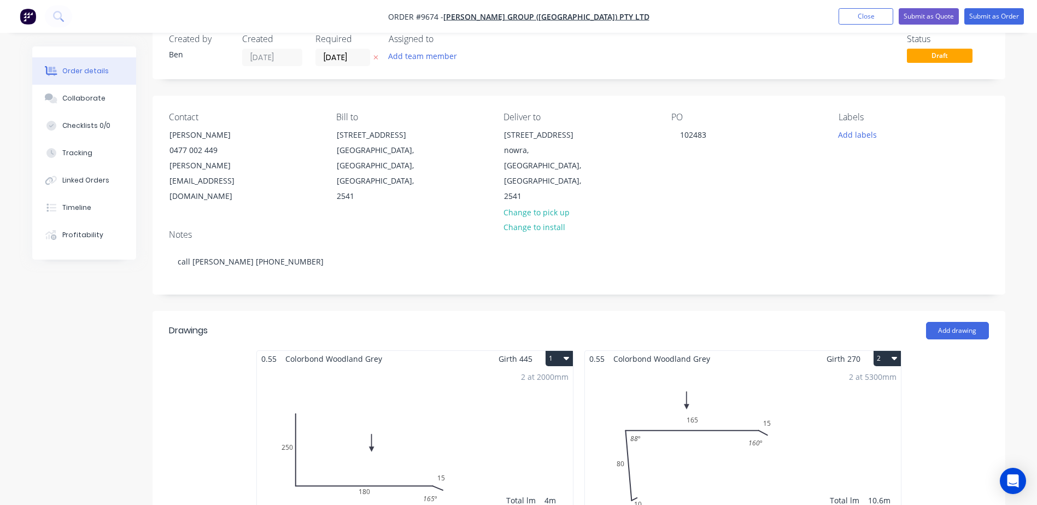
scroll to position [55, 0]
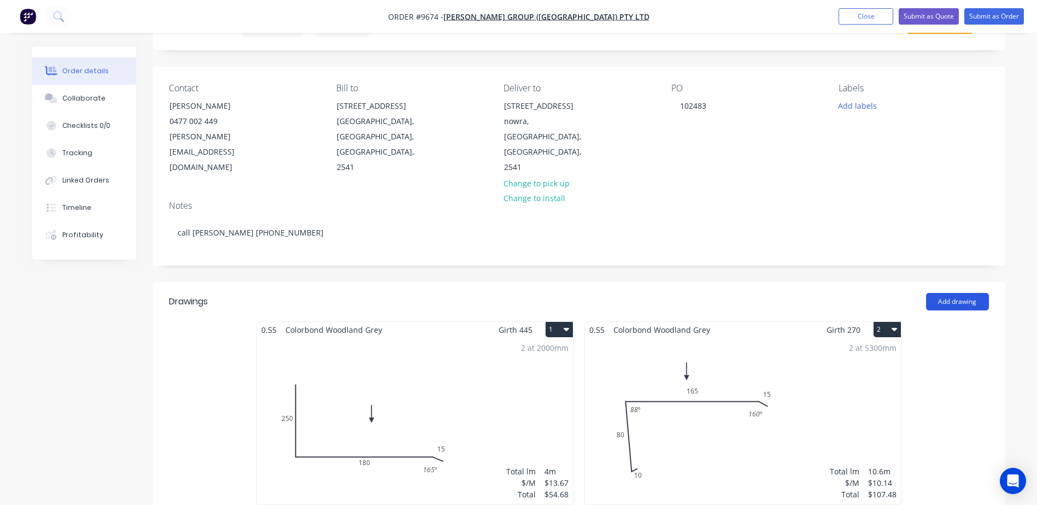
click at [944, 293] on button "Add drawing" at bounding box center [957, 301] width 63 height 17
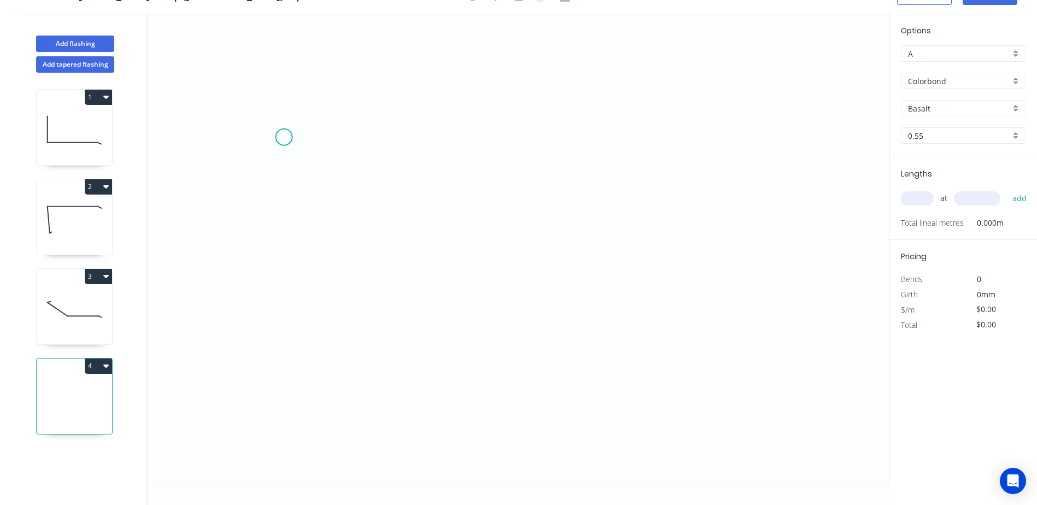
click at [284, 145] on icon "0" at bounding box center [519, 249] width 742 height 471
click at [294, 351] on icon "0" at bounding box center [519, 249] width 742 height 471
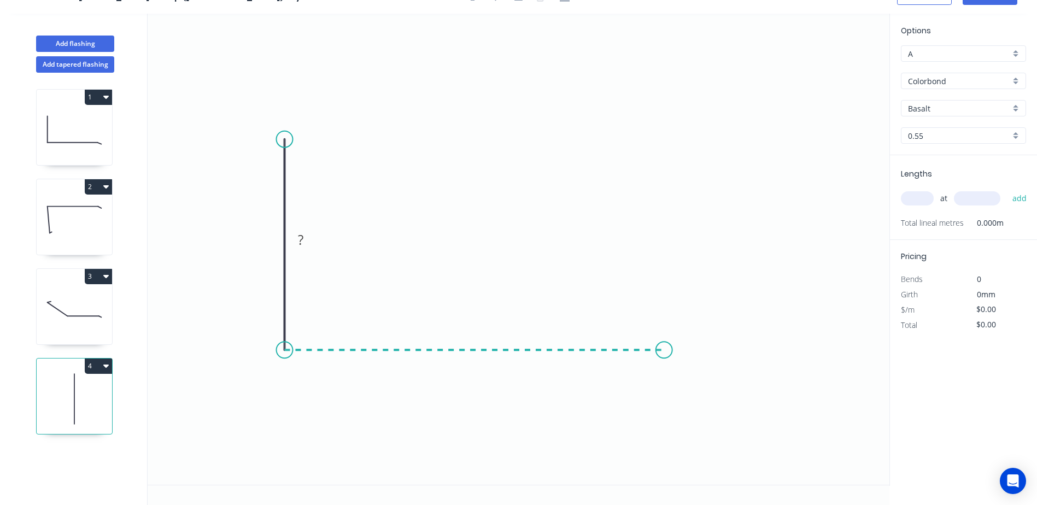
click at [664, 351] on icon "0 ?" at bounding box center [519, 249] width 742 height 471
click at [622, 319] on icon "0 ? ?" at bounding box center [519, 249] width 742 height 471
click at [267, 238] on tspan "?" at bounding box center [268, 240] width 5 height 18
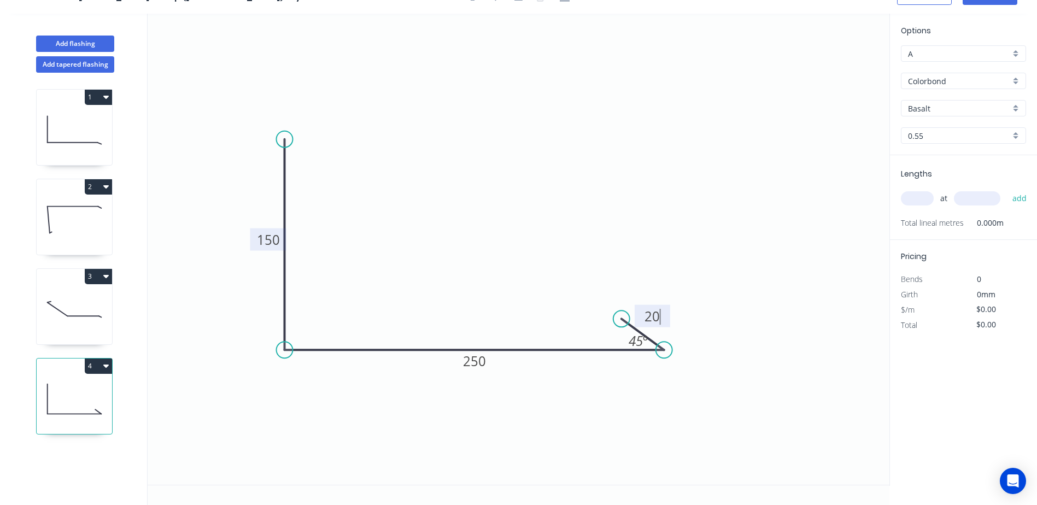
click at [410, 122] on icon "0 150 250 20 45 º" at bounding box center [519, 249] width 742 height 471
type input "$13.67"
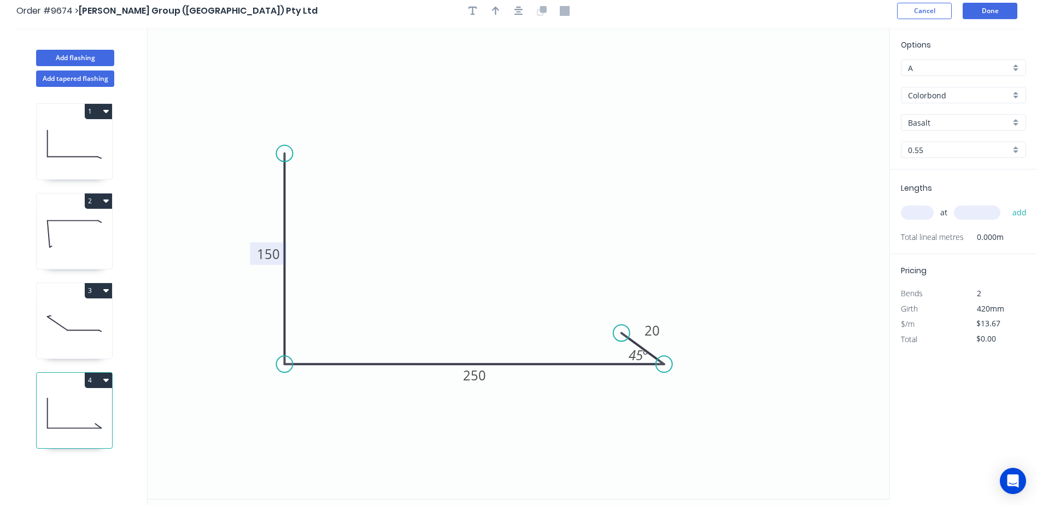
scroll to position [0, 0]
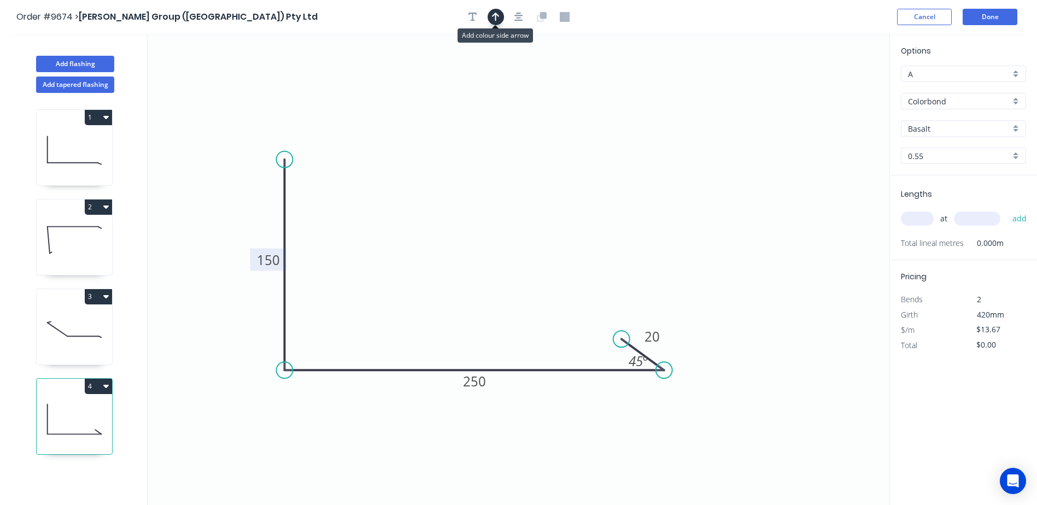
click at [494, 15] on icon "button" at bounding box center [496, 17] width 8 height 9
drag, startPoint x: 833, startPoint y: 83, endPoint x: 693, endPoint y: 143, distance: 152.1
click at [511, 186] on icon "0 150 250 20 45 º" at bounding box center [519, 269] width 742 height 471
drag, startPoint x: 832, startPoint y: 84, endPoint x: 467, endPoint y: 237, distance: 396.3
click at [465, 237] on icon at bounding box center [464, 224] width 10 height 35
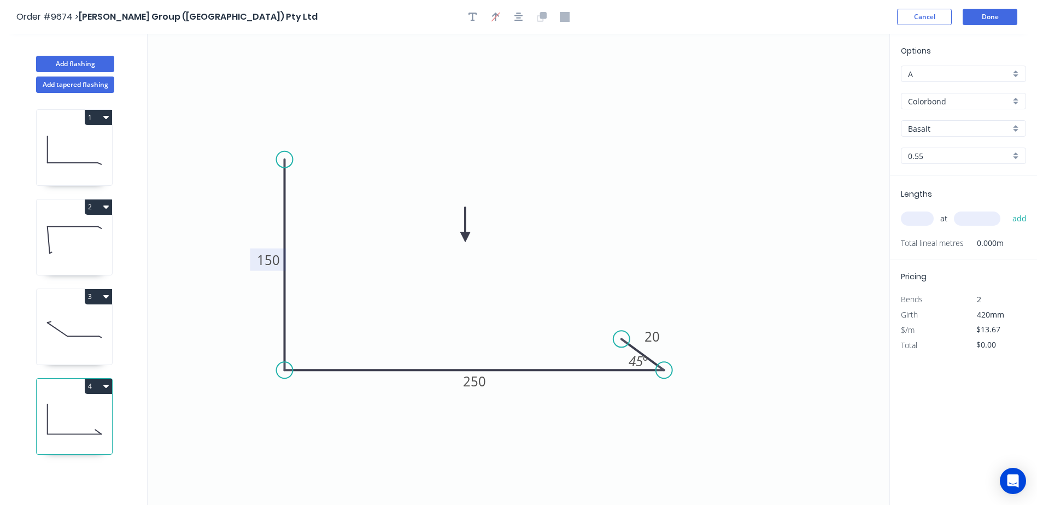
click at [922, 130] on input "Basalt" at bounding box center [959, 128] width 102 height 11
click at [948, 235] on div "Woodland Grey" at bounding box center [964, 242] width 124 height 19
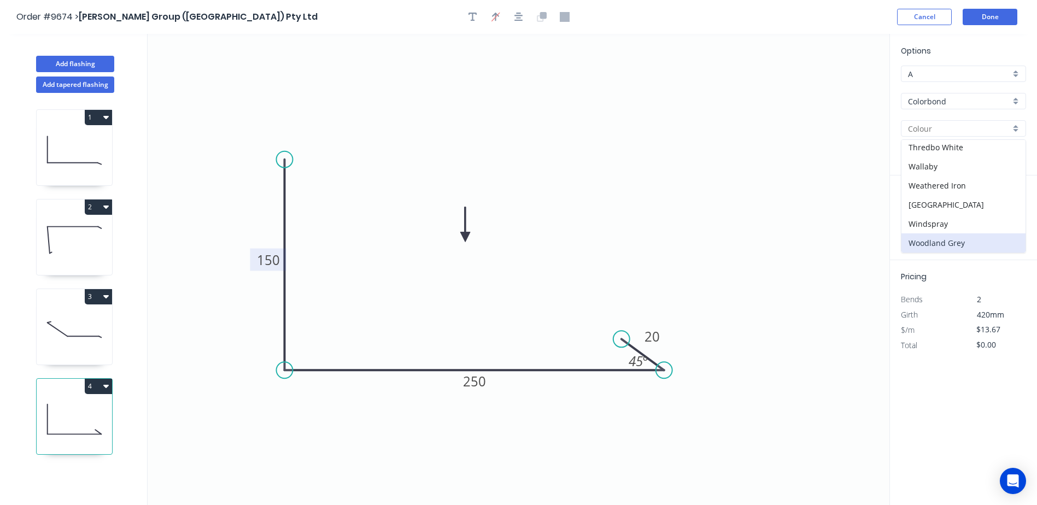
type input "Woodland Grey"
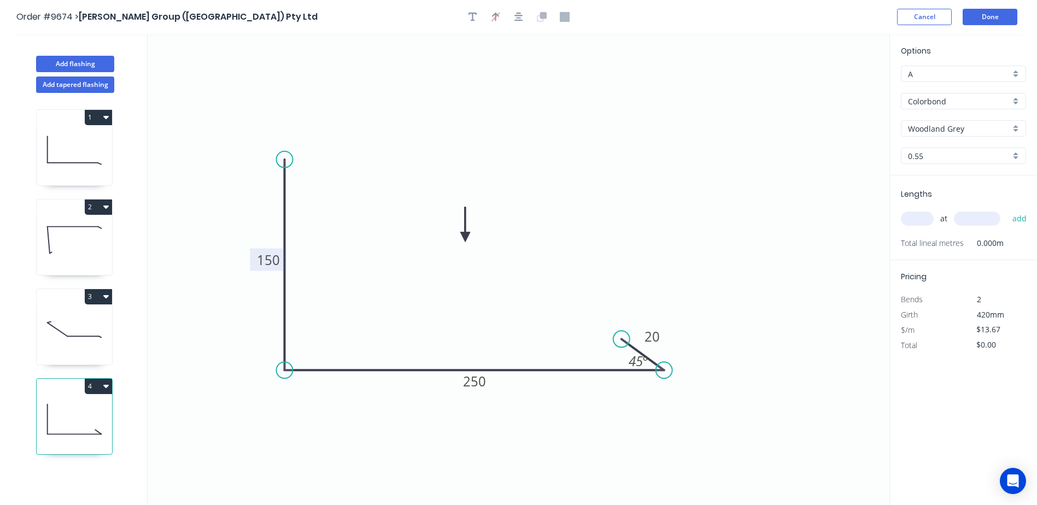
click at [920, 216] on input "text" at bounding box center [917, 219] width 33 height 14
type input "2"
type input "1500"
click at [1007, 209] on button "add" at bounding box center [1020, 218] width 26 height 19
type input "$41.01"
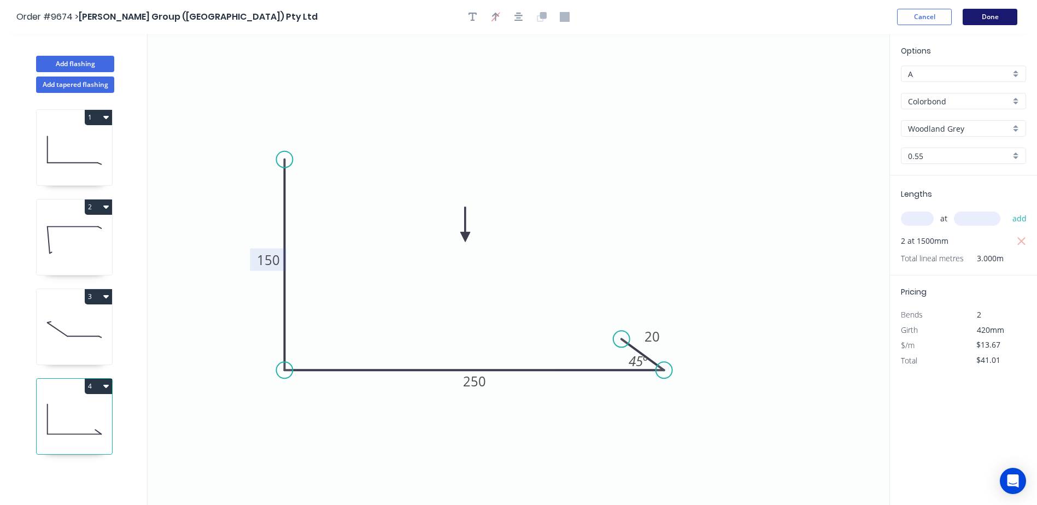
click at [989, 16] on button "Done" at bounding box center [990, 17] width 55 height 16
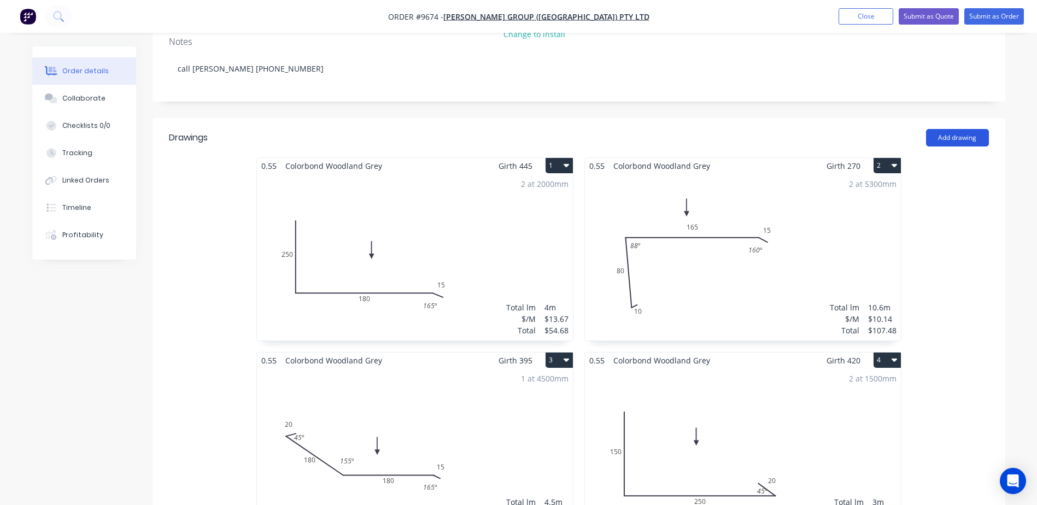
click at [958, 129] on button "Add drawing" at bounding box center [957, 137] width 63 height 17
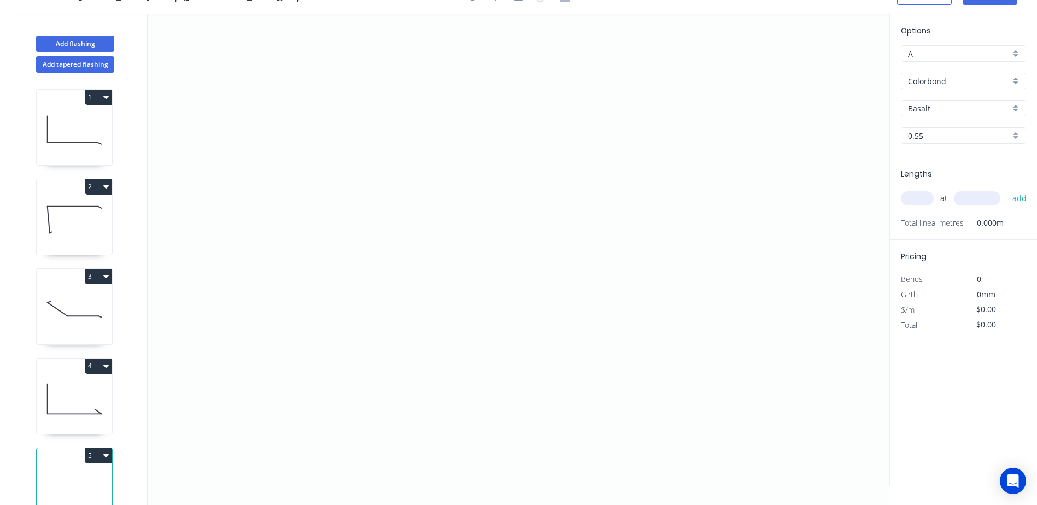
scroll to position [20, 0]
click at [271, 128] on icon "0" at bounding box center [519, 249] width 742 height 471
drag, startPoint x: 270, startPoint y: 394, endPoint x: 352, endPoint y: 378, distance: 82.9
click at [271, 393] on icon "0" at bounding box center [519, 249] width 742 height 471
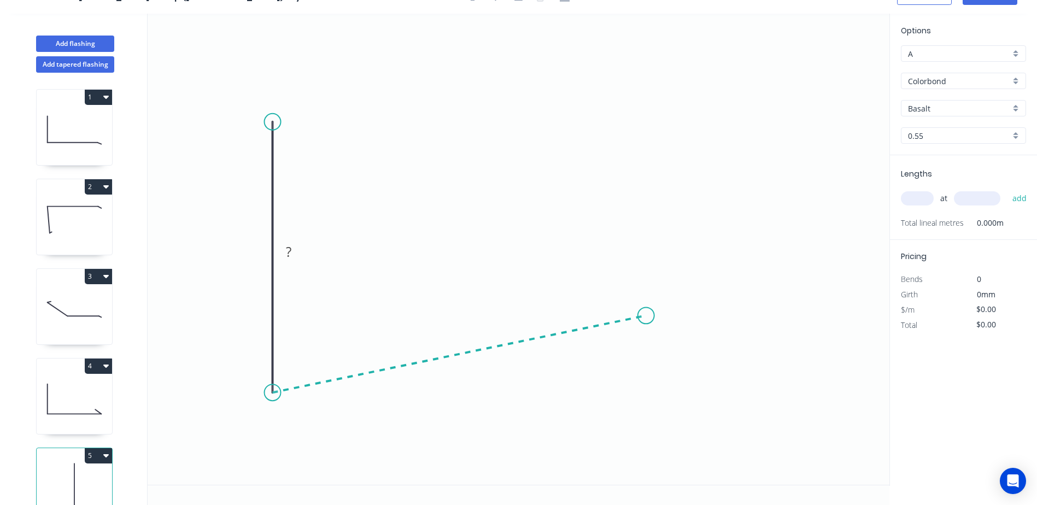
click at [646, 316] on icon "0 ?" at bounding box center [519, 249] width 742 height 471
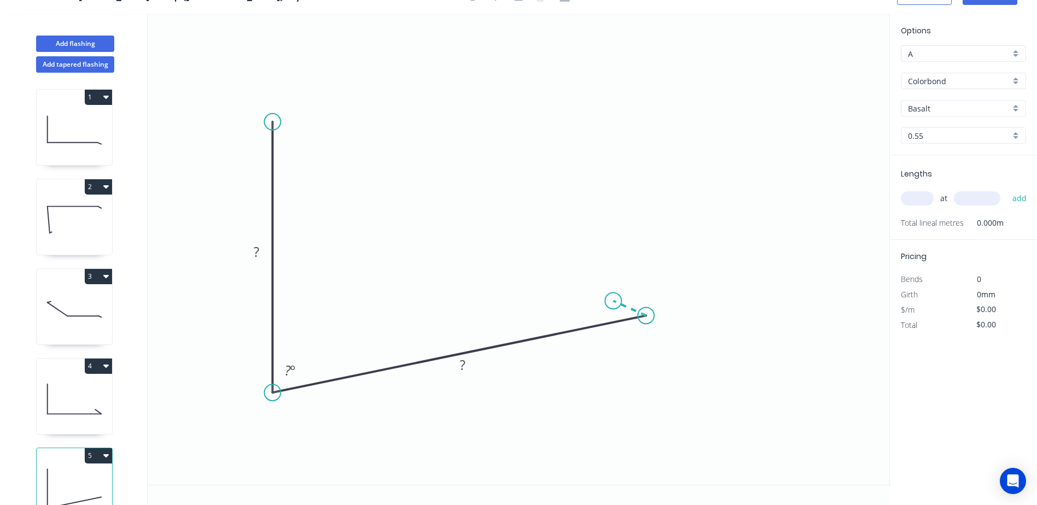
click at [614, 301] on icon at bounding box center [630, 308] width 33 height 15
click at [252, 254] on rect at bounding box center [257, 253] width 22 height 15
click at [610, 221] on icon "0 160 250 ? 70 º 54 º" at bounding box center [519, 249] width 742 height 471
drag, startPoint x: 616, startPoint y: 299, endPoint x: 624, endPoint y: 290, distance: 12.0
click at [624, 290] on circle at bounding box center [624, 293] width 16 height 16
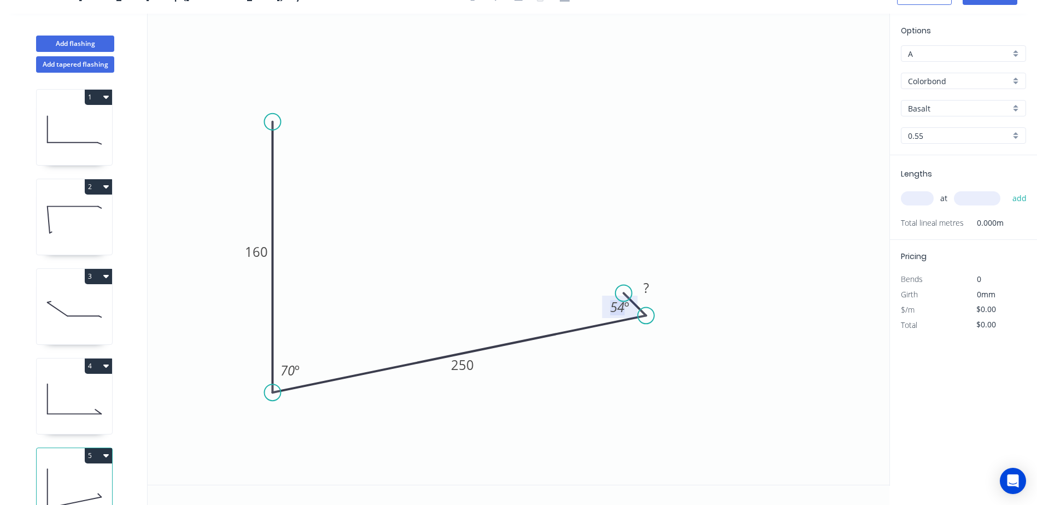
click at [626, 307] on tspan "º" at bounding box center [626, 307] width 5 height 18
click at [659, 246] on icon "0 160 250 ? 70 º 45 º" at bounding box center [519, 249] width 742 height 471
click at [651, 289] on rect at bounding box center [646, 288] width 22 height 15
click at [655, 203] on icon "0 160 250 20 70 º 45 º" at bounding box center [519, 249] width 742 height 471
type input "$13.67"
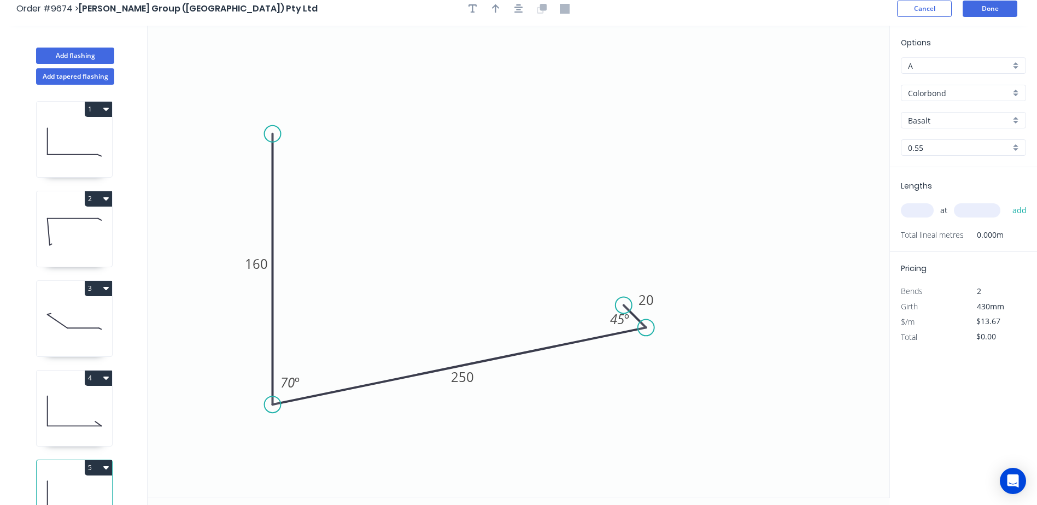
scroll to position [0, 0]
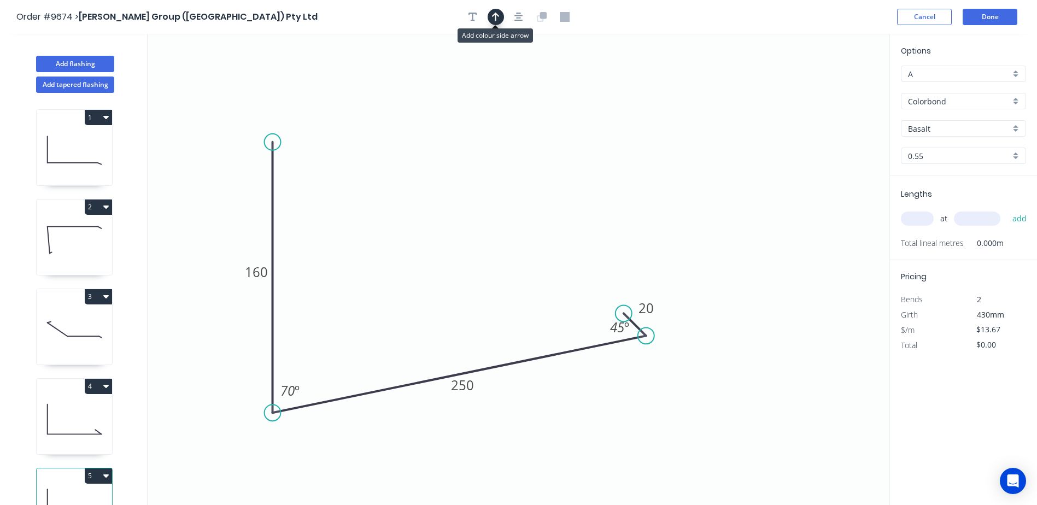
click at [494, 19] on icon "button" at bounding box center [496, 17] width 8 height 10
drag, startPoint x: 833, startPoint y: 85, endPoint x: 414, endPoint y: 253, distance: 451.4
click at [414, 253] on icon at bounding box center [413, 240] width 10 height 35
click at [933, 129] on input "Basalt" at bounding box center [959, 128] width 102 height 11
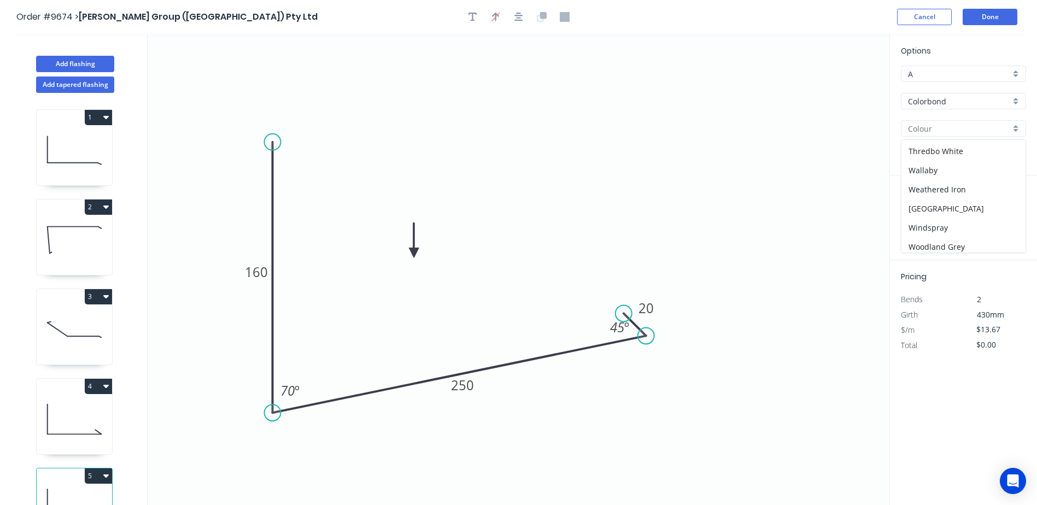
scroll to position [404, 0]
click at [942, 236] on div "Woodland Grey" at bounding box center [964, 242] width 124 height 19
type input "Woodland Grey"
click at [918, 215] on input "text" at bounding box center [917, 219] width 33 height 14
type input "1"
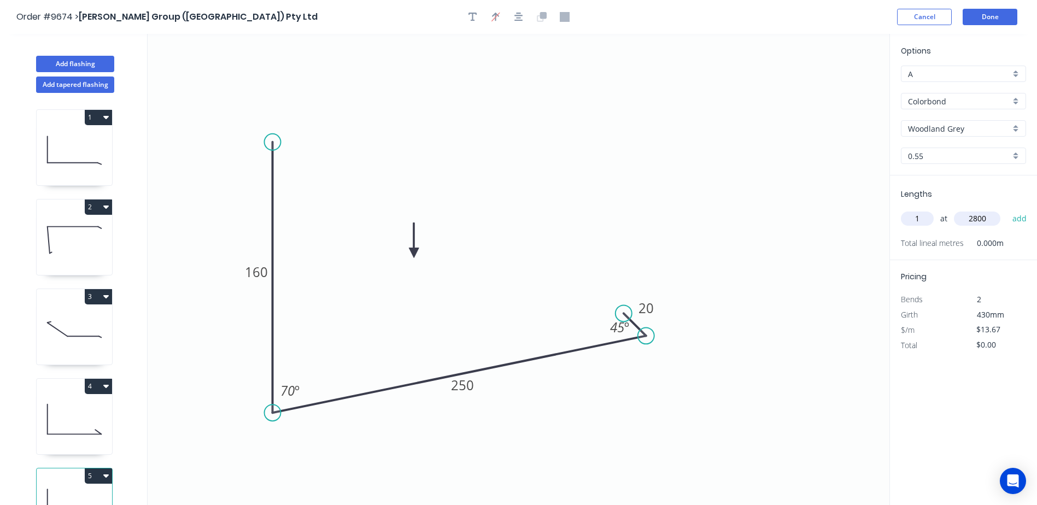
type input "2800"
click at [1007, 209] on button "add" at bounding box center [1020, 218] width 26 height 19
type input "$38.28"
click at [980, 18] on button "Done" at bounding box center [990, 17] width 55 height 16
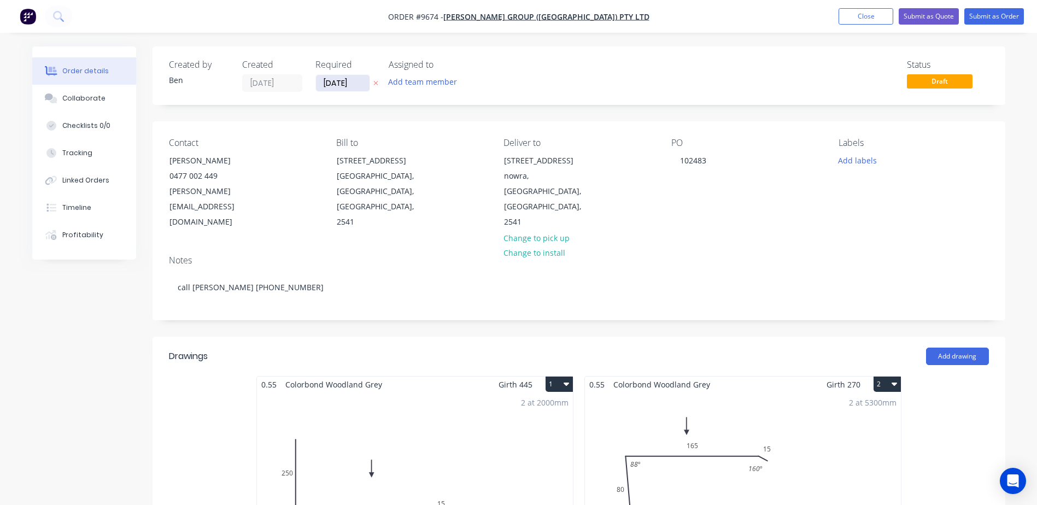
click at [342, 84] on input "09/09/25" at bounding box center [343, 83] width 54 height 16
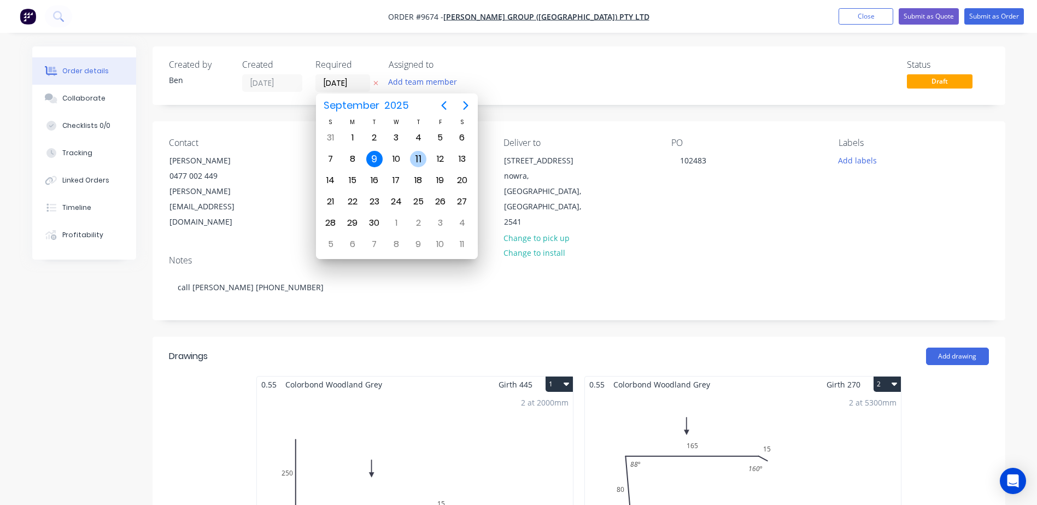
click at [420, 161] on div "11" at bounding box center [418, 159] width 16 height 16
type input "11/09/25"
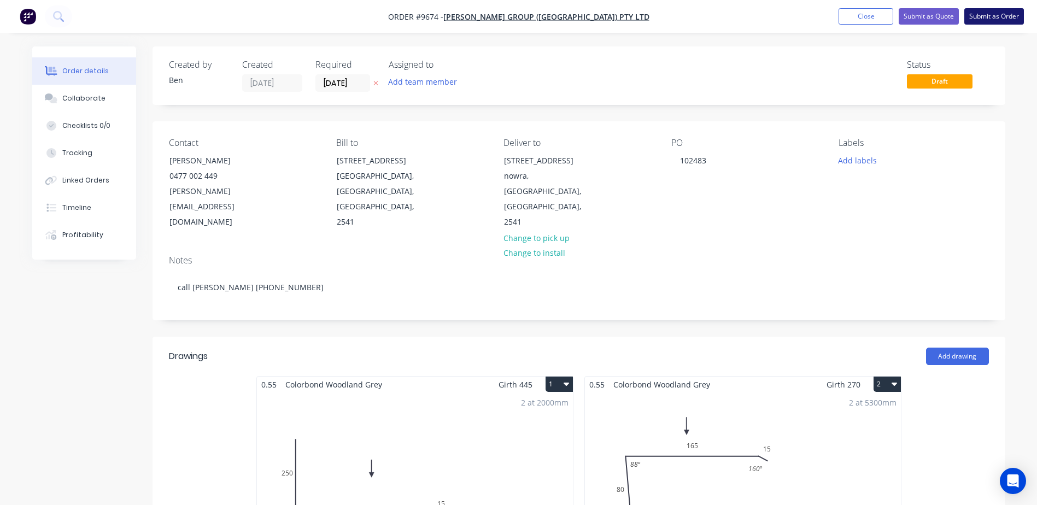
click at [984, 14] on button "Submit as Order" at bounding box center [995, 16] width 60 height 16
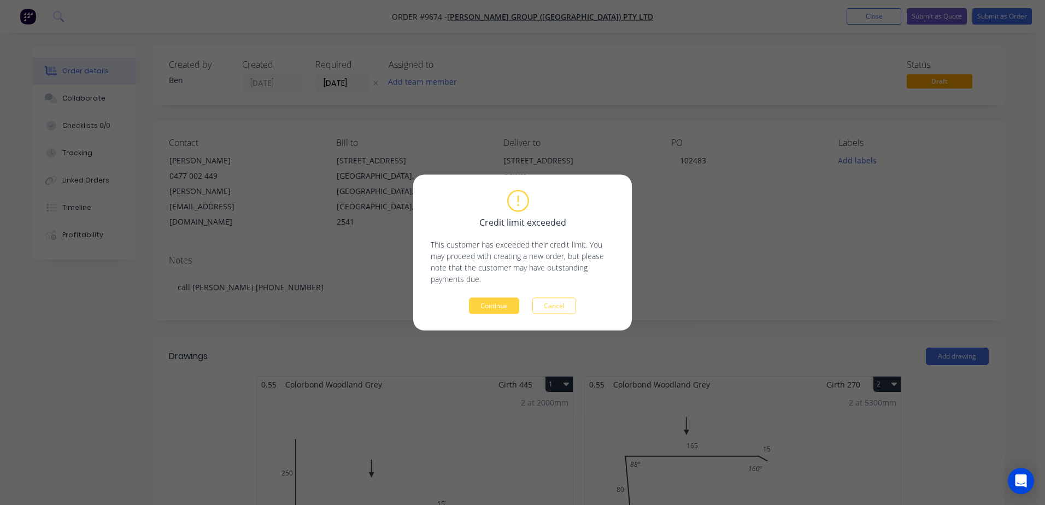
click at [493, 303] on button "Continue" at bounding box center [494, 306] width 50 height 16
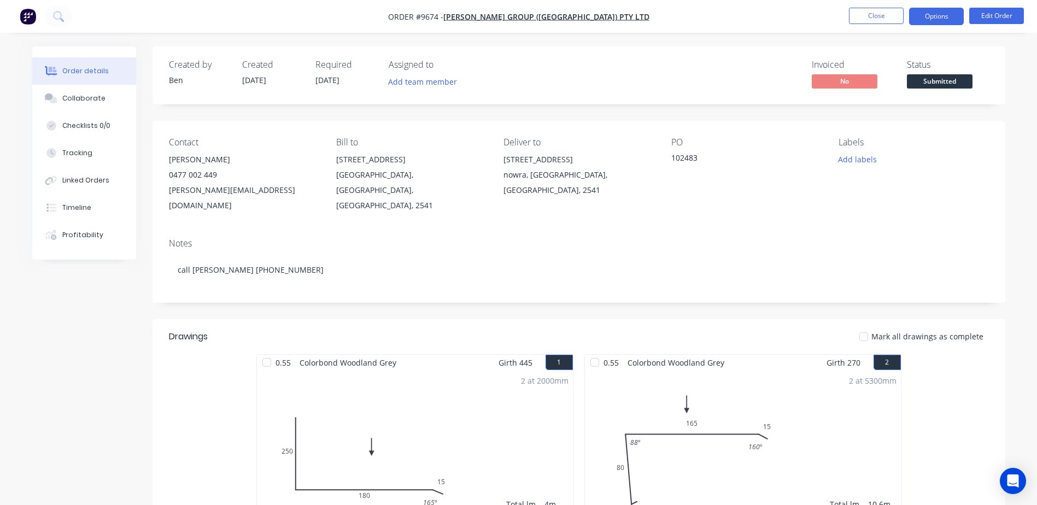
click at [941, 13] on button "Options" at bounding box center [936, 16] width 55 height 17
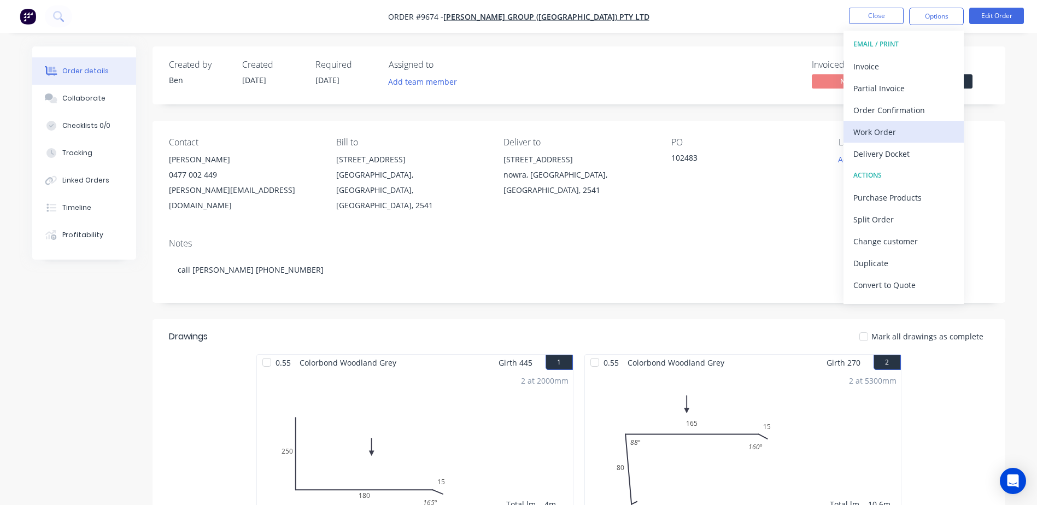
click at [899, 129] on div "Work Order" at bounding box center [904, 132] width 101 height 16
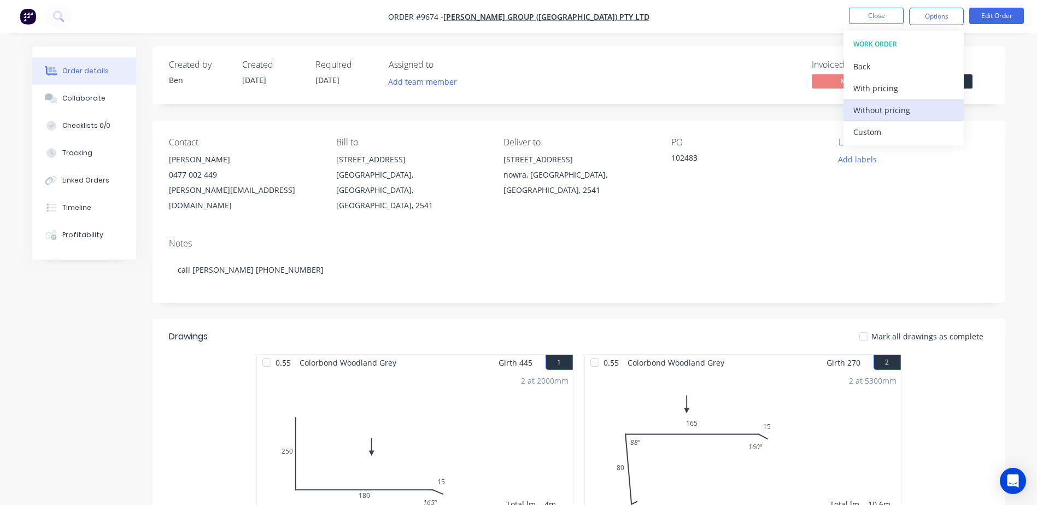
click at [903, 113] on div "Without pricing" at bounding box center [904, 110] width 101 height 16
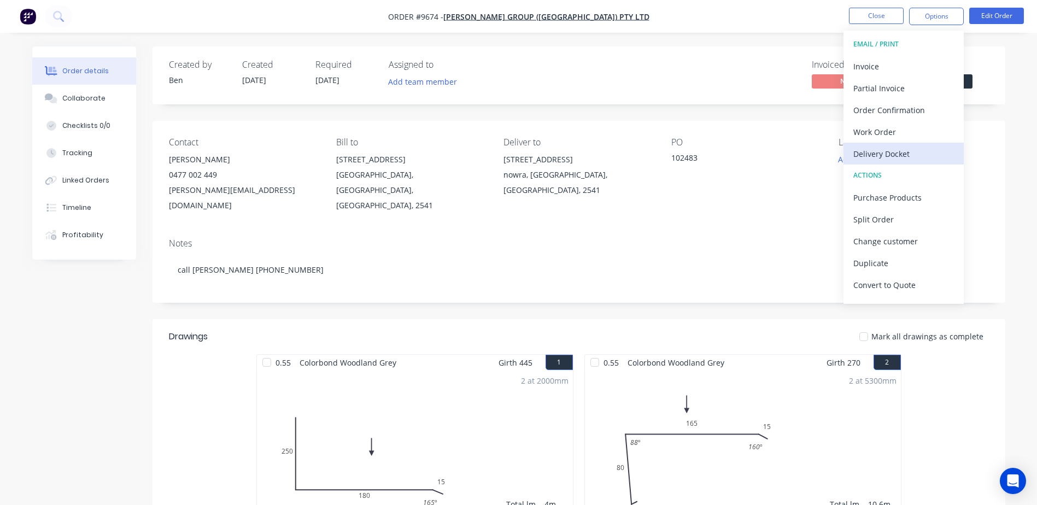
click at [879, 149] on div "Delivery Docket" at bounding box center [904, 154] width 101 height 16
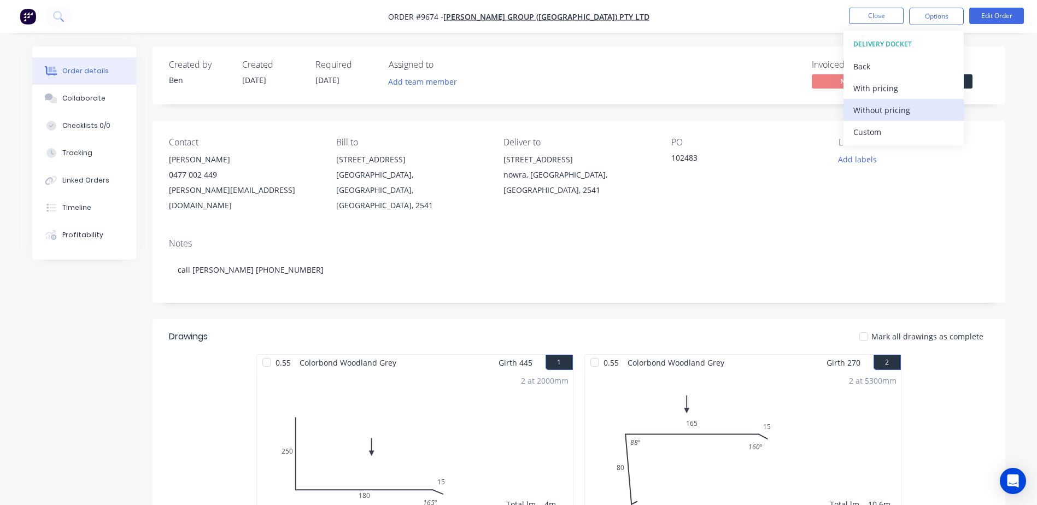
click at [895, 113] on div "Without pricing" at bounding box center [904, 110] width 101 height 16
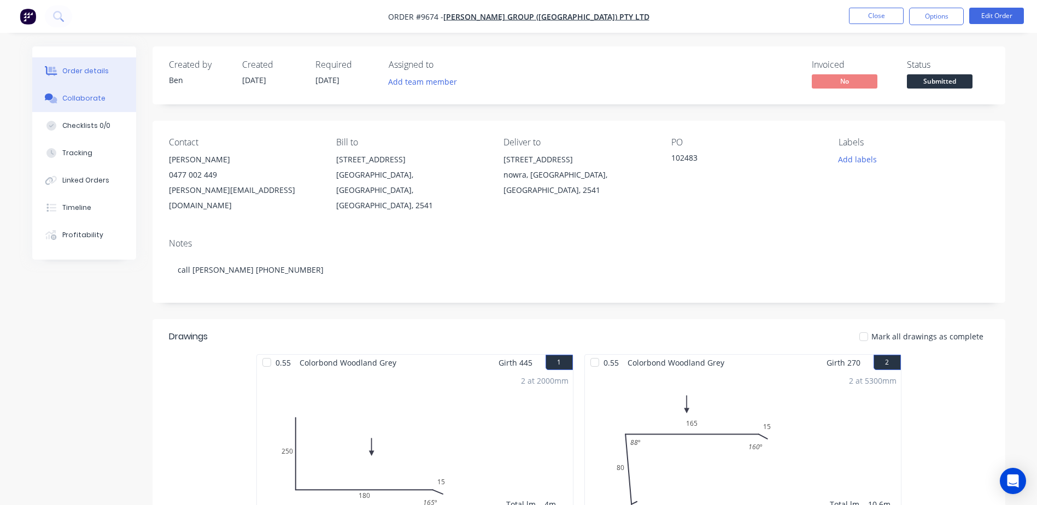
click at [100, 96] on div "Collaborate" at bounding box center [83, 99] width 43 height 10
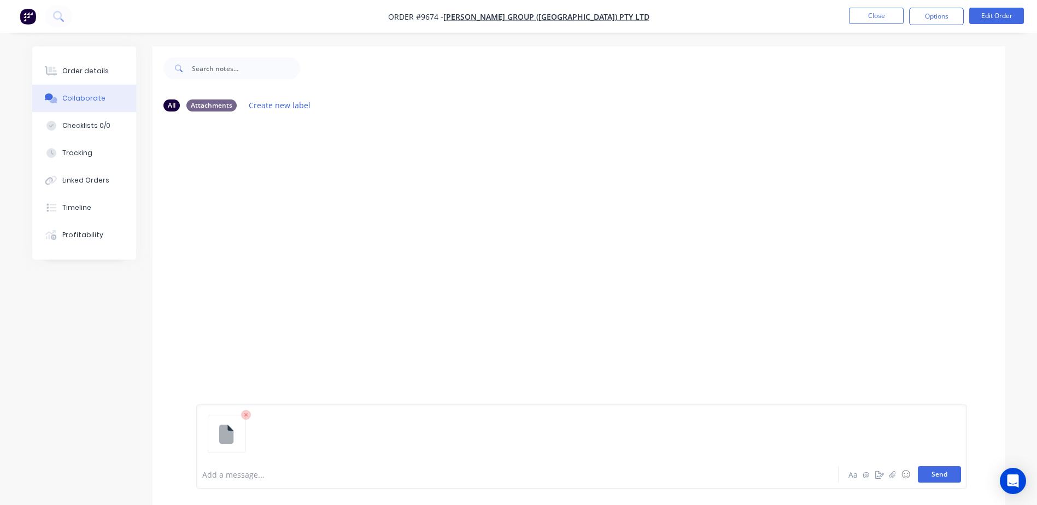
click at [929, 473] on button "Send" at bounding box center [939, 474] width 43 height 16
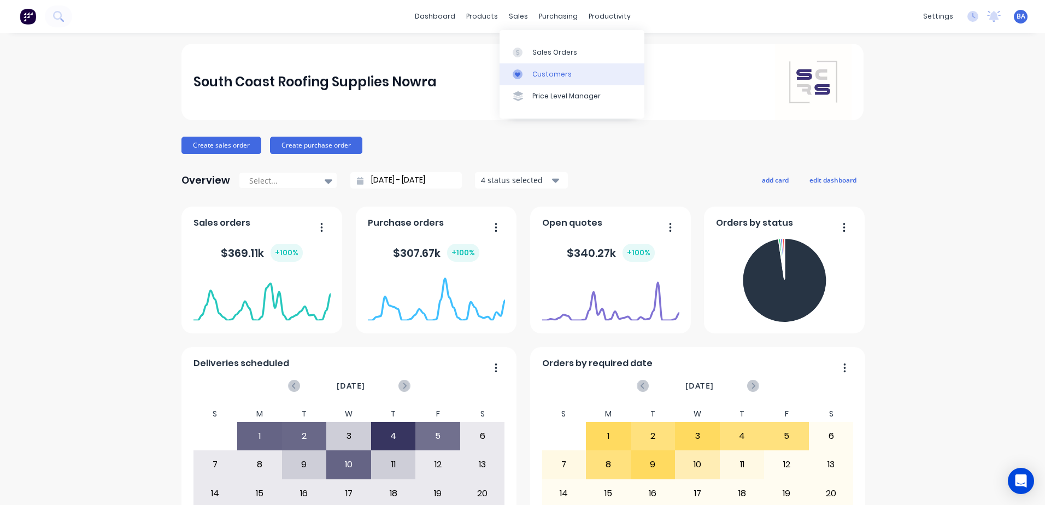
click at [528, 73] on div at bounding box center [521, 74] width 16 height 10
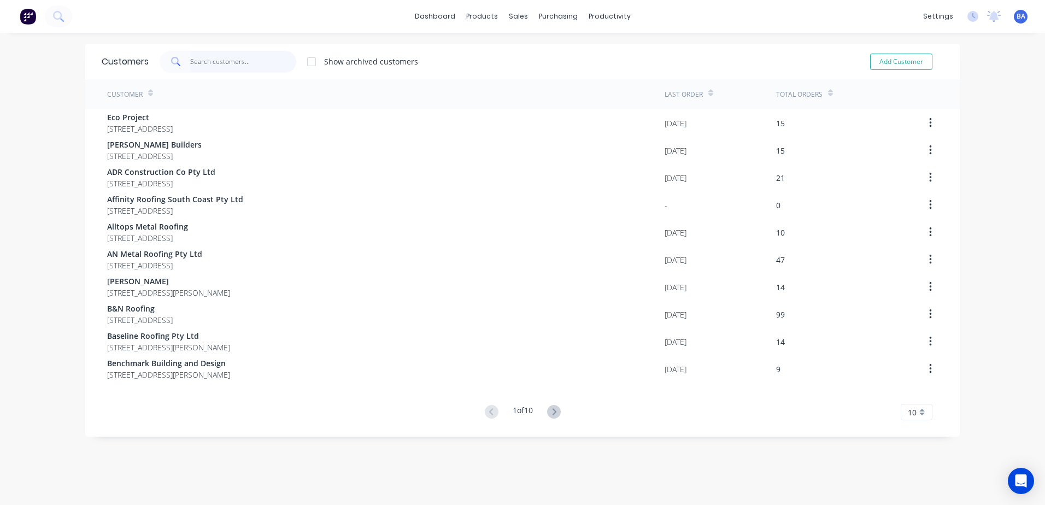
click at [242, 62] on input "text" at bounding box center [243, 62] width 107 height 22
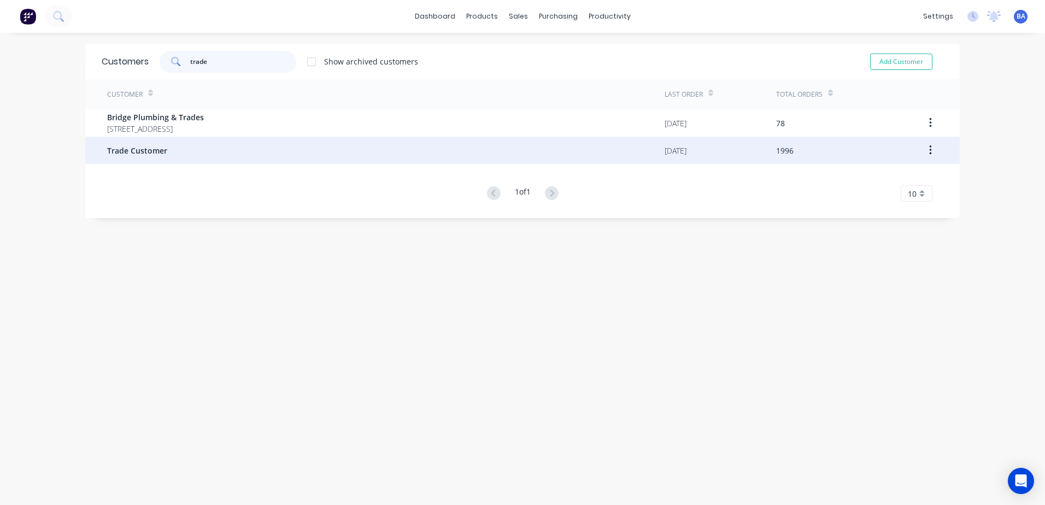
type input "trade"
click at [191, 147] on div "Trade Customer" at bounding box center [386, 150] width 558 height 27
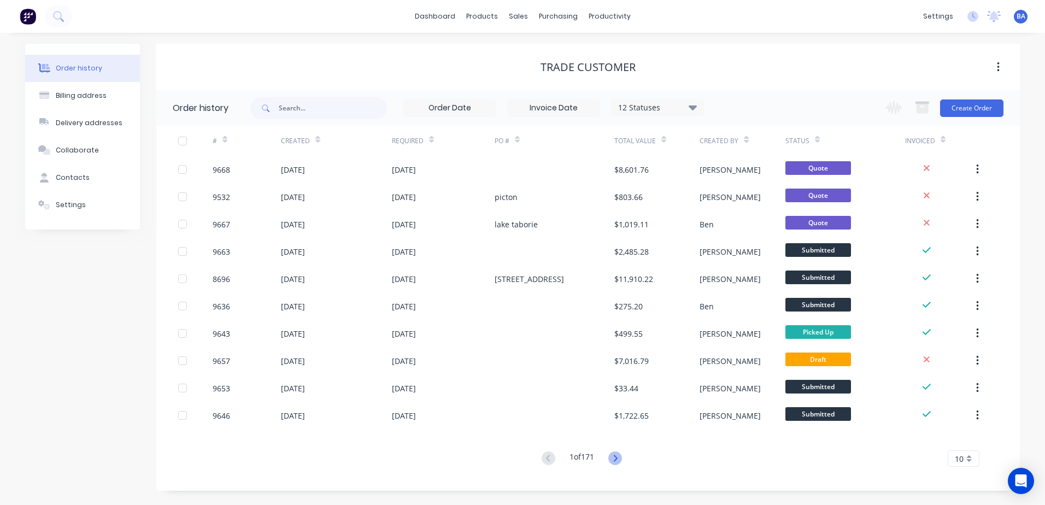
click at [615, 457] on icon at bounding box center [616, 459] width 14 height 14
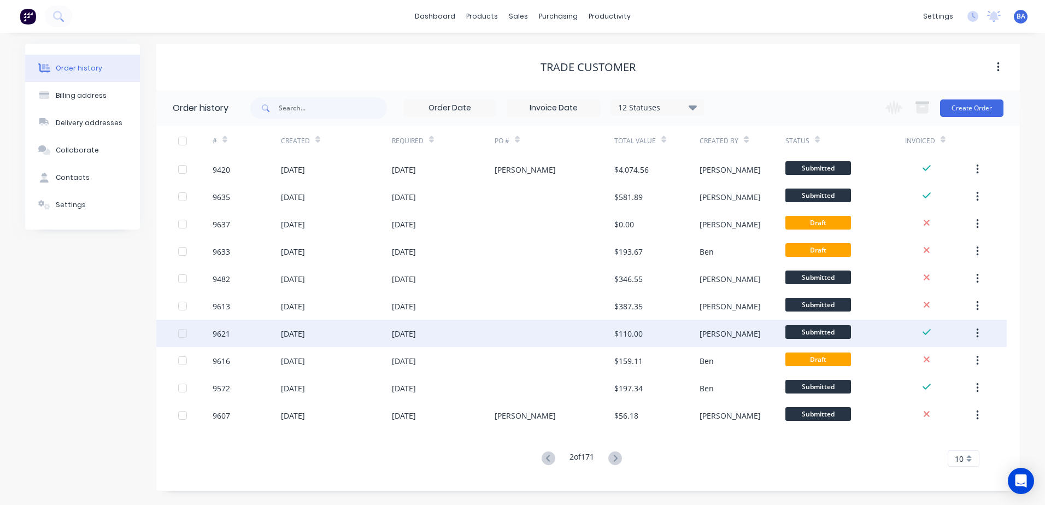
click at [564, 336] on div at bounding box center [555, 333] width 120 height 27
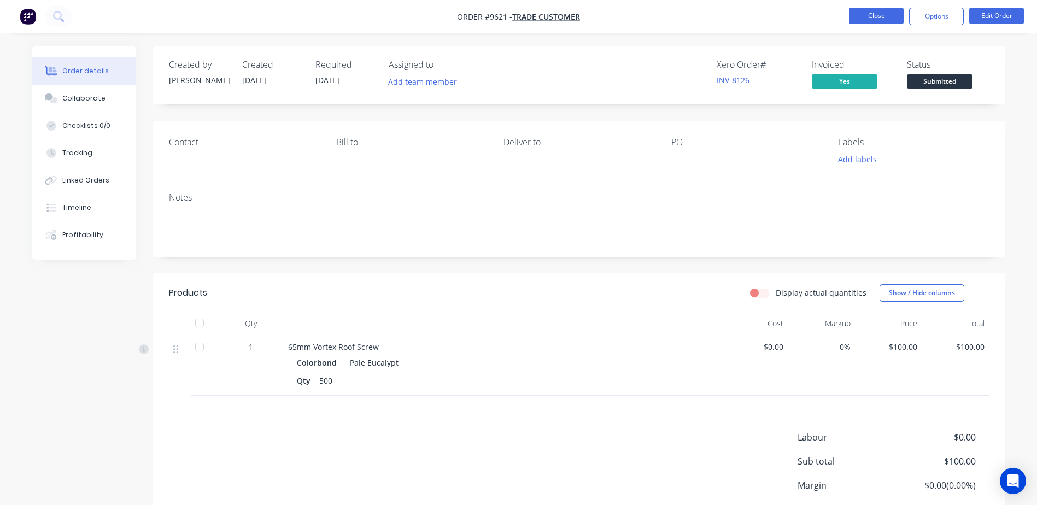
click at [893, 13] on button "Close" at bounding box center [876, 16] width 55 height 16
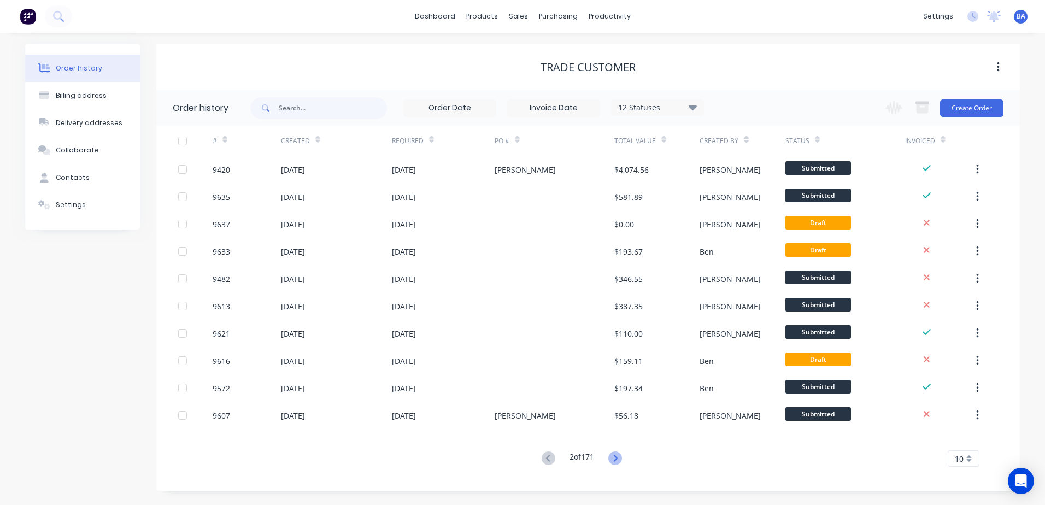
click at [616, 457] on icon at bounding box center [616, 459] width 14 height 14
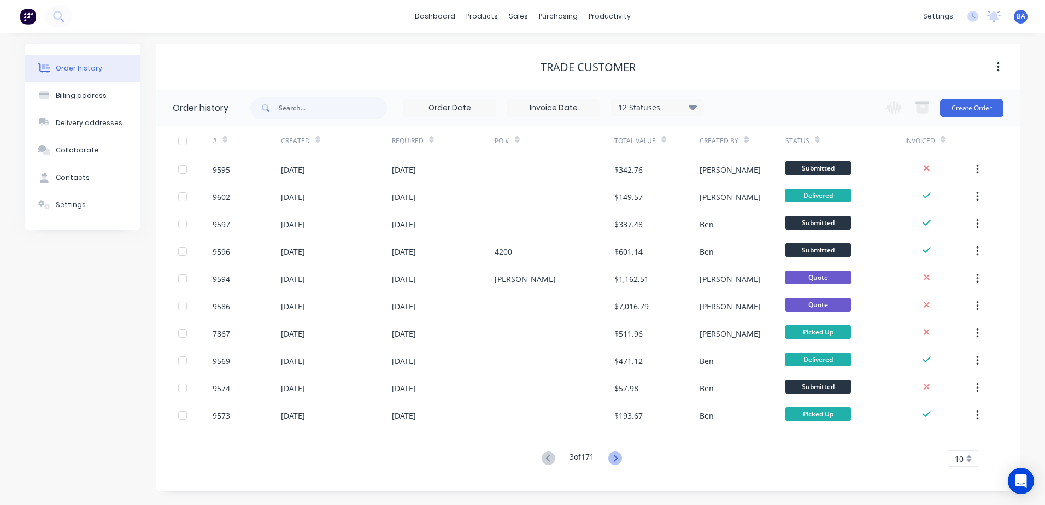
click at [617, 456] on icon at bounding box center [616, 458] width 4 height 7
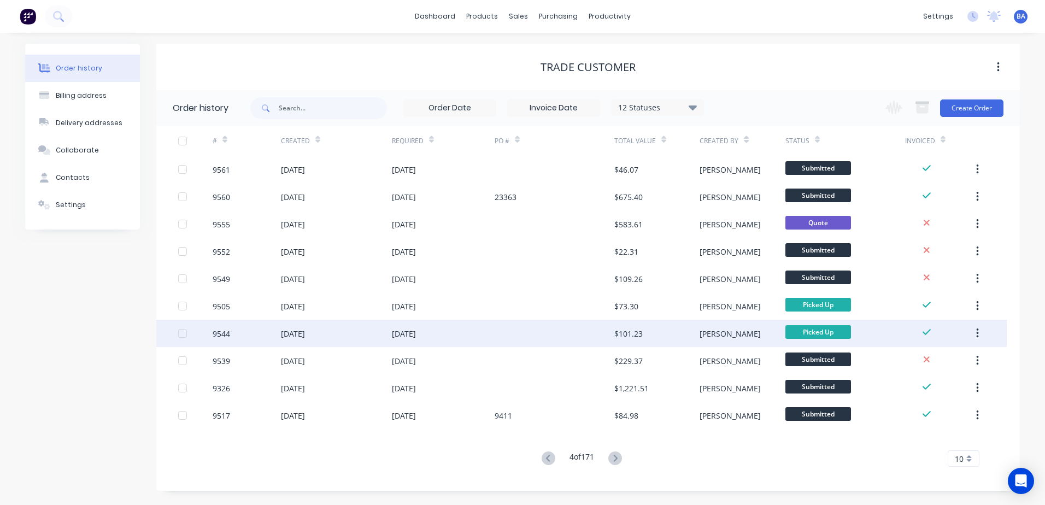
click at [644, 331] on div "$101.23" at bounding box center [657, 333] width 85 height 27
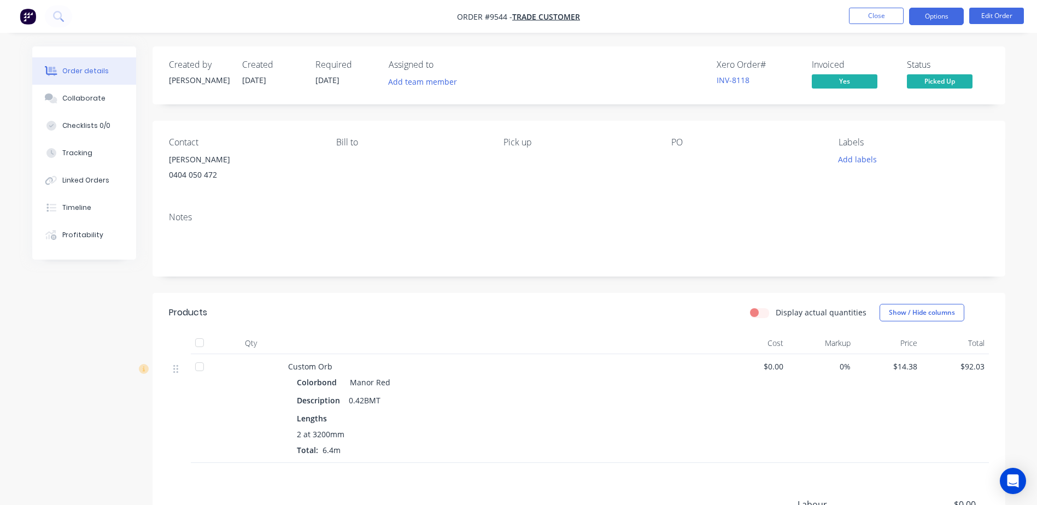
click at [940, 11] on button "Options" at bounding box center [936, 16] width 55 height 17
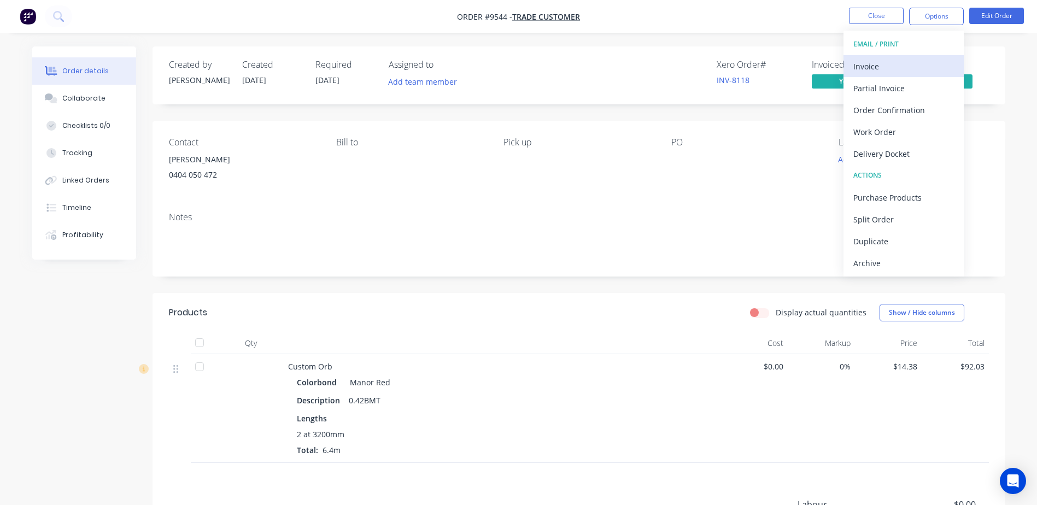
click at [871, 65] on div "Invoice" at bounding box center [904, 67] width 101 height 16
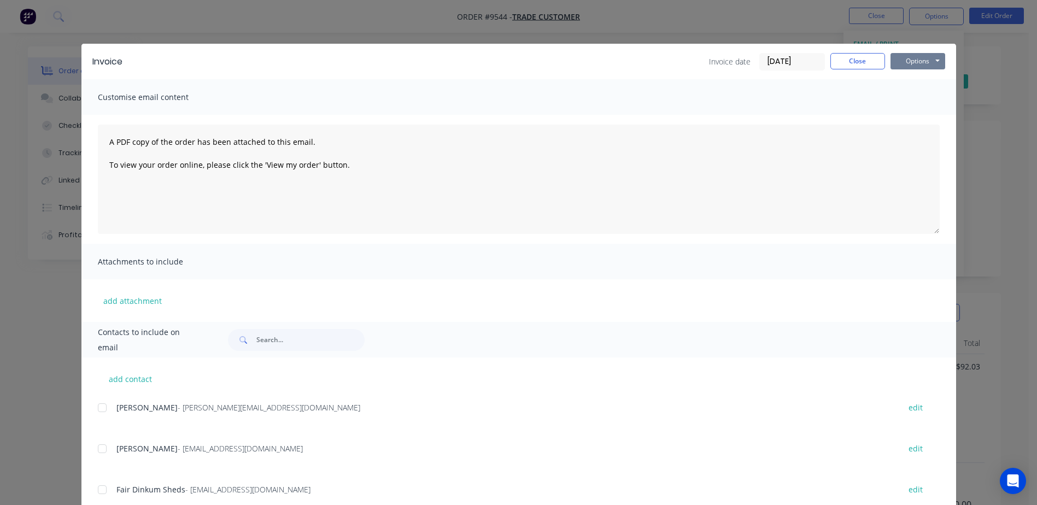
click at [899, 62] on button "Options" at bounding box center [918, 61] width 55 height 16
click at [915, 98] on button "Print" at bounding box center [926, 99] width 70 height 18
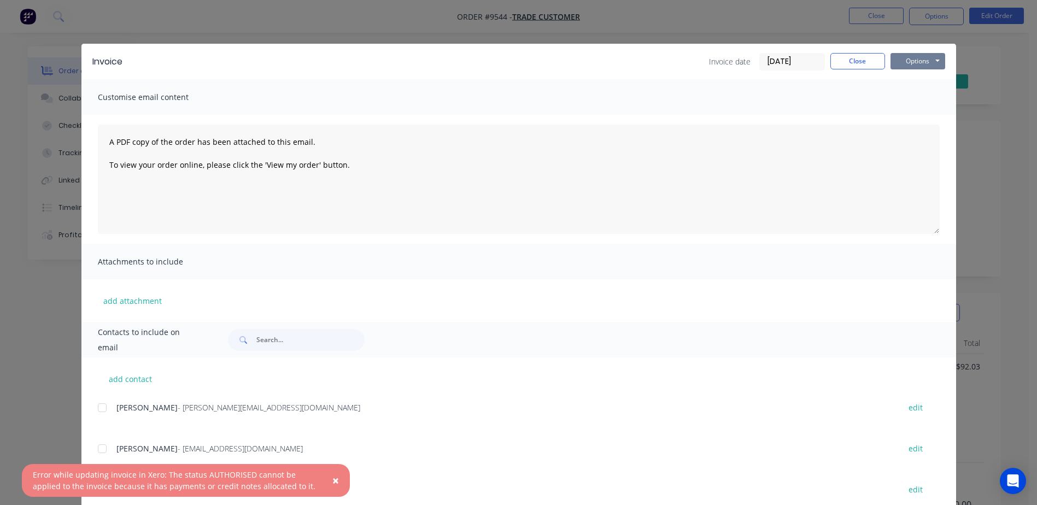
click at [907, 57] on button "Options" at bounding box center [918, 61] width 55 height 16
click at [915, 94] on button "Print" at bounding box center [926, 99] width 70 height 18
click at [336, 480] on span "×" at bounding box center [335, 480] width 7 height 15
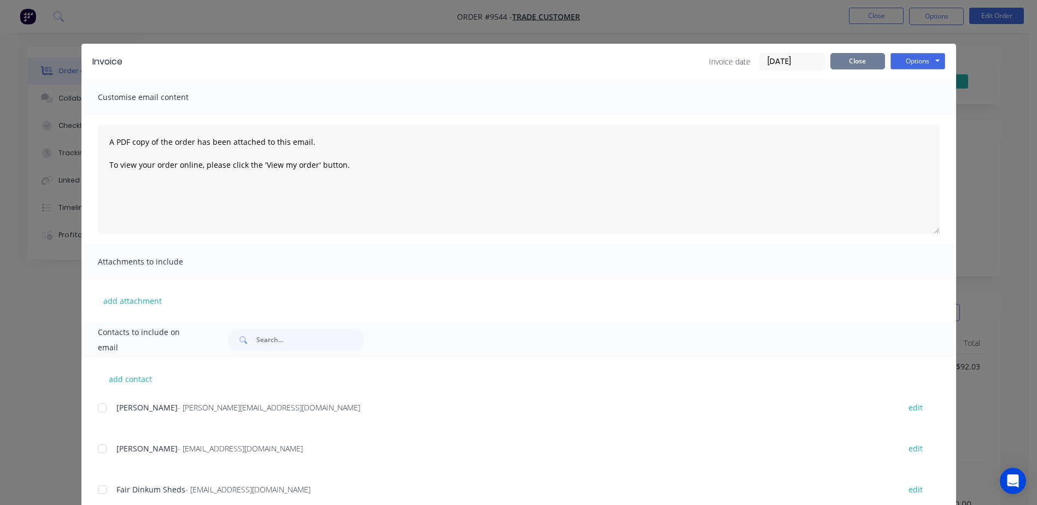
click at [865, 56] on button "Close" at bounding box center [858, 61] width 55 height 16
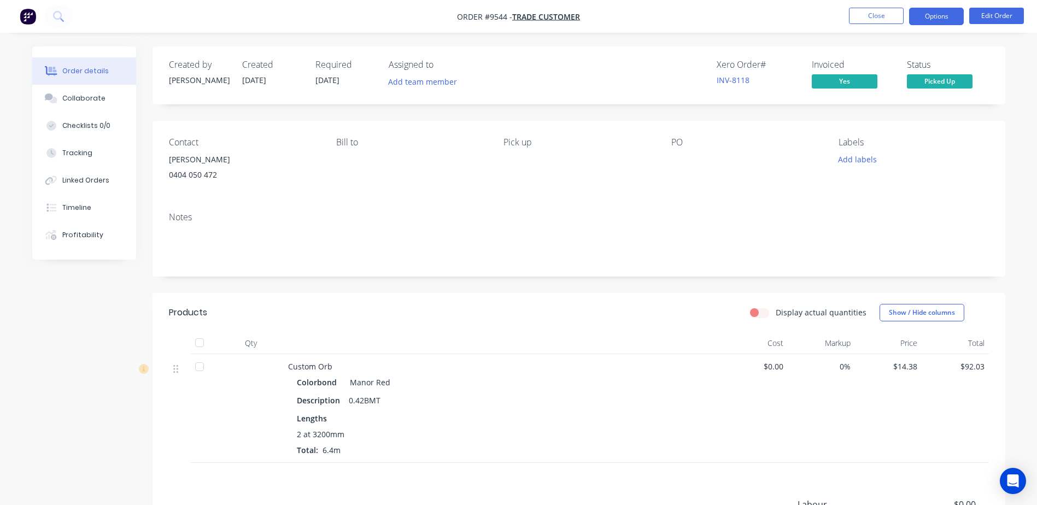
click at [940, 13] on button "Options" at bounding box center [936, 16] width 55 height 17
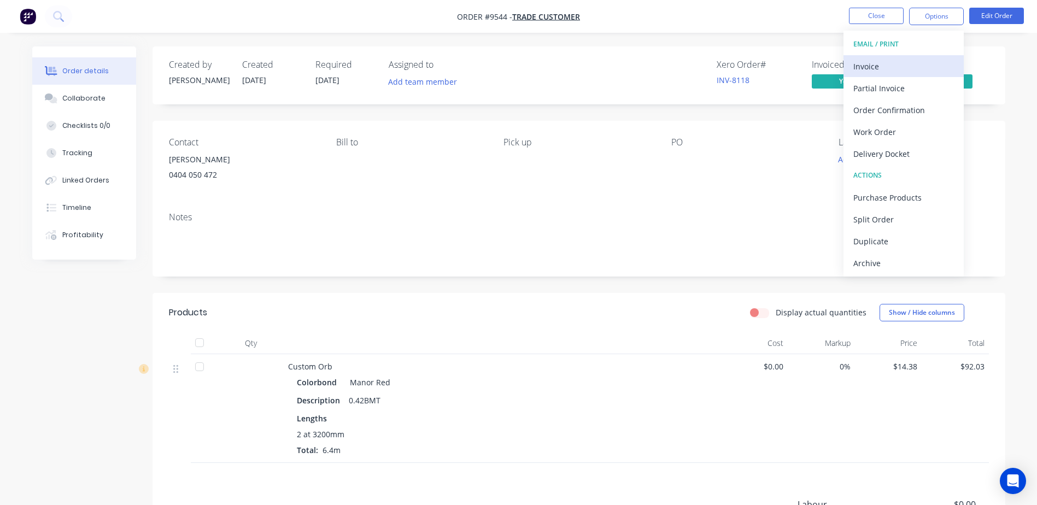
click at [895, 72] on div "Invoice" at bounding box center [904, 67] width 101 height 16
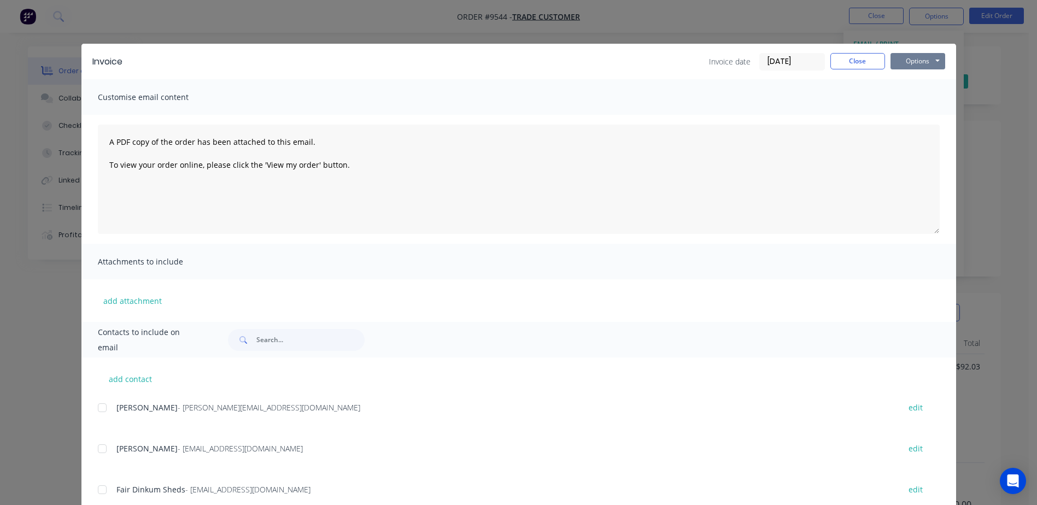
click at [932, 59] on button "Options" at bounding box center [918, 61] width 55 height 16
click at [925, 96] on button "Print" at bounding box center [926, 99] width 70 height 18
click at [932, 59] on button "Options" at bounding box center [918, 61] width 55 height 16
click at [918, 75] on button "Preview" at bounding box center [926, 81] width 70 height 18
